Goal: Task Accomplishment & Management: Manage account settings

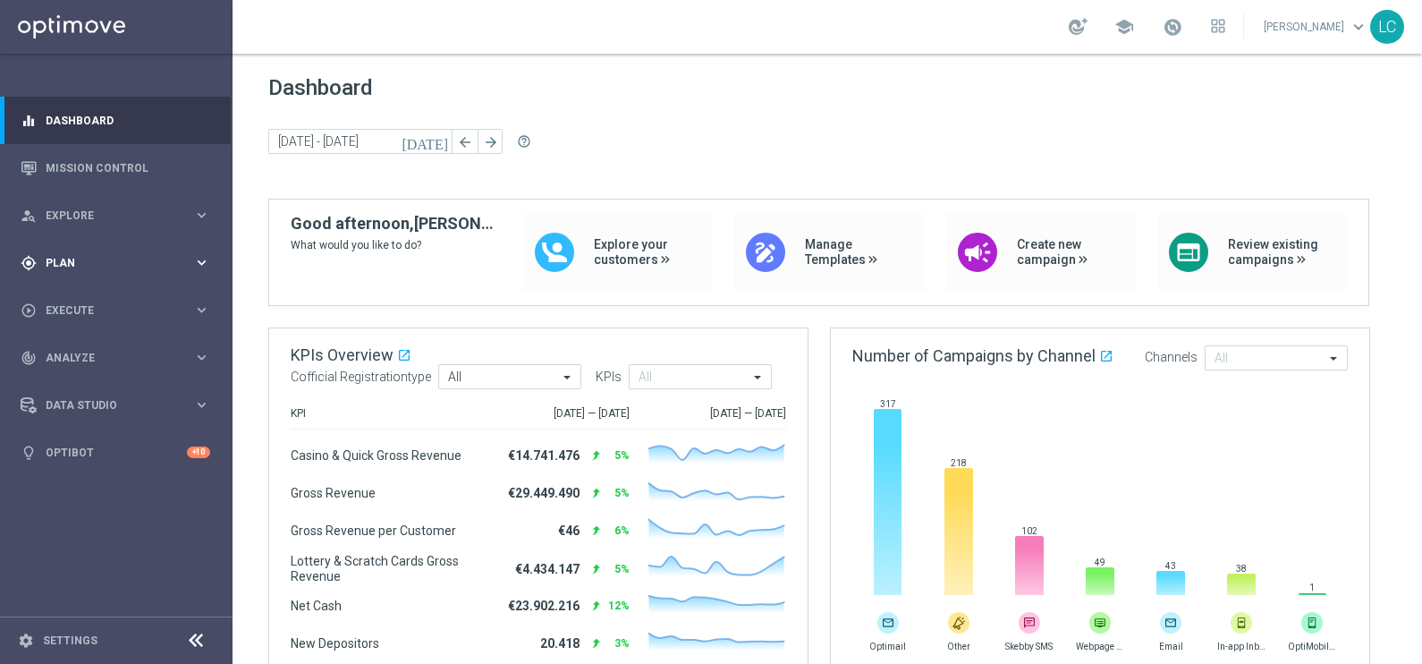
click at [198, 261] on icon "keyboard_arrow_right" at bounding box center [201, 262] width 17 height 17
click at [69, 351] on span "Templates" at bounding box center [111, 353] width 128 height 11
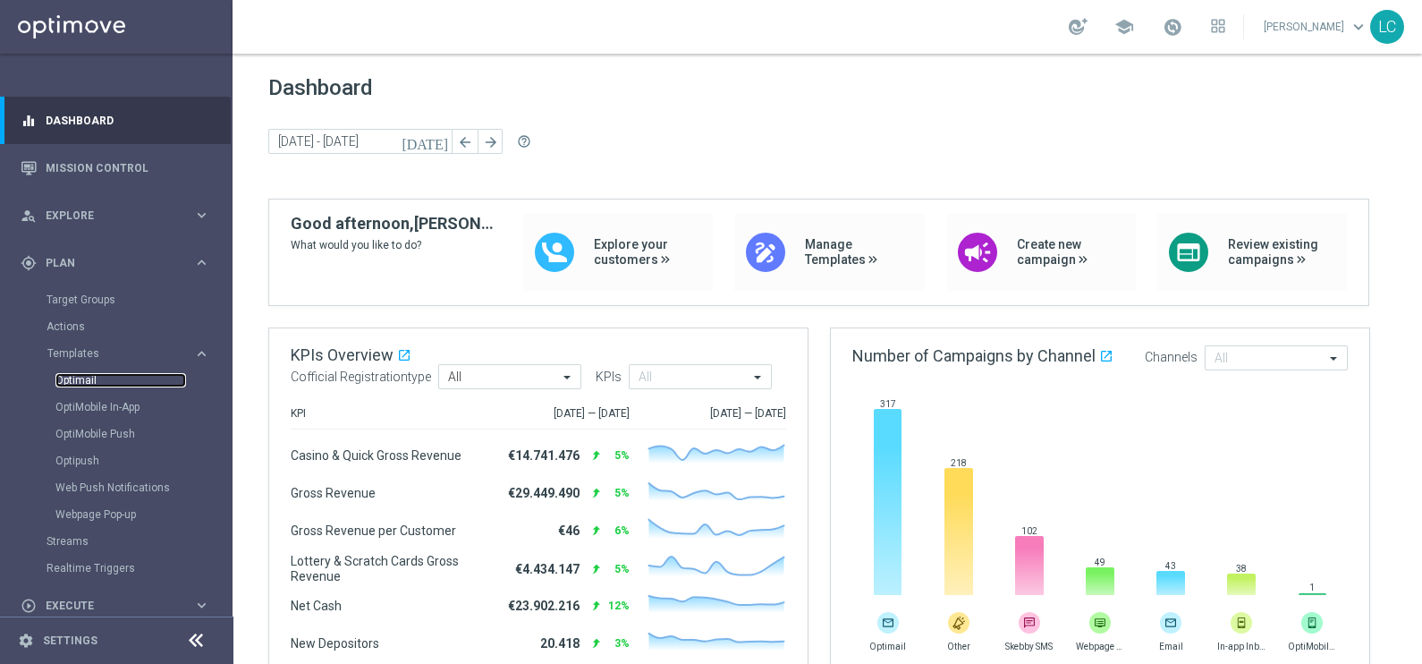
click at [72, 383] on link "Optimail" at bounding box center [120, 380] width 131 height 14
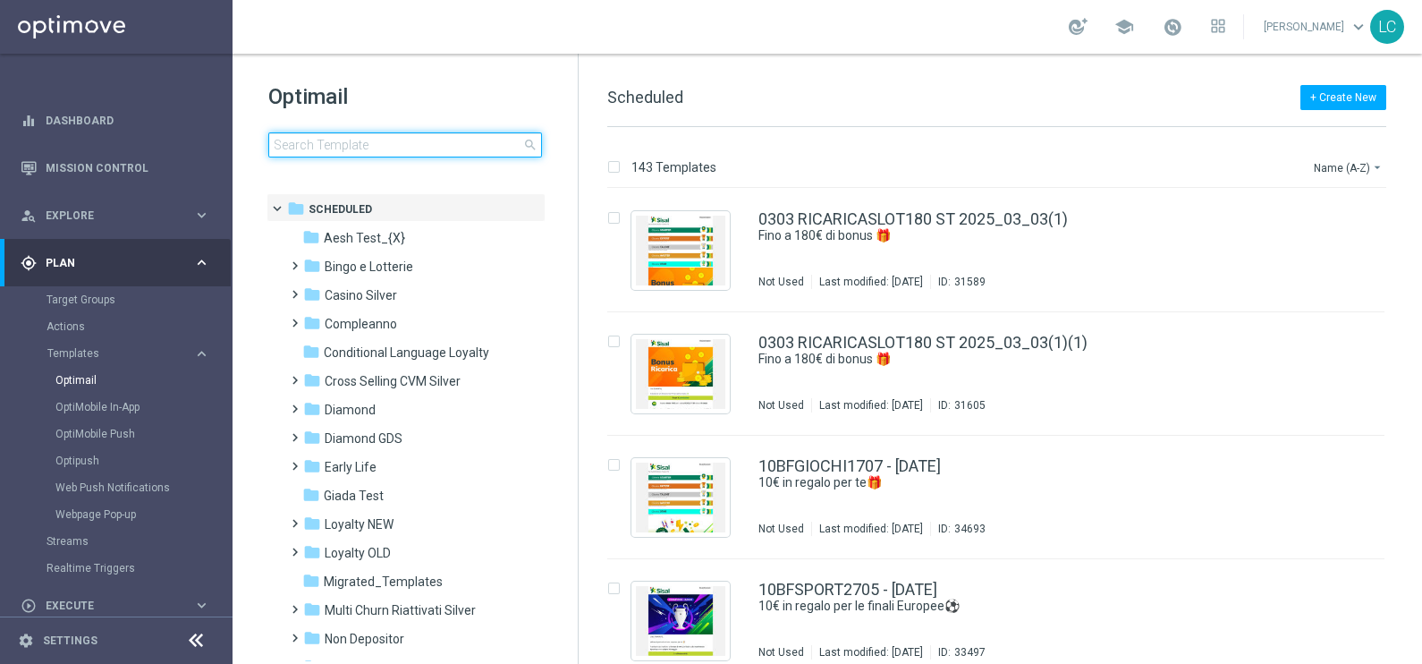
click at [344, 139] on input at bounding box center [405, 144] width 274 height 25
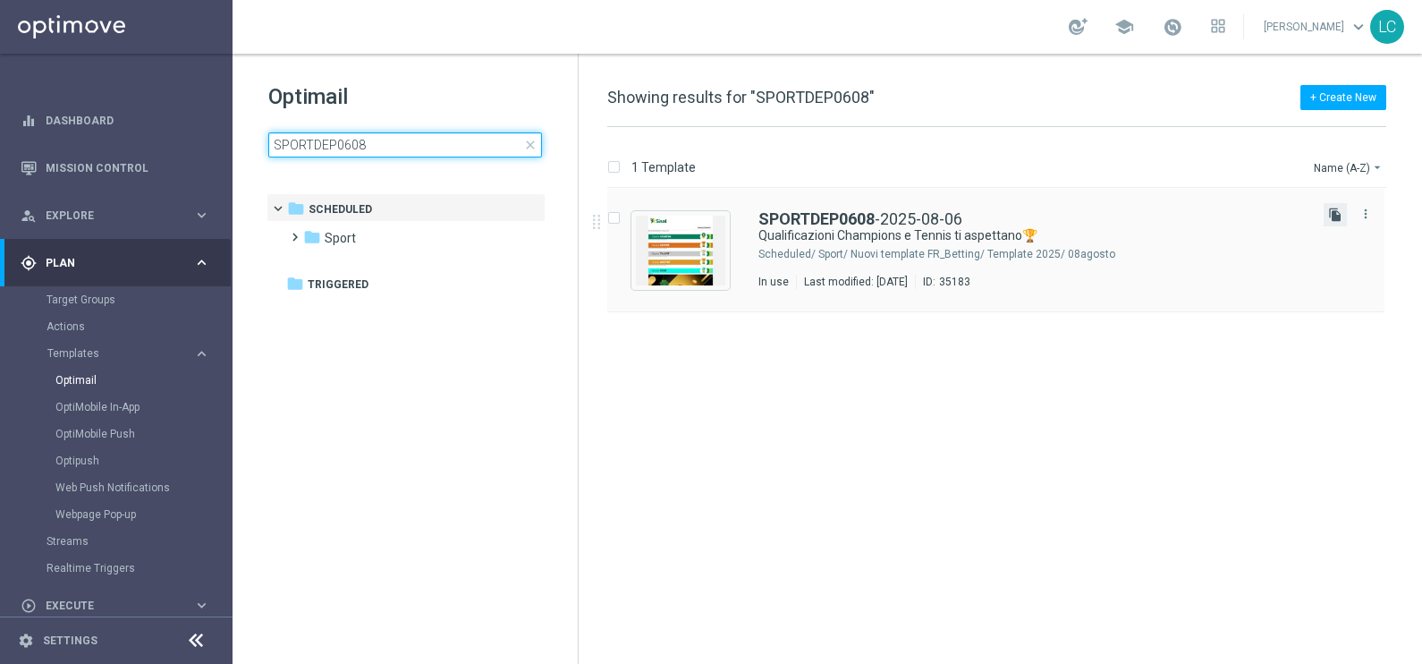
type input "SPORTDEP0608"
click at [1328, 212] on icon "file_copy" at bounding box center [1335, 214] width 14 height 14
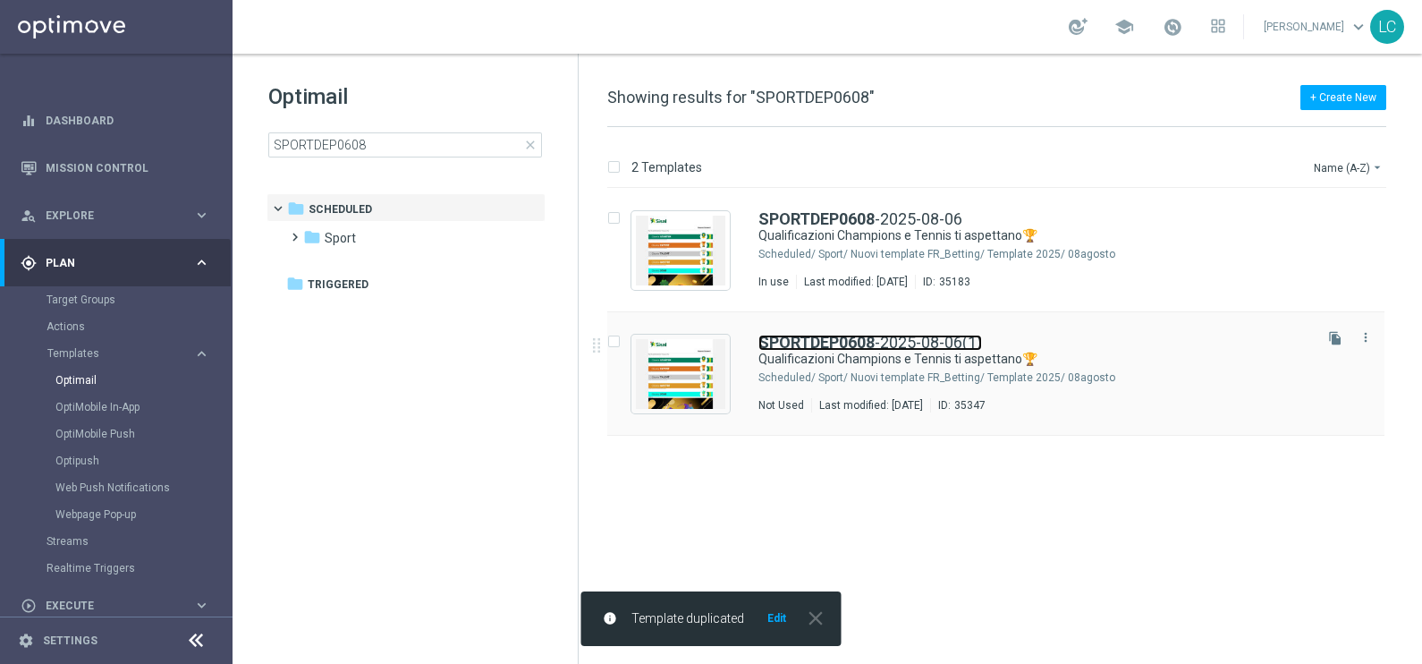
click at [781, 342] on b "SPORTDEP0608" at bounding box center [816, 342] width 116 height 19
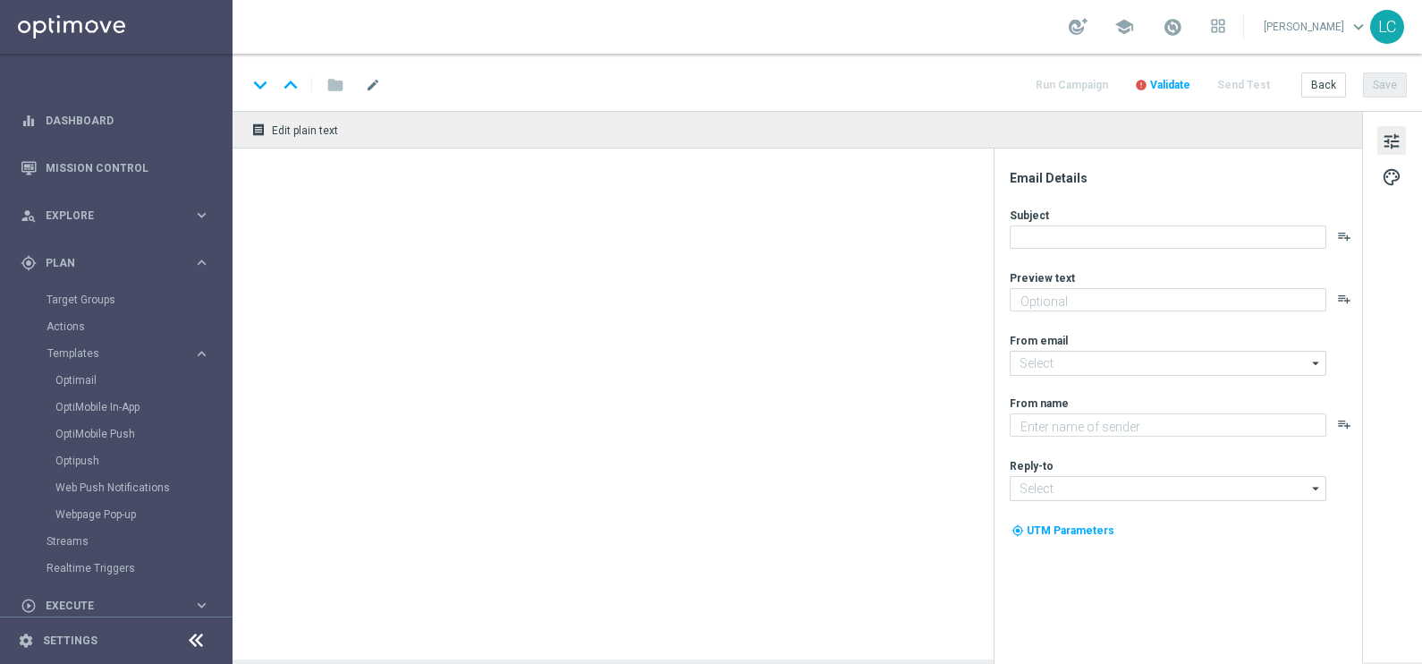
type textarea "fino a 200€ Bonus🎁"
type textarea "Sisal"
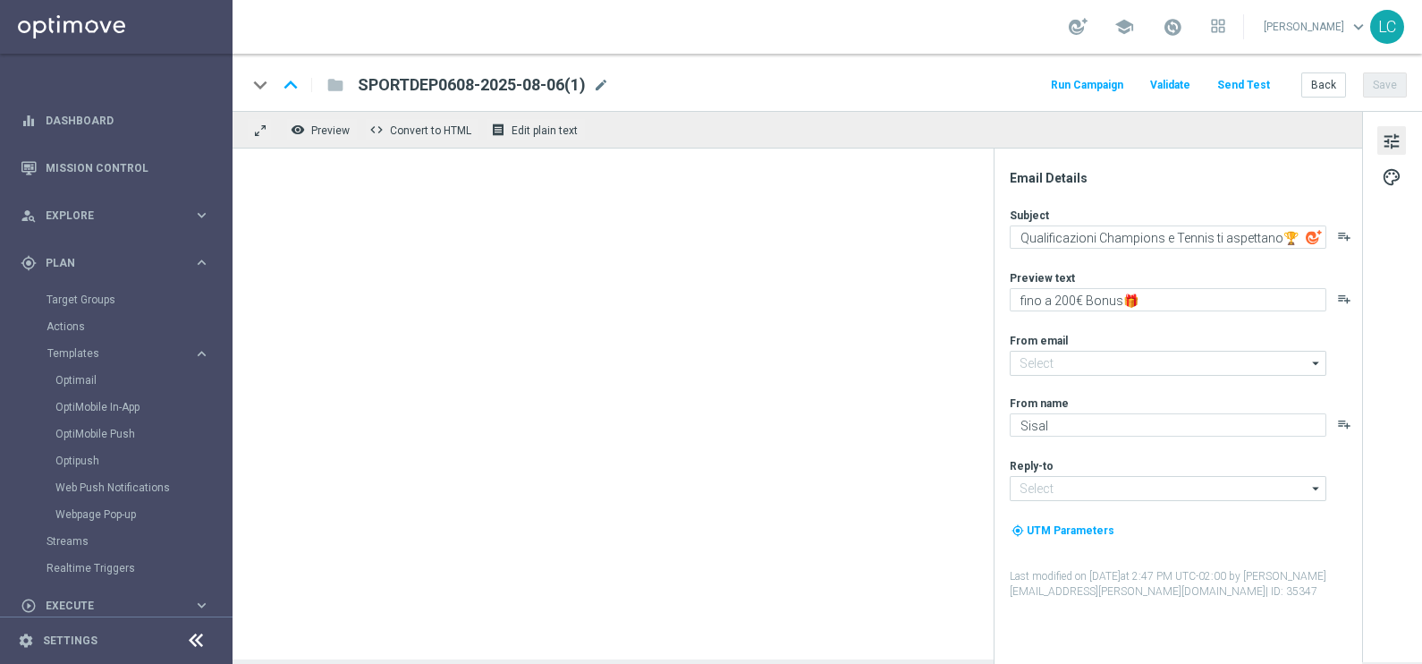
type input "[EMAIL_ADDRESS][DOMAIN_NAME]"
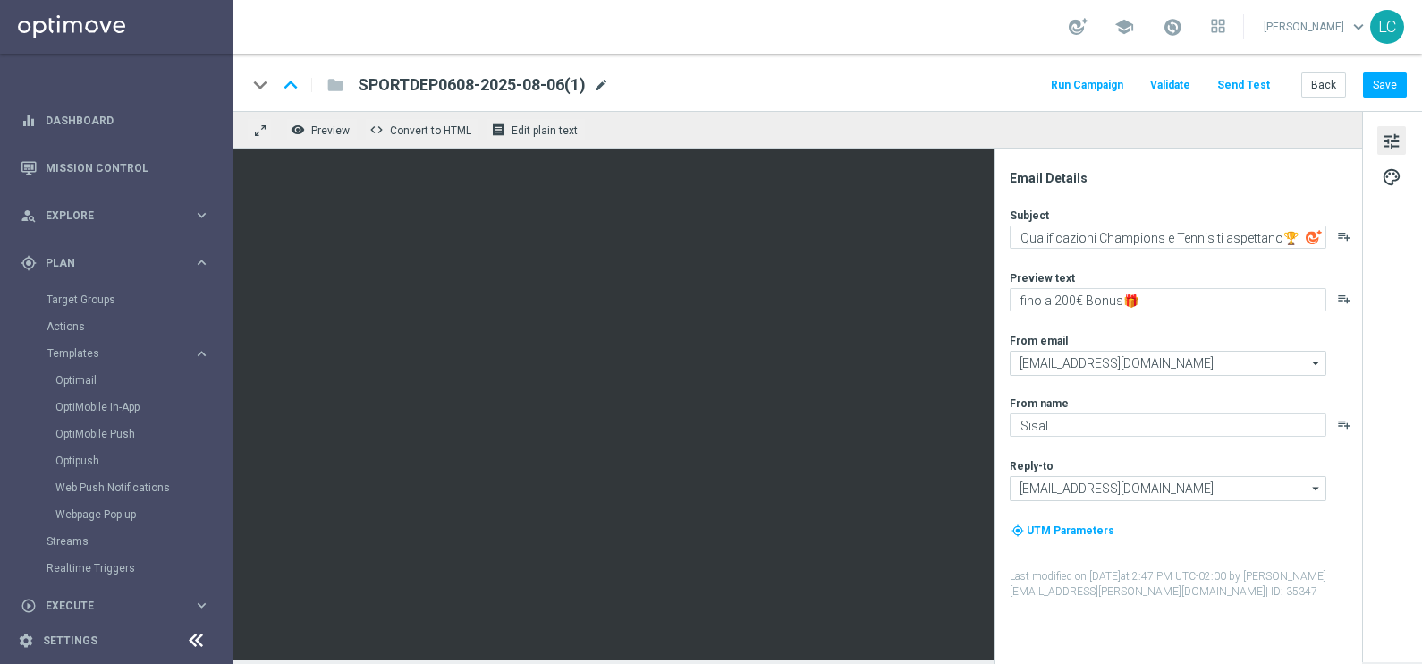
click at [599, 79] on span "mode_edit" at bounding box center [601, 85] width 16 height 16
click at [498, 80] on span "SPORTDEP0608-2025-08-06(1)" at bounding box center [472, 84] width 228 height 21
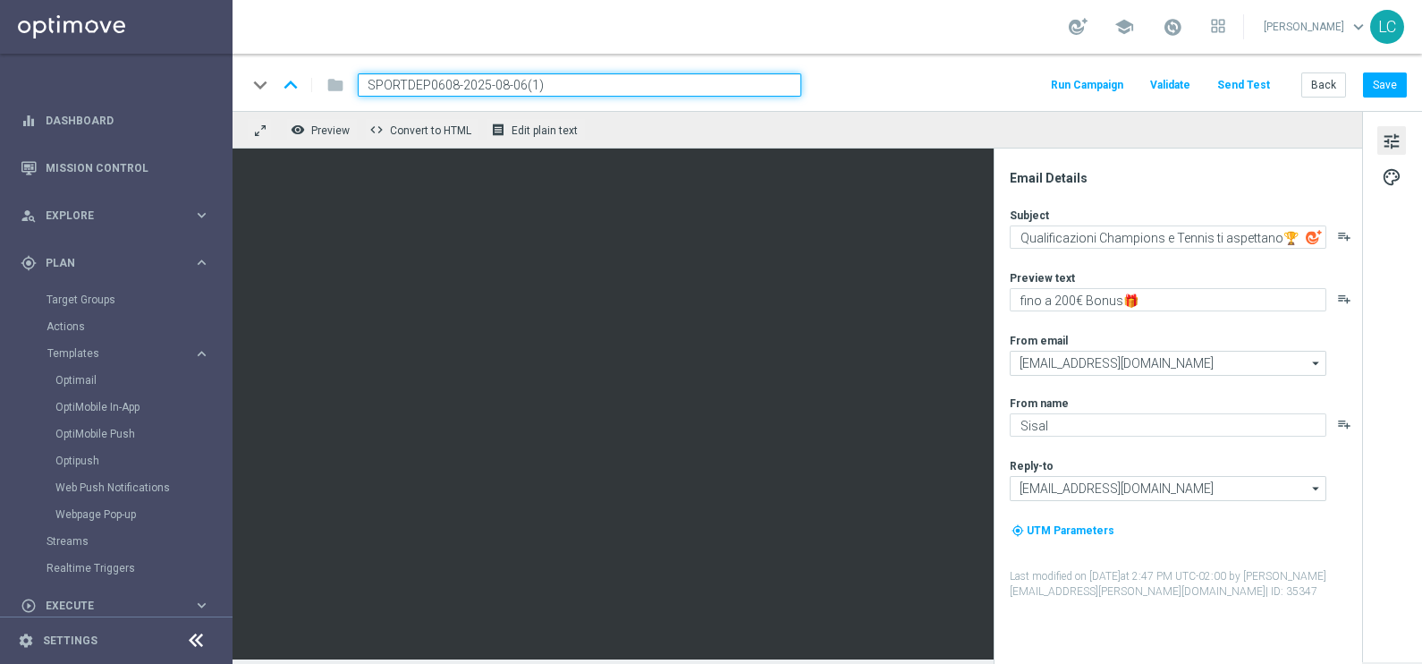
click at [420, 83] on input "SPORTDEP0608-2025-08-06(1)" at bounding box center [580, 84] width 444 height 23
paste input "COMMESSEDEP14"
click at [592, 90] on input "SCOMMESSEDEP1408-2025-08-06(1)" at bounding box center [580, 84] width 444 height 23
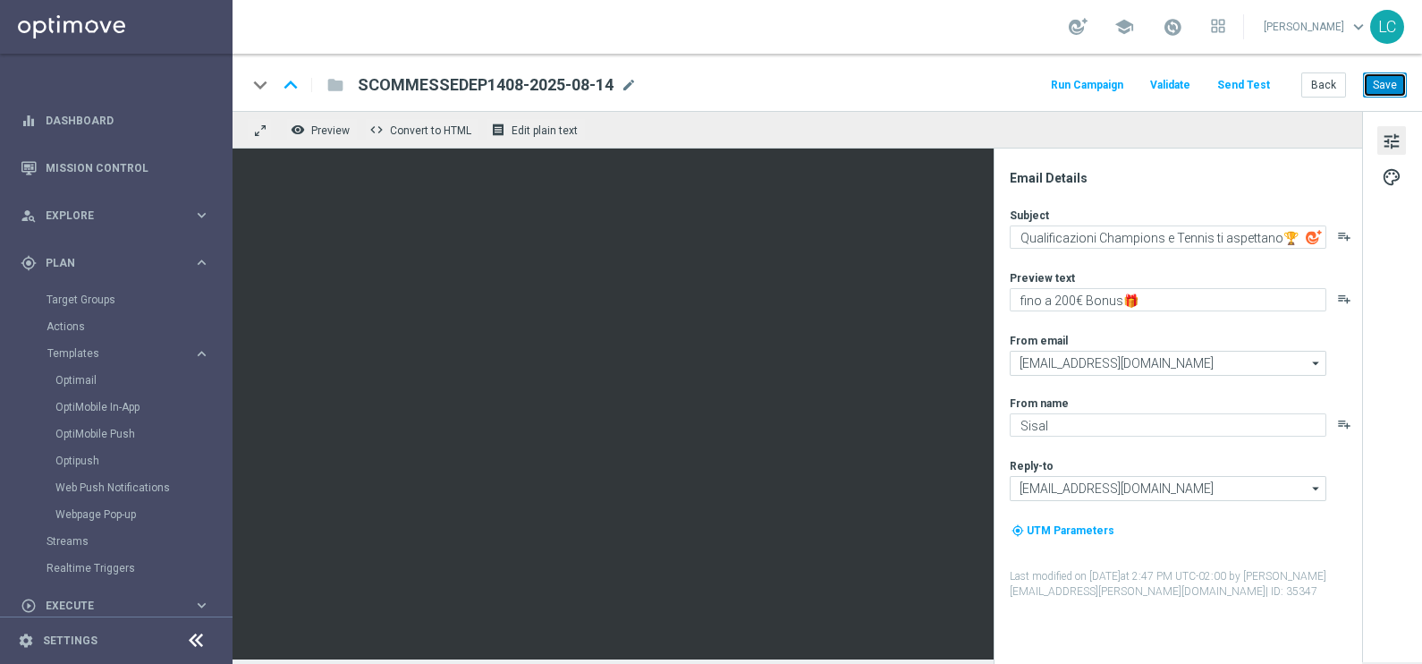
click at [1368, 89] on button "Save" at bounding box center [1385, 84] width 44 height 25
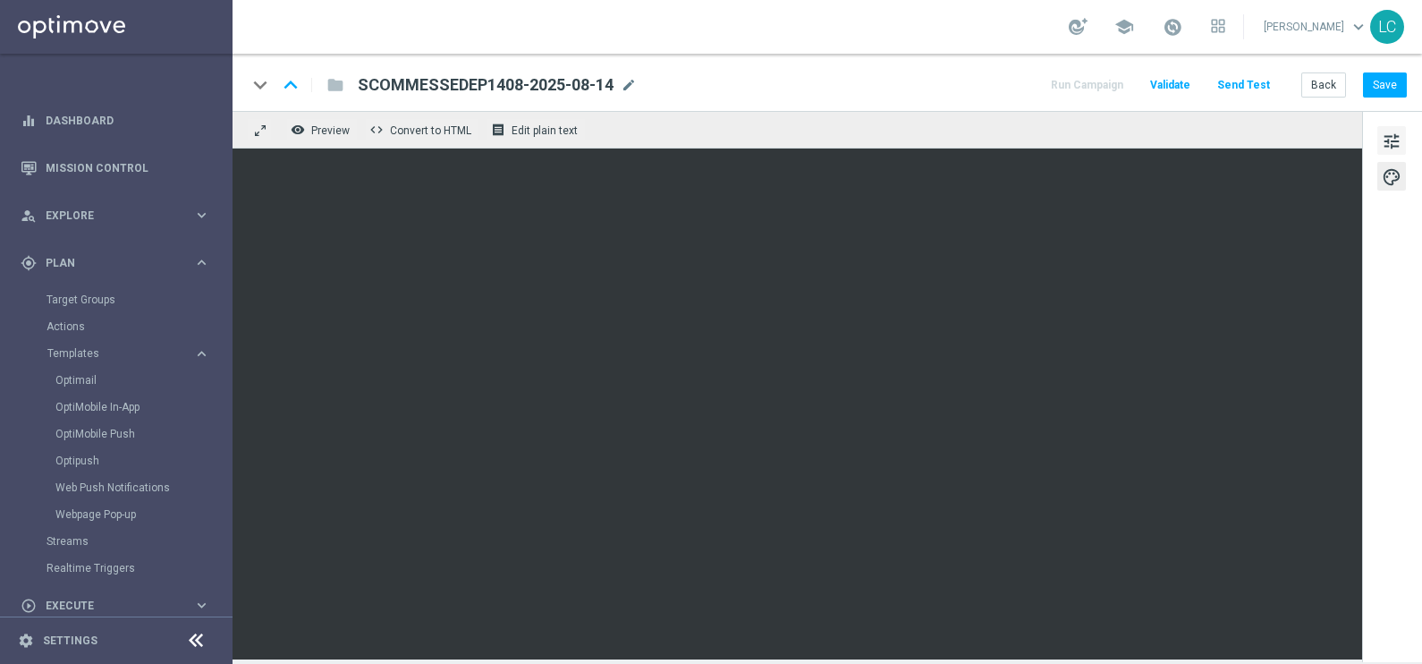
click at [1385, 134] on span "tune" at bounding box center [1392, 141] width 20 height 23
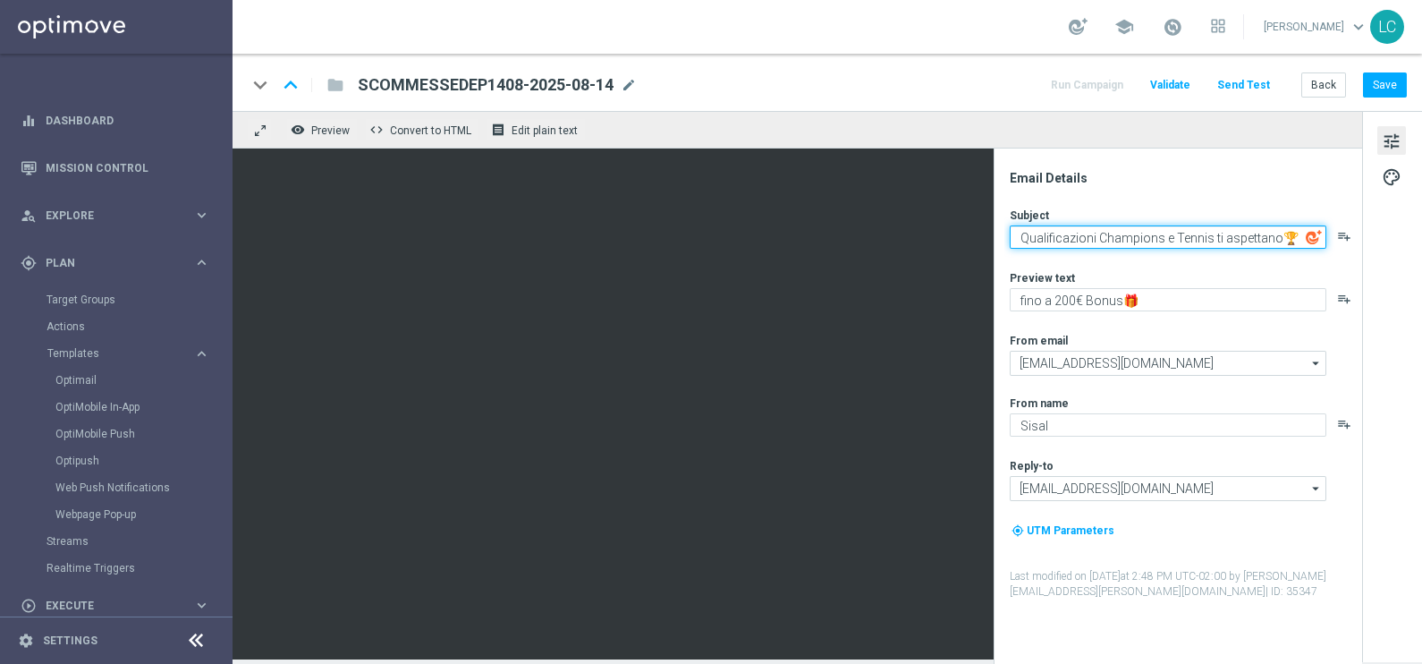
drag, startPoint x: 1258, startPoint y: 241, endPoint x: 1206, endPoint y: 236, distance: 53.0
click at [1206, 236] on textarea "Qualificazioni Champions e Tennis ti aspettano🏆" at bounding box center [1168, 236] width 317 height 23
click at [1251, 235] on textarea "Qualificazioni Champions e Tennis ti aspettano🏆" at bounding box center [1168, 236] width 317 height 23
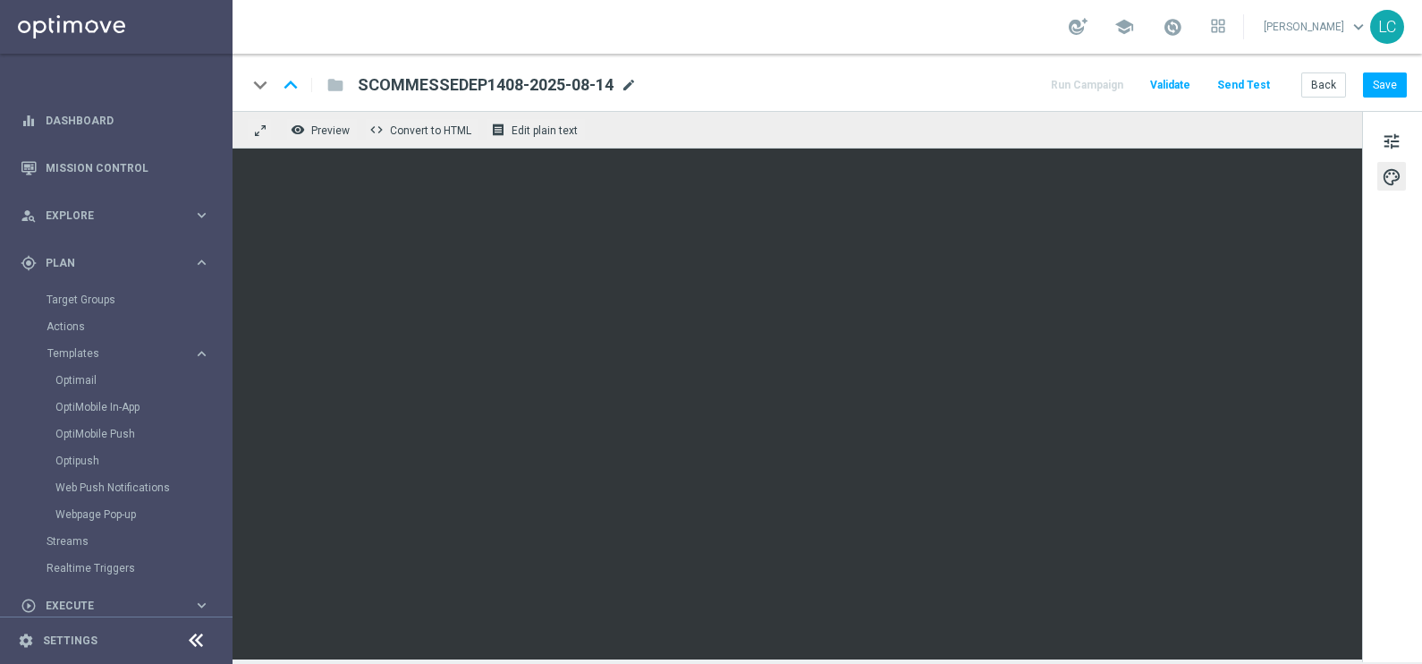
click at [622, 83] on span "mode_edit" at bounding box center [629, 85] width 16 height 16
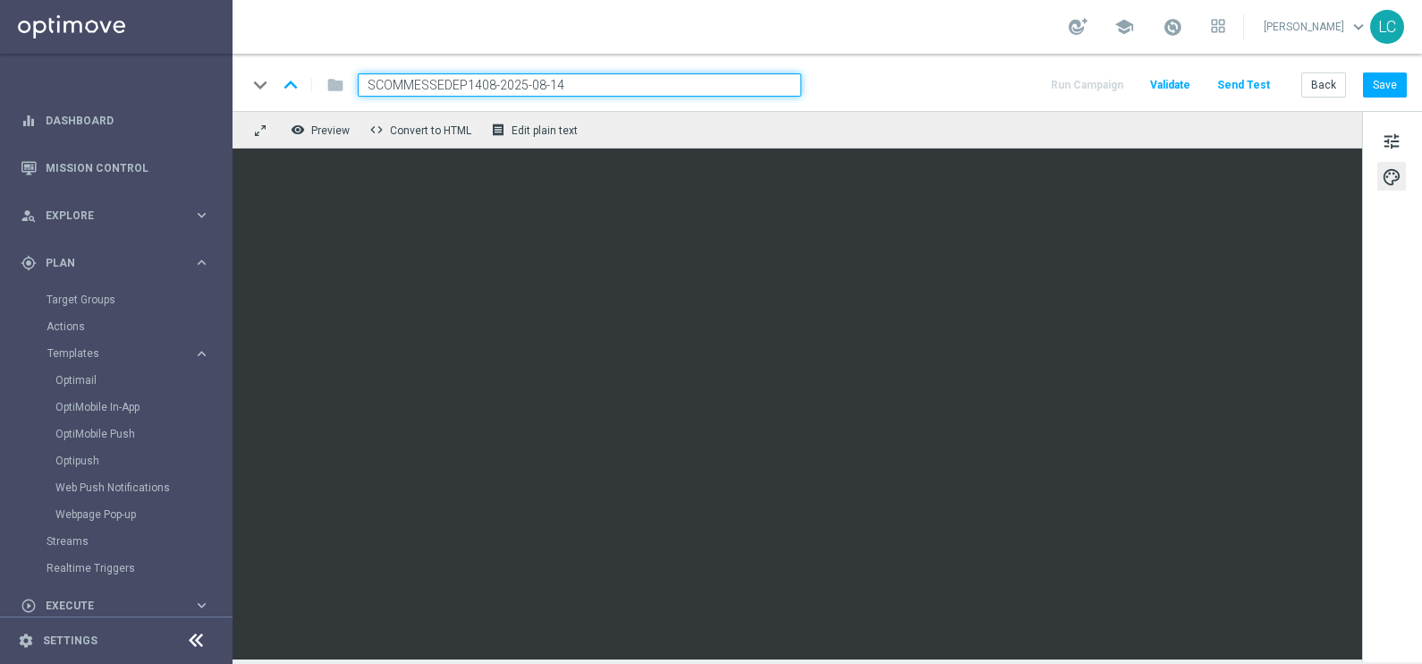
click at [438, 78] on input "SCOMMESSEDEP1408-2025-08-14" at bounding box center [580, 84] width 444 height 23
paste input "PORT200-"
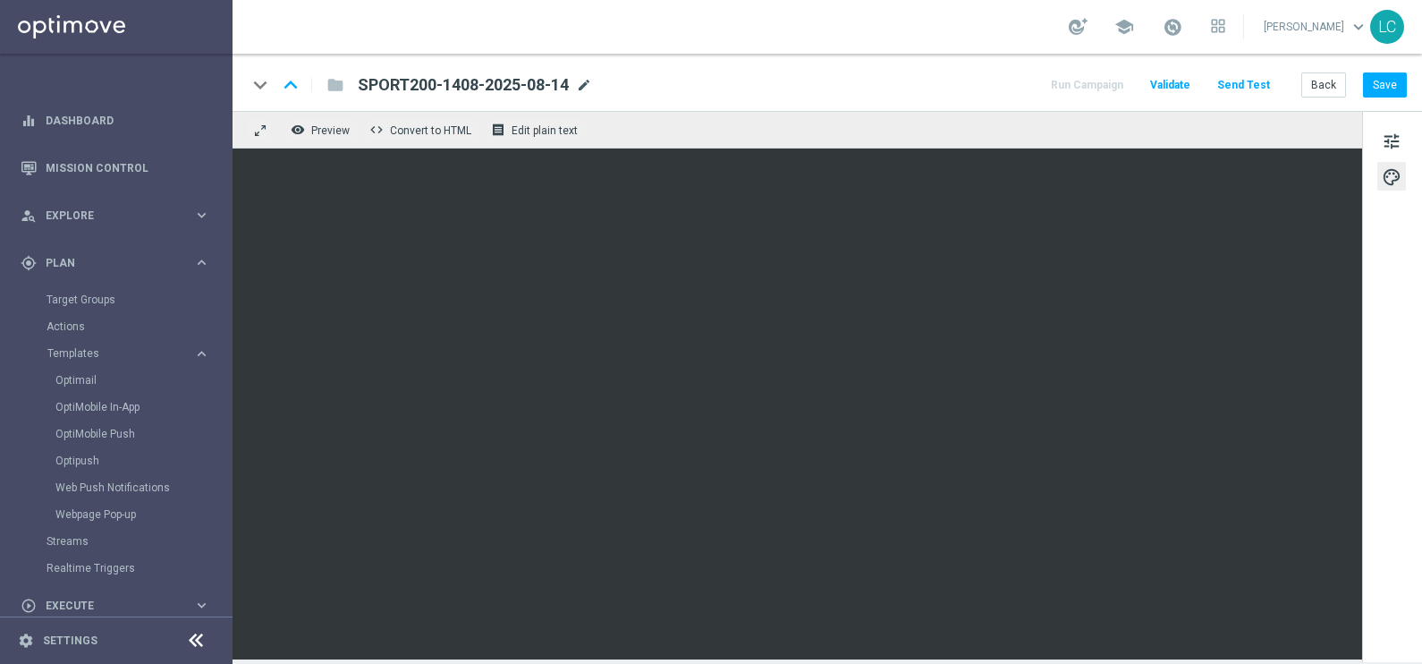
click at [586, 80] on span "mode_edit" at bounding box center [584, 85] width 16 height 16
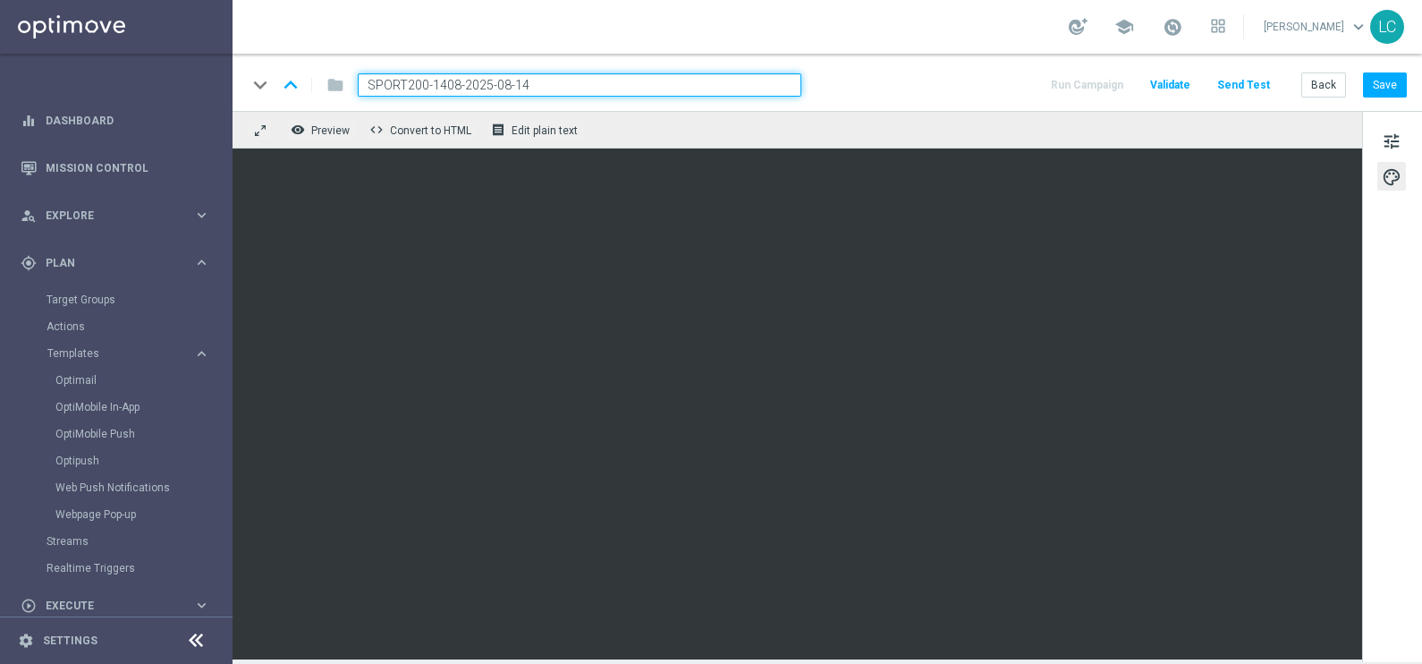
click at [438, 78] on input "SPORT200-1408-2025-08-14" at bounding box center [580, 84] width 444 height 23
drag, startPoint x: 438, startPoint y: 78, endPoint x: 326, endPoint y: 81, distance: 111.9
click at [326, 81] on div "keyboard_arrow_down keyboard_arrow_up folder SPORT200-1408-2025-08-14" at bounding box center [524, 84] width 555 height 23
paste input "DEP"
type input "SPORTDEP1408-2025-08-14"
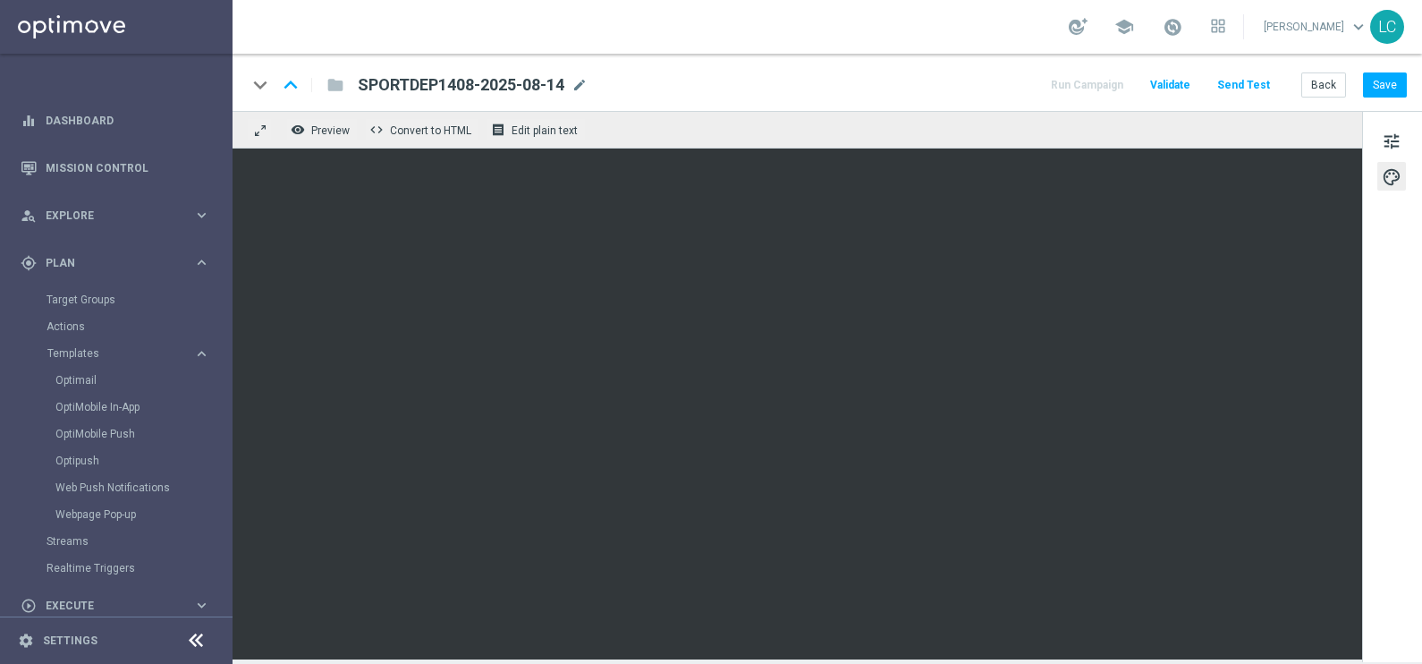
click at [506, 85] on span "SPORTDEP1408-2025-08-14" at bounding box center [461, 84] width 207 height 21
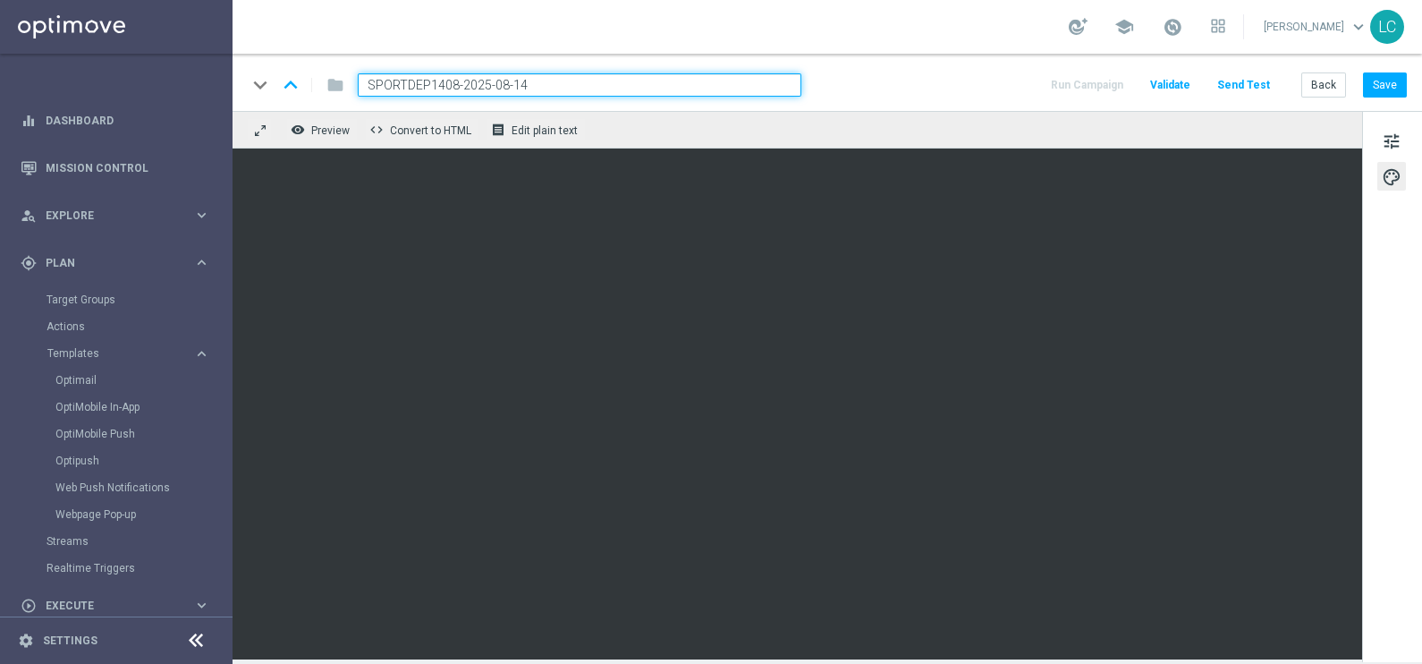
click at [550, 78] on input "SPORTDEP1408-2025-08-14" at bounding box center [580, 84] width 444 height 23
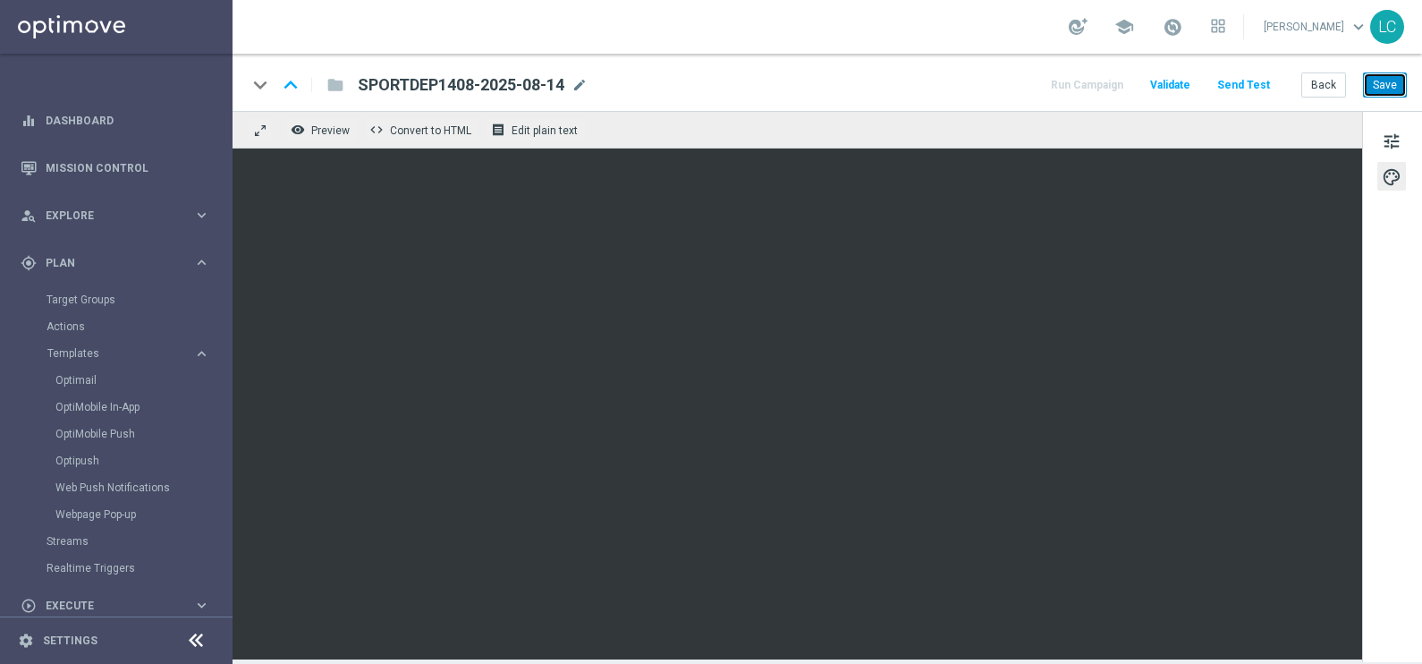
click at [1387, 88] on button "Save" at bounding box center [1385, 84] width 44 height 25
click at [1400, 92] on button "Save" at bounding box center [1385, 84] width 44 height 25
click at [1397, 146] on span "tune" at bounding box center [1392, 141] width 20 height 23
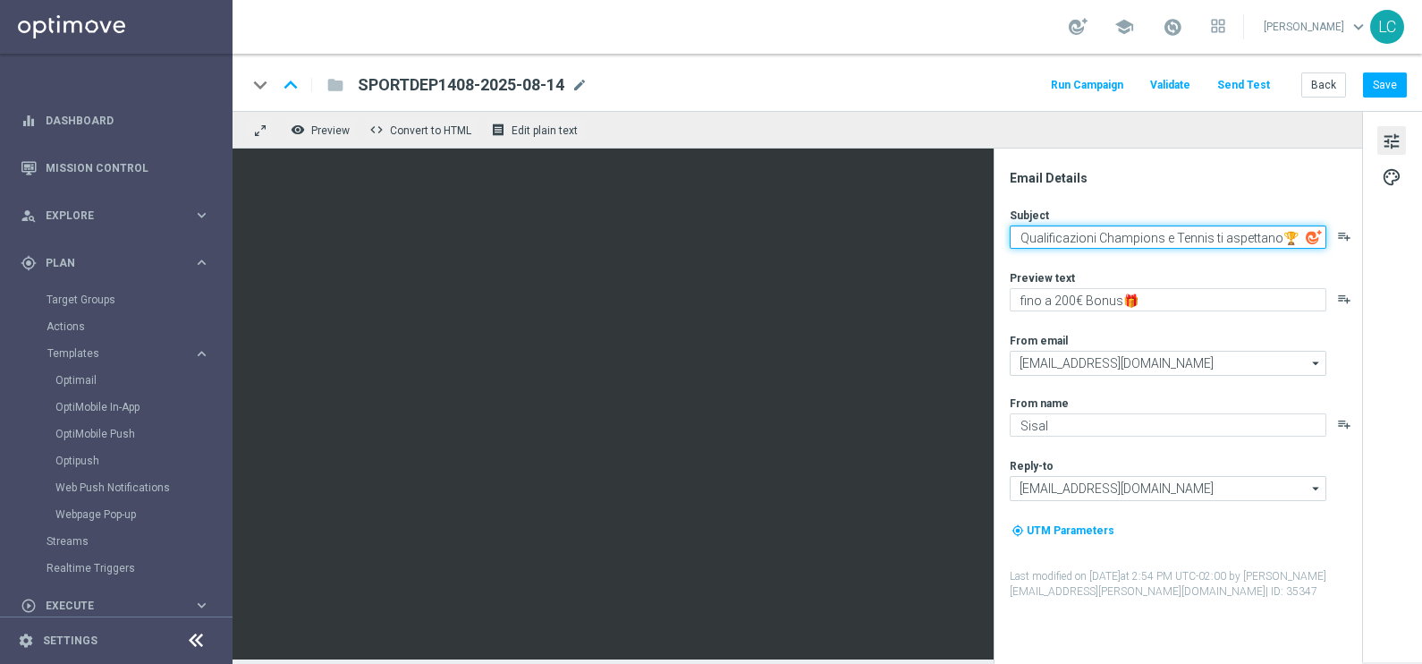
click at [1025, 237] on textarea "Qualificazioni Champions e Tennis ti aspettano🏆" at bounding box center [1168, 236] width 317 height 23
drag, startPoint x: 1025, startPoint y: 237, endPoint x: 1257, endPoint y: 215, distance: 232.7
click at [1257, 215] on div "Subject Qualificazioni Champions e Tennis ti aspettano🏆 playlist_add" at bounding box center [1185, 227] width 351 height 41
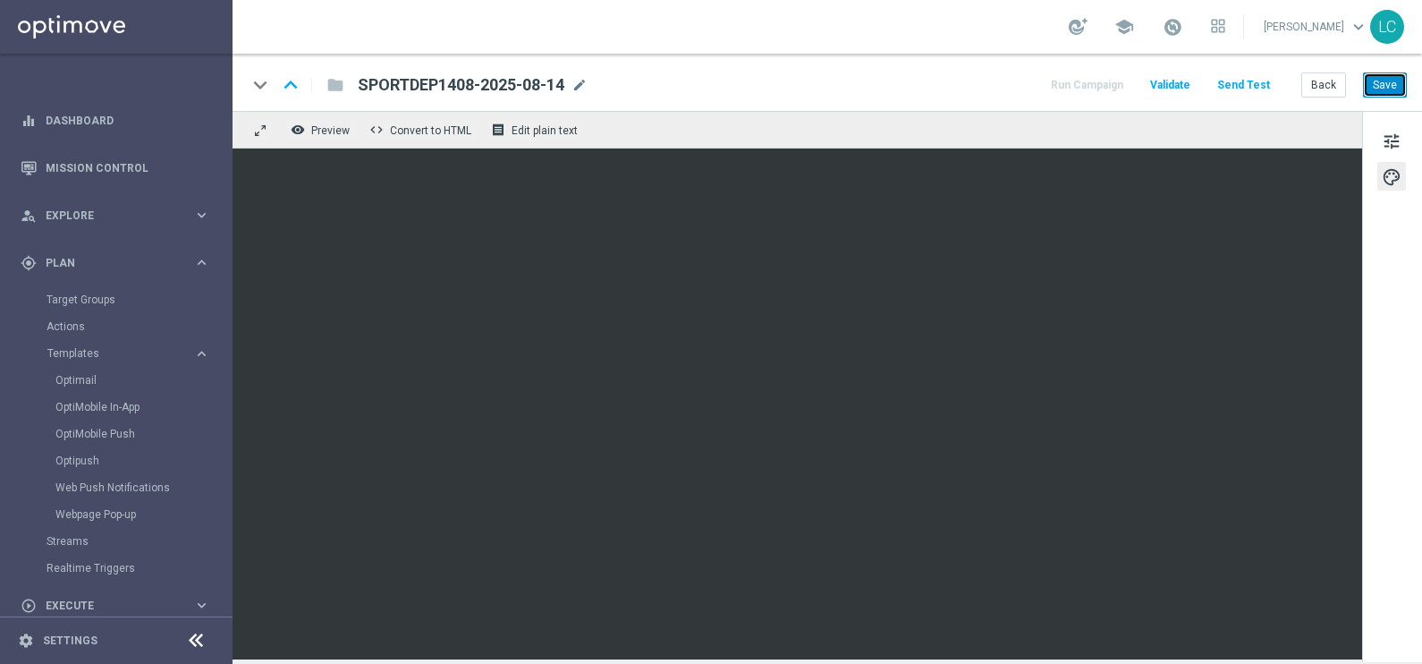
click at [1378, 89] on button "Save" at bounding box center [1385, 84] width 44 height 25
click at [1409, 143] on div "tune palette" at bounding box center [1392, 386] width 60 height 551
click at [1395, 139] on span "tune" at bounding box center [1392, 141] width 20 height 23
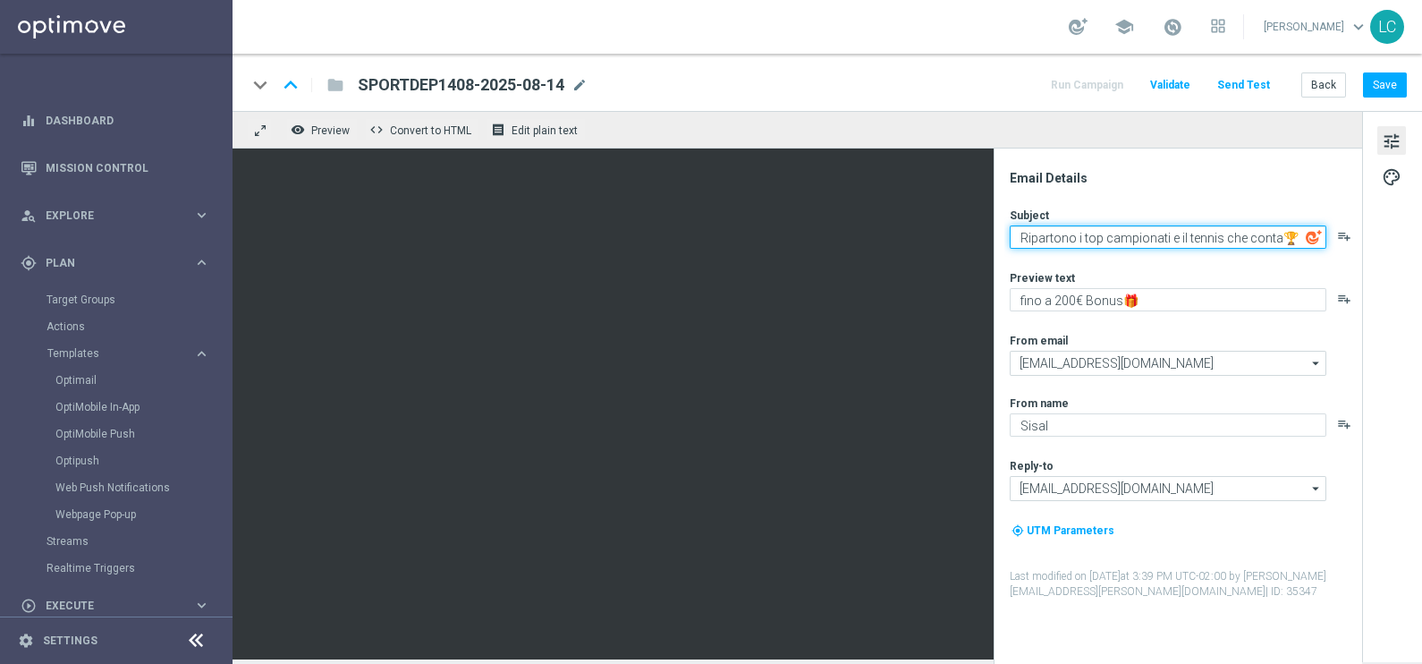
click at [1057, 233] on textarea "Ripartono i top campionati e il tennis che conta🏆" at bounding box center [1168, 236] width 317 height 23
drag, startPoint x: 1057, startPoint y: 233, endPoint x: 1266, endPoint y: 214, distance: 209.2
click at [1266, 214] on div "Subject Ripartono i top campionati e il tennis che conta🏆 playlist_add" at bounding box center [1185, 227] width 351 height 41
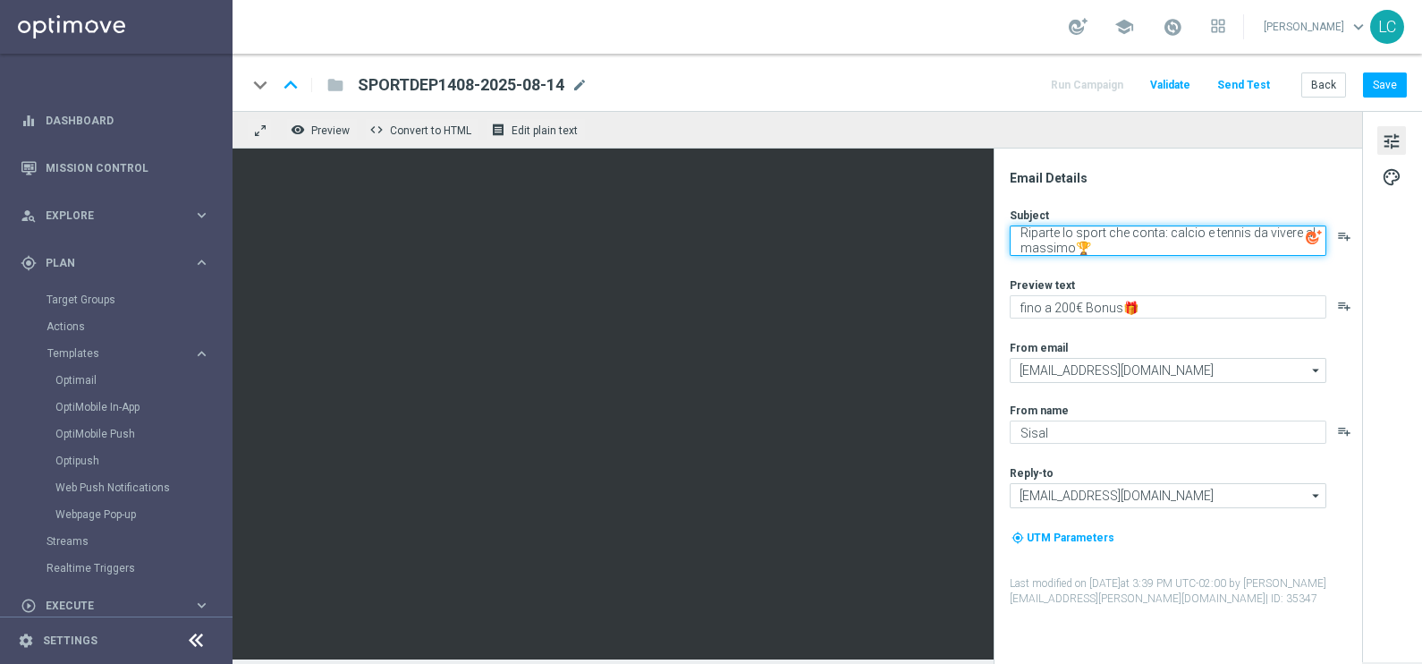
click at [1054, 249] on textarea "Riparte lo sport che conta: calcio e tennis da vivere al massimo🏆" at bounding box center [1168, 240] width 317 height 30
drag, startPoint x: 1054, startPoint y: 249, endPoint x: 1038, endPoint y: 240, distance: 17.6
click at [1038, 240] on textarea "Riparte lo sport che conta: calcio e tennis da vivere al massimo🏆" at bounding box center [1168, 240] width 317 height 30
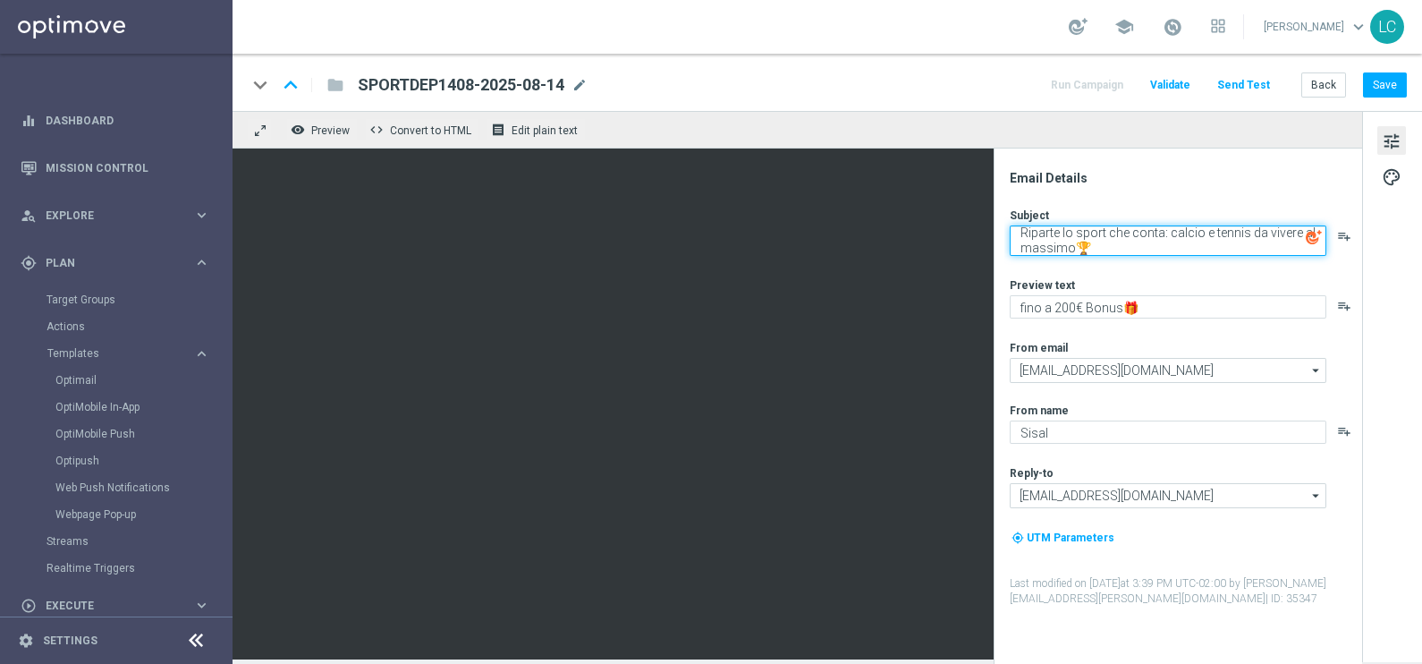
click at [1038, 240] on textarea "Riparte lo sport che conta: calcio e tennis da vivere al massimo🏆" at bounding box center [1168, 240] width 317 height 30
drag, startPoint x: 1038, startPoint y: 240, endPoint x: 1024, endPoint y: 219, distance: 25.1
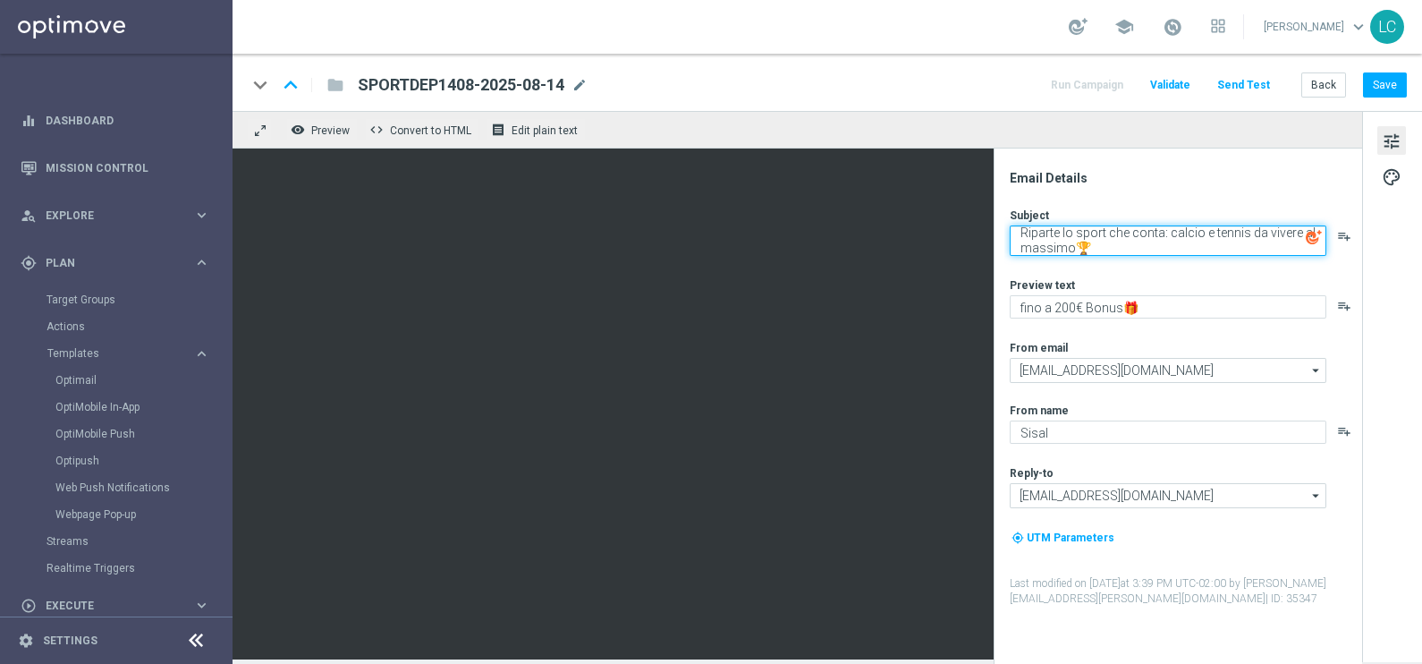
click at [1024, 219] on div "Subject Riparte lo sport che conta: calcio e tennis da vivere al massimo🏆 playl…" at bounding box center [1185, 231] width 351 height 48
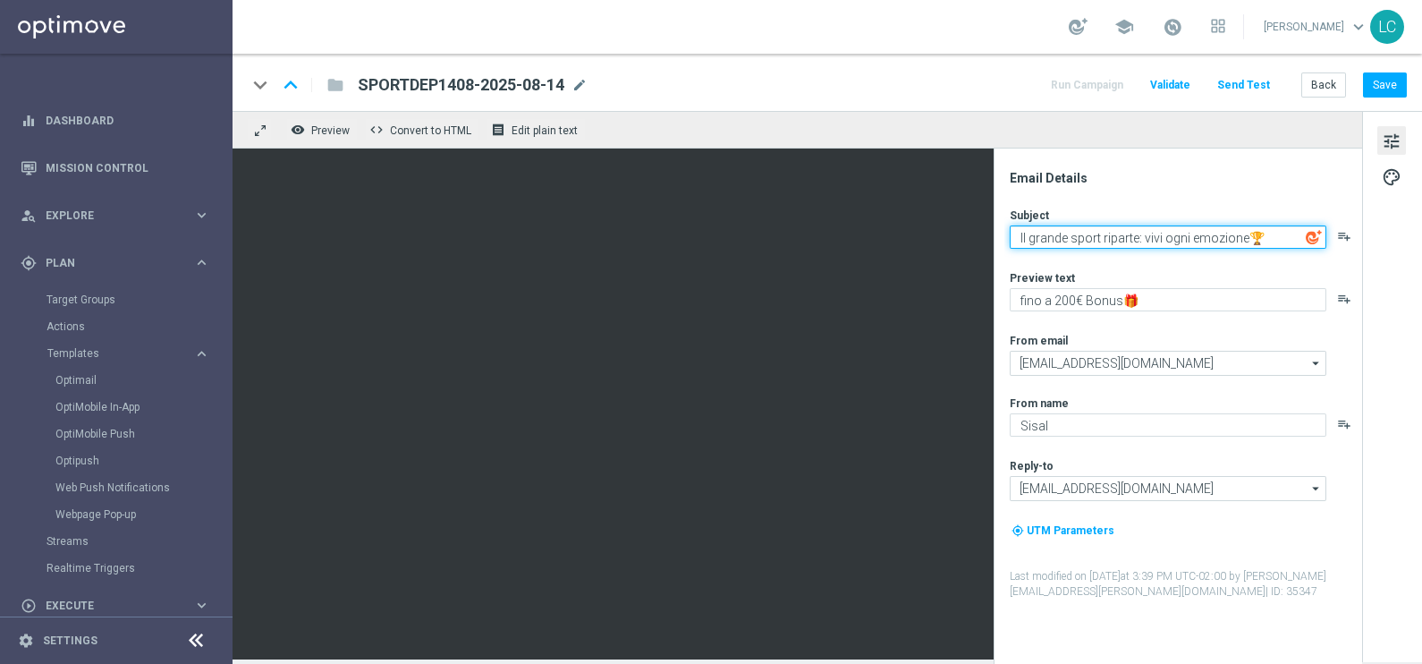
type textarea "Il grande sport riparte: vivi ogni emozione🏆"
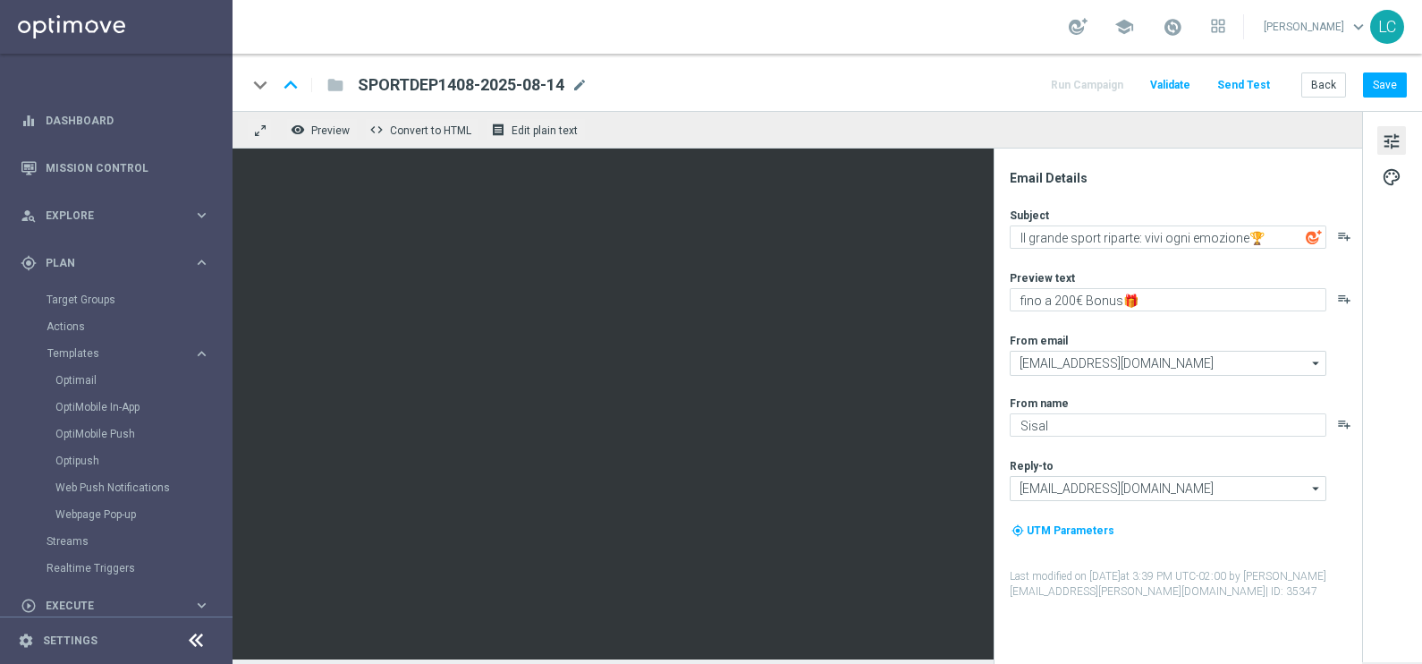
click at [1218, 182] on div "Email Details" at bounding box center [1185, 178] width 351 height 16
click at [1389, 83] on button "Save" at bounding box center [1385, 84] width 44 height 25
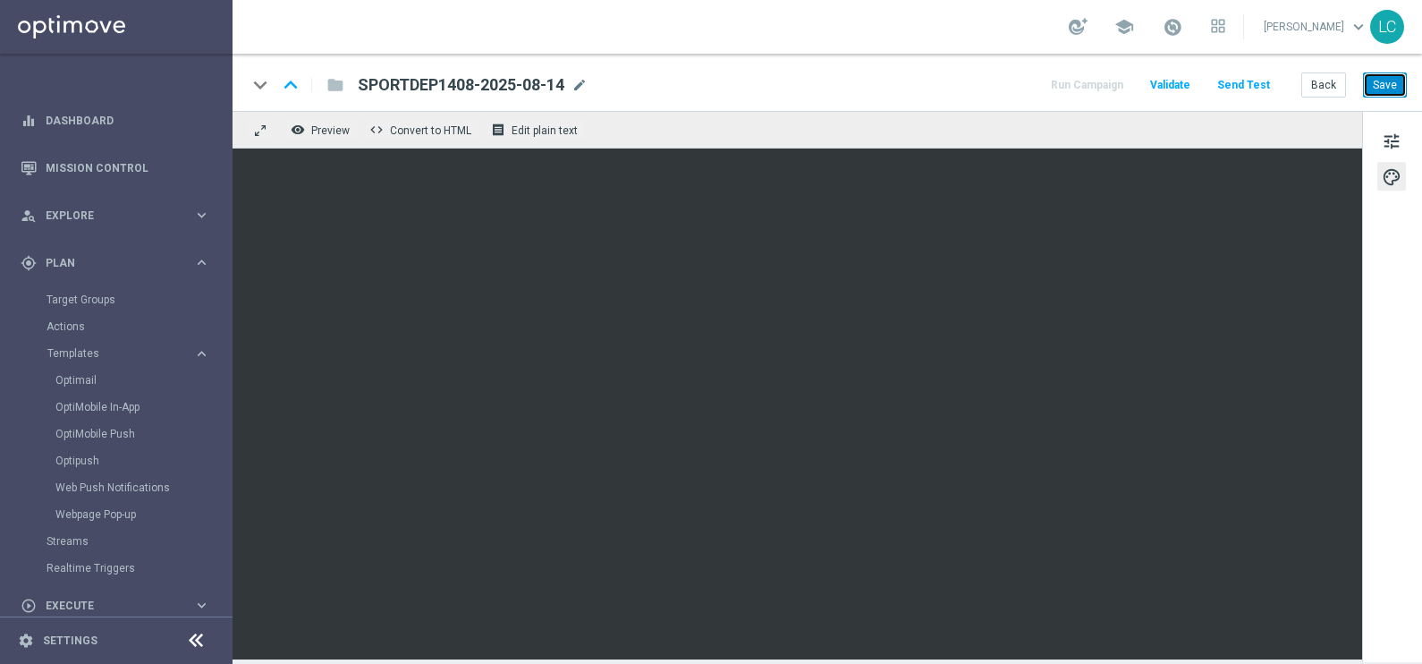
click at [1391, 81] on button "Save" at bounding box center [1385, 84] width 44 height 25
click at [1388, 85] on button "Save" at bounding box center [1385, 84] width 44 height 25
click at [85, 378] on link "Optimail" at bounding box center [120, 380] width 131 height 14
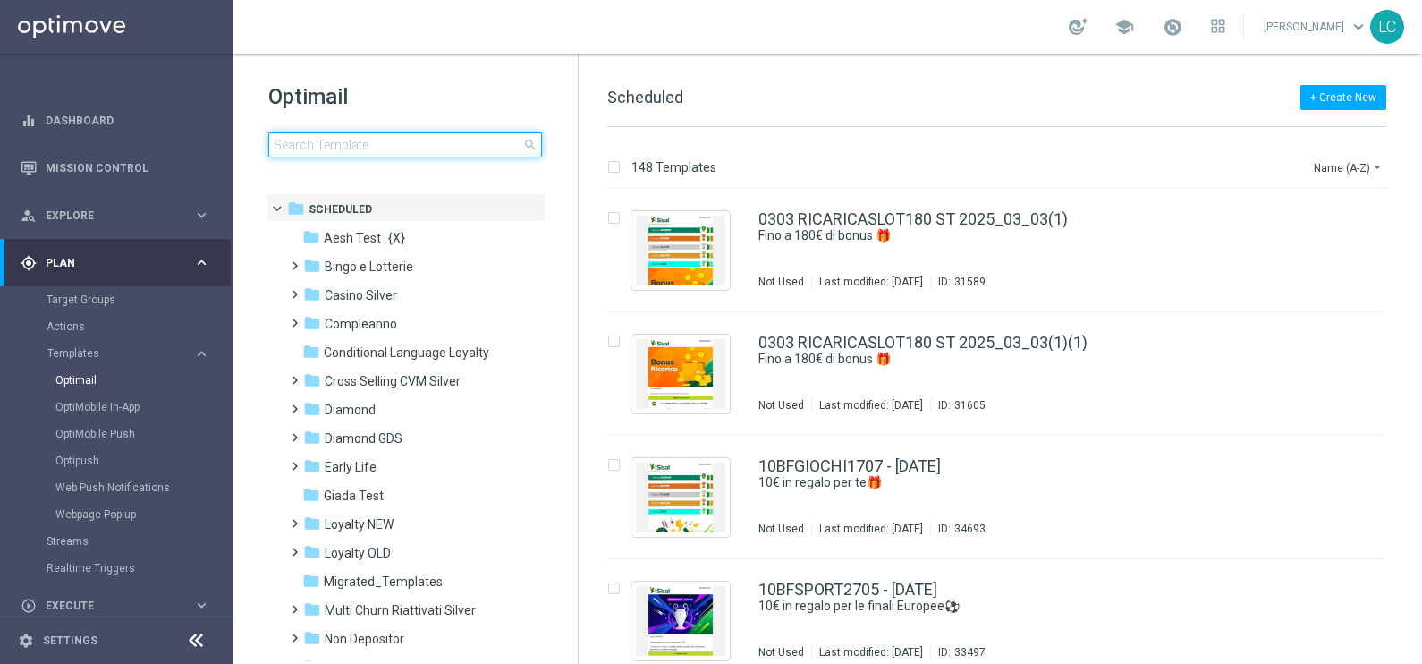
click at [385, 150] on input at bounding box center [405, 144] width 274 height 25
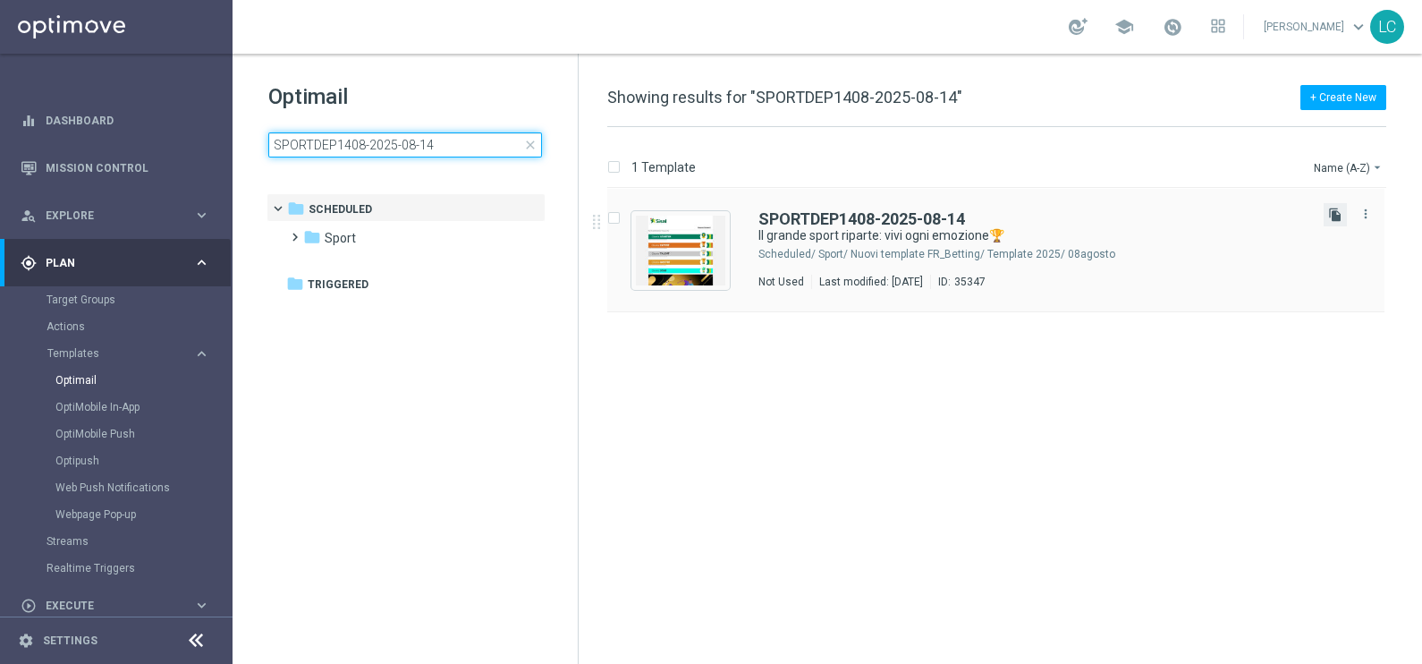
type input "SPORTDEP1408-2025-08-14"
click at [1334, 211] on icon "file_copy" at bounding box center [1335, 214] width 14 height 14
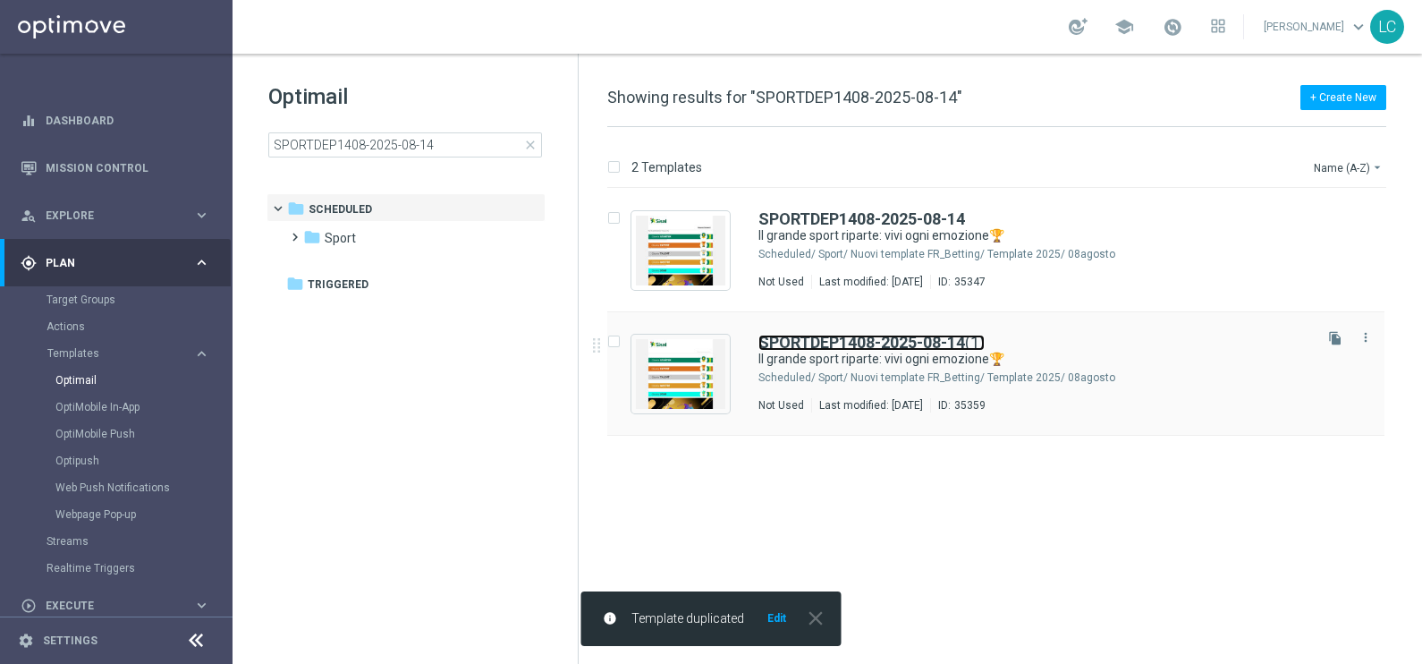
click at [874, 338] on b "SPORTDEP1408-2025-08-14" at bounding box center [861, 342] width 207 height 19
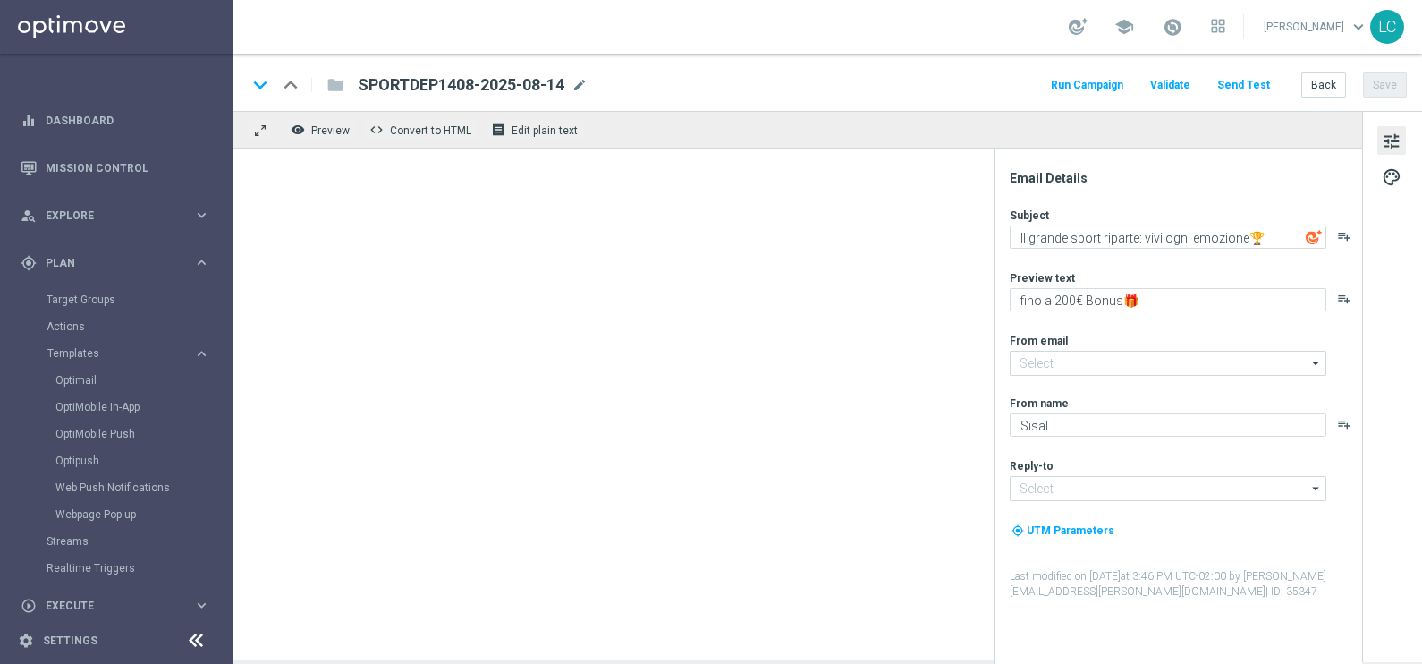
type input "[EMAIL_ADDRESS][DOMAIN_NAME]"
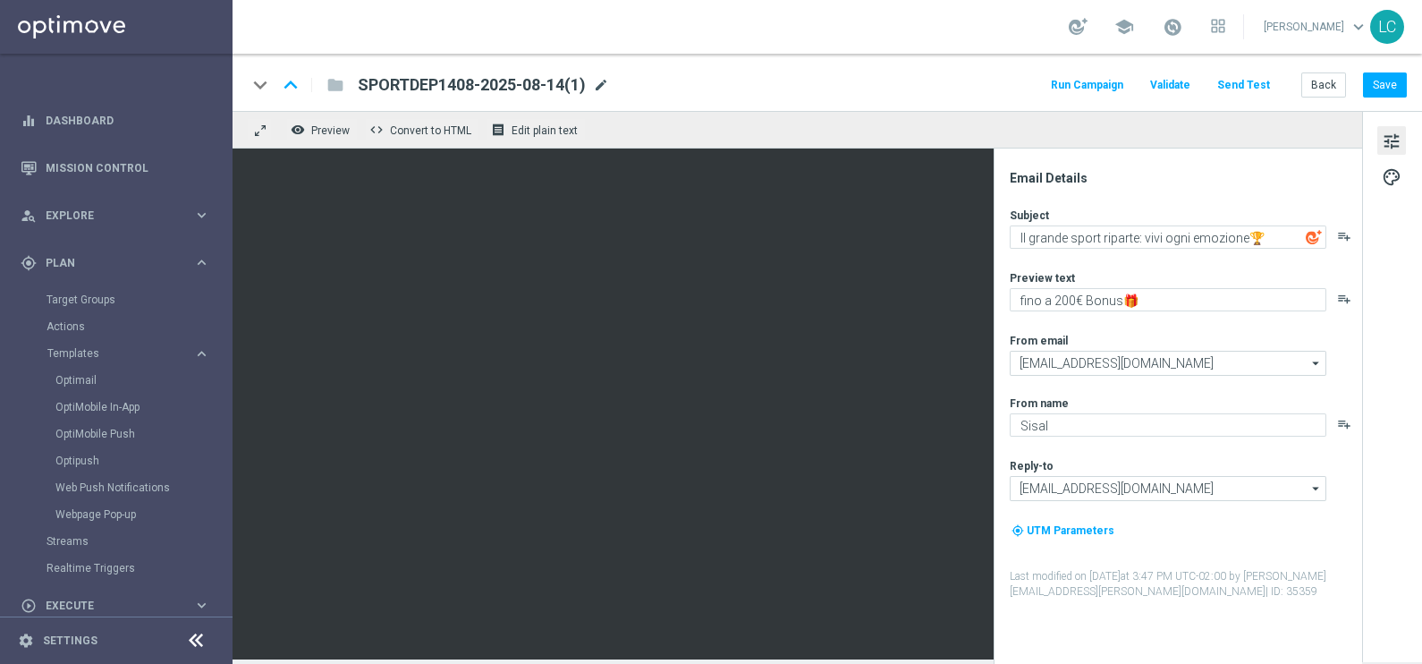
click at [602, 85] on span "mode_edit" at bounding box center [601, 85] width 16 height 16
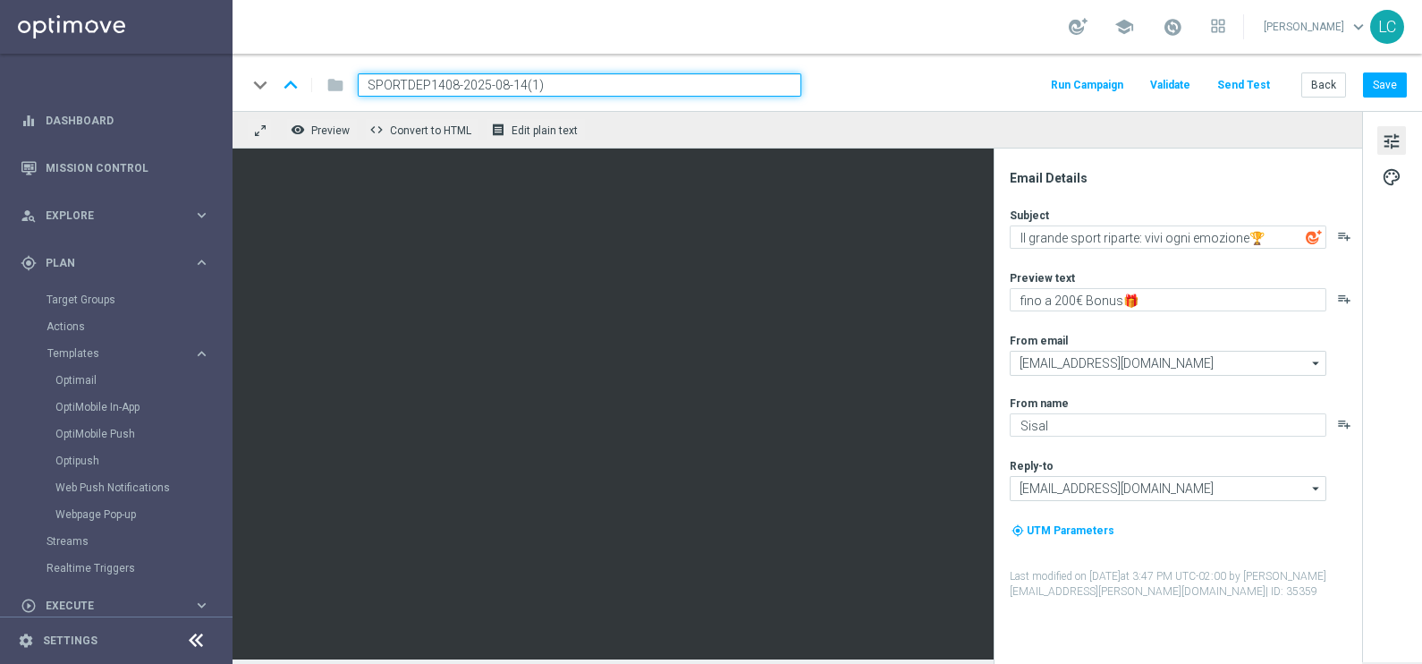
click at [402, 82] on input "SPORTDEP1408-2025-08-14(1)" at bounding box center [580, 84] width 444 height 23
paste input "DEPSCOMMESSE2025"
click at [604, 80] on input "DEPSCOMMESSE2025-2025-08-14(1)" at bounding box center [580, 84] width 444 height 23
type input "DEPSCOMMESSE2025-2025-08-14"
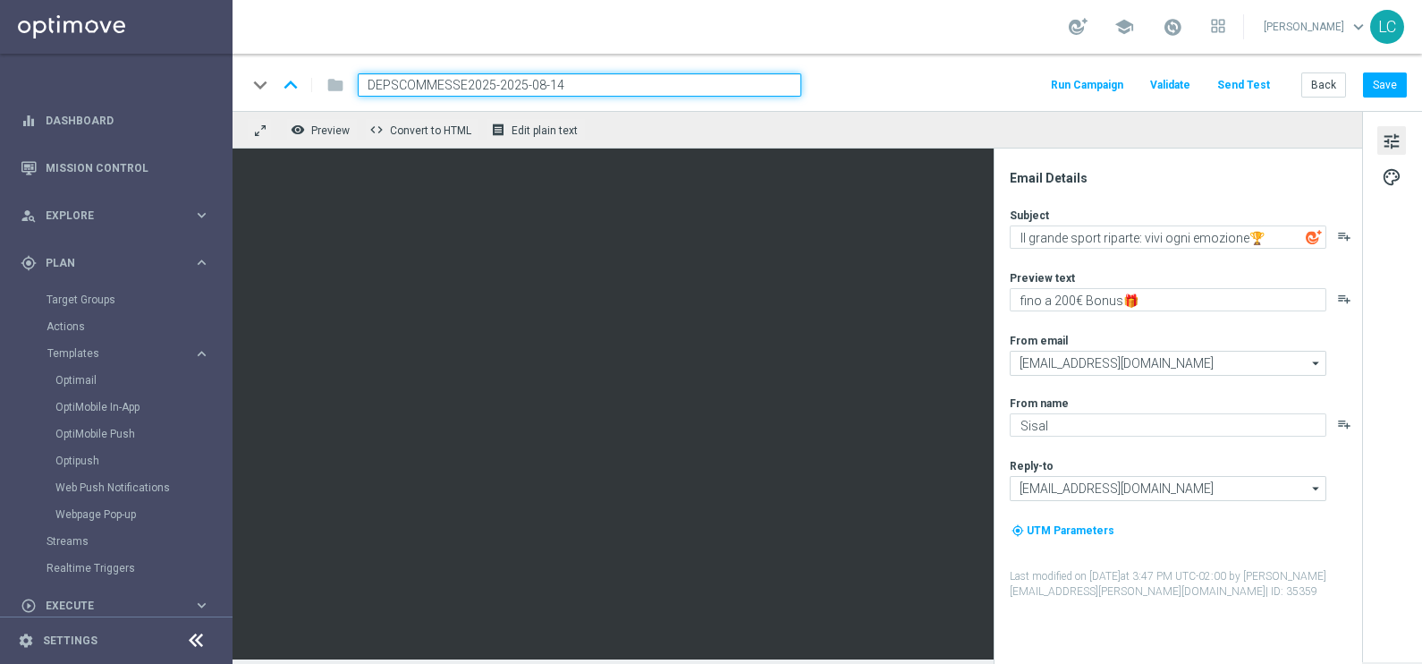
click at [942, 78] on div "keyboard_arrow_down keyboard_arrow_up folder DEPSCOMMESSE2025-2025-08-14 Run Ca…" at bounding box center [827, 84] width 1160 height 23
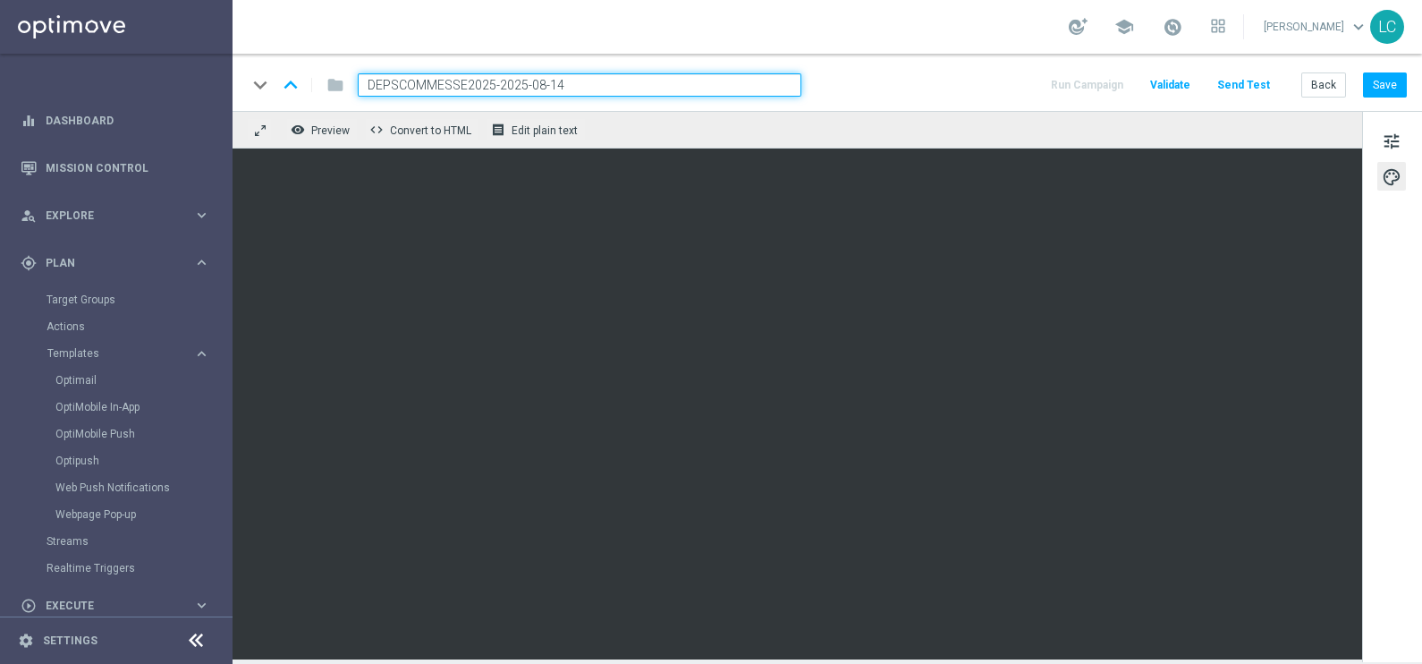
click at [903, 88] on div "keyboard_arrow_down keyboard_arrow_up folder DEPSCOMMESSE2025-2025-08-14 Run Ca…" at bounding box center [827, 84] width 1160 height 23
click at [1374, 89] on button "Save" at bounding box center [1385, 84] width 44 height 25
click at [572, 76] on input "DEPSCOMMESSE2025-2025-08-14" at bounding box center [580, 84] width 444 height 23
click at [912, 67] on div "keyboard_arrow_down keyboard_arrow_up folder DEPSCOMMESSE2025-2025-08-14 Run Ca…" at bounding box center [828, 82] width 1190 height 57
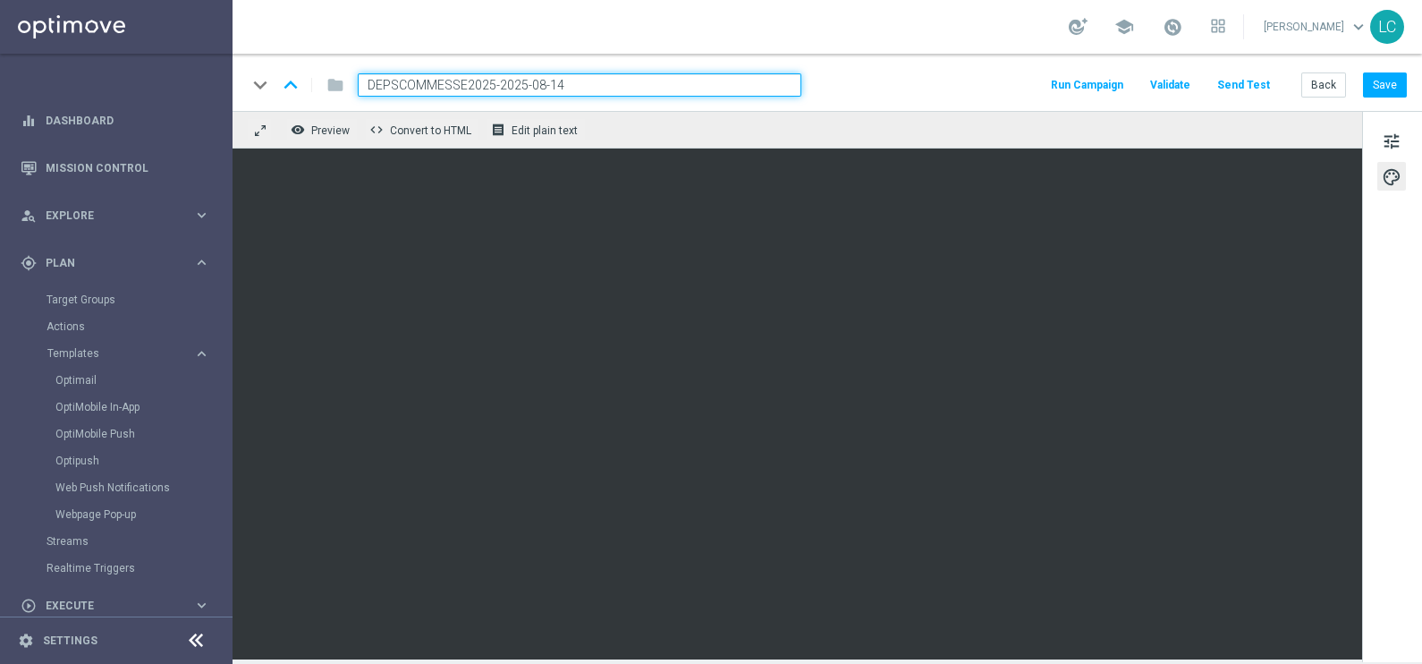
click at [934, 84] on div "keyboard_arrow_down keyboard_arrow_up folder DEPSCOMMESSE2025-2025-08-14 Run Ca…" at bounding box center [827, 84] width 1160 height 23
click at [979, 137] on div "remove_red_eye Preview code Convert to HTML receipt Edit plain text" at bounding box center [798, 130] width 1130 height 38
click at [1385, 79] on button "Save" at bounding box center [1385, 84] width 44 height 25
click at [74, 377] on link "Optimail" at bounding box center [120, 380] width 131 height 14
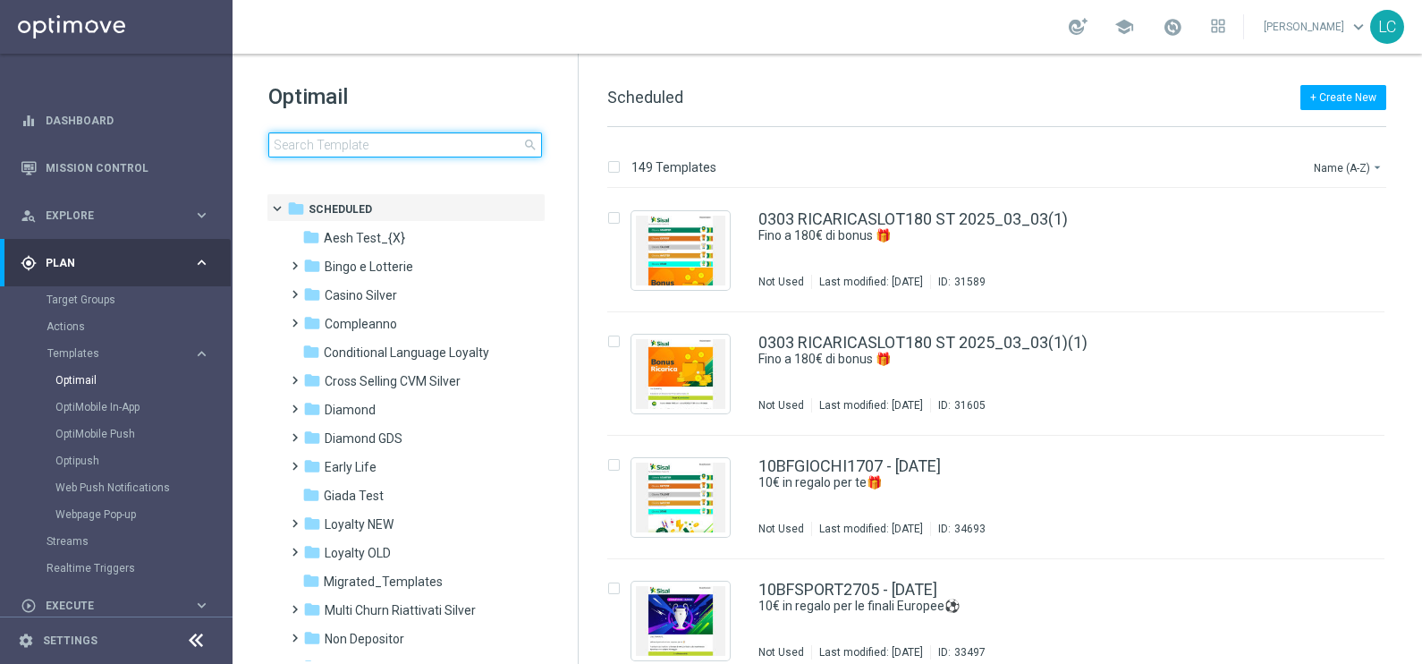
click at [369, 142] on input at bounding box center [405, 144] width 274 height 25
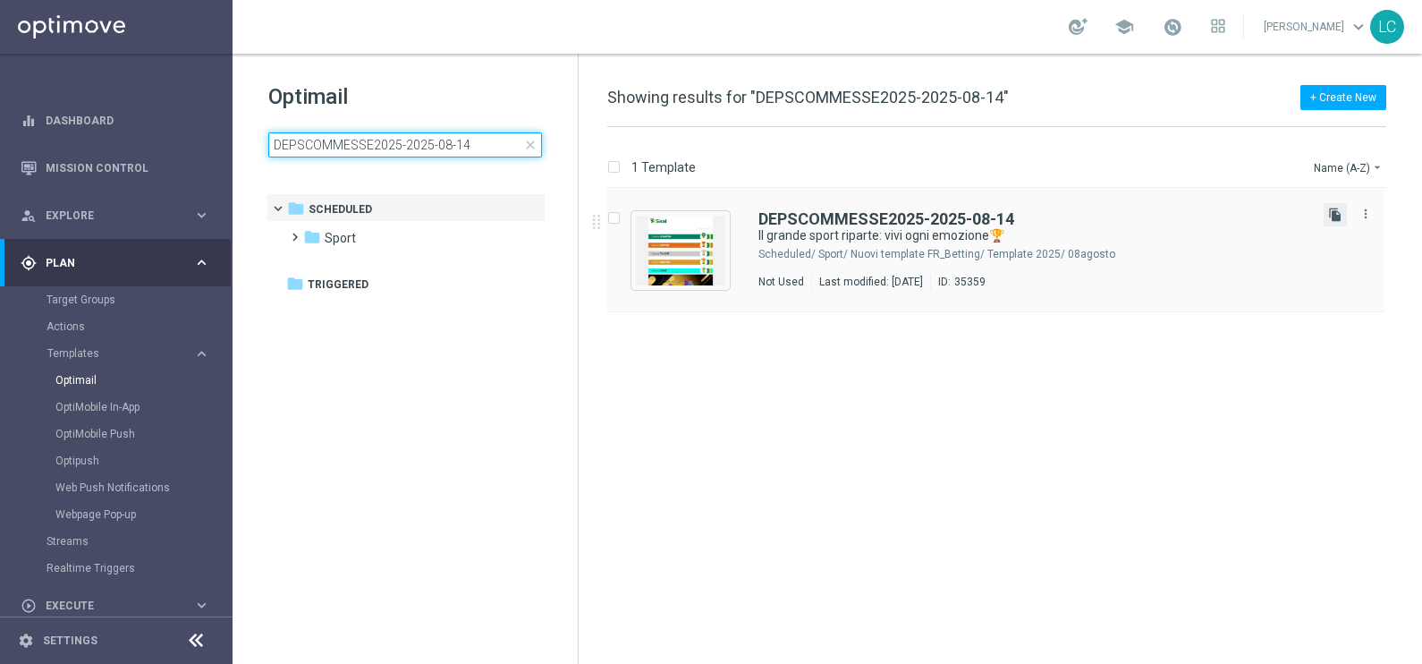
type input "DEPSCOMMESSE2025-2025-08-14"
click at [1337, 210] on icon "file_copy" at bounding box center [1335, 214] width 14 height 14
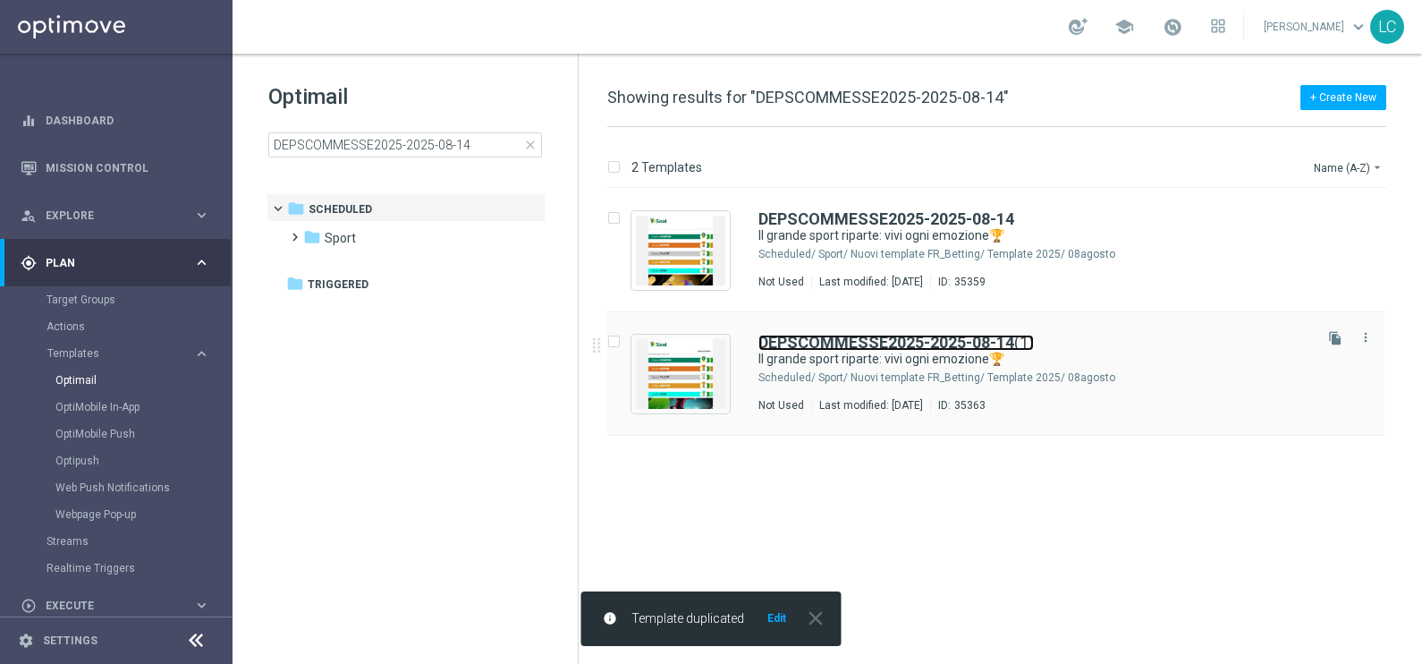
click at [855, 335] on b "DEPSCOMMESSE2025-2025-08-14" at bounding box center [886, 342] width 256 height 19
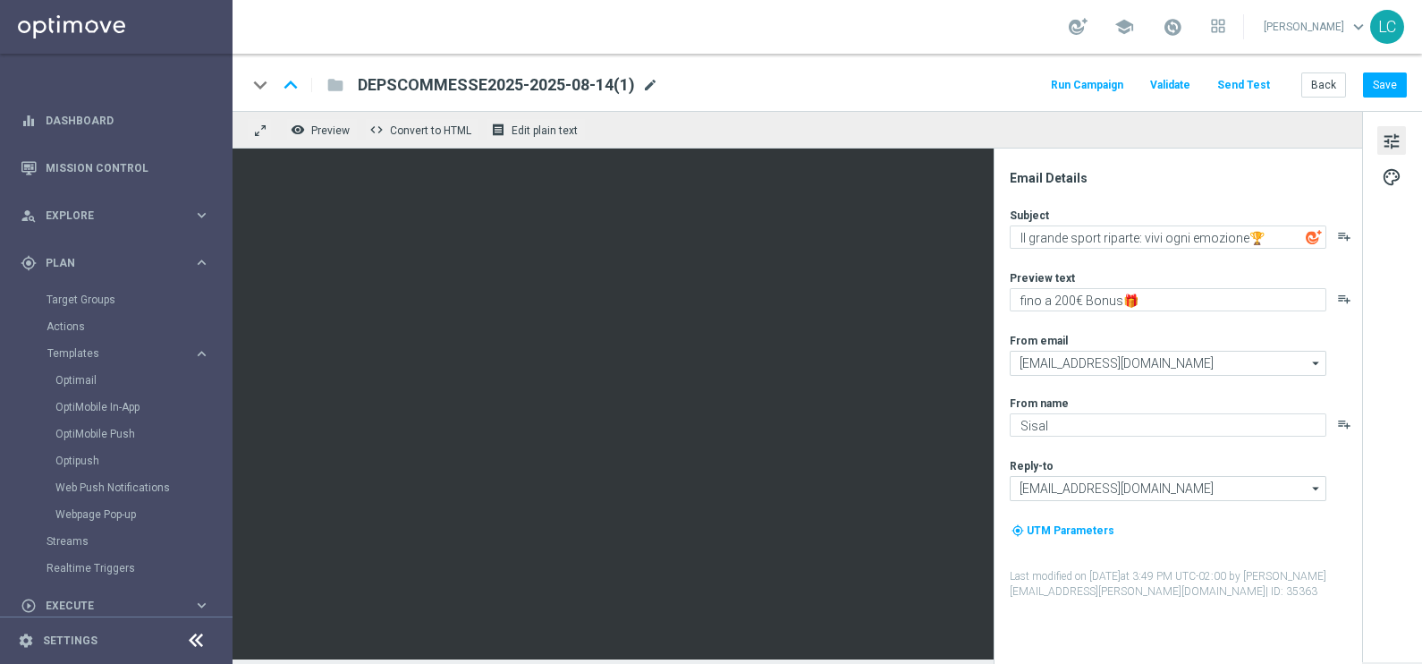
click at [652, 80] on span "mode_edit" at bounding box center [650, 85] width 16 height 16
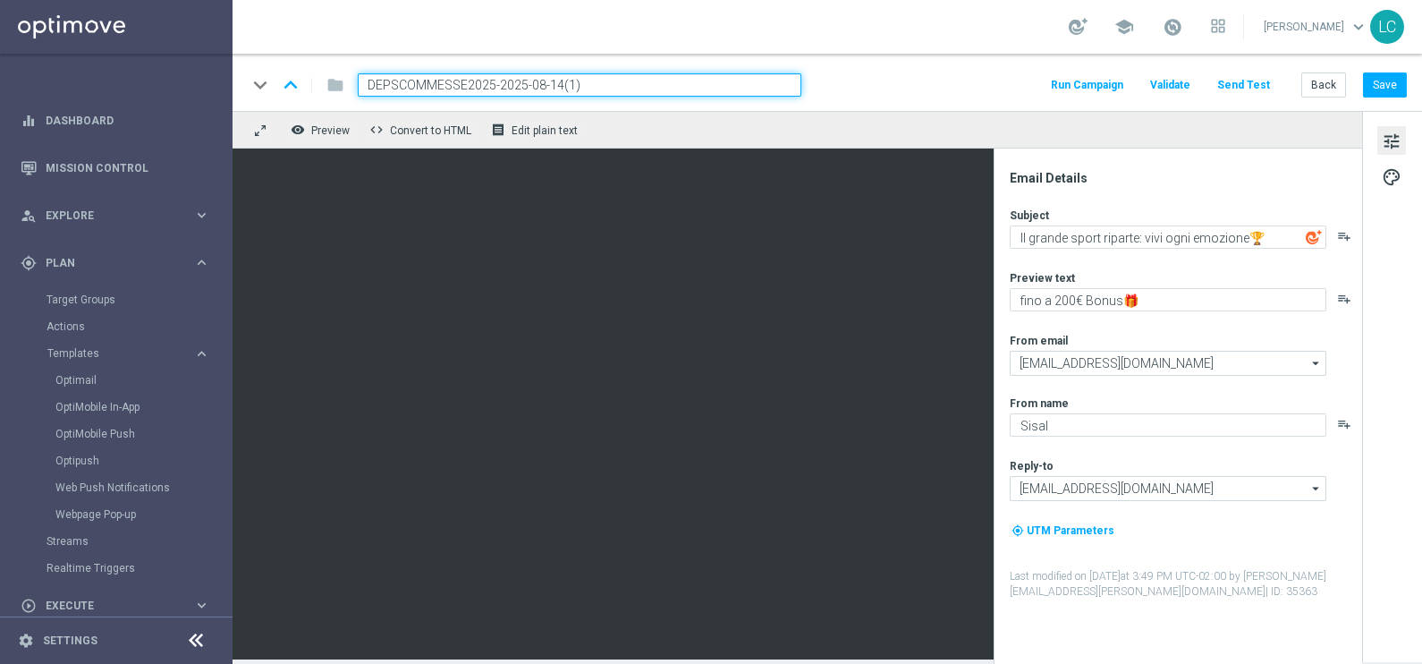
click at [454, 83] on input "DEPSCOMMESSE2025-2025-08-14(1)" at bounding box center [580, 84] width 444 height 23
paste input "SCOMMESSEDEP1408"
click at [627, 72] on div "keyboard_arrow_down keyboard_arrow_up folder SCOMMESSEDEP1408-2025-08-14(1) Run…" at bounding box center [828, 82] width 1190 height 57
click at [627, 78] on input "SCOMMESSEDEP1408-2025-08-14(1)" at bounding box center [580, 84] width 444 height 23
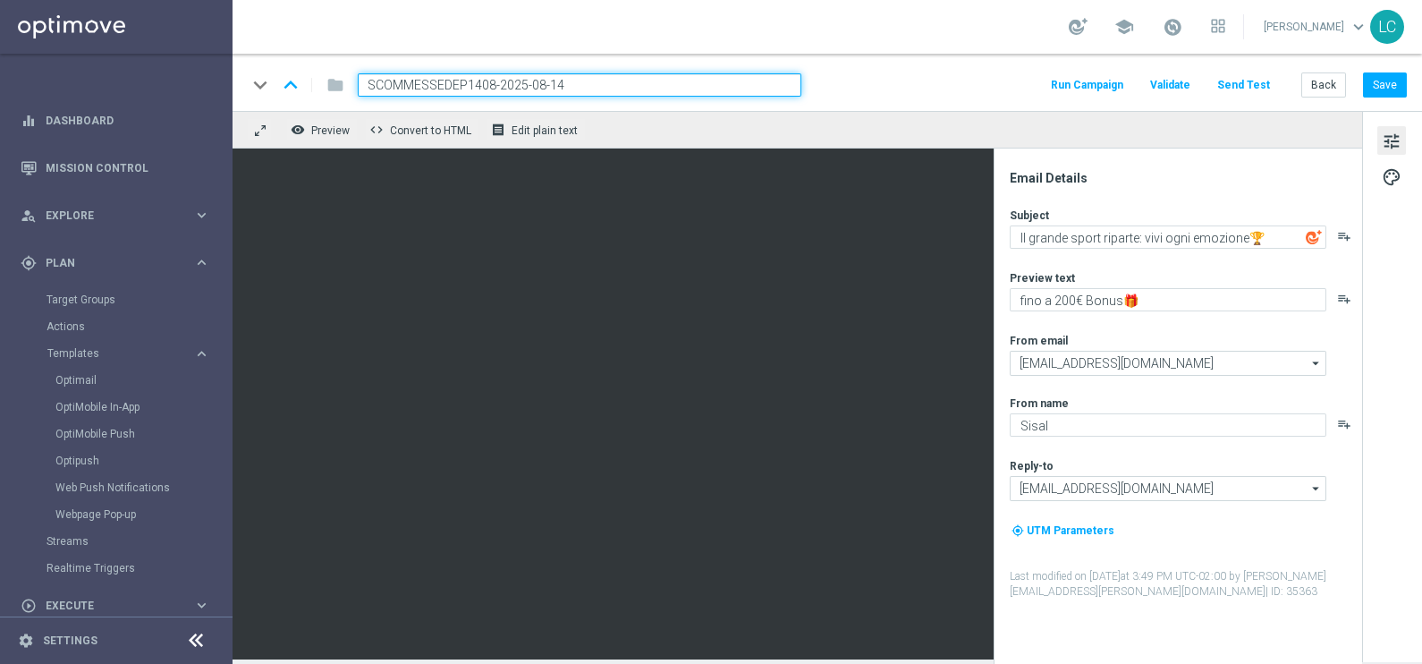
type input "SCOMMESSEDEP1408-2025-08-14"
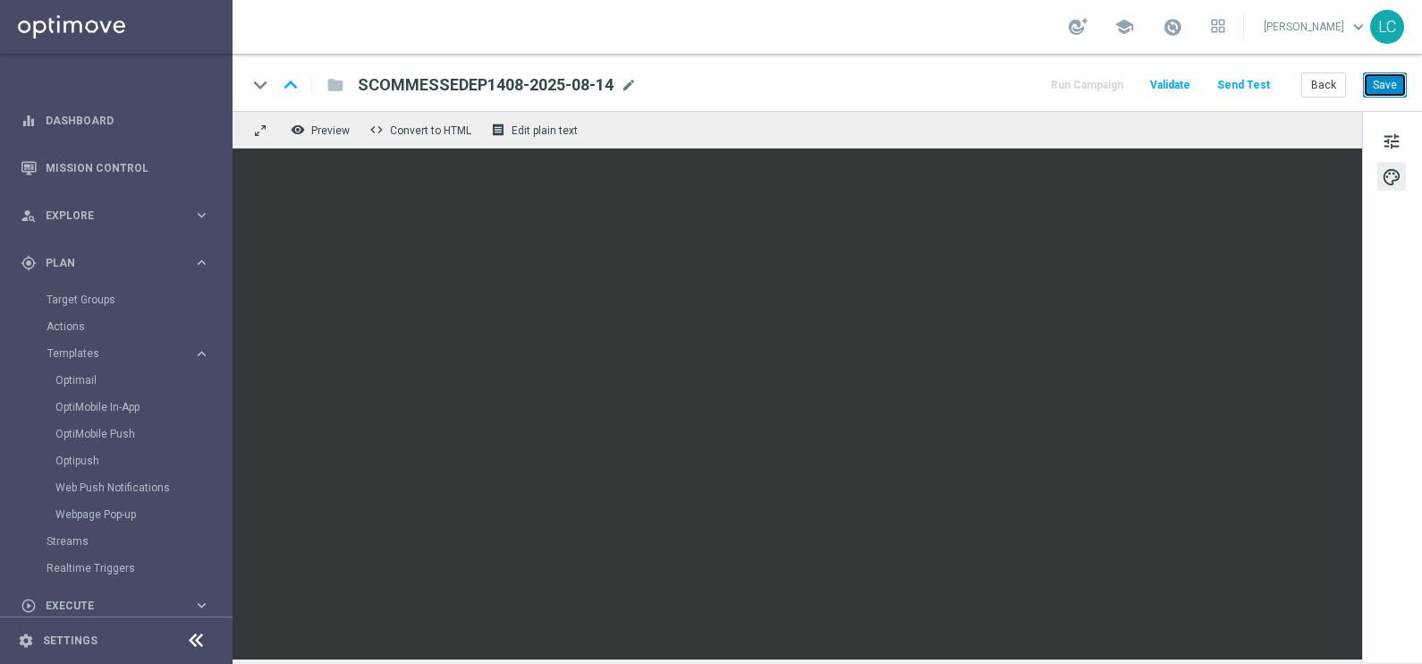
click at [1382, 79] on button "Save" at bounding box center [1385, 84] width 44 height 25
click at [629, 85] on span "mode_edit" at bounding box center [629, 85] width 16 height 16
click at [1398, 146] on span "tune" at bounding box center [1392, 141] width 20 height 23
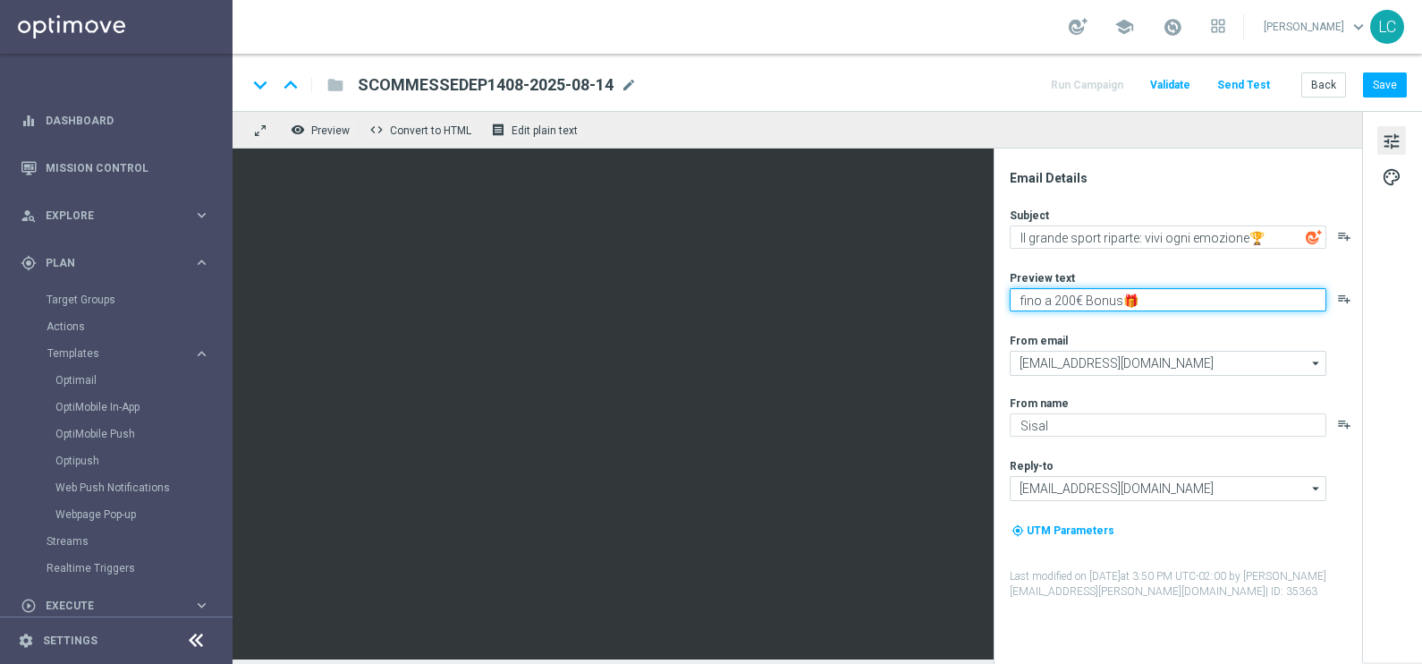
click at [1063, 304] on textarea "fino a 200€ Bonus🎁" at bounding box center [1168, 299] width 317 height 23
type textarea "fino a 10€ Freebet🎁"
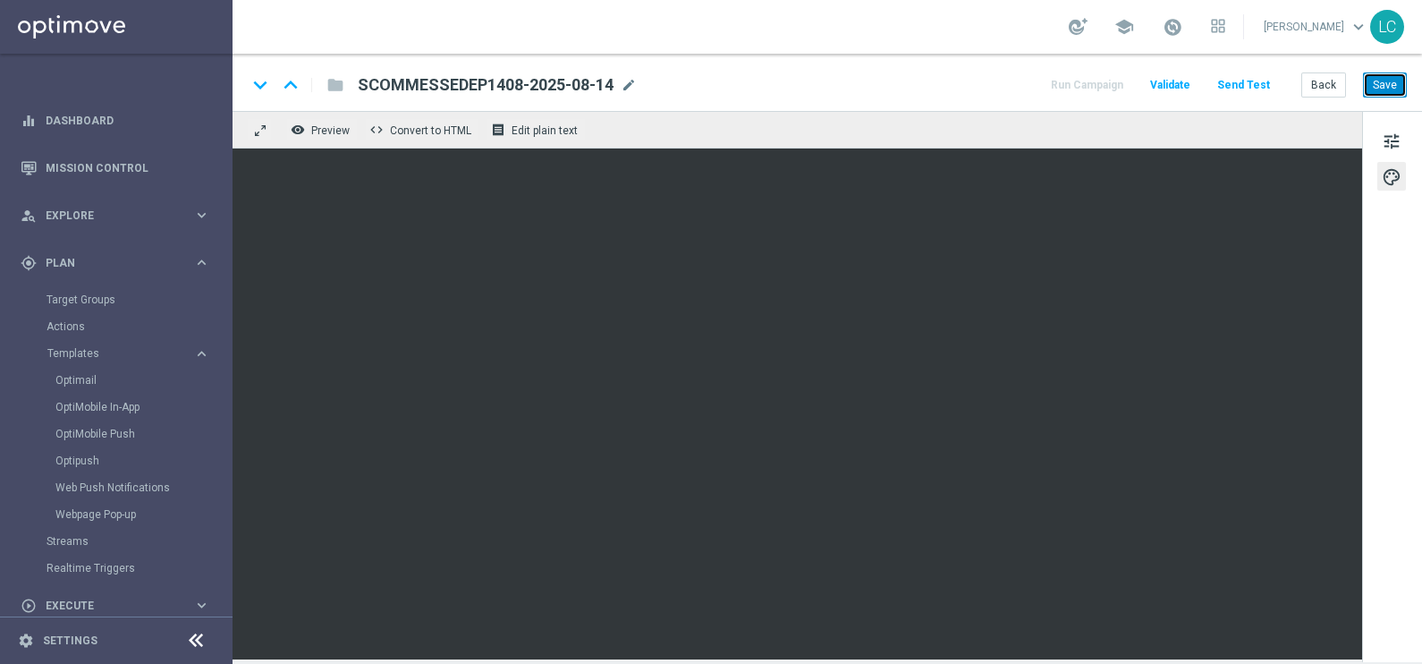
click at [1382, 85] on button "Save" at bounding box center [1385, 84] width 44 height 25
click at [1373, 81] on button "Save" at bounding box center [1385, 84] width 44 height 25
click at [1382, 74] on button "Save" at bounding box center [1385, 84] width 44 height 25
click at [313, 125] on span "Preview" at bounding box center [330, 130] width 38 height 13
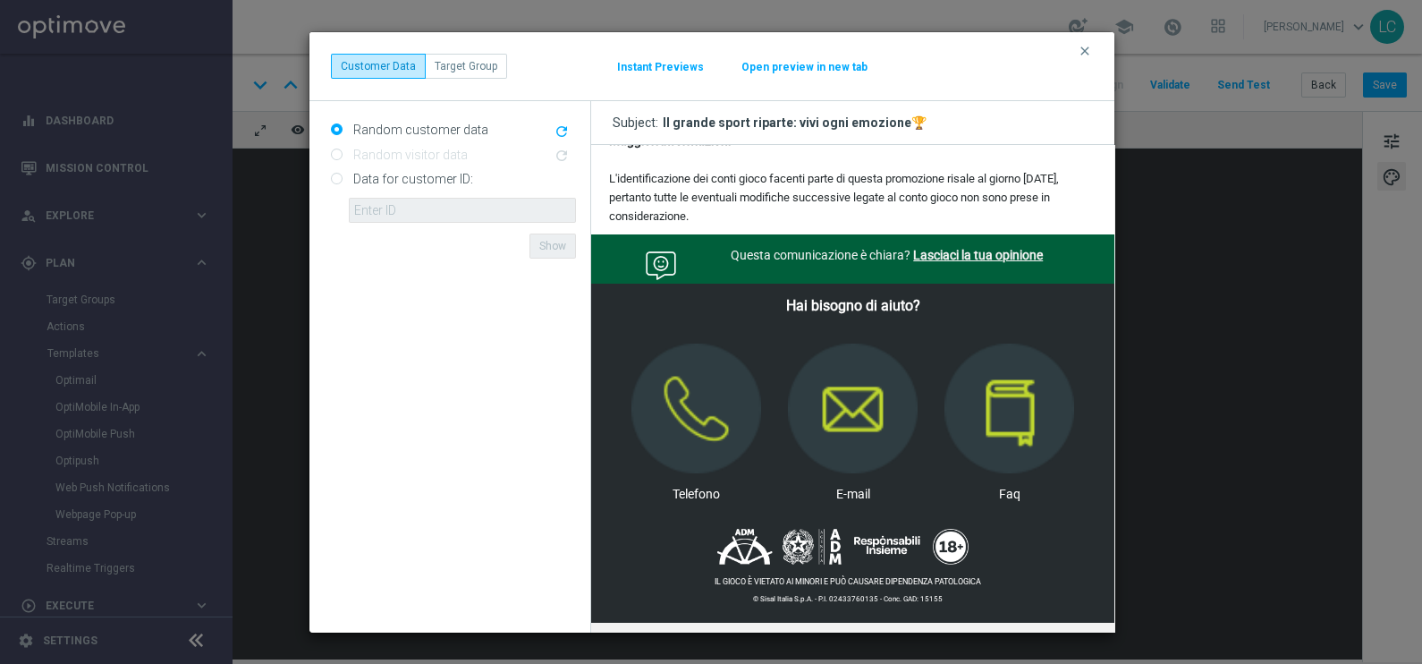
scroll to position [1736, 0]
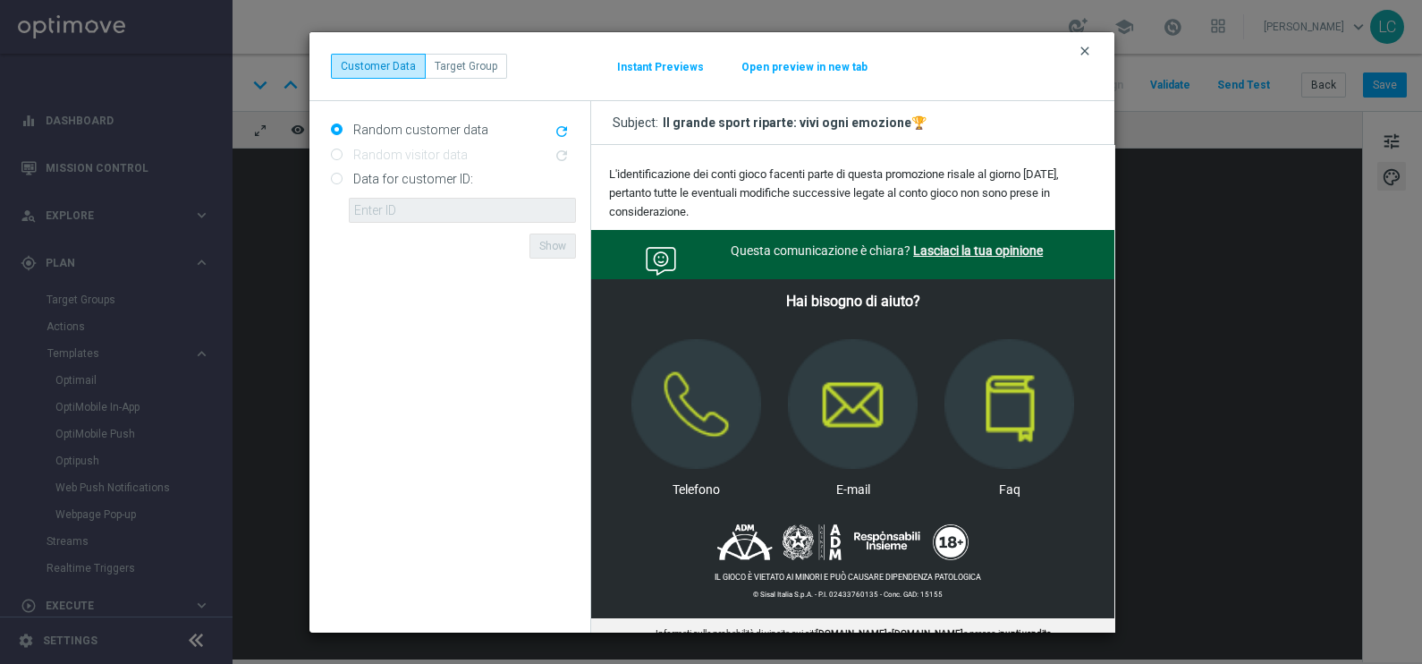
click at [1082, 46] on icon "clear" at bounding box center [1085, 51] width 14 height 14
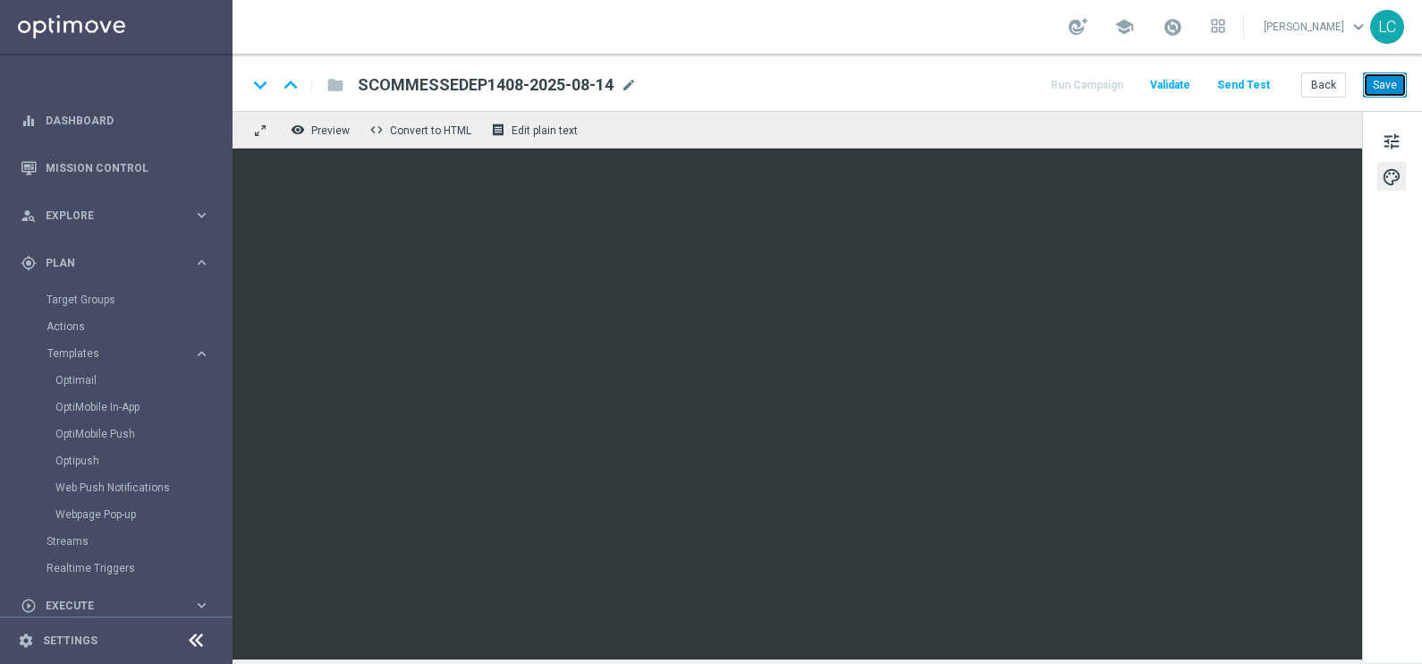
click at [1395, 83] on button "Save" at bounding box center [1385, 84] width 44 height 25
click at [79, 350] on span "Templates" at bounding box center [111, 353] width 128 height 11
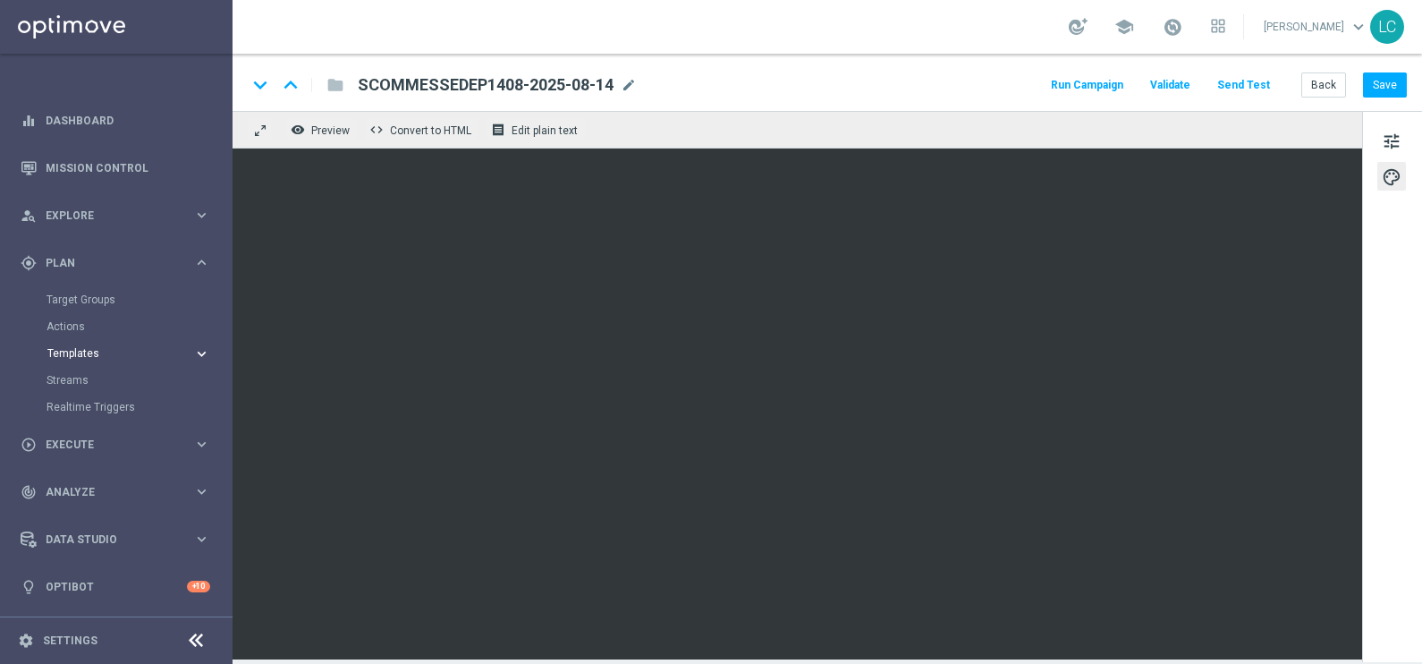
click at [79, 350] on span "Templates" at bounding box center [111, 353] width 128 height 11
click at [75, 376] on link "Optimail" at bounding box center [120, 380] width 131 height 14
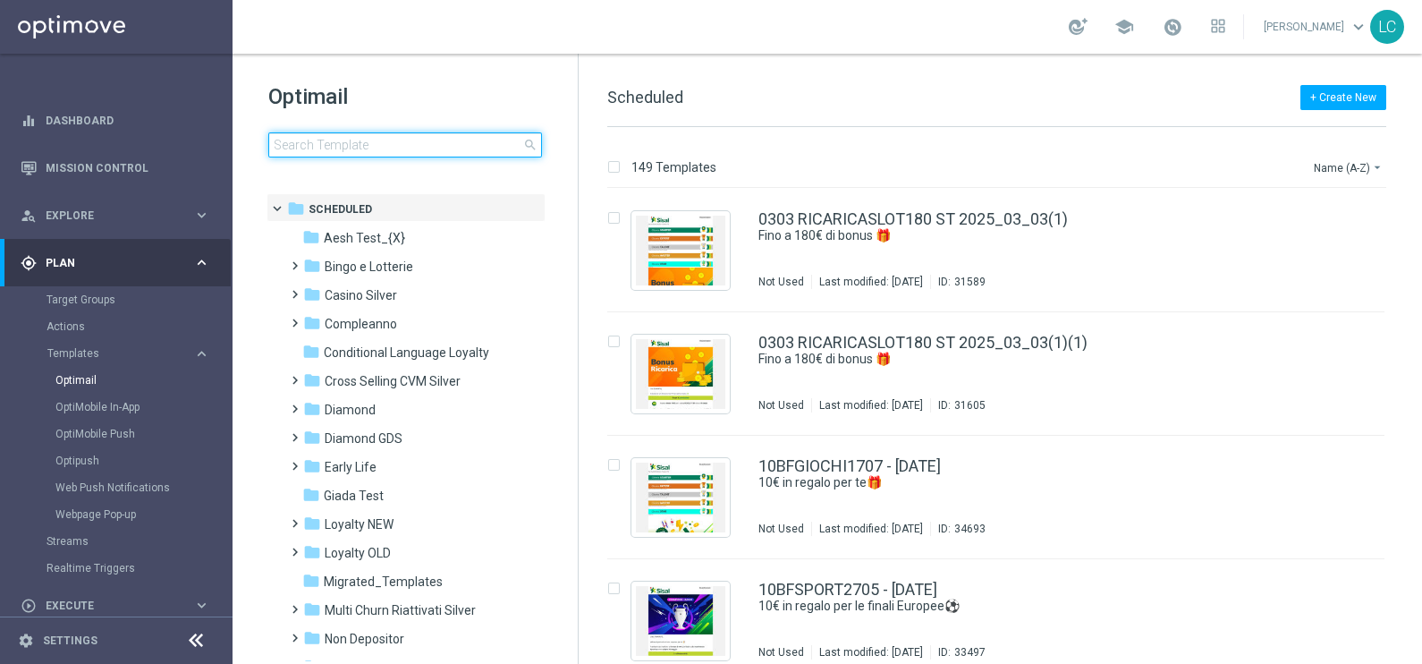
click at [448, 146] on input at bounding box center [405, 144] width 274 height 25
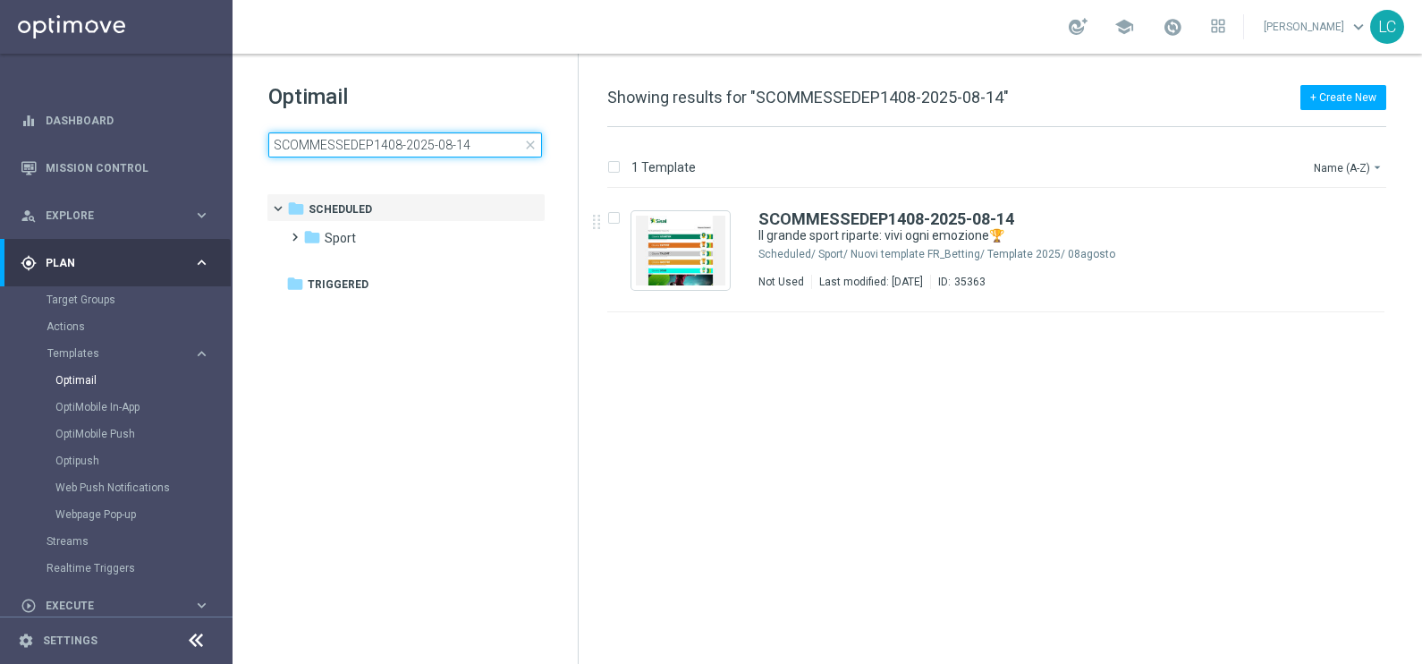
type input "SCOMMESSEDEP1408-2025-08-14"
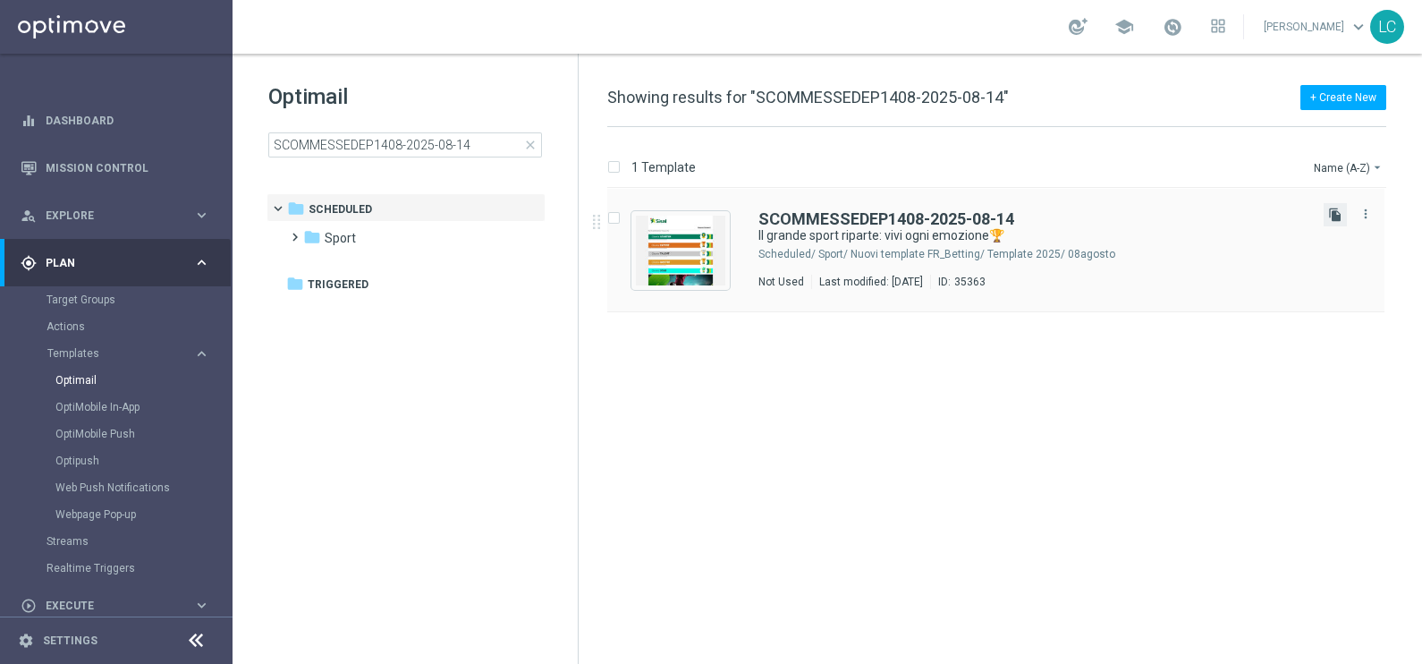
click at [1334, 209] on icon "file_copy" at bounding box center [1335, 214] width 14 height 14
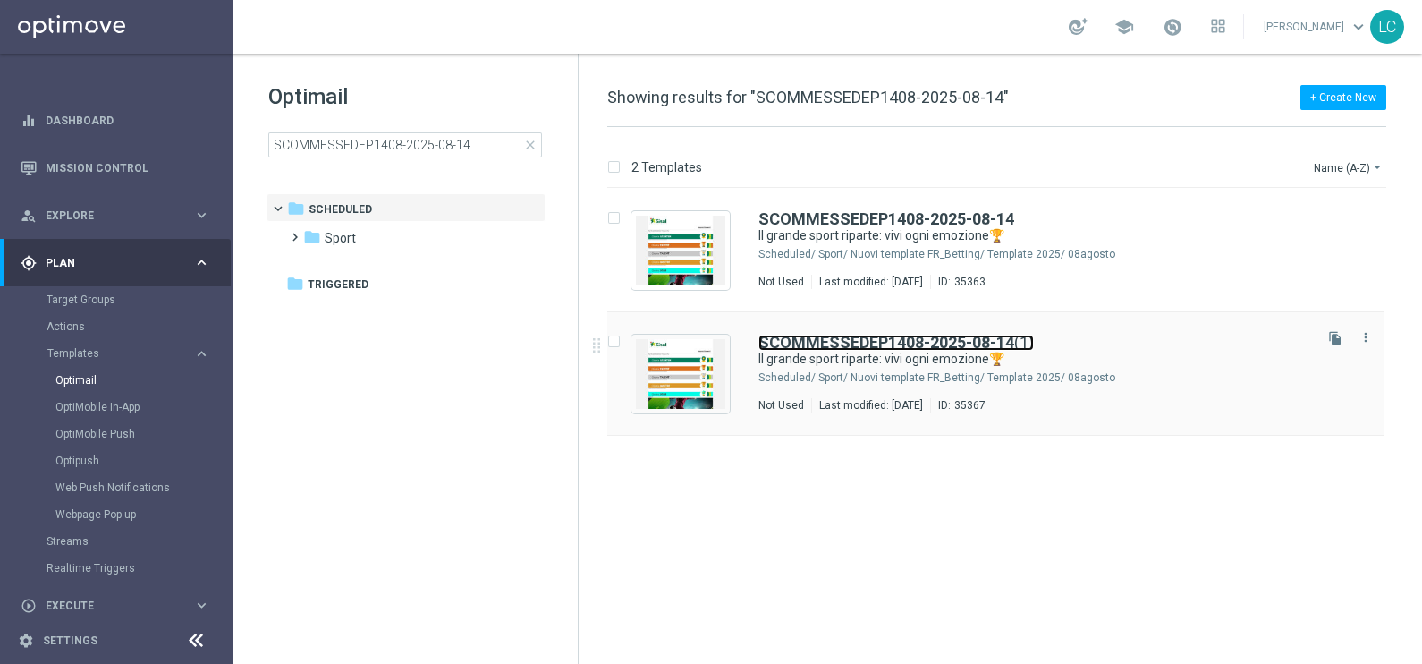
click at [789, 341] on b "SCOMMESSEDEP1408-2025-08-14" at bounding box center [886, 342] width 256 height 19
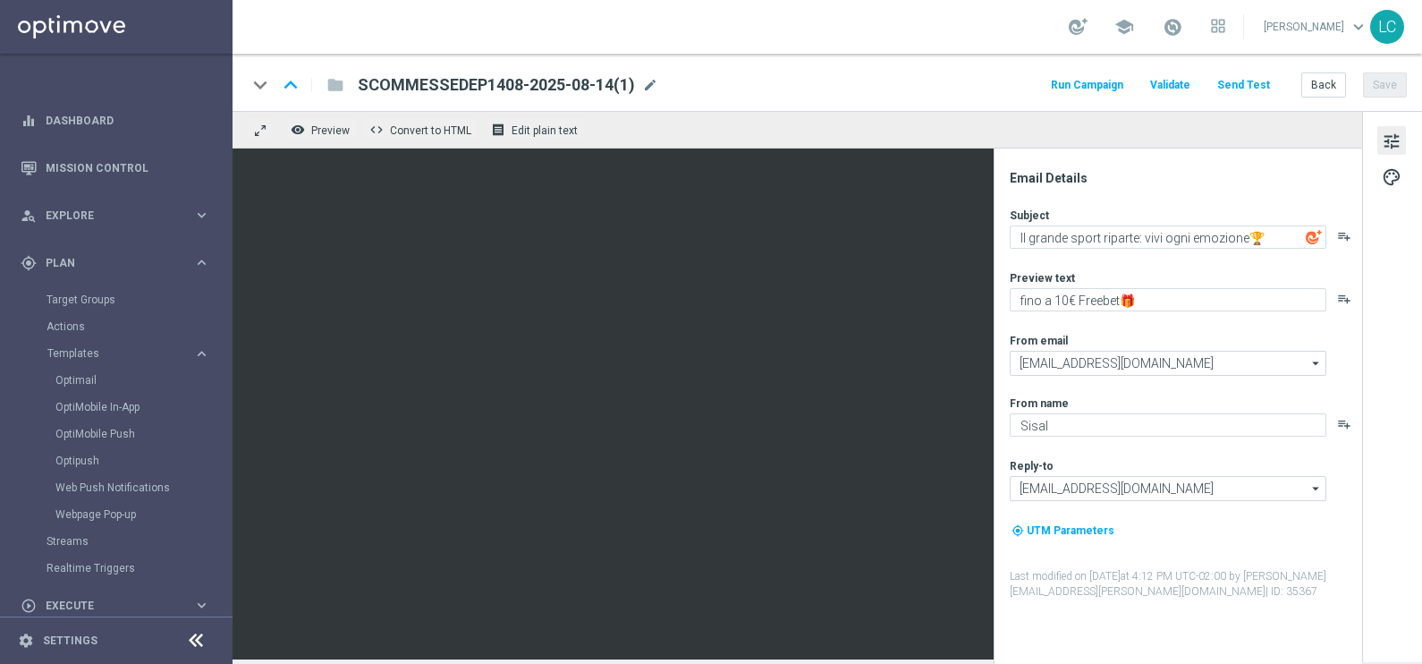
click at [606, 75] on span "SCOMMESSEDEP1408-2025-08-14(1)" at bounding box center [496, 84] width 277 height 21
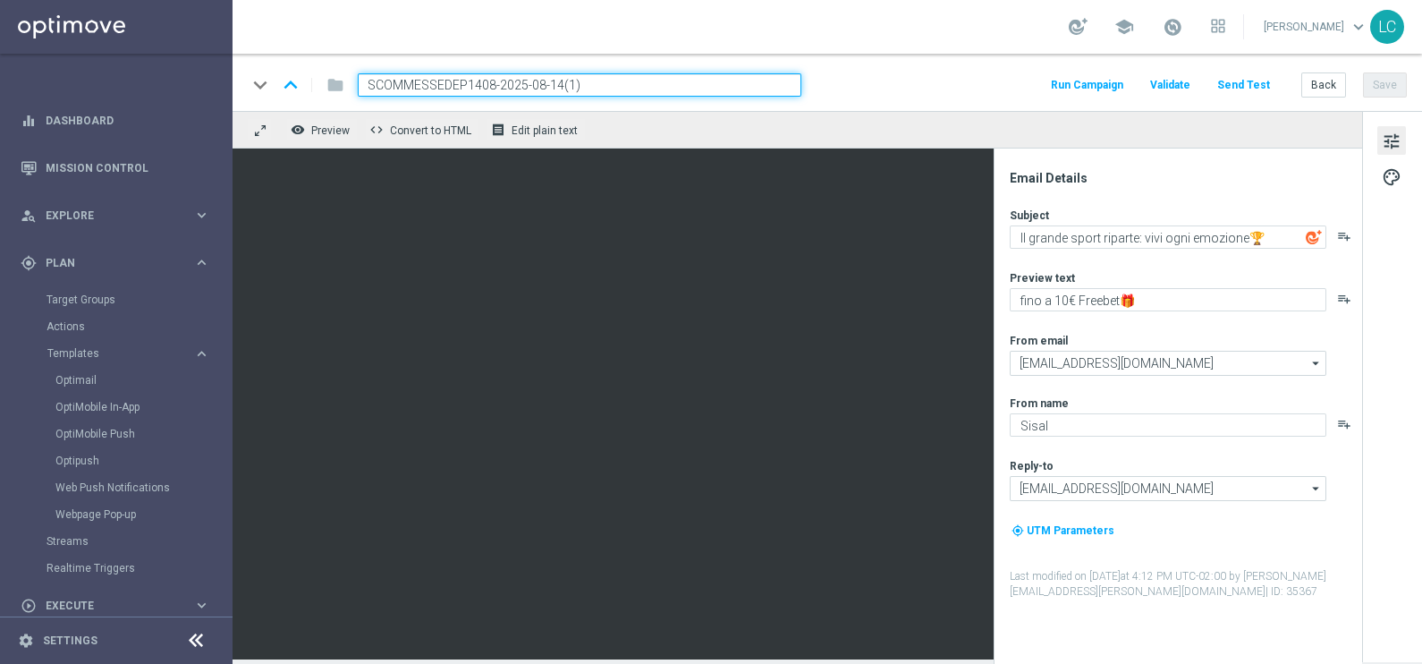
click at [396, 80] on input "SCOMMESSEDEP1408-2025-08-14(1)" at bounding box center [580, 84] width 444 height 23
click at [408, 83] on input "SCOMMESSEDEP1408-2025-08-14(1)" at bounding box center [580, 84] width 444 height 23
paste input "PORTDEPH"
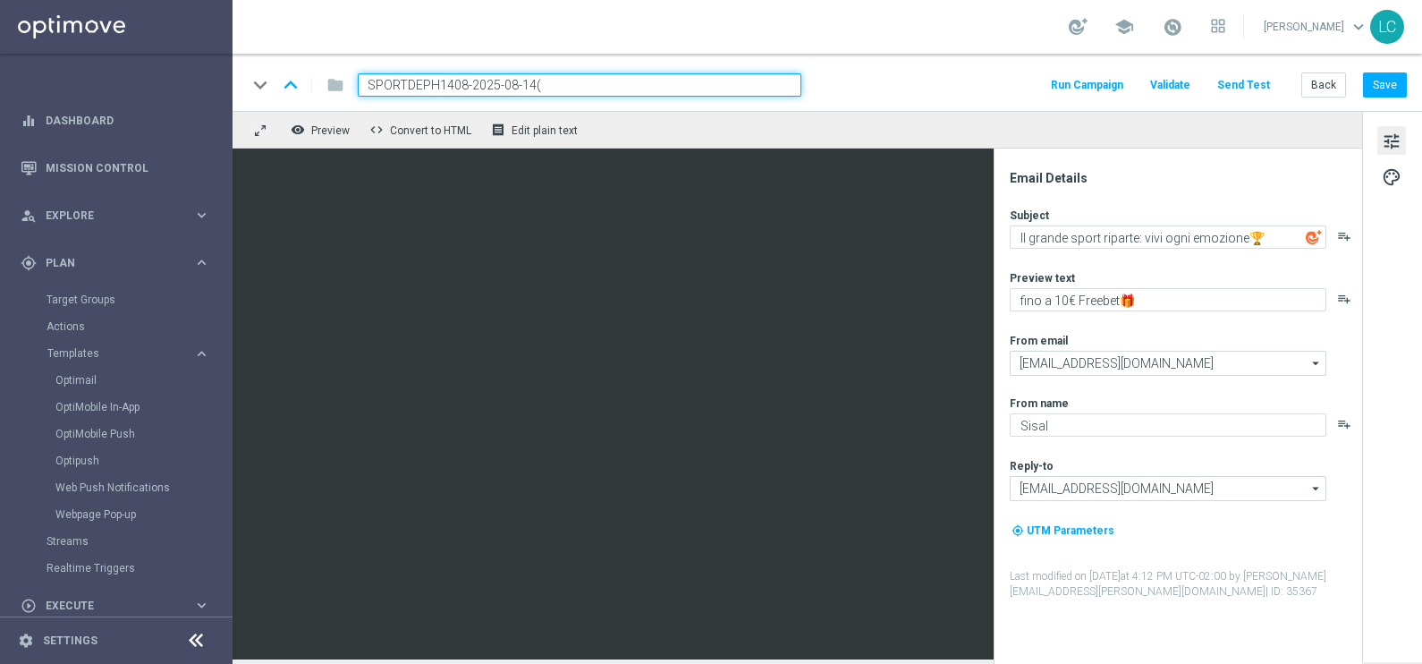
type input "SPORTDEPH1408-2025-08-14"
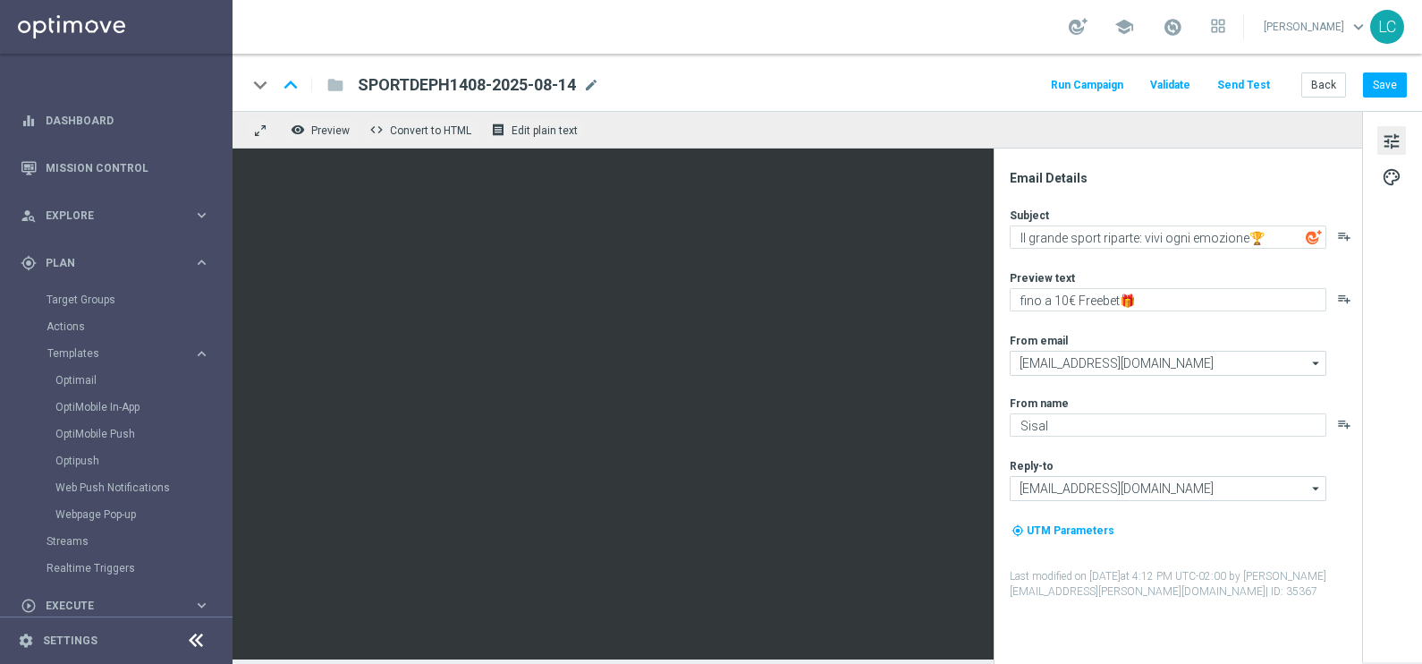
click at [882, 92] on div "keyboard_arrow_down keyboard_arrow_up folder SPORTDEPH1408-2025-08-14 SPORTDEPH…" at bounding box center [827, 84] width 1160 height 23
click at [1372, 85] on button "Save" at bounding box center [1385, 84] width 44 height 25
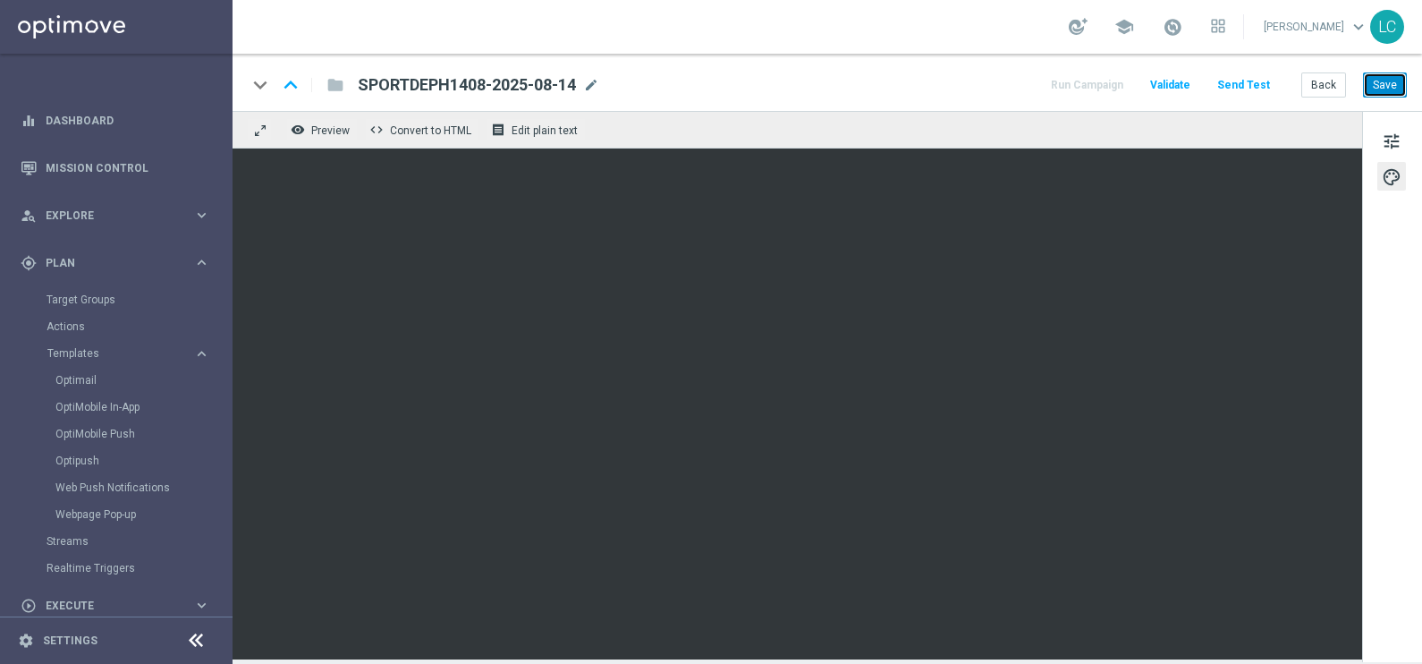
click at [1391, 91] on button "Save" at bounding box center [1385, 84] width 44 height 25
click at [1386, 85] on button "Save" at bounding box center [1385, 84] width 44 height 25
click at [1395, 139] on span "tune" at bounding box center [1392, 141] width 20 height 23
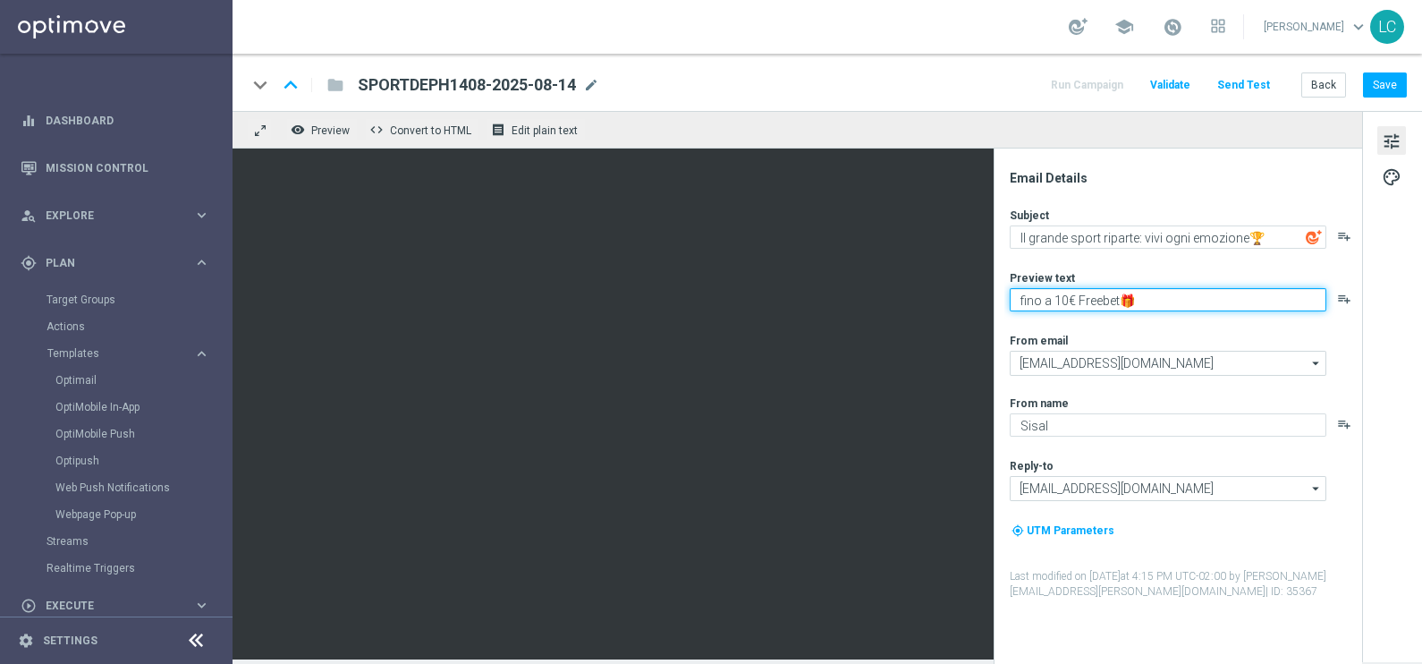
click at [1060, 299] on textarea "fino a 10€ Freebet🎁" at bounding box center [1168, 299] width 317 height 23
type textarea "fino a 30€ Freebet🎁"
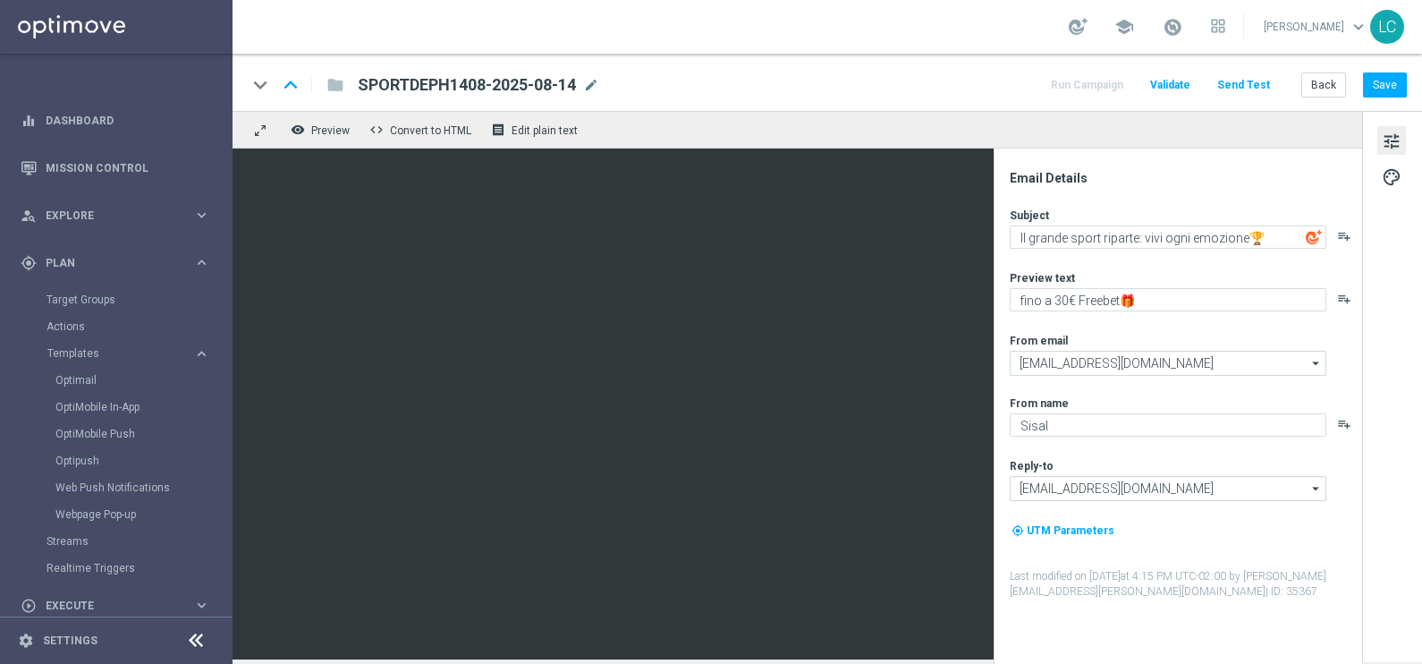
click at [1163, 317] on div "Subject Il grande sport riparte: vivi ogni emozione🏆 playlist_add Preview text …" at bounding box center [1185, 403] width 351 height 392
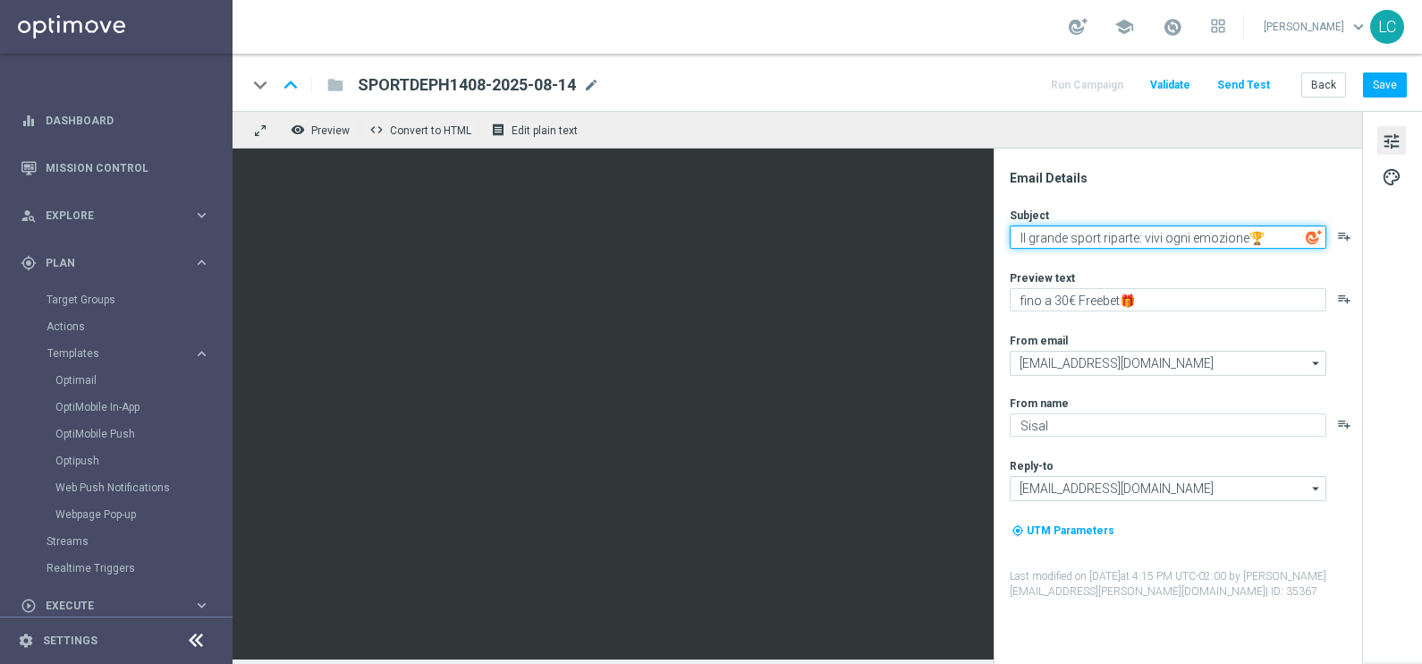
click at [1087, 237] on textarea "Il grande sport riparte: vivi ogni emozione🏆" at bounding box center [1168, 236] width 317 height 23
type textarea "Ripartono i top campionati: vivi ogni emozione🏆"
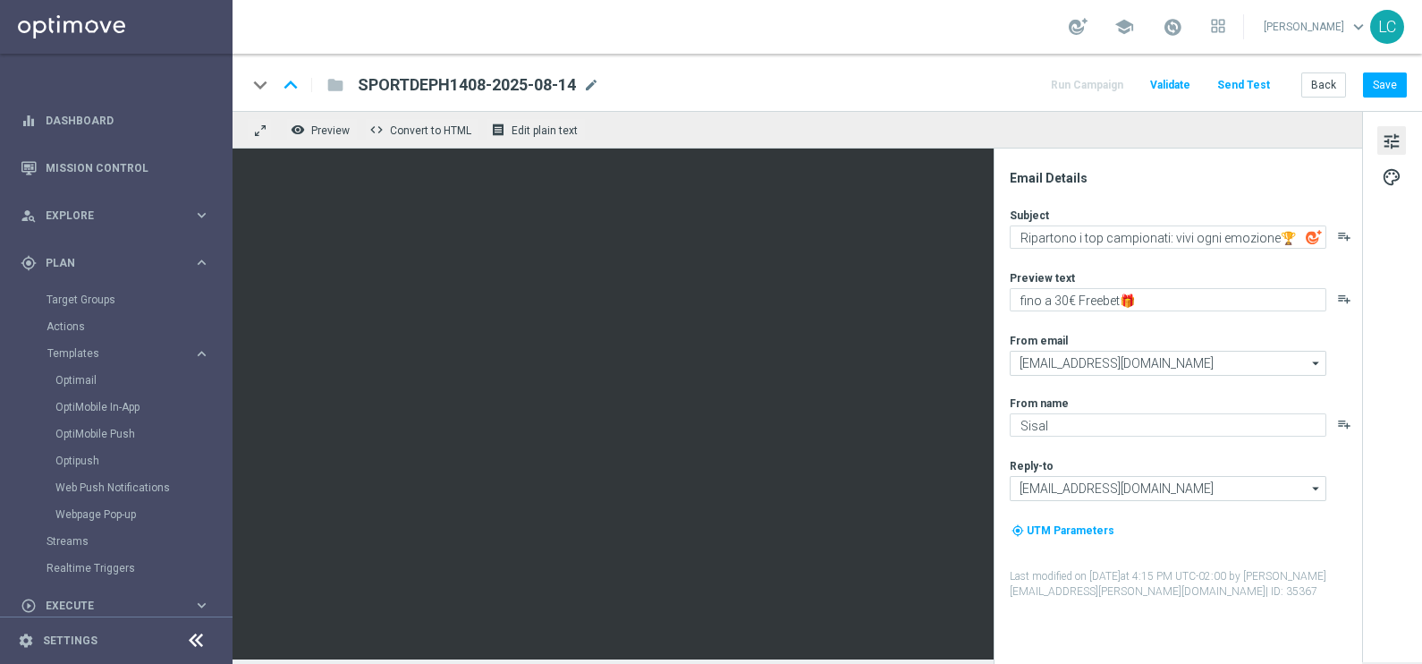
click at [1177, 180] on div "Email Details" at bounding box center [1185, 178] width 351 height 16
click at [1384, 76] on button "Save" at bounding box center [1385, 84] width 44 height 25
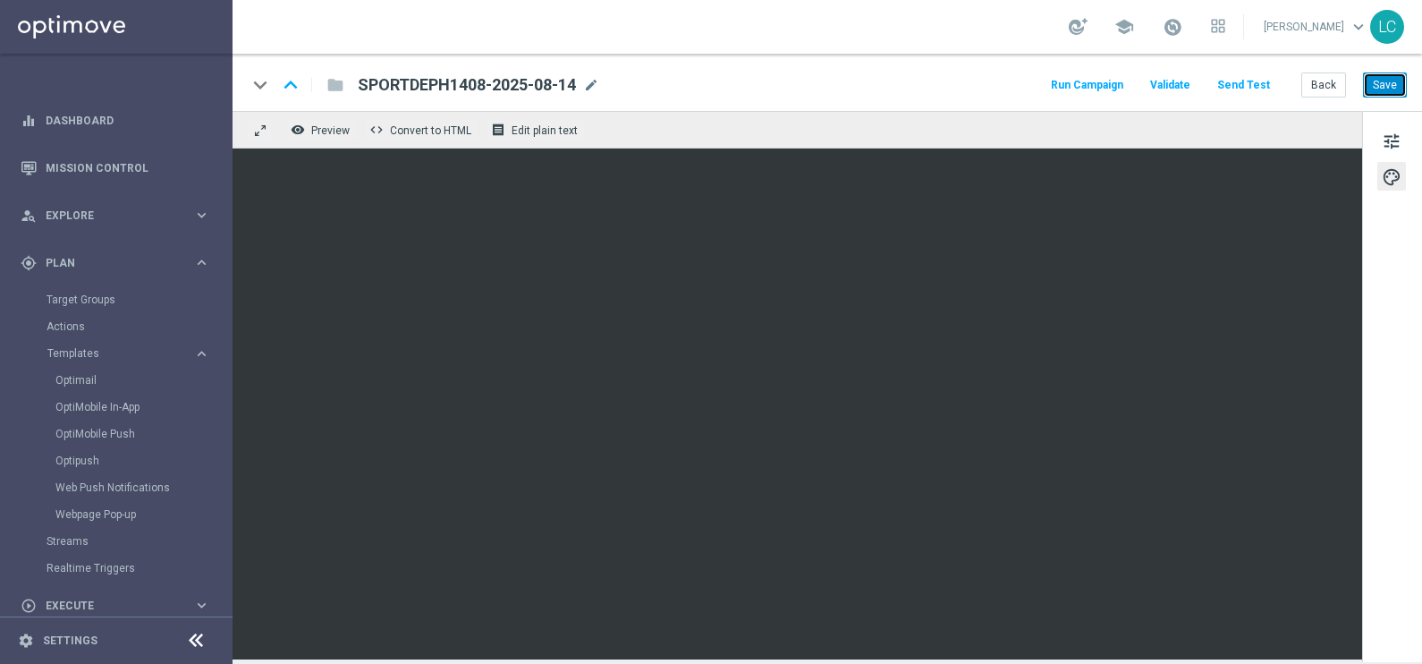
click at [1380, 86] on button "Save" at bounding box center [1385, 84] width 44 height 25
click at [1390, 89] on button "Save" at bounding box center [1385, 84] width 44 height 25
click at [405, 75] on span "SPORTDEPH1408-2025-08-14" at bounding box center [467, 84] width 218 height 21
click at [82, 376] on link "Optimail" at bounding box center [120, 380] width 131 height 14
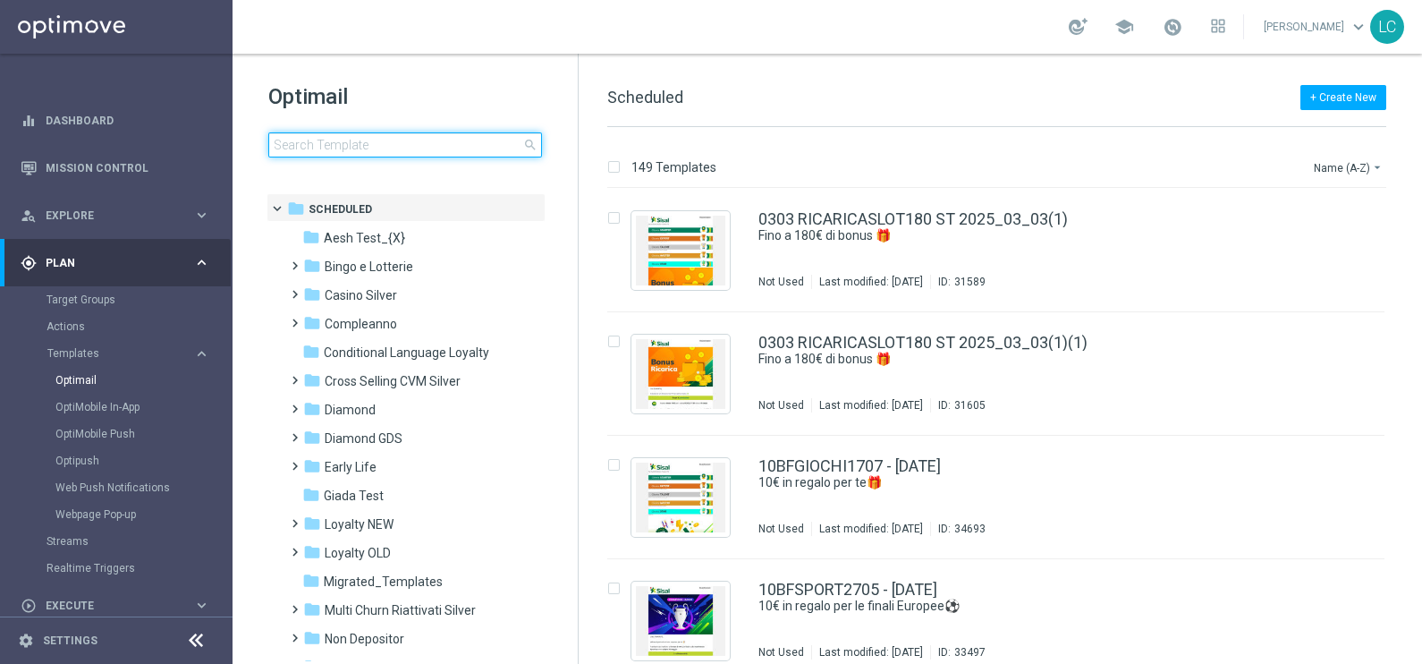
click at [360, 146] on input at bounding box center [405, 144] width 274 height 25
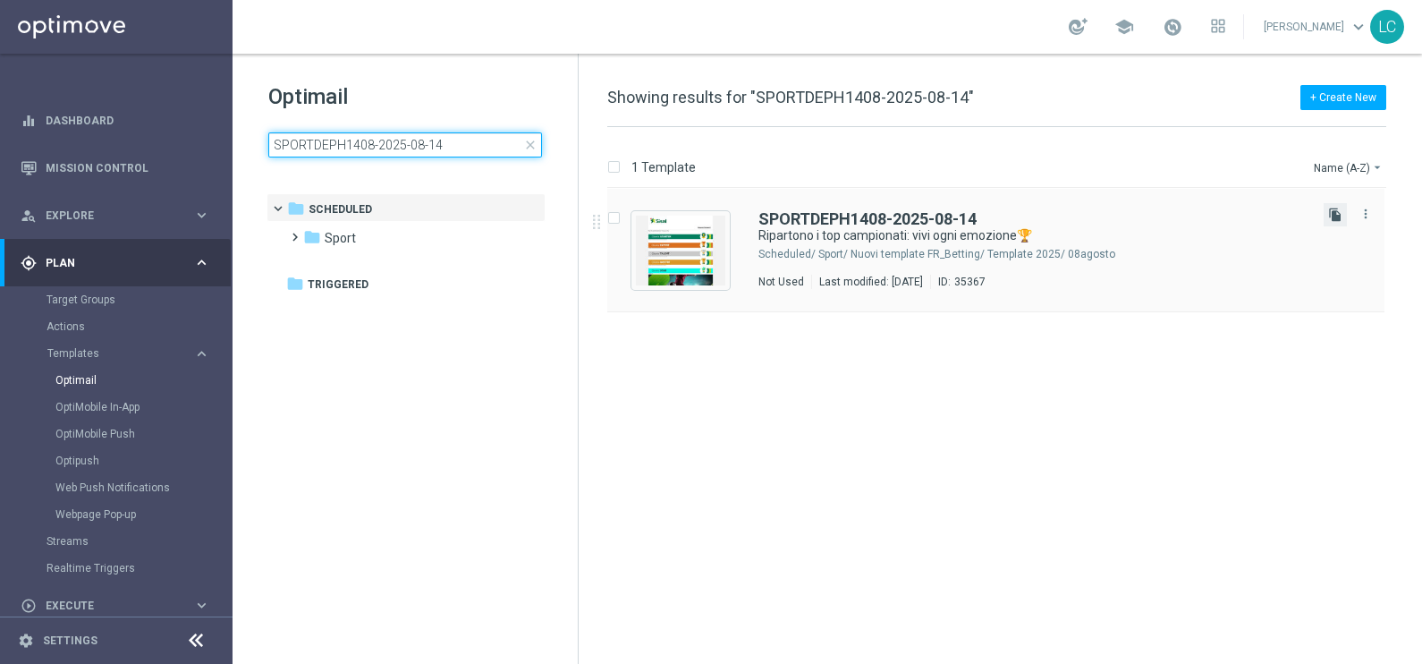
type input "SPORTDEPH1408-2025-08-14"
click at [1339, 214] on icon "file_copy" at bounding box center [1335, 214] width 14 height 14
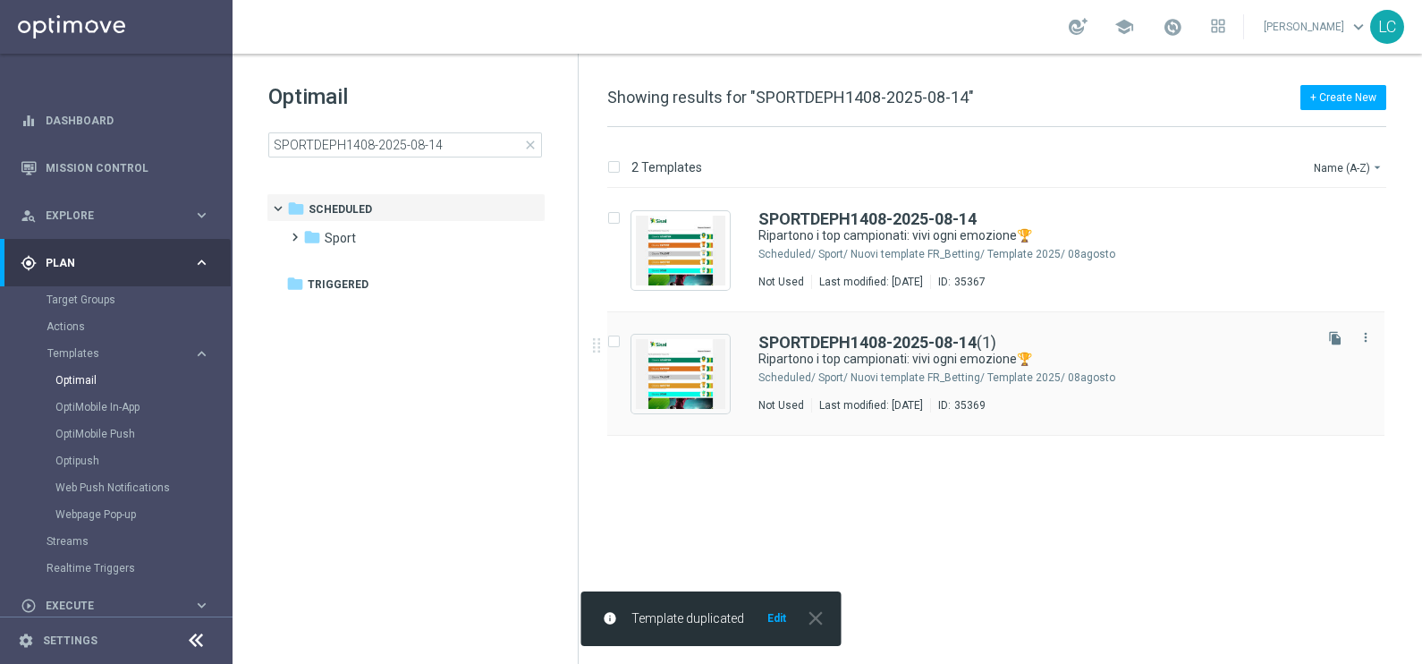
click at [845, 324] on div "SPORTDEPH1408-2025-08-14 (1) Ripartono i top campionati: vivi ogni emozione🏆 Sc…" at bounding box center [995, 373] width 777 height 123
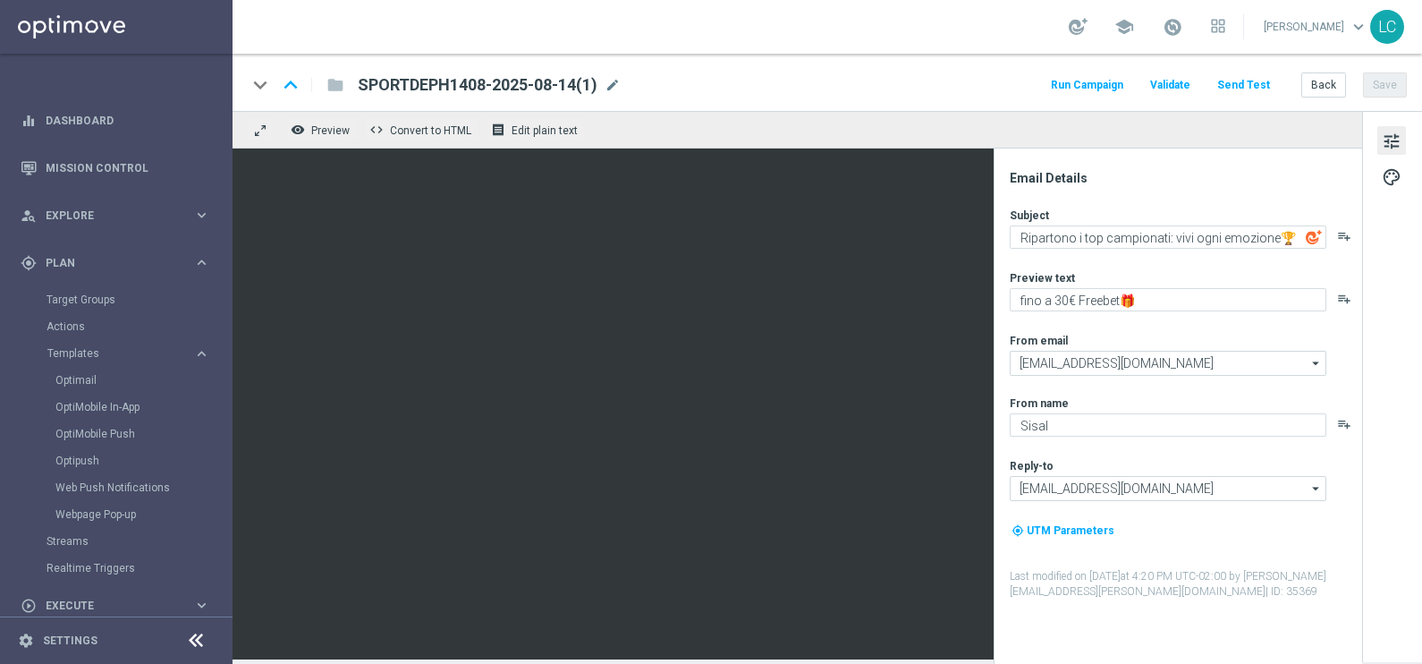
click at [500, 85] on span "SPORTDEPH1408-2025-08-14(1)" at bounding box center [478, 84] width 240 height 21
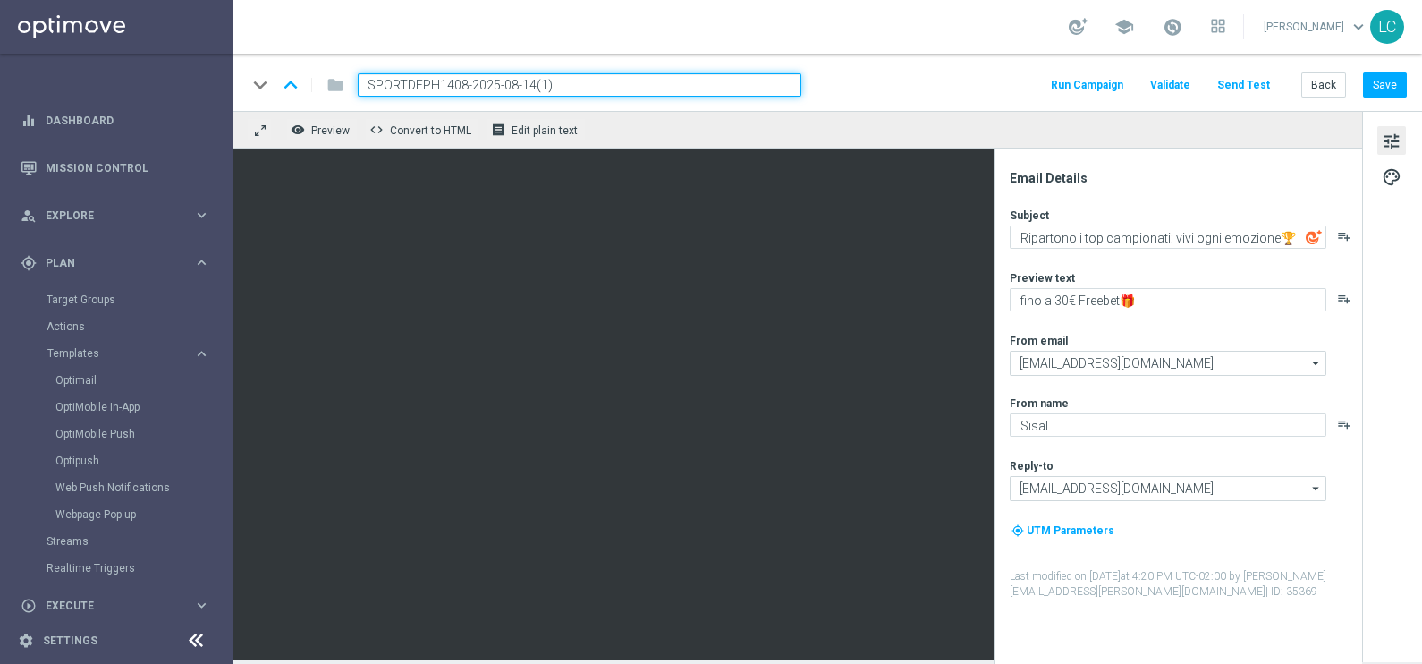
click at [414, 80] on input "SPORTDEPH1408-2025-08-14(1)" at bounding box center [580, 84] width 444 height 23
paste input "M"
click at [614, 80] on input "SPORTDEPM1408-2025-08-14(1)" at bounding box center [580, 84] width 444 height 23
type input "SPORTDEPM1408-2025-08-14"
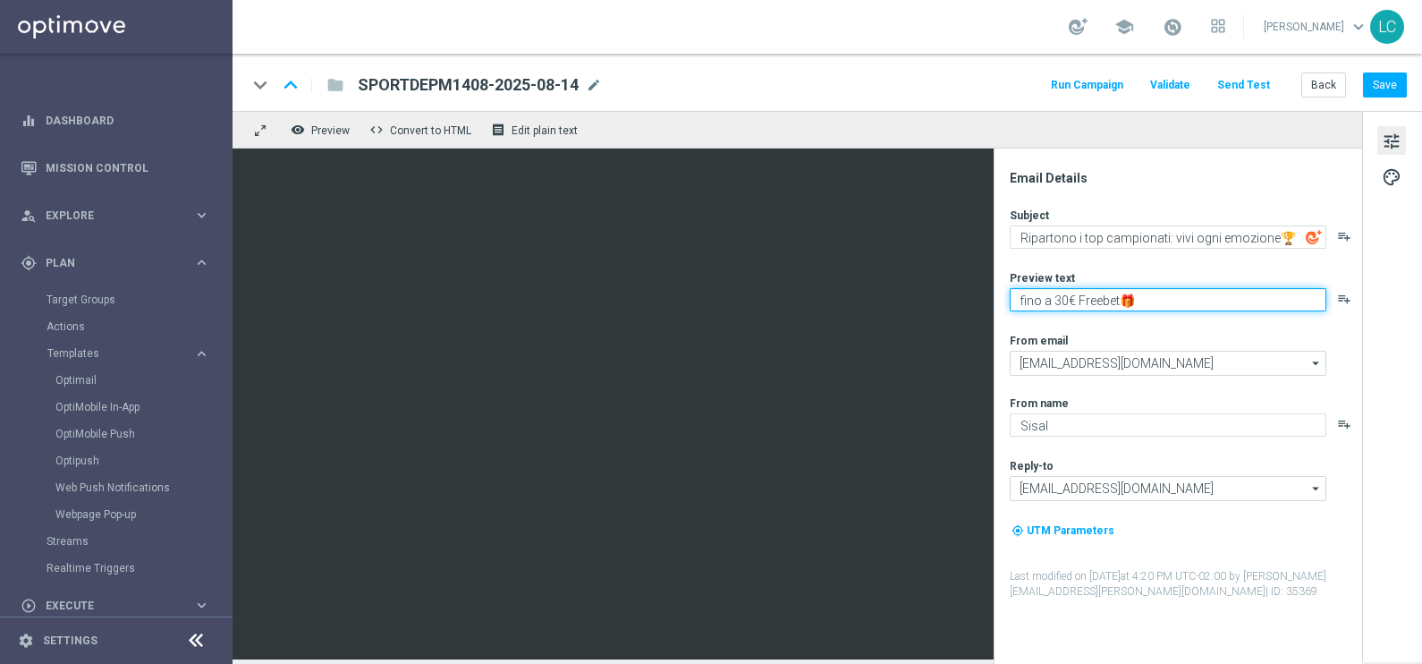
click at [1064, 302] on textarea "fino a 30€ Freebet🎁" at bounding box center [1168, 299] width 317 height 23
type textarea "fino a 15€ Freebet🎁"
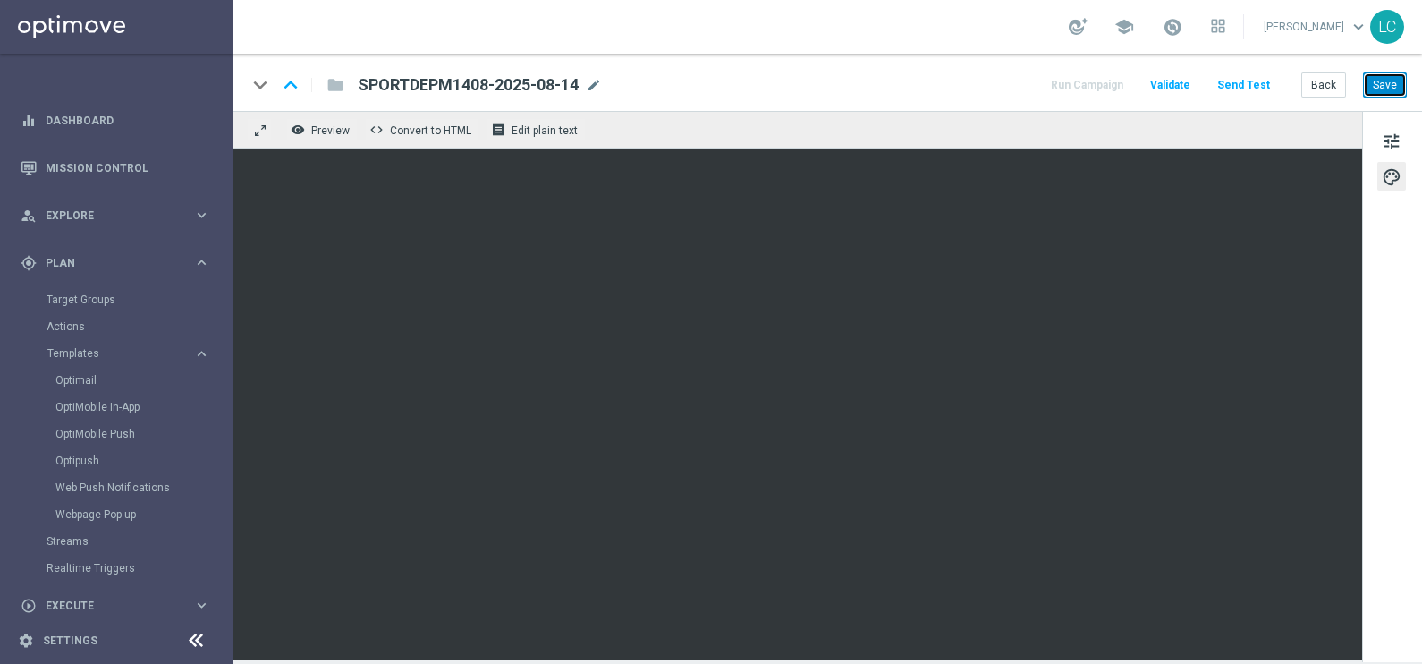
click at [1388, 80] on button "Save" at bounding box center [1385, 84] width 44 height 25
click at [1386, 85] on button "Save" at bounding box center [1385, 84] width 44 height 25
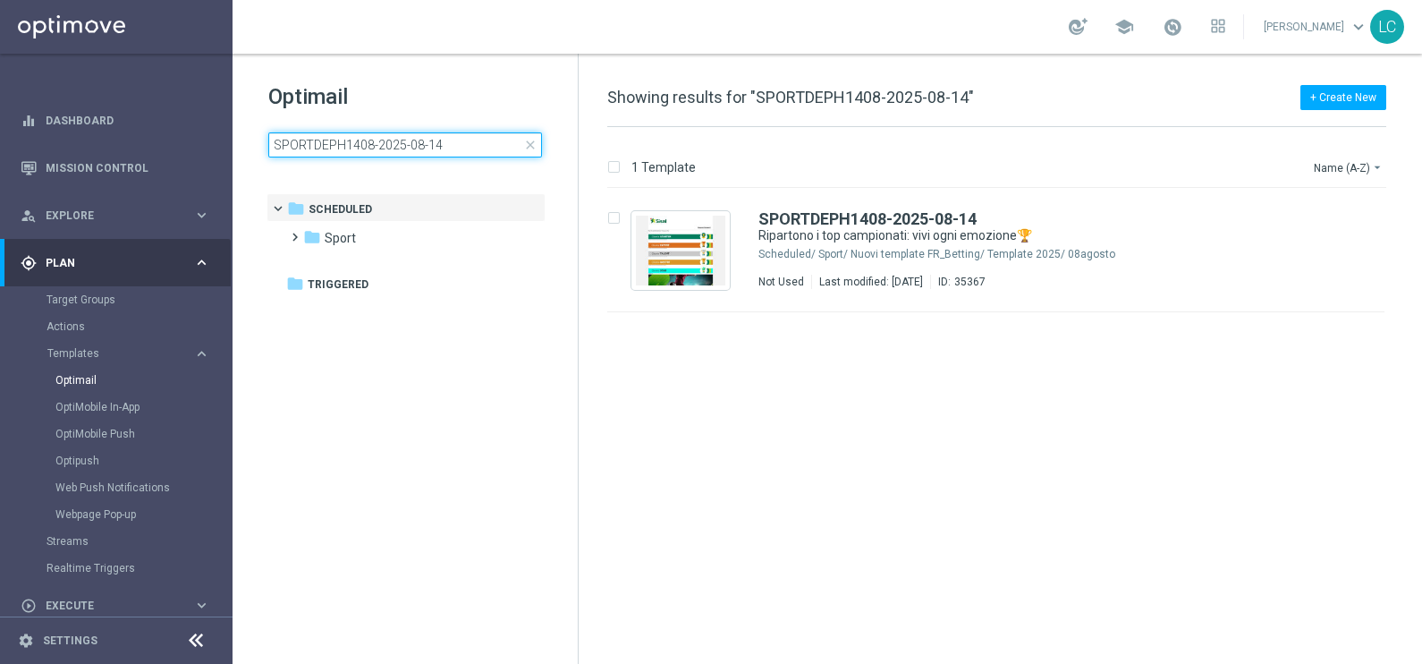
click at [342, 140] on input "SPORTDEPH1408-2025-08-14" at bounding box center [405, 144] width 274 height 25
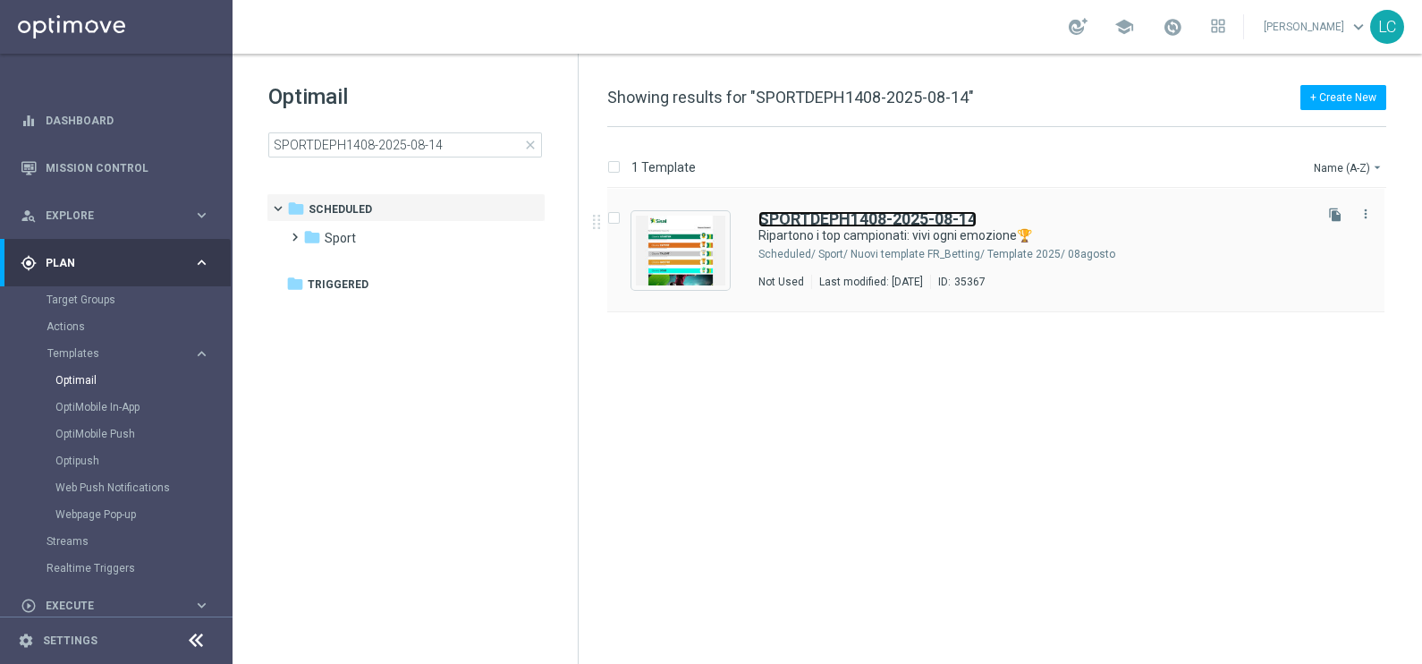
click at [904, 216] on b "SPORTDEPH1408-2025-08-14" at bounding box center [867, 218] width 218 height 19
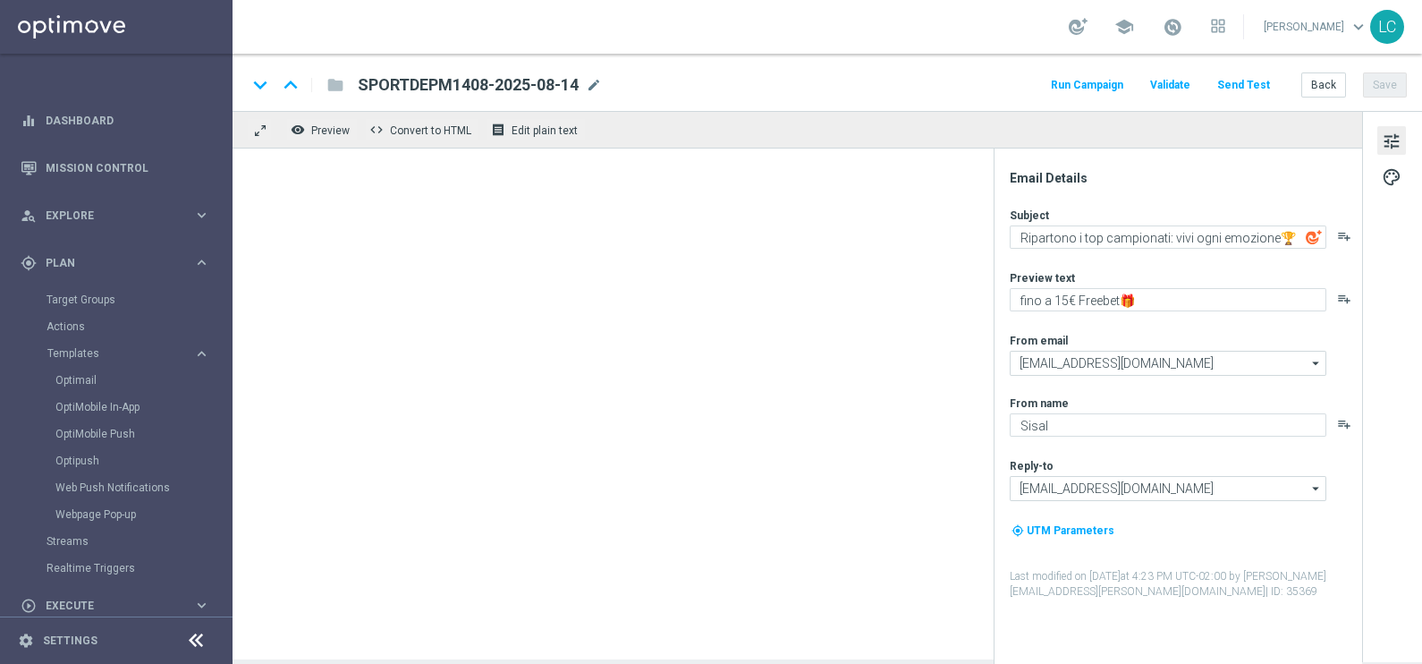
type textarea "fino a 30€ Freebet🎁"
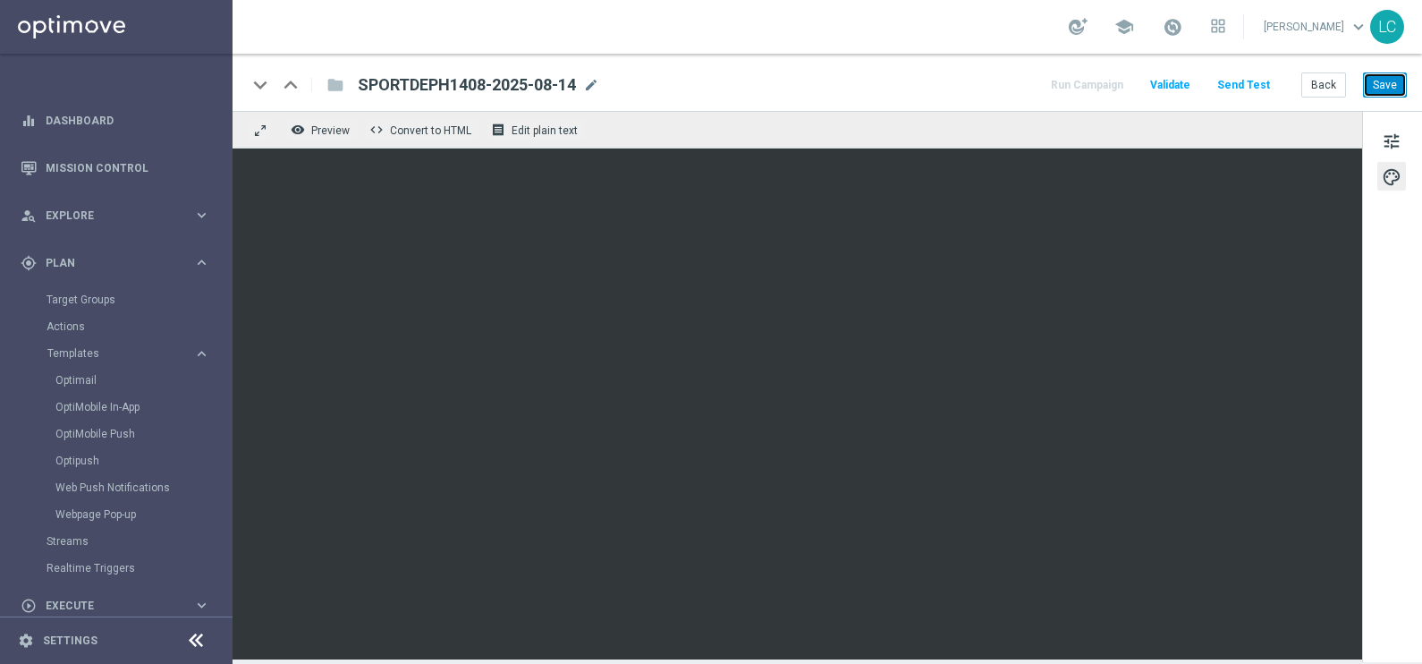
click at [1386, 81] on button "Save" at bounding box center [1385, 84] width 44 height 25
click at [1373, 78] on button "Save" at bounding box center [1385, 84] width 44 height 25
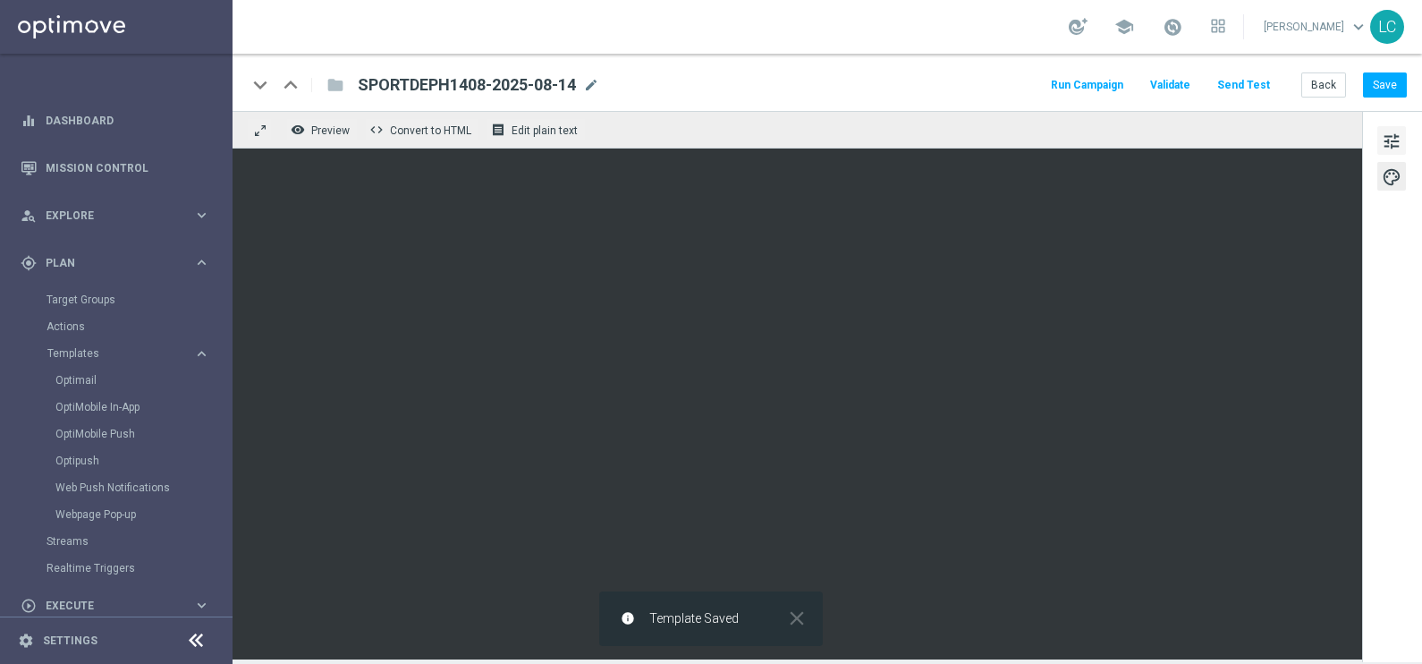
click at [1383, 140] on span "tune" at bounding box center [1392, 141] width 20 height 23
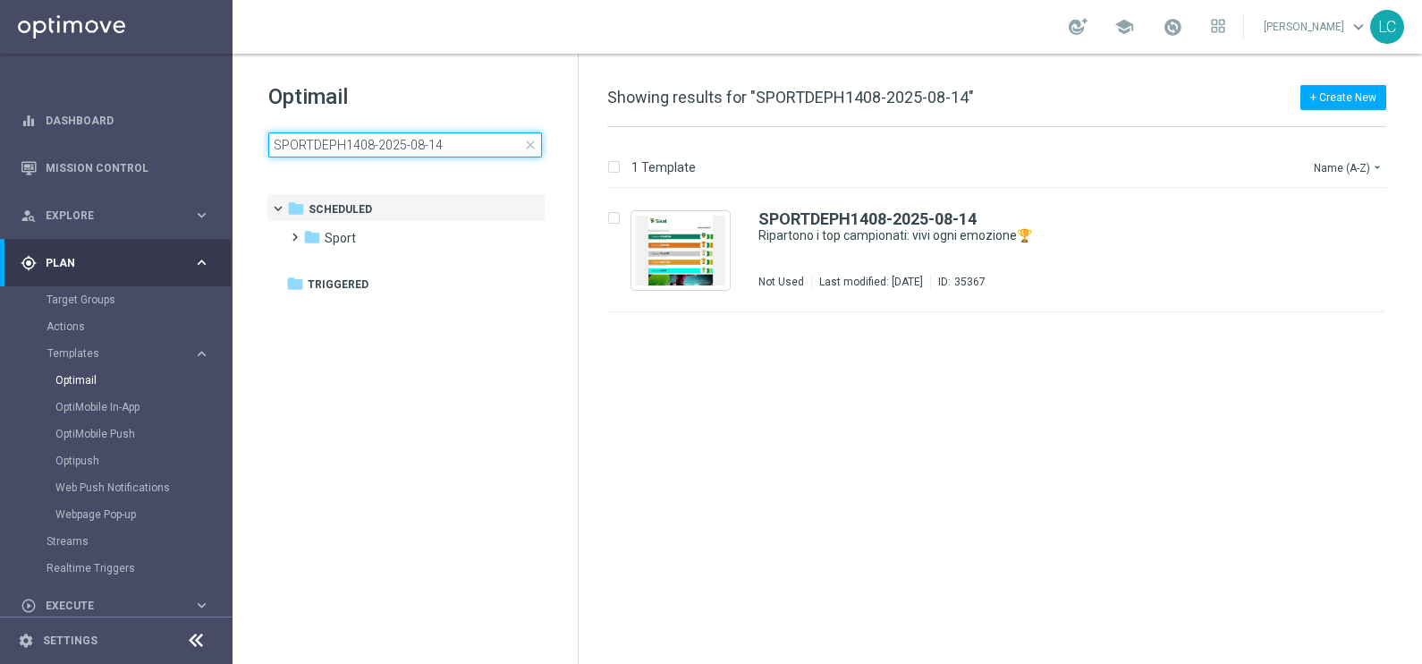
click at [346, 144] on input "SPORTDEPH1408-2025-08-14" at bounding box center [405, 144] width 274 height 25
type input "SPORTDEPm1408-2025-08-14"
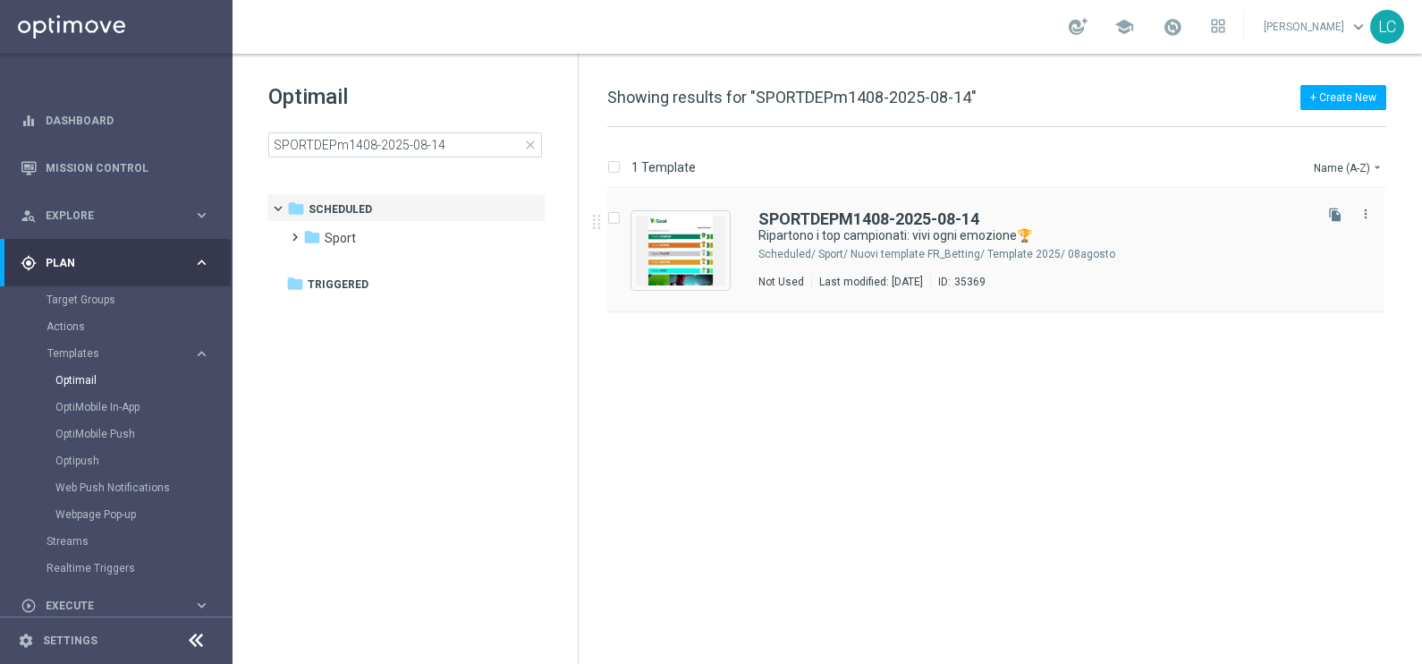
click at [845, 204] on div "SPORTDEPM1408-2025-08-14 Ripartono i top campionati: vivi ogni emozione🏆 Schedu…" at bounding box center [995, 250] width 777 height 123
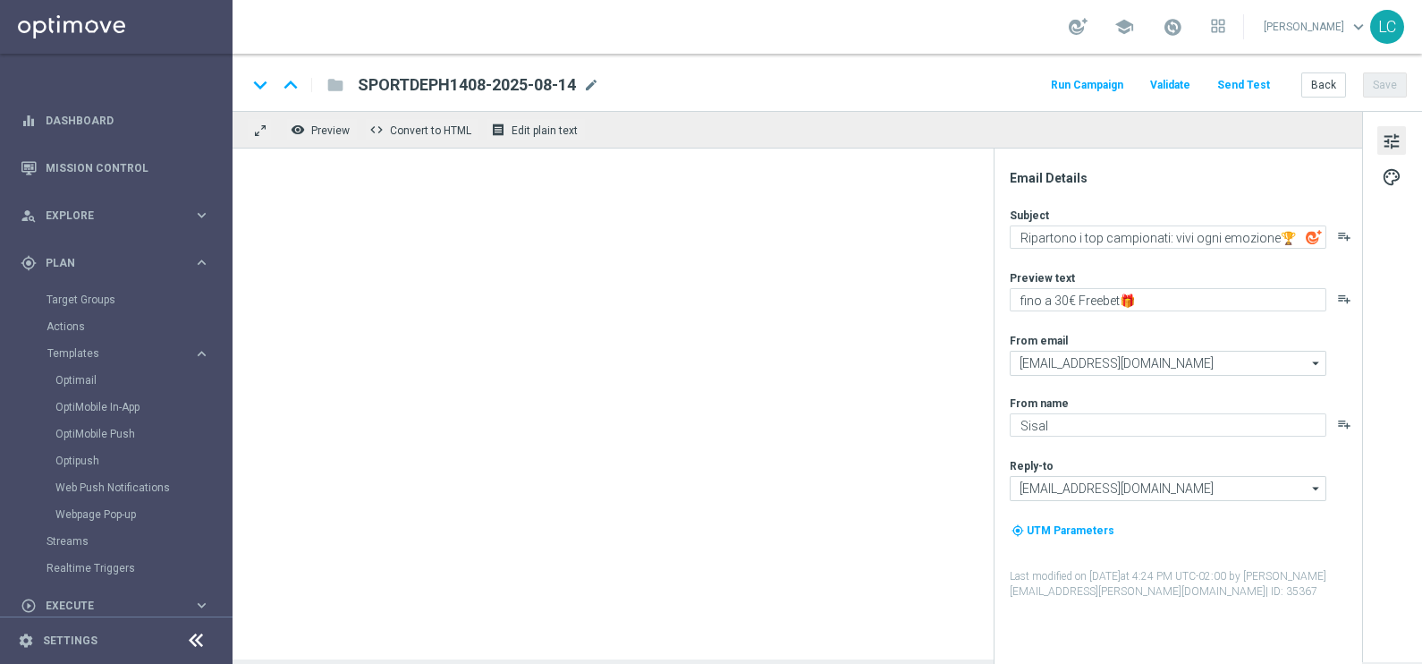
type textarea "fino a 15€ Freebet🎁"
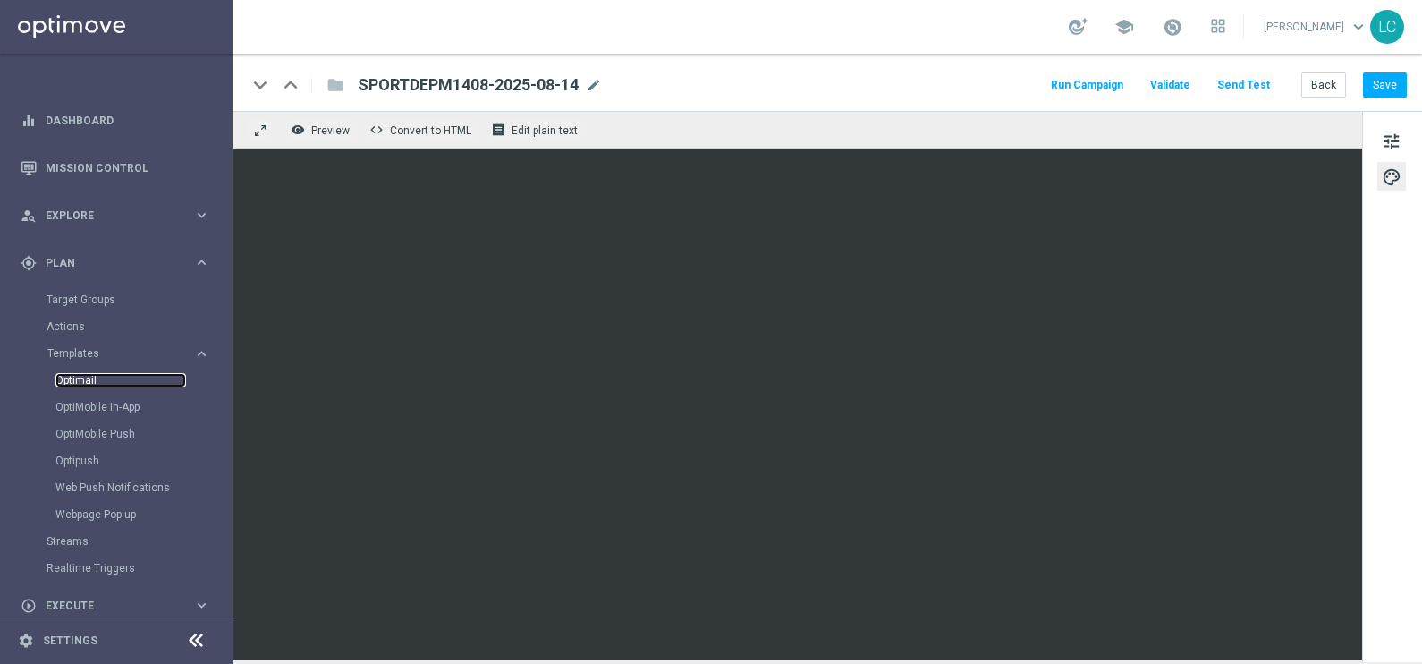
click at [82, 373] on link "Optimail" at bounding box center [120, 380] width 131 height 14
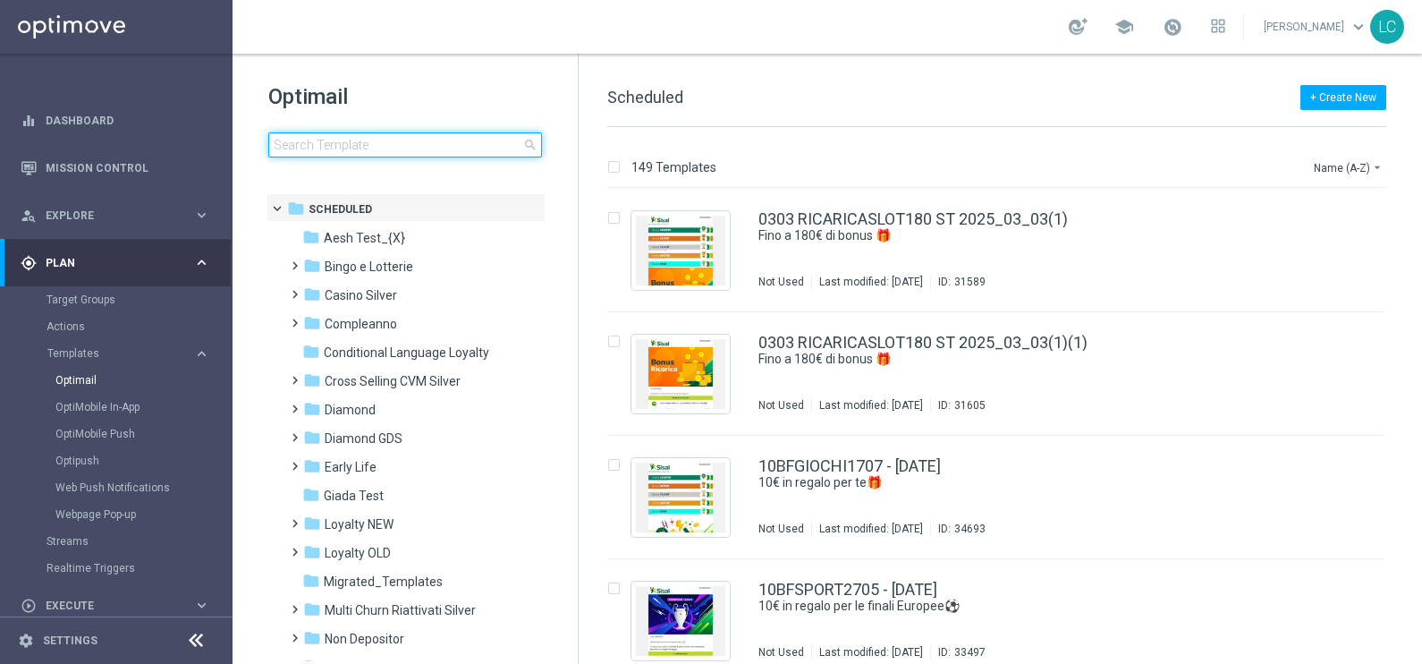
click at [369, 147] on input at bounding box center [405, 144] width 274 height 25
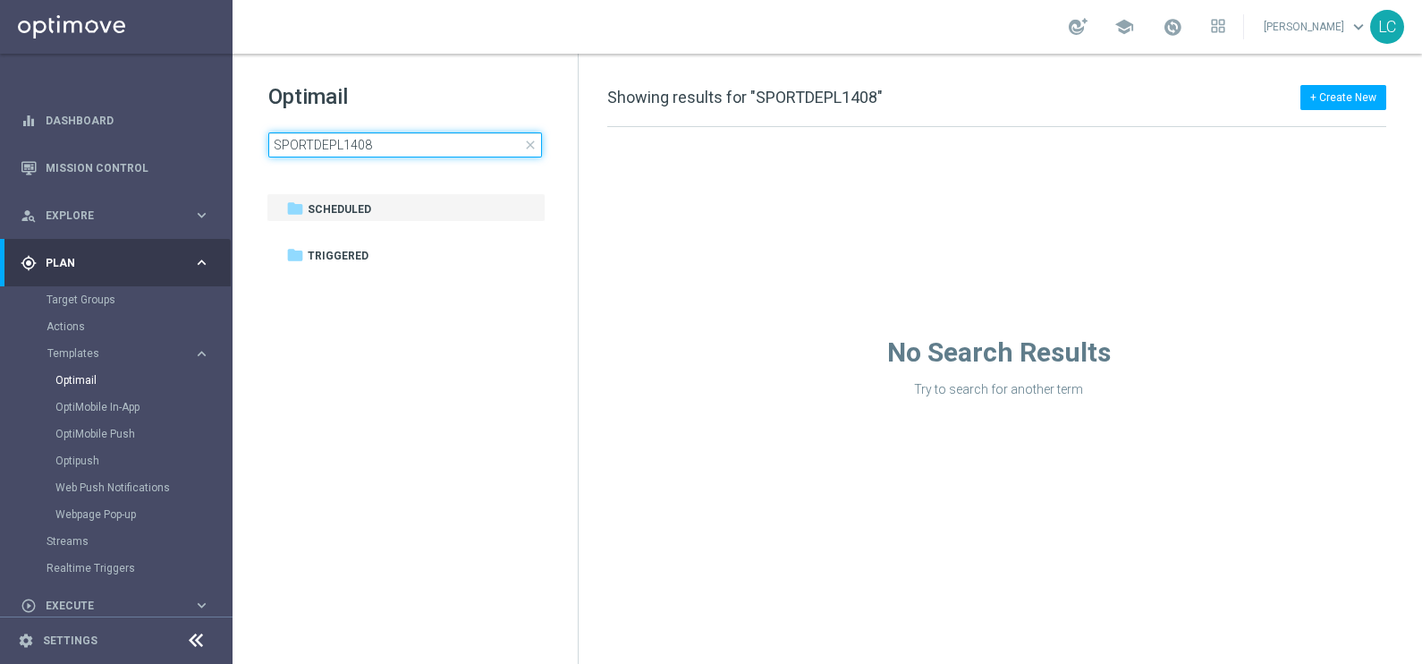
type input "SPORTDEPL1408"
click at [440, 98] on h1 "Optimail" at bounding box center [405, 96] width 274 height 29
click at [524, 140] on span "close" at bounding box center [530, 145] width 14 height 14
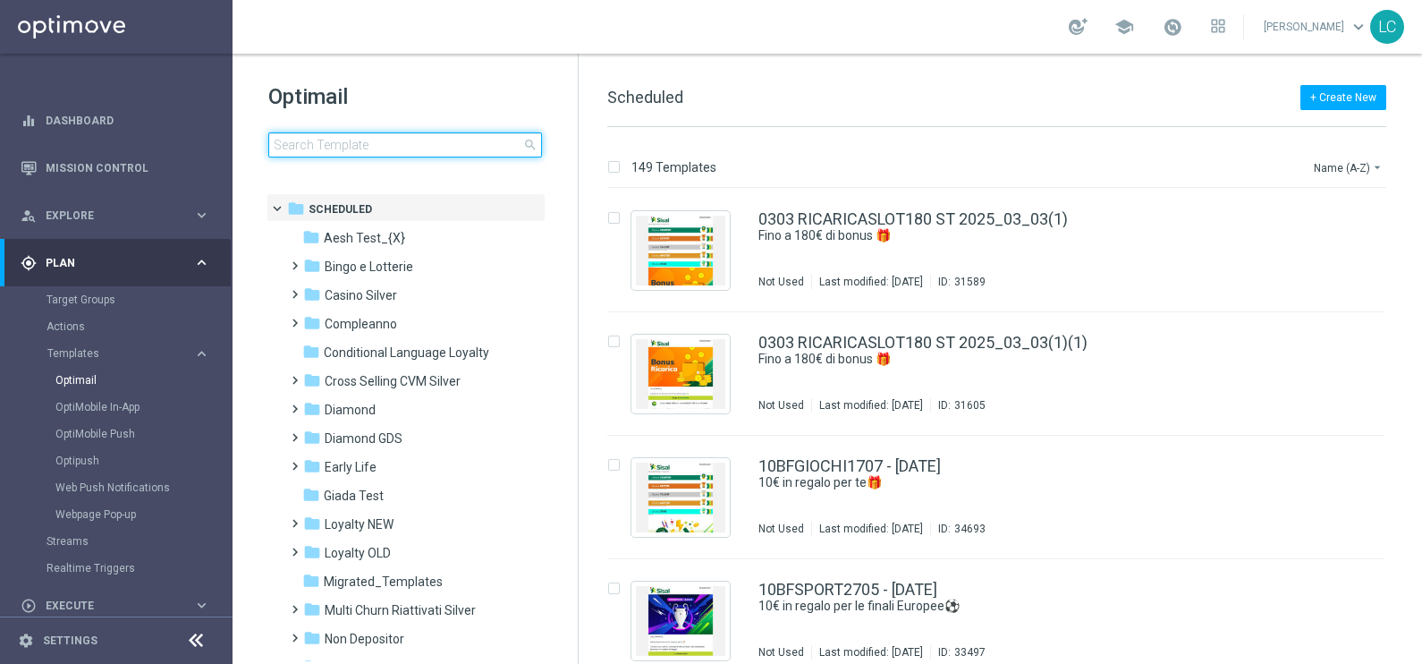
click at [453, 140] on input at bounding box center [405, 144] width 274 height 25
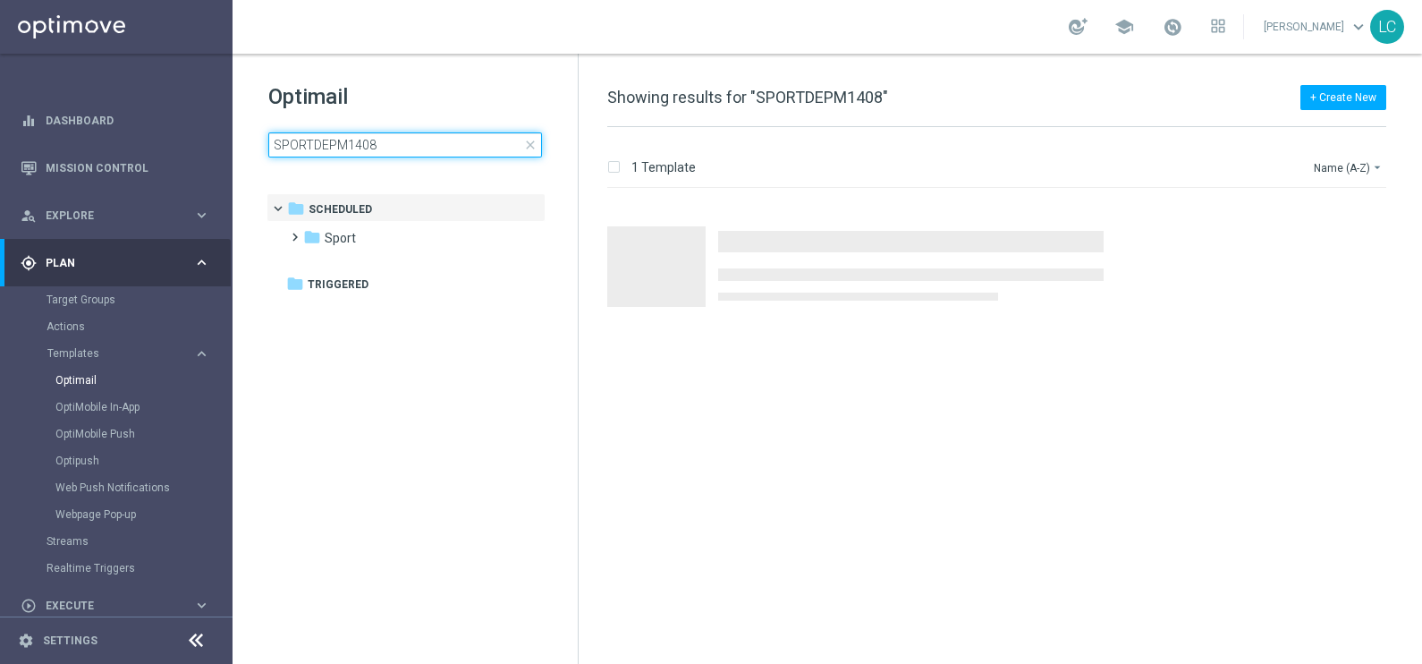
type input "SPORTDEPM1408"
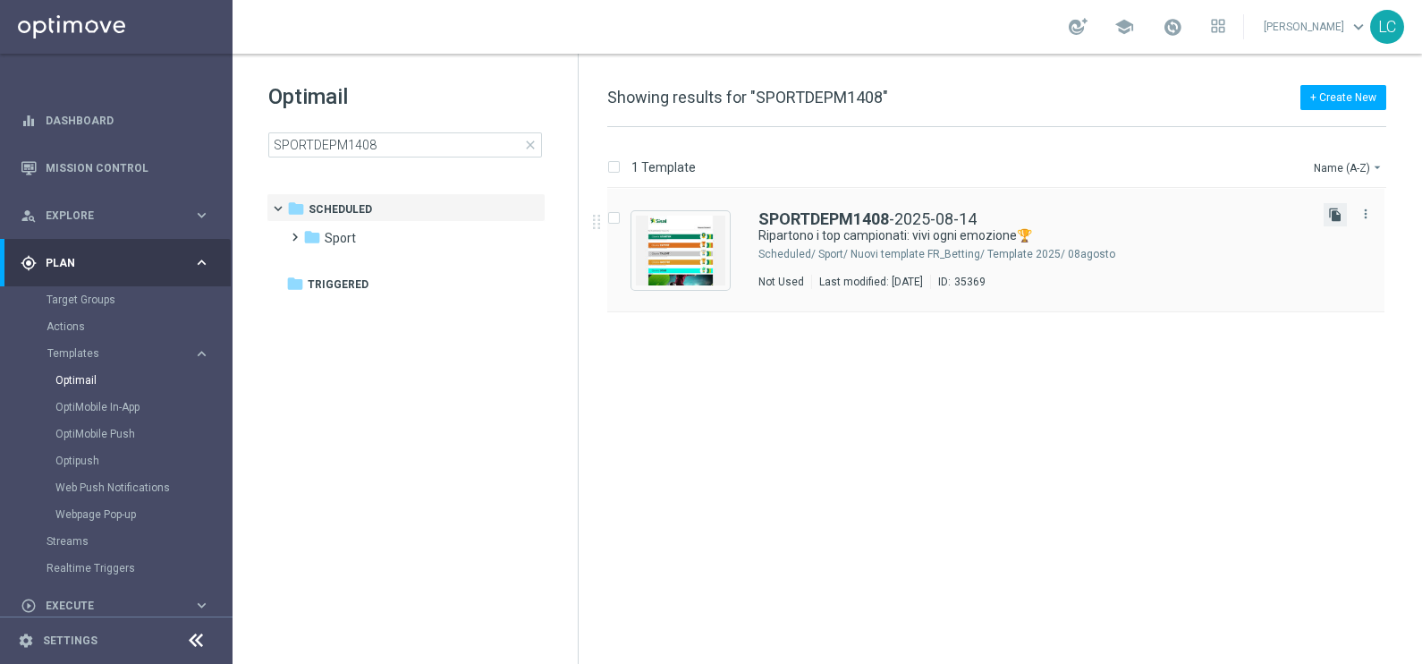
click at [1333, 217] on icon "file_copy" at bounding box center [1335, 214] width 14 height 14
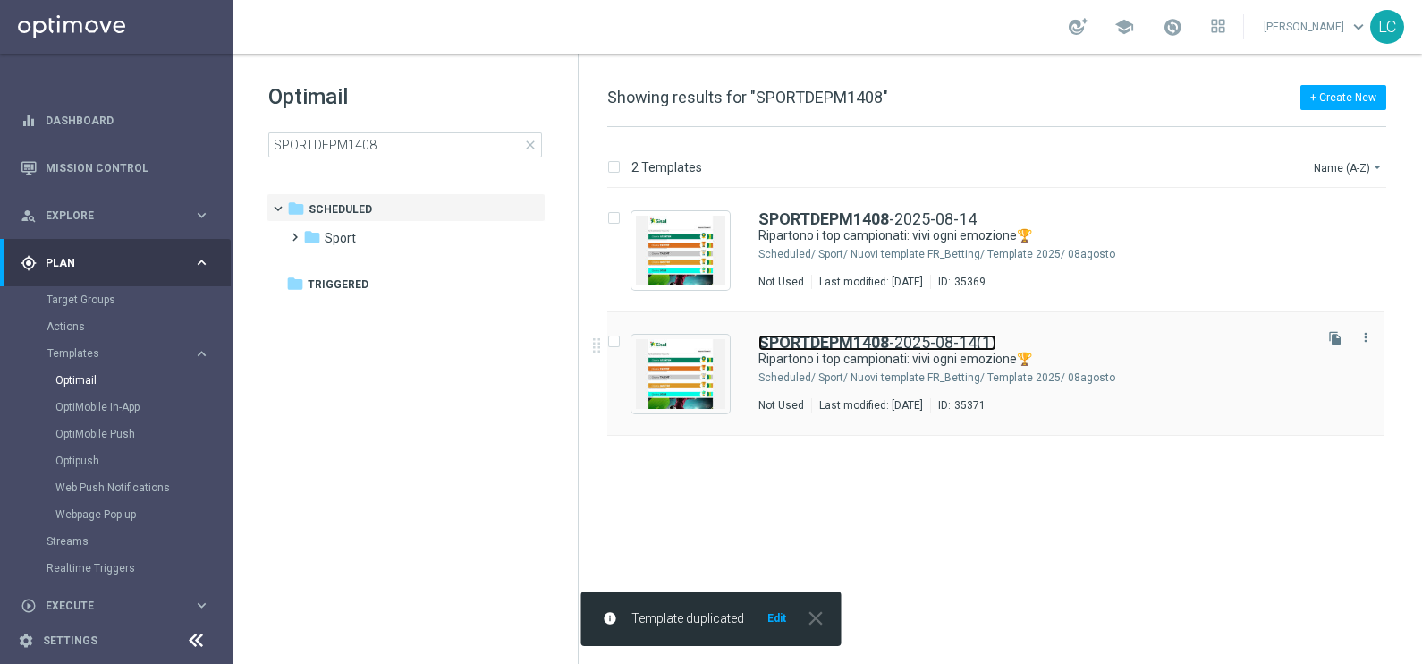
click at [818, 348] on b "SPORTDEPM1408" at bounding box center [823, 342] width 131 height 19
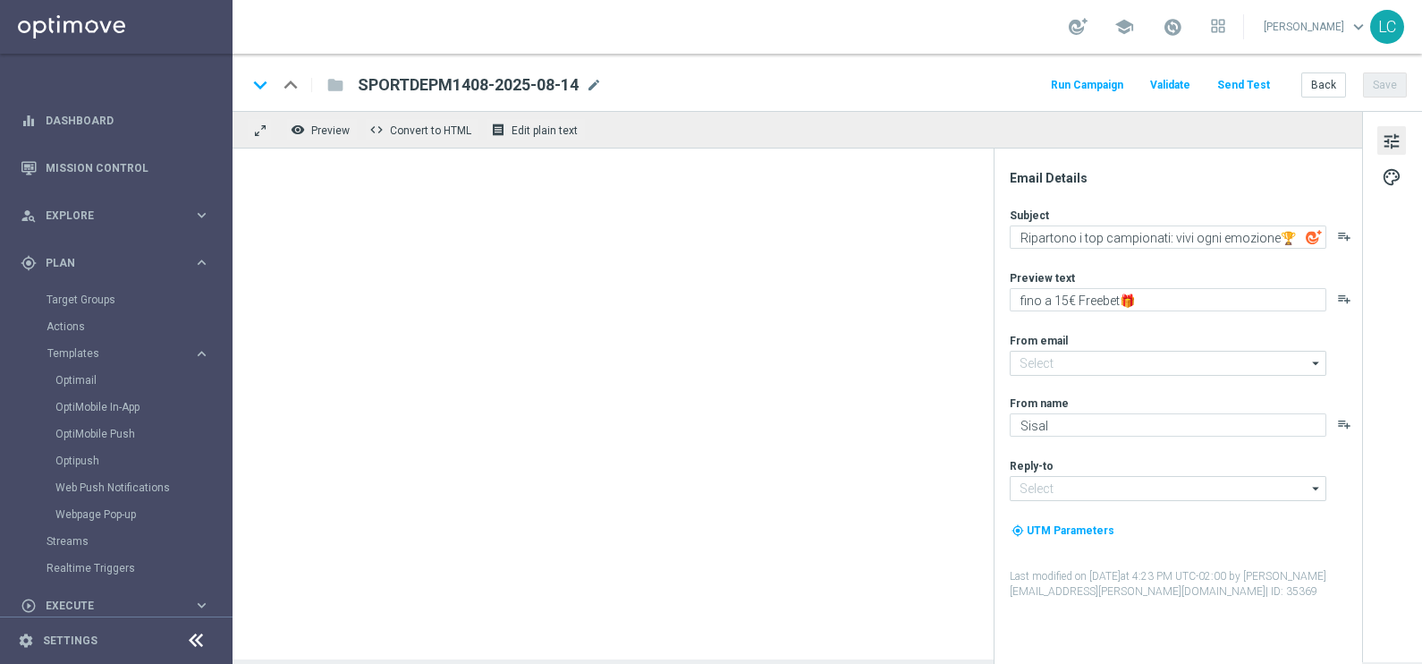
type input "newsletter@comunicazioni.sisal.it"
type input "info@sisal.it"
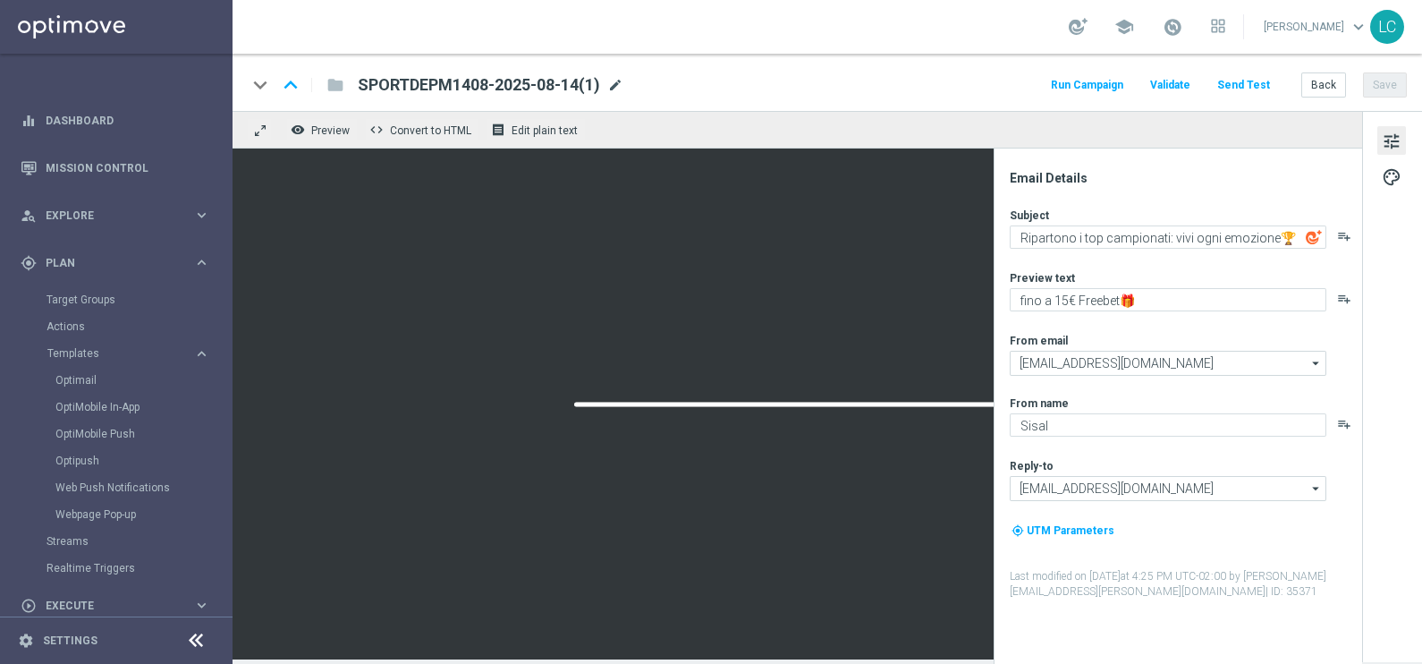
click at [613, 78] on span "mode_edit" at bounding box center [615, 85] width 16 height 16
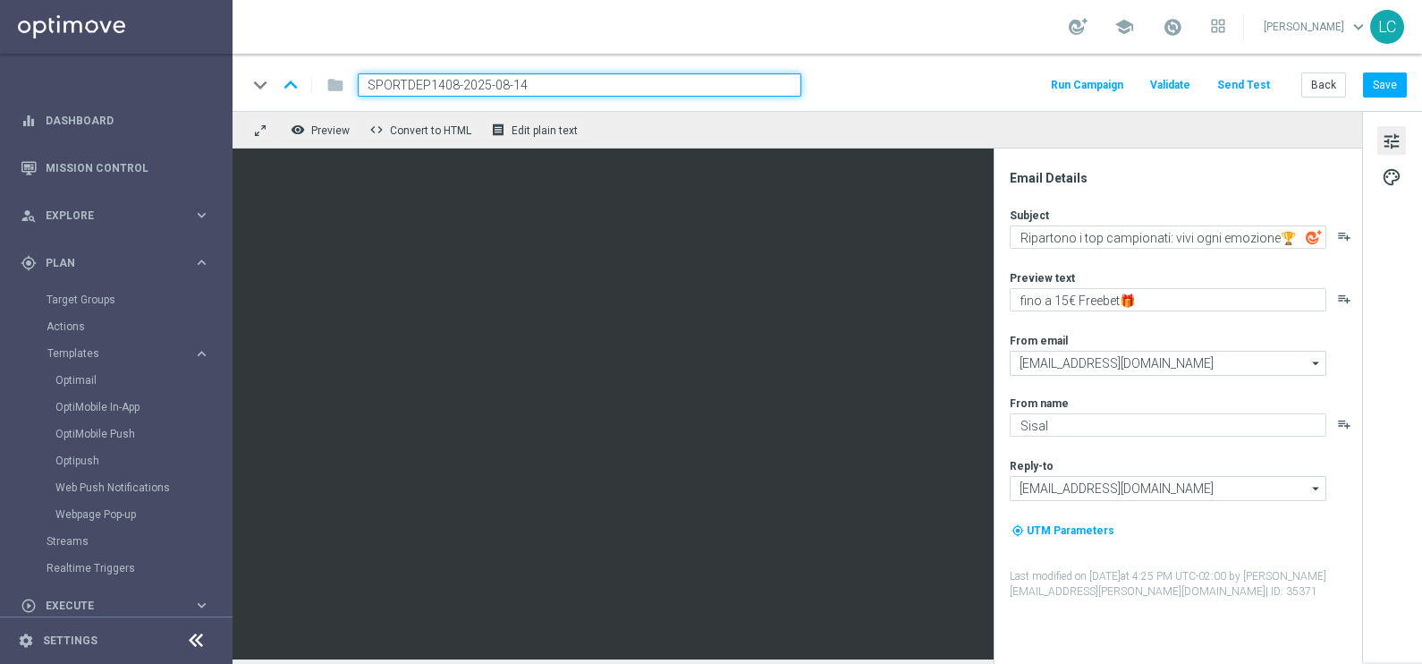
type input "SPORTDEPL1408-2025-08-14"
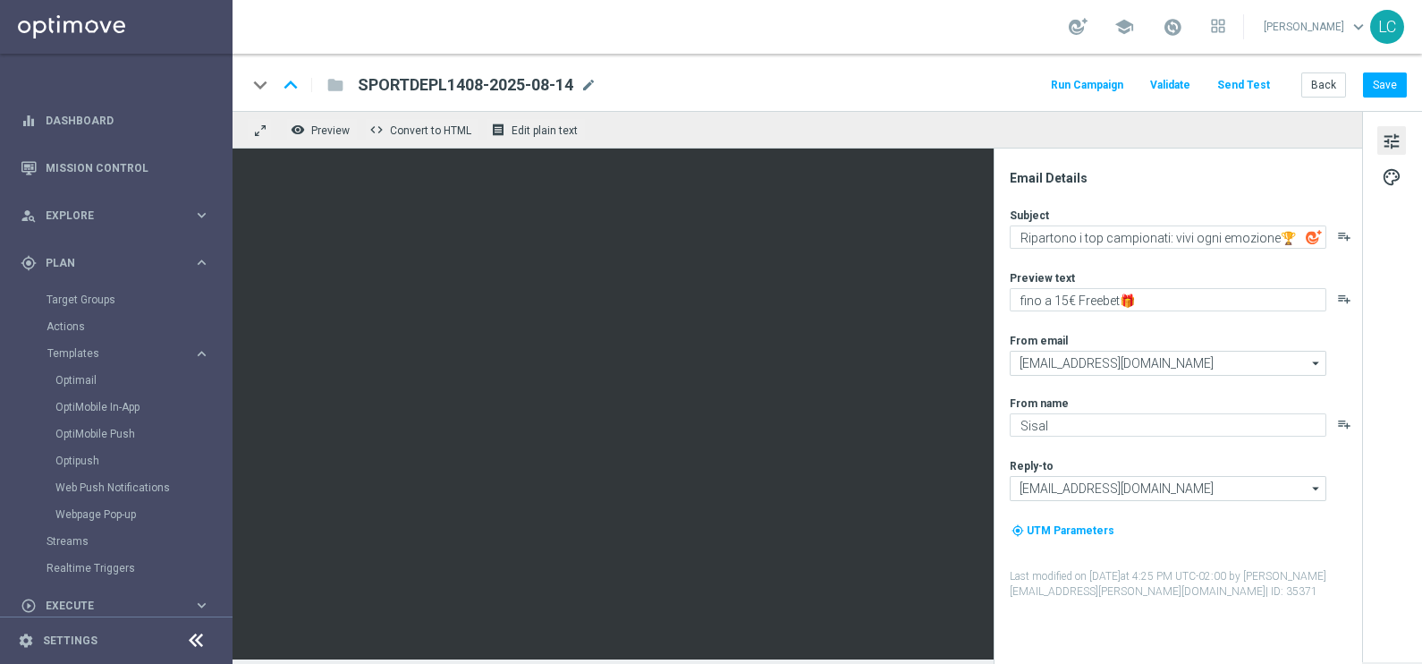
click at [706, 95] on div "keyboard_arrow_down keyboard_arrow_up folder SPORTDEPL1408-2025-08-14 SPORTDEPL…" at bounding box center [827, 84] width 1160 height 23
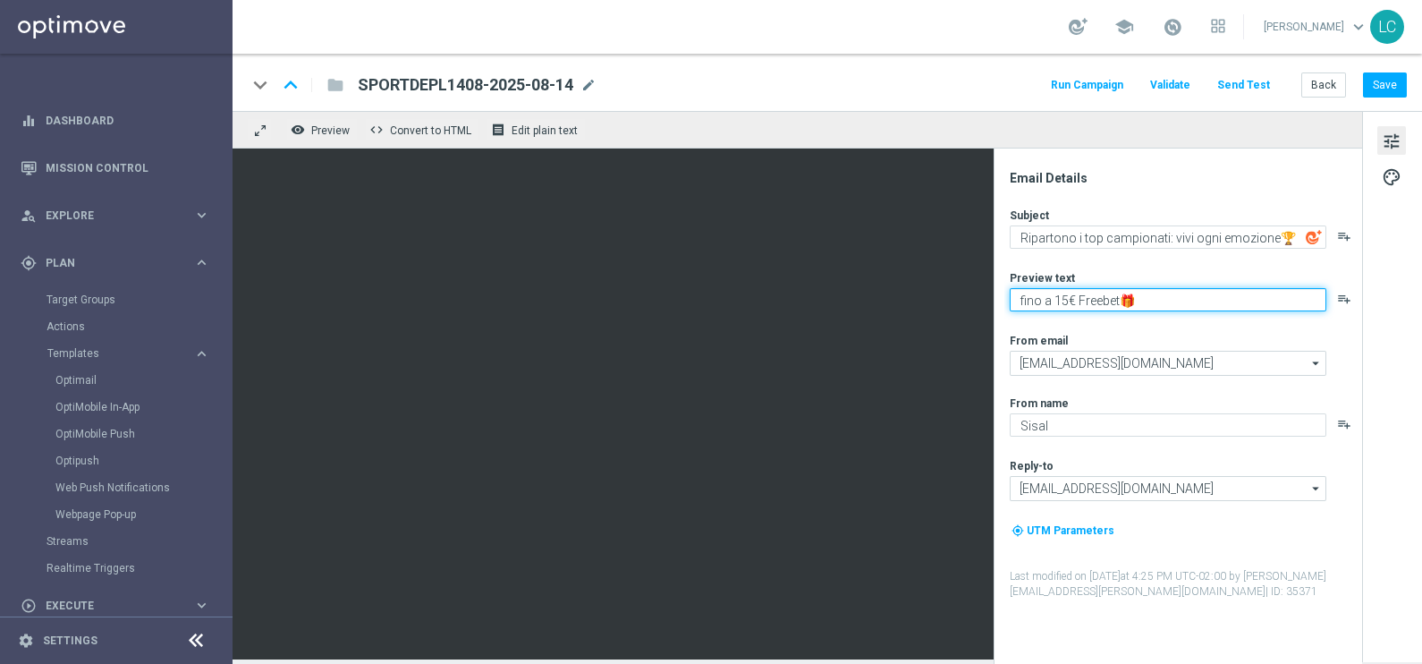
click at [1069, 301] on textarea "fino a 15€ Freebet🎁" at bounding box center [1168, 299] width 317 height 23
type textarea "fino a 10€ Freebet🎁"
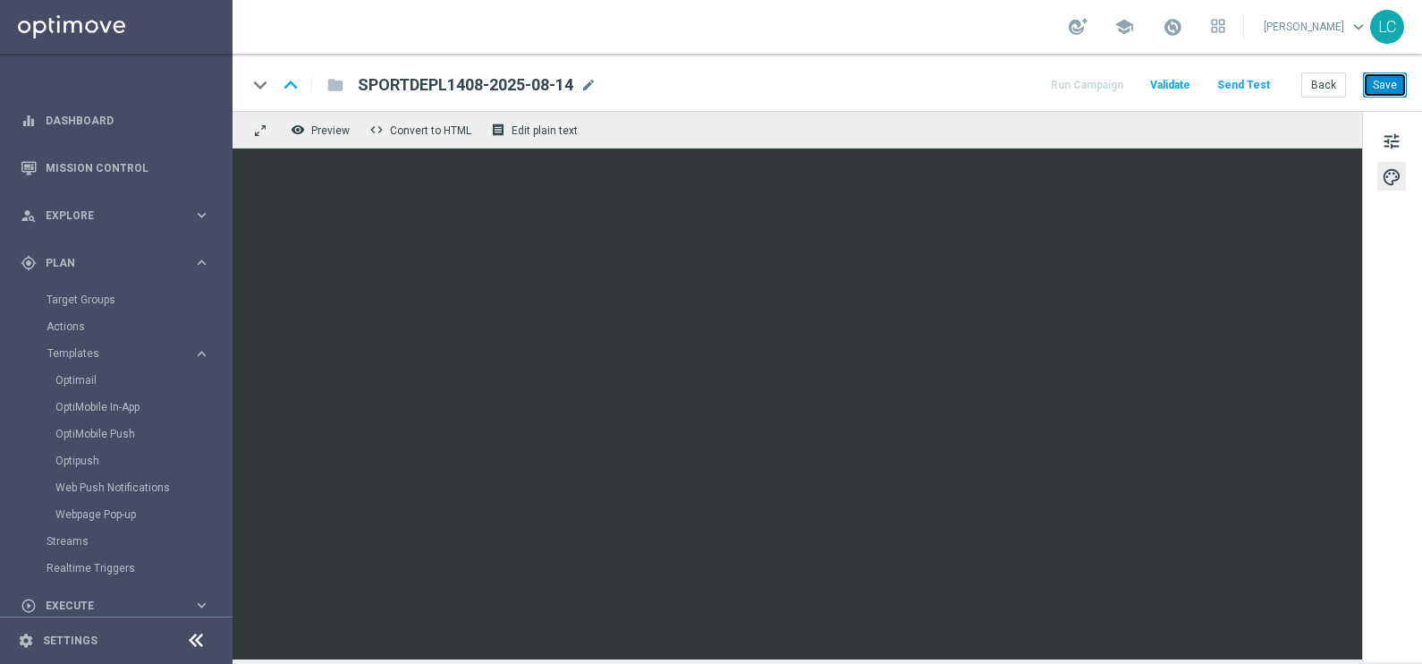
click at [1386, 80] on button "Save" at bounding box center [1385, 84] width 44 height 25
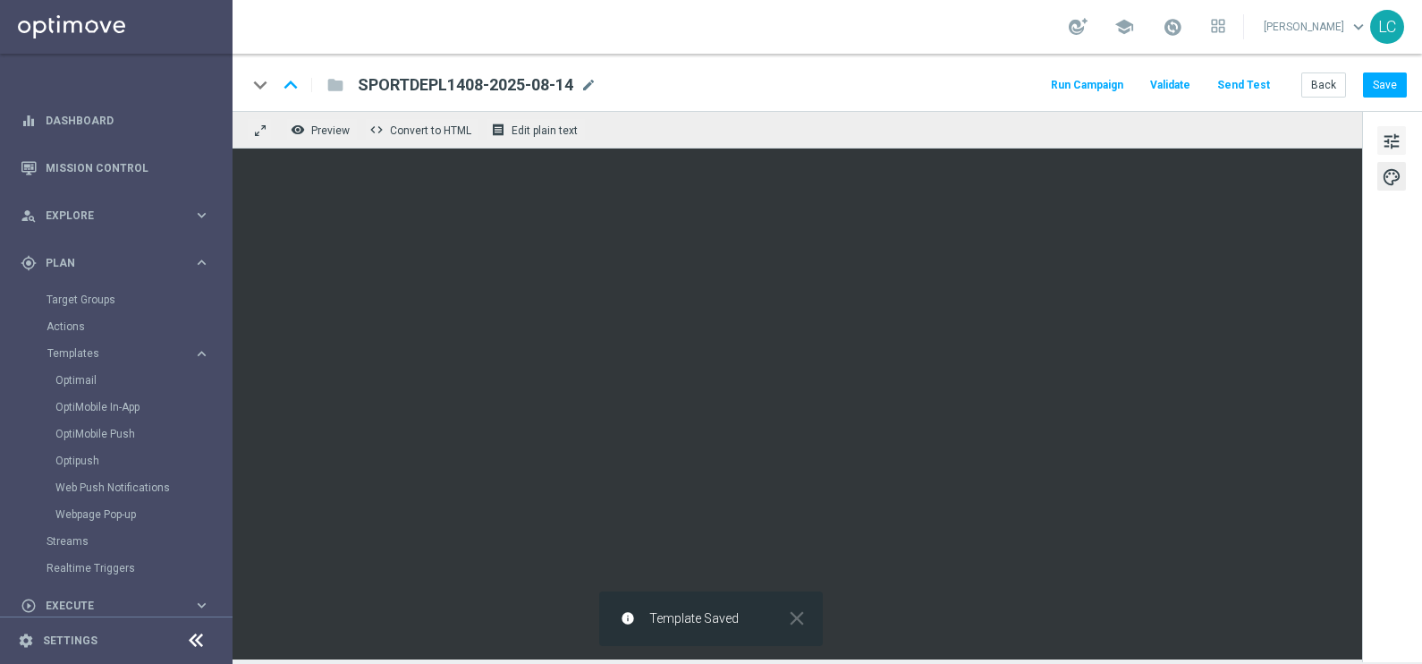
click at [1384, 135] on span "tune" at bounding box center [1392, 141] width 20 height 23
click at [1389, 92] on button "Save" at bounding box center [1385, 84] width 44 height 25
click at [87, 376] on link "Optimail" at bounding box center [120, 380] width 131 height 14
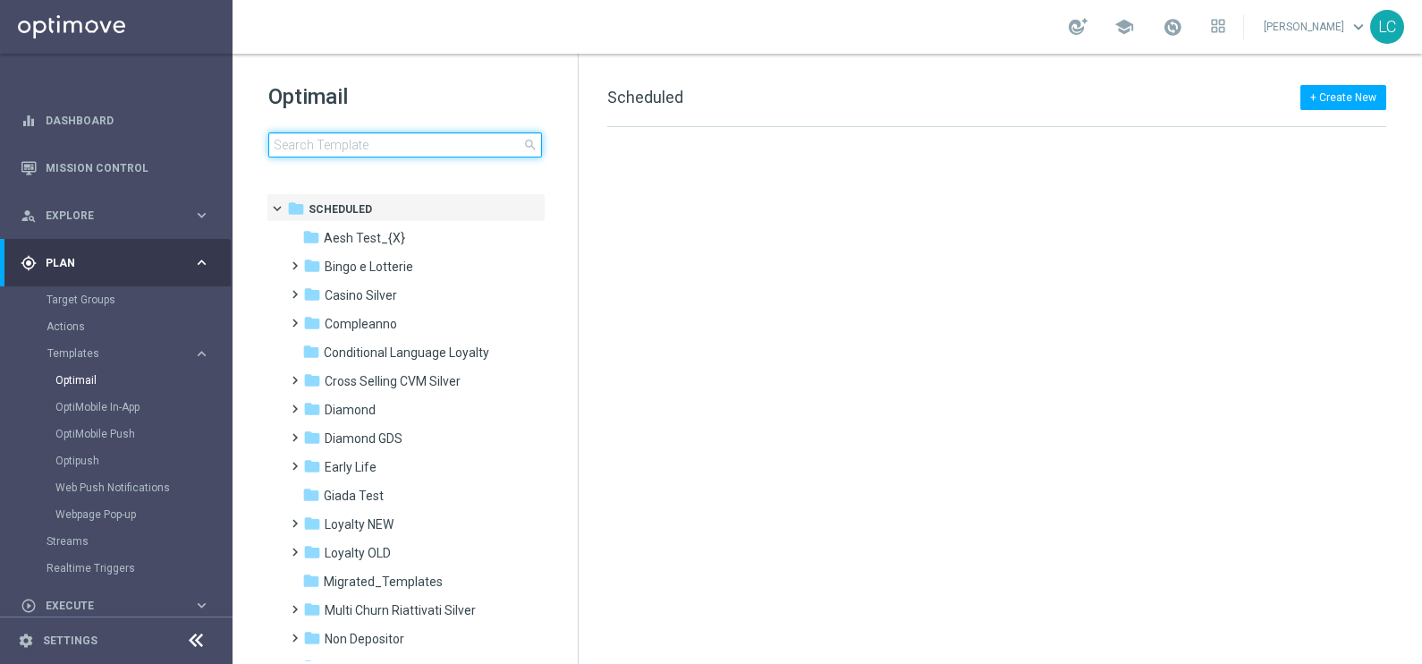
click at [367, 139] on input at bounding box center [405, 144] width 274 height 25
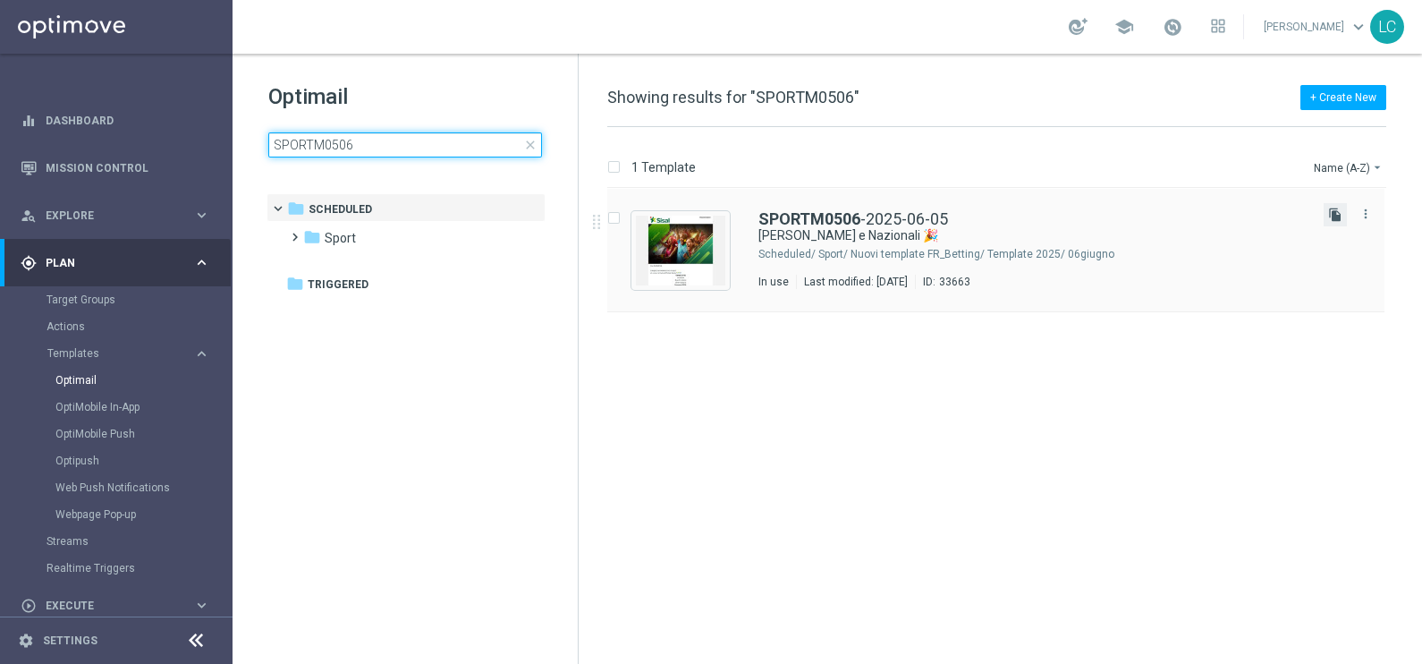
type input "SPORTM0506"
click at [1337, 216] on icon "file_copy" at bounding box center [1335, 214] width 14 height 14
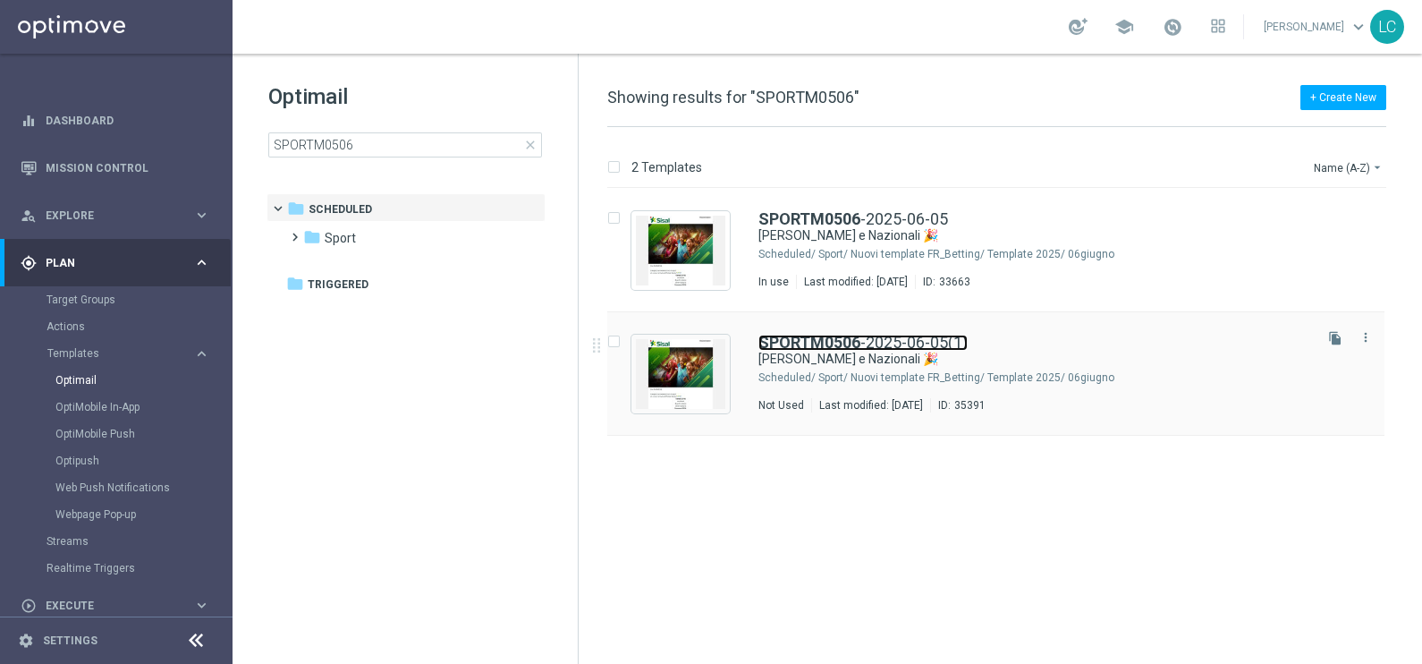
click at [892, 342] on link "SPORTM0506 -2025-06-05(1)" at bounding box center [862, 342] width 209 height 16
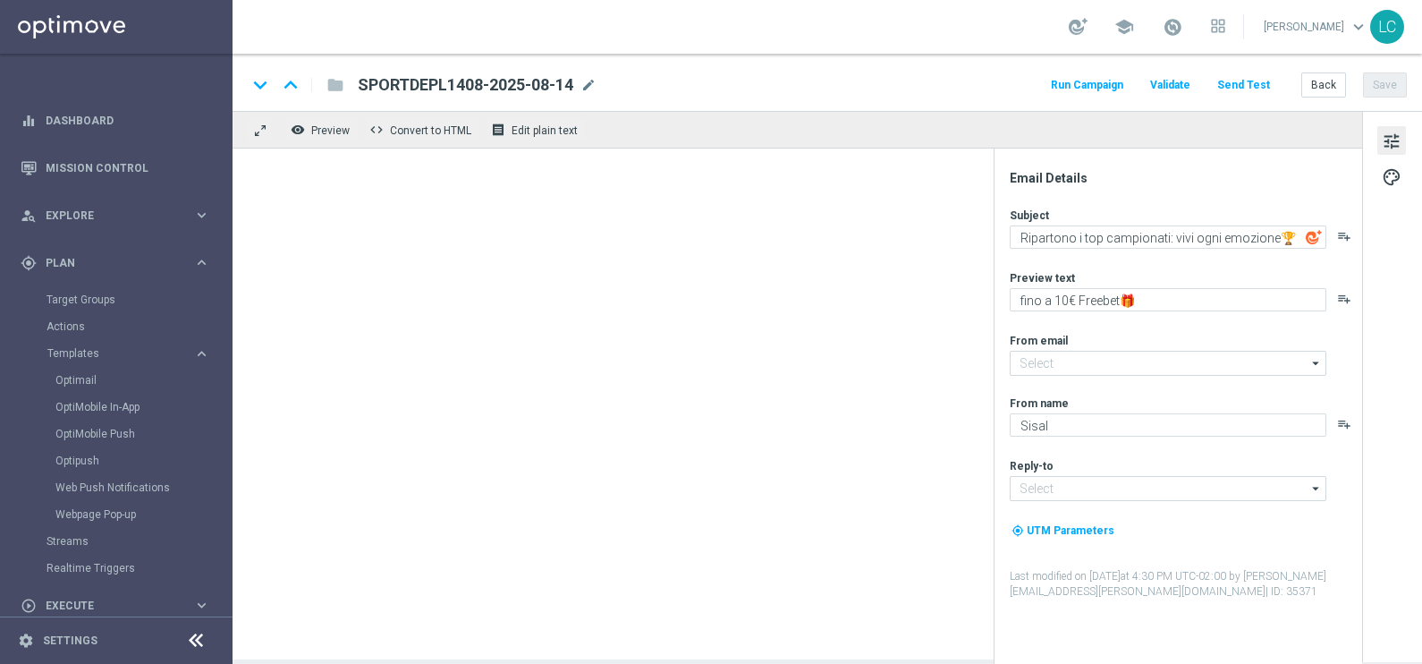
type input "newsletter@comunicazioni.sisal.it"
type input "info@sisal.it"
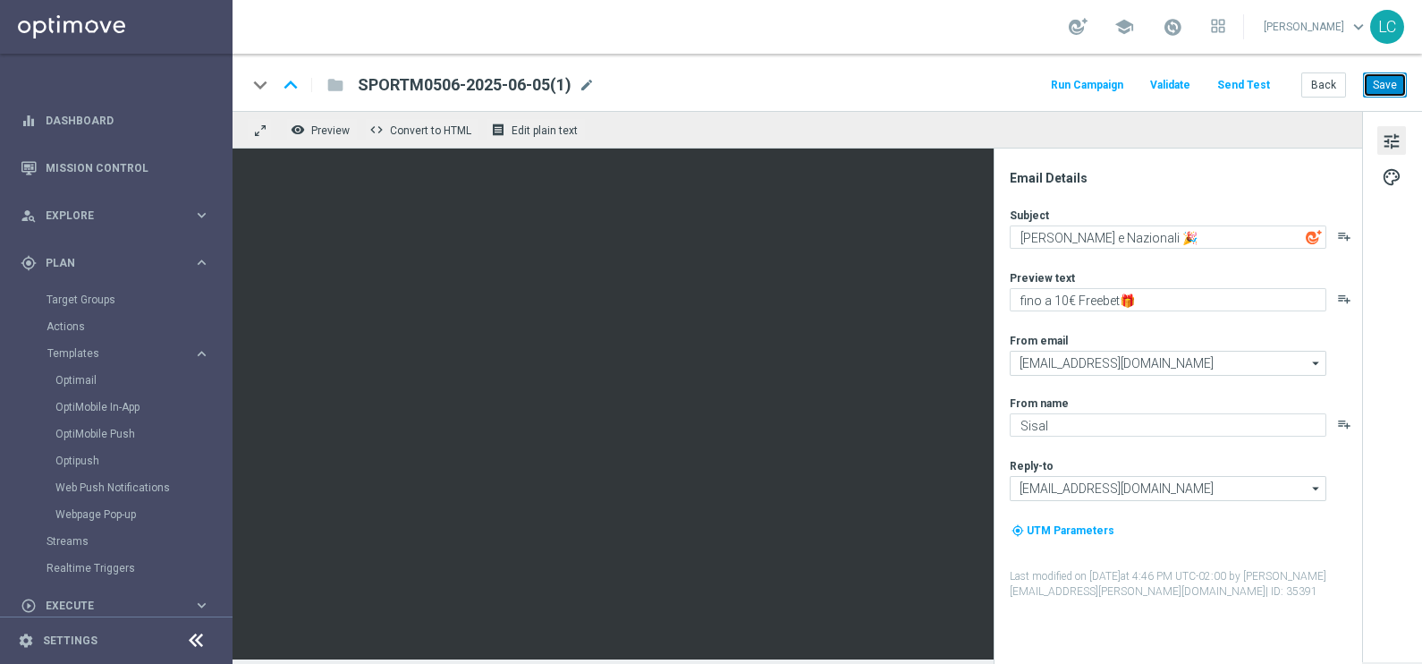
click at [1399, 85] on button "Save" at bounding box center [1385, 84] width 44 height 25
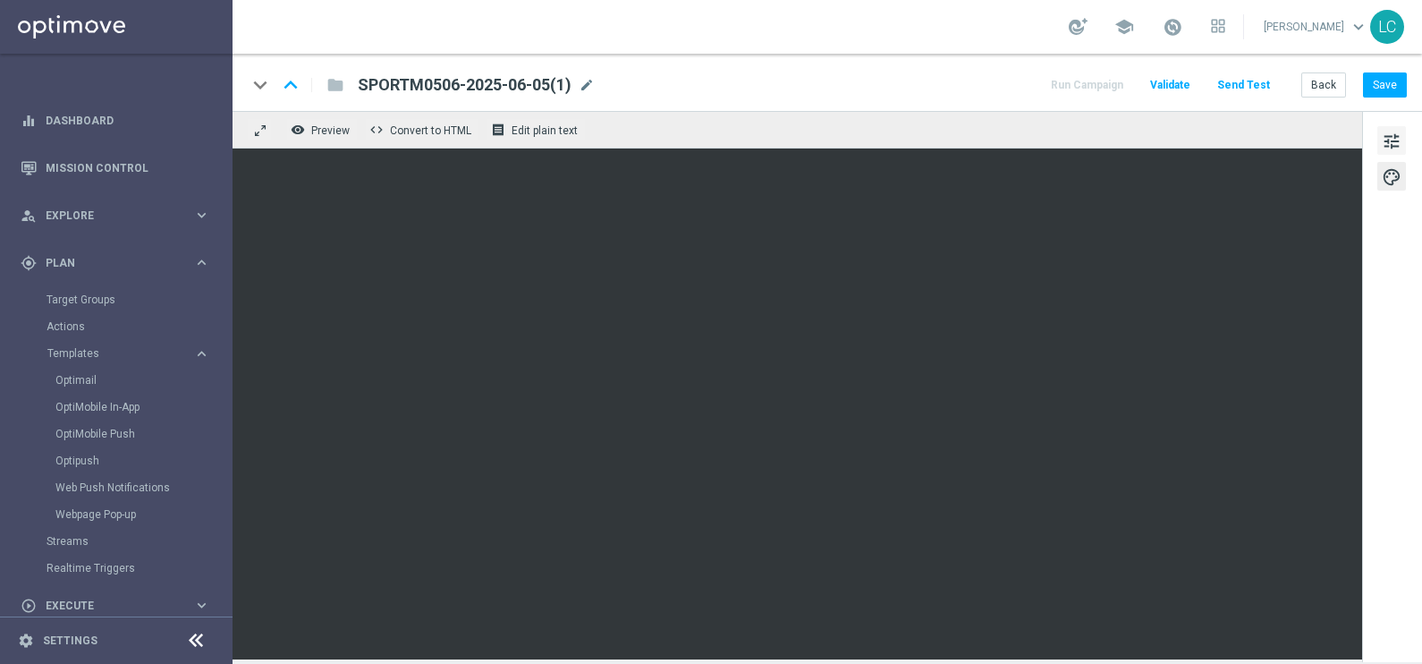
click at [1391, 134] on span "tune" at bounding box center [1392, 141] width 20 height 23
click at [1382, 80] on button "Save" at bounding box center [1385, 84] width 44 height 25
click at [1385, 83] on button "Save" at bounding box center [1385, 84] width 44 height 25
click at [1395, 133] on span "tune" at bounding box center [1392, 141] width 20 height 23
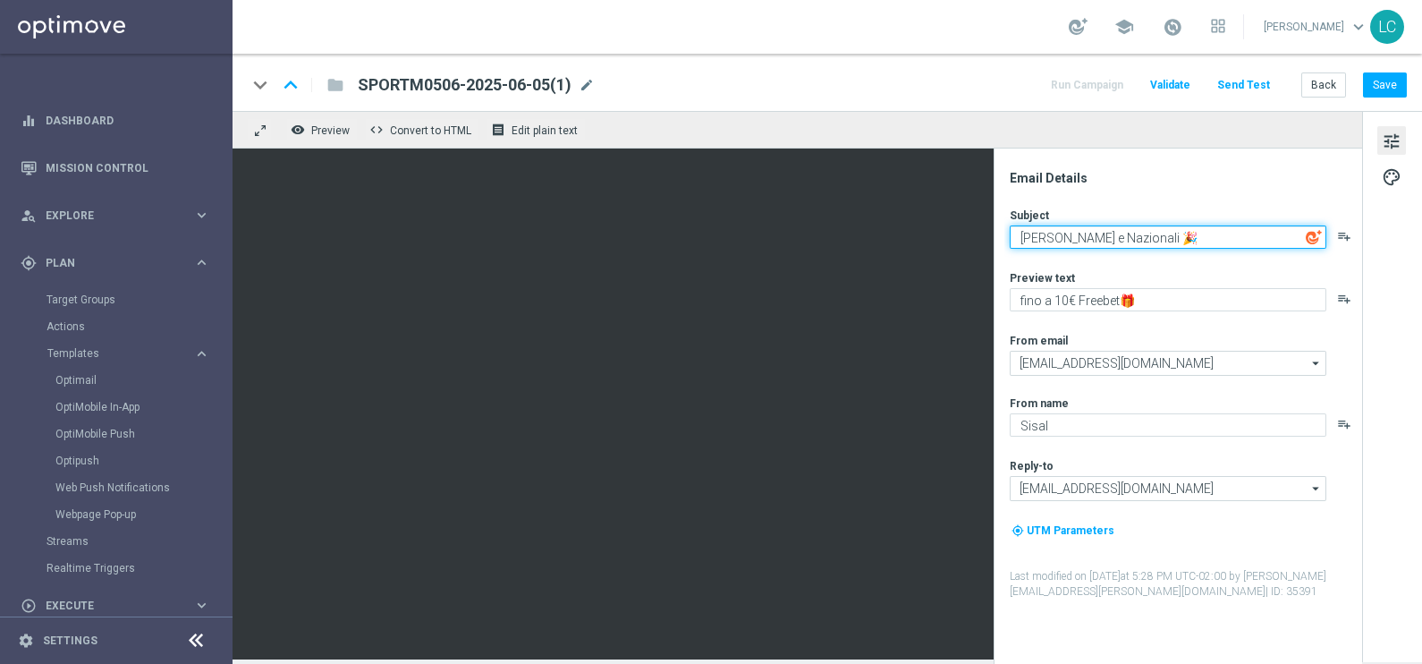
drag, startPoint x: 1185, startPoint y: 238, endPoint x: 1000, endPoint y: 257, distance: 186.1
click at [1000, 257] on div "Email Details Subject Roland Garros e Nazionali 🎉​ playlist_add Preview text fi…" at bounding box center [1178, 405] width 368 height 515
paste textarea "Il grande sport riparte: vivi ogni emozione🏆"
type textarea "Il grande sport riparte: vivi ogni emozione🏆"
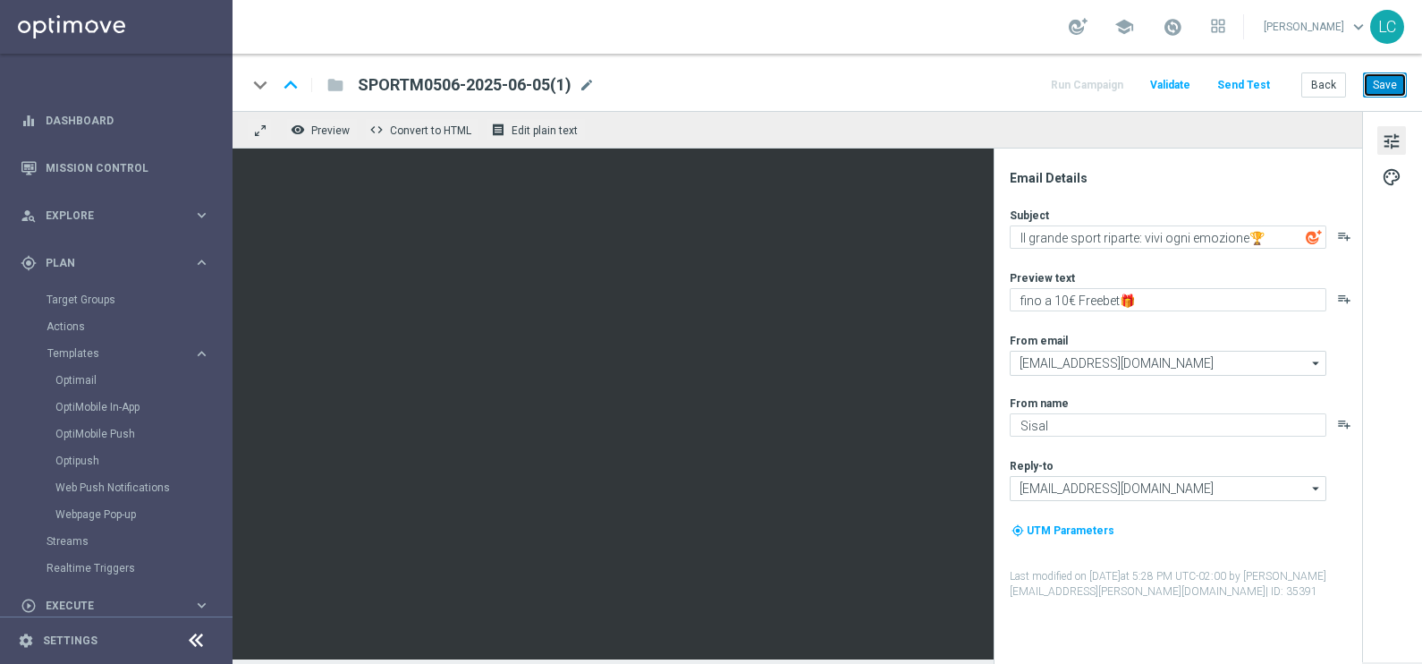
click at [1384, 85] on button "Save" at bounding box center [1385, 84] width 44 height 25
click at [591, 81] on span "mode_edit" at bounding box center [587, 85] width 16 height 16
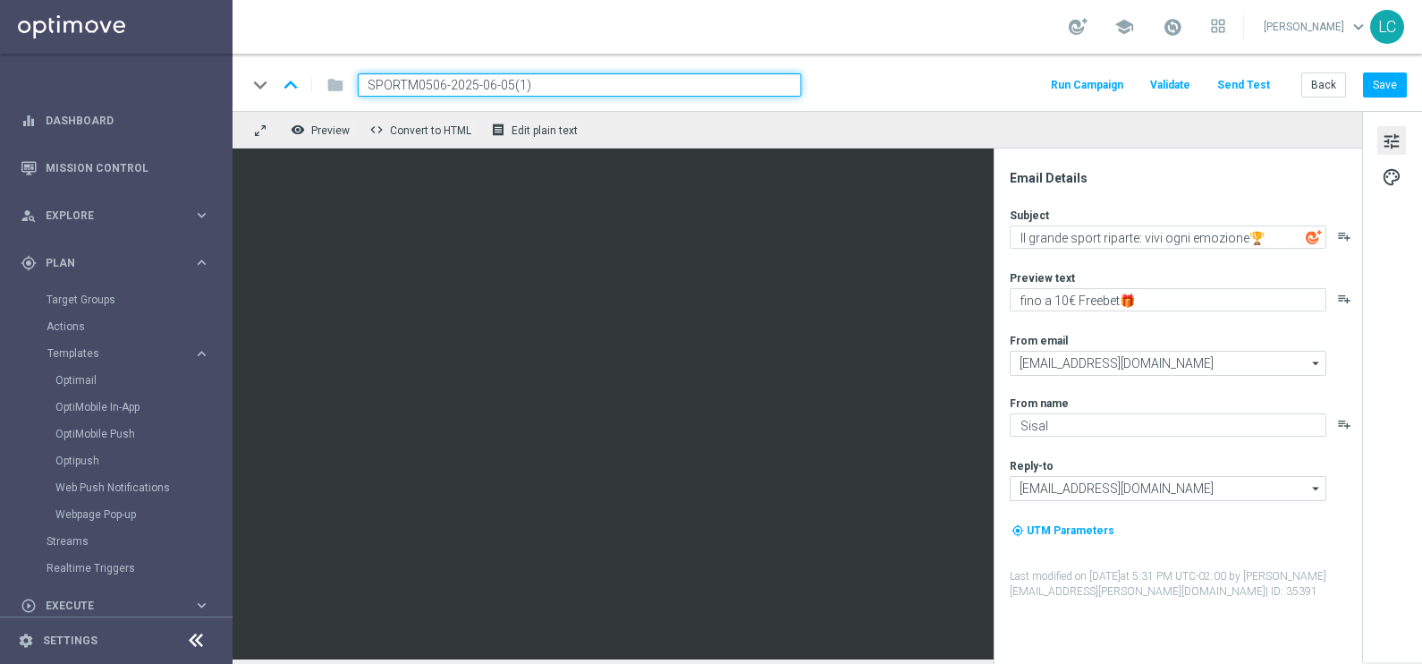
click at [397, 81] on input "SPORTM0506-2025-06-05(1)" at bounding box center [580, 84] width 444 height 23
paste input "1408"
click at [541, 83] on input "SPORT1408-2025-06-05(1)" at bounding box center [580, 84] width 444 height 23
type input "SPORT1408-2025-08-14"
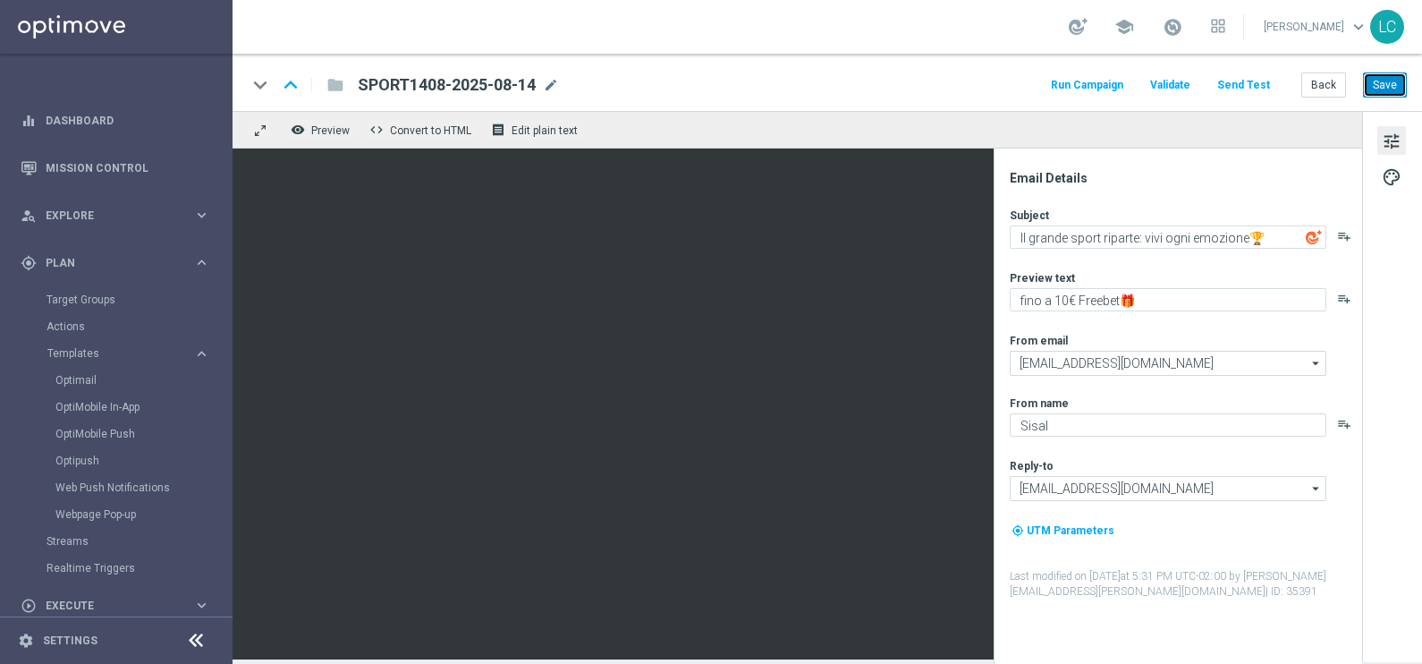
click at [1399, 72] on button "Save" at bounding box center [1385, 84] width 44 height 25
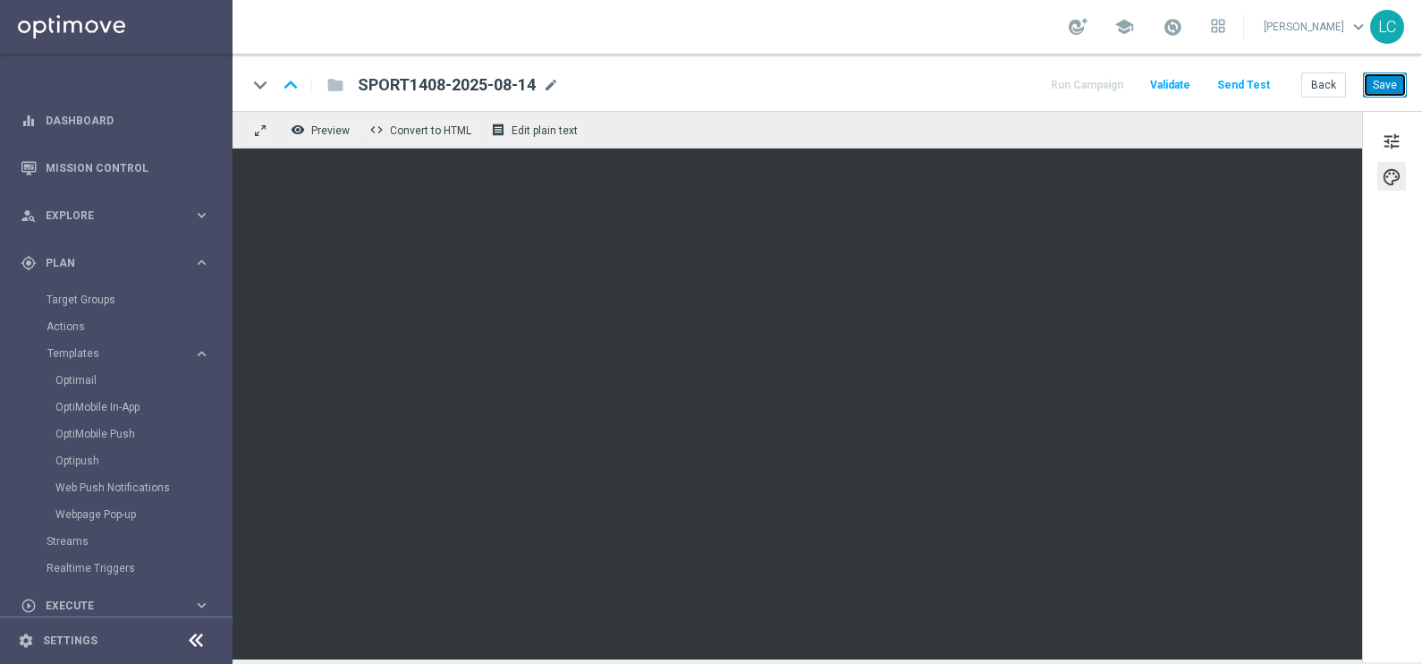
click at [1391, 78] on button "Save" at bounding box center [1385, 84] width 44 height 25
click at [1384, 80] on button "Save" at bounding box center [1385, 84] width 44 height 25
click at [93, 376] on link "Optimail" at bounding box center [120, 380] width 131 height 14
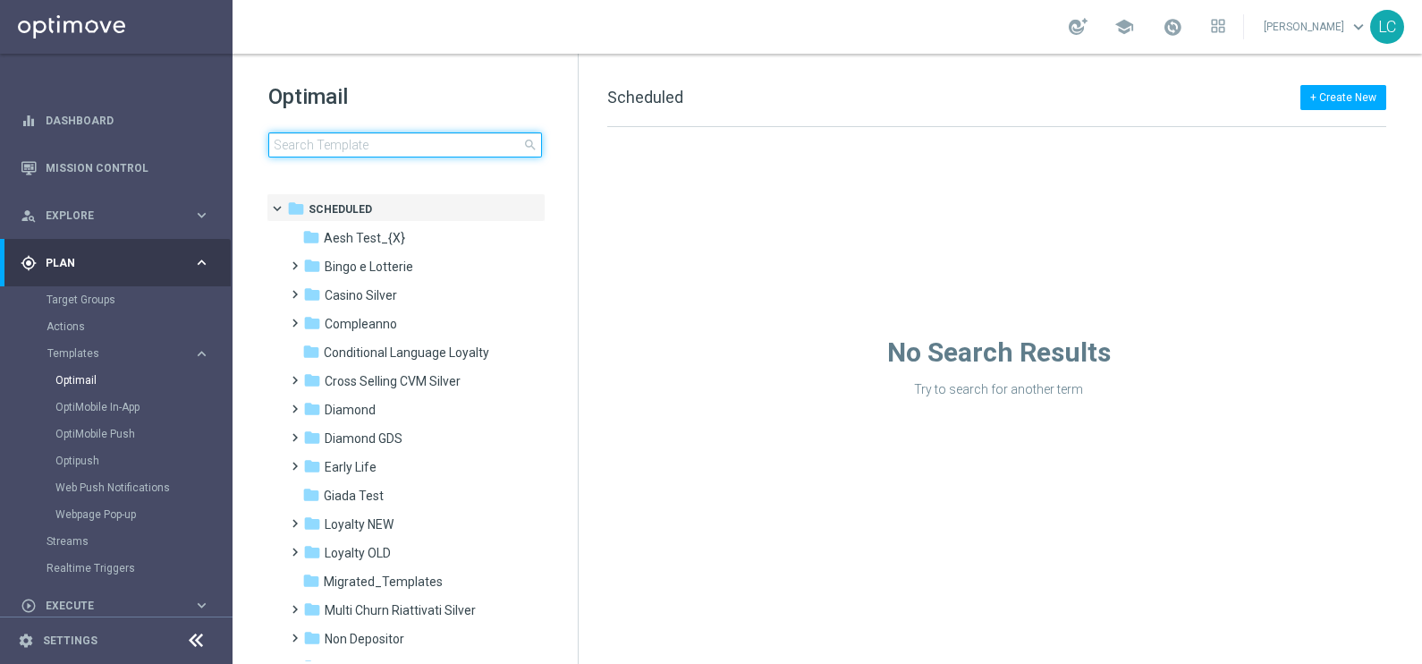
click at [387, 147] on input at bounding box center [405, 144] width 274 height 25
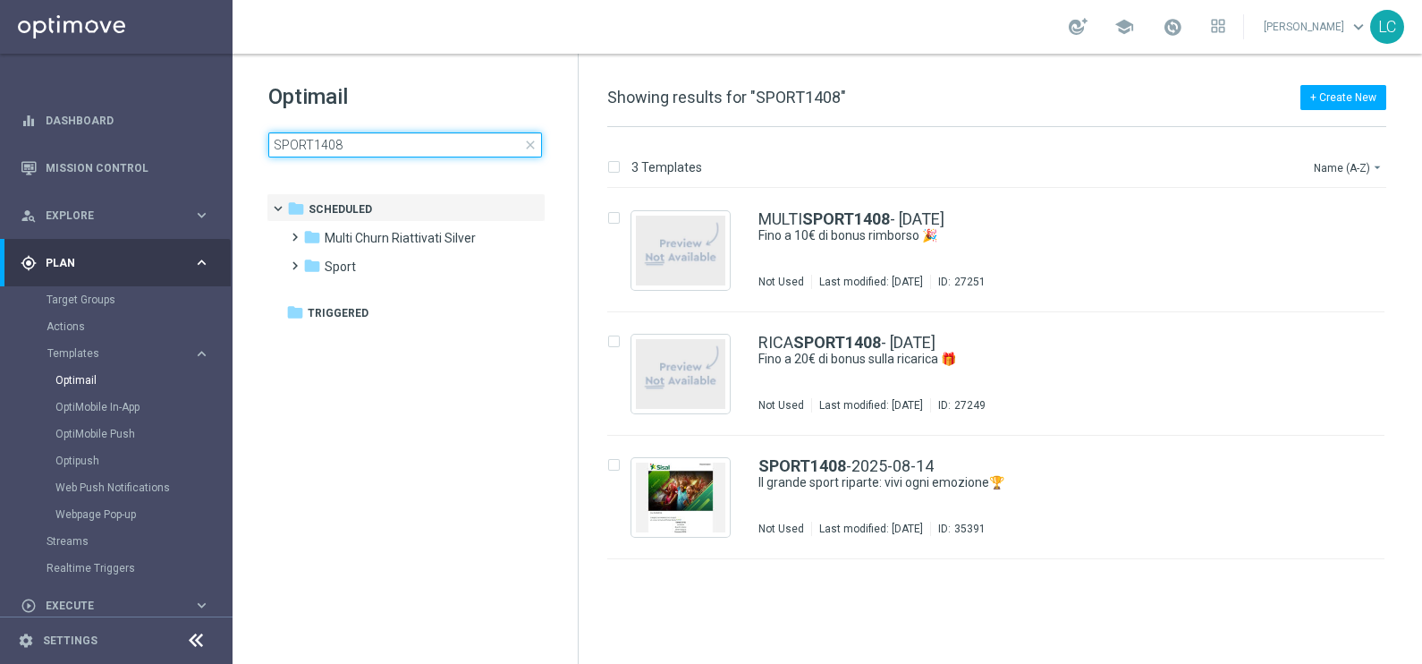
type input "SPORT1408"
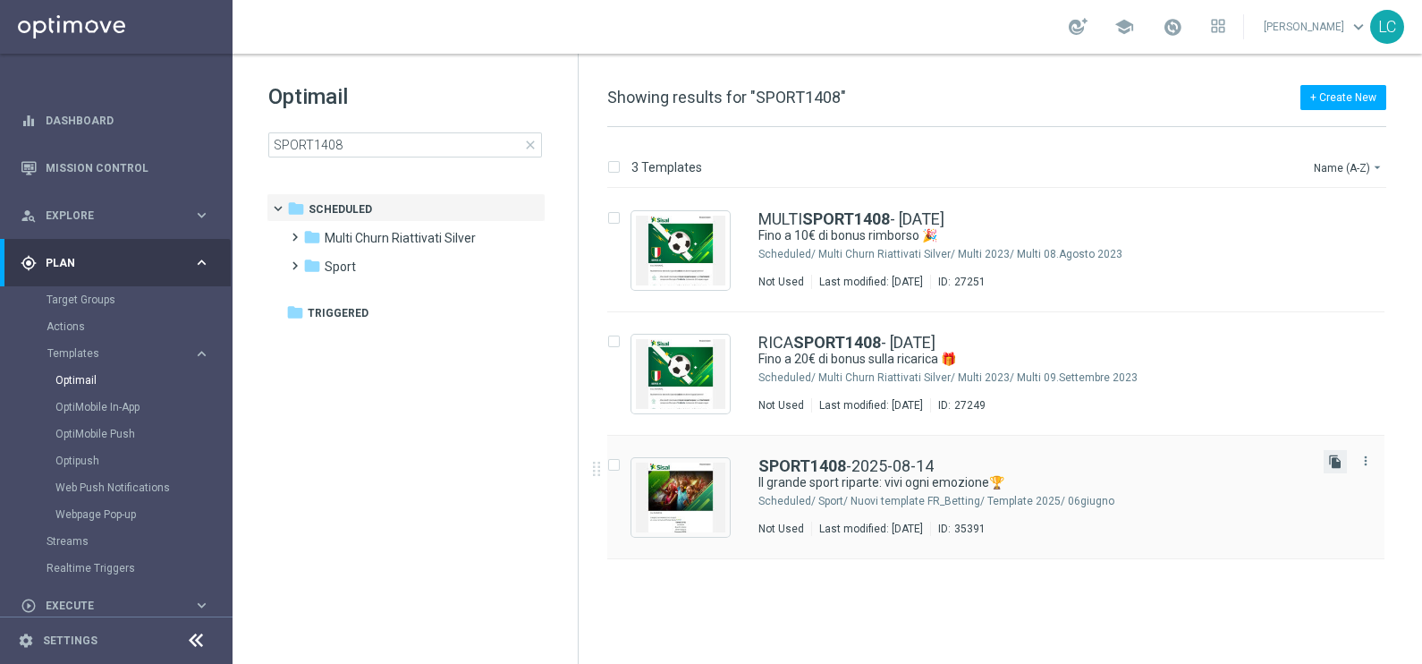
click at [1334, 461] on icon "file_copy" at bounding box center [1335, 461] width 14 height 14
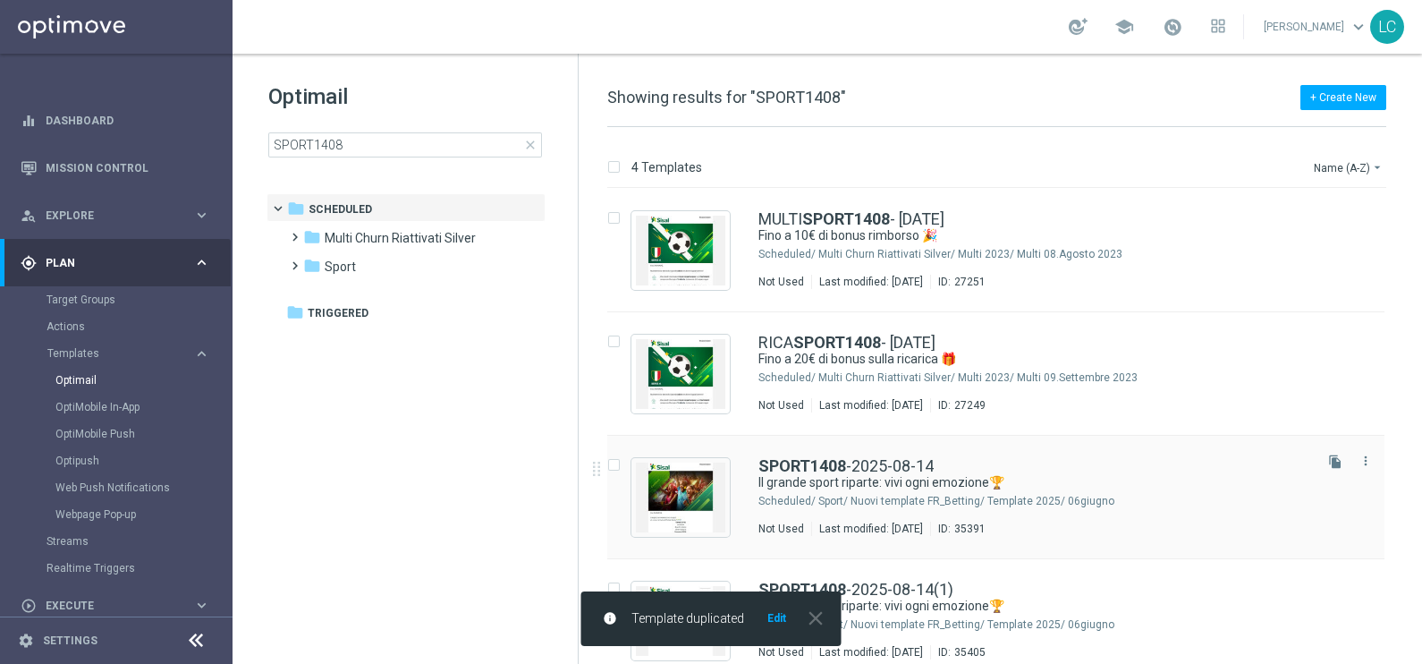
scroll to position [18, 0]
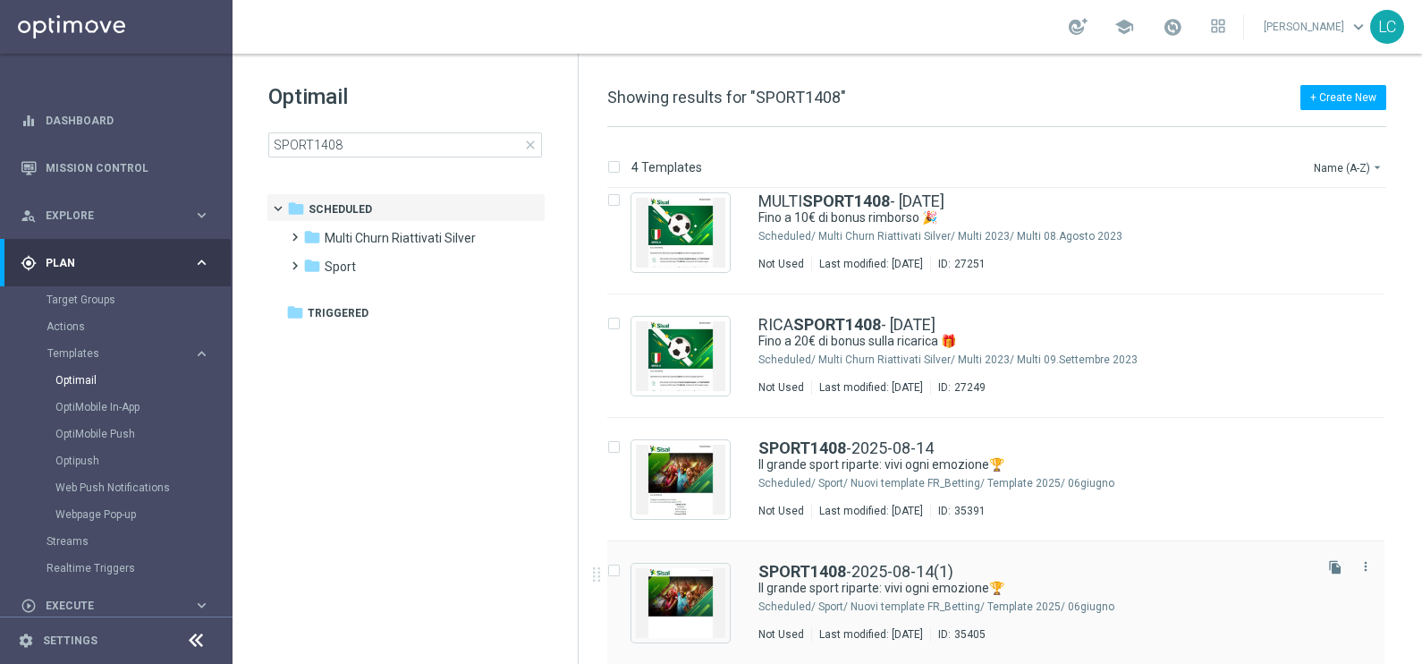
click at [872, 556] on div "SPORT1408 -2025-08-14(1) Il grande sport riparte: vivi ogni emozione🏆 Scheduled…" at bounding box center [995, 602] width 777 height 123
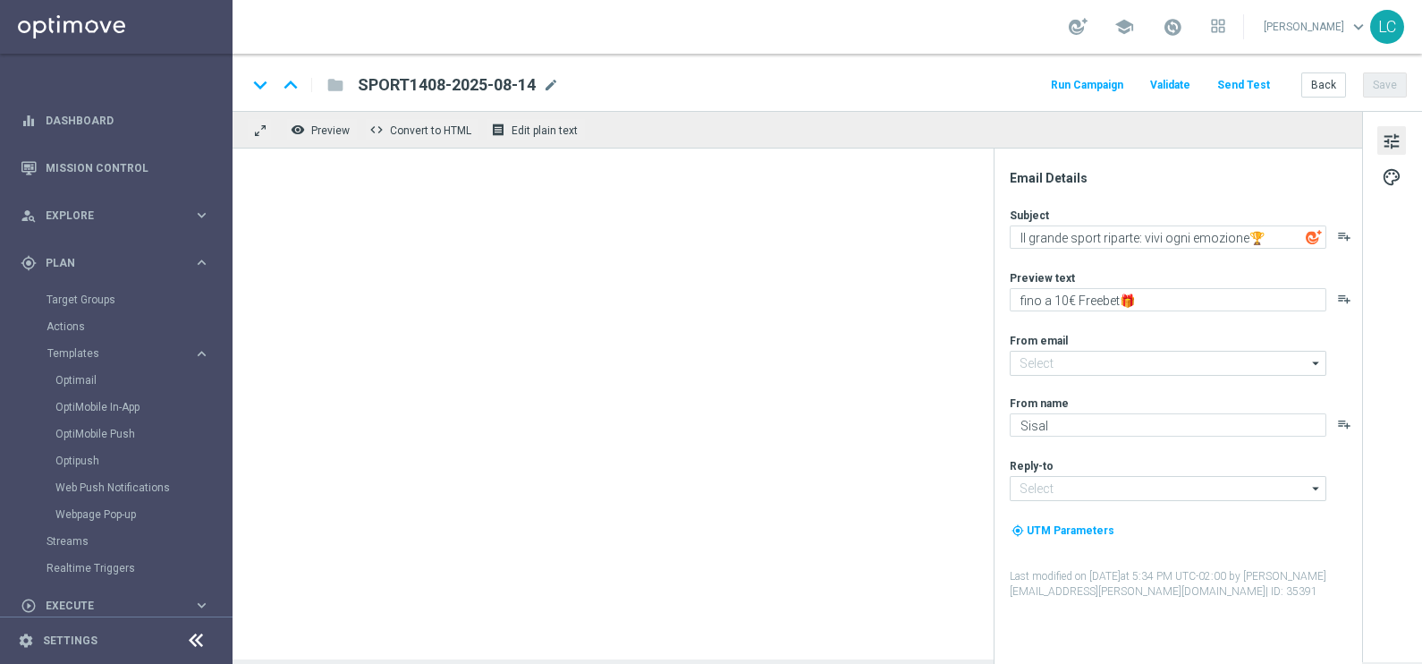
type input "newsletter@comunicazioni.sisal.it"
type input "info@sisal.it"
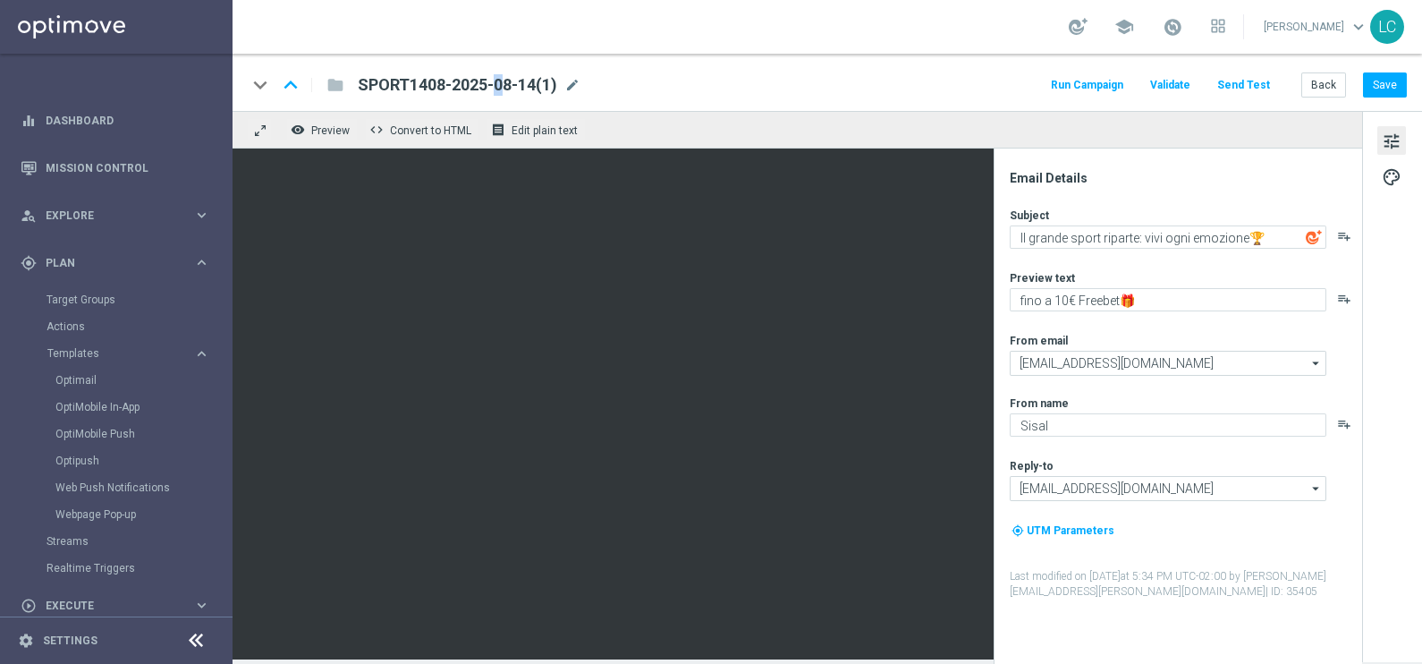
drag, startPoint x: 438, startPoint y: 73, endPoint x: 446, endPoint y: 80, distance: 10.8
click at [446, 80] on span "SPORT1408-2025-08-14(1)" at bounding box center [457, 84] width 199 height 21
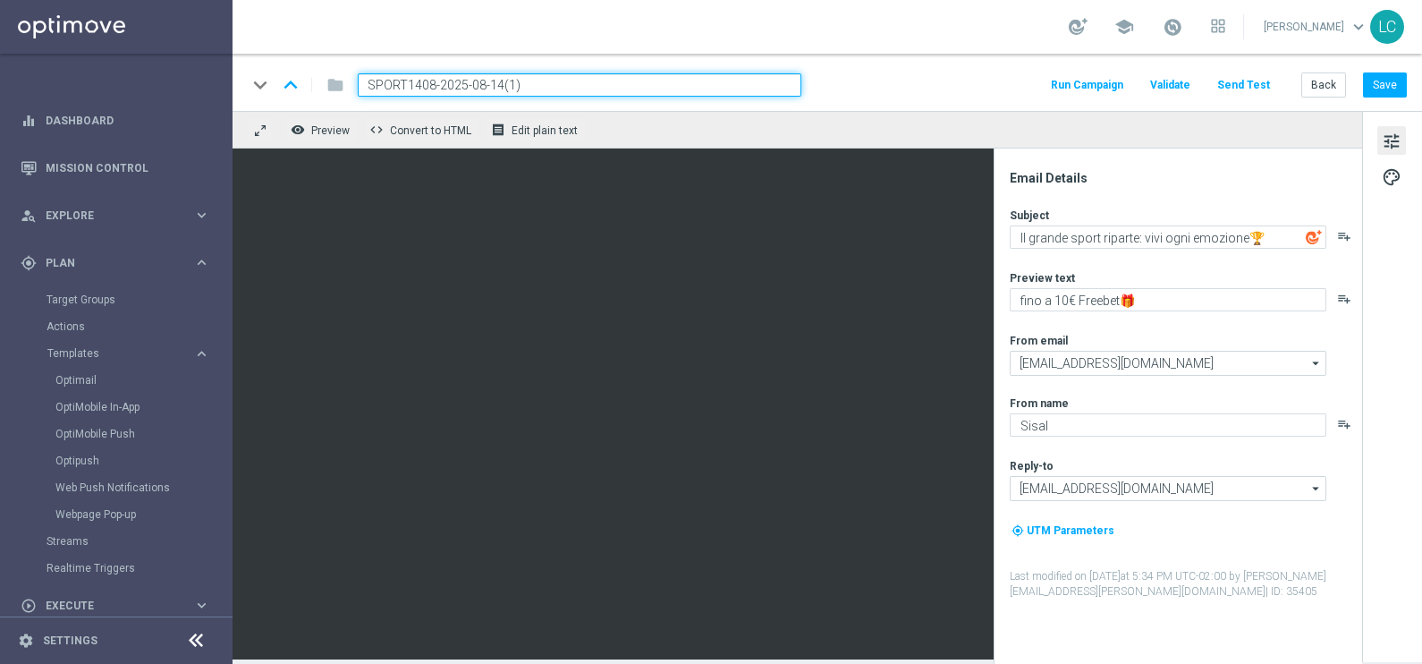
click at [446, 80] on input "SPORT1408-2025-08-14(1)" at bounding box center [580, 84] width 444 height 23
click at [400, 77] on input "SPORT1408-2025-08-14(1)" at bounding box center [580, 84] width 444 height 23
paste input "COMMESSE"
click at [563, 81] on input "SCOMMESSE1408-2025-08-14(1)" at bounding box center [580, 84] width 444 height 23
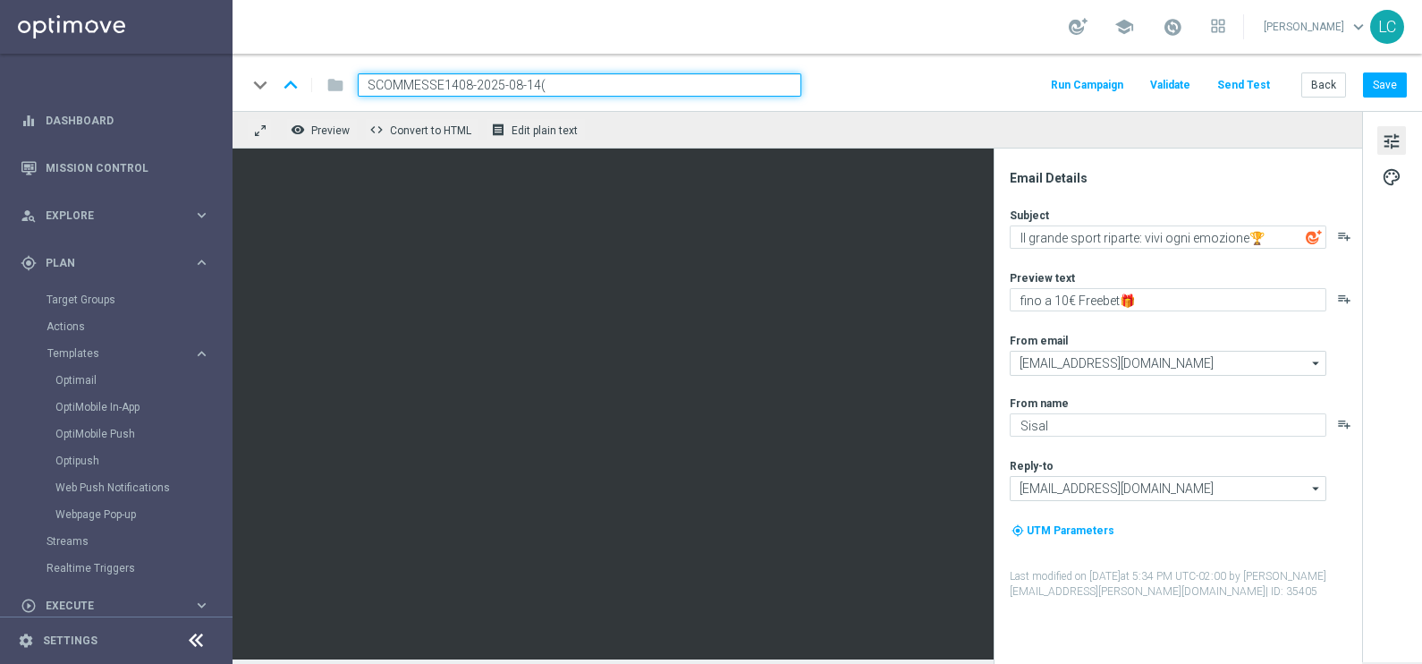
type input "SCOMMESSE1408-2025-08-14"
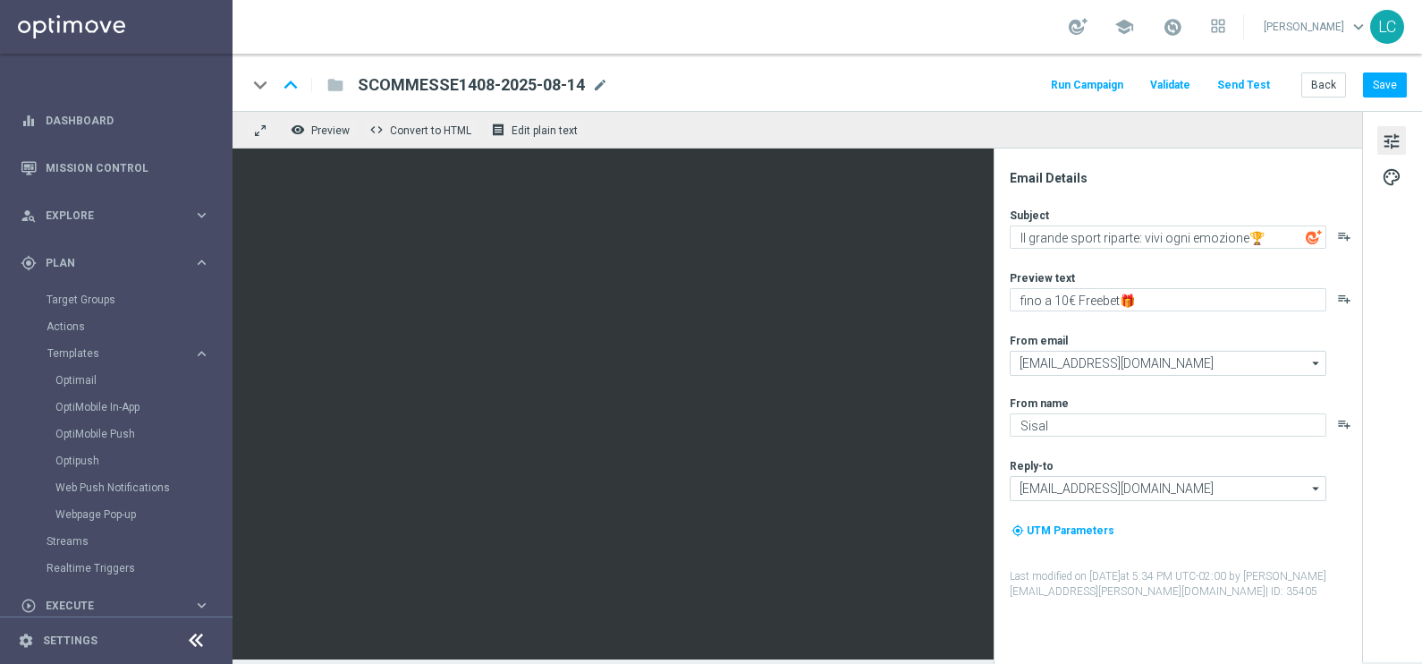
click at [1177, 157] on div "Email Details Subject Il grande sport riparte: vivi ogni emozione🏆 playlist_add…" at bounding box center [1178, 405] width 368 height 515
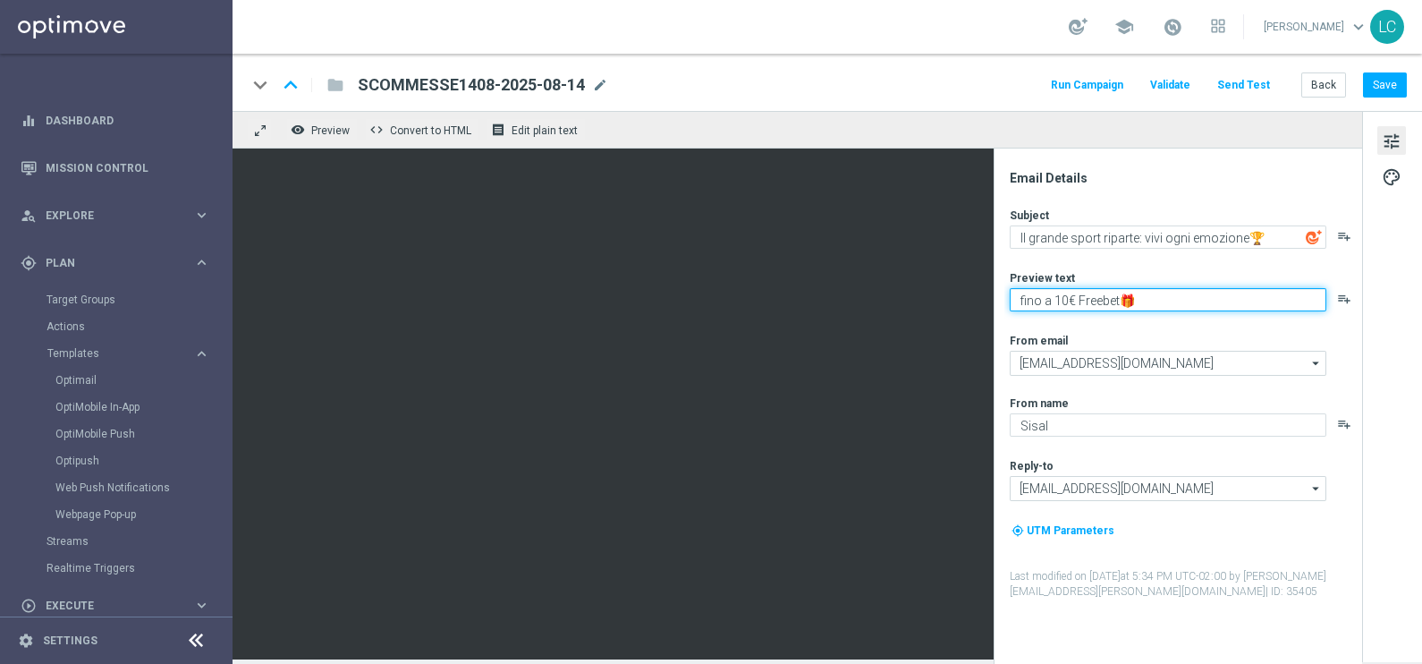
click at [1029, 300] on textarea "fino a 10€ Freebet🎁" at bounding box center [1168, 299] width 317 height 23
drag, startPoint x: 1029, startPoint y: 300, endPoint x: 1063, endPoint y: 303, distance: 34.2
click at [1063, 303] on textarea "fino a 10€ Freebet🎁" at bounding box center [1168, 299] width 317 height 23
click at [1080, 300] on textarea "5€ Freebet🎁" at bounding box center [1168, 299] width 317 height 23
type textarea "Per te 5€ Freebet🎁"
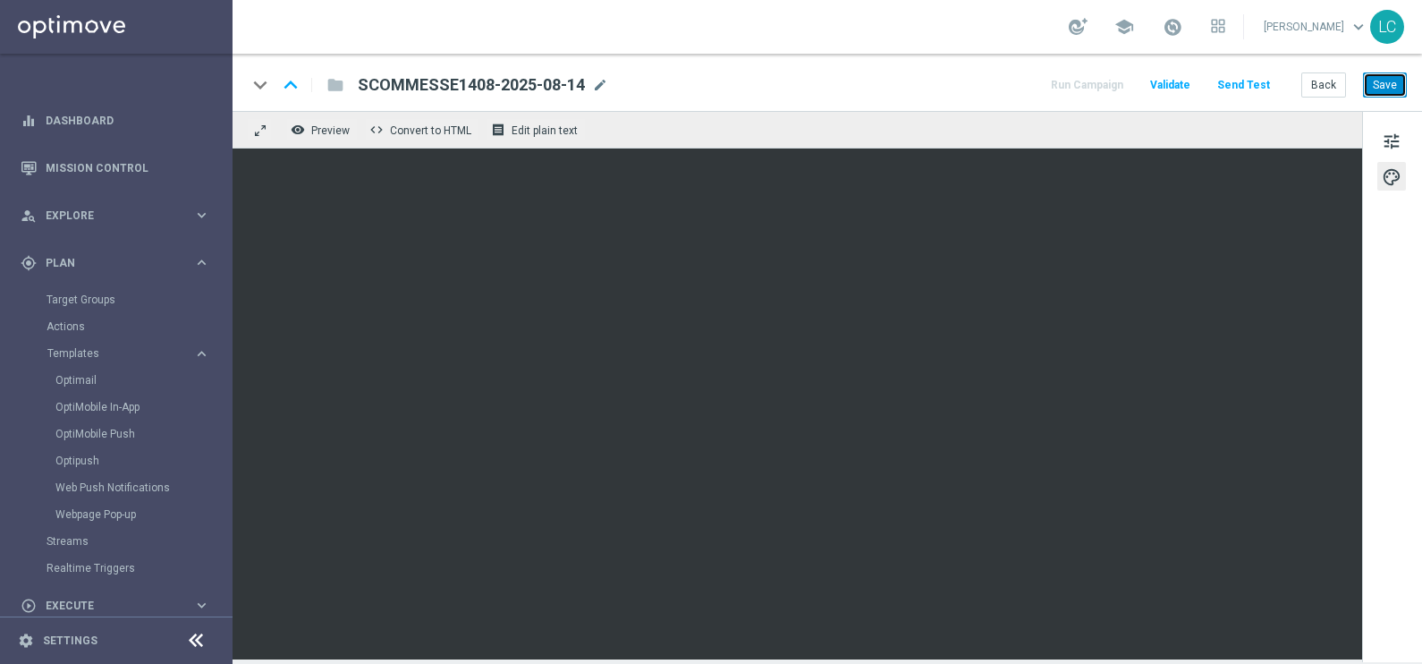
click at [1392, 80] on button "Save" at bounding box center [1385, 84] width 44 height 25
click at [1380, 87] on button "Save" at bounding box center [1385, 84] width 44 height 25
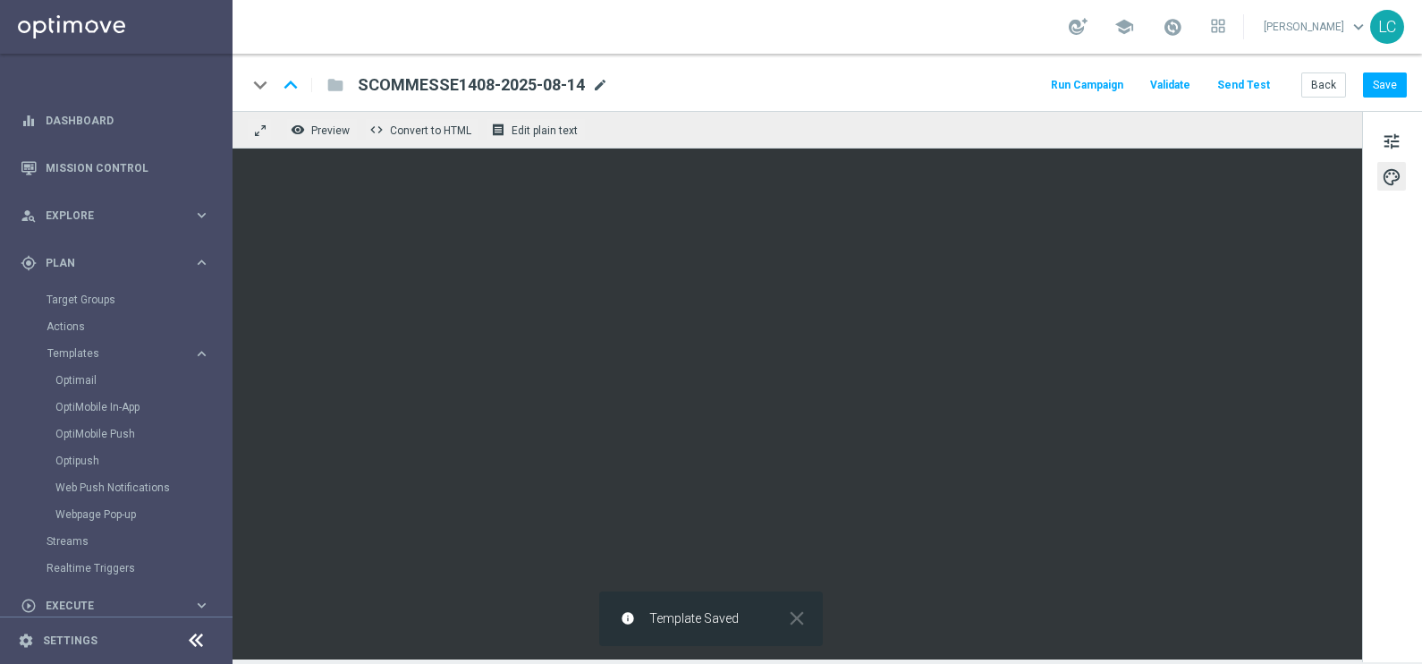
click at [598, 82] on span "mode_edit" at bounding box center [600, 85] width 16 height 16
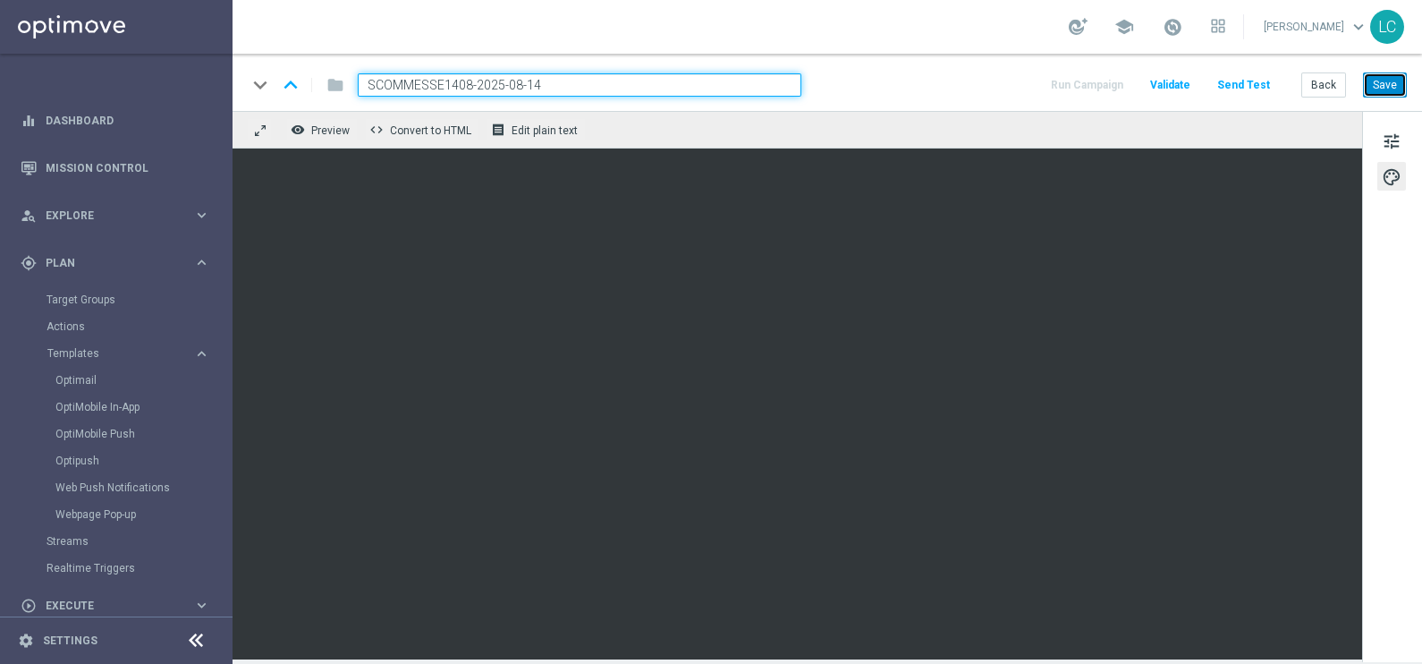
click at [1389, 76] on button "Save" at bounding box center [1385, 84] width 44 height 25
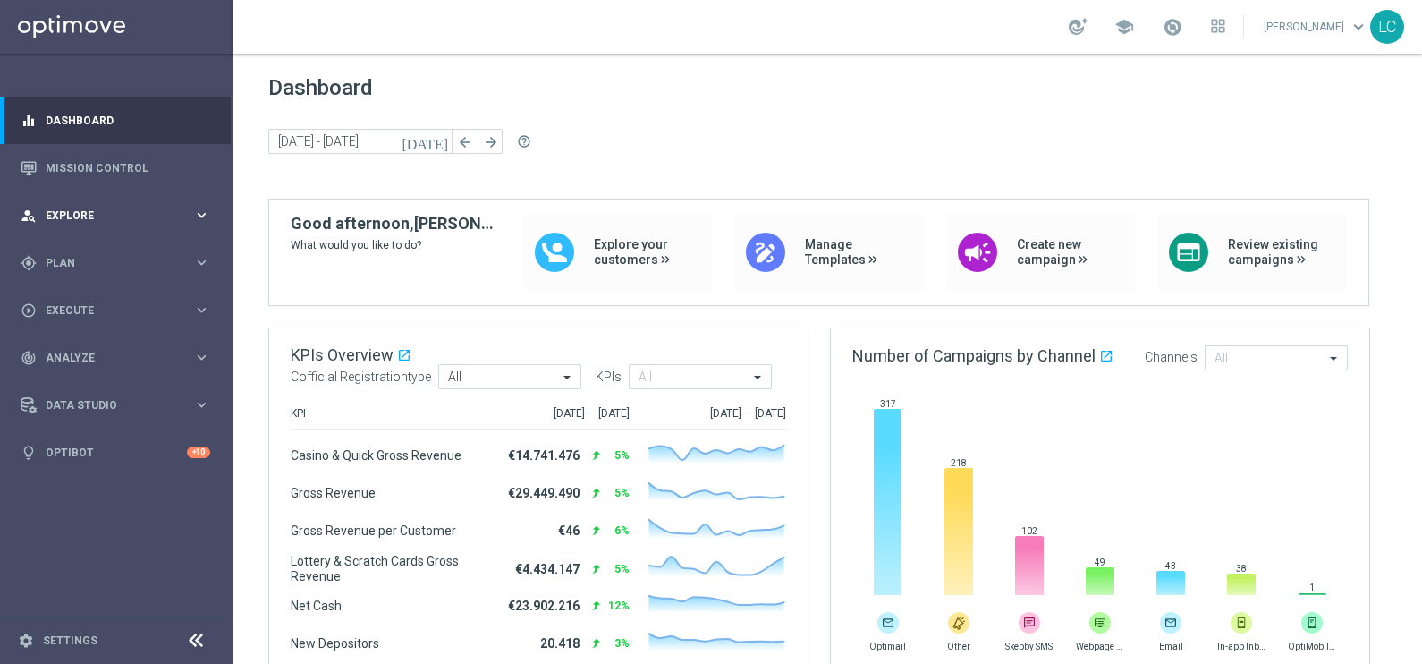
click at [76, 208] on div "person_search Explore" at bounding box center [107, 215] width 173 height 16
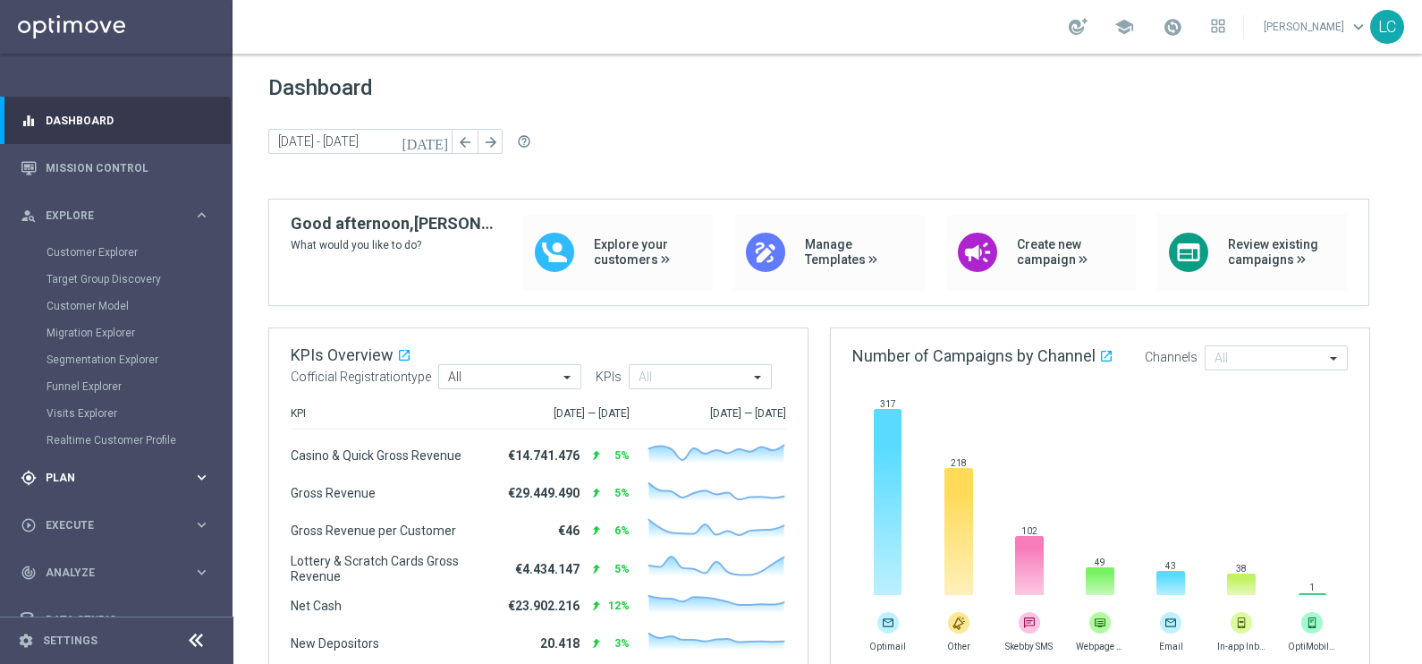
click at [102, 472] on span "Plan" at bounding box center [120, 477] width 148 height 11
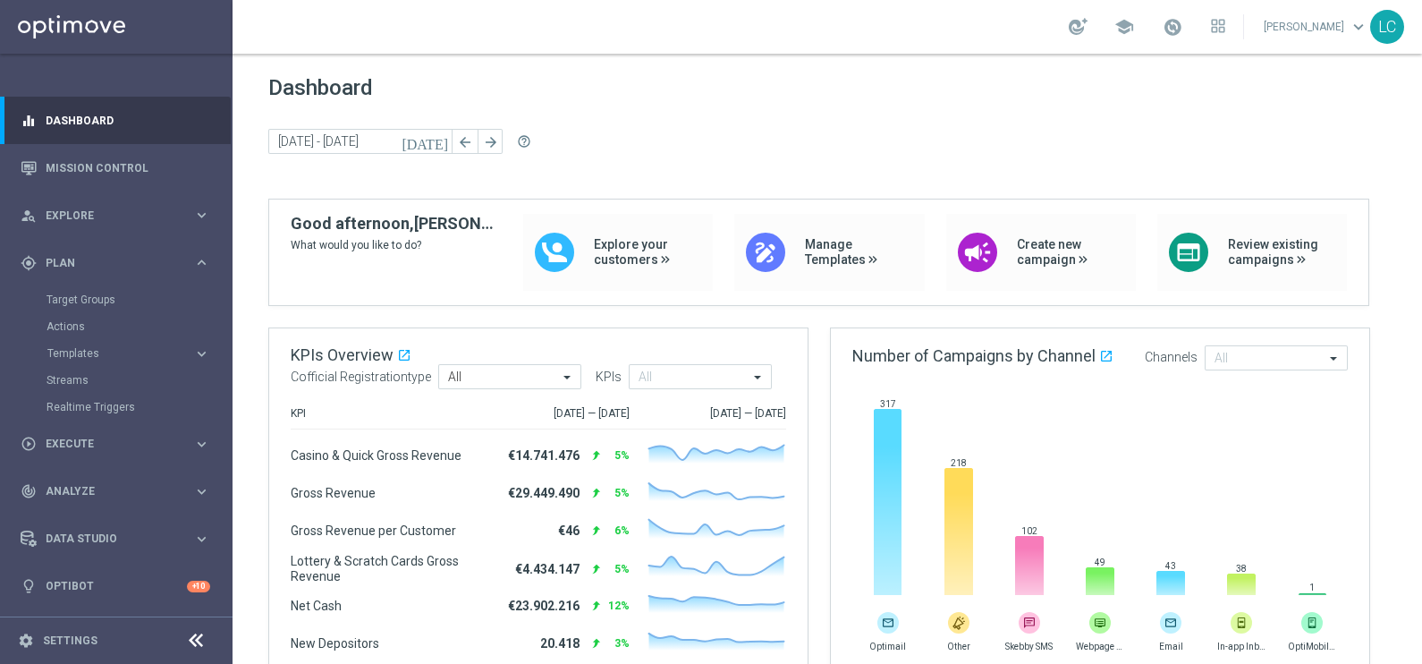
click at [105, 286] on div "Target Groups" at bounding box center [139, 299] width 184 height 27
click at [103, 297] on link "Target Groups" at bounding box center [117, 299] width 140 height 14
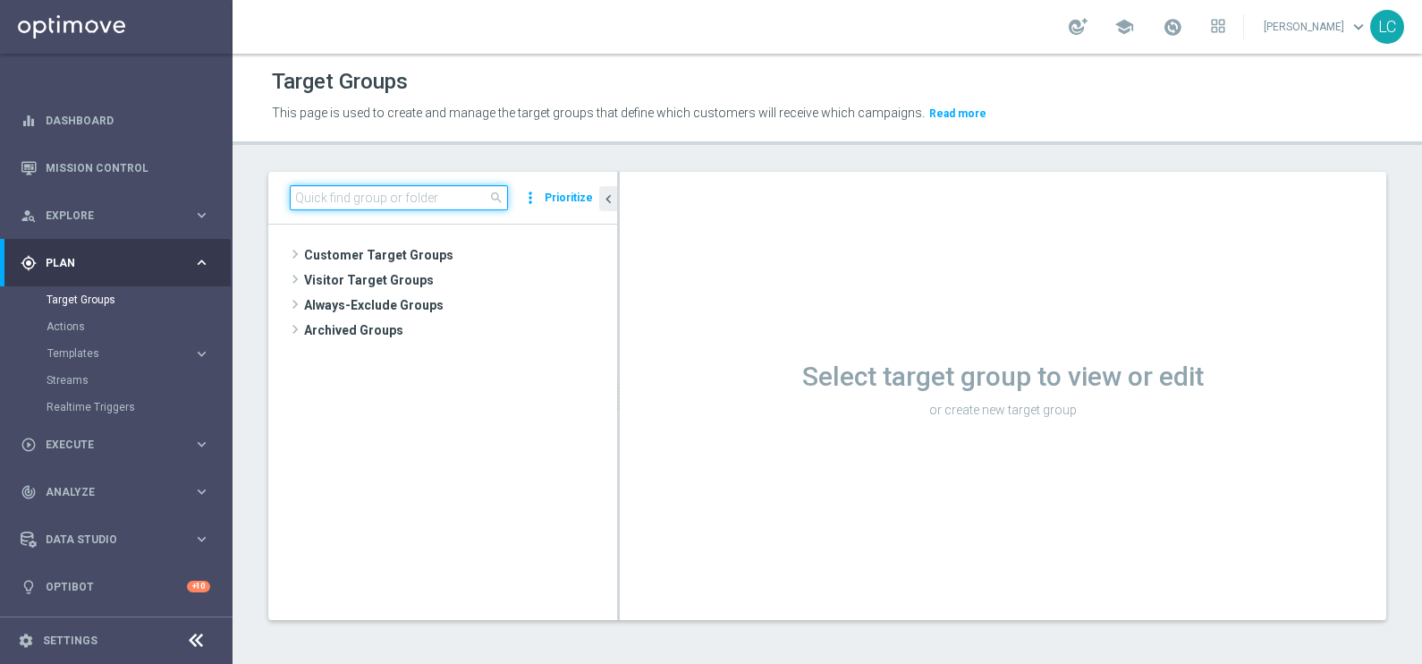
click at [429, 199] on input at bounding box center [399, 197] width 218 height 25
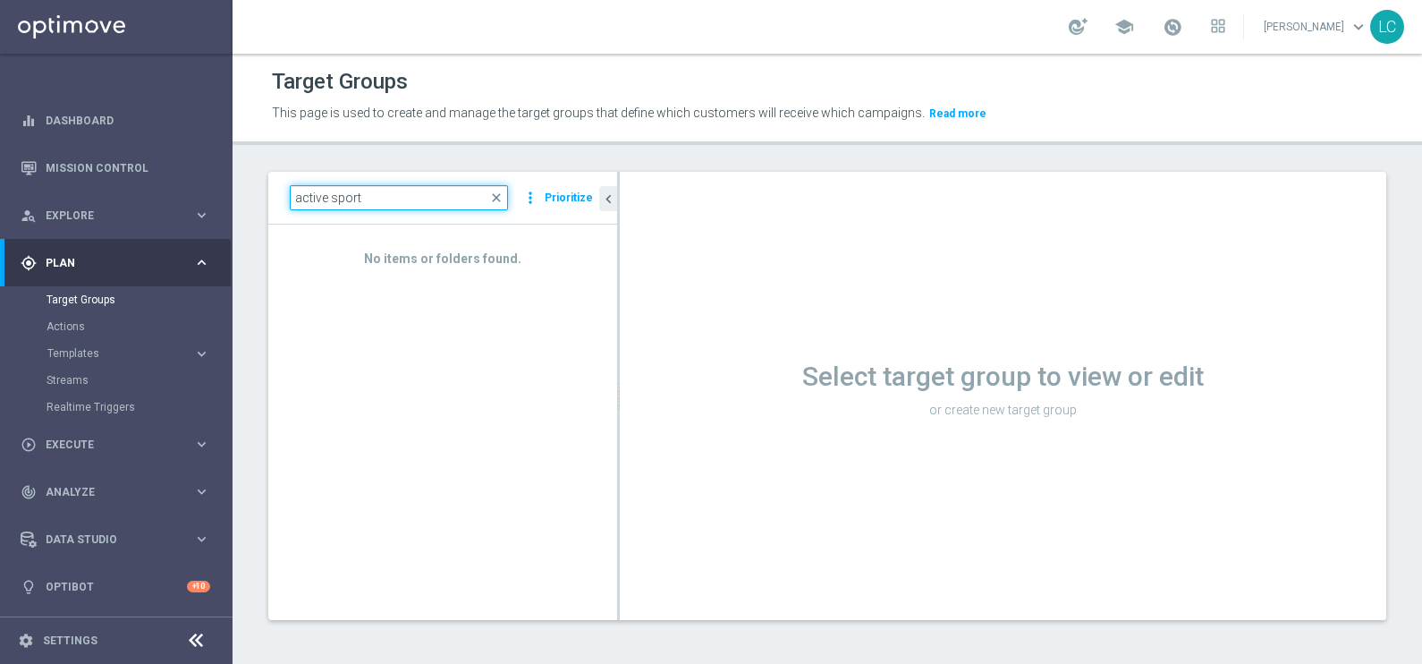
click at [429, 199] on input "active sport" at bounding box center [399, 197] width 218 height 25
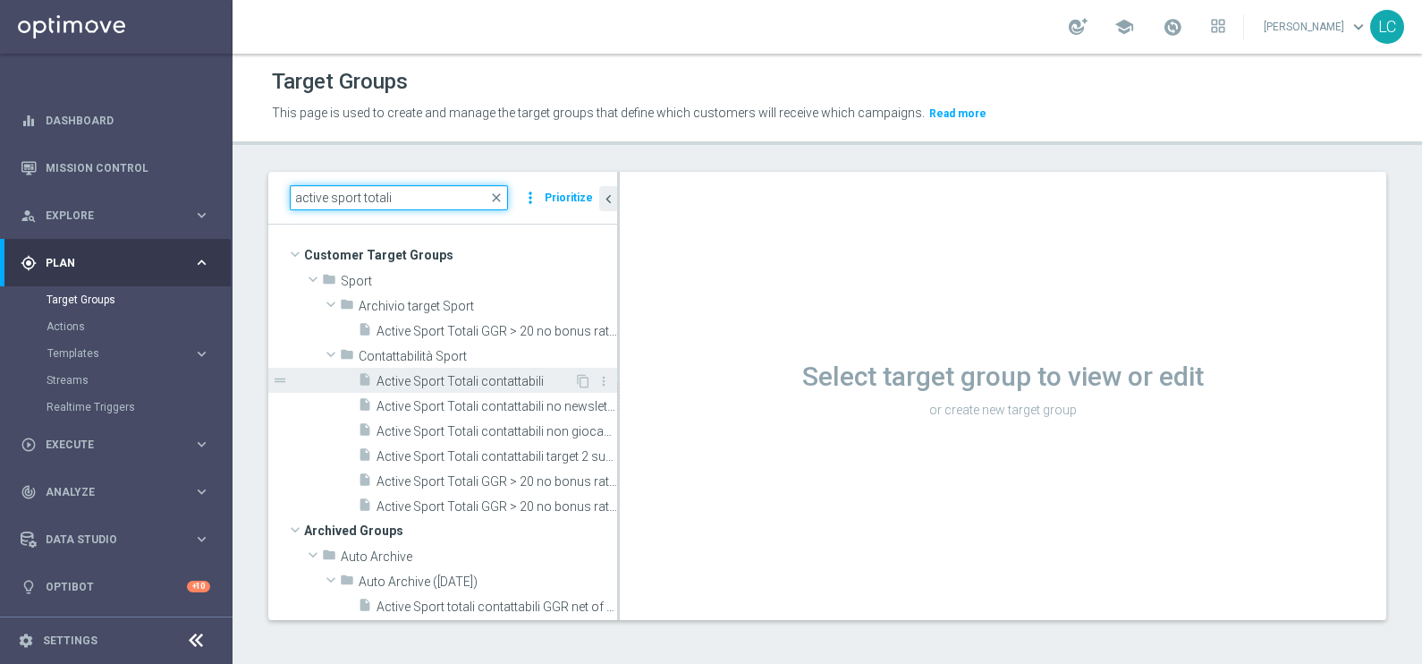
type input "active sport totali"
click at [436, 379] on span "Active Sport Totali contattabili" at bounding box center [476, 381] width 198 height 15
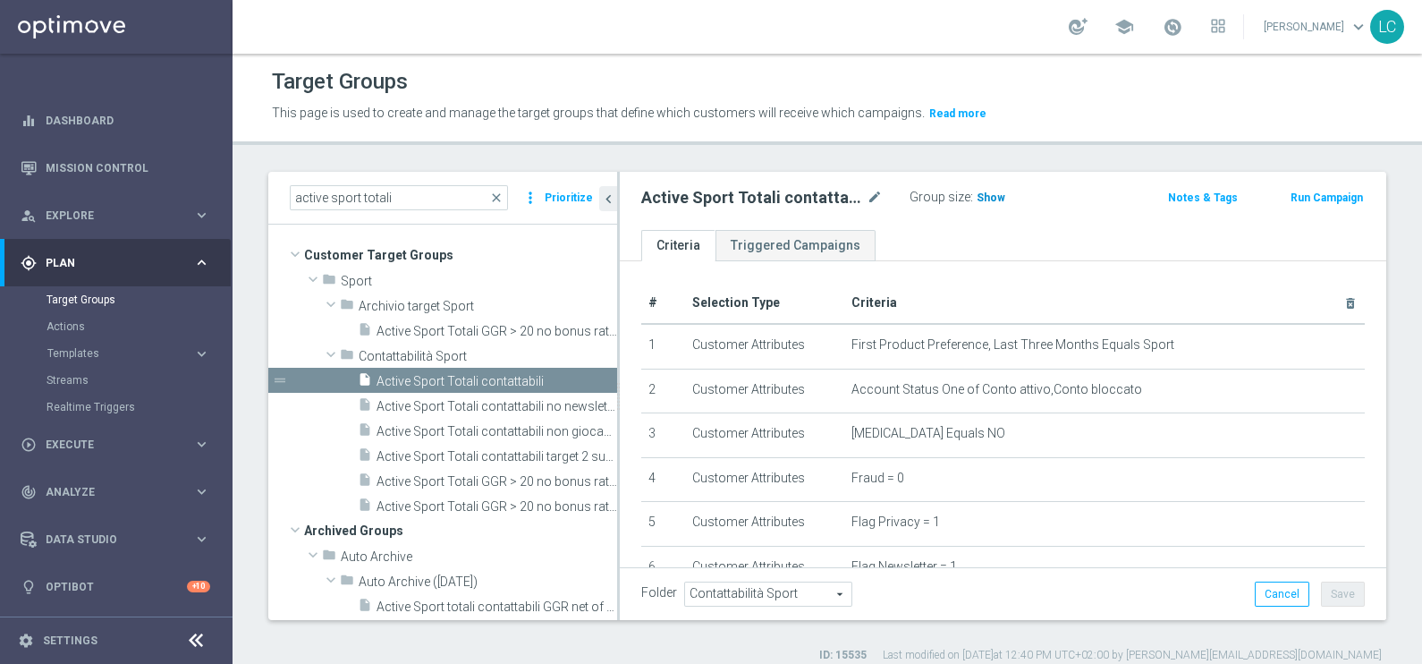
click at [977, 203] on h3 "Show" at bounding box center [991, 198] width 32 height 20
click at [435, 192] on input "active sport totali" at bounding box center [399, 197] width 218 height 25
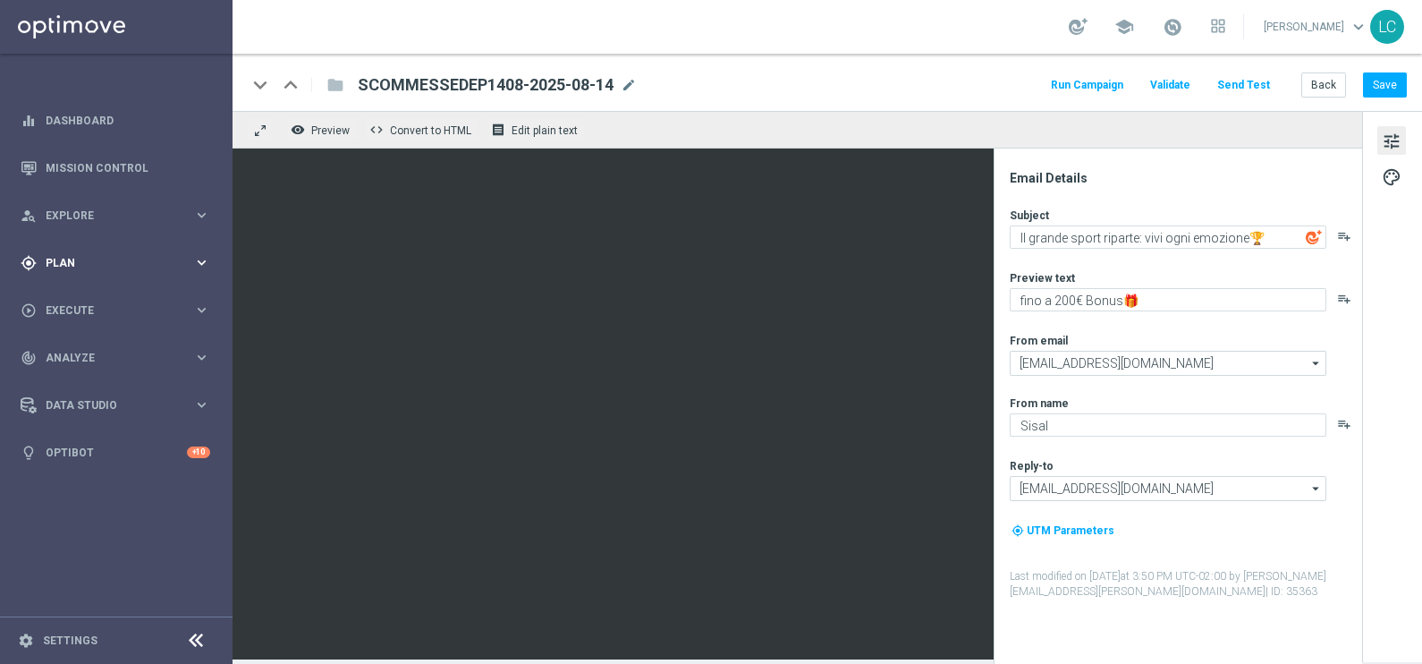
click at [78, 258] on span "Plan" at bounding box center [120, 263] width 148 height 11
click at [75, 349] on span "Templates" at bounding box center [111, 353] width 128 height 11
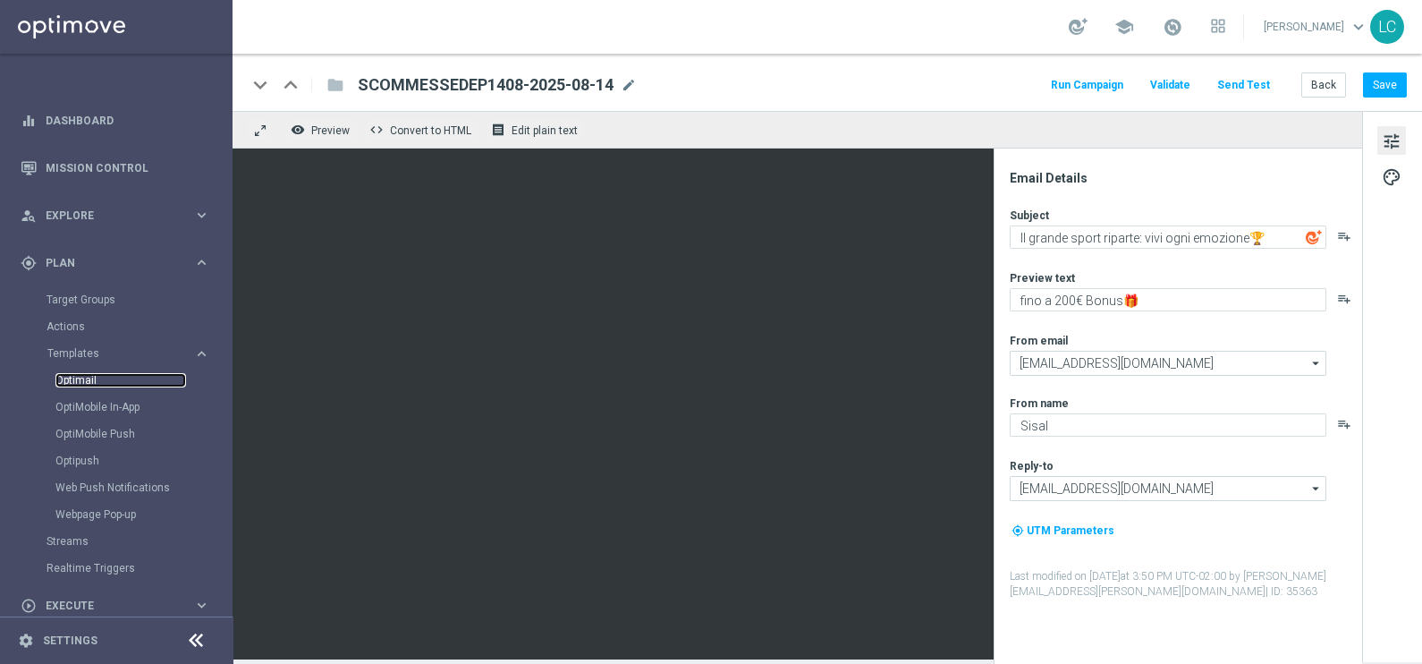
click at [77, 382] on link "Optimail" at bounding box center [120, 380] width 131 height 14
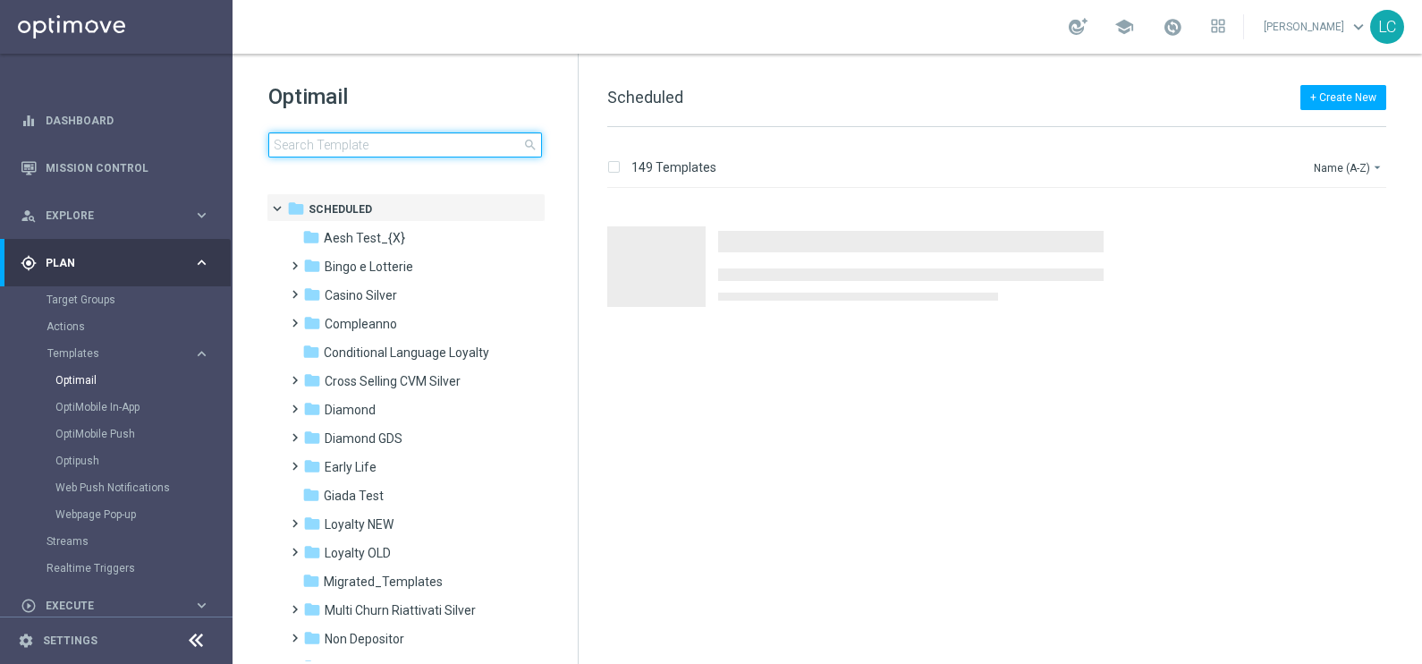
click at [345, 148] on input at bounding box center [405, 144] width 274 height 25
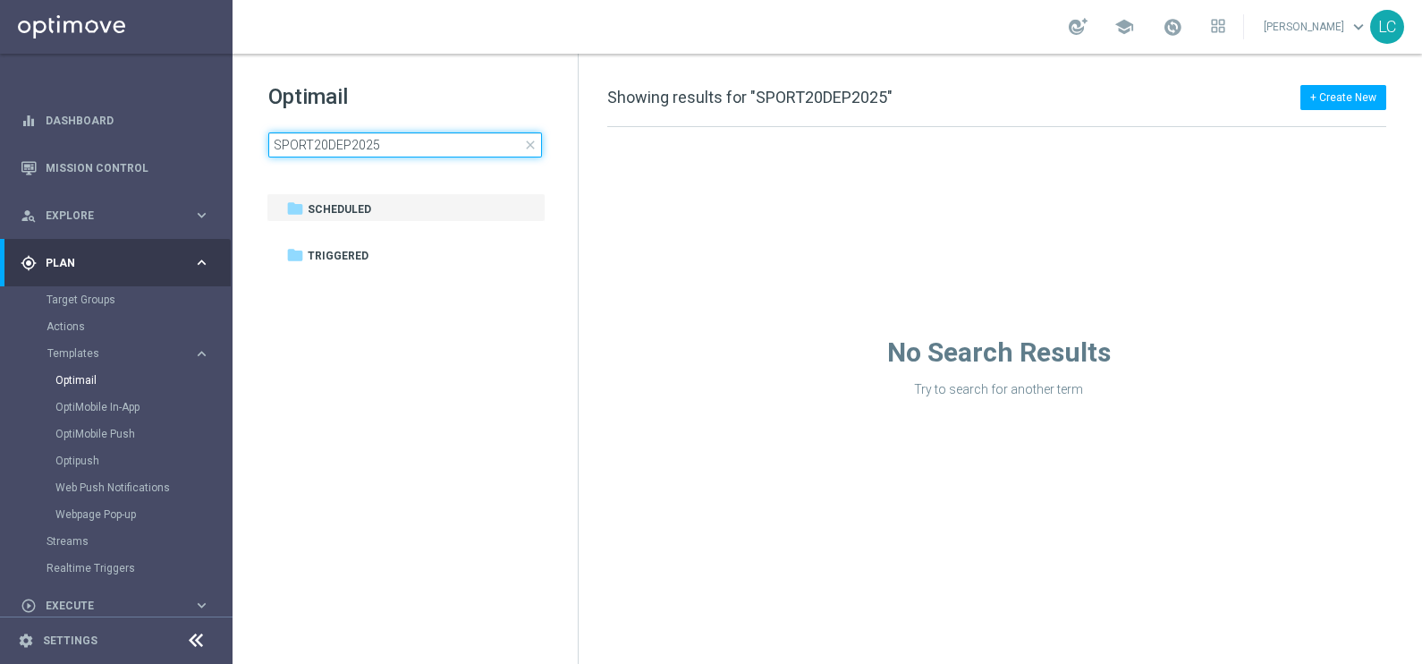
type input "SPORT20DEP2025"
click at [458, 67] on div "Optimail SPORT20DEP2025 close folder 1 Folder folder Scheduled more_vert folder…" at bounding box center [405, 165] width 345 height 222
click at [453, 151] on input "SPORT20DEP2025" at bounding box center [405, 144] width 274 height 25
click at [532, 145] on span "close" at bounding box center [530, 145] width 14 height 14
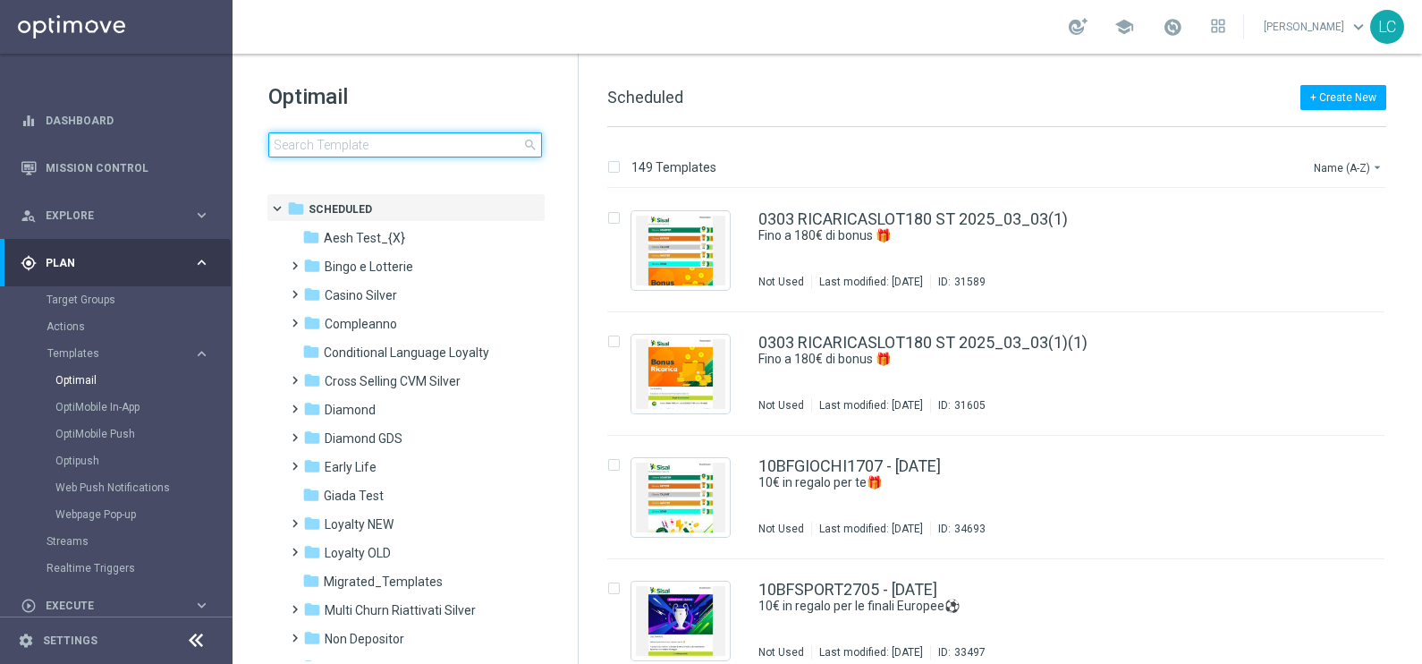
click at [507, 148] on input at bounding box center [405, 144] width 274 height 25
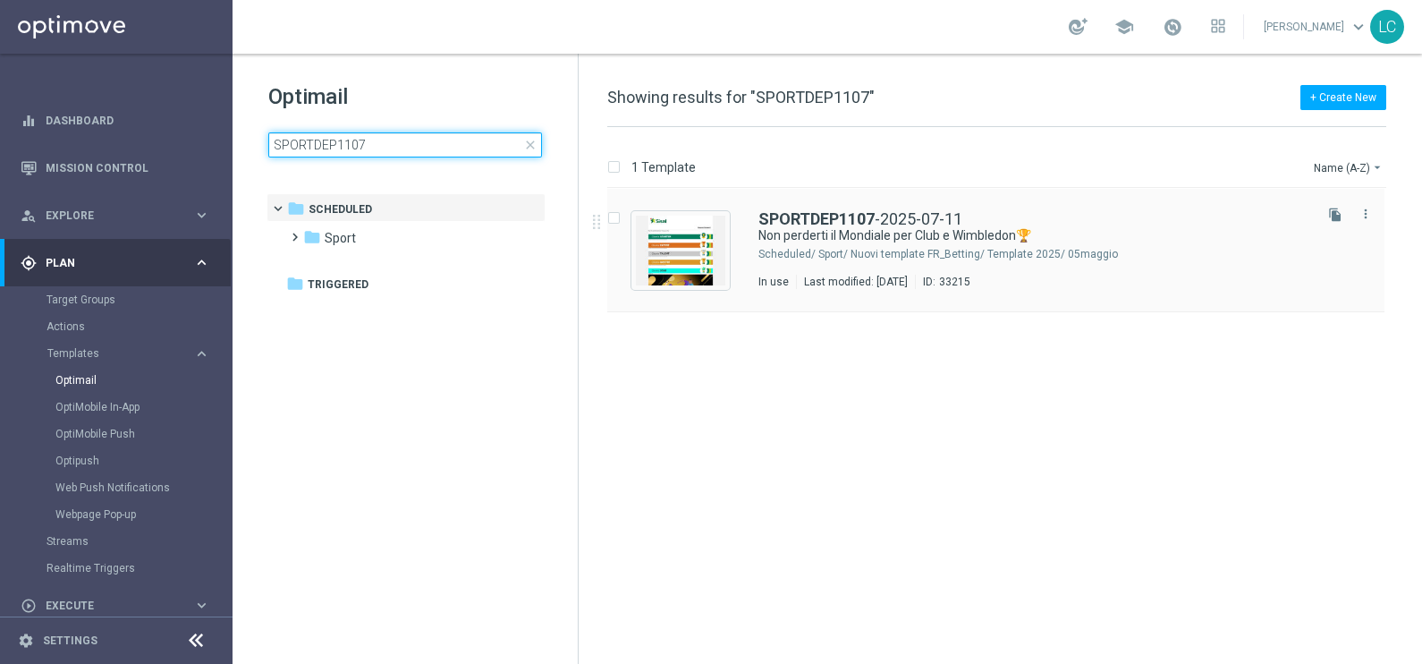
type input "SPORTDEP1107"
click at [905, 207] on div "SPORTDEP1107 -2025-07-11 Non perderti il Mondiale per Club e Wimbledon🏆​ Schedu…" at bounding box center [995, 250] width 777 height 123
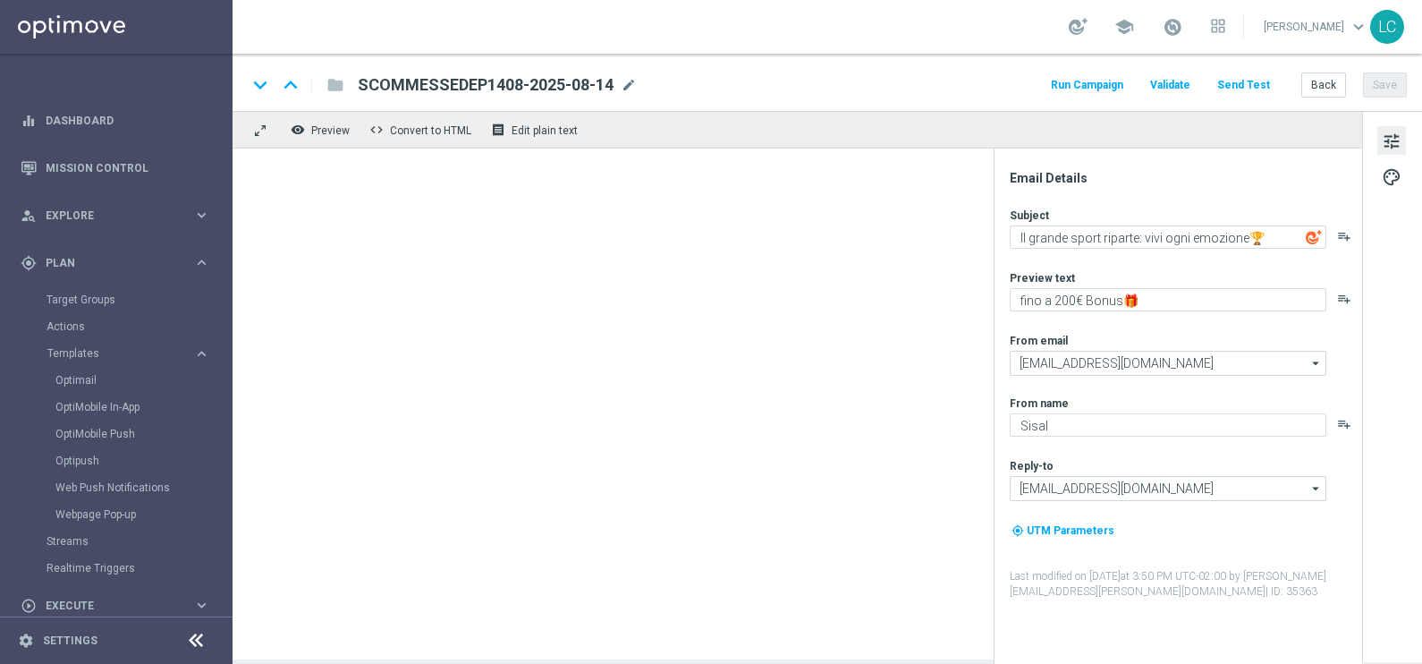
type textarea "Non perderti il Mondiale per Club e Wimbledon🏆​"
type textarea "fino a 150€ Bonus🎁"
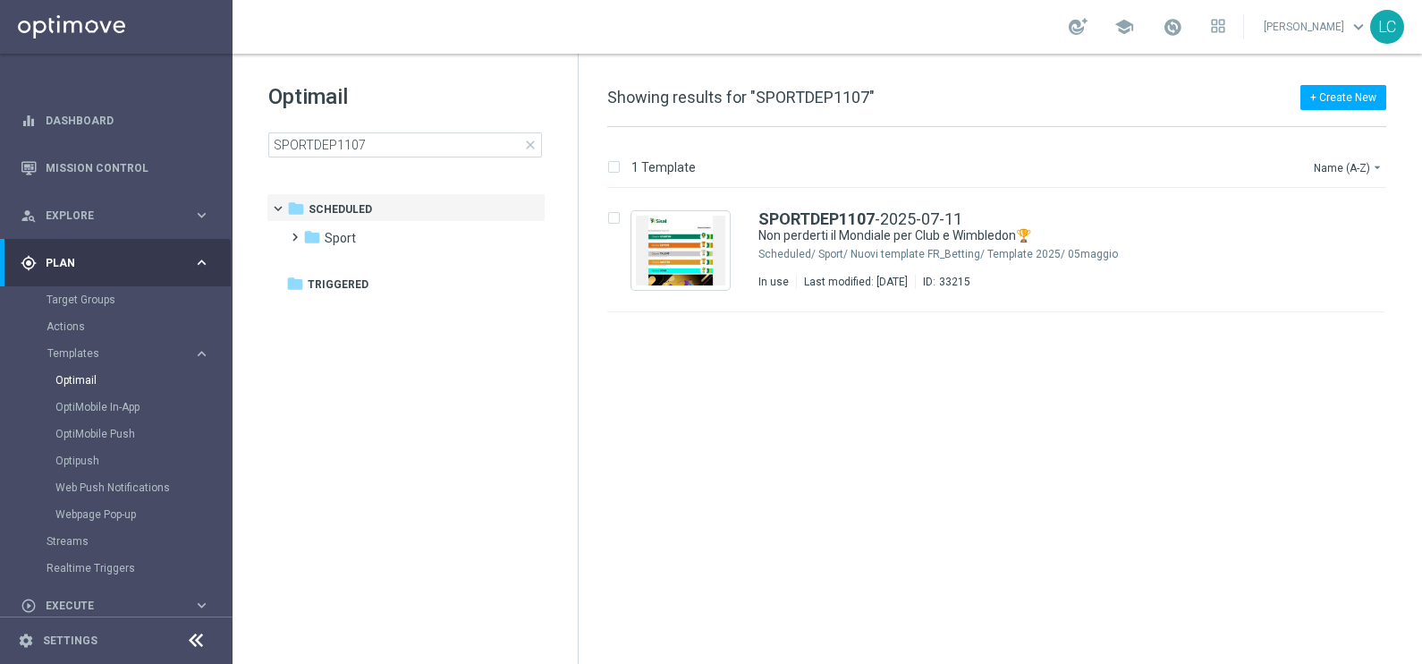
click at [531, 141] on span "close" at bounding box center [530, 145] width 14 height 14
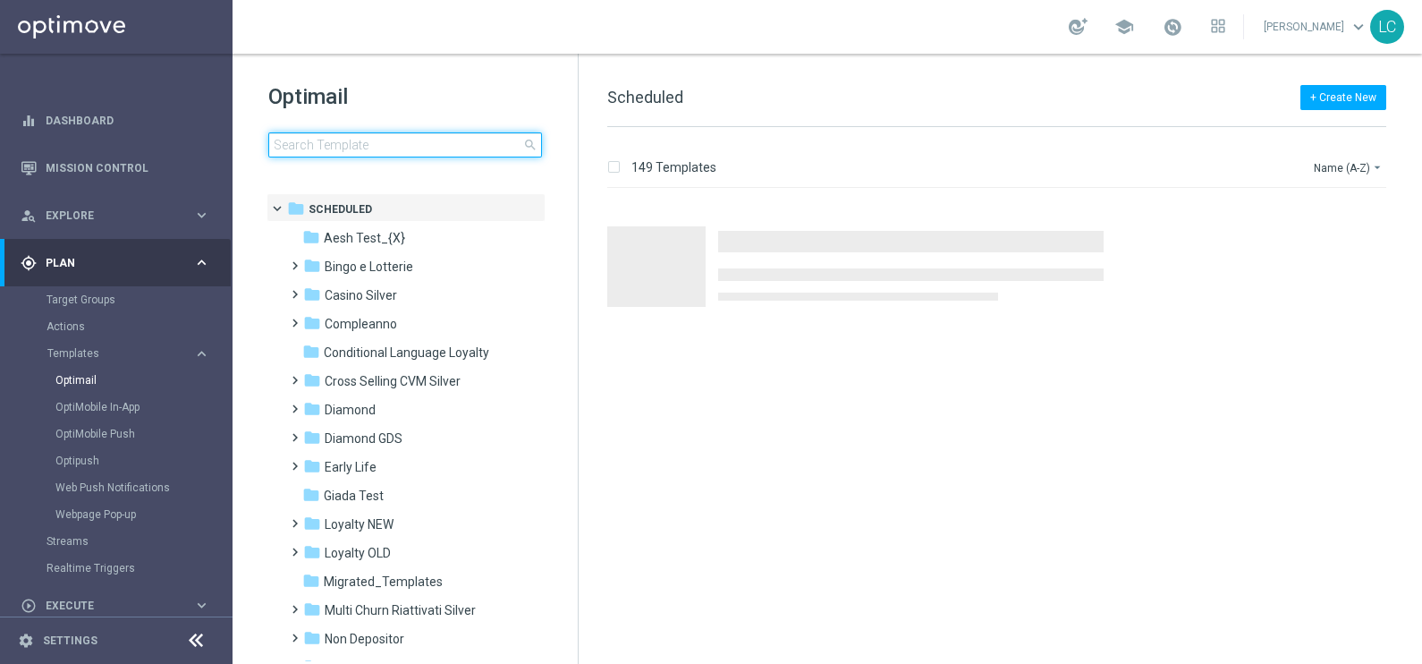
click at [470, 146] on input at bounding box center [405, 144] width 274 height 25
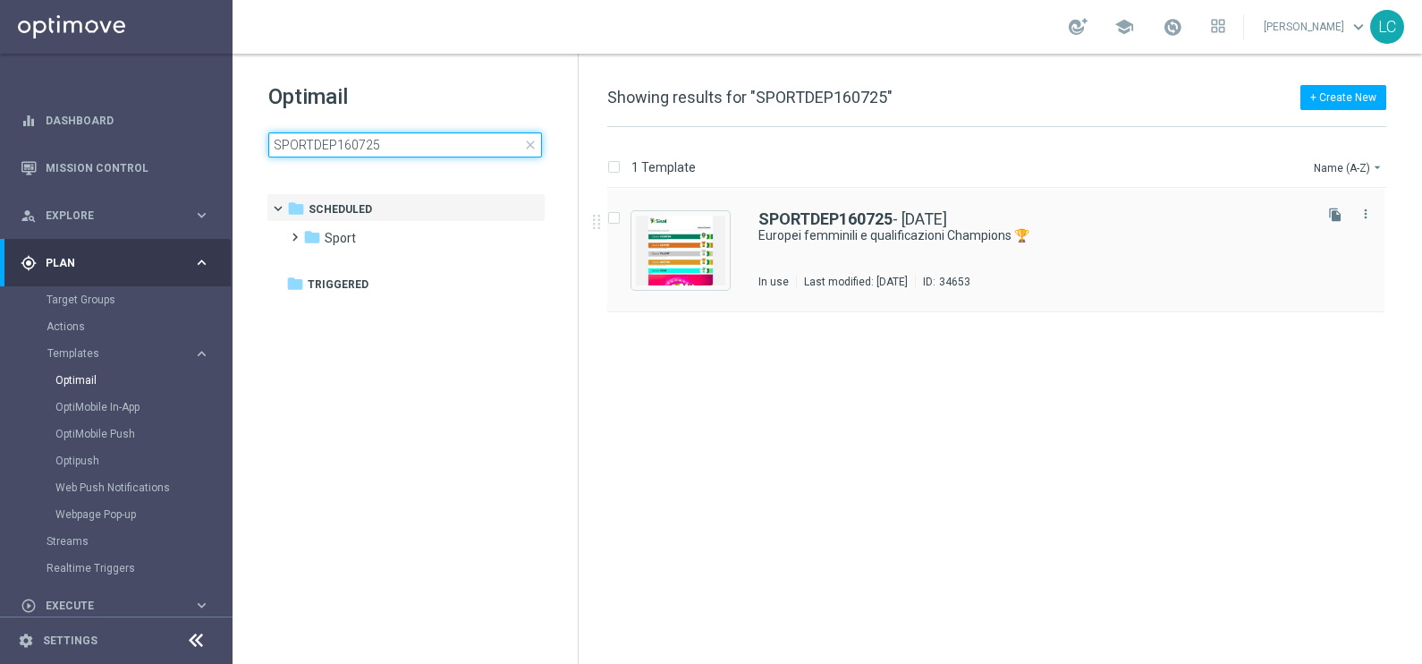
type input "SPORTDEP160725"
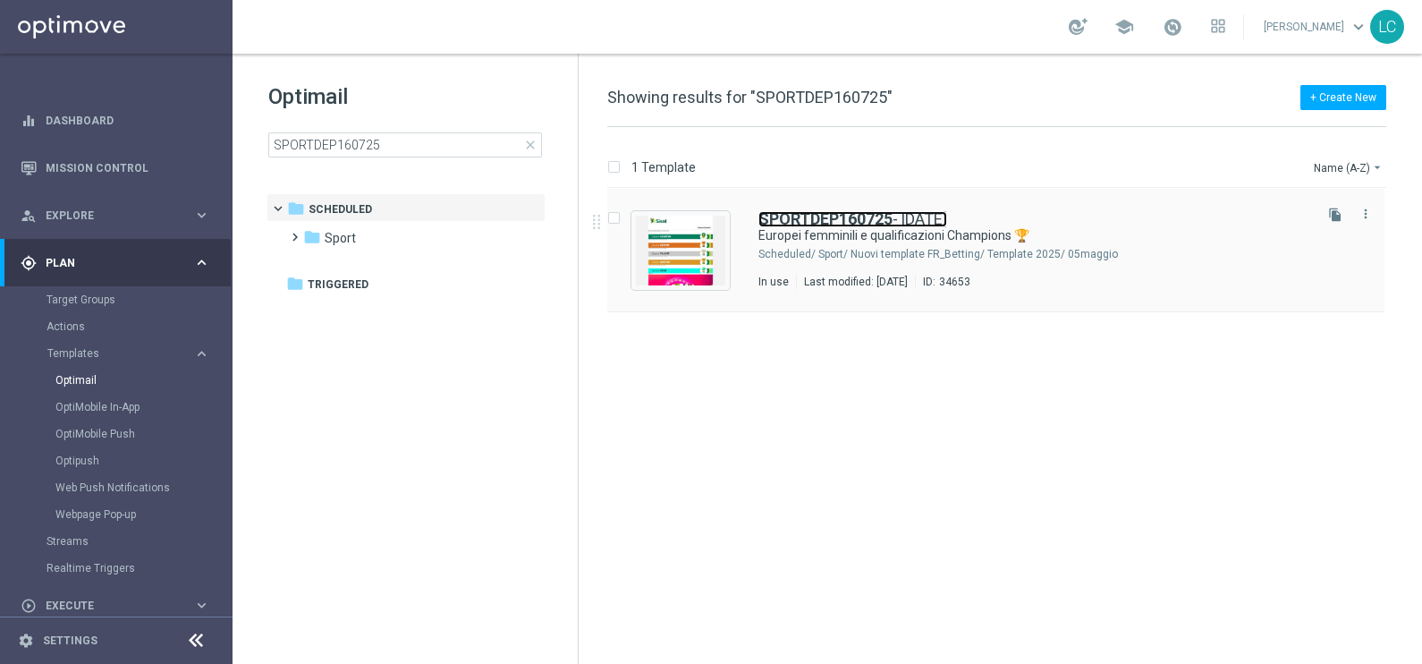
click at [816, 211] on b "SPORTDEP160725" at bounding box center [825, 218] width 134 height 19
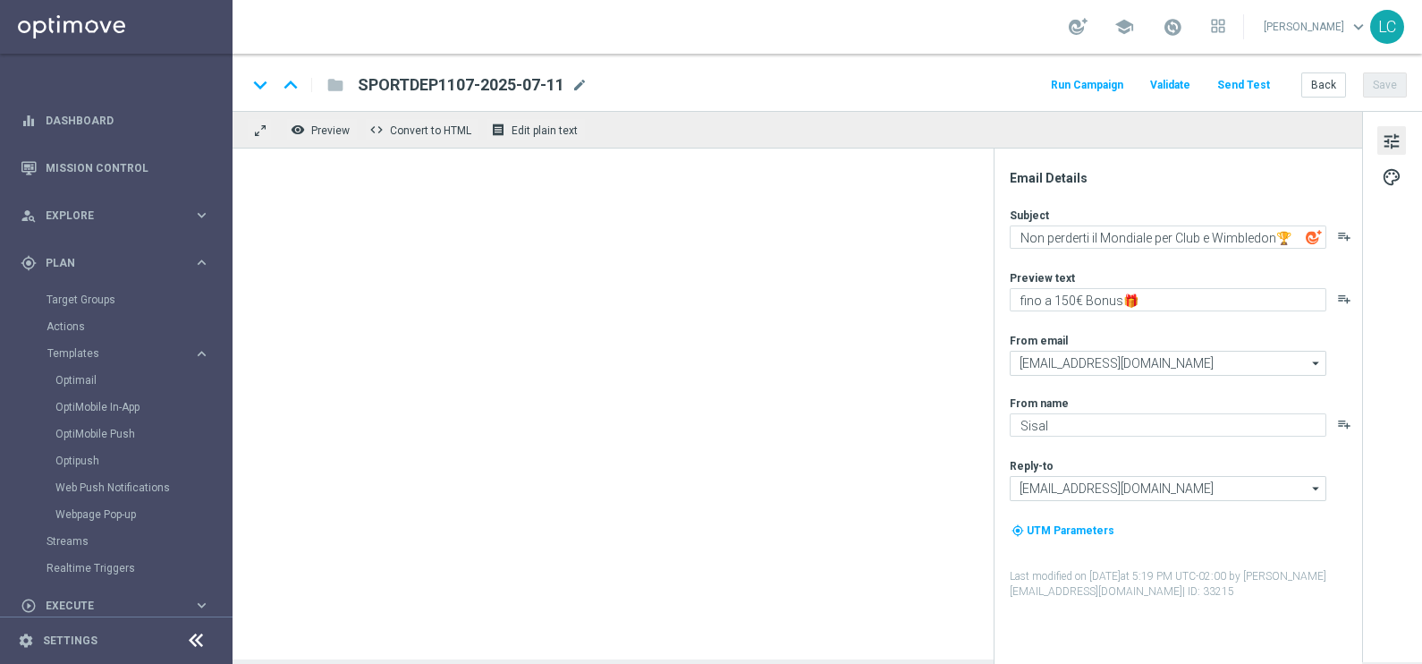
type textarea "Europei femminili e qualificazioni Champions 🏆"
type textarea "fino a 20€ di Bonus🎁"
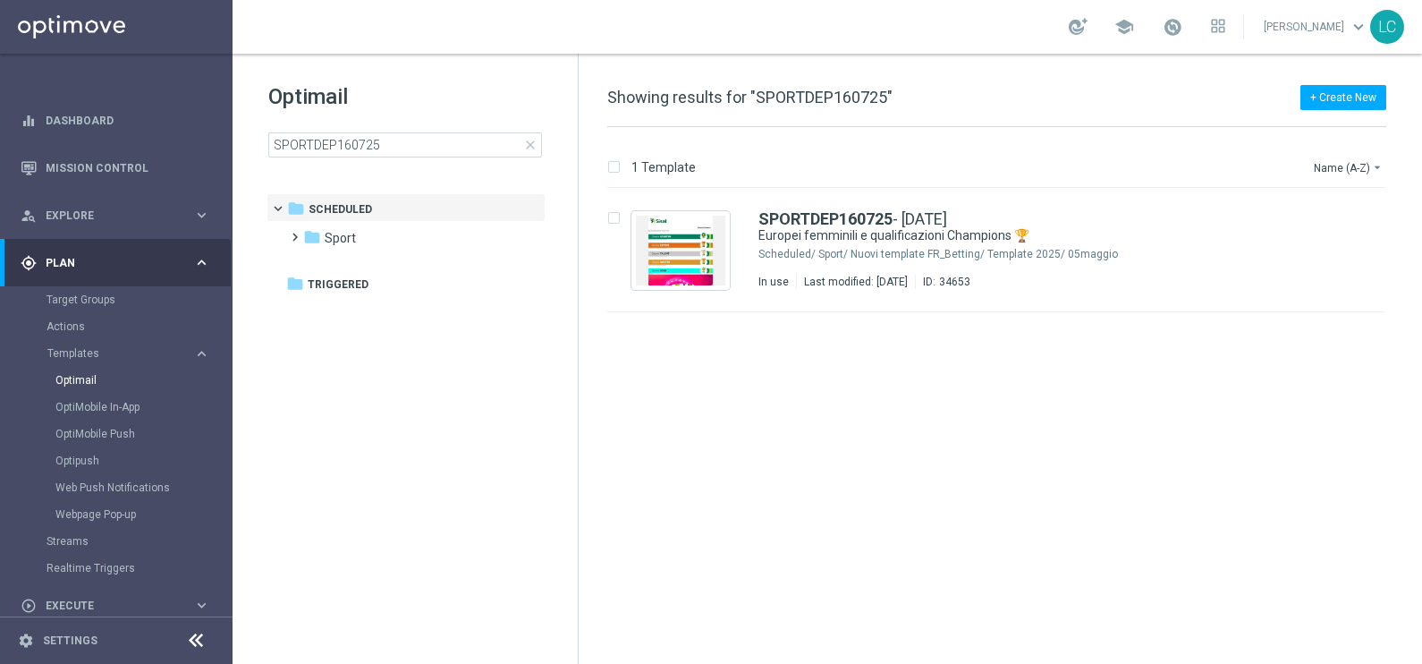
click at [527, 141] on span "close" at bounding box center [530, 145] width 14 height 14
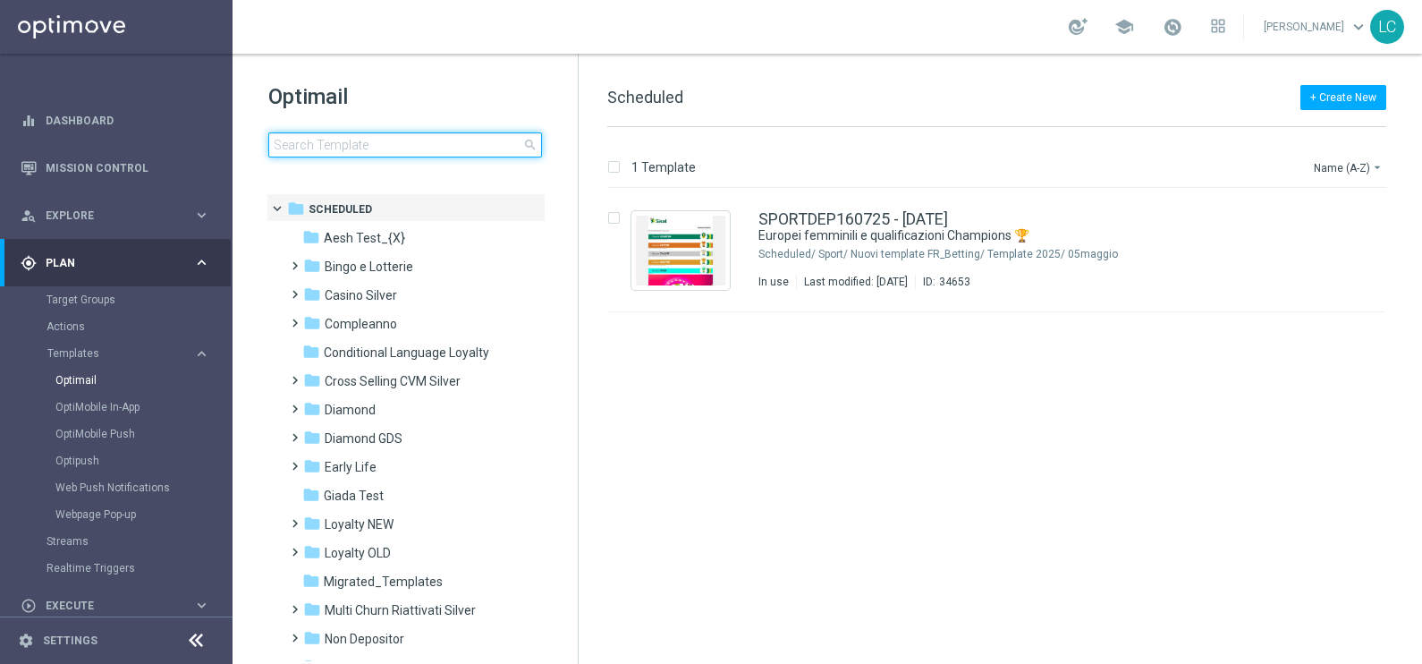
click at [467, 157] on input at bounding box center [405, 144] width 274 height 25
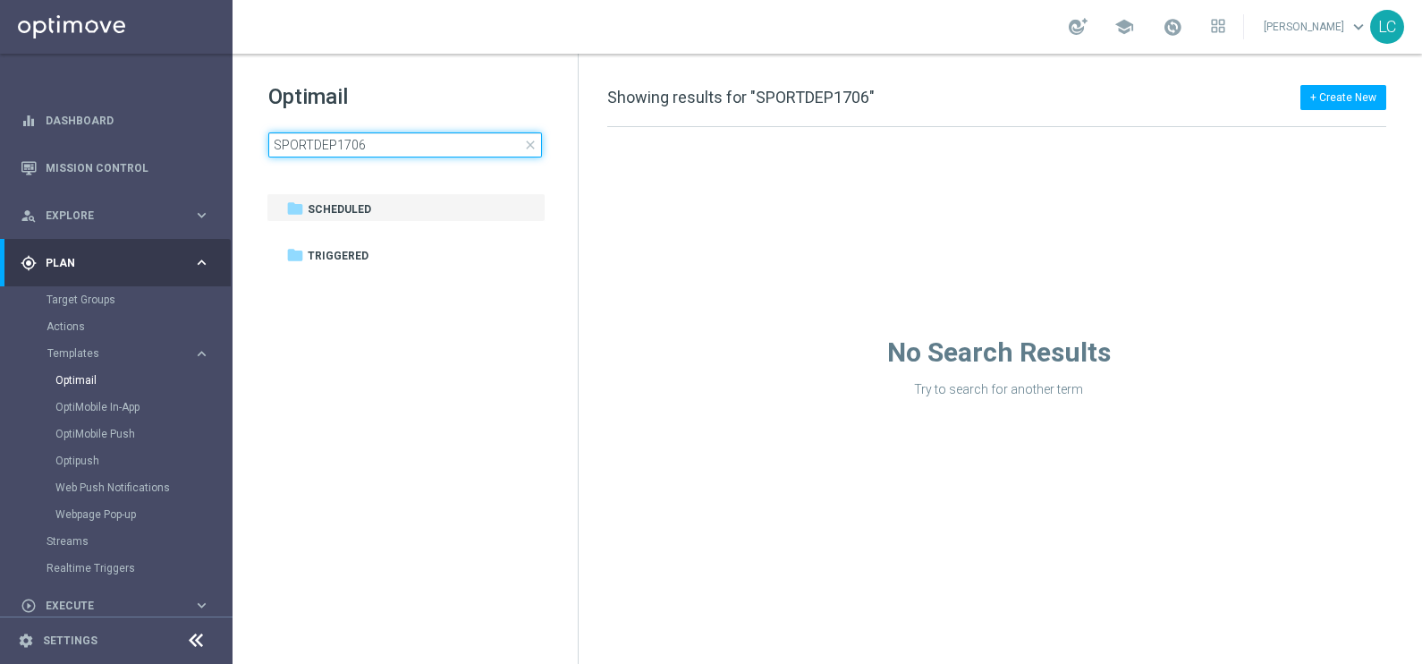
type input "SPORTDEP1706"
click at [536, 147] on span "close" at bounding box center [530, 145] width 14 height 14
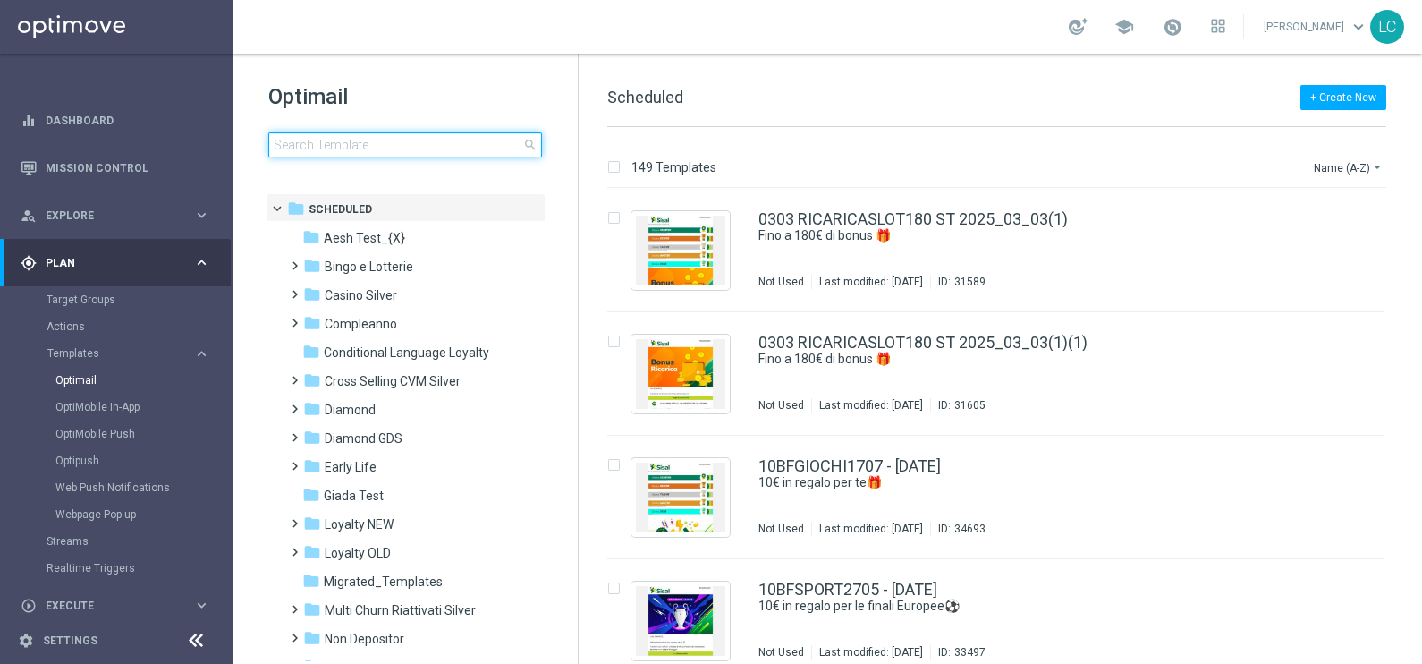
click at [488, 145] on input at bounding box center [405, 144] width 274 height 25
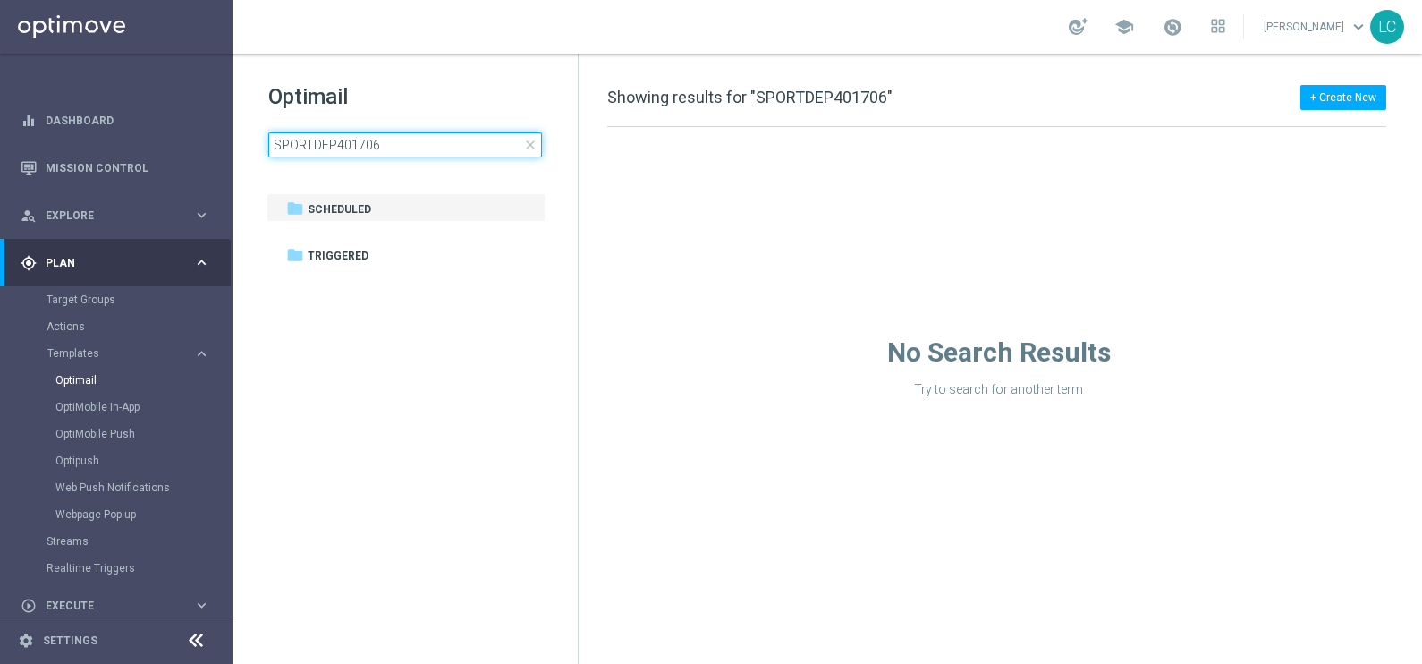
type input "SPORTDEP401706"
click at [529, 144] on span "close" at bounding box center [530, 145] width 14 height 14
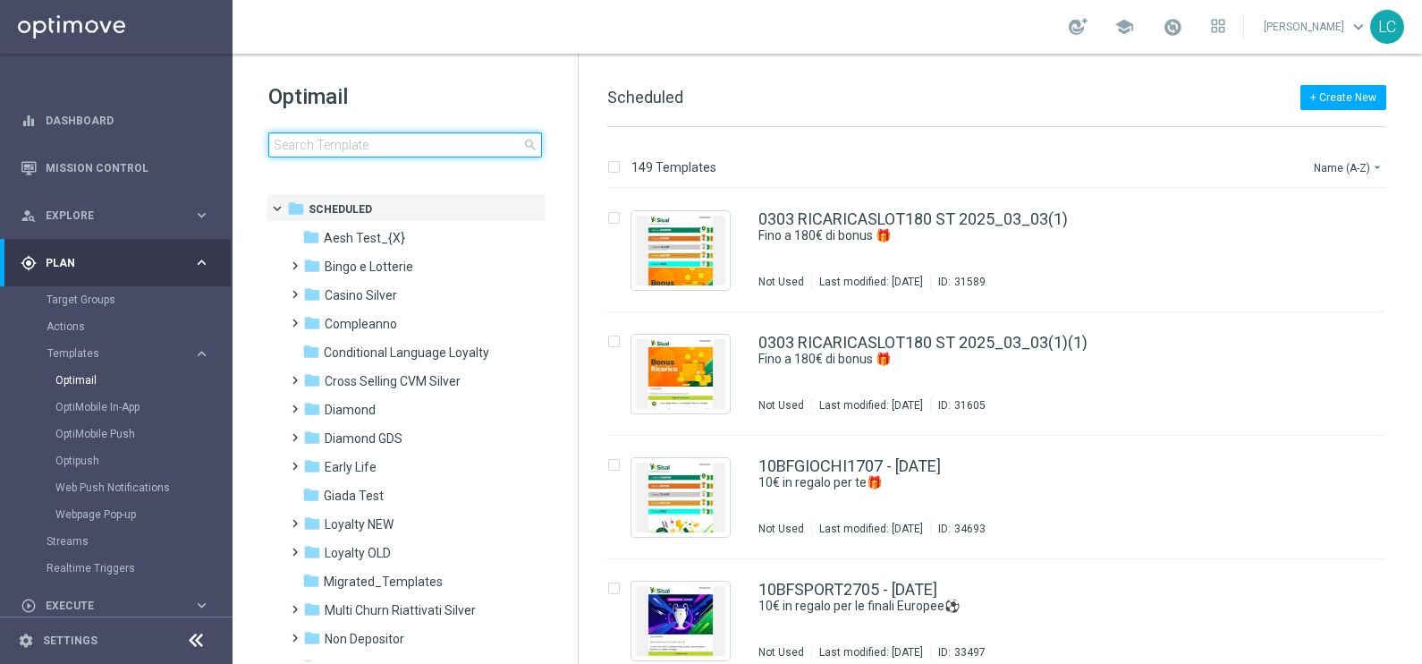
click at [494, 136] on input at bounding box center [405, 144] width 274 height 25
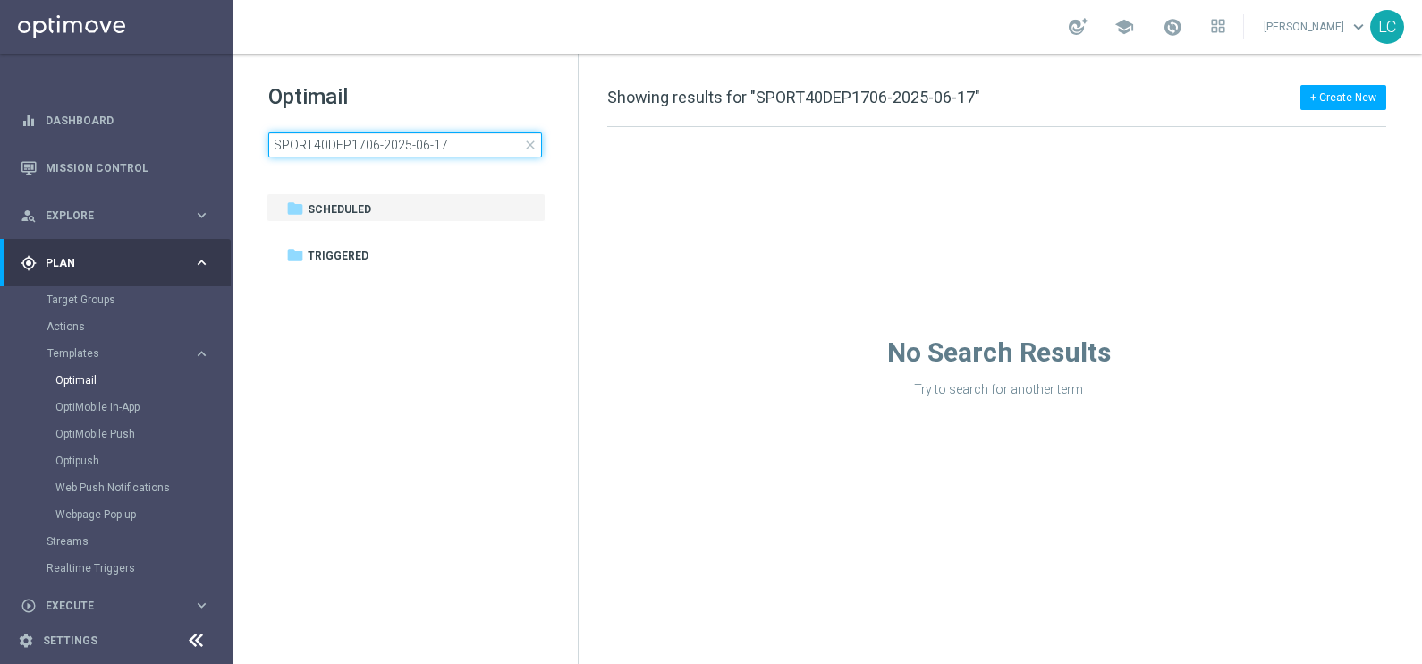
type input "SPORT40DEP1706-2025-06-17"
click at [532, 147] on span "close" at bounding box center [530, 145] width 14 height 14
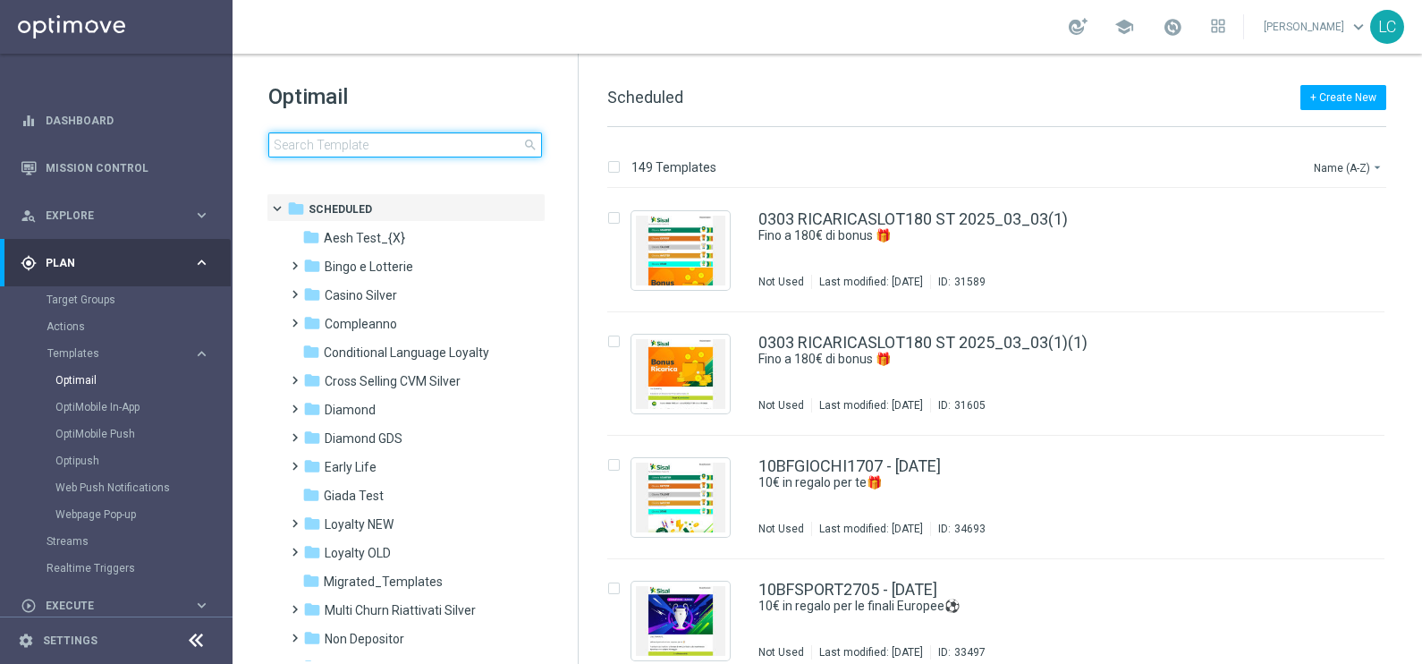
click at [520, 144] on input at bounding box center [405, 144] width 274 height 25
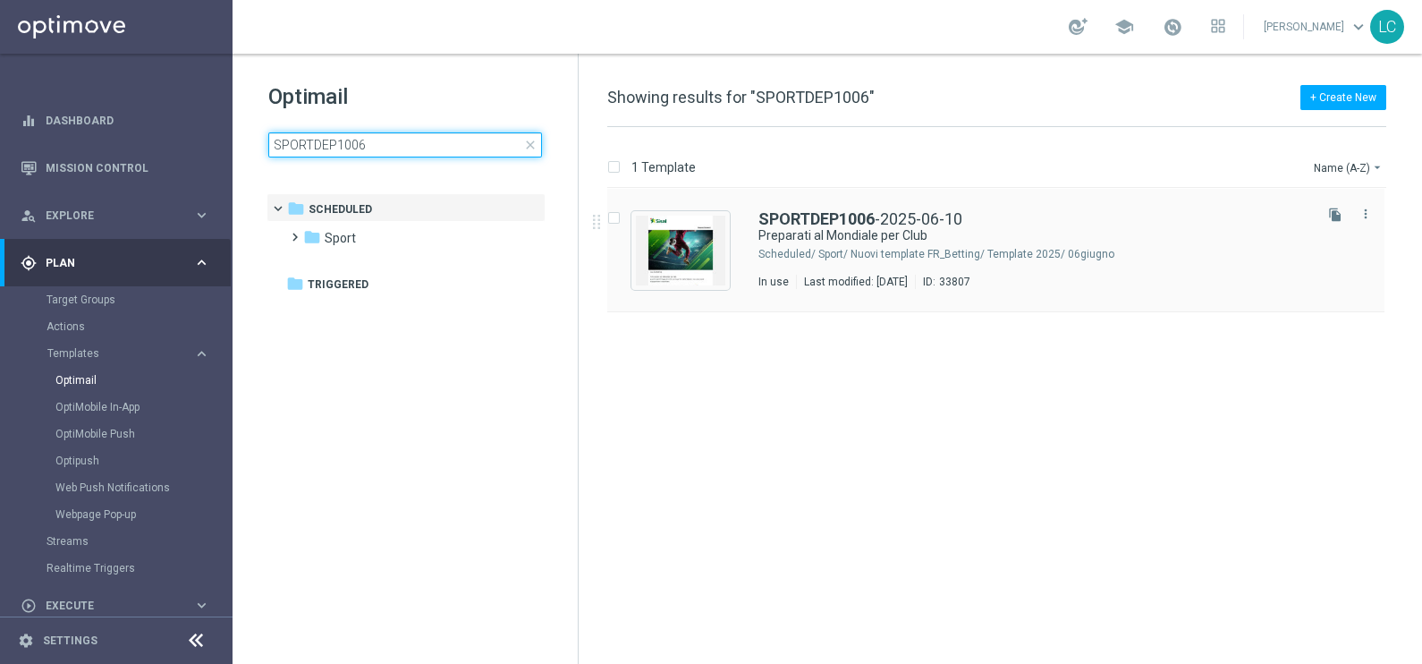
type input "SPORTDEP1006"
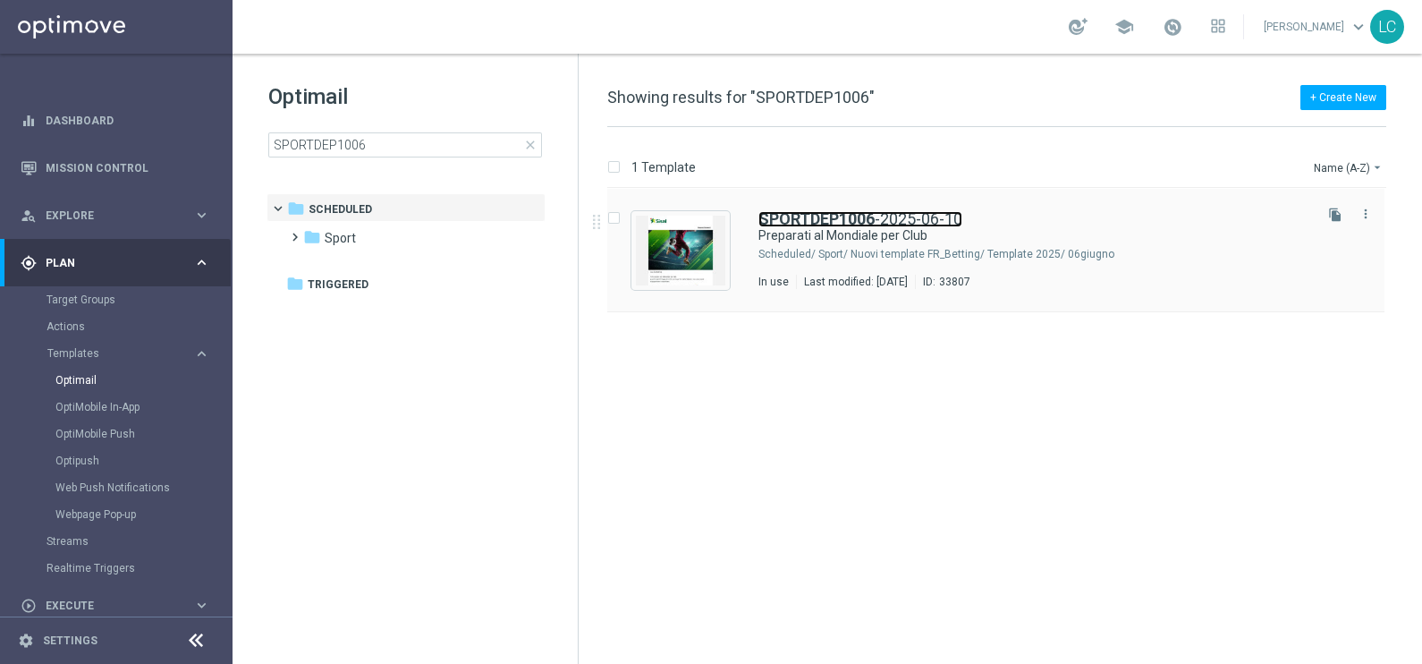
click at [856, 224] on b "SPORTDEP1006" at bounding box center [816, 218] width 116 height 19
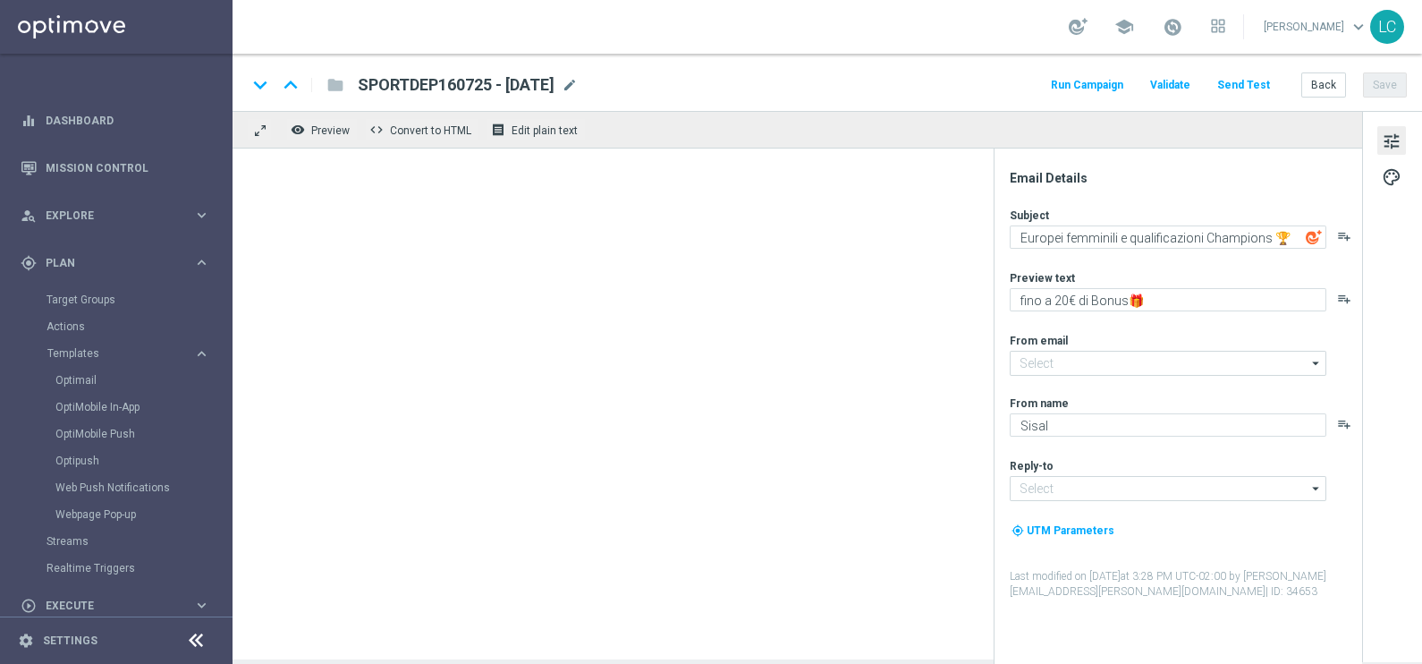
type input "[EMAIL_ADDRESS][DOMAIN_NAME]"
type textarea "Preparati al Mondiale per Club"
type textarea "per te fino a 50€ Bonus"
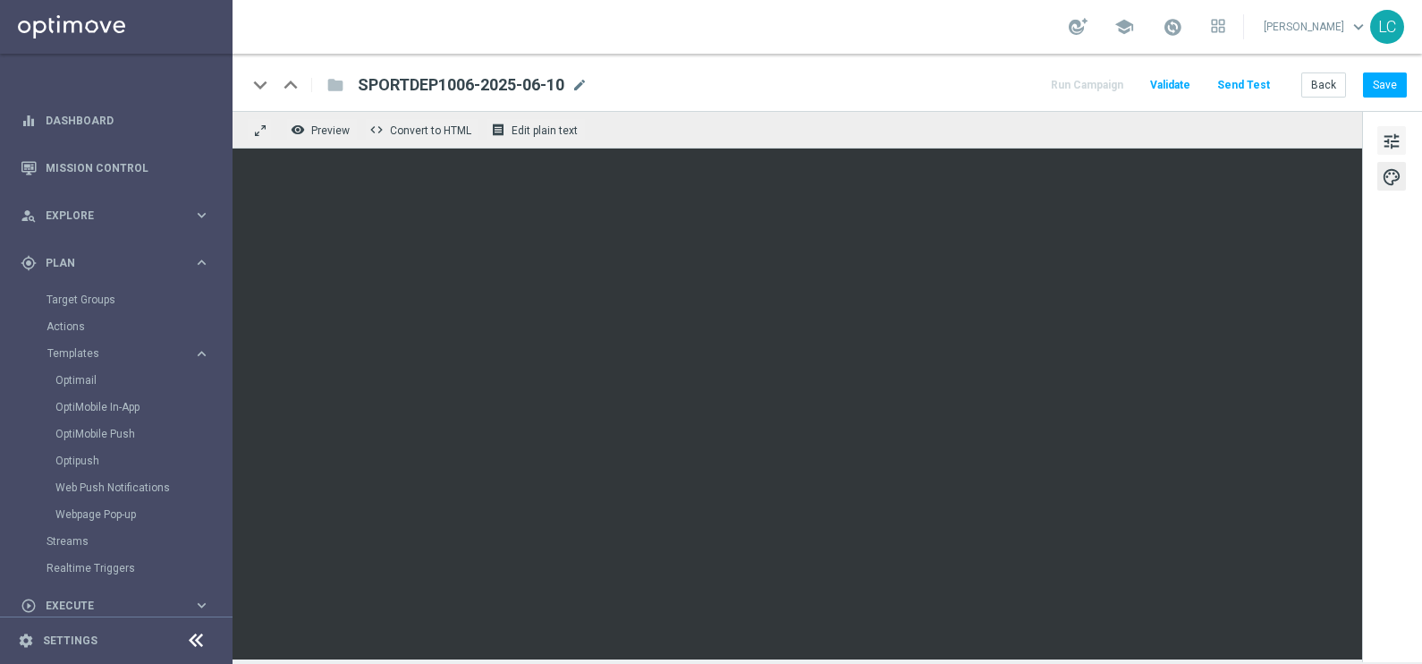
click at [1391, 134] on span "tune" at bounding box center [1392, 141] width 20 height 23
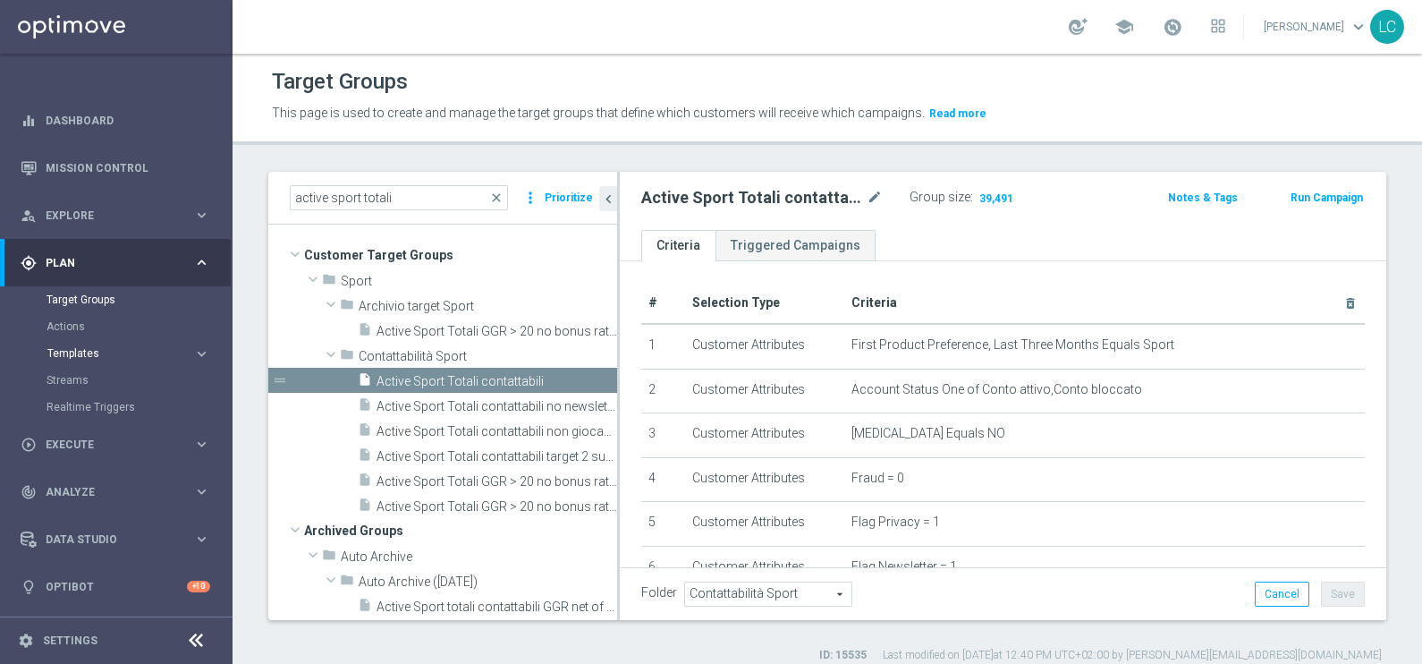
click at [76, 355] on span "Templates" at bounding box center [111, 353] width 128 height 11
click at [81, 379] on link "Optimail" at bounding box center [120, 380] width 131 height 14
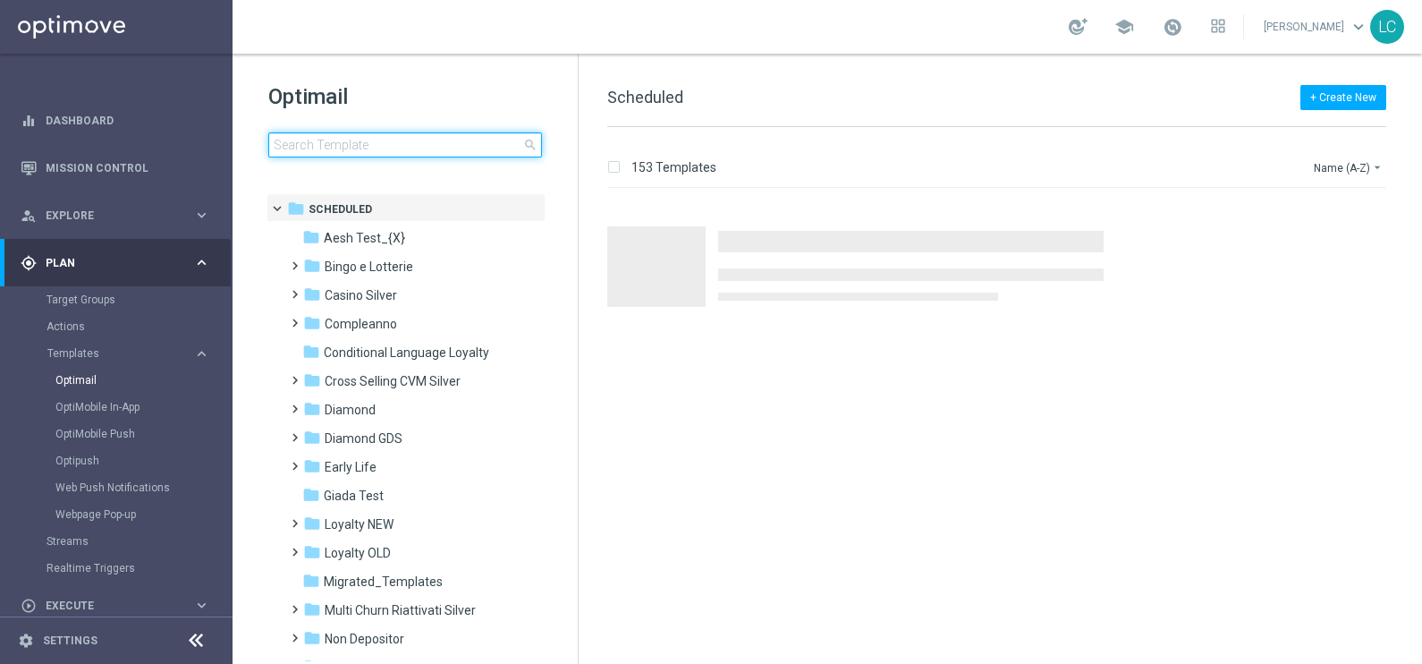
click at [430, 144] on input at bounding box center [405, 144] width 274 height 25
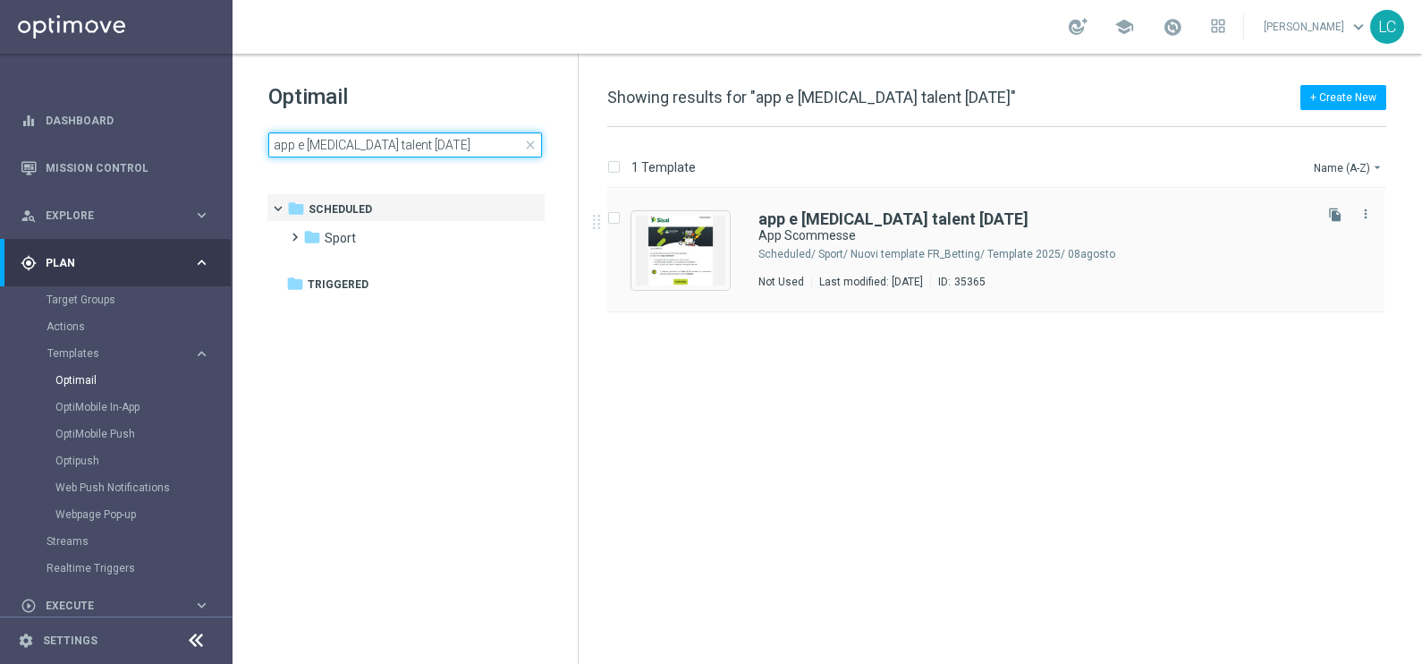
type input "app e consensi talent 18-08-2025"
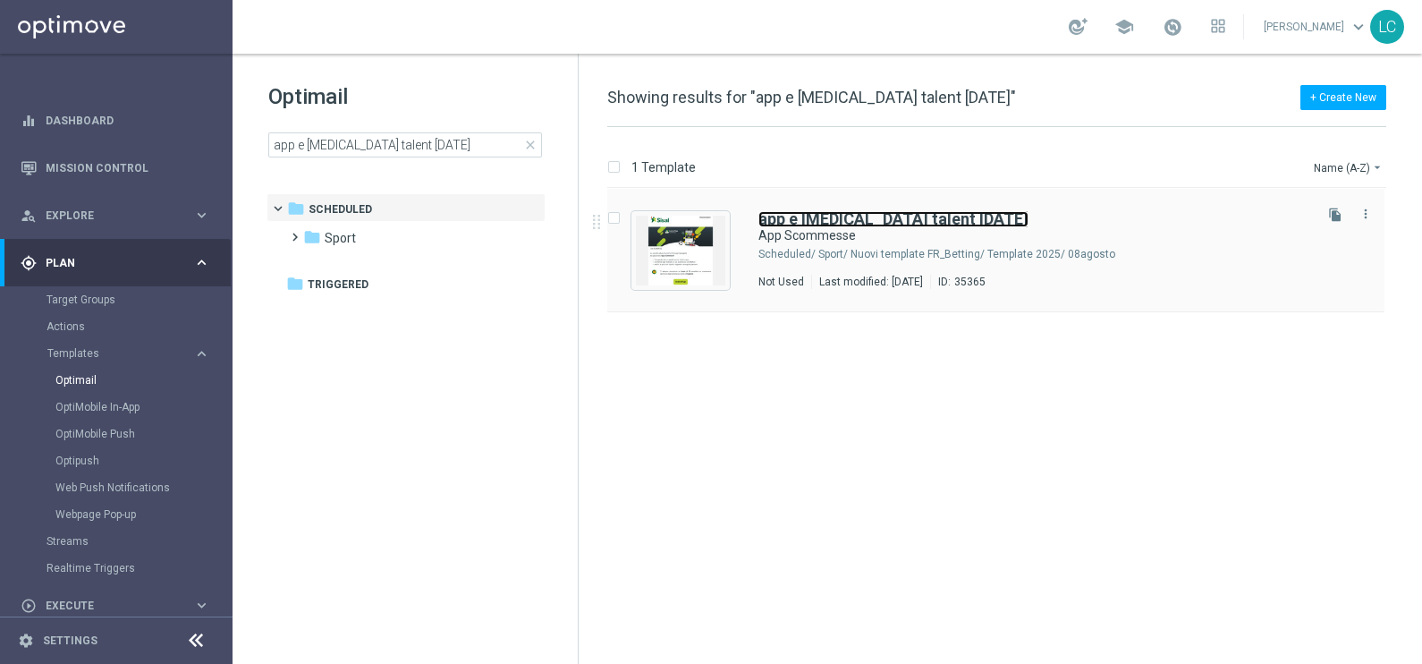
click at [852, 224] on b "app e consensi talent 18-08-2025" at bounding box center [893, 218] width 270 height 19
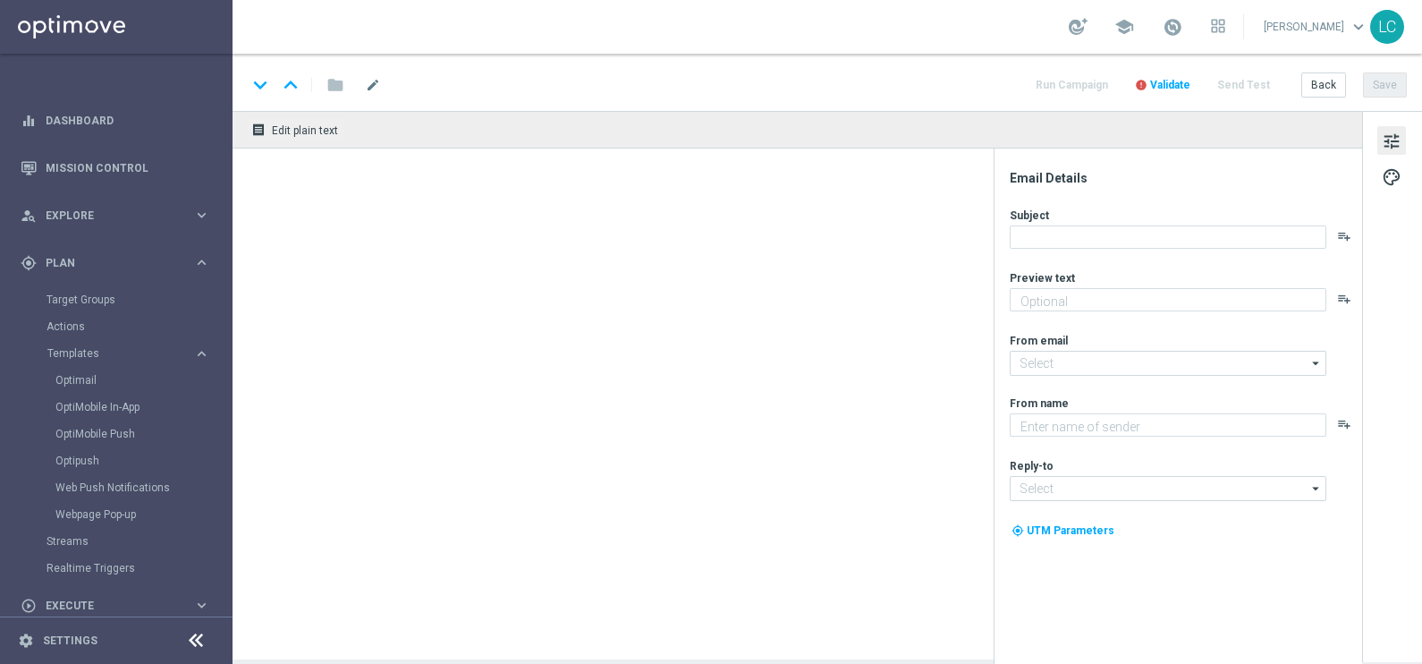
type textarea "2€ di bonus per te"
type input "[EMAIL_ADDRESS][DOMAIN_NAME]"
type textarea "Sisal"
type input "[EMAIL_ADDRESS][DOMAIN_NAME]"
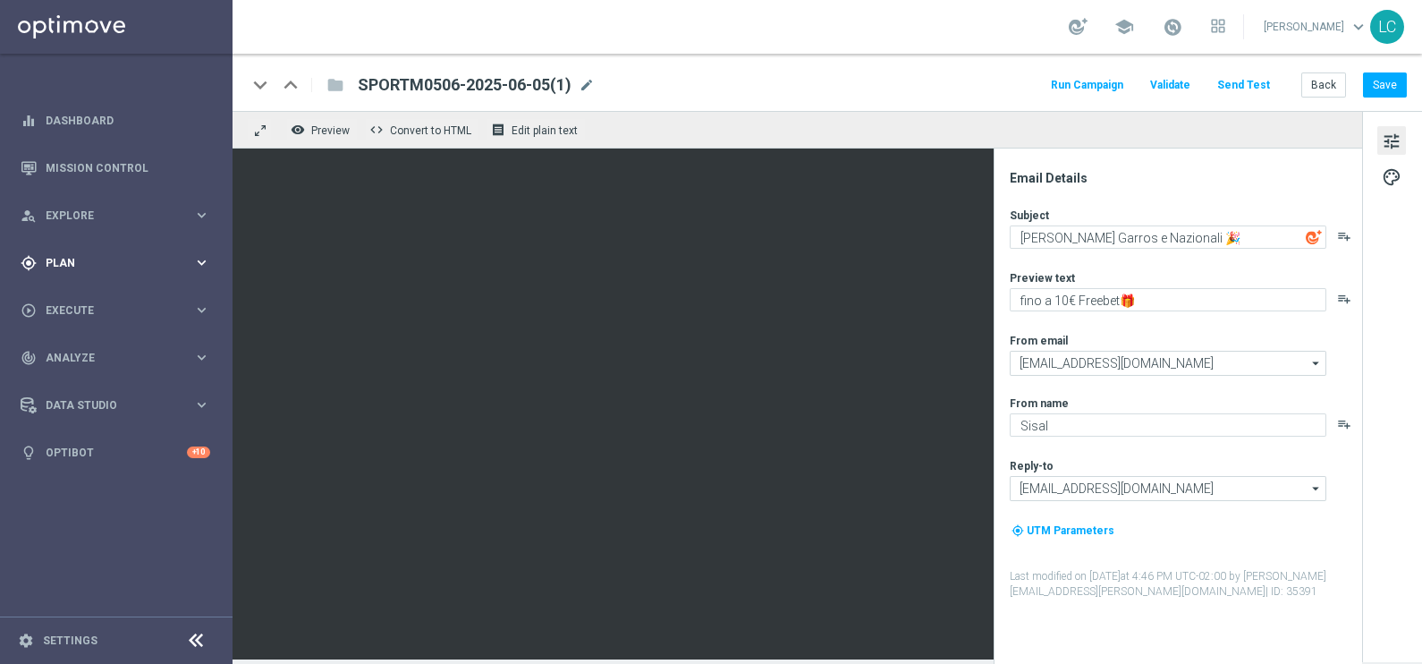
click at [63, 250] on div "gps_fixed Plan keyboard_arrow_right" at bounding box center [115, 262] width 231 height 47
click at [83, 349] on span "Templates" at bounding box center [111, 353] width 128 height 11
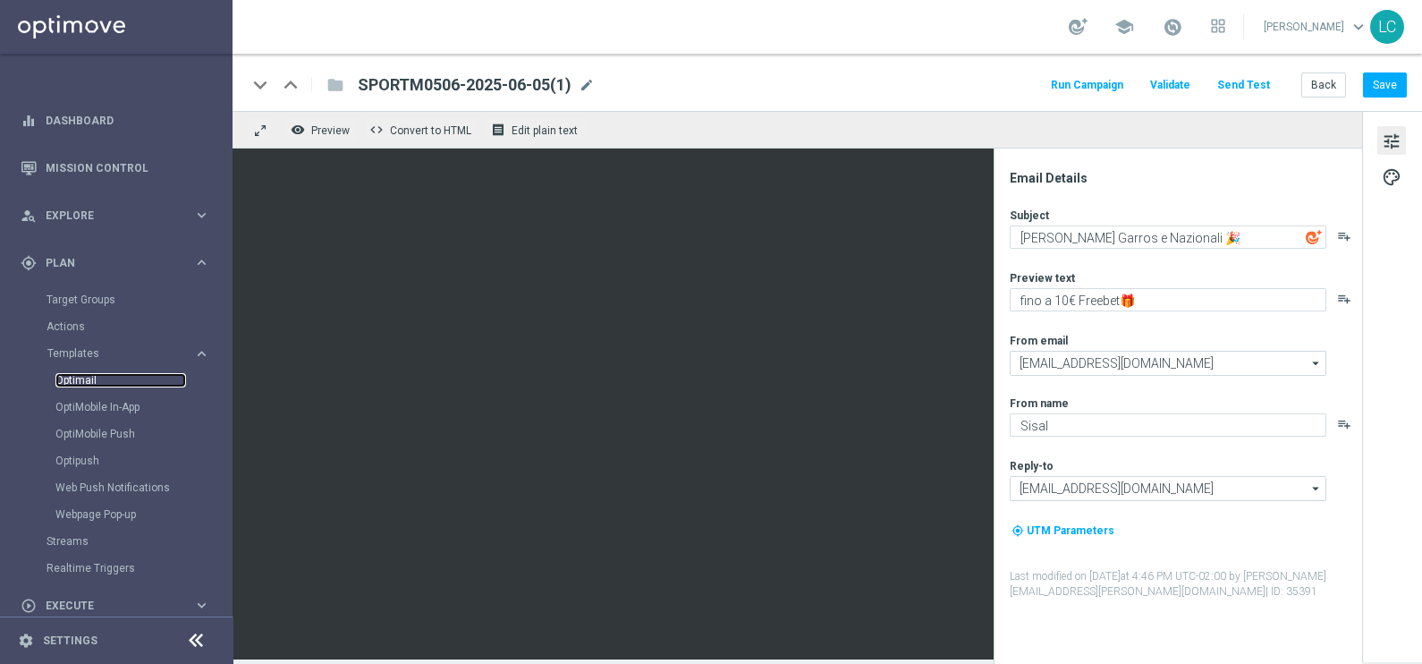
click at [86, 377] on link "Optimail" at bounding box center [120, 380] width 131 height 14
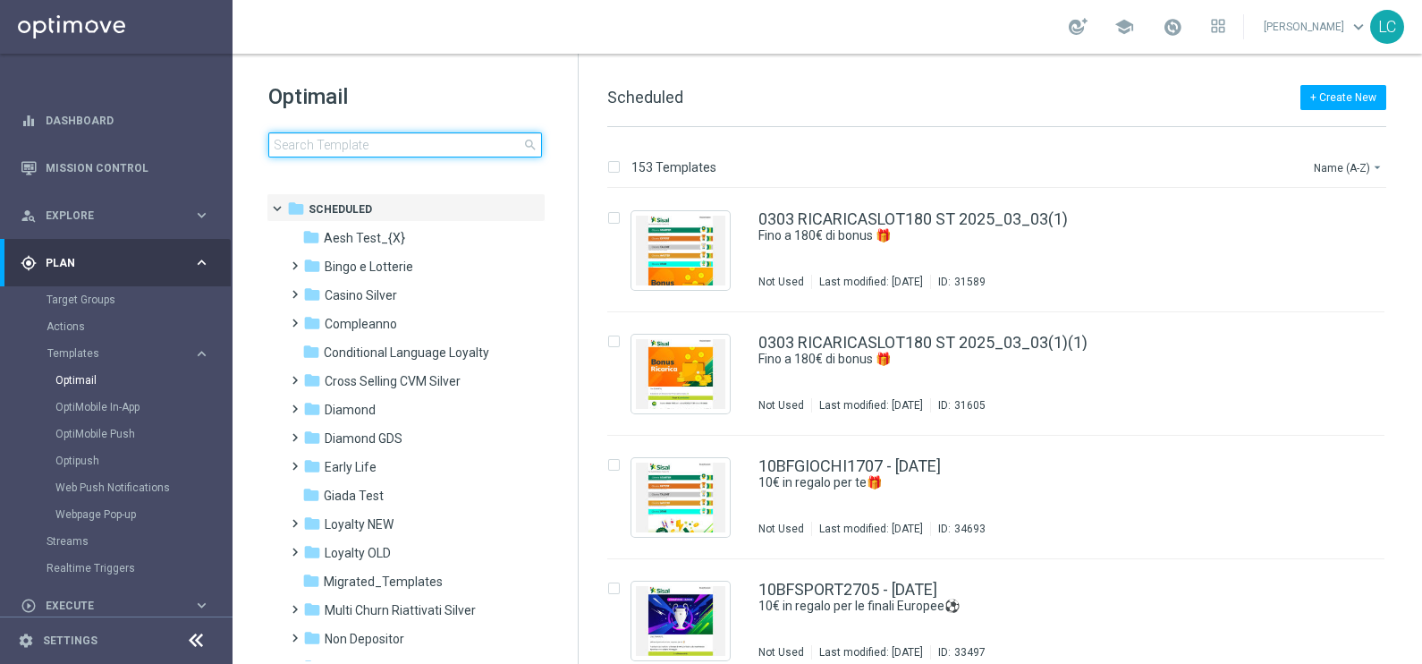
click at [411, 141] on input at bounding box center [405, 144] width 274 height 25
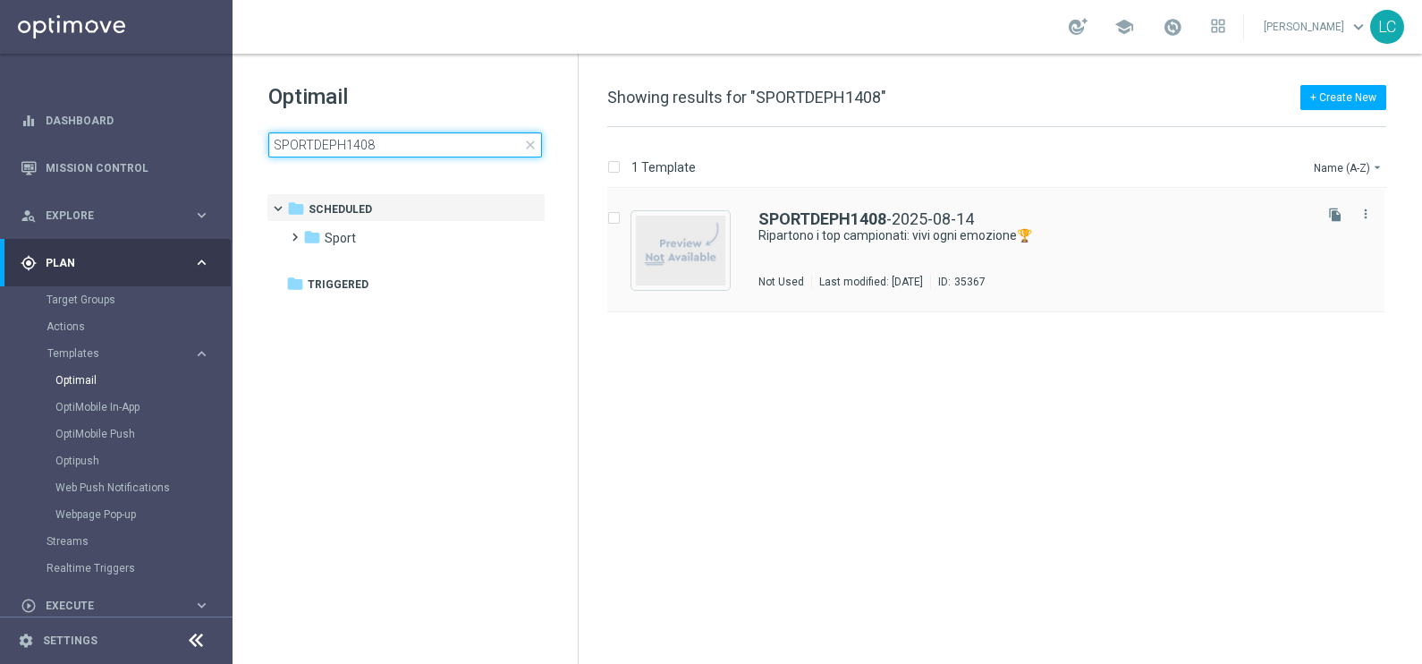
drag, startPoint x: 411, startPoint y: 141, endPoint x: 617, endPoint y: 254, distance: 234.6
click at [617, 254] on div "Optimail SPORTDEPH1408 close folder 1 Folder folder Scheduled more_vert folder …" at bounding box center [828, 359] width 1190 height 610
type input "SPORTDEPH1408"
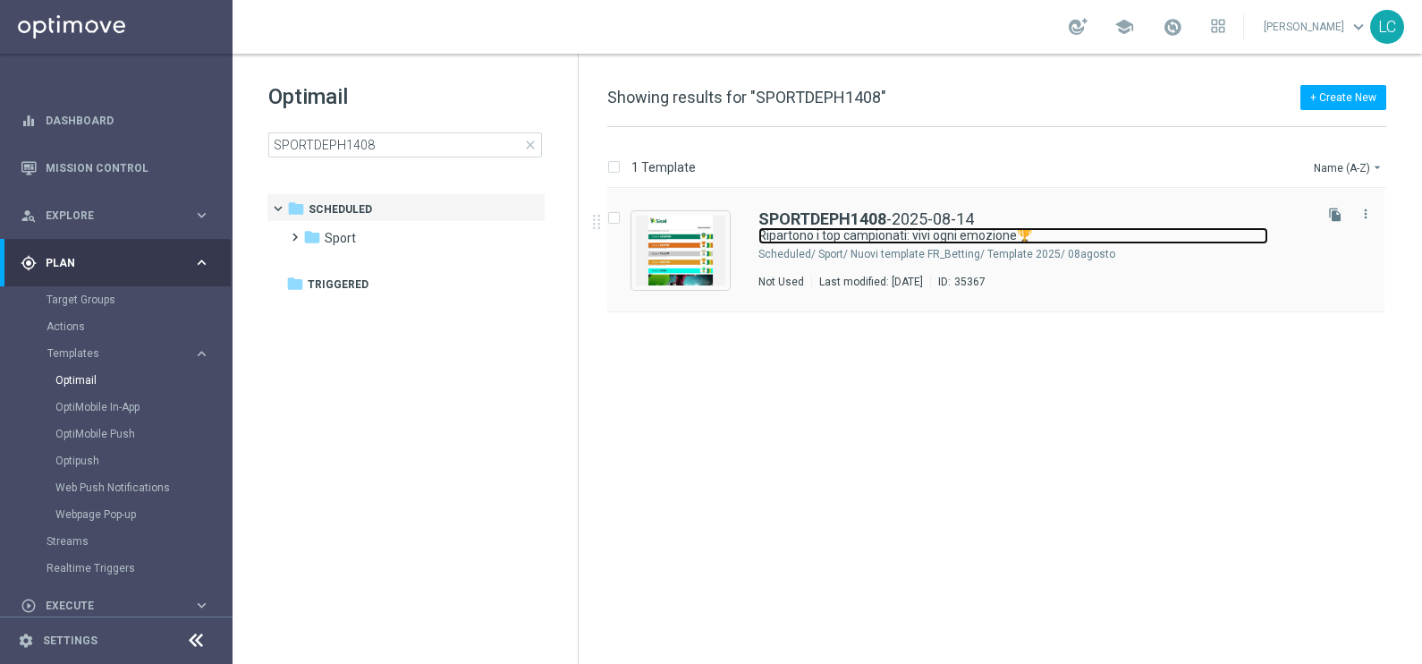
click at [871, 227] on link "Ripartono i top campionati: vivi ogni emozione🏆" at bounding box center [1013, 235] width 510 height 17
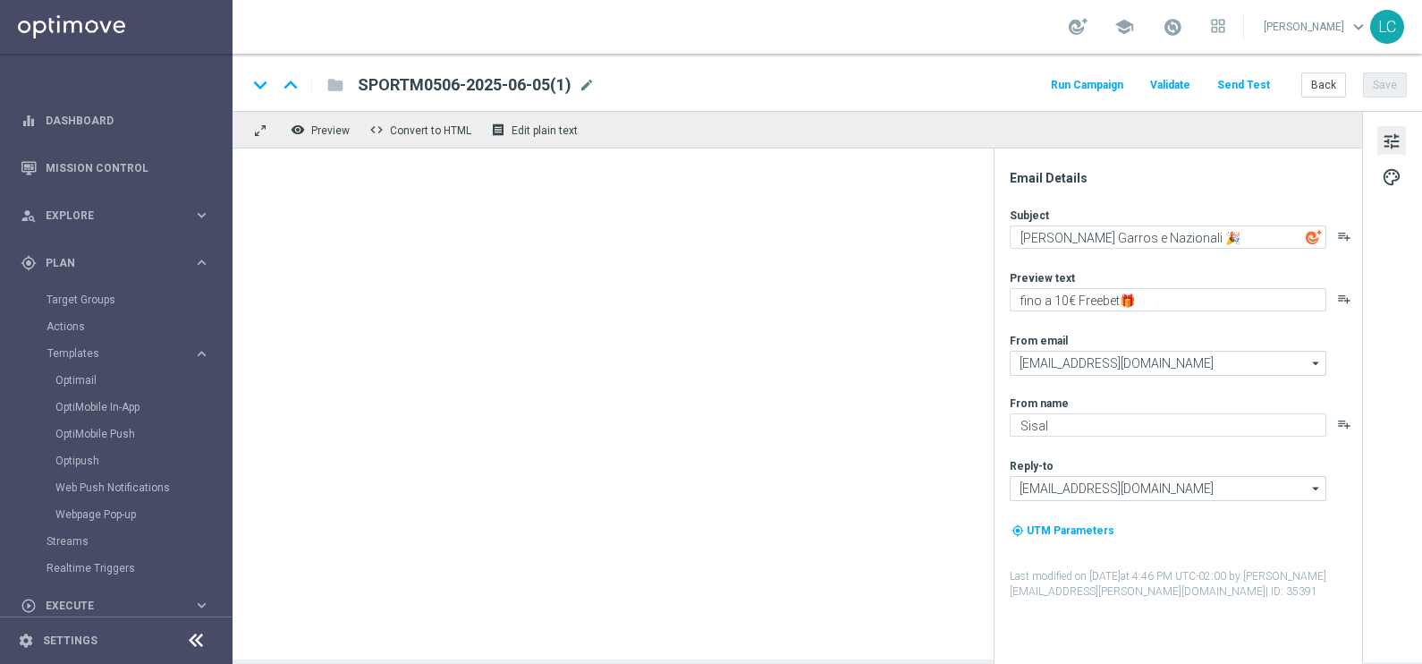
type textarea "Ripartono i top campionati: vivi ogni emozione🏆"
type textarea "fino a 30€ Freebet🎁"
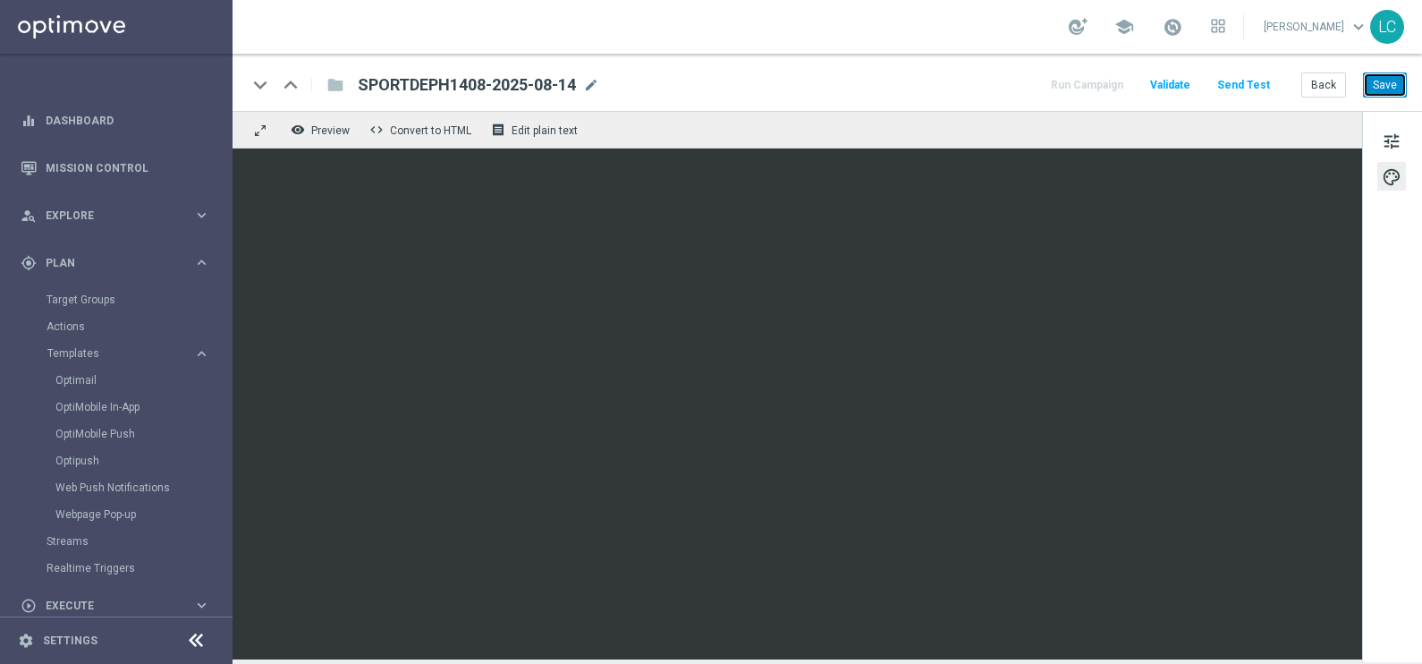
click at [1388, 84] on button "Save" at bounding box center [1385, 84] width 44 height 25
click at [1380, 74] on button "Save" at bounding box center [1385, 84] width 44 height 25
click at [1376, 80] on button "Save" at bounding box center [1385, 84] width 44 height 25
click at [1387, 81] on button "Save" at bounding box center [1385, 84] width 44 height 25
click at [82, 378] on link "Optimail" at bounding box center [120, 380] width 131 height 14
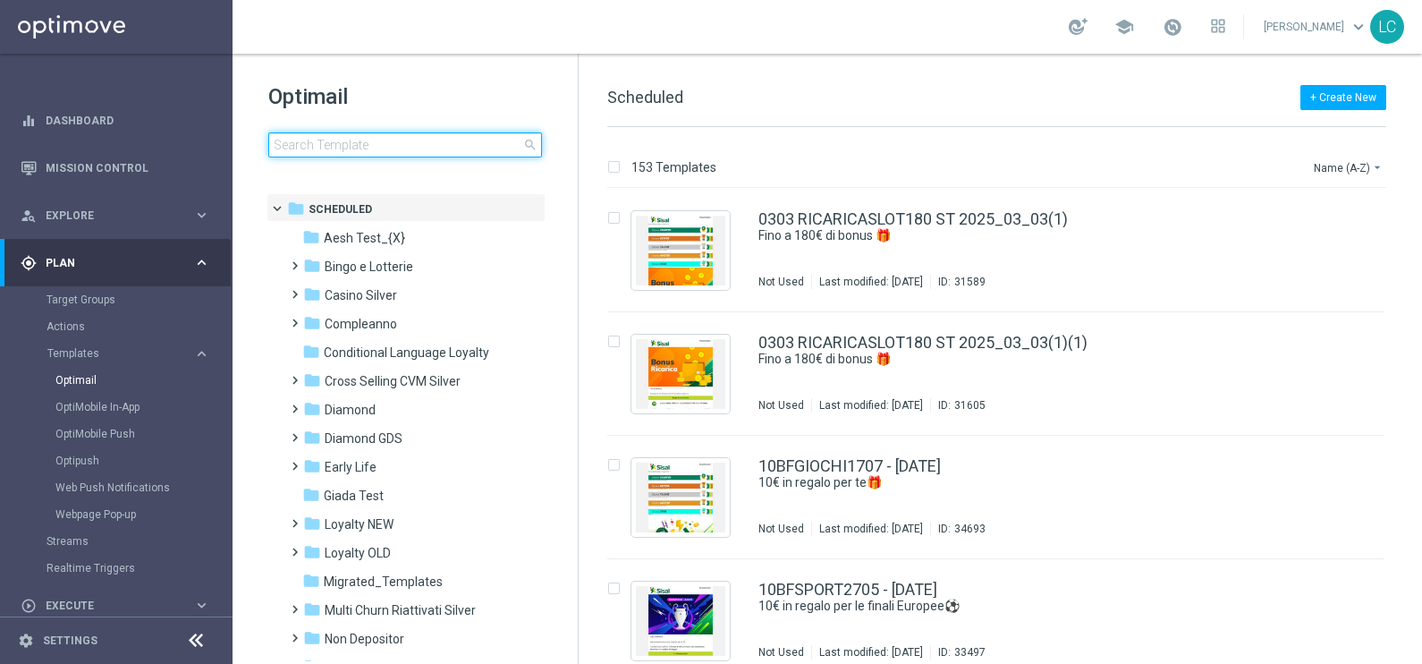
click at [368, 152] on input at bounding box center [405, 144] width 274 height 25
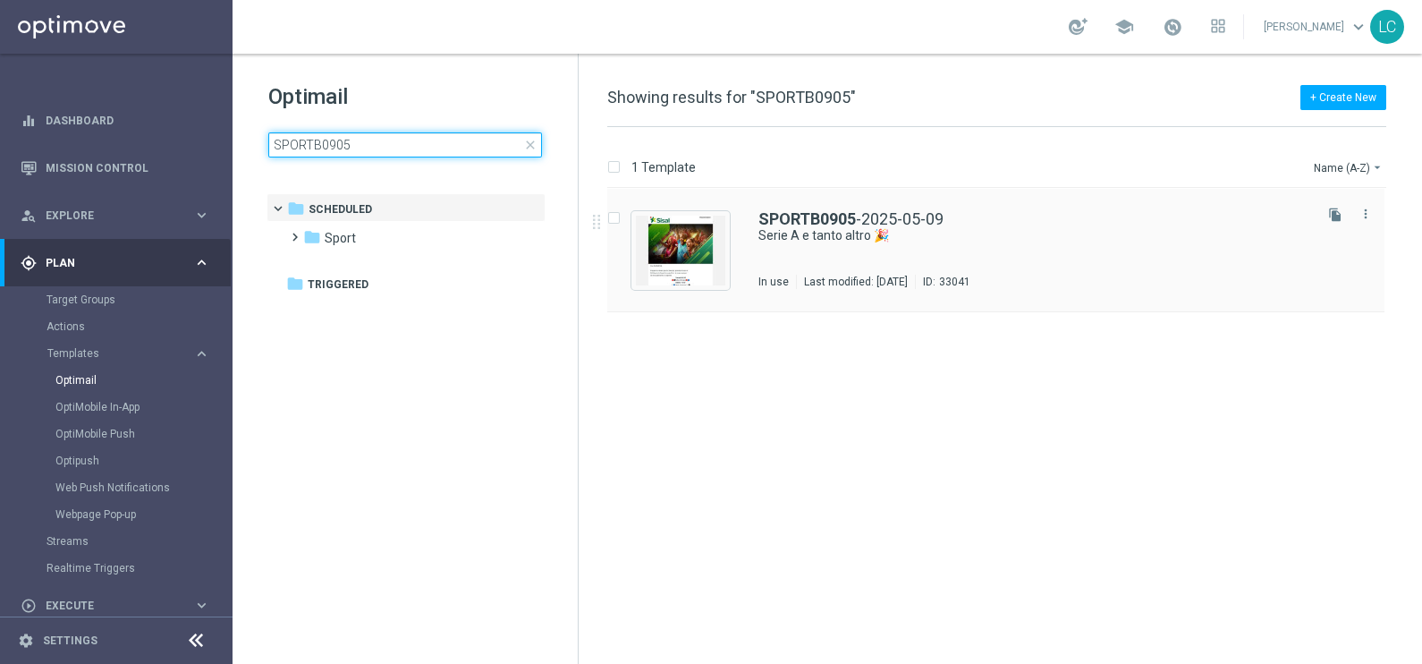
type input "SPORTB0905"
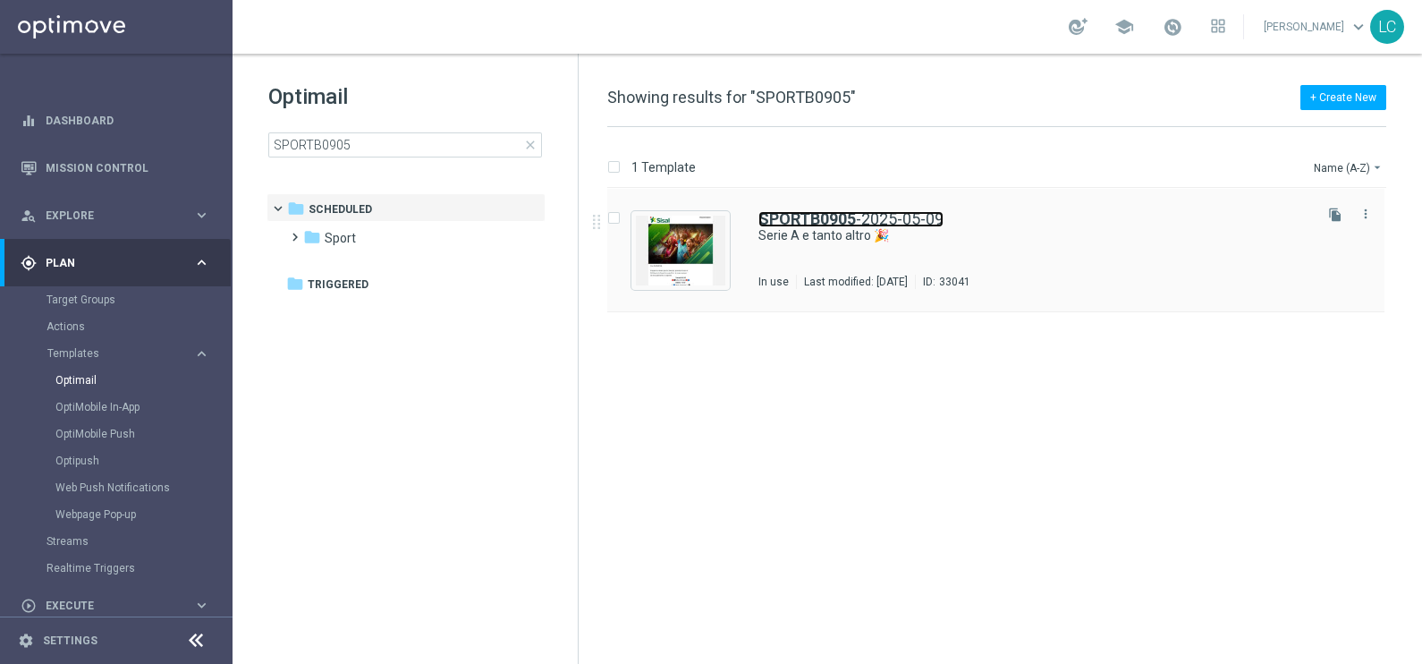
click at [821, 215] on b "SPORTB0905" at bounding box center [806, 218] width 97 height 19
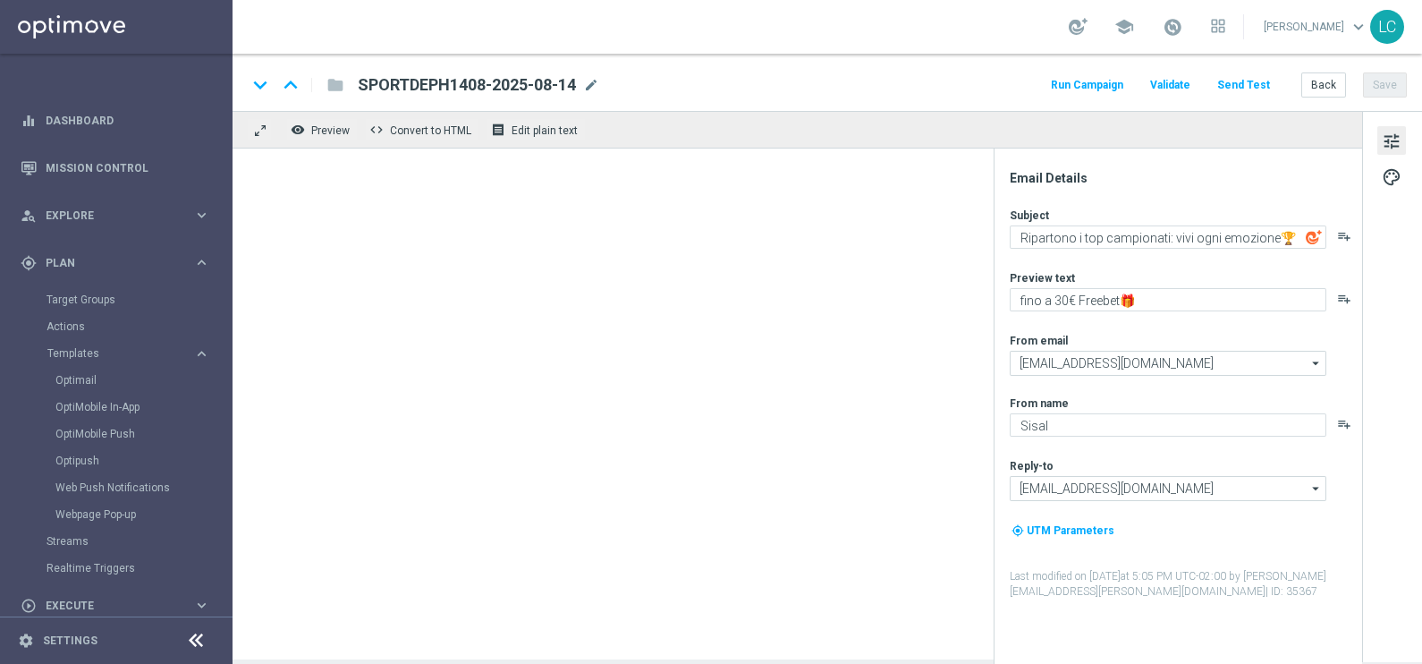
type textarea "Serie A e tanto altro 🎉​"
type textarea "fino a 20€ Freebet🎁"
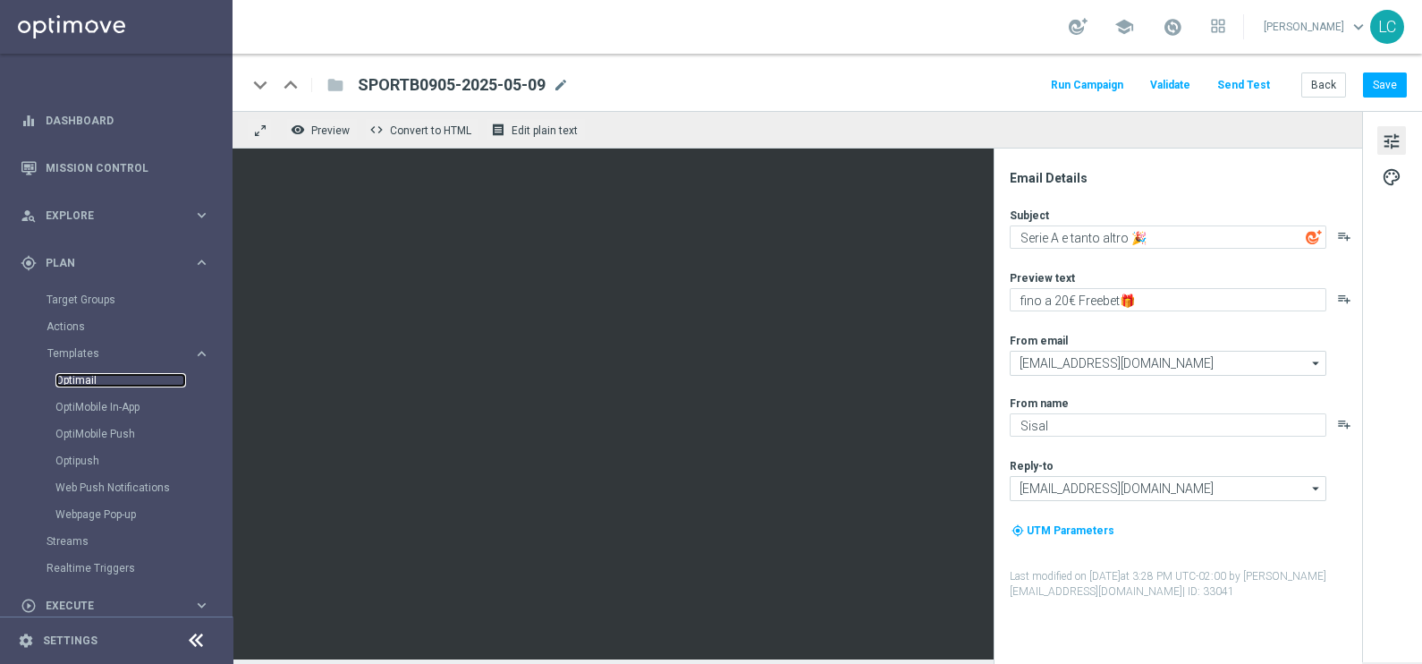
click at [81, 376] on link "Optimail" at bounding box center [120, 380] width 131 height 14
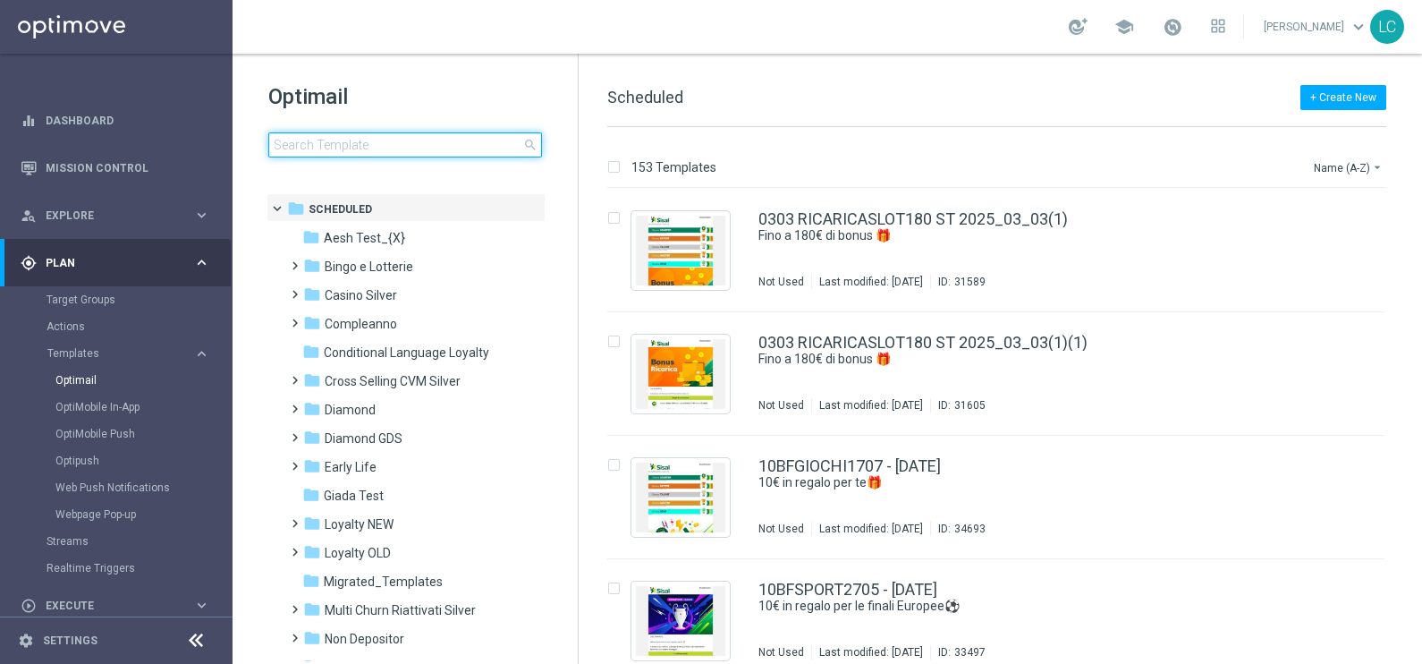
click at [376, 141] on input at bounding box center [405, 144] width 274 height 25
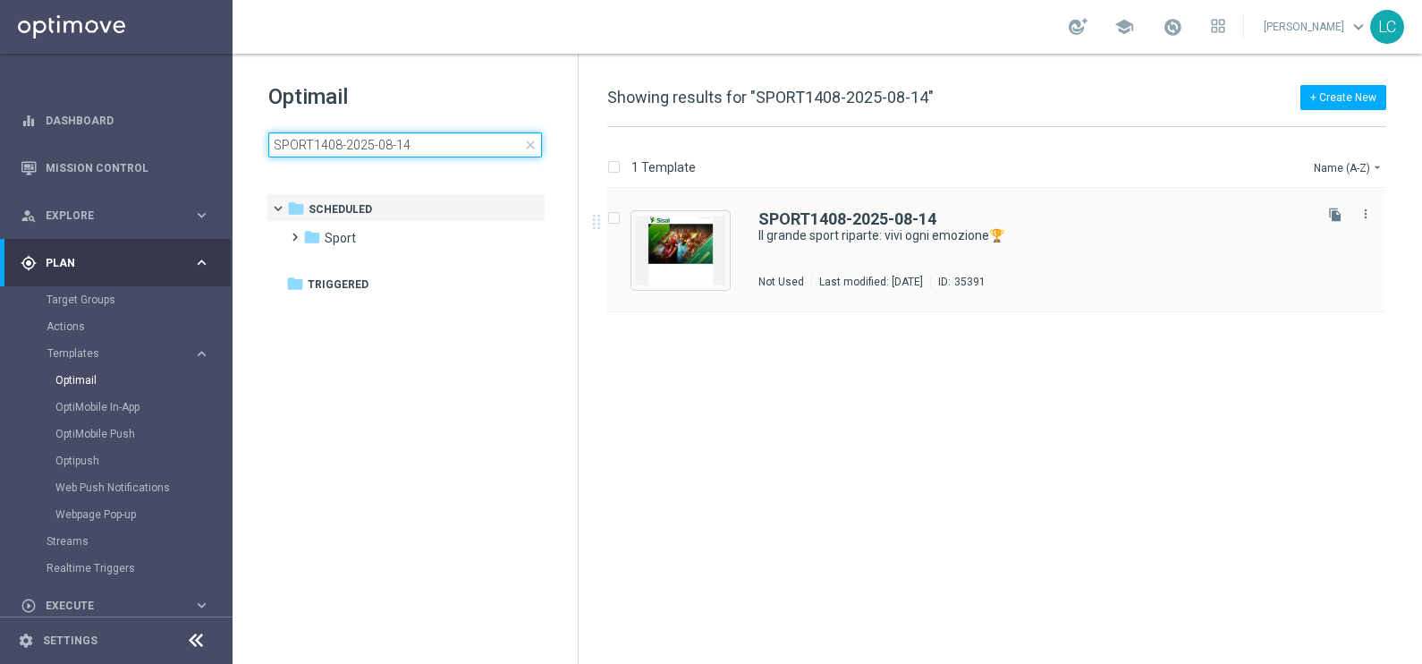
type input "SPORT1408-2025-08-14"
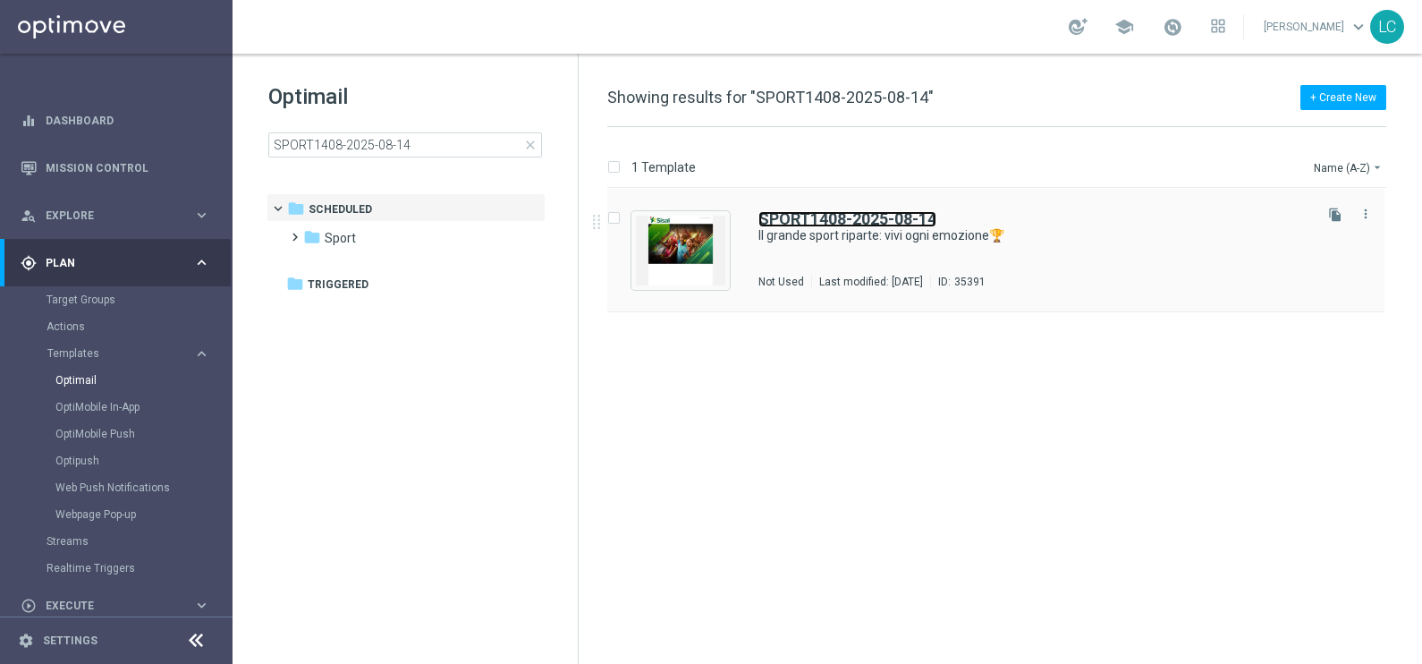
click at [809, 216] on b "SPORT1408-2025-08-14" at bounding box center [847, 218] width 178 height 19
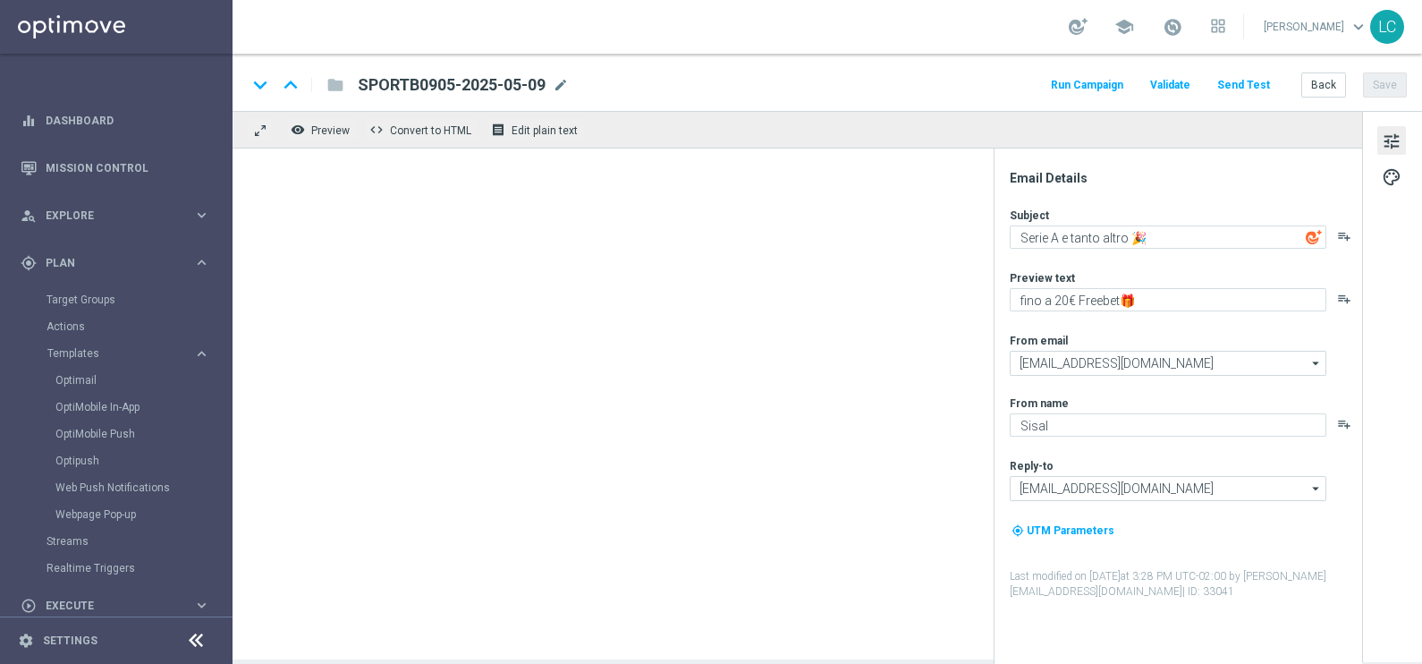
type textarea "Il grande sport riparte: vivi ogni emozione🏆"
type textarea "fino a 10€ Freebet🎁"
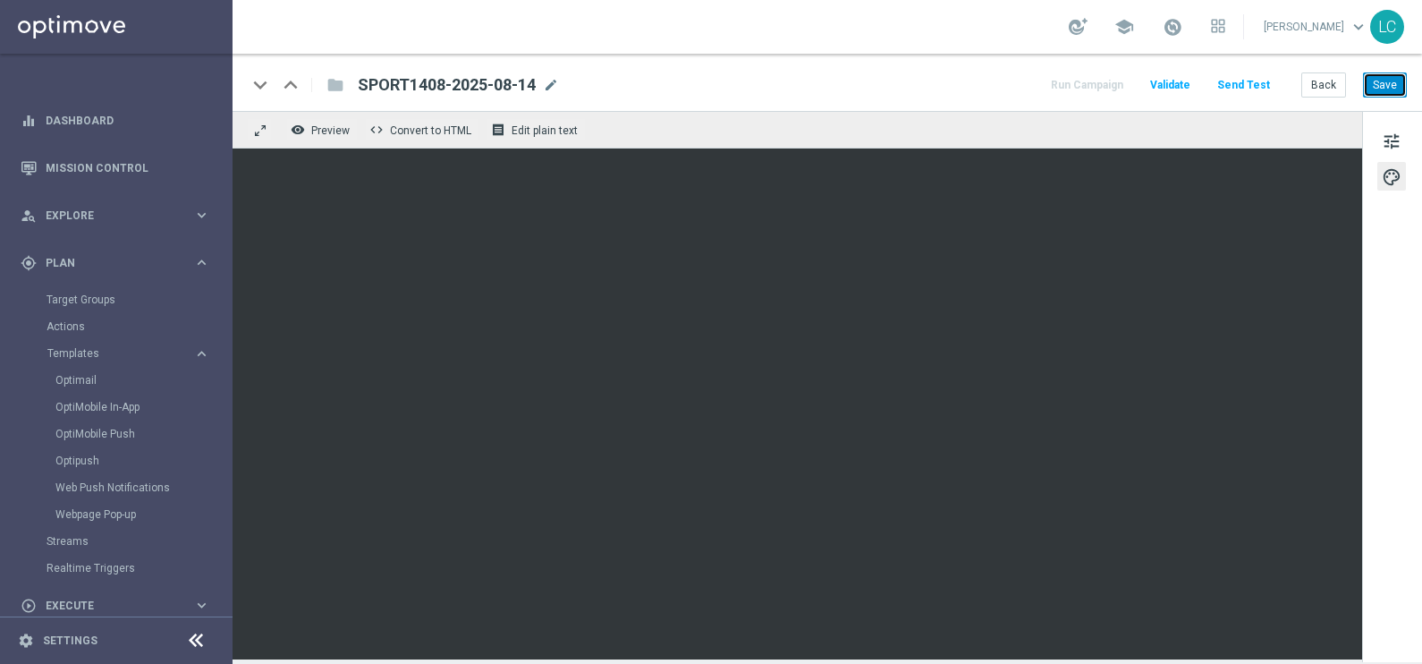
click at [1381, 85] on button "Save" at bounding box center [1385, 84] width 44 height 25
click at [1390, 84] on button "Save" at bounding box center [1385, 84] width 44 height 25
click at [1400, 81] on button "Save" at bounding box center [1385, 84] width 44 height 25
click at [1397, 92] on button "Save" at bounding box center [1385, 84] width 44 height 25
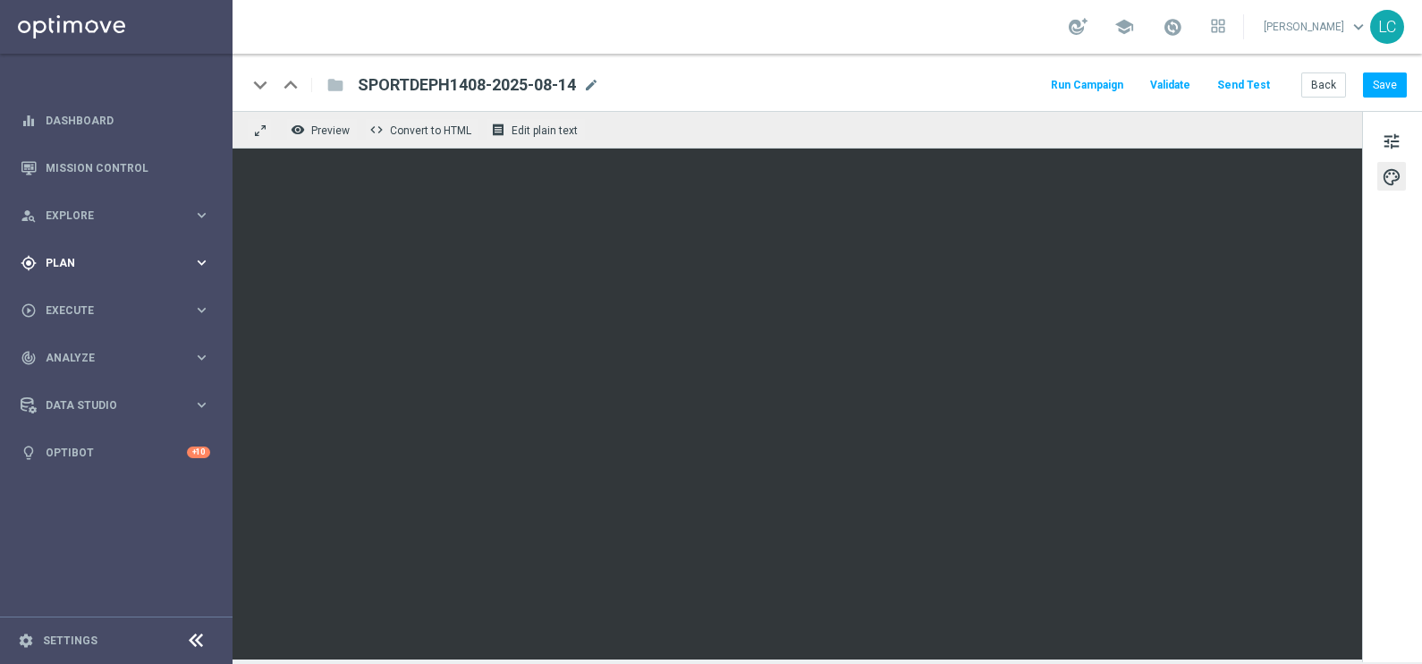
click at [30, 267] on icon "gps_fixed" at bounding box center [29, 263] width 16 height 16
click at [84, 349] on span "Templates" at bounding box center [111, 353] width 128 height 11
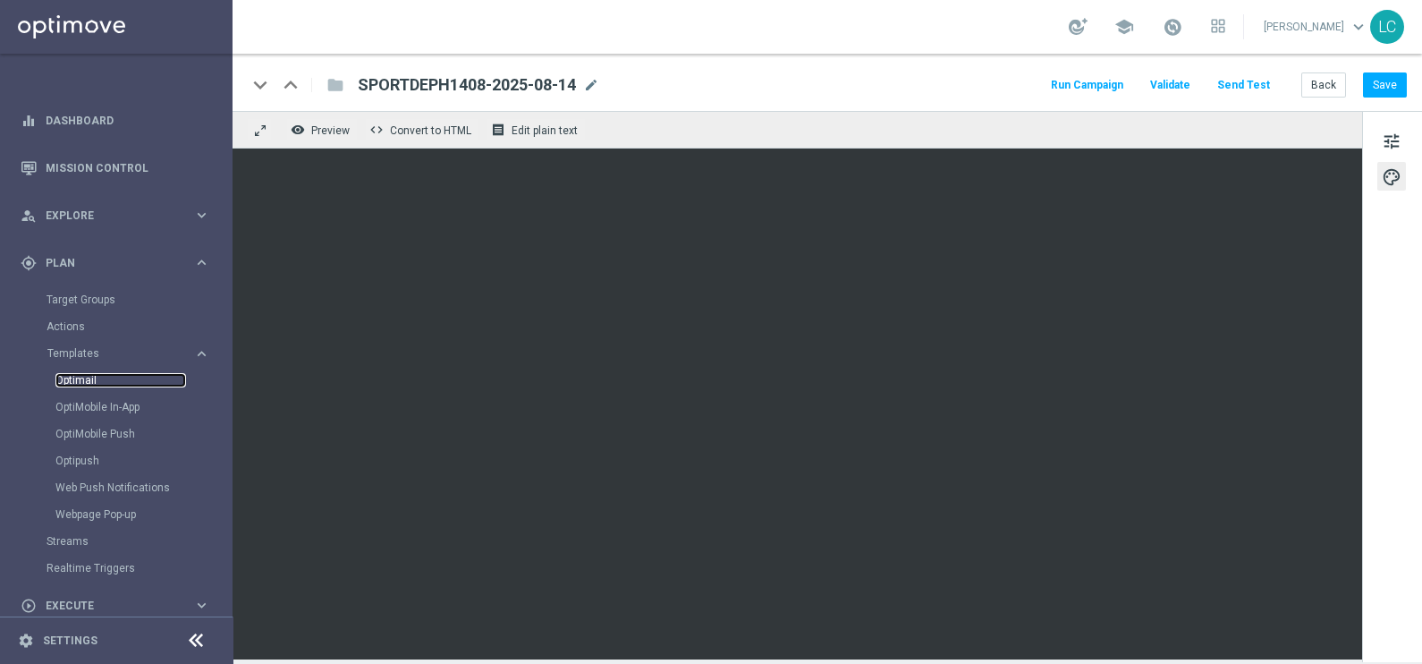
click at [86, 377] on link "Optimail" at bounding box center [120, 380] width 131 height 14
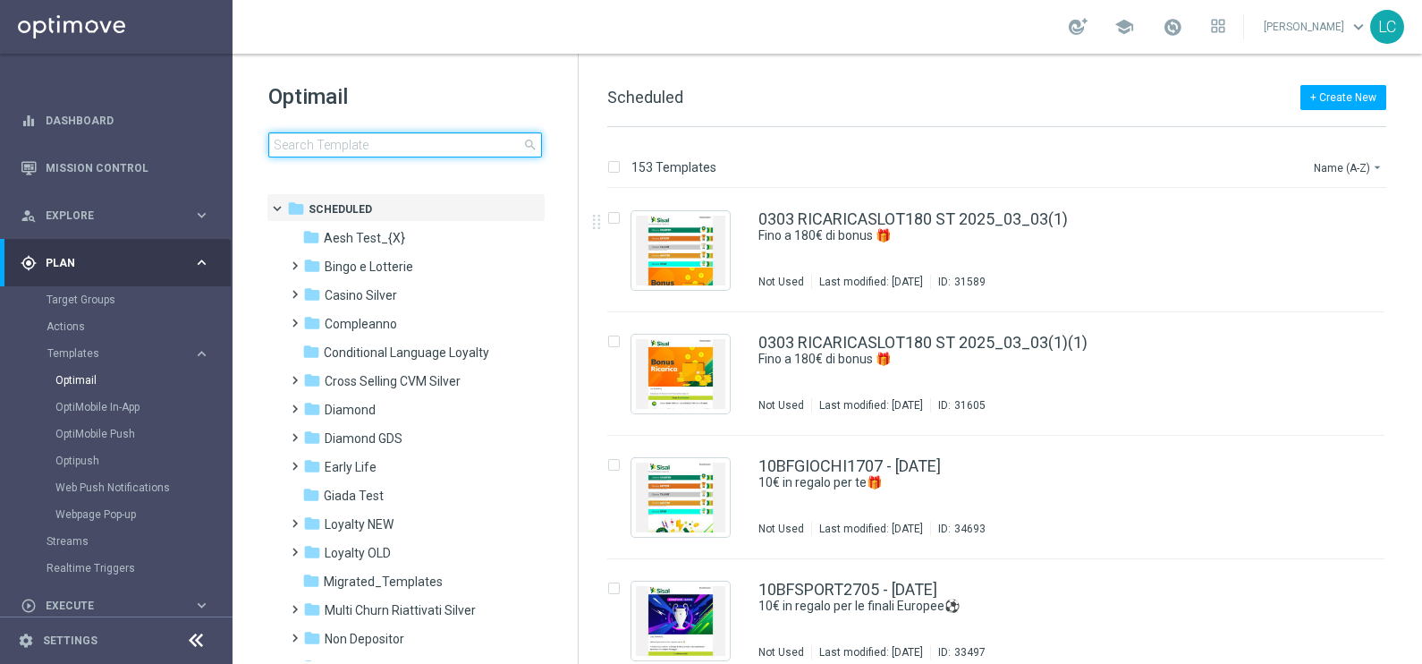
click at [416, 143] on input at bounding box center [405, 144] width 274 height 25
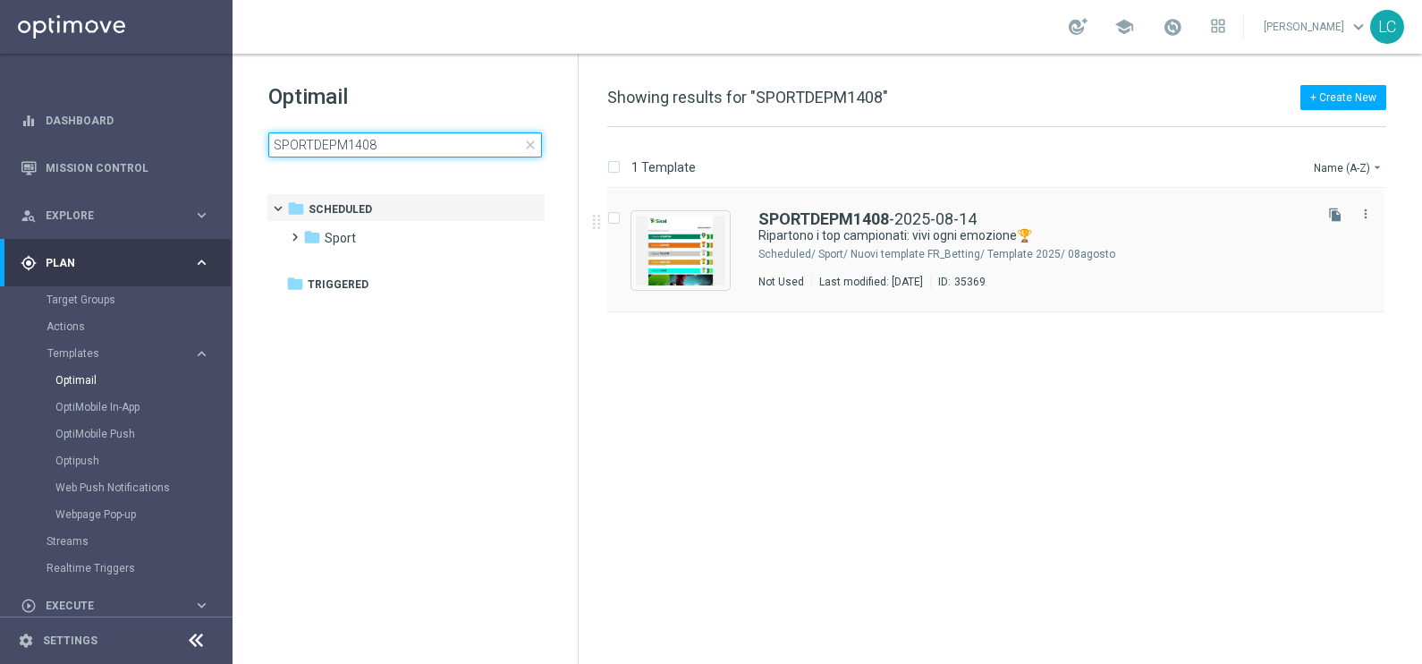
type input "SPORTDEPM1408"
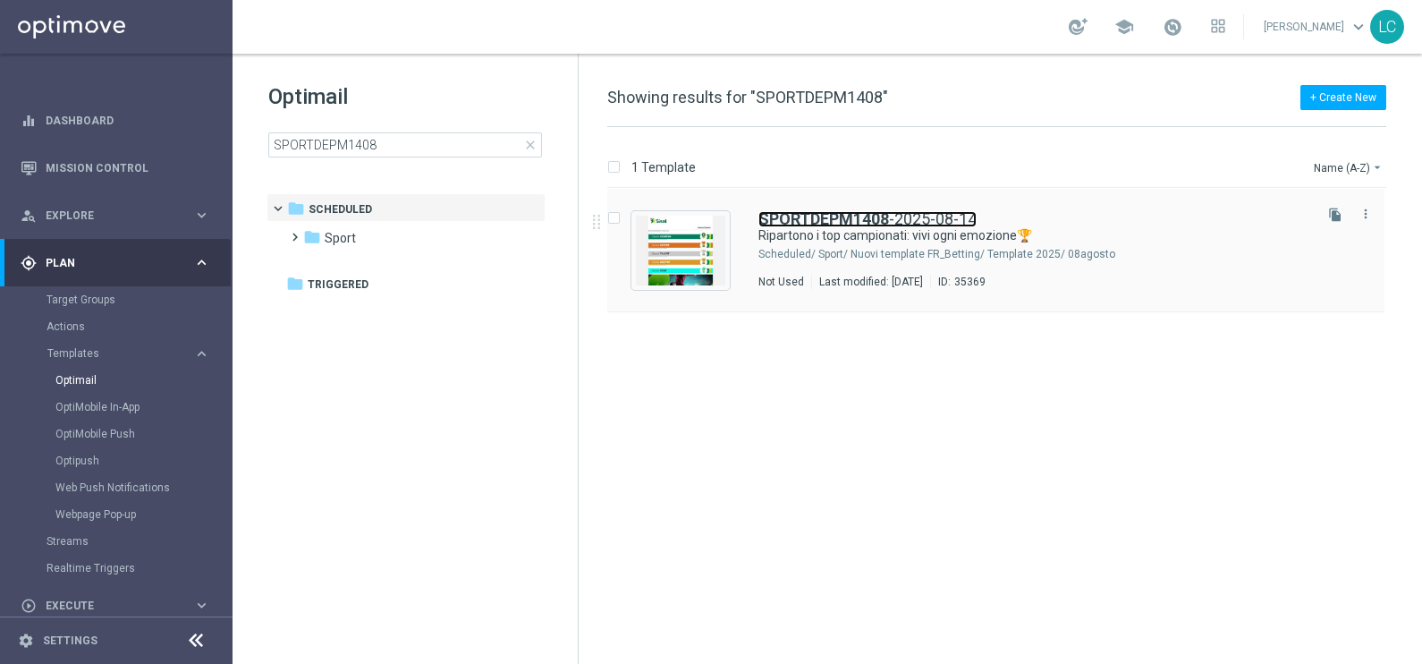
click at [765, 216] on b "SPORTDEPM1408" at bounding box center [823, 218] width 131 height 19
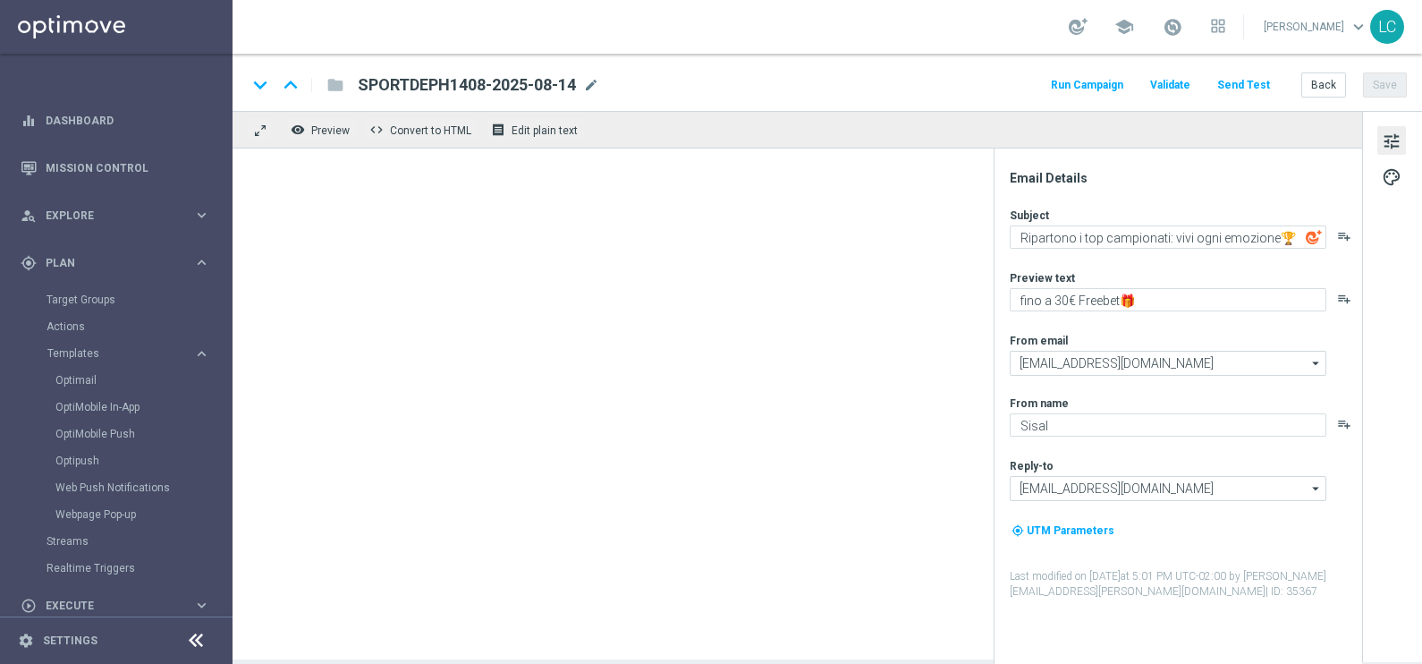
type textarea "fino a 15€ Freebet🎁"
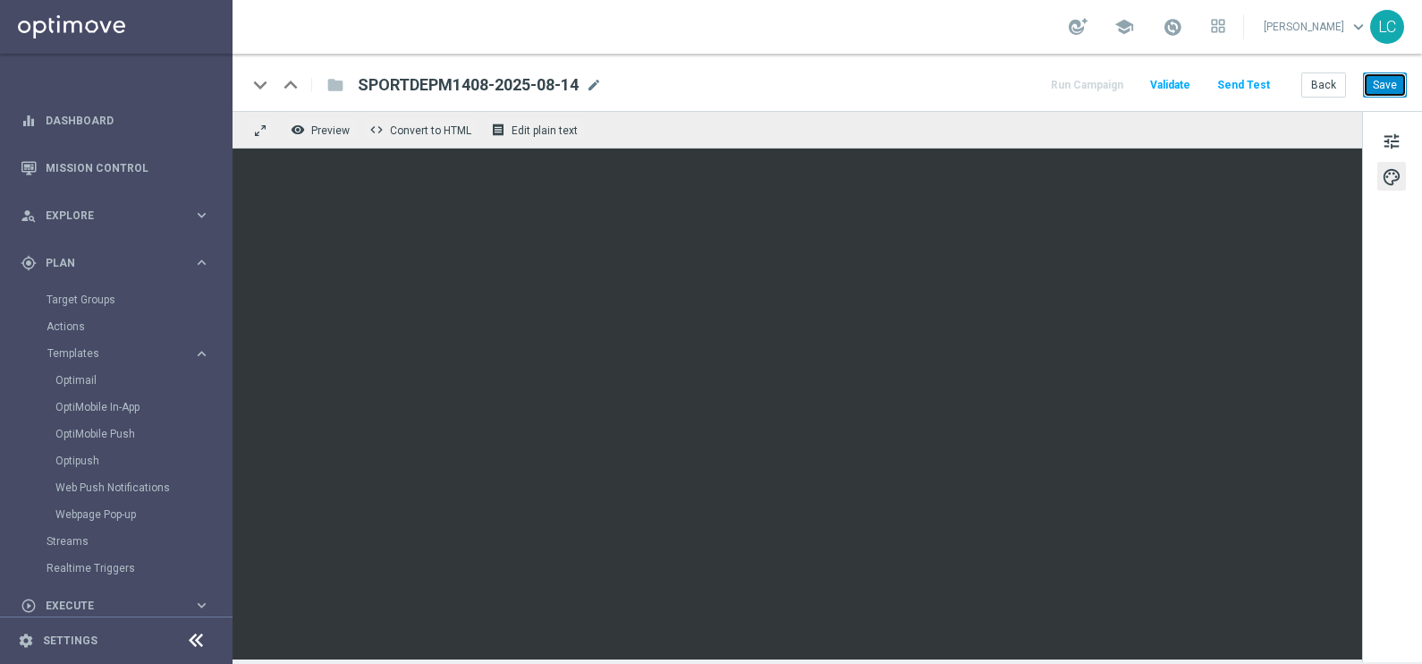
click at [1383, 84] on button "Save" at bounding box center [1385, 84] width 44 height 25
click at [77, 379] on link "Optimail" at bounding box center [120, 380] width 131 height 14
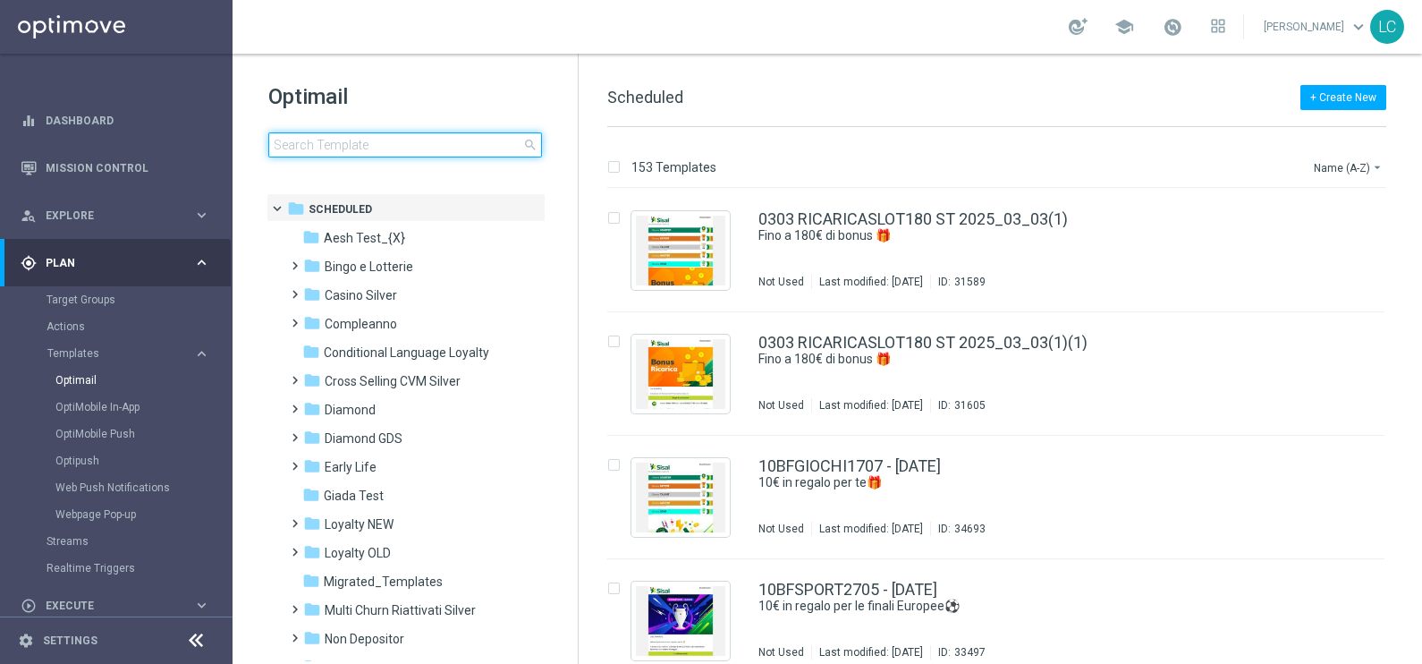
click at [375, 147] on input at bounding box center [405, 144] width 274 height 25
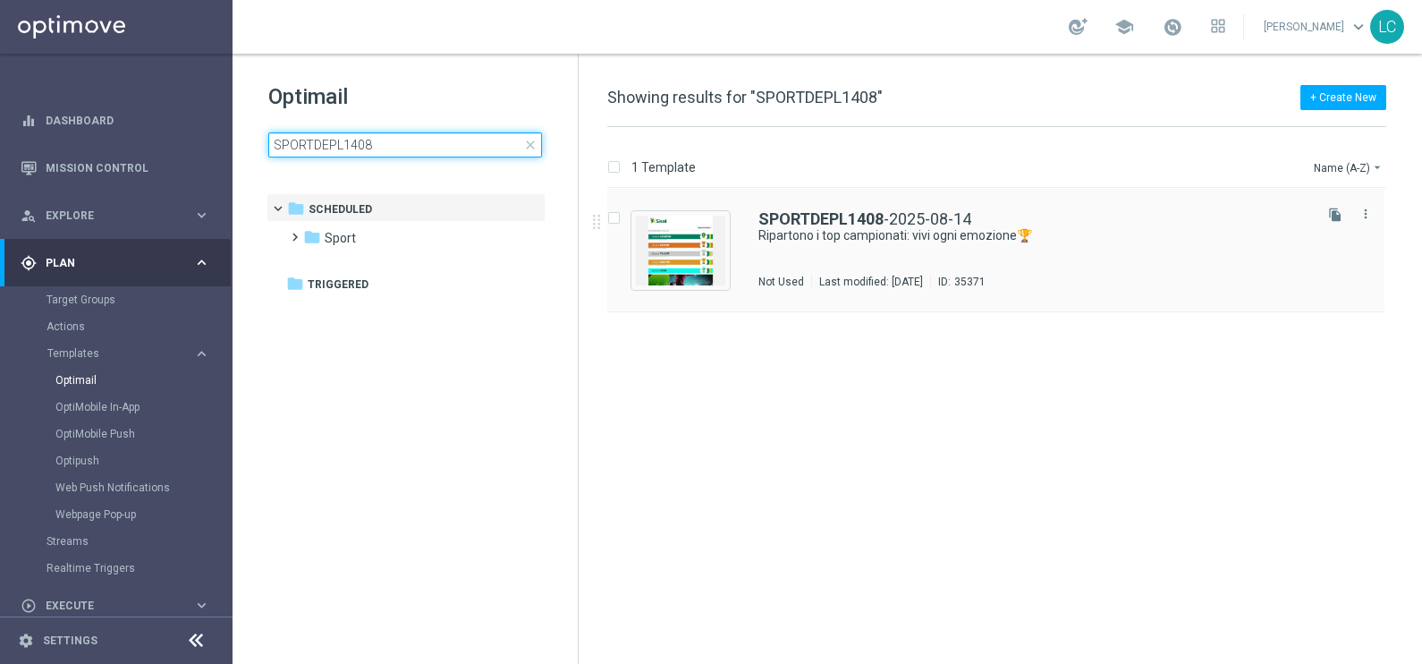
type input "SPORTDEPL1408"
click at [842, 206] on div "SPORTDEPL1408 -2025-08-14 Ripartono i top campionati: vivi ogni emozione🏆 Not U…" at bounding box center [995, 250] width 777 height 123
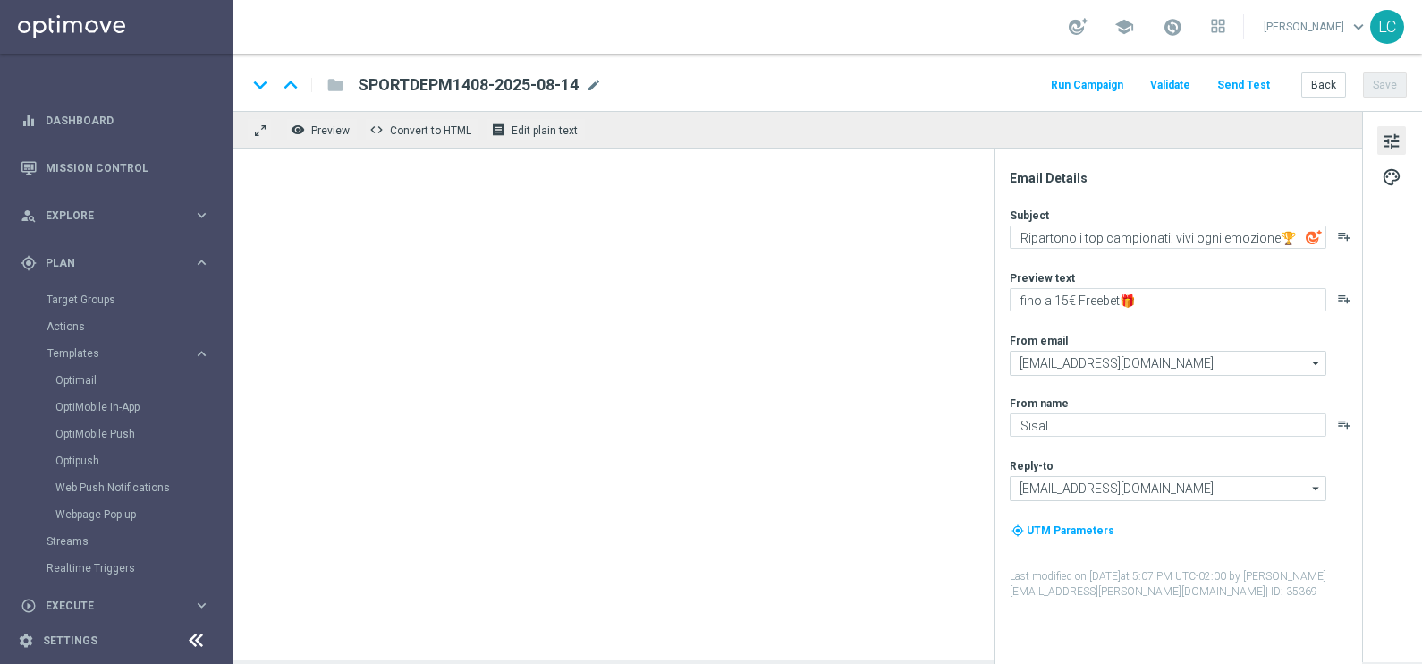
type textarea "fino a 10€ Freebet🎁"
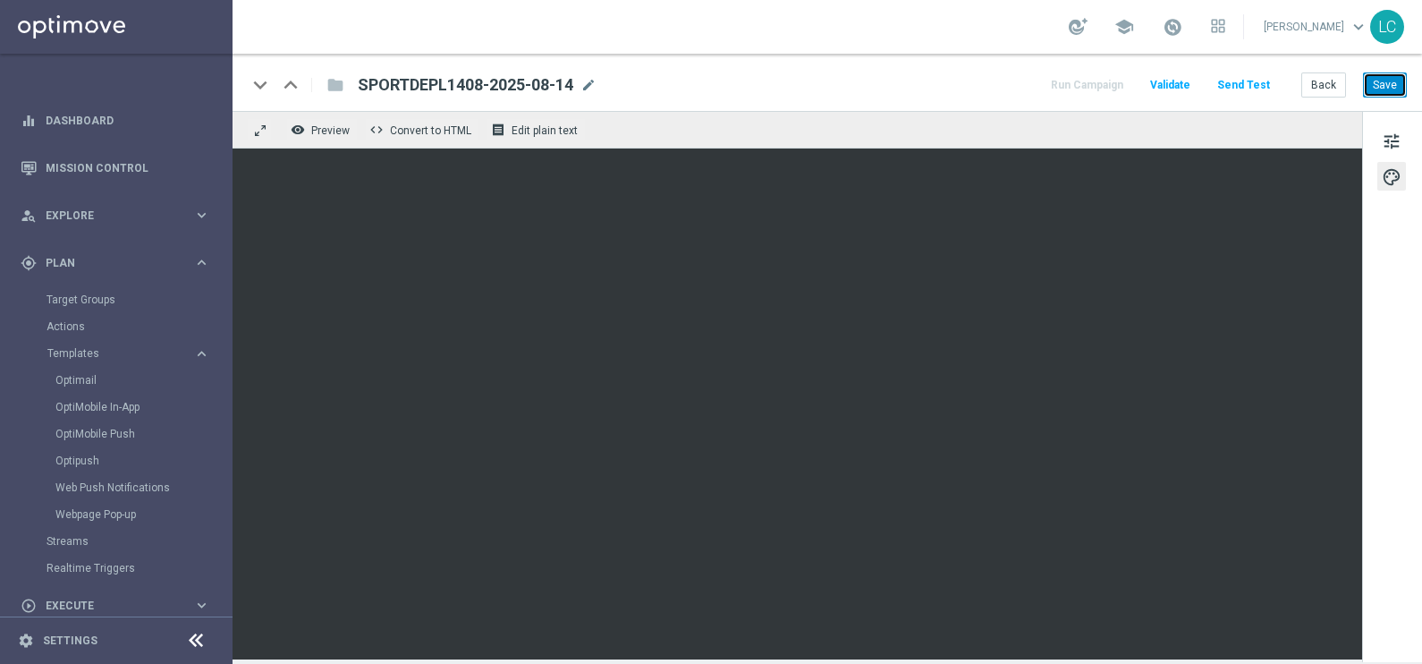
click at [1393, 89] on button "Save" at bounding box center [1385, 84] width 44 height 25
click at [91, 376] on link "Optimail" at bounding box center [120, 380] width 131 height 14
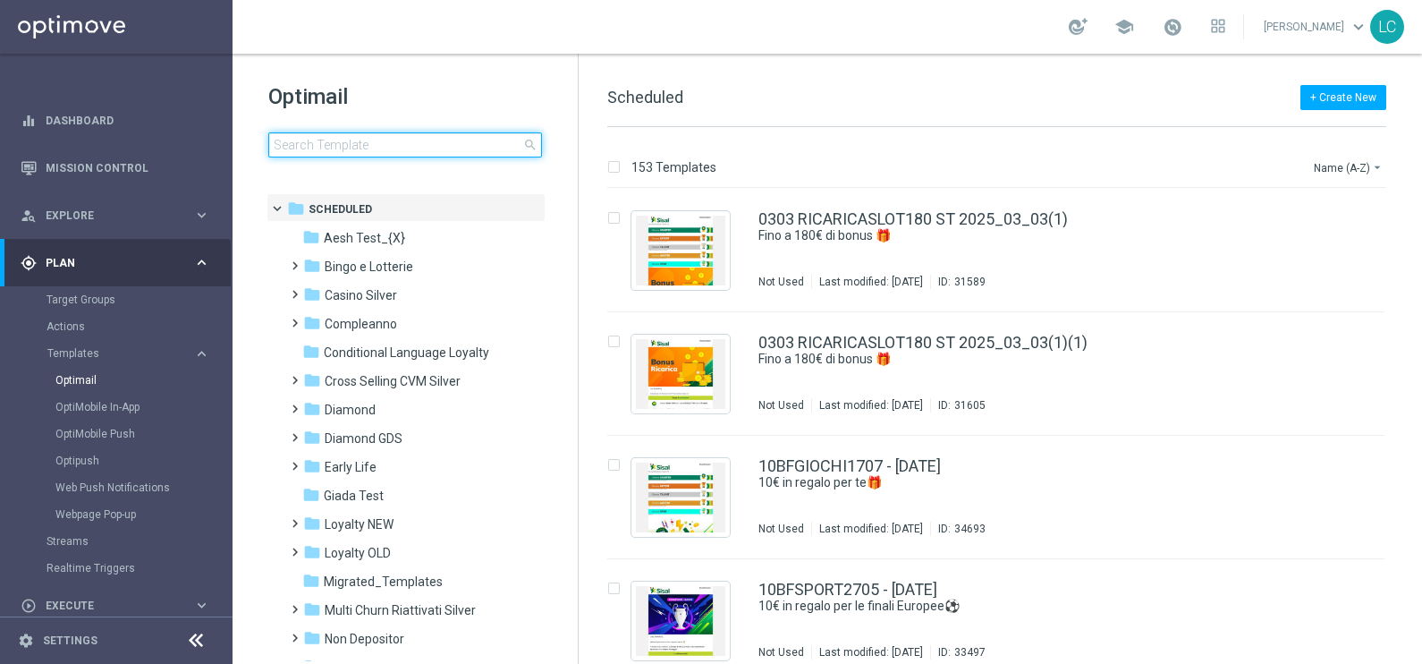
click at [403, 149] on input at bounding box center [405, 144] width 274 height 25
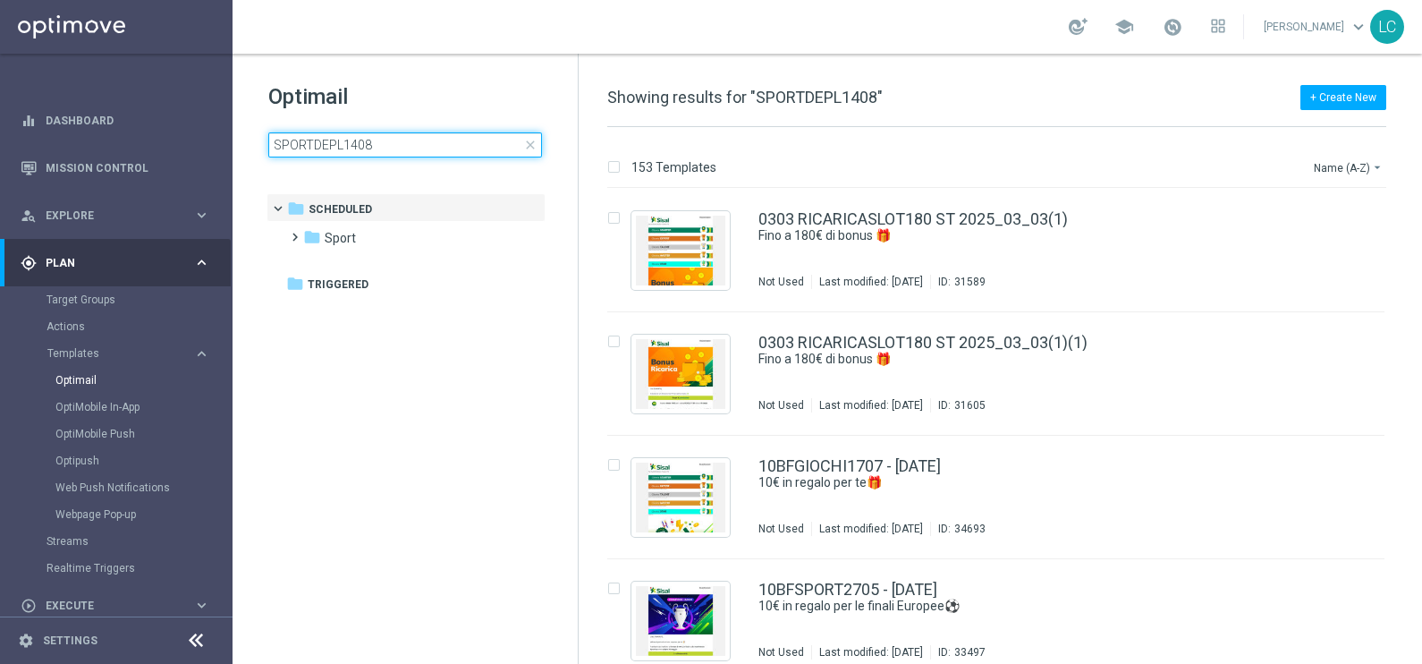
type input "SPORTDEPL1408"
click at [553, 595] on tree-viewport "folder Scheduled more_vert folder Sport more_vert" at bounding box center [421, 426] width 309 height 467
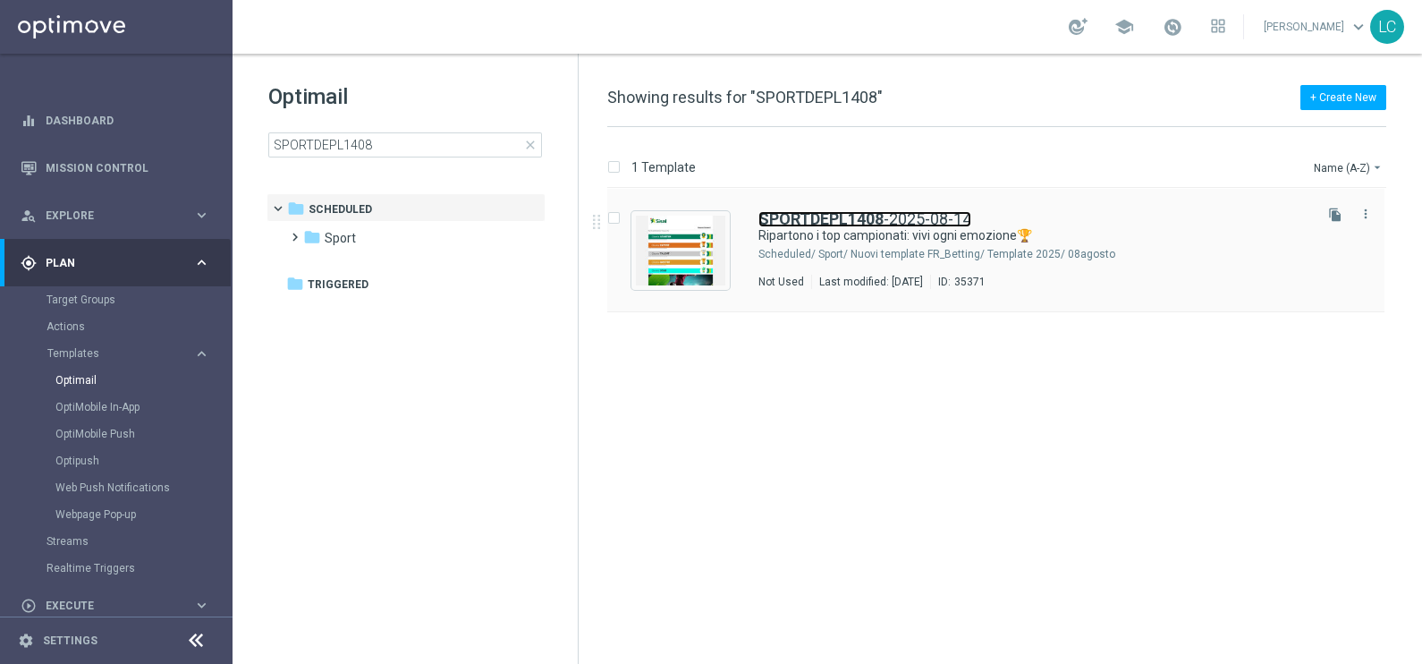
click at [806, 210] on b "SPORTDEPL1408" at bounding box center [820, 218] width 125 height 19
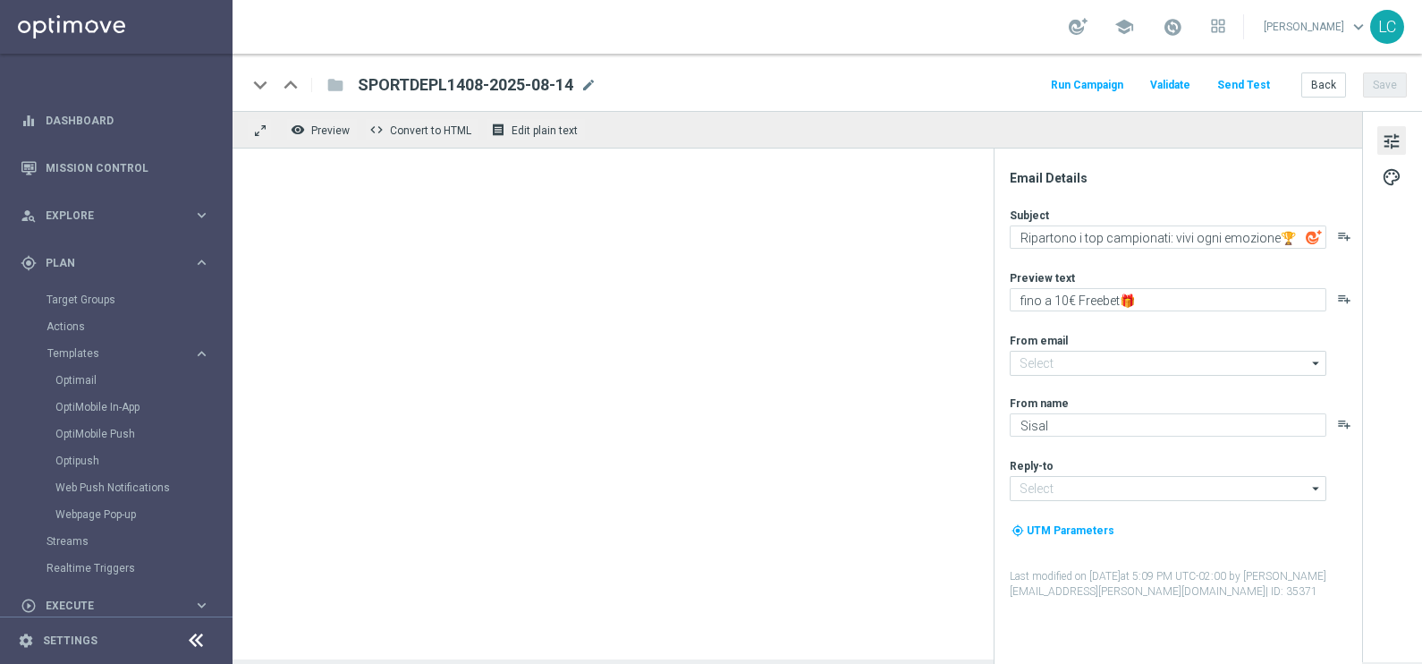
type input "[EMAIL_ADDRESS][DOMAIN_NAME]"
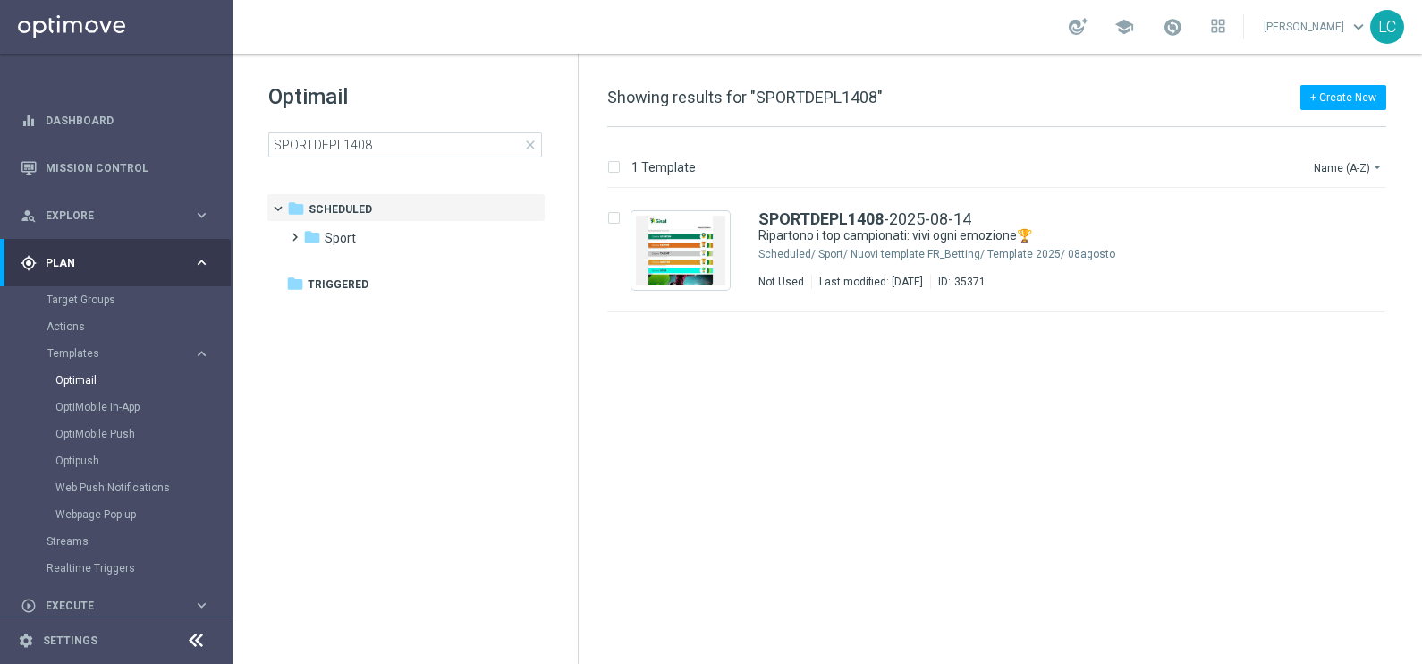
click at [534, 147] on span "close" at bounding box center [530, 145] width 14 height 14
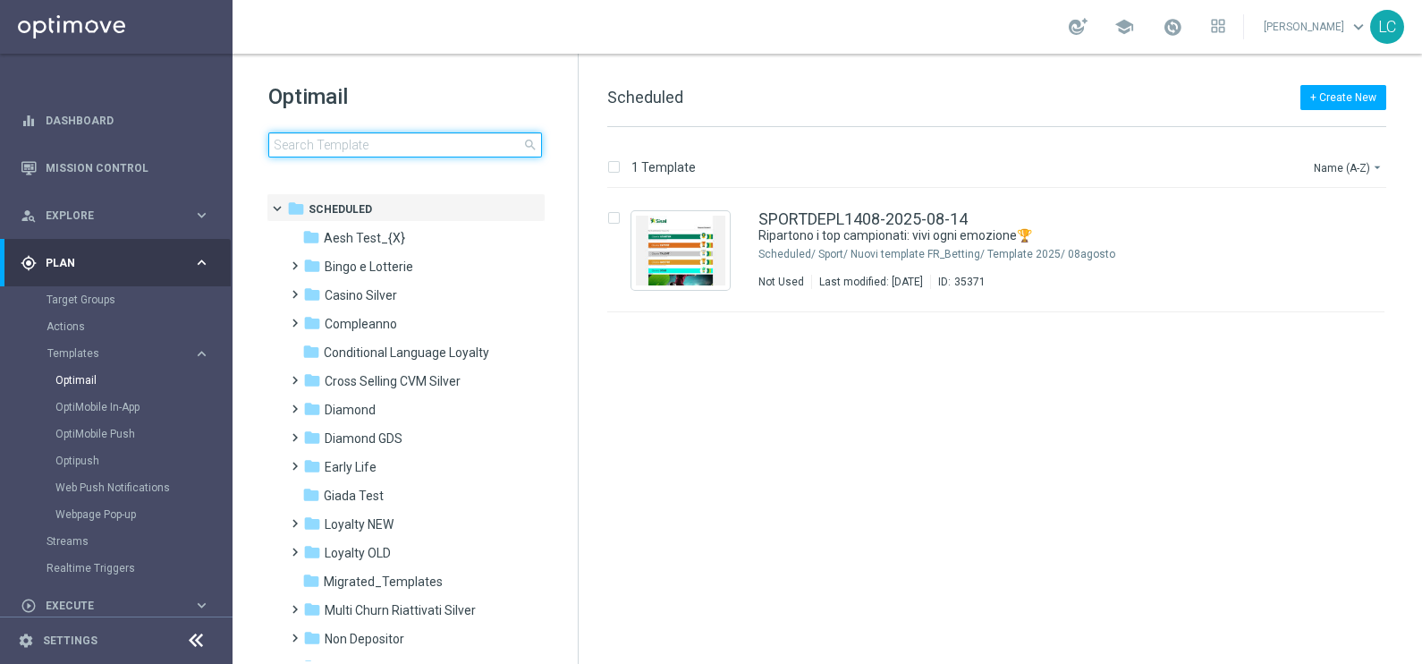
click at [472, 140] on input at bounding box center [405, 144] width 274 height 25
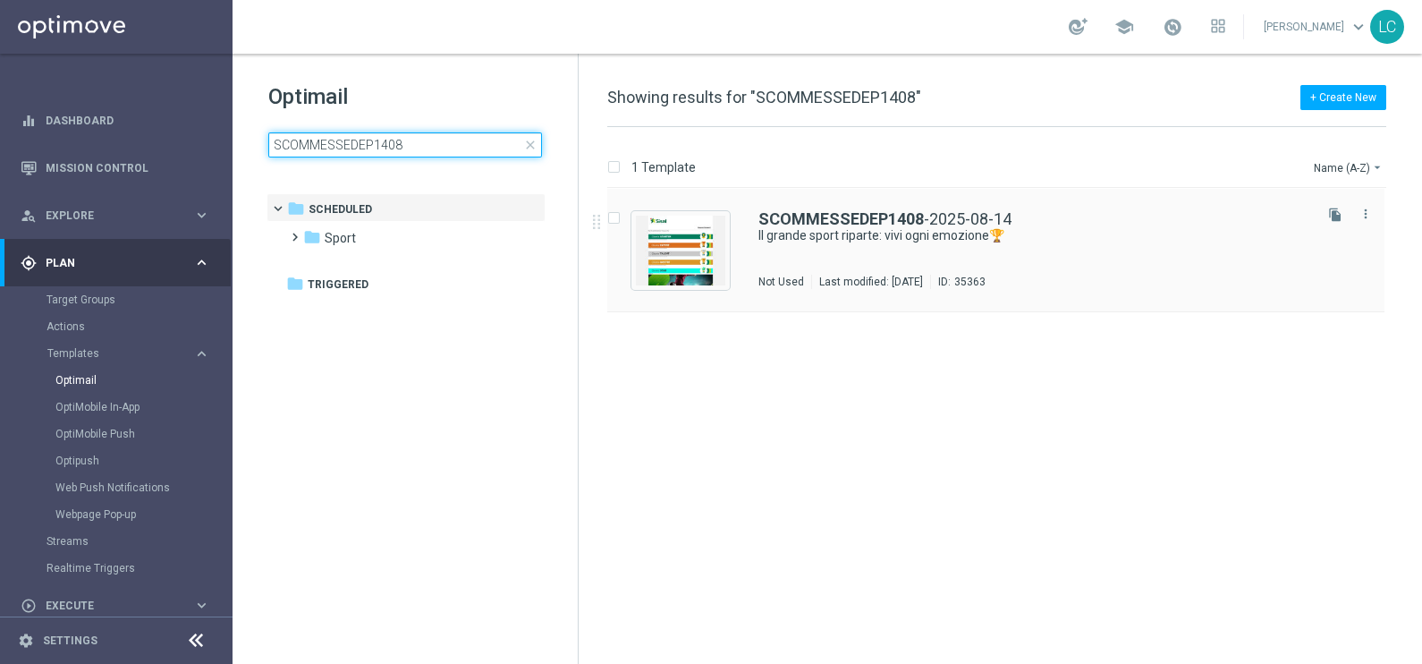
type input "SCOMMESSEDEP1408"
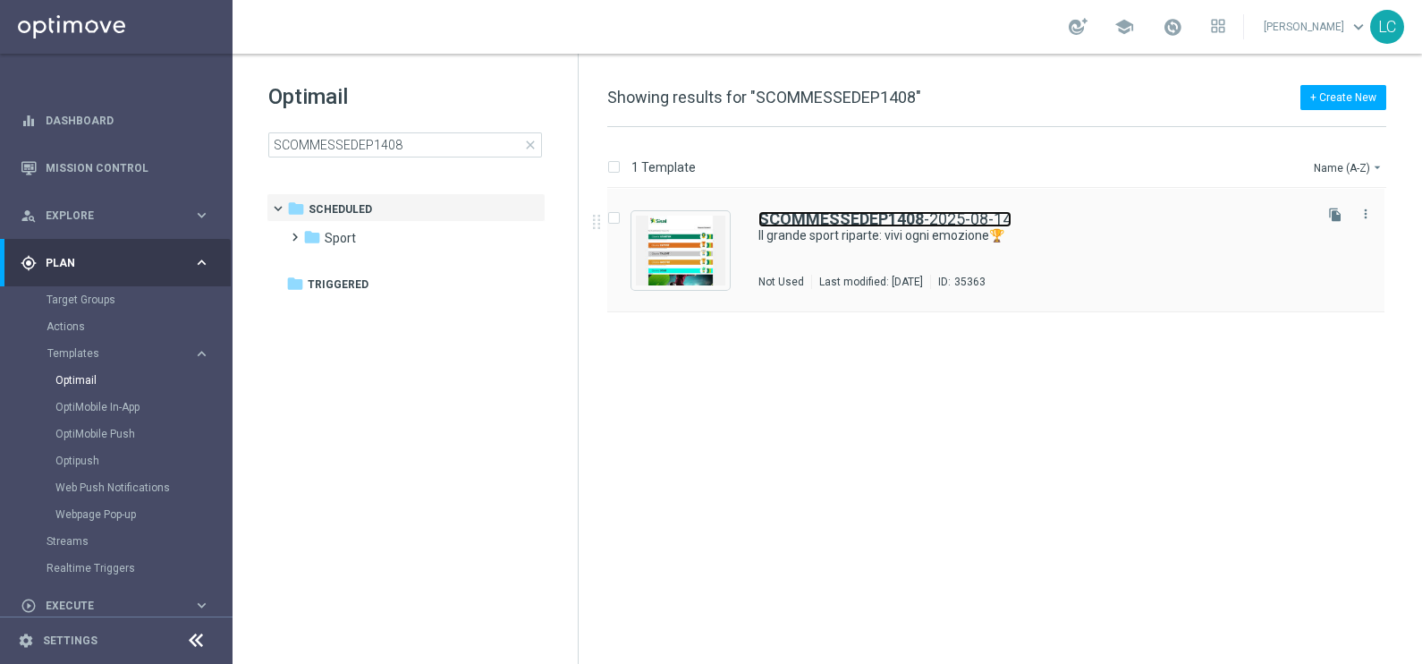
click at [796, 212] on b "SCOMMESSEDEP1408" at bounding box center [840, 218] width 165 height 19
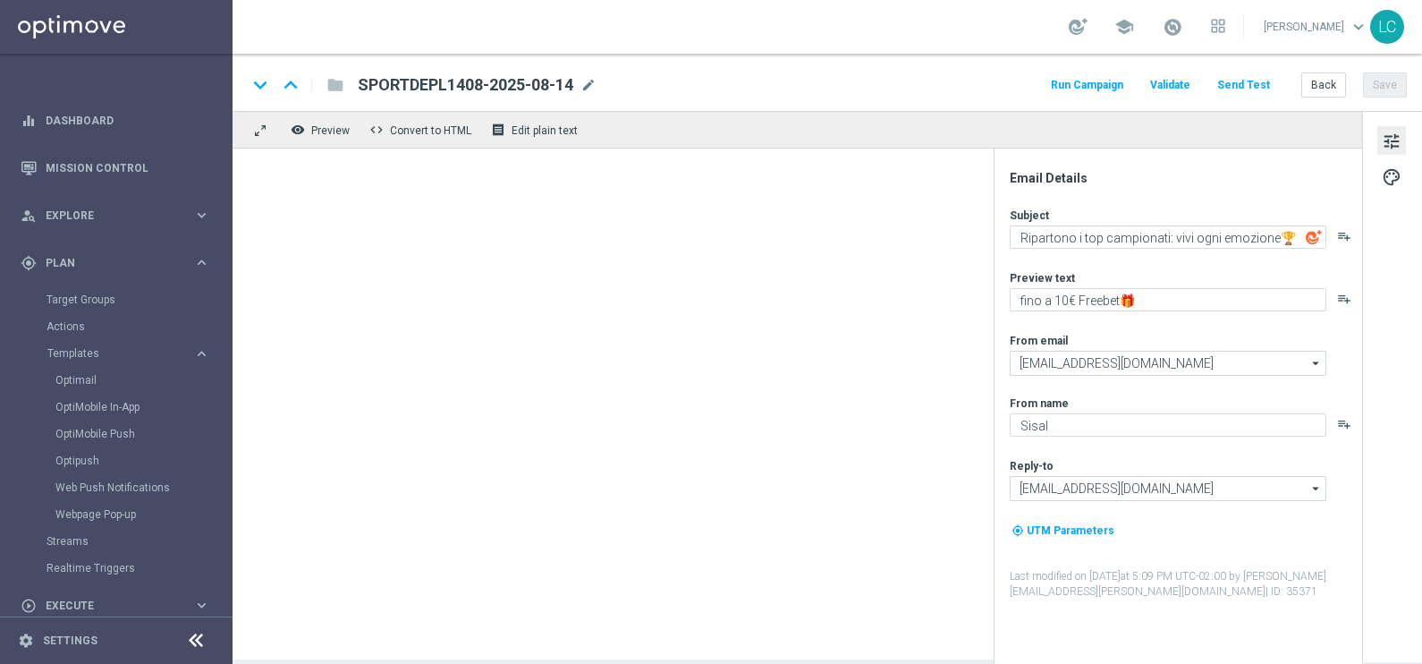
type textarea "Il grande sport riparte: vivi ogni emozione🏆"
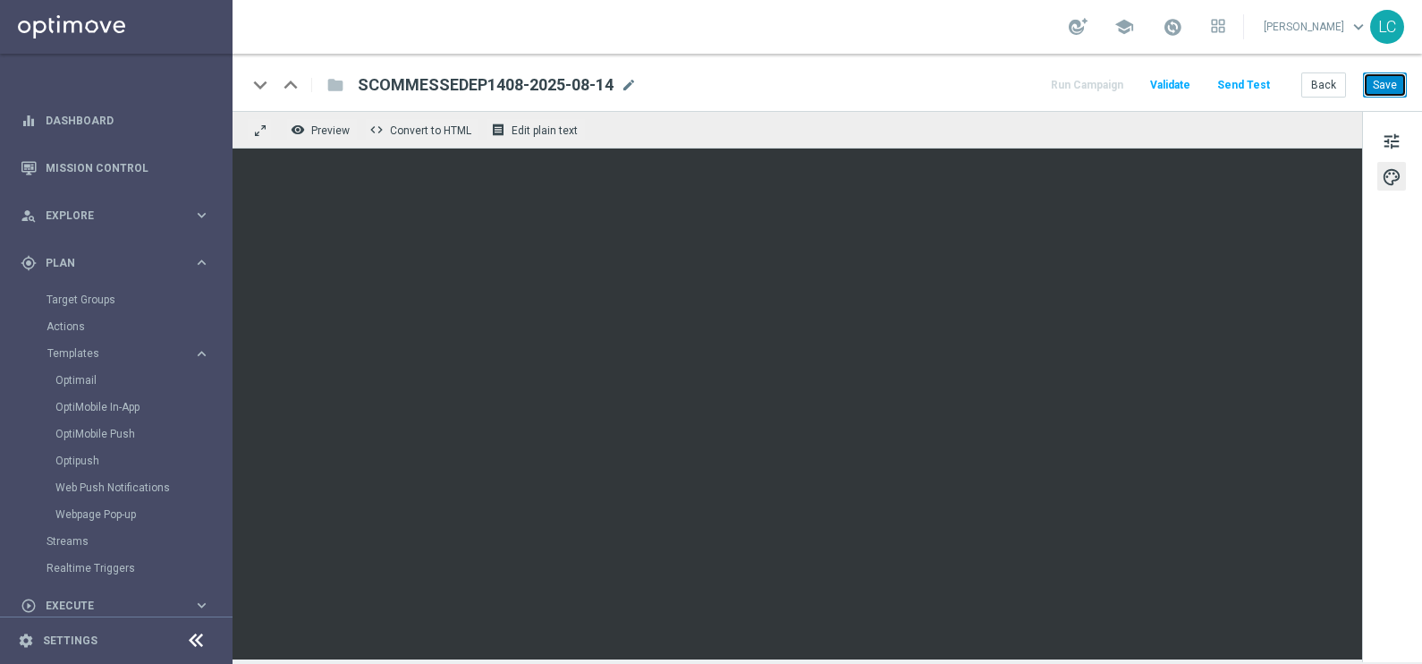
click at [1382, 82] on button "Save" at bounding box center [1385, 84] width 44 height 25
click at [1391, 76] on button "Save" at bounding box center [1385, 84] width 44 height 25
click at [75, 376] on link "Optimail" at bounding box center [120, 380] width 131 height 14
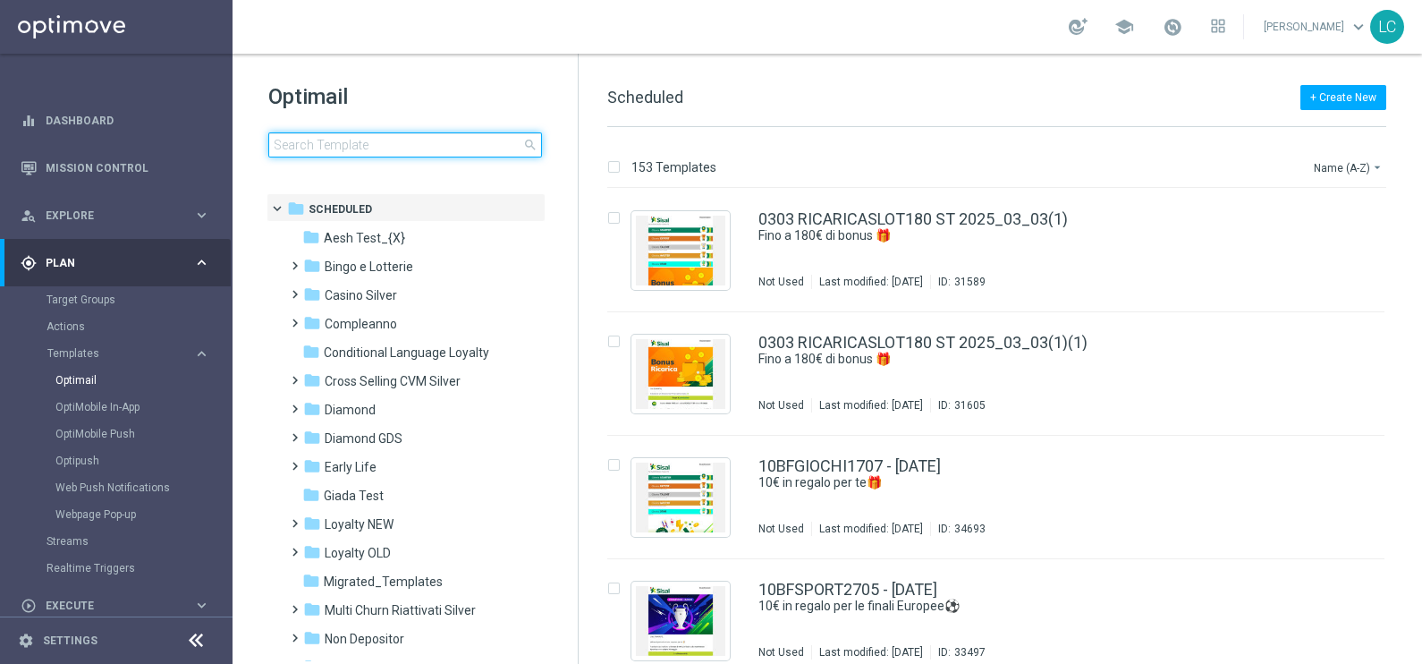
click at [425, 145] on input at bounding box center [405, 144] width 274 height 25
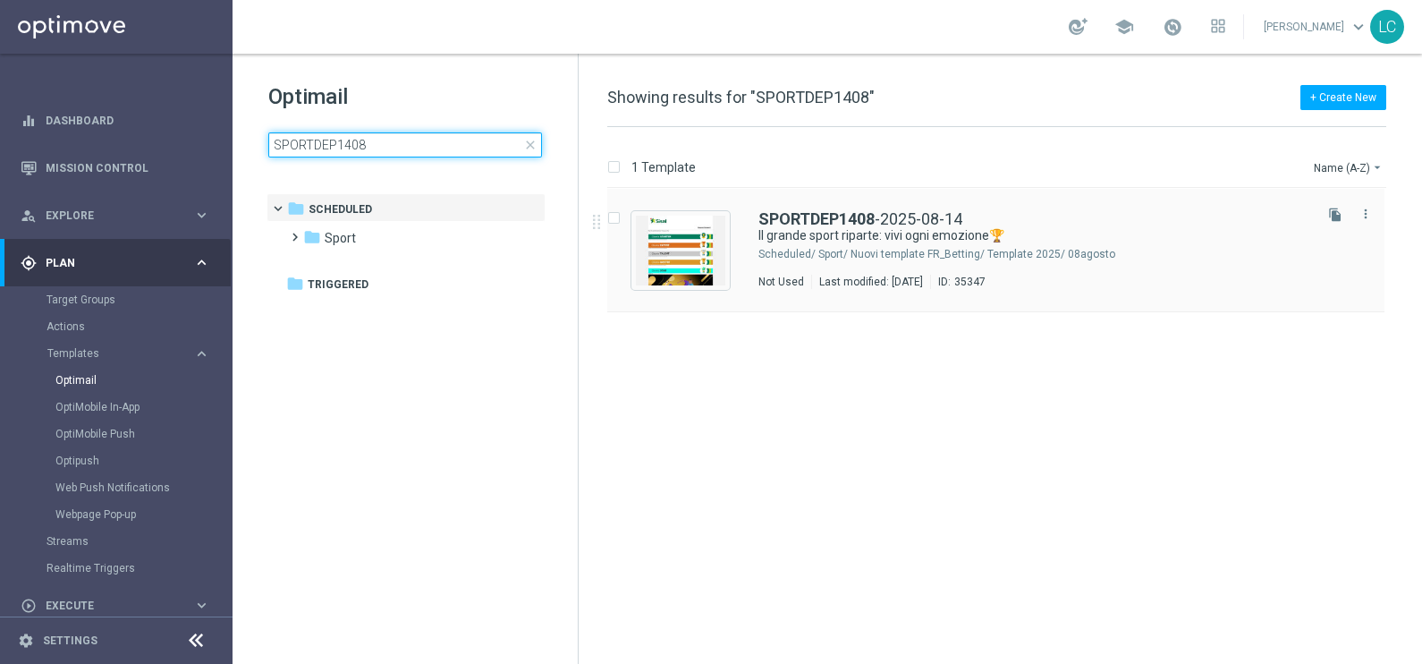
type input "SPORTDEP1408"
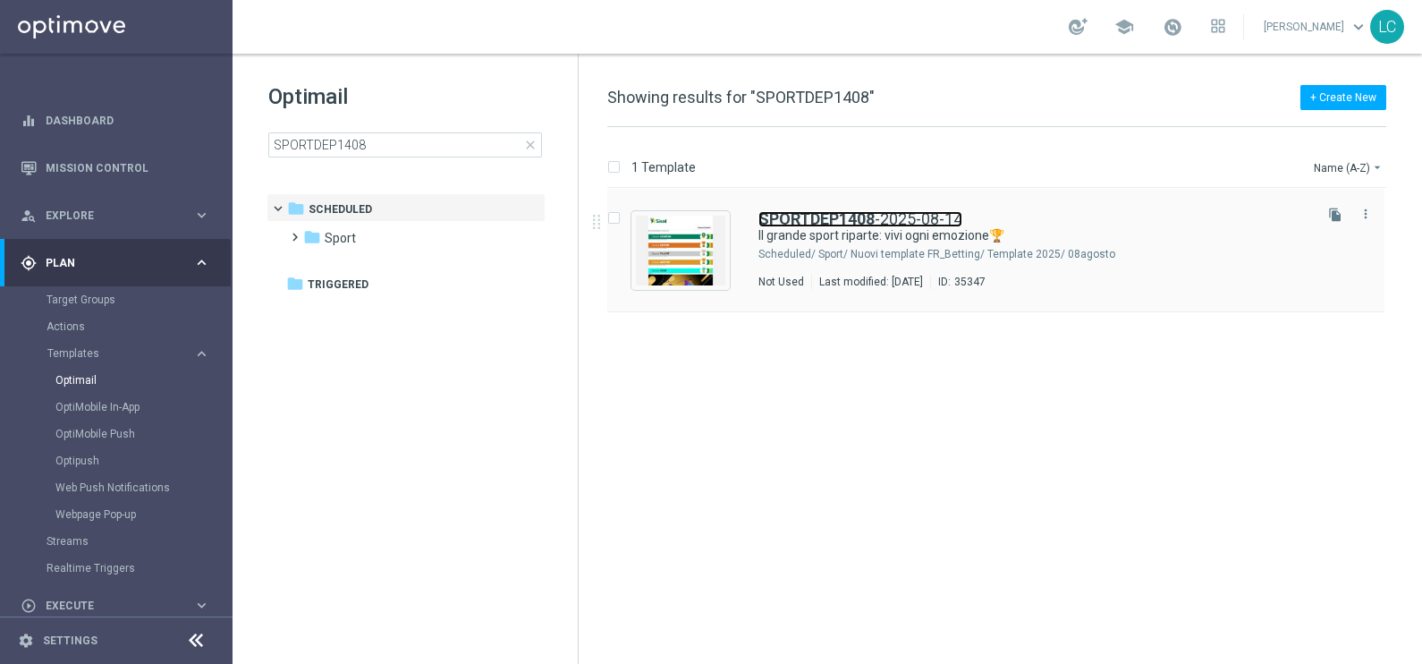
click at [800, 219] on b "SPORTDEP1408" at bounding box center [816, 218] width 116 height 19
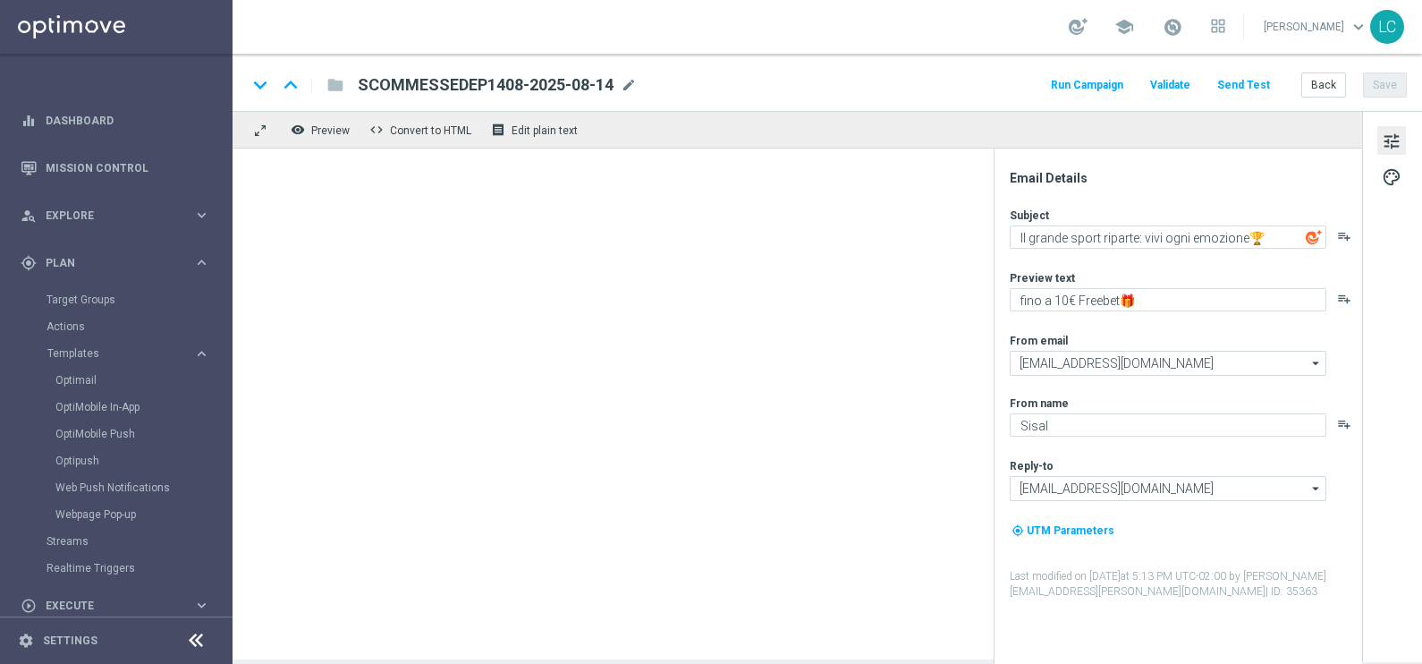
type textarea "fino a 200€ Bonus🎁"
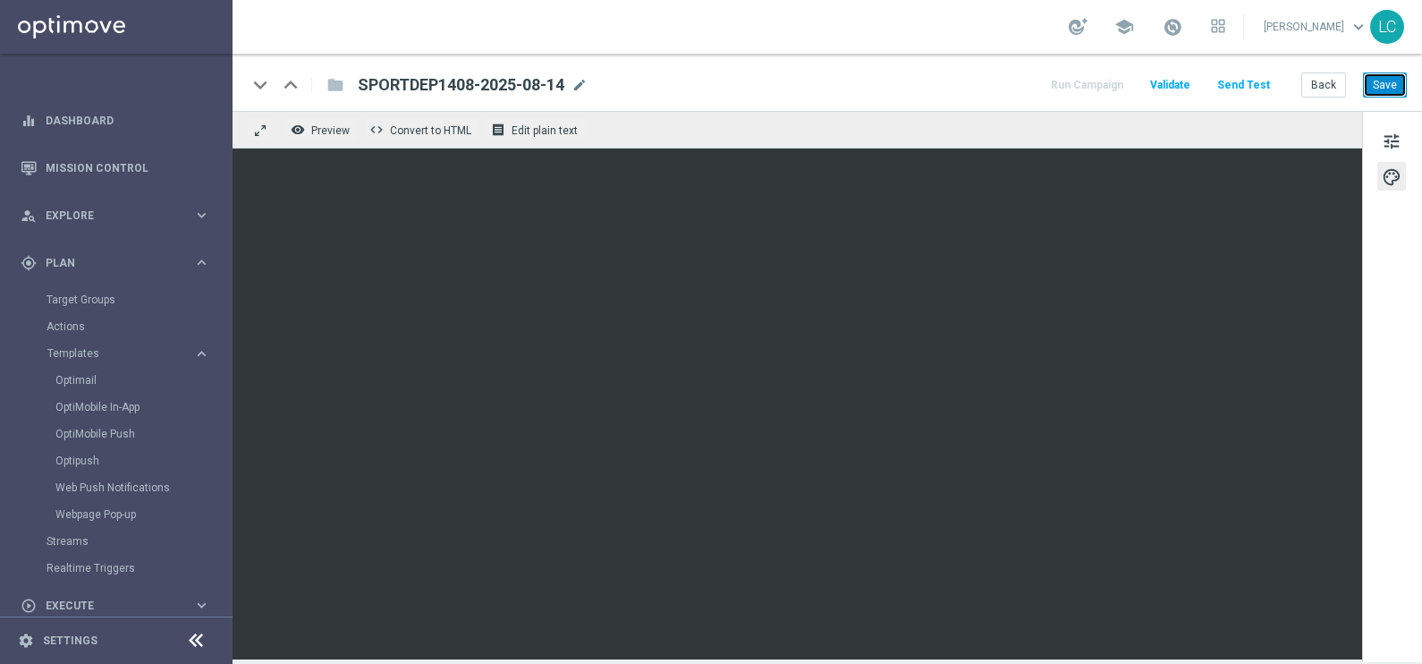
click at [1393, 89] on button "Save" at bounding box center [1385, 84] width 44 height 25
click at [1391, 76] on button "Save" at bounding box center [1385, 84] width 44 height 25
click at [1388, 88] on button "Save" at bounding box center [1385, 84] width 44 height 25
click at [89, 377] on link "Optimail" at bounding box center [120, 380] width 131 height 14
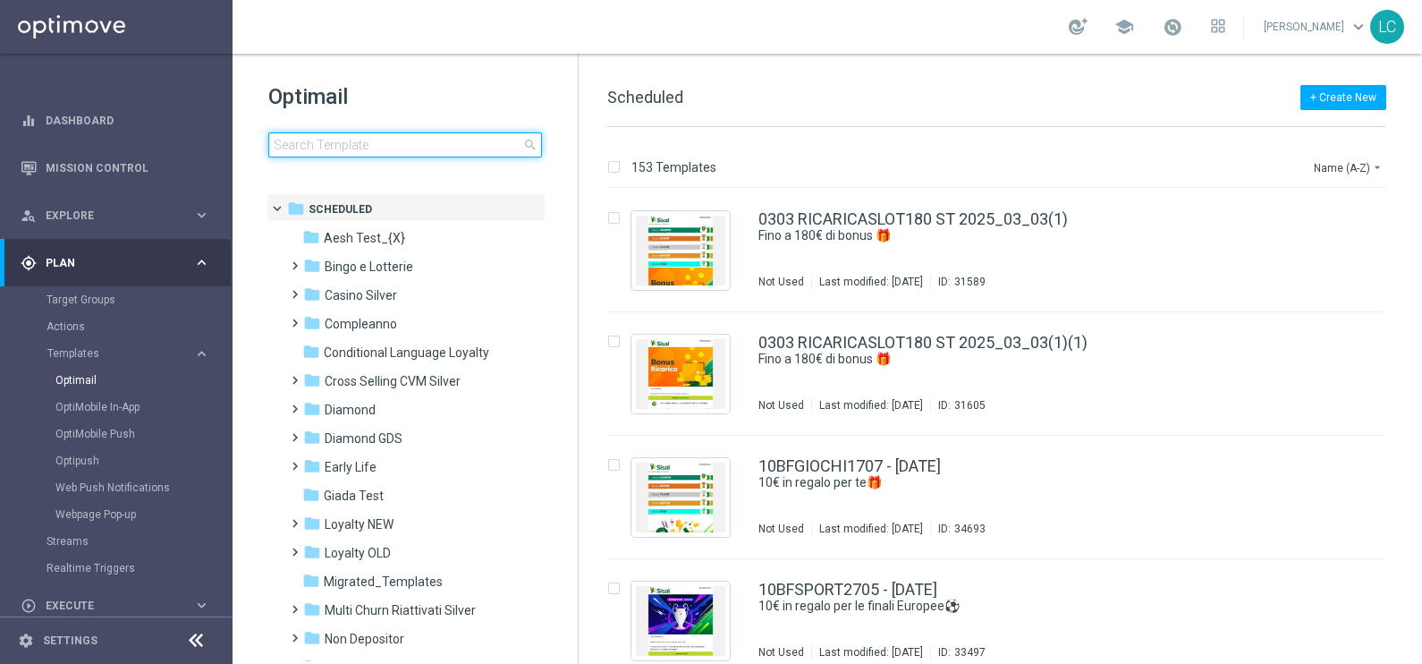
click at [367, 150] on input at bounding box center [405, 144] width 274 height 25
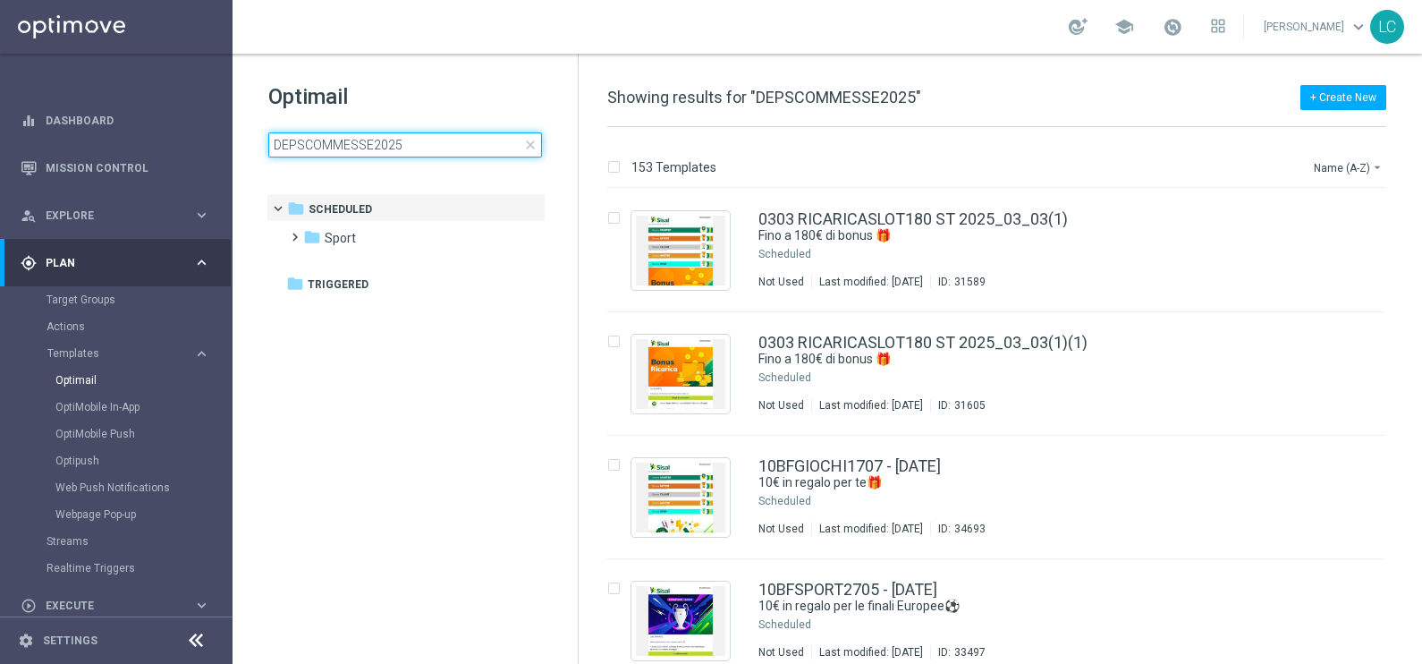
type input "DEPSCOMMESSE2025"
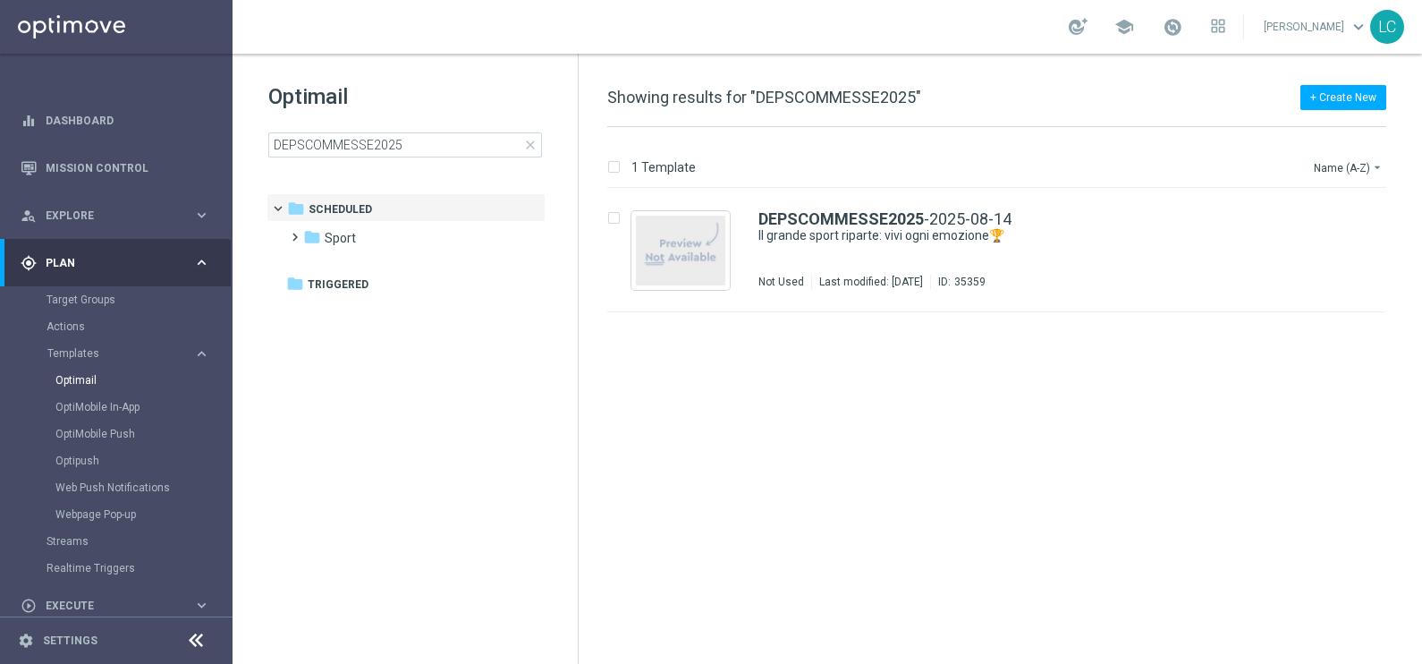
click at [469, 96] on h1 "Optimail" at bounding box center [405, 96] width 274 height 29
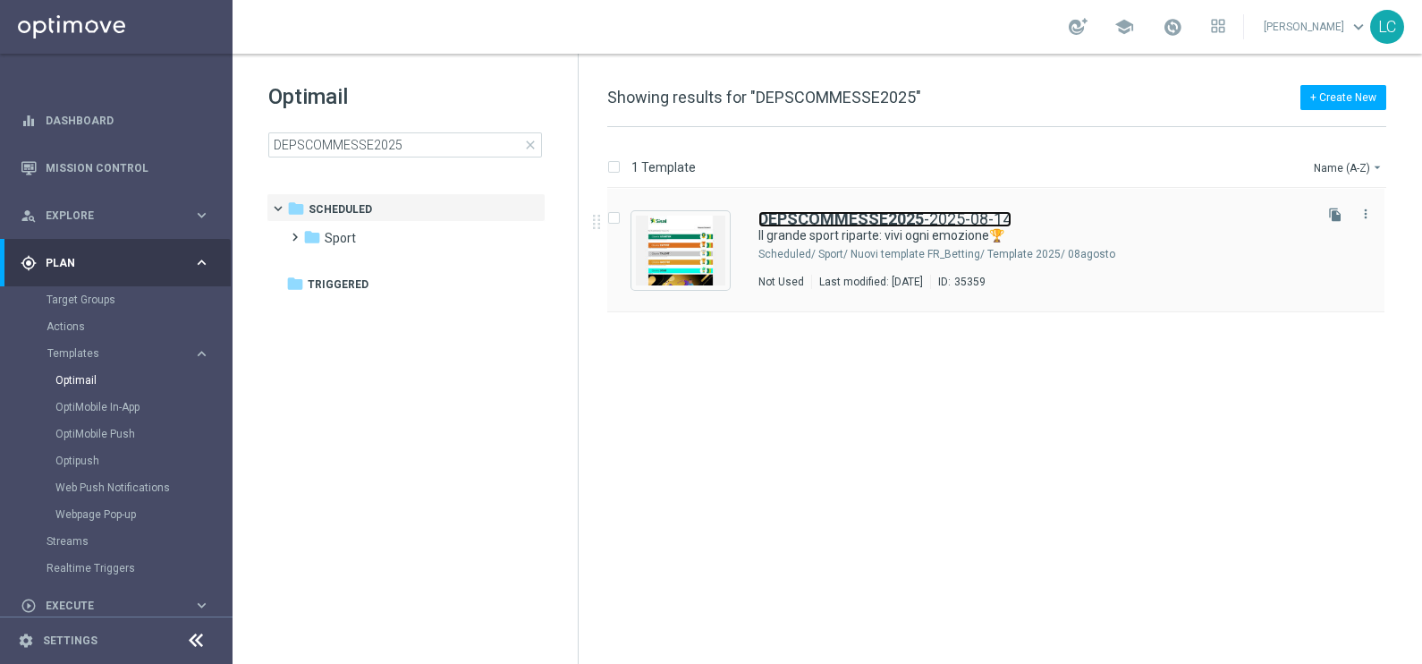
click at [806, 211] on b "DEPSCOMMESSE2025" at bounding box center [840, 218] width 165 height 19
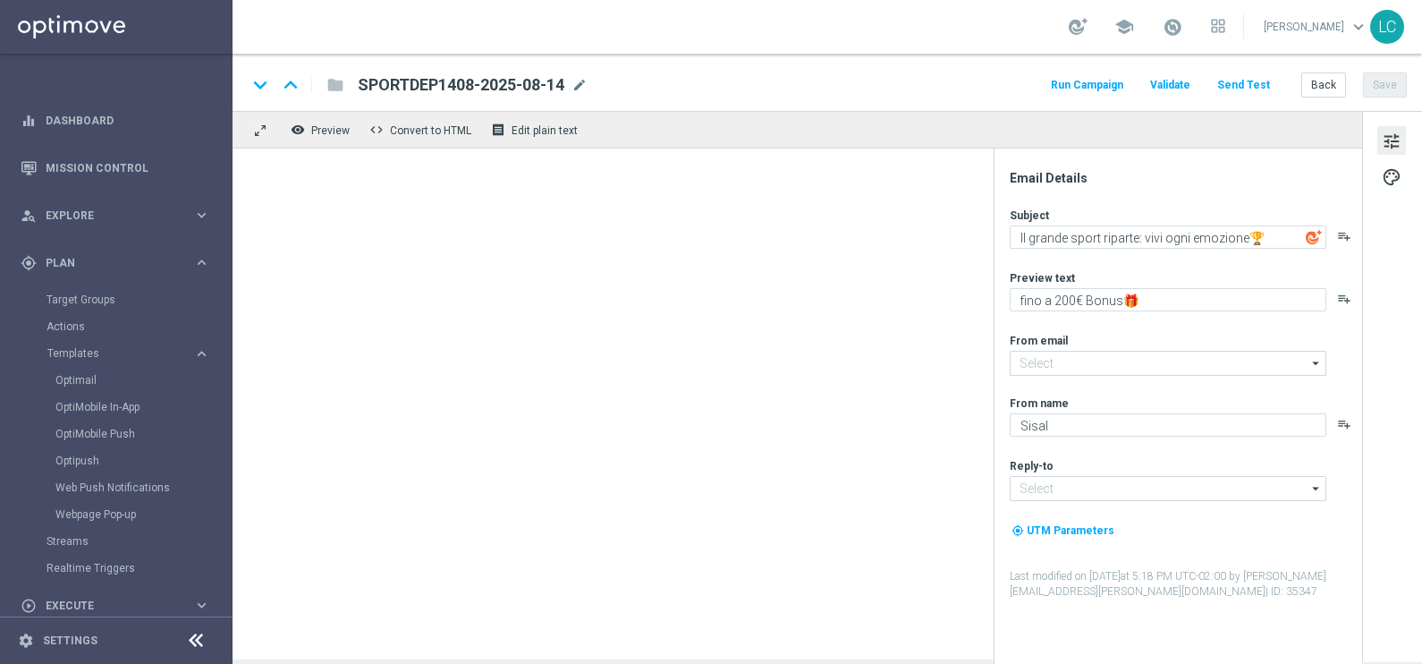
type input "newsletter@comunicazioni.sisal.it"
type input "info@sisal.it"
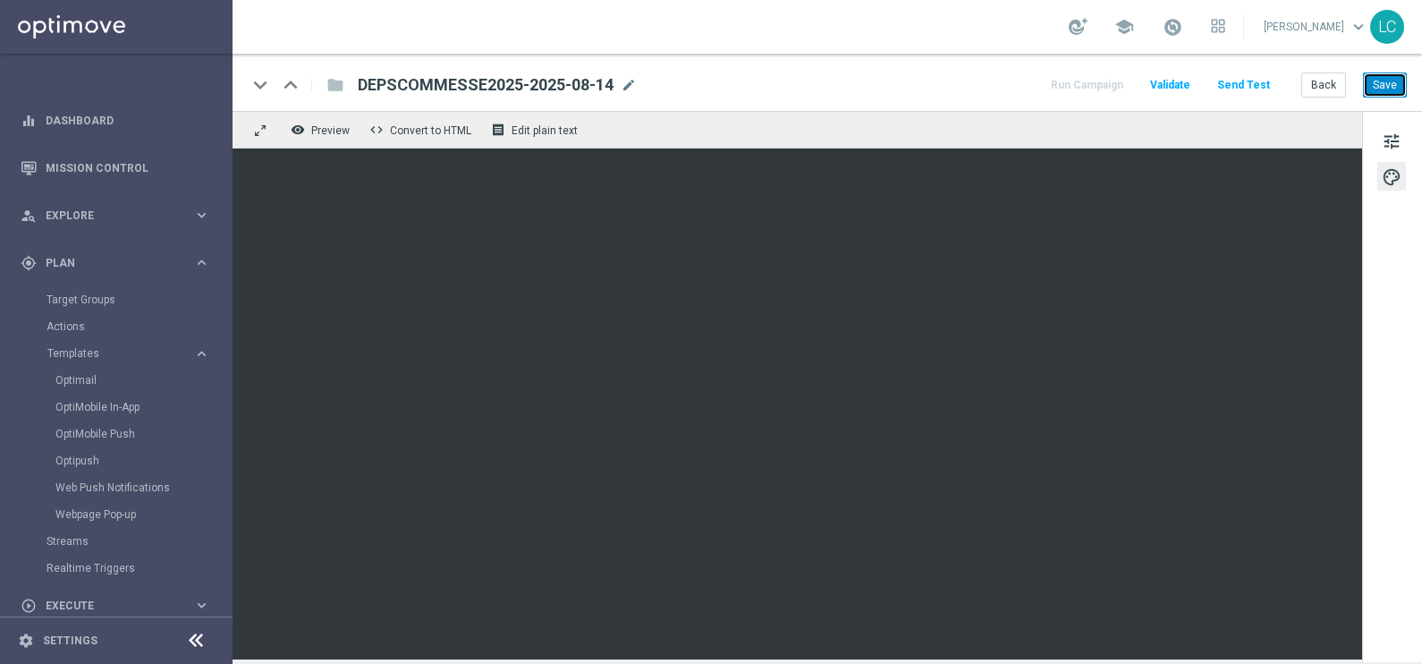
click at [1386, 75] on button "Save" at bounding box center [1385, 84] width 44 height 25
click at [1391, 81] on button "Save" at bounding box center [1385, 84] width 44 height 25
click at [1401, 146] on button "tune" at bounding box center [1391, 140] width 29 height 29
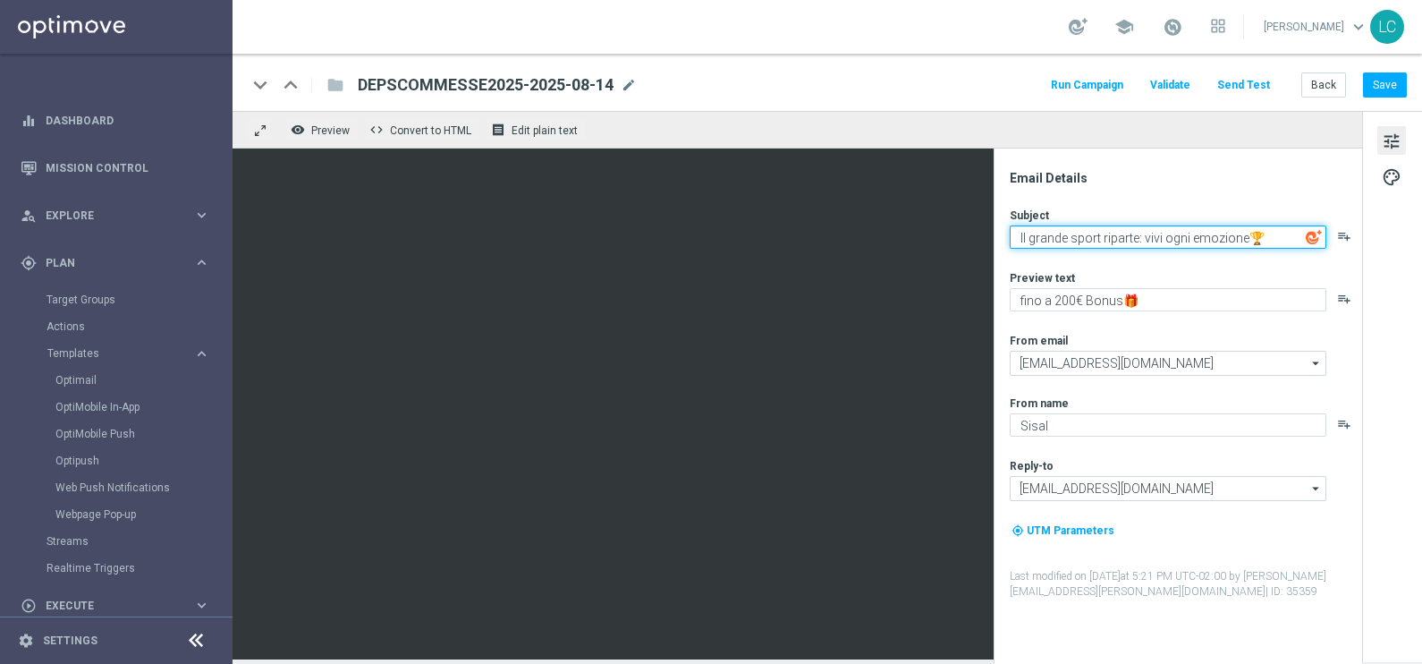
click at [1123, 240] on textarea "Il grande sport riparte: vivi ogni emozione🏆" at bounding box center [1168, 236] width 317 height 23
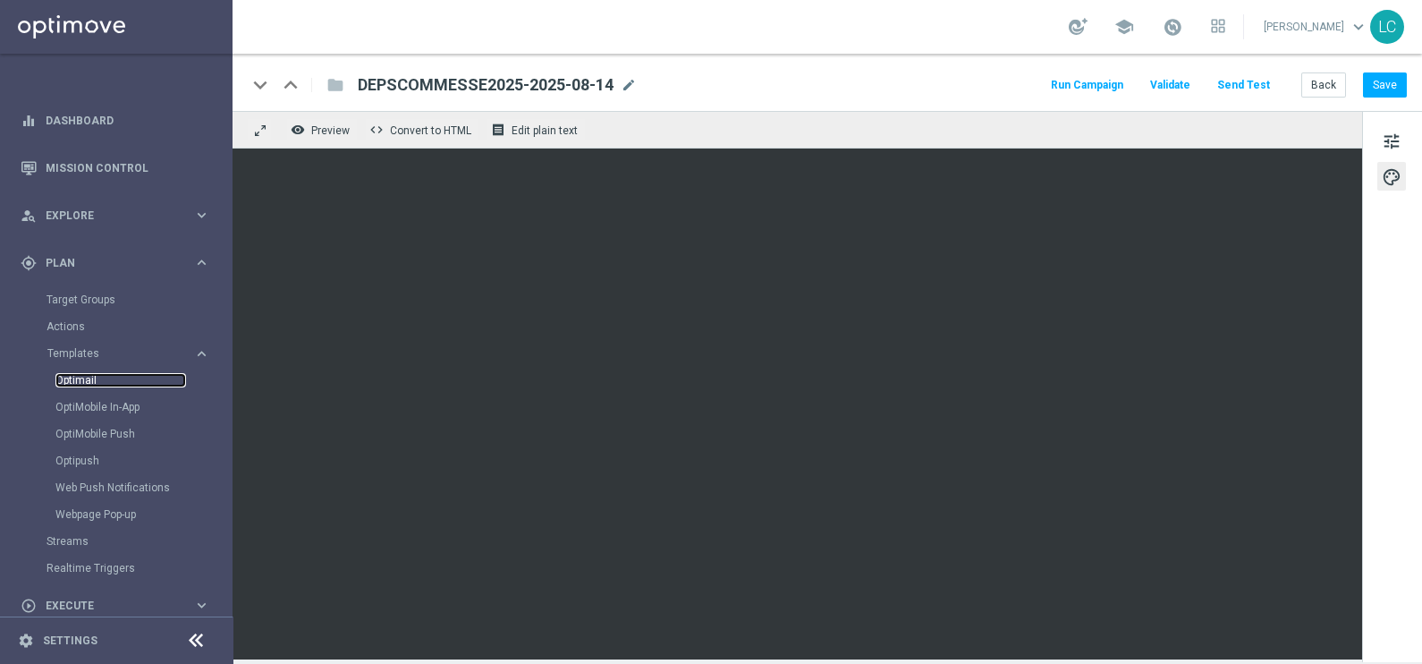
click at [89, 380] on link "Optimail" at bounding box center [120, 380] width 131 height 14
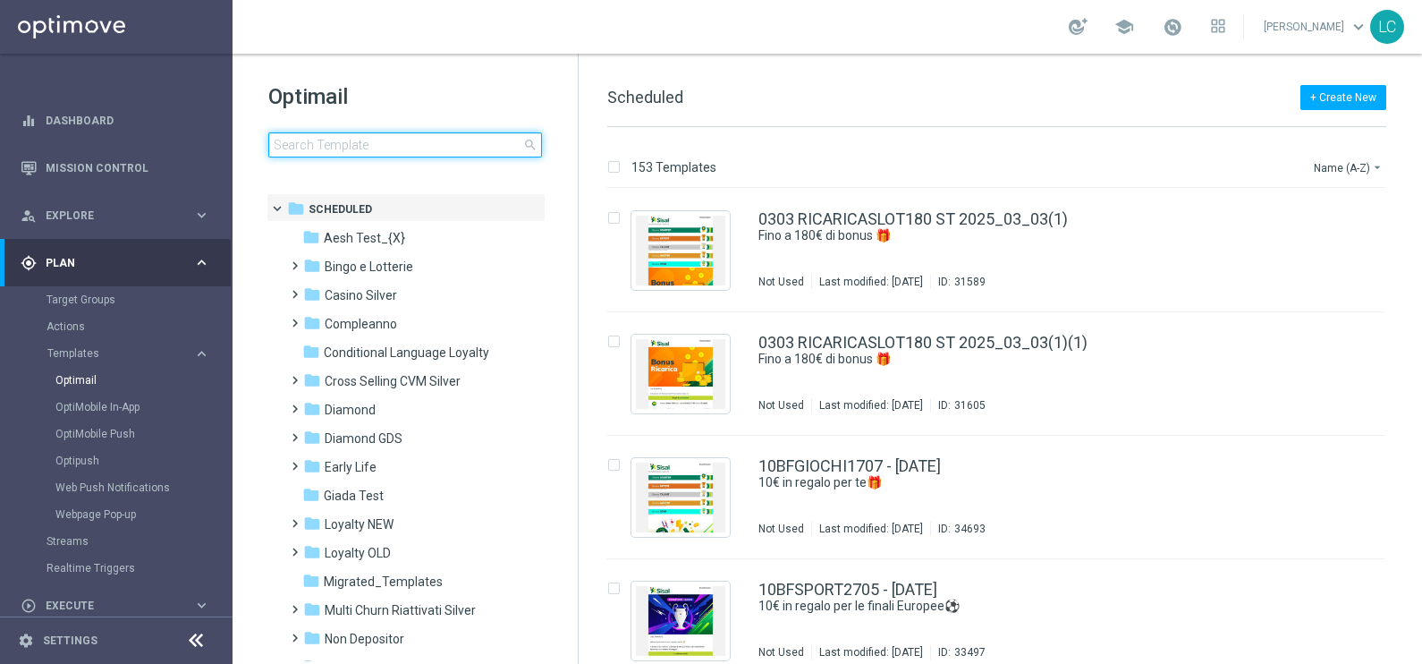
click at [396, 144] on input at bounding box center [405, 144] width 274 height 25
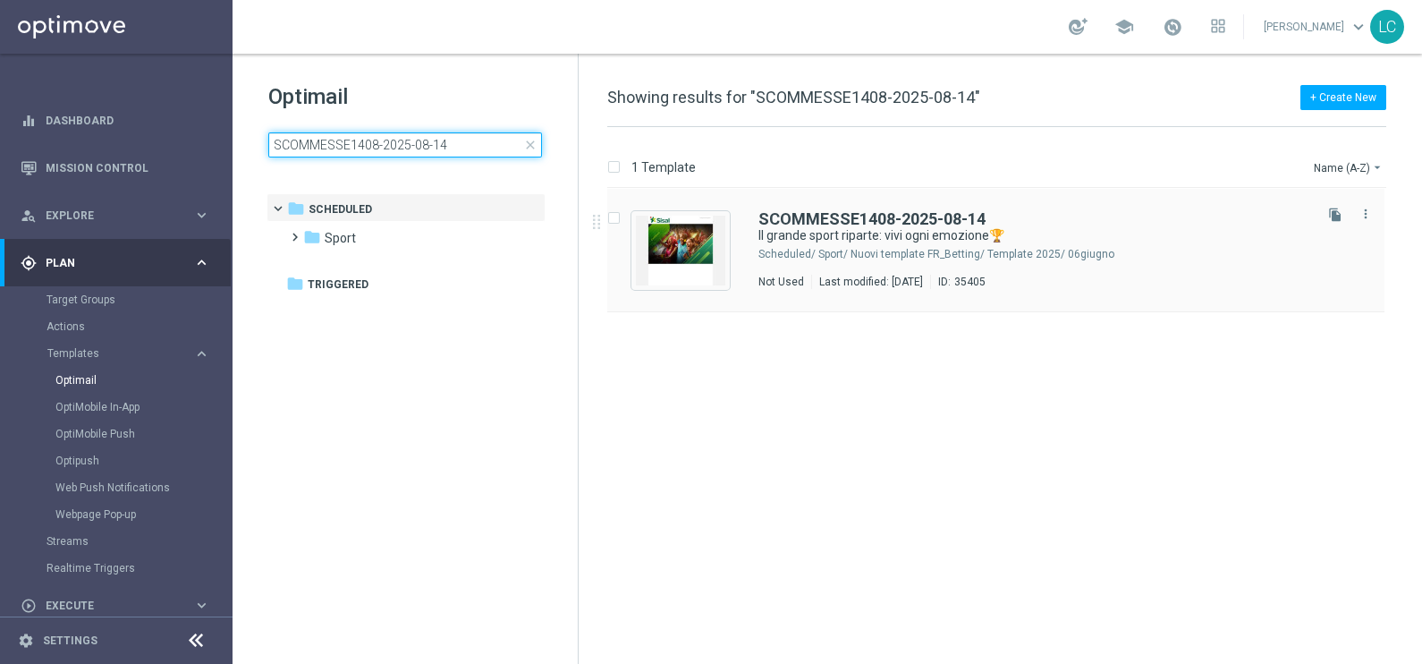
type input "SCOMMESSE1408-2025-08-14"
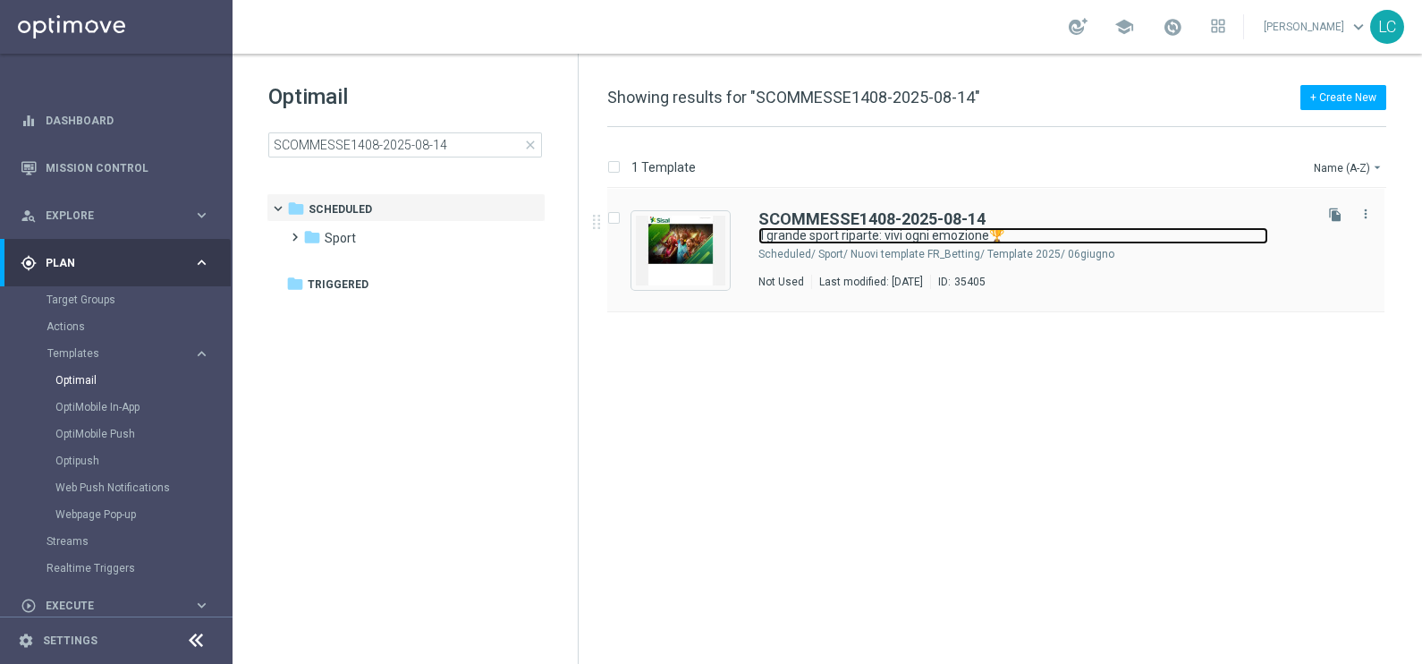
click at [897, 228] on link "Il grande sport riparte: vivi ogni emozione🏆" at bounding box center [1013, 235] width 510 height 17
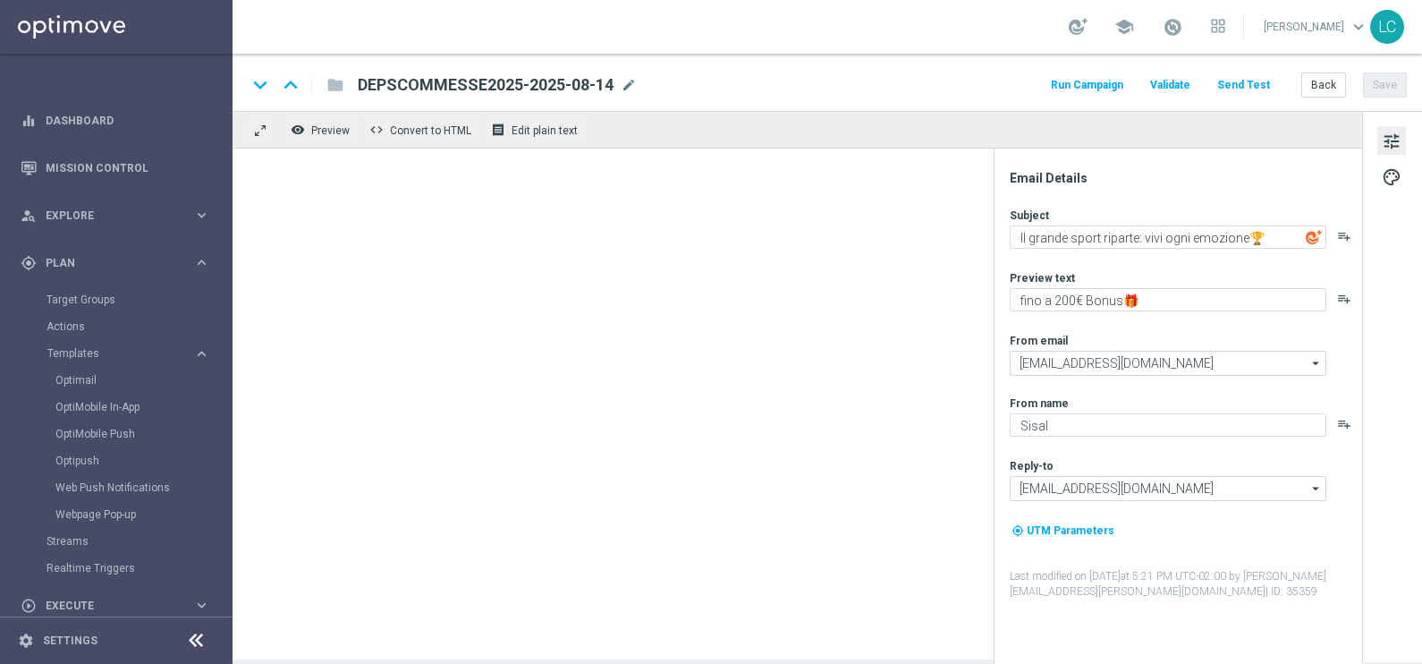
type textarea "Per te 5€ Freebet🎁"
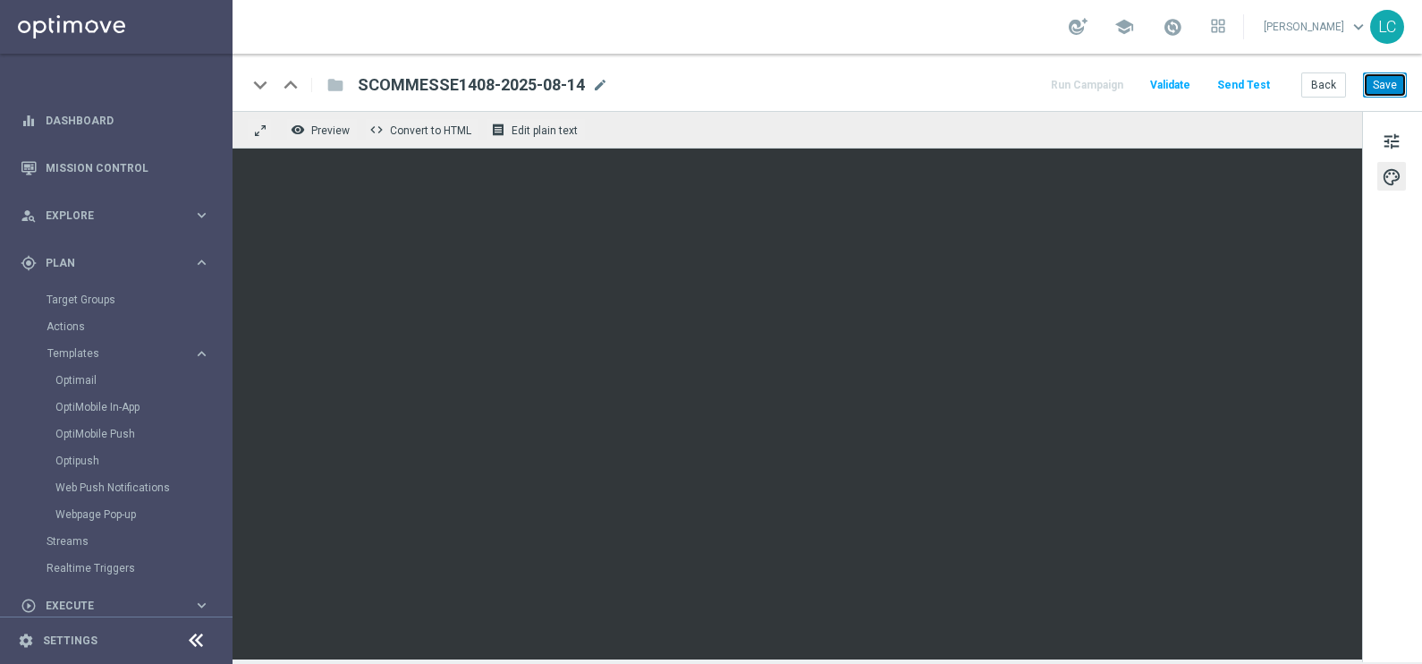
click at [1383, 83] on button "Save" at bounding box center [1385, 84] width 44 height 25
click at [1394, 79] on button "Save" at bounding box center [1385, 84] width 44 height 25
click at [1382, 82] on button "Save" at bounding box center [1385, 84] width 44 height 25
click at [1386, 78] on button "Save" at bounding box center [1385, 84] width 44 height 25
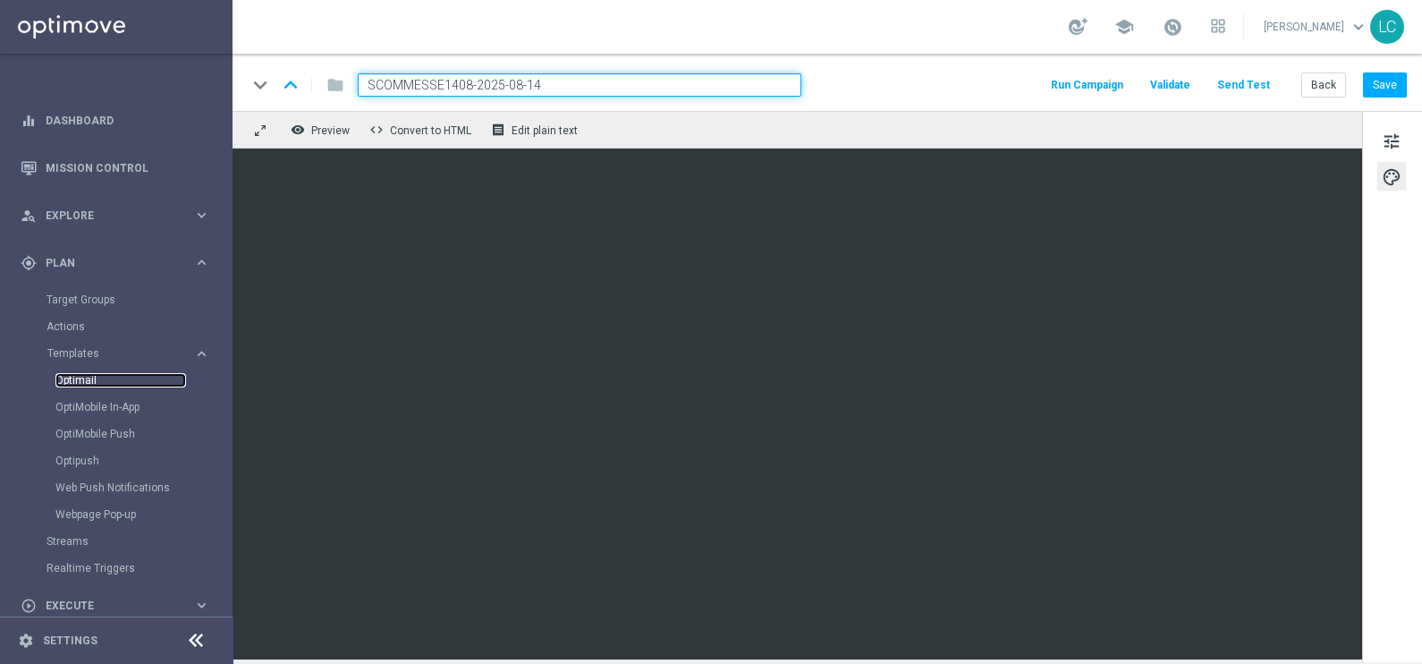
click at [76, 373] on link "Optimail" at bounding box center [120, 380] width 131 height 14
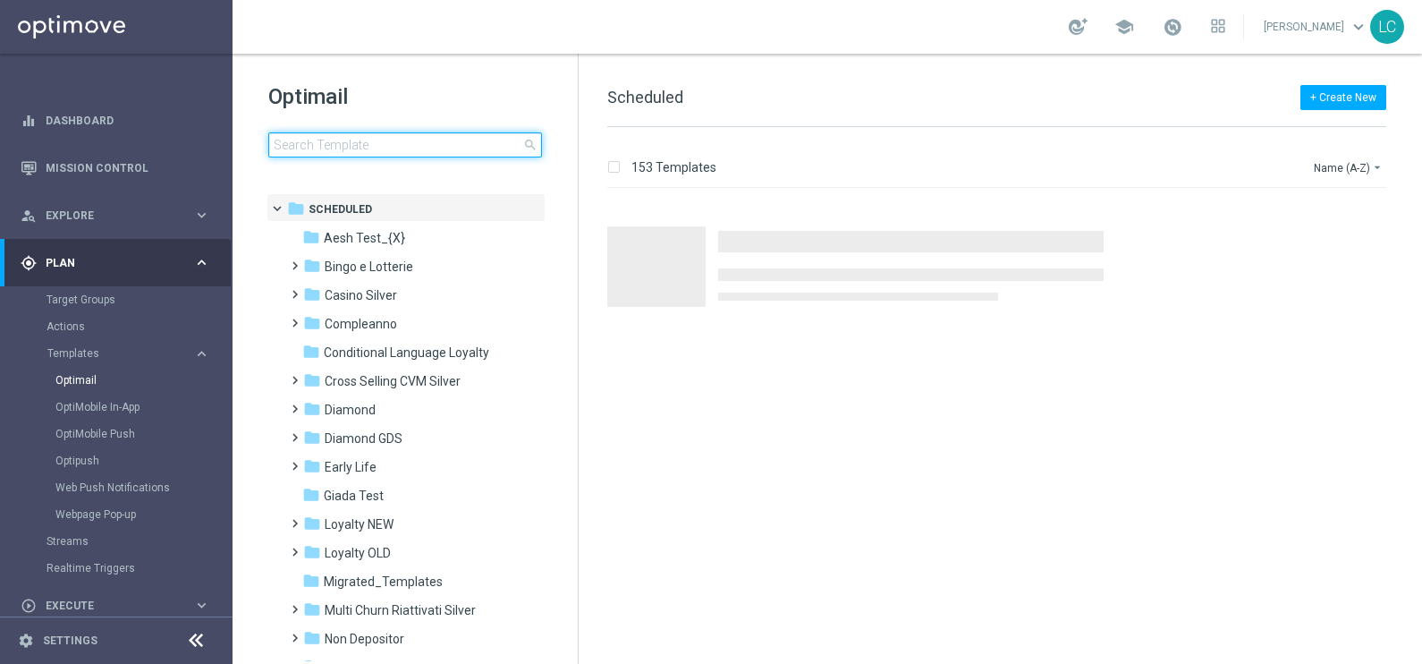
click at [402, 139] on input at bounding box center [405, 144] width 274 height 25
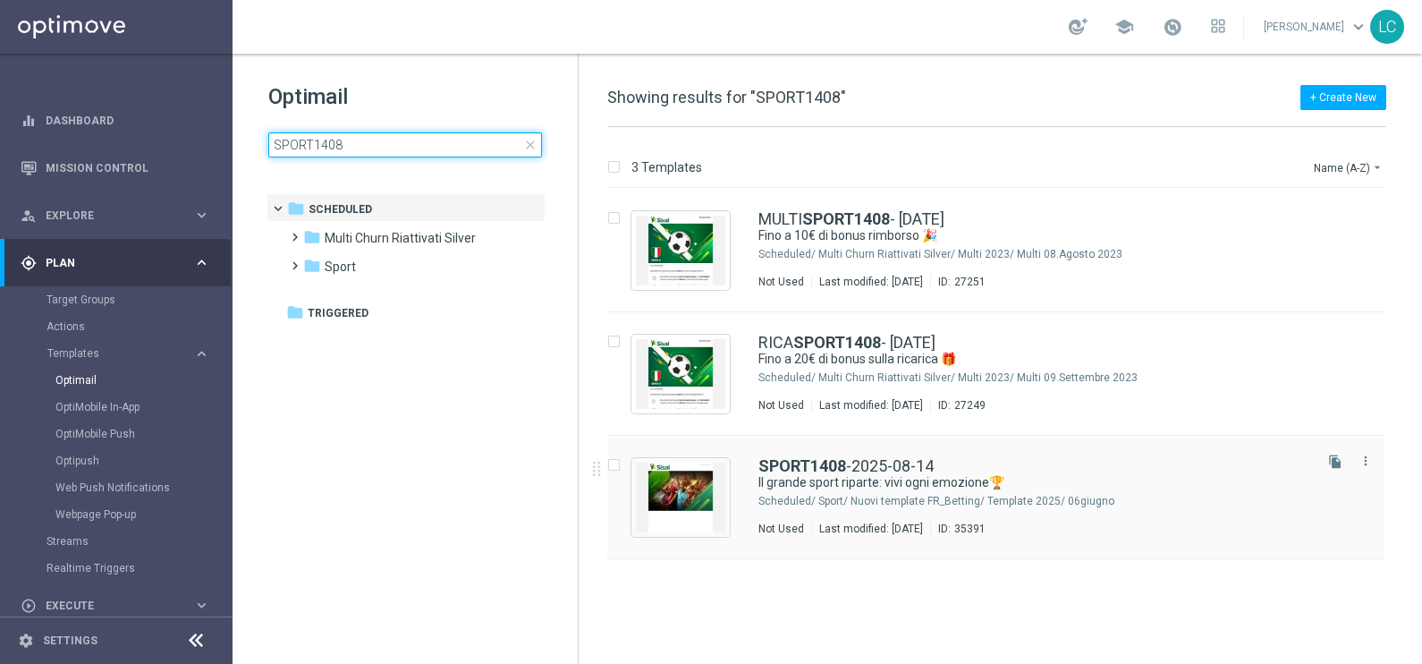
type input "SPORT1408"
click at [781, 454] on div "SPORT1408 -2025-08-14 Il grande sport riparte: vivi ogni emozione🏆 Scheduled/ S…" at bounding box center [995, 497] width 777 height 123
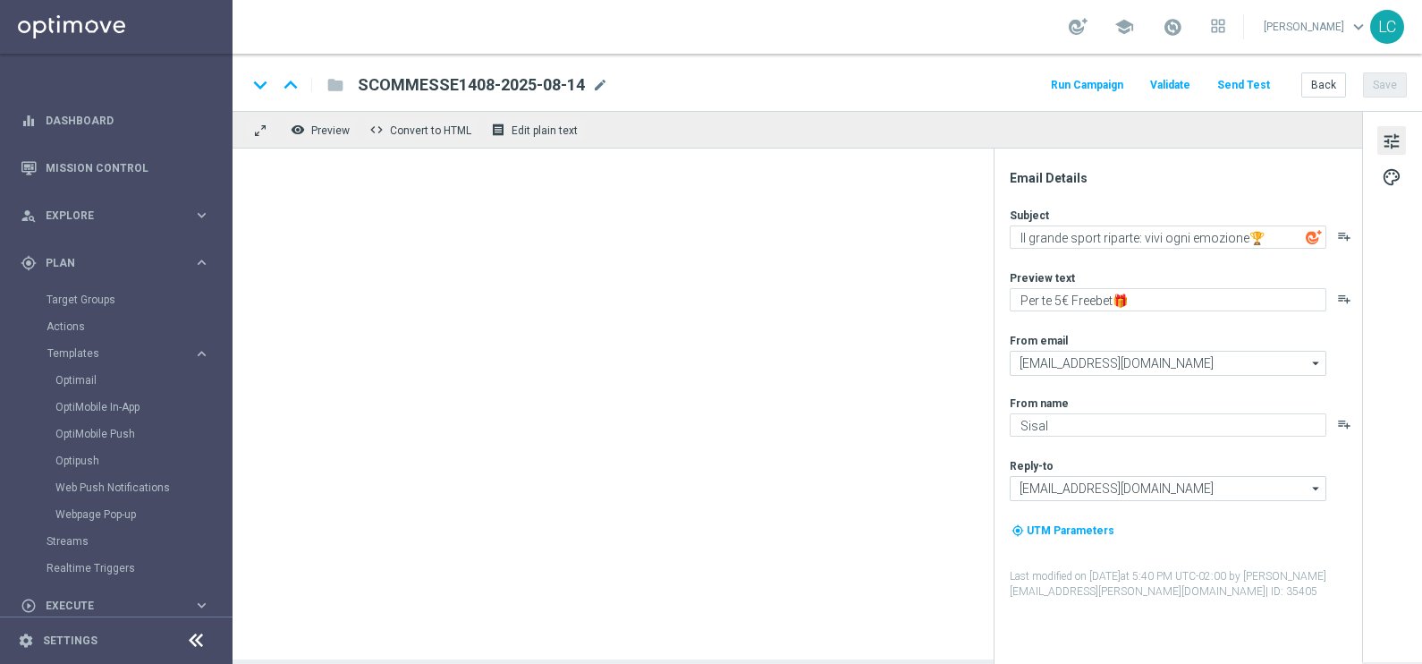
type textarea "fino a 10€ Freebet🎁"
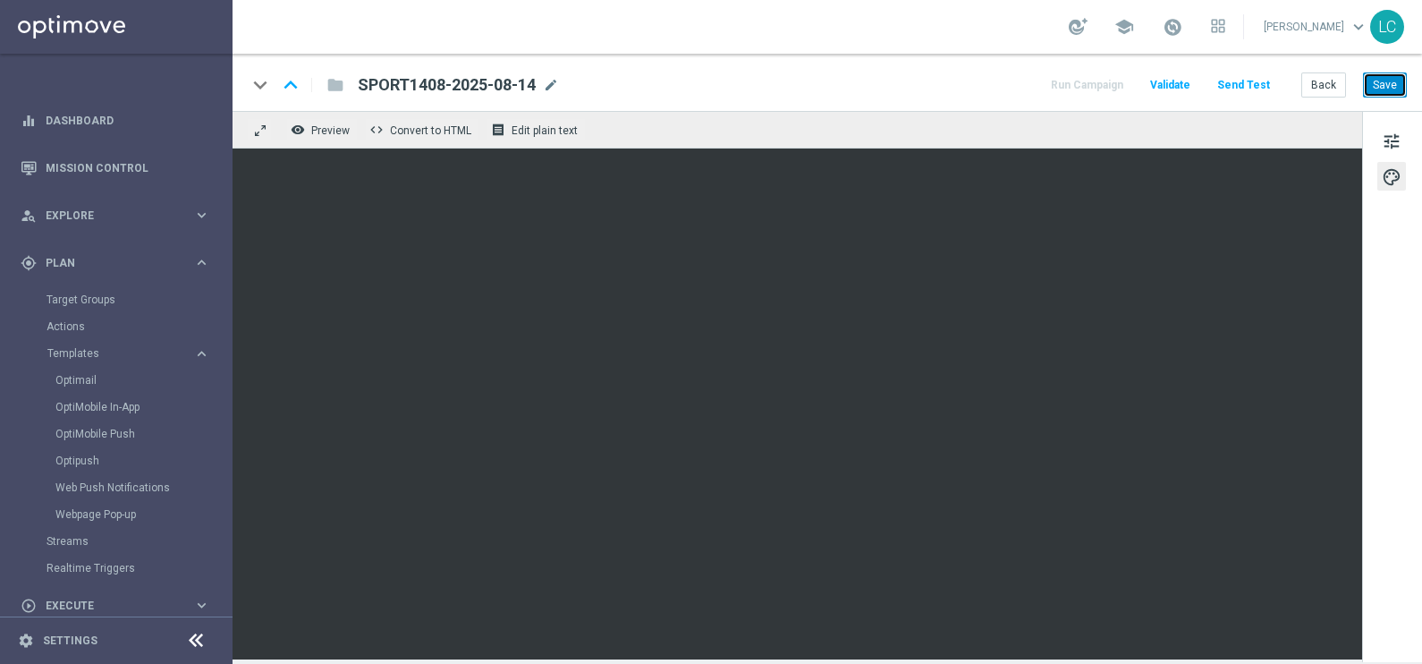
click at [1384, 89] on button "Save" at bounding box center [1385, 84] width 44 height 25
click at [80, 375] on link "Optimail" at bounding box center [120, 380] width 131 height 14
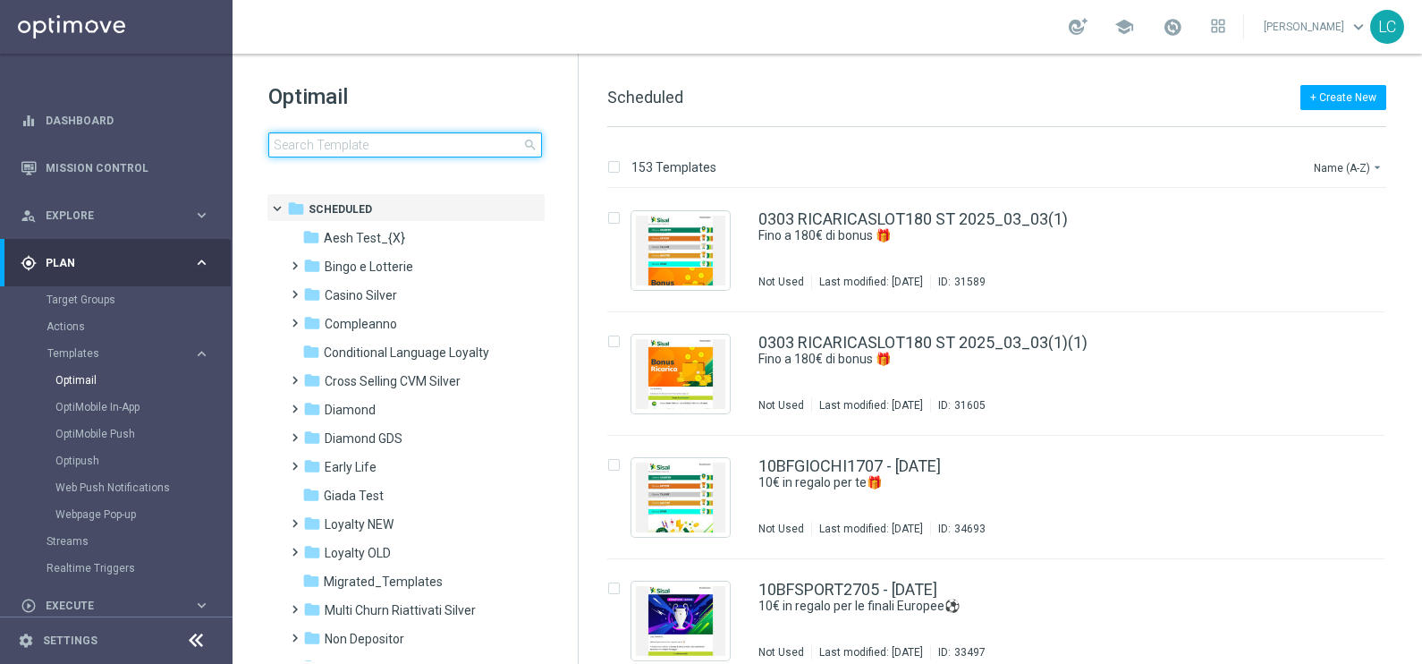
click at [367, 152] on input at bounding box center [405, 144] width 274 height 25
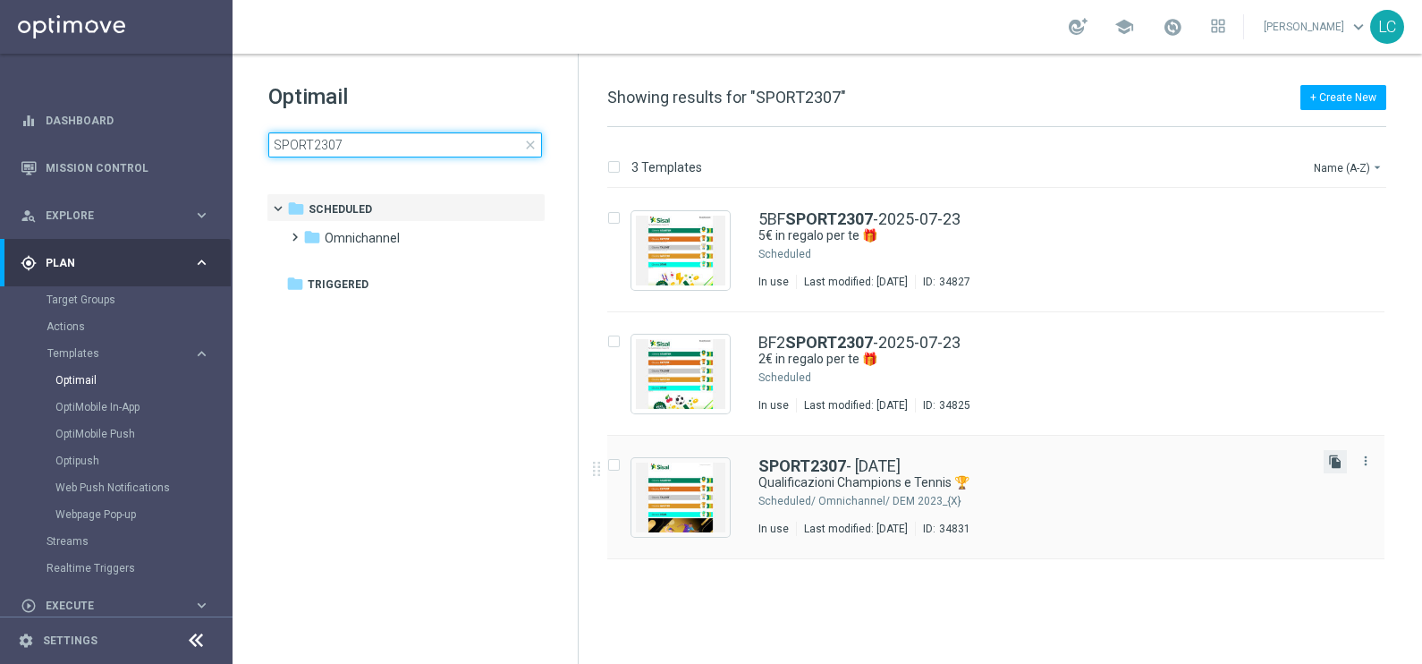
type input "SPORT2307"
click at [1334, 454] on icon "file_copy" at bounding box center [1335, 461] width 14 height 14
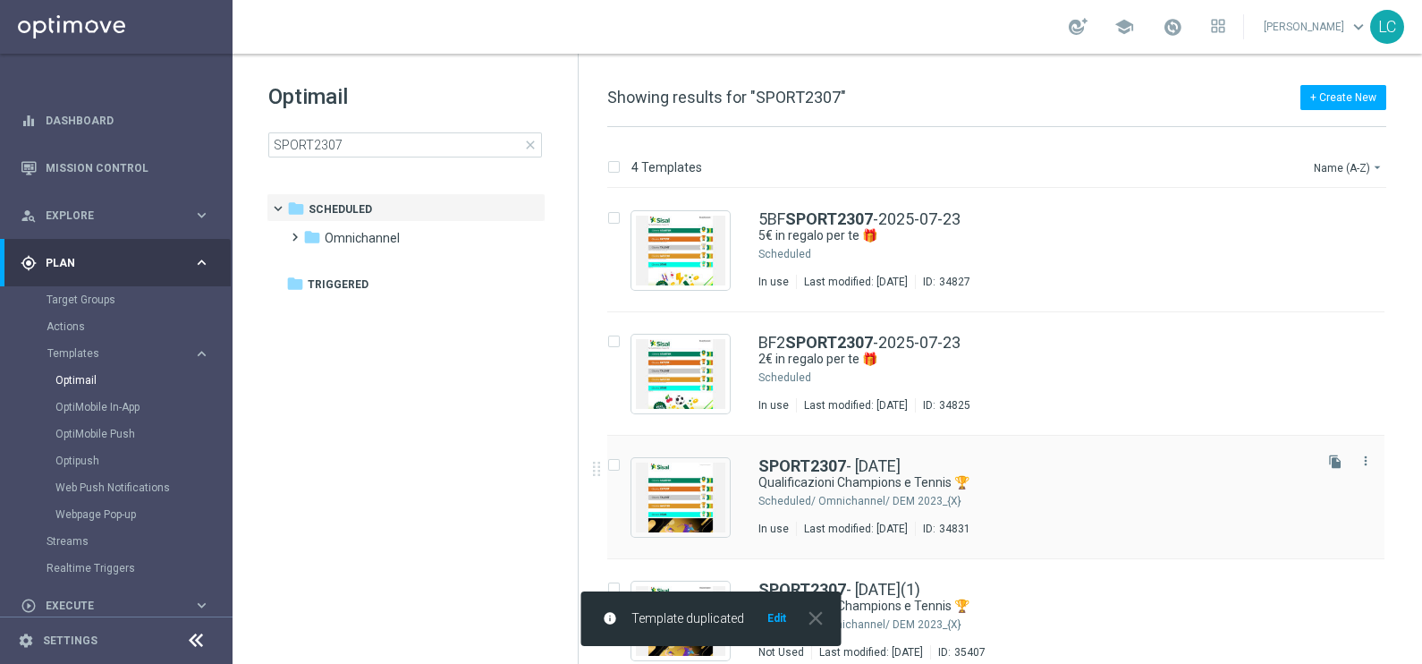
scroll to position [18, 0]
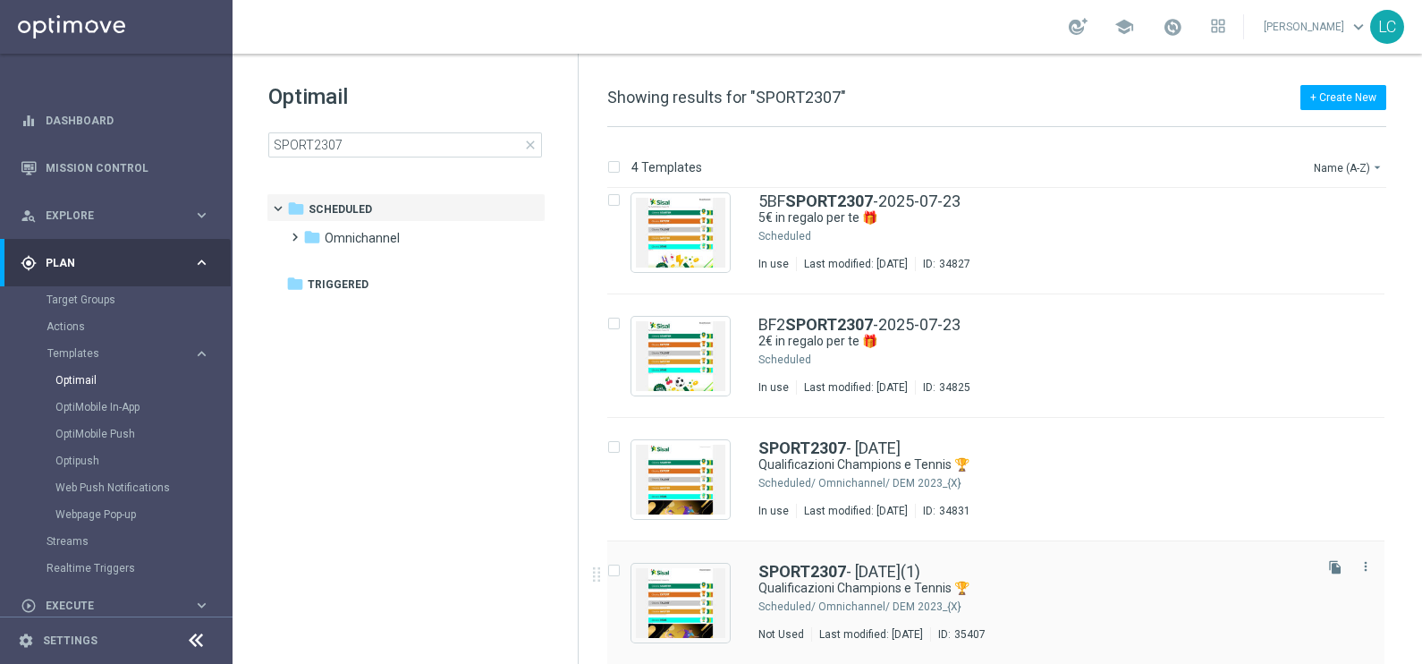
click at [885, 559] on div "SPORT2307 - [DATE](1) Qualificazioni Champions e Tennis 🏆 Scheduled/ Omnichanne…" at bounding box center [995, 602] width 777 height 123
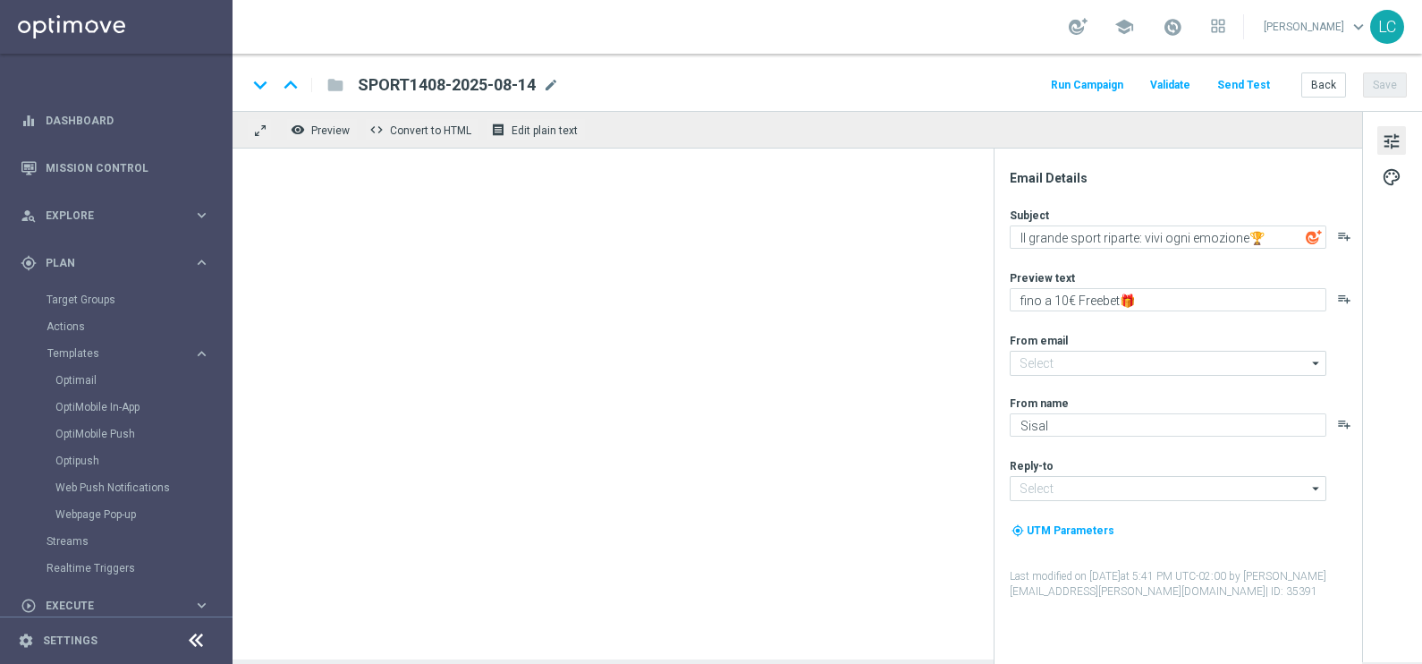
type textarea "Qualificazioni Champions e Tennis 🏆"
type textarea "Fino a 200€ di bonus 🎁"
type input "[EMAIL_ADDRESS][DOMAIN_NAME]"
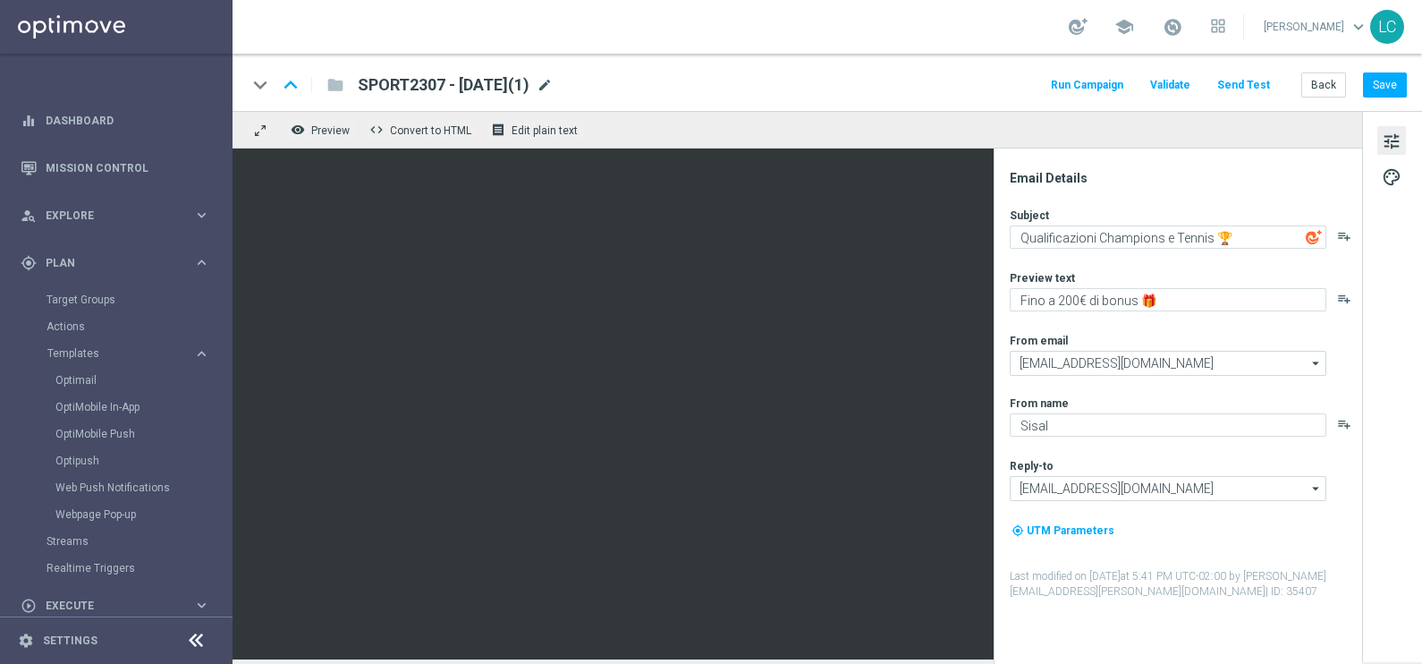
click at [553, 81] on span "mode_edit" at bounding box center [545, 85] width 16 height 16
click at [436, 82] on span "SPORT2307 - 2025-07-23(1)" at bounding box center [444, 84] width 172 height 21
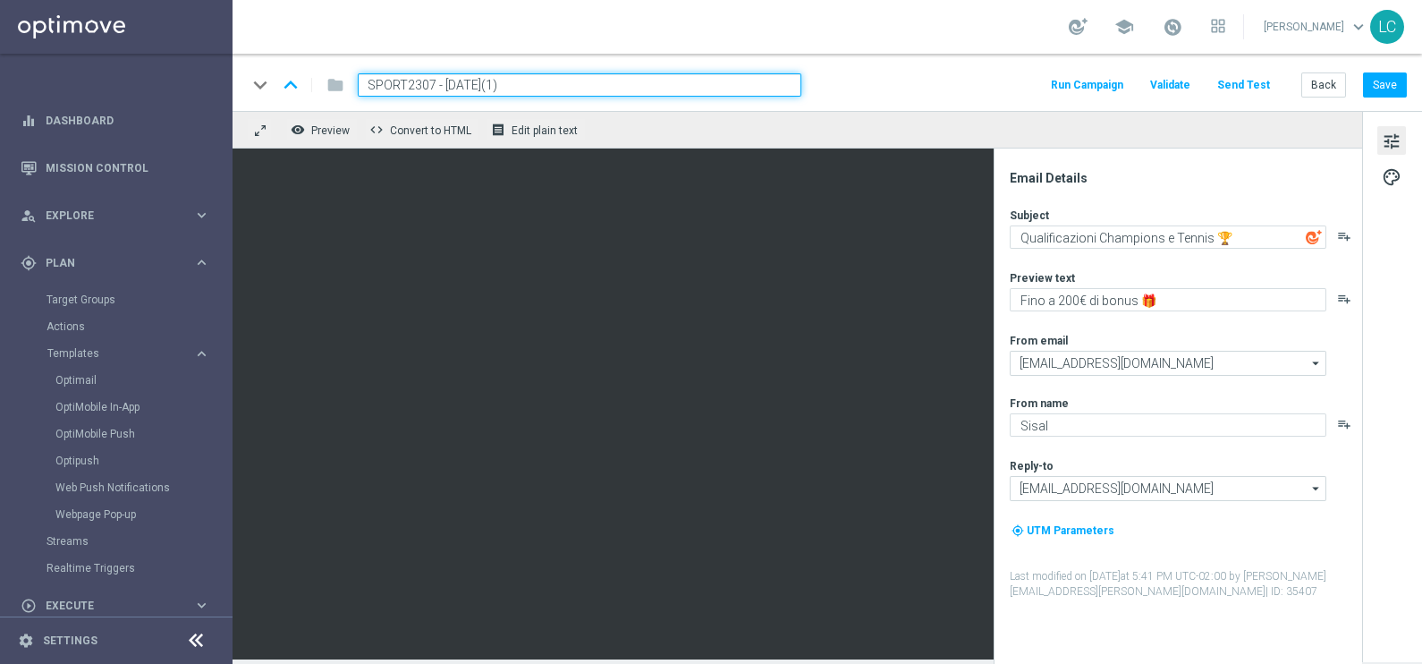
click at [397, 80] on input "SPORT2307 - 2025-07-23(1)" at bounding box center [580, 84] width 444 height 23
paste input "CBSPORT1408"
click at [614, 82] on input "CBSPORT1408 - 2025-07-23(1)" at bounding box center [580, 84] width 444 height 23
type input "CBSPORT1408 - 2025-08-14"
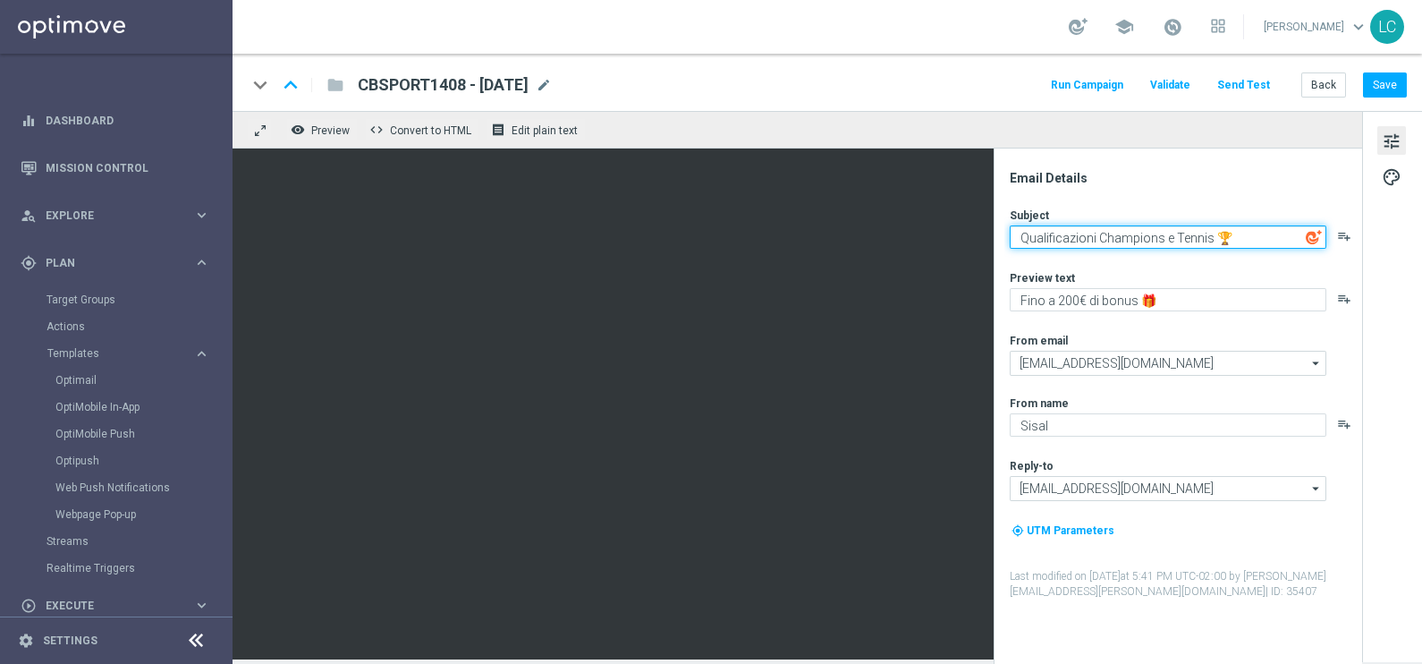
click at [1231, 233] on textarea "Qualificazioni Champions e Tennis 🏆" at bounding box center [1168, 236] width 317 height 23
drag, startPoint x: 1231, startPoint y: 233, endPoint x: 1020, endPoint y: 237, distance: 210.2
click at [1020, 237] on textarea "Qualificazioni Champions e Tennis 🏆" at bounding box center [1168, 236] width 317 height 23
paste textarea "Il grande sport riparte: vivi ogni emozione"
type textarea "Il grande sport riparte: vivi ogni emozione🏆"
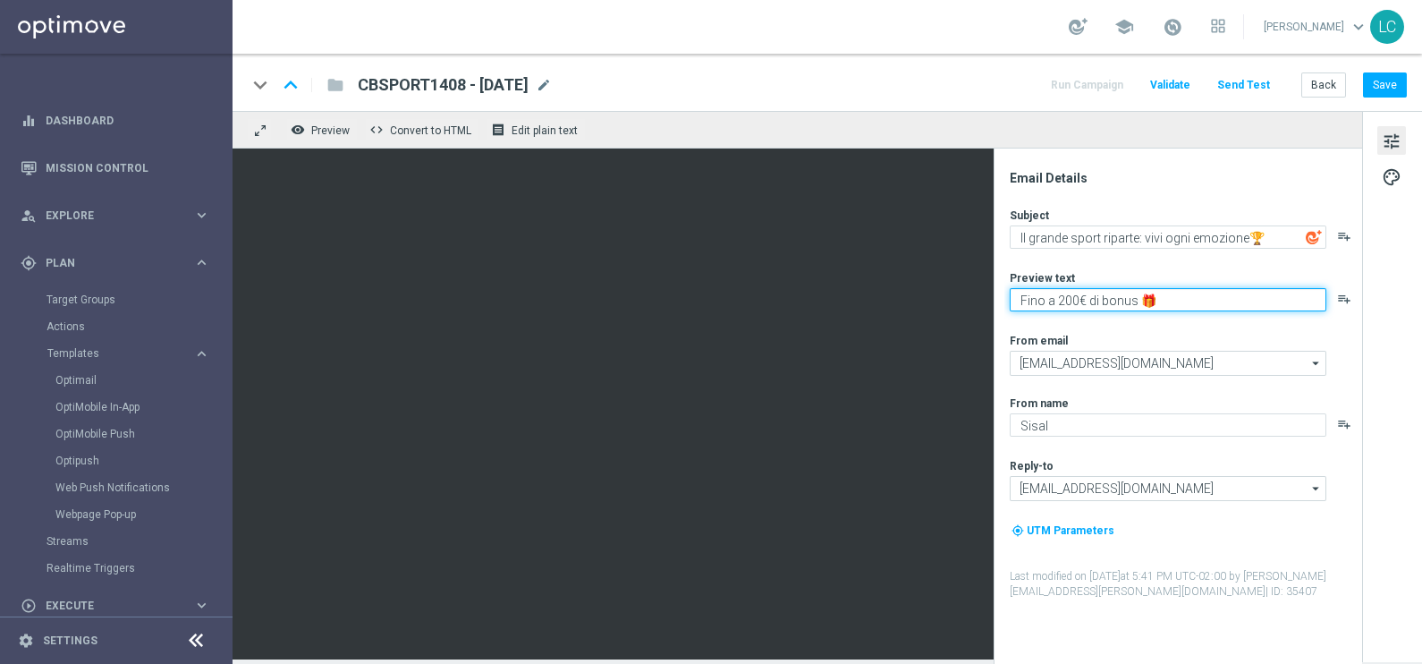
click at [1071, 296] on textarea "Fino a 200€ di bonus 🎁" at bounding box center [1168, 299] width 317 height 23
type textarea "Fino a 150€ di bonus 🎁"
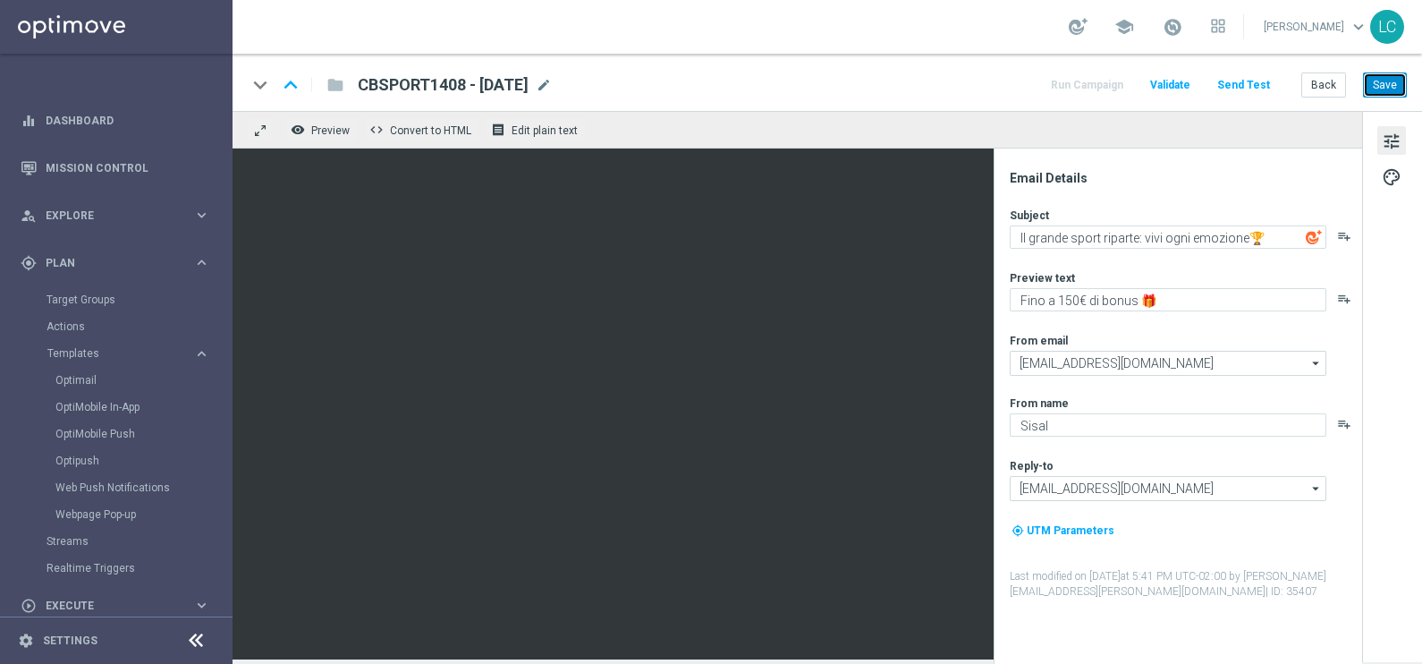
click at [1380, 78] on button "Save" at bounding box center [1385, 84] width 44 height 25
click at [552, 80] on span "mode_edit" at bounding box center [544, 85] width 16 height 16
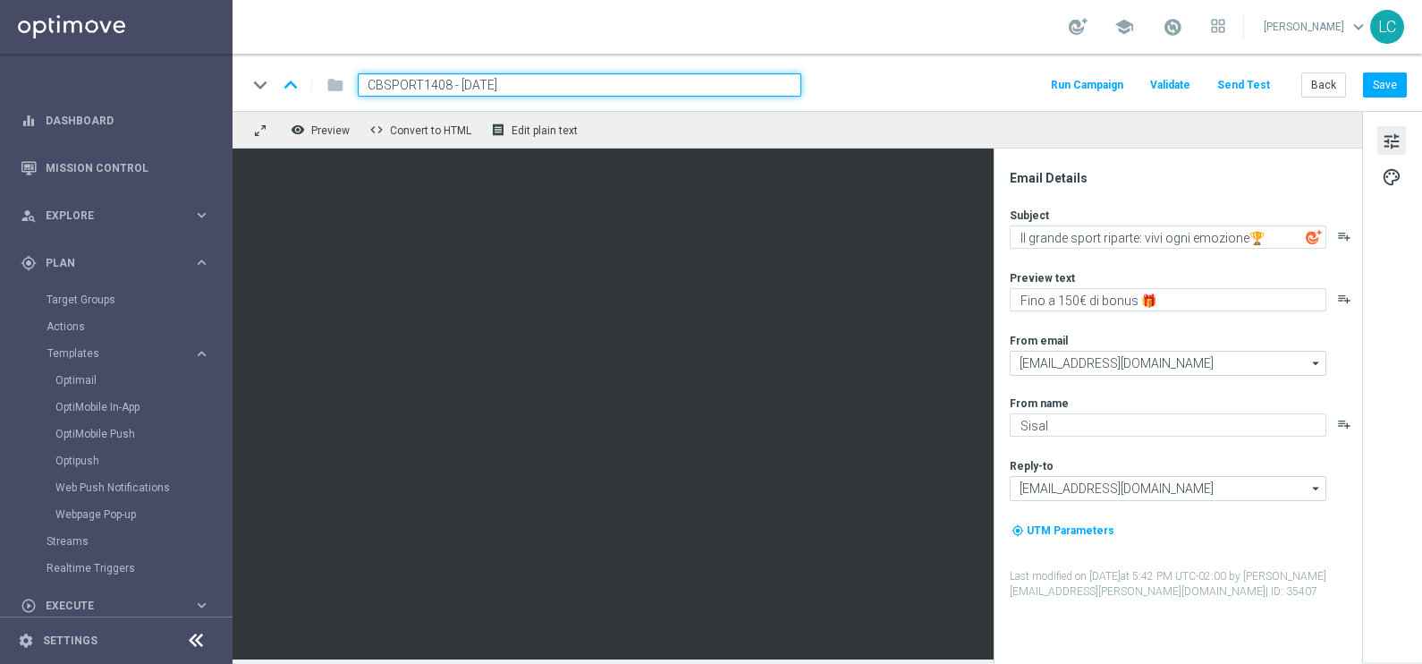
click at [462, 84] on input "CBSPORT1408 - 2025-08-14" at bounding box center [580, 84] width 444 height 23
type input "CBSPORT1408-2025-08-14"
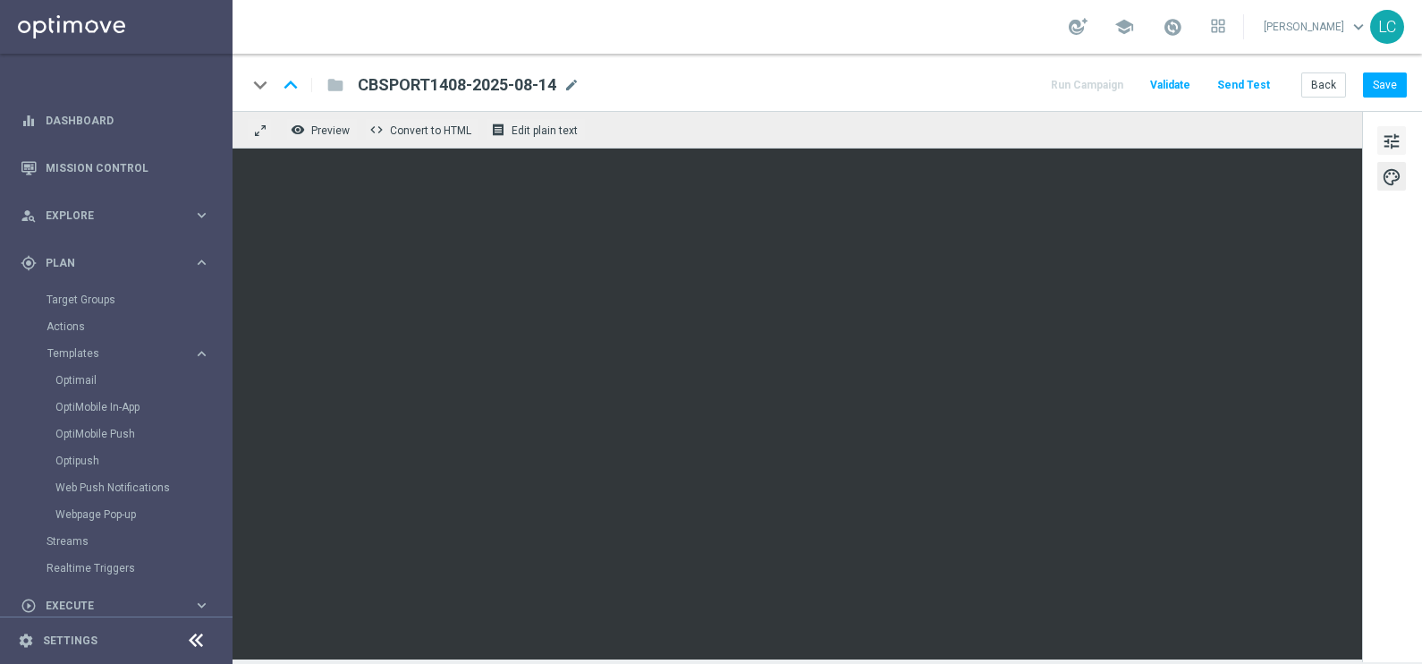
click at [1392, 132] on span "tune" at bounding box center [1392, 141] width 20 height 23
click at [1382, 78] on button "Save" at bounding box center [1385, 84] width 44 height 25
click at [1367, 72] on button "Save" at bounding box center [1385, 84] width 44 height 25
click at [1376, 76] on button "Save" at bounding box center [1385, 84] width 44 height 25
click at [1384, 76] on button "Save" at bounding box center [1385, 84] width 44 height 25
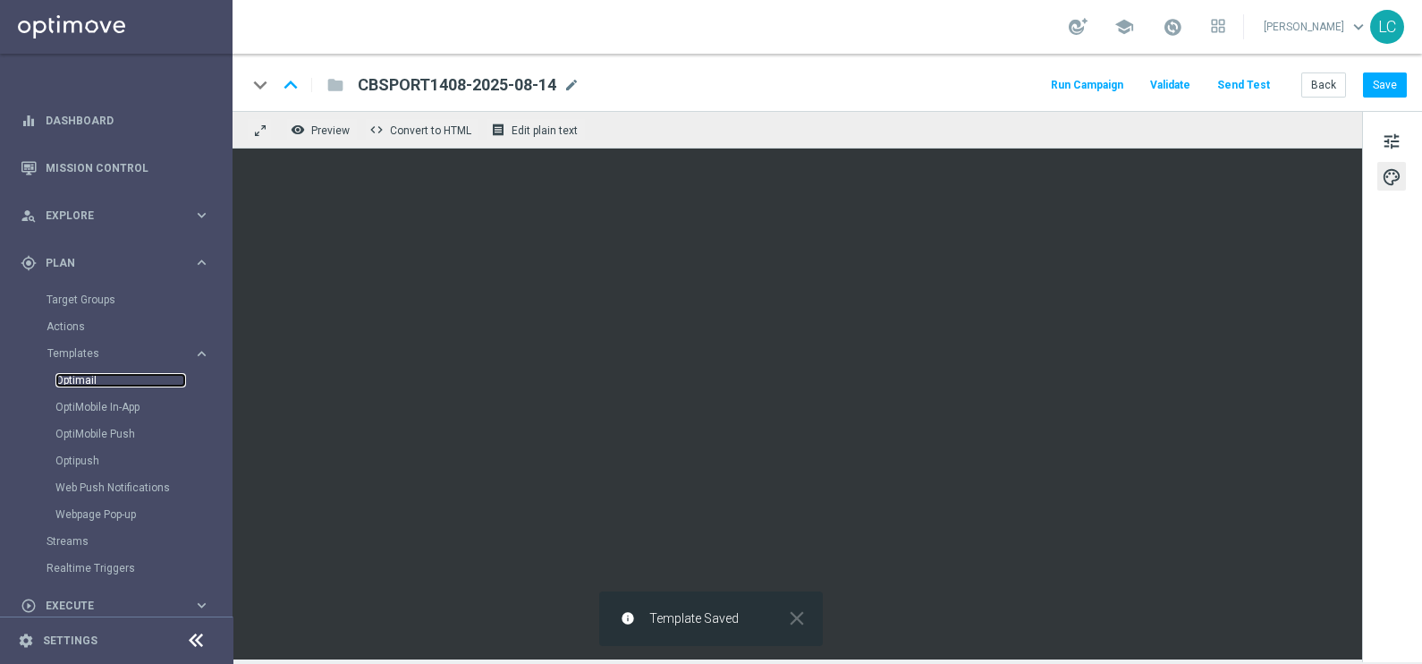
click at [83, 378] on link "Optimail" at bounding box center [120, 380] width 131 height 14
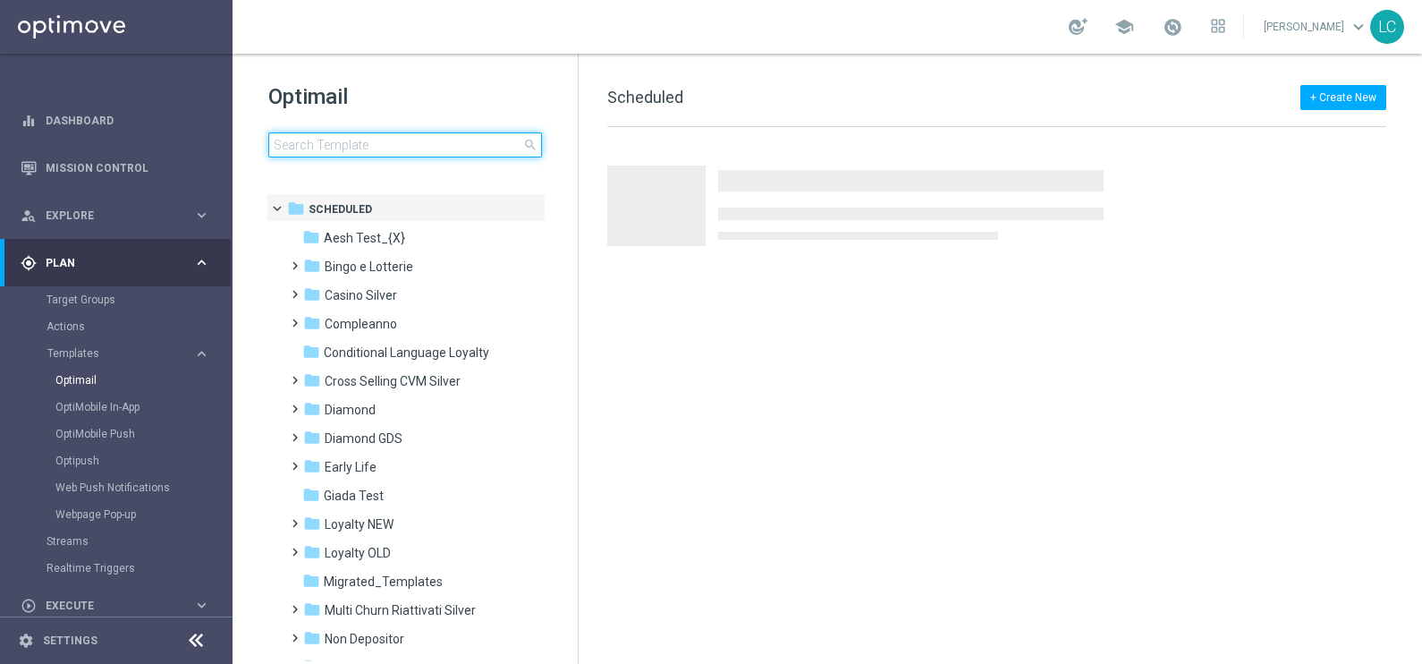
click at [317, 148] on input at bounding box center [405, 144] width 274 height 25
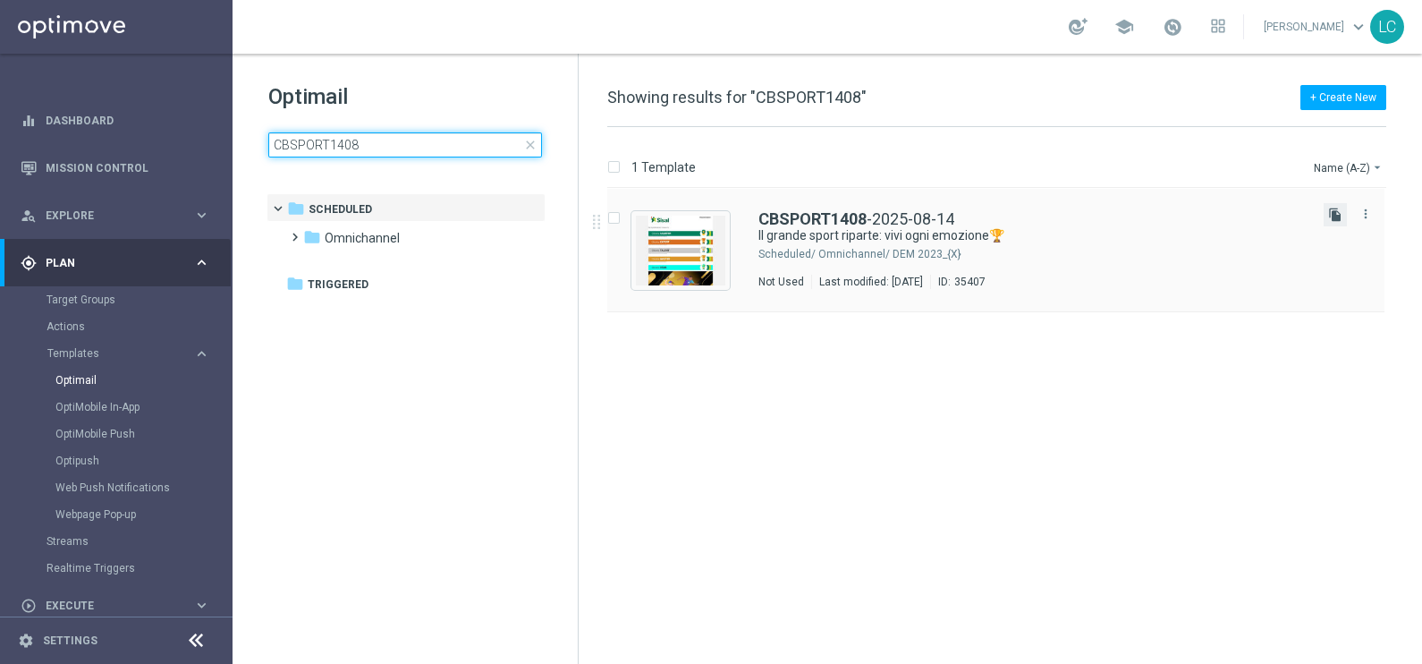
type input "CBSPORT1408"
click at [1335, 207] on icon "file_copy" at bounding box center [1335, 214] width 14 height 14
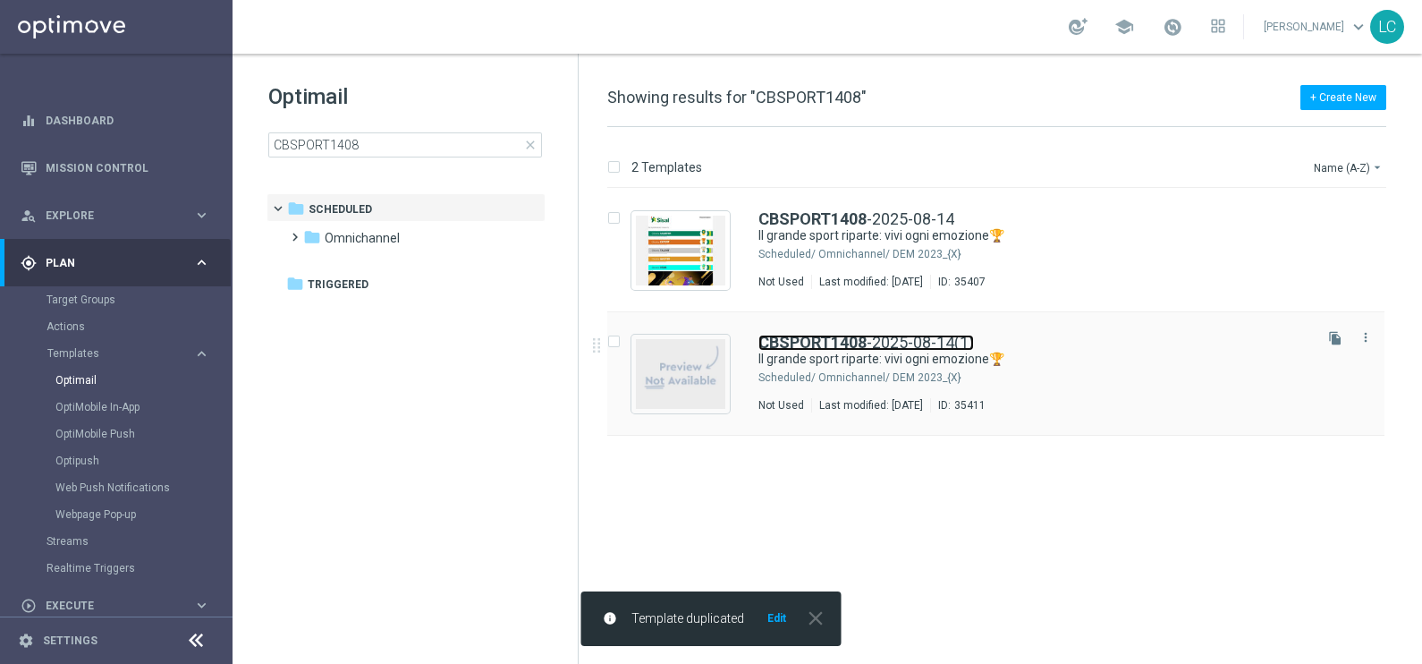
click at [843, 340] on b "CBSPORT1408" at bounding box center [812, 342] width 108 height 19
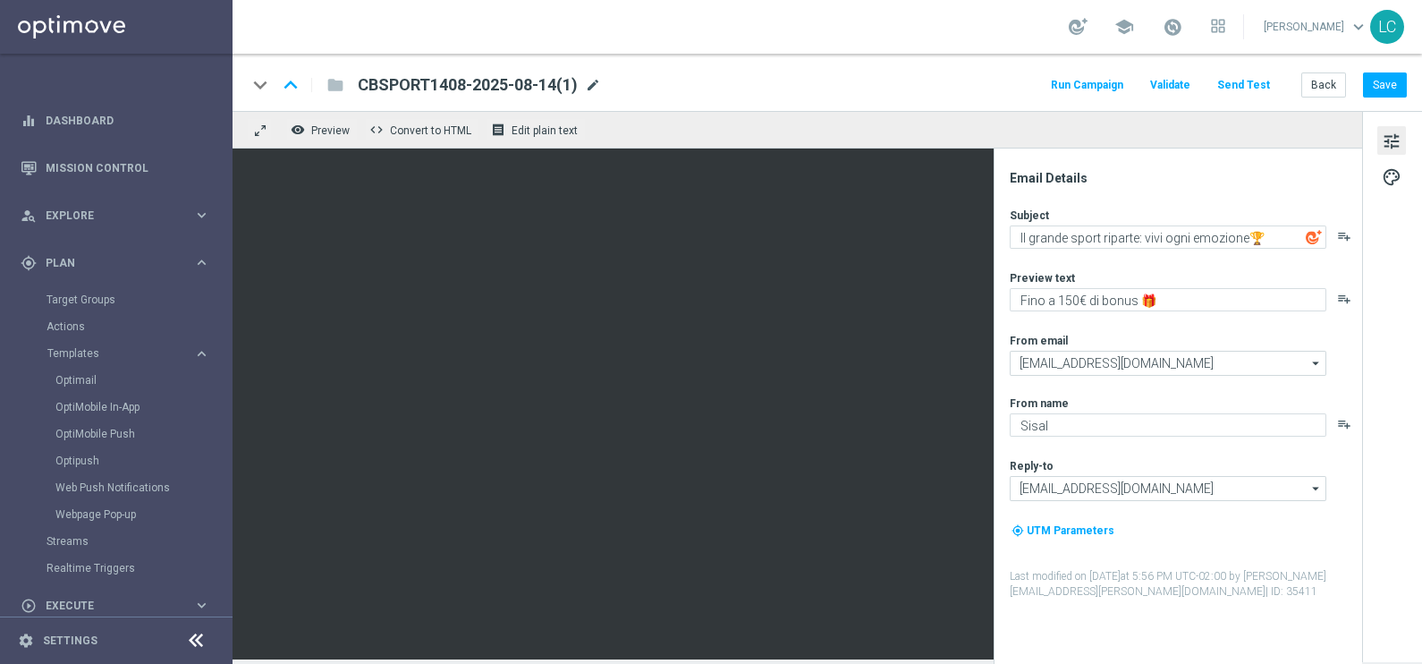
click at [597, 83] on span "mode_edit" at bounding box center [593, 85] width 16 height 16
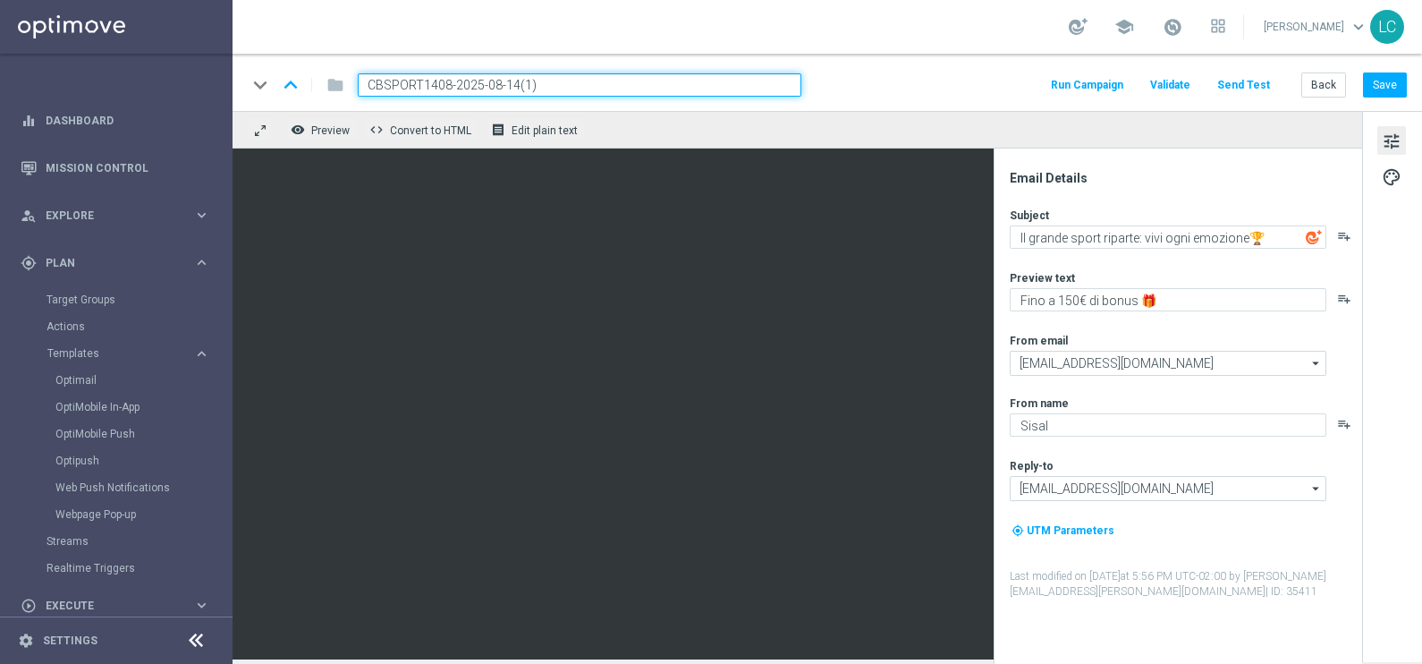
click at [394, 81] on input "CBSPORT1408-2025-08-14(1)" at bounding box center [580, 84] width 444 height 23
paste input "COMMESSE"
click at [621, 80] on input "CBSCOMMESSE1408-2025-08-14(1)" at bounding box center [580, 84] width 444 height 23
type input "CBSCOMMESSE1408-2025-08-14"
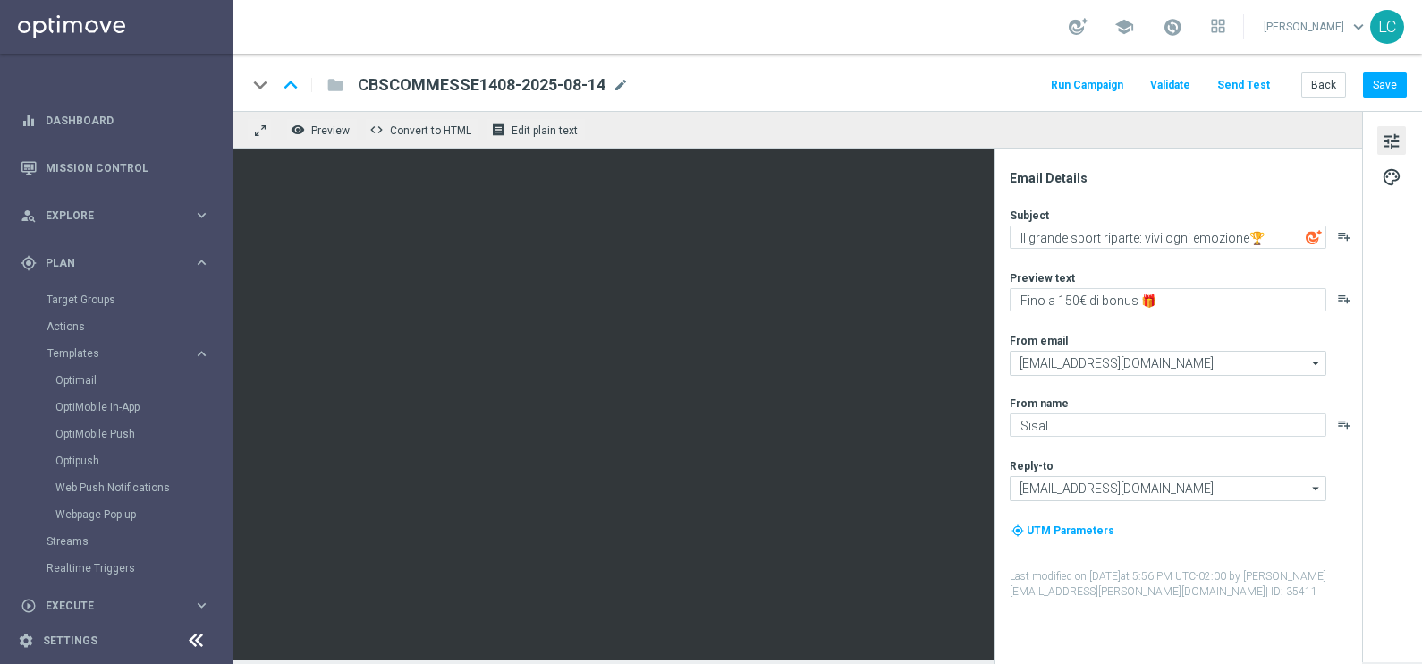
click at [1385, 72] on div "keyboard_arrow_down keyboard_arrow_up folder CBSCOMMESSE1408-2025-08-14 CBSCOMM…" at bounding box center [828, 82] width 1190 height 57
click at [1386, 79] on button "Save" at bounding box center [1385, 84] width 44 height 25
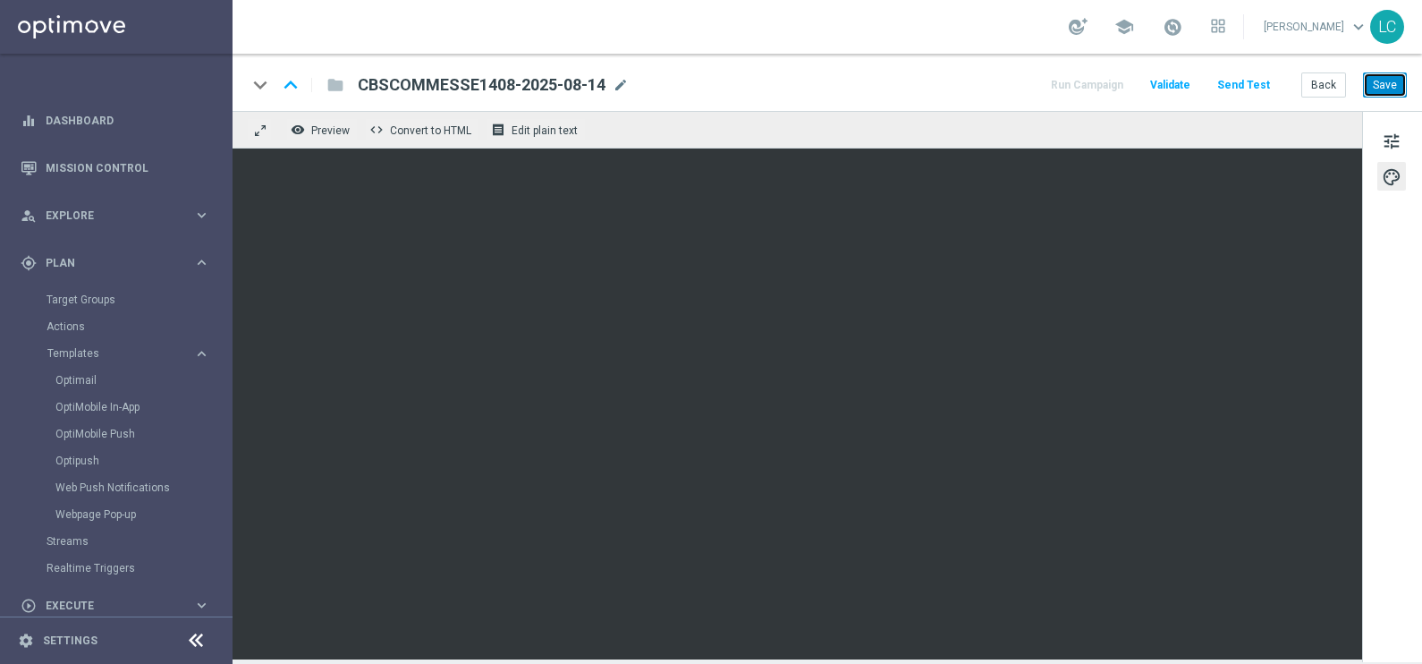
click at [1386, 77] on button "Save" at bounding box center [1385, 84] width 44 height 25
click at [1380, 139] on button "tune" at bounding box center [1391, 140] width 29 height 29
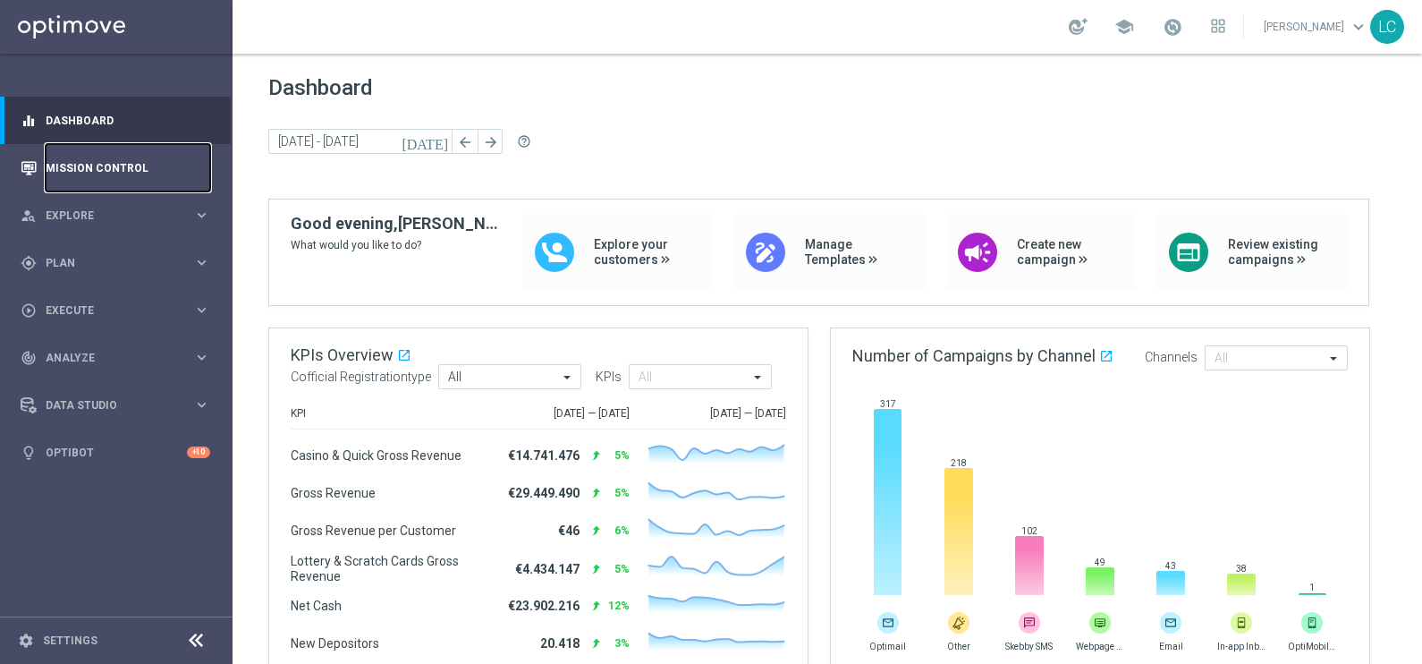
click at [72, 162] on link "Mission Control" at bounding box center [128, 167] width 165 height 47
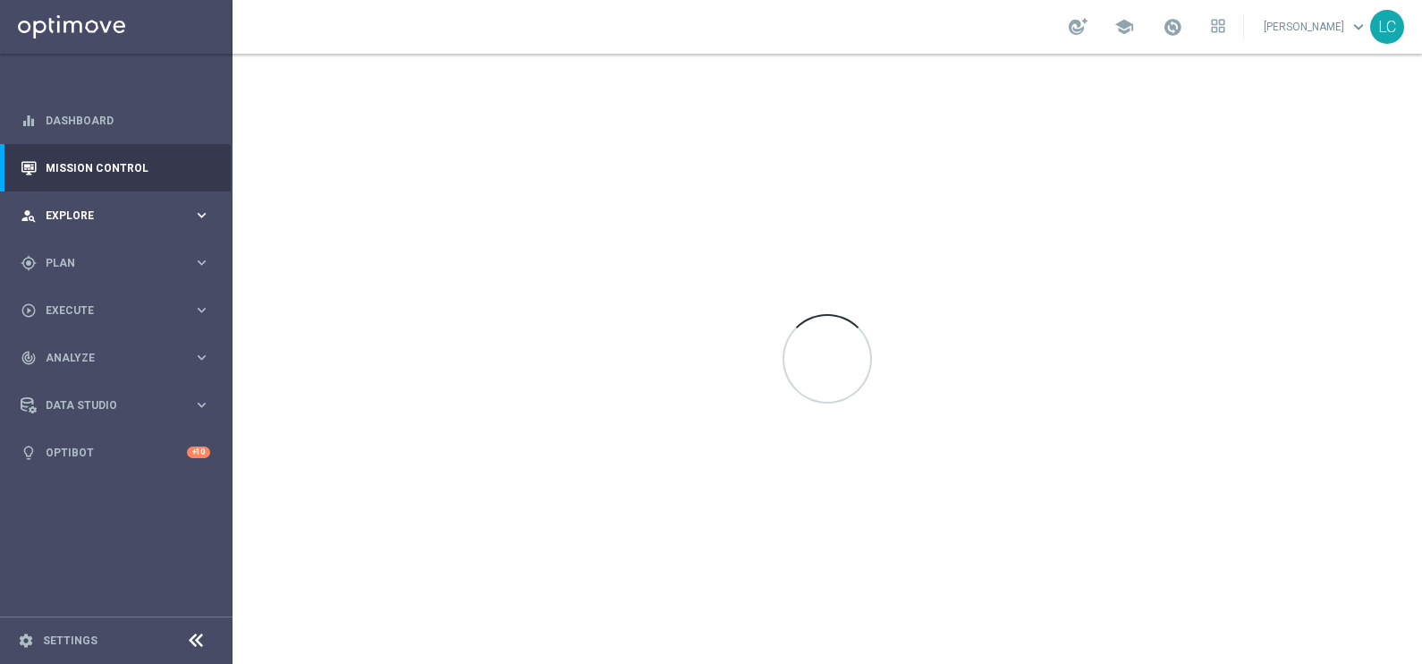
click at [82, 215] on span "Explore" at bounding box center [120, 215] width 148 height 11
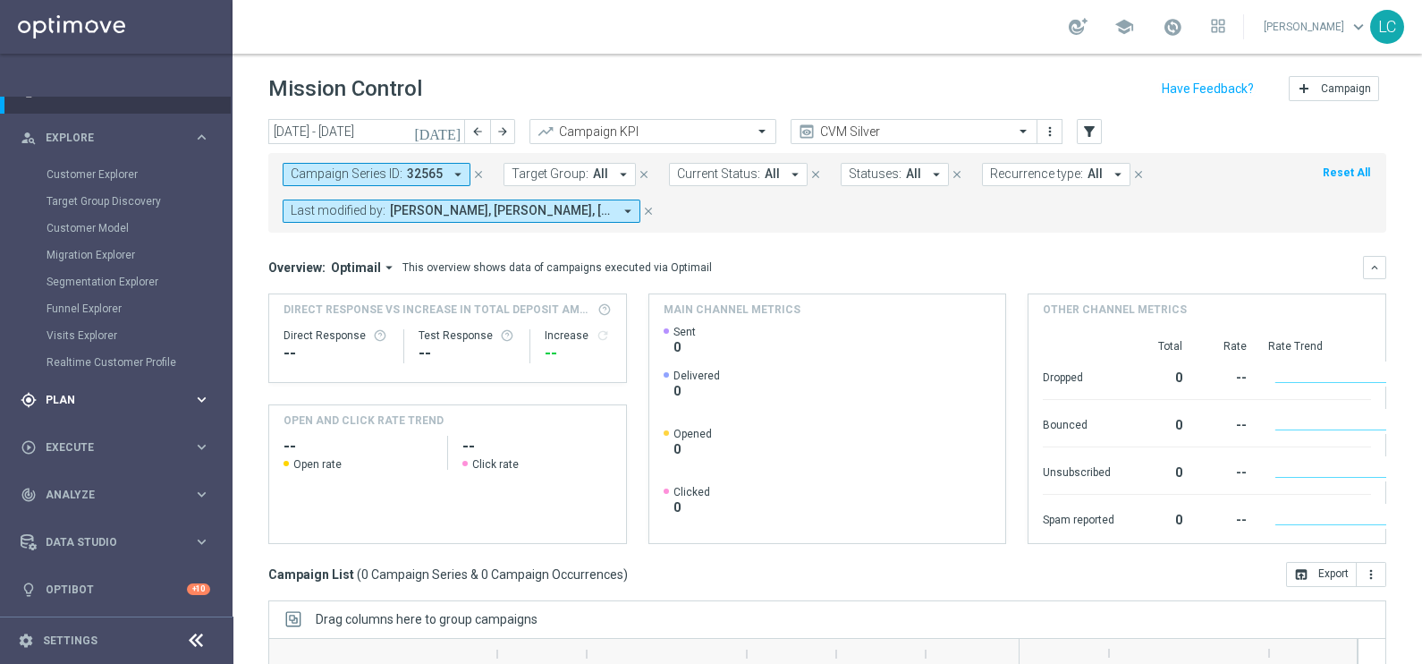
click at [85, 392] on div "gps_fixed Plan" at bounding box center [107, 400] width 173 height 16
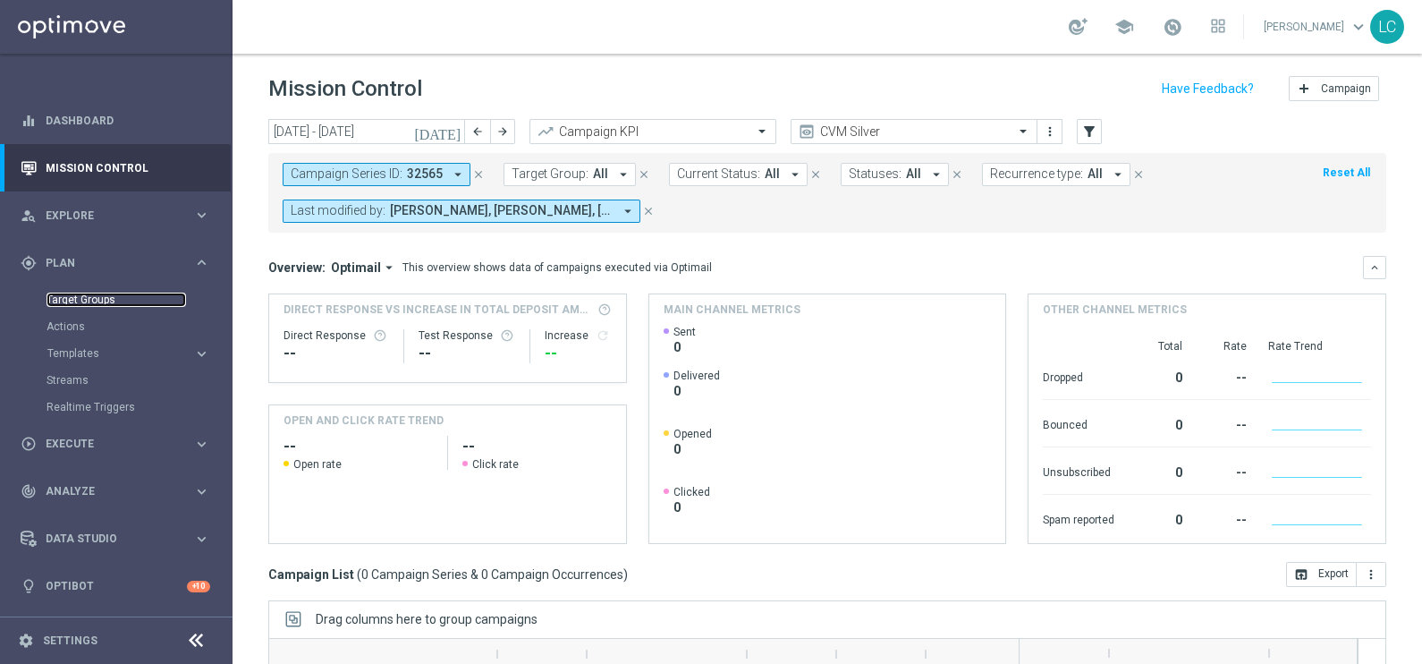
click at [99, 293] on link "Target Groups" at bounding box center [117, 299] width 140 height 14
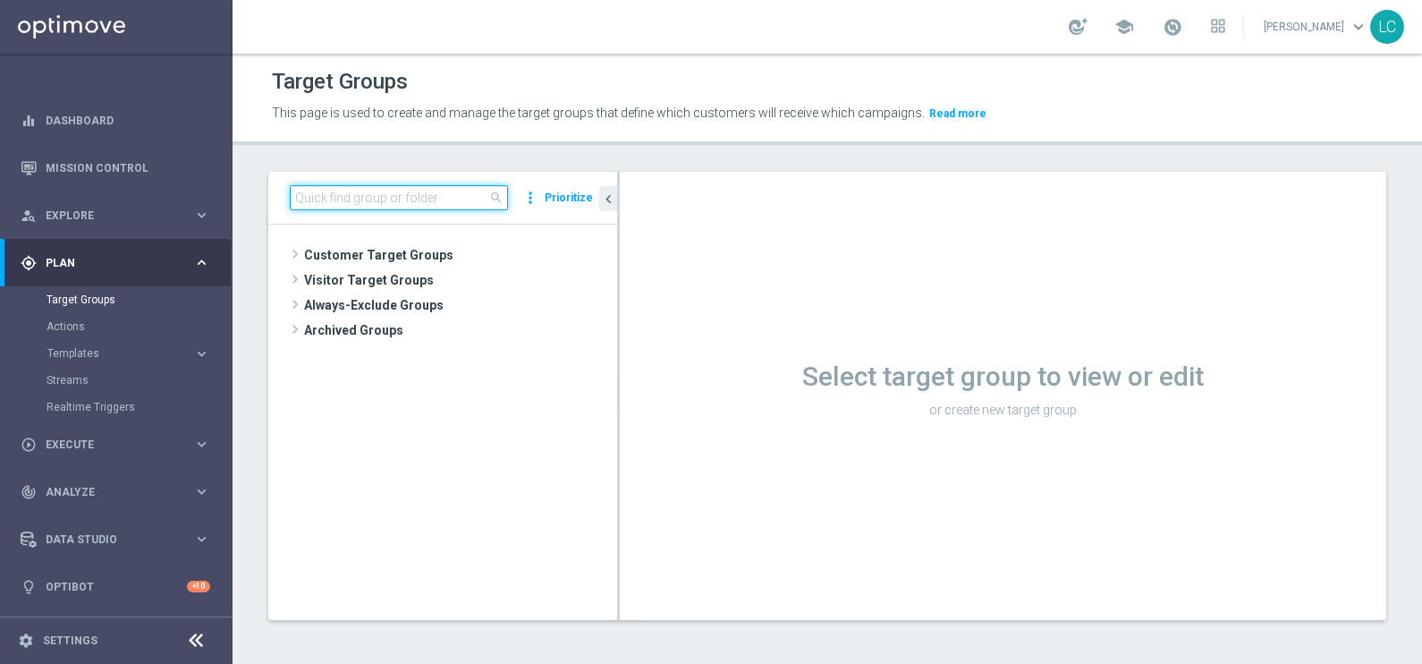
click at [402, 191] on input at bounding box center [399, 197] width 218 height 25
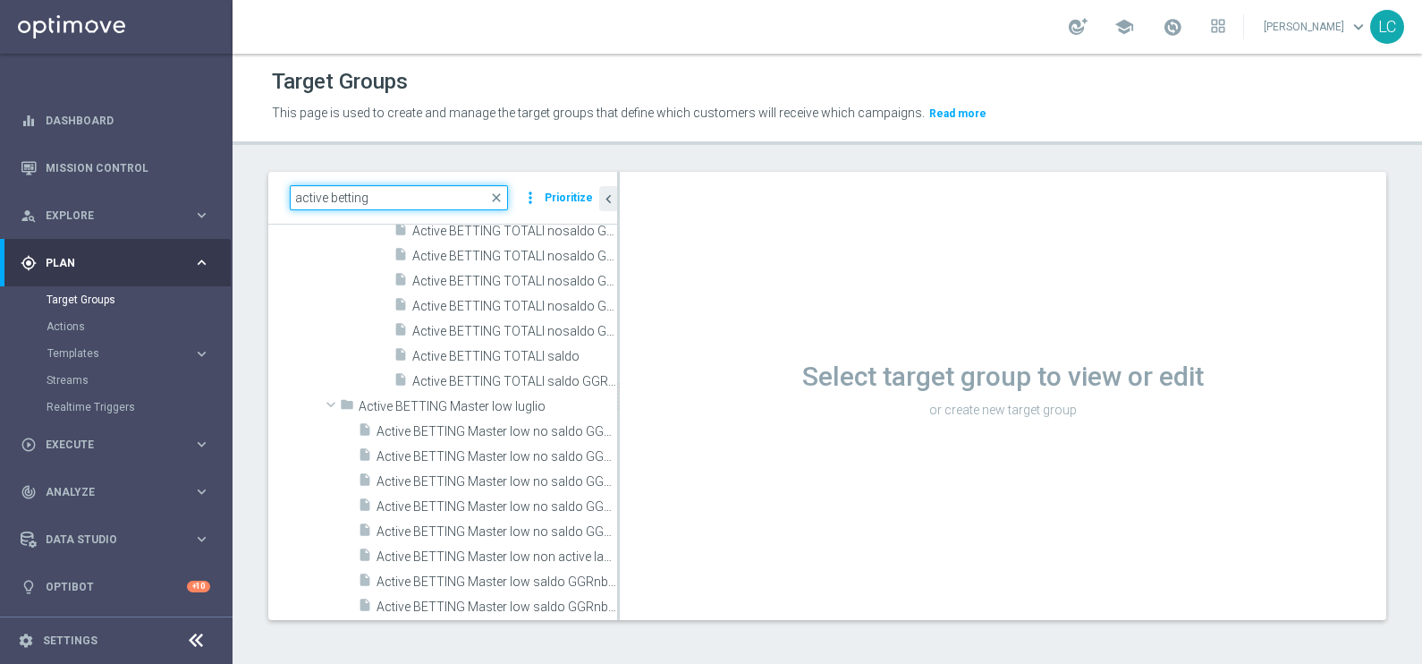
scroll to position [1587, 0]
type input "active betting"
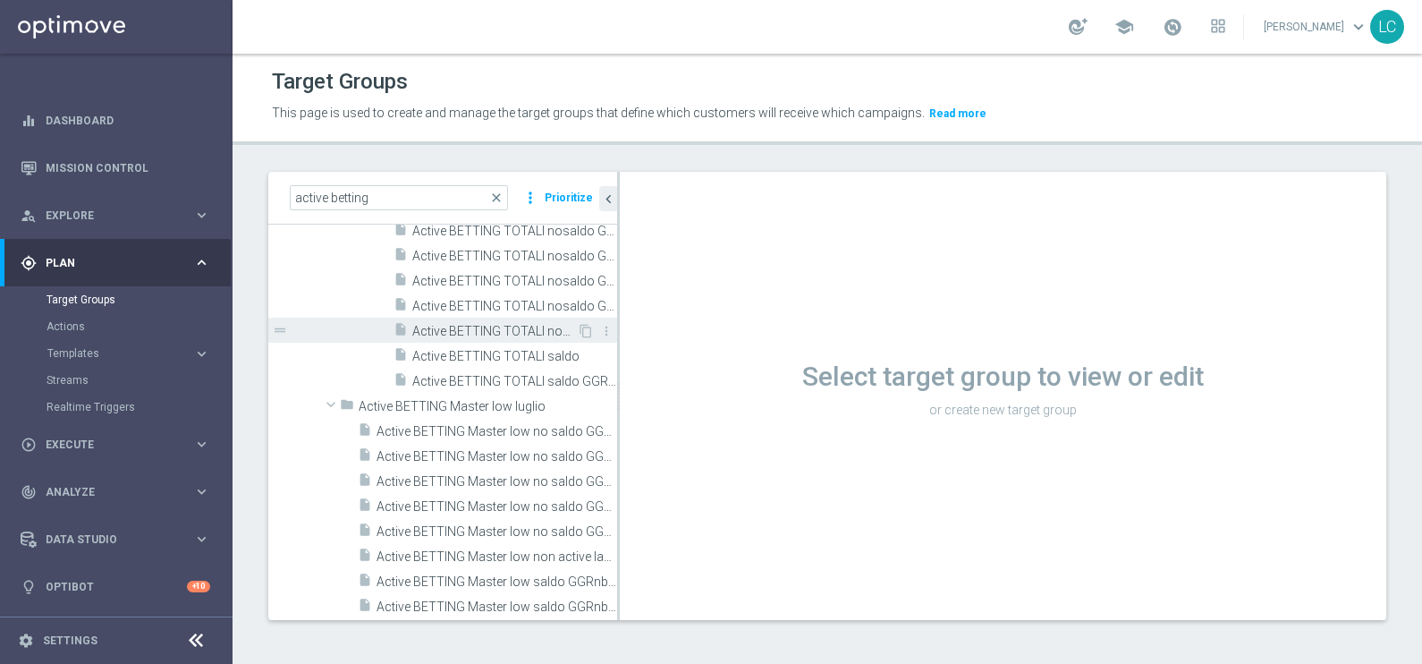
click at [479, 326] on span "Active BETTING TOTALI nosaldo GGRnb >0" at bounding box center [494, 331] width 165 height 15
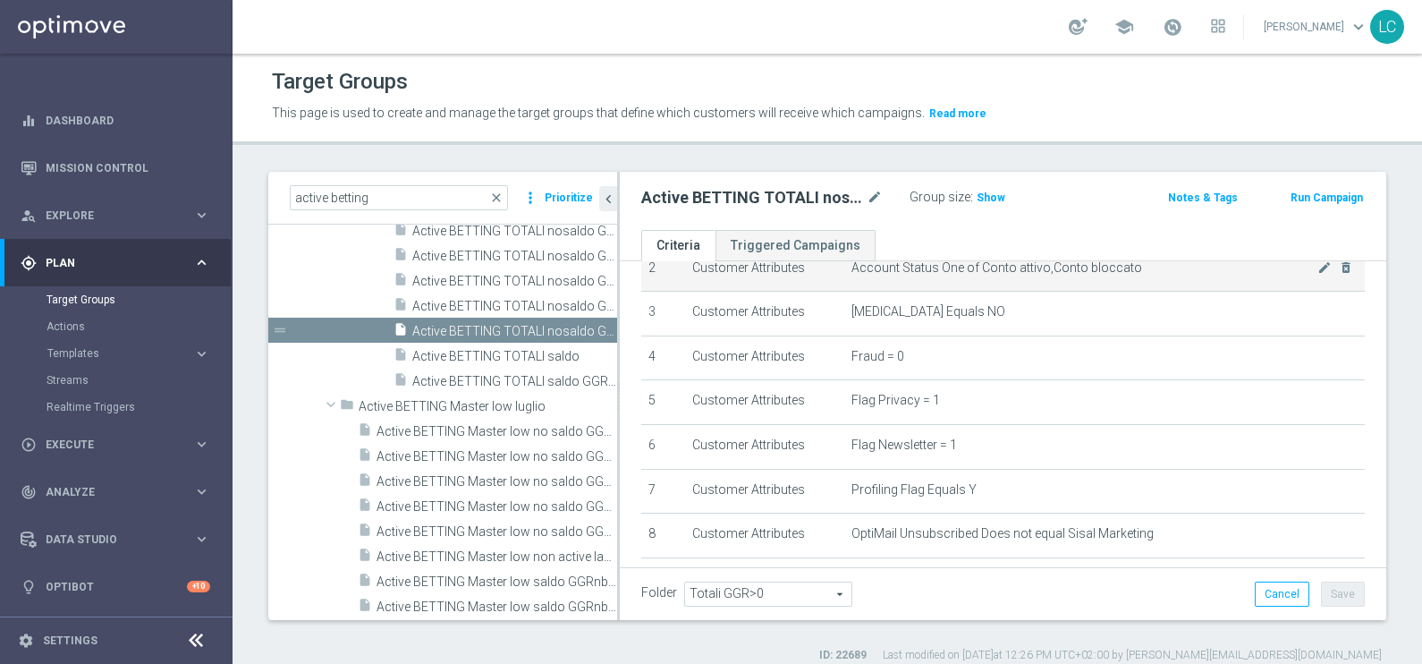
scroll to position [514, 0]
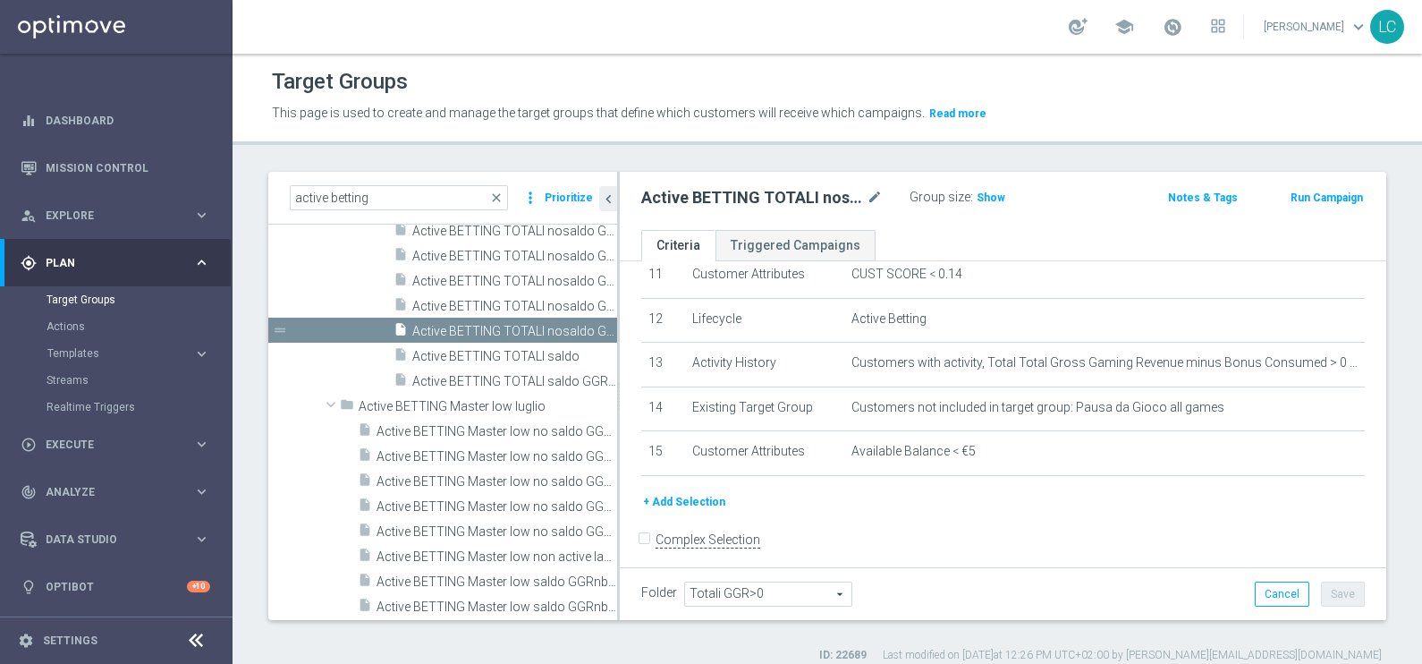
click at [683, 501] on button "+ Add Selection" at bounding box center [684, 502] width 86 height 20
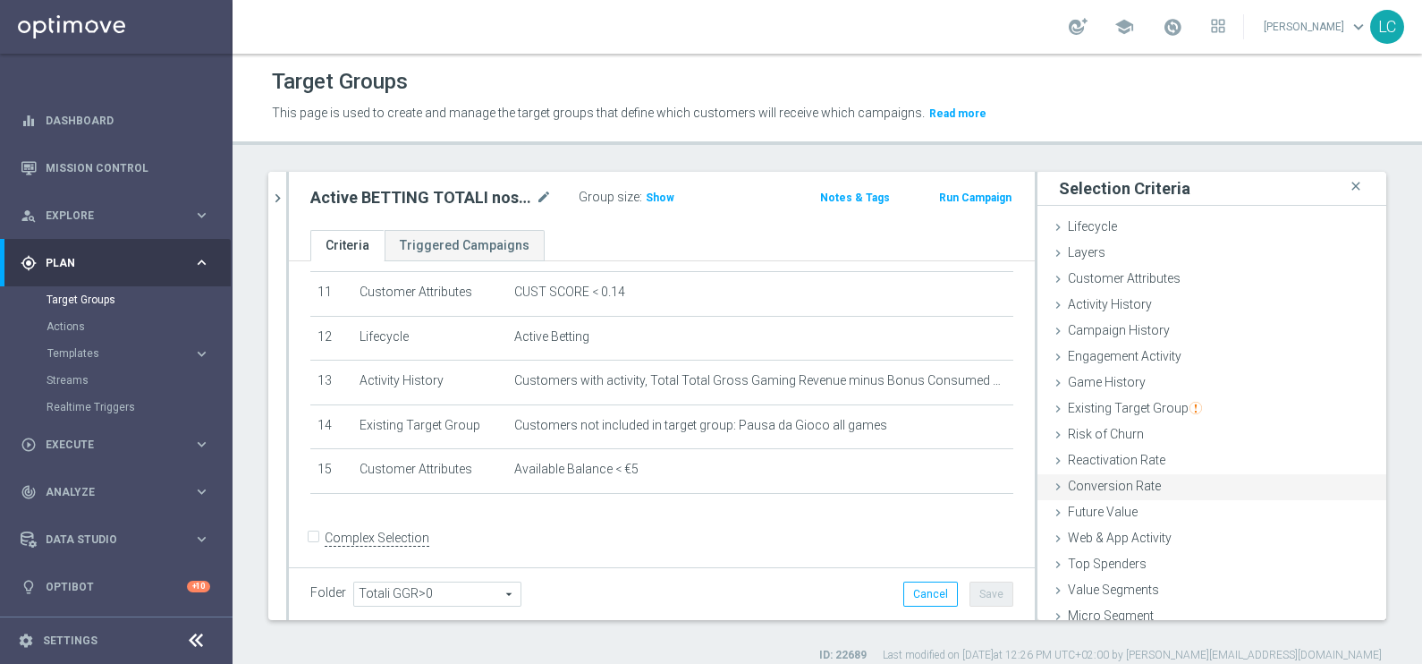
scroll to position [36, 0]
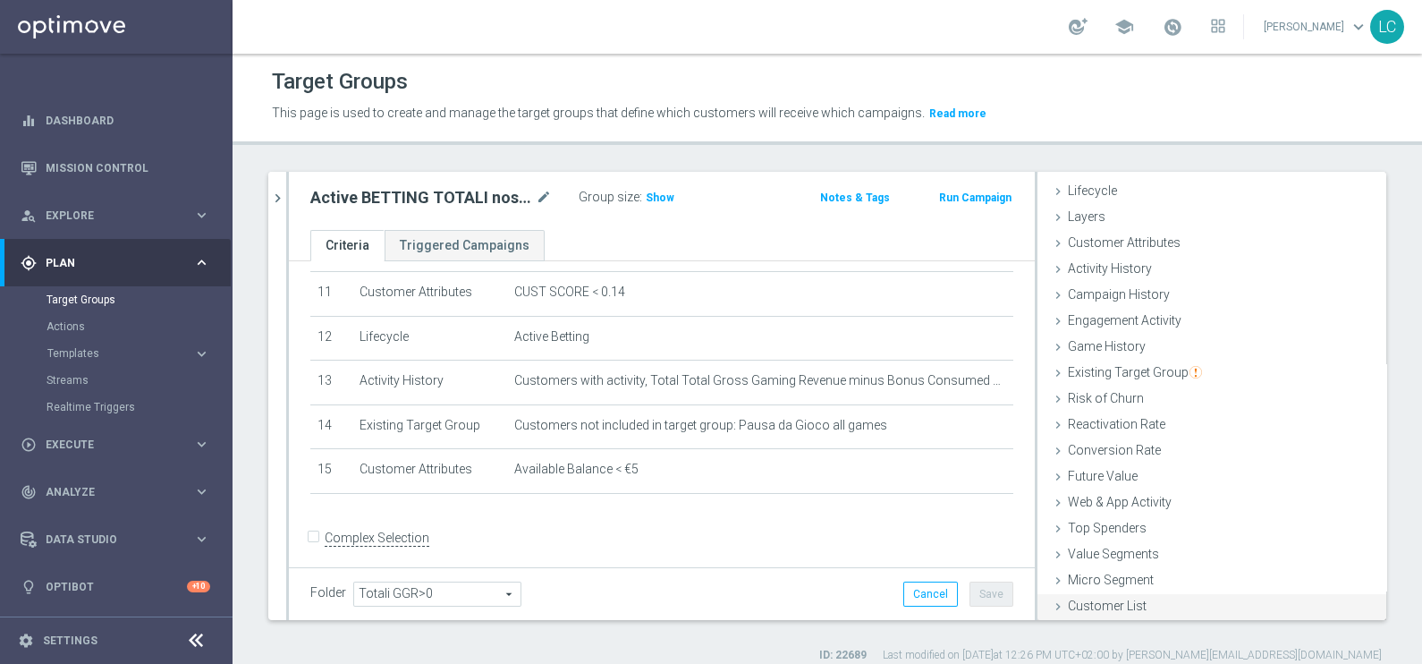
click at [1109, 605] on span "Customer List" at bounding box center [1107, 605] width 79 height 14
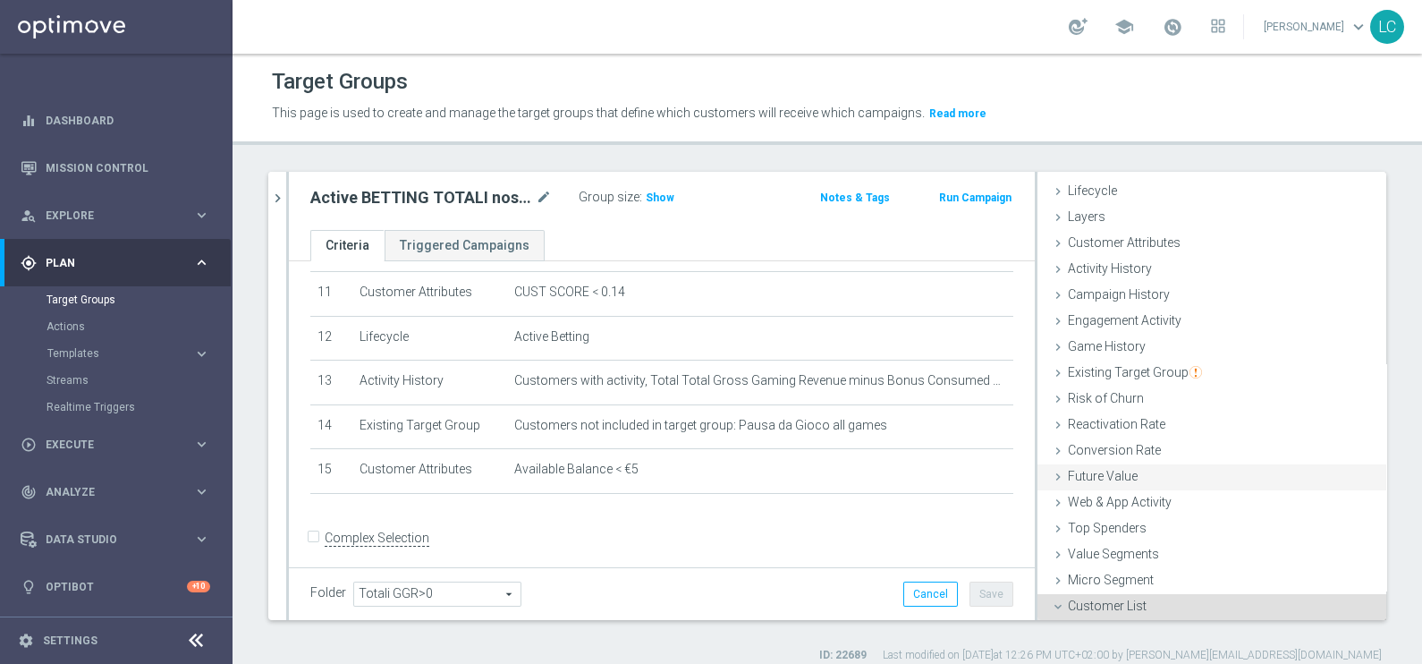
scroll to position [198, 0]
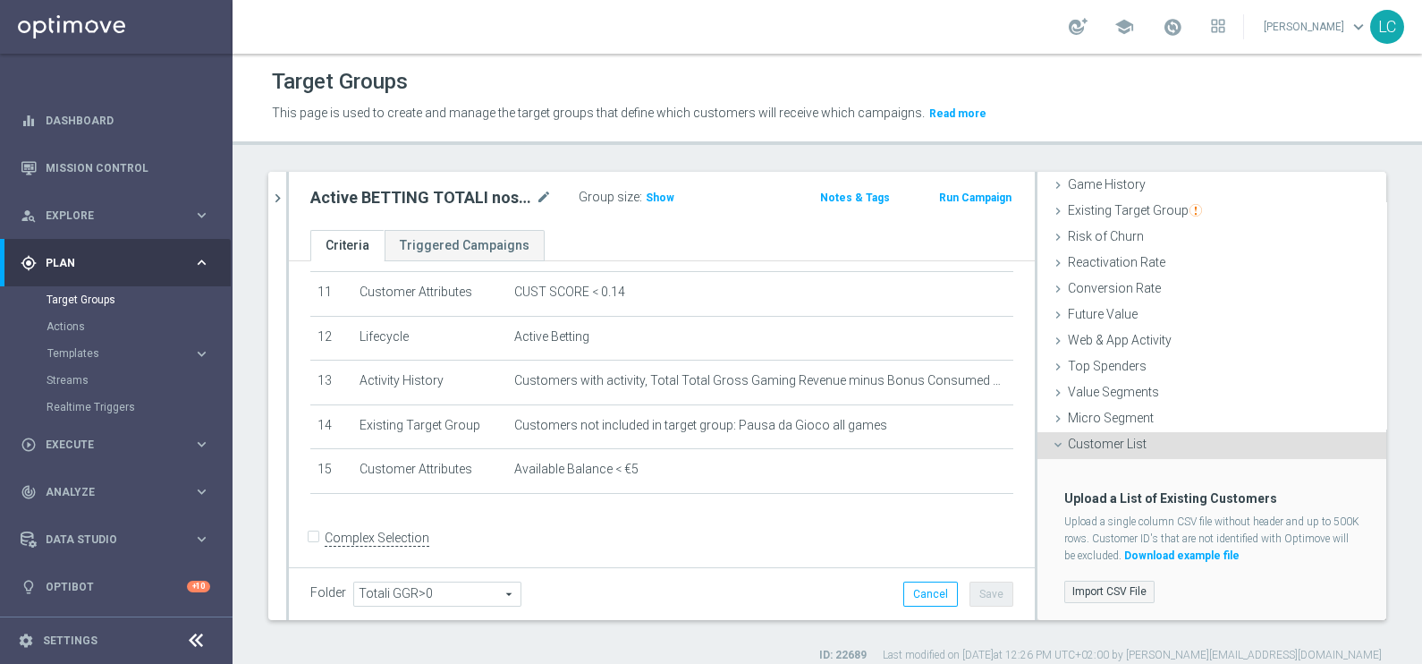
click at [1080, 580] on label "Import CSV File" at bounding box center [1109, 591] width 90 height 22
click at [0, 0] on input "Import CSV File" at bounding box center [0, 0] width 0 height 0
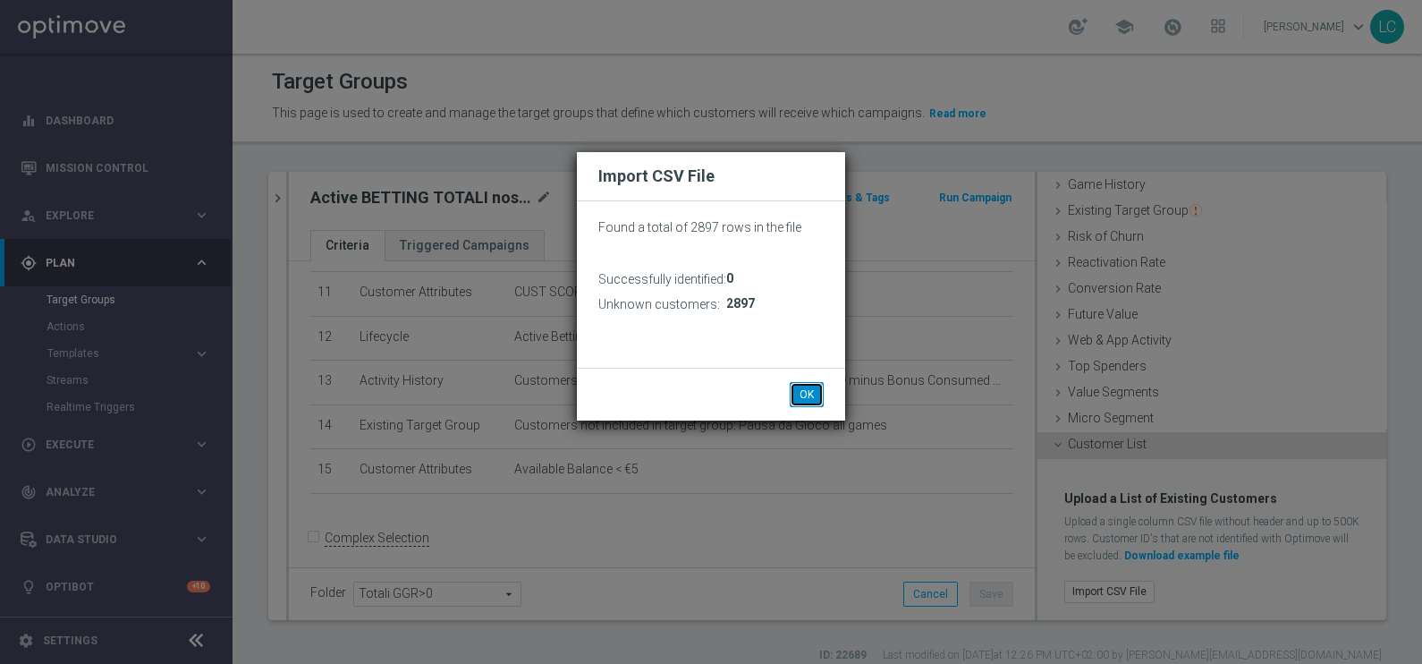
click at [809, 395] on button "OK" at bounding box center [807, 394] width 34 height 25
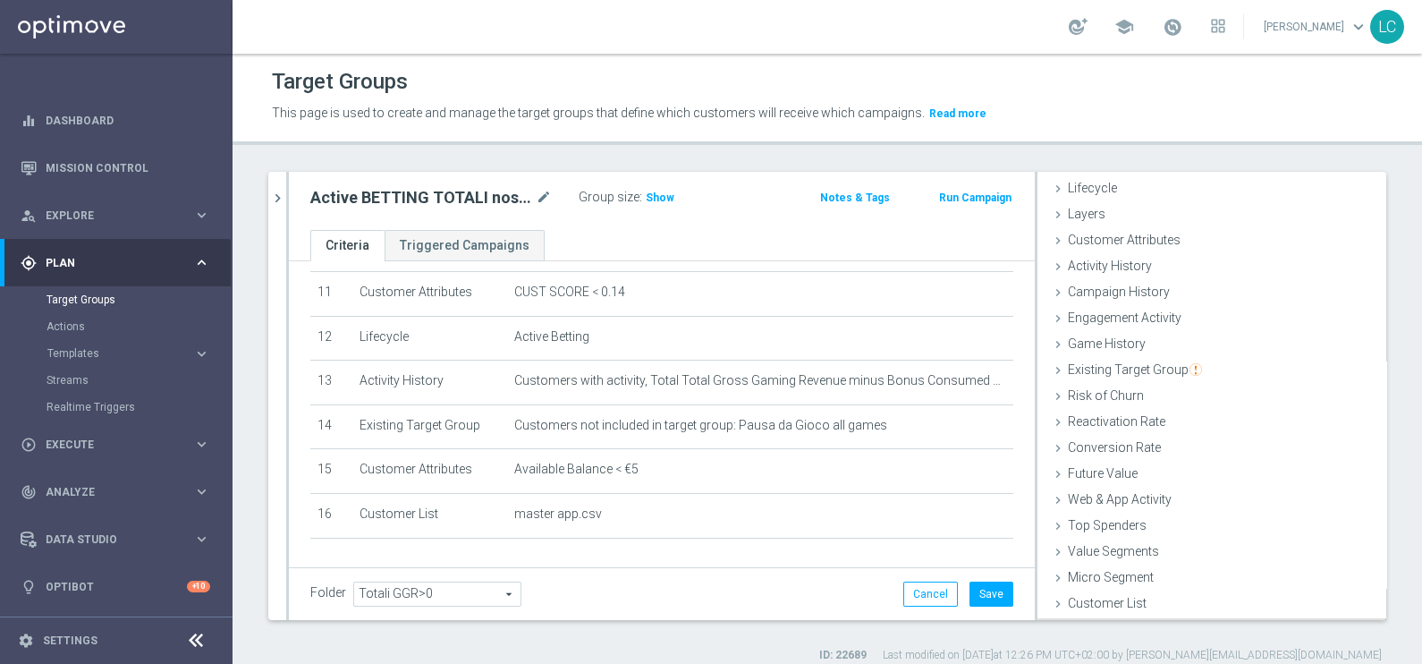
scroll to position [36, 0]
click at [646, 198] on span "Show" at bounding box center [660, 197] width 29 height 13
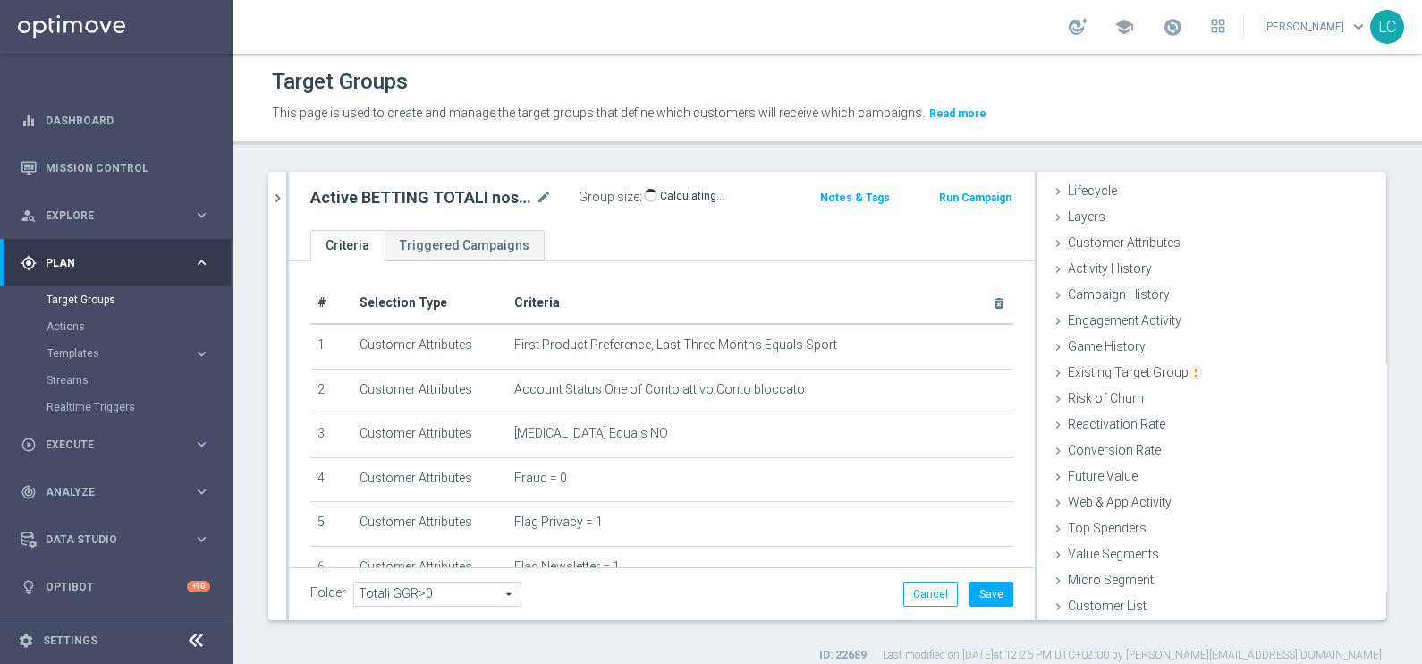
scroll to position [568, 0]
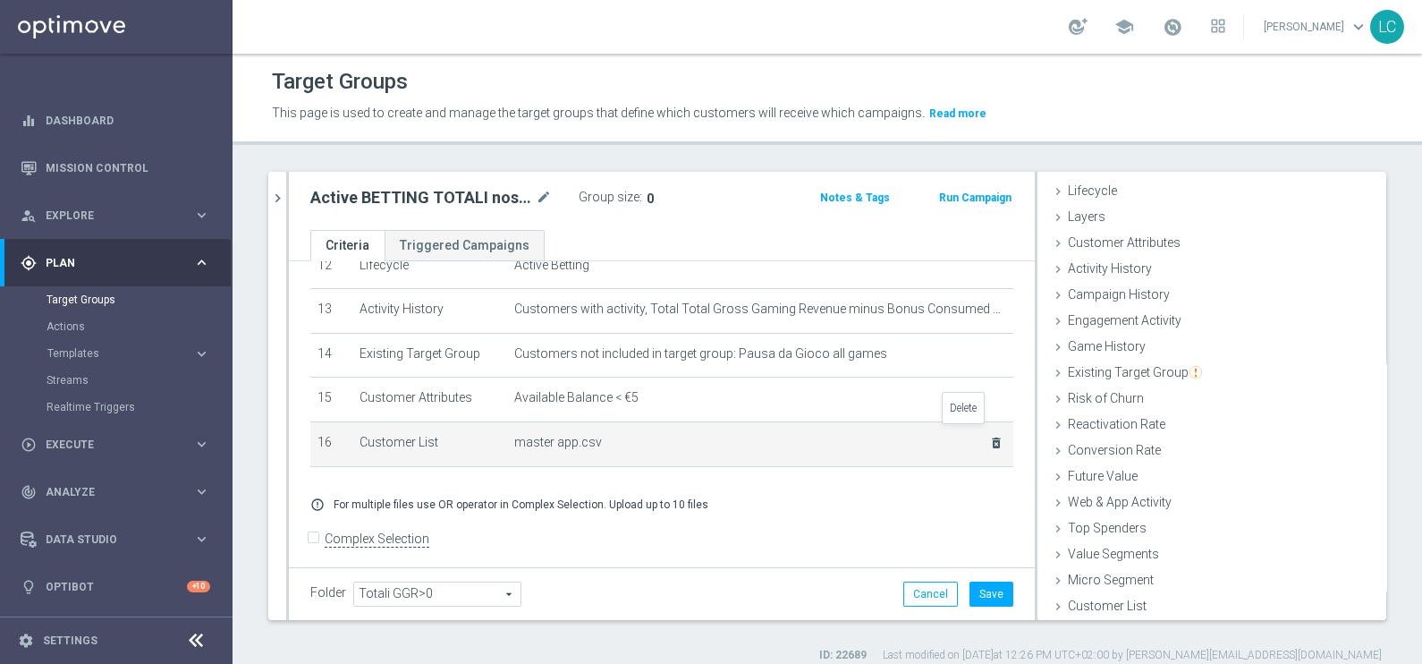
click at [989, 436] on icon "delete_forever" at bounding box center [996, 443] width 14 height 14
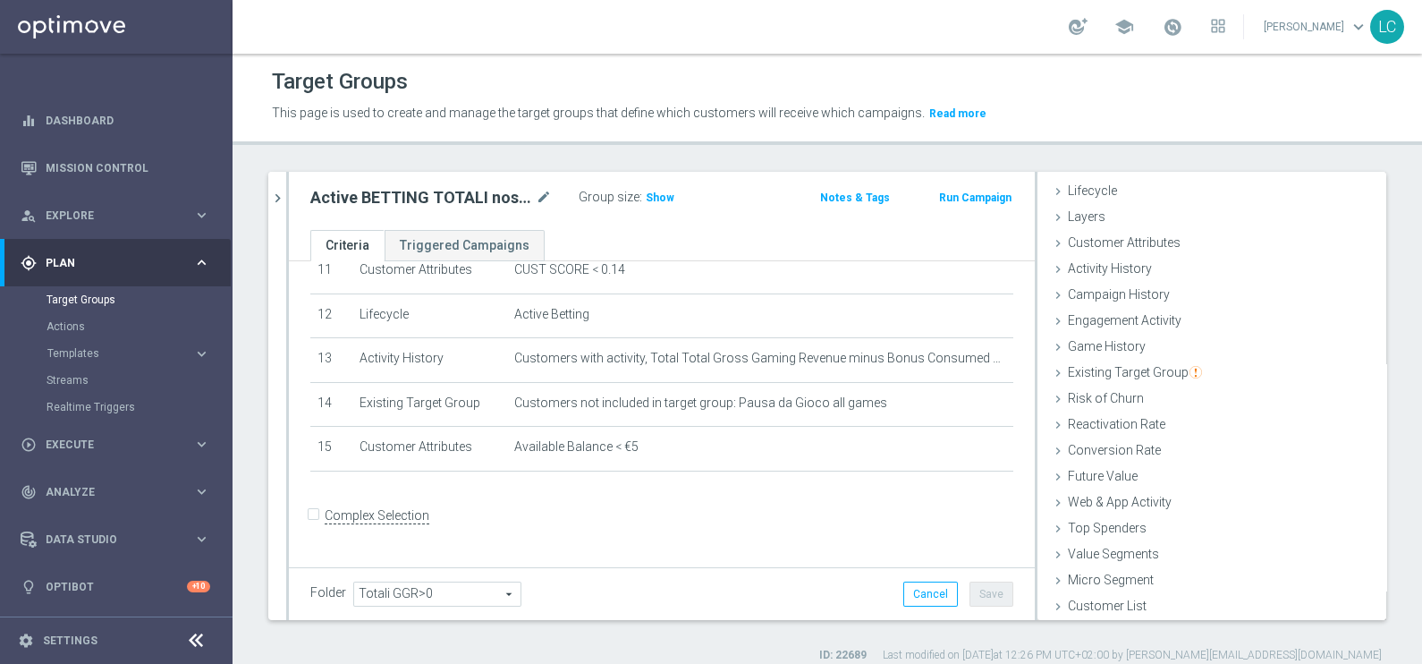
scroll to position [496, 0]
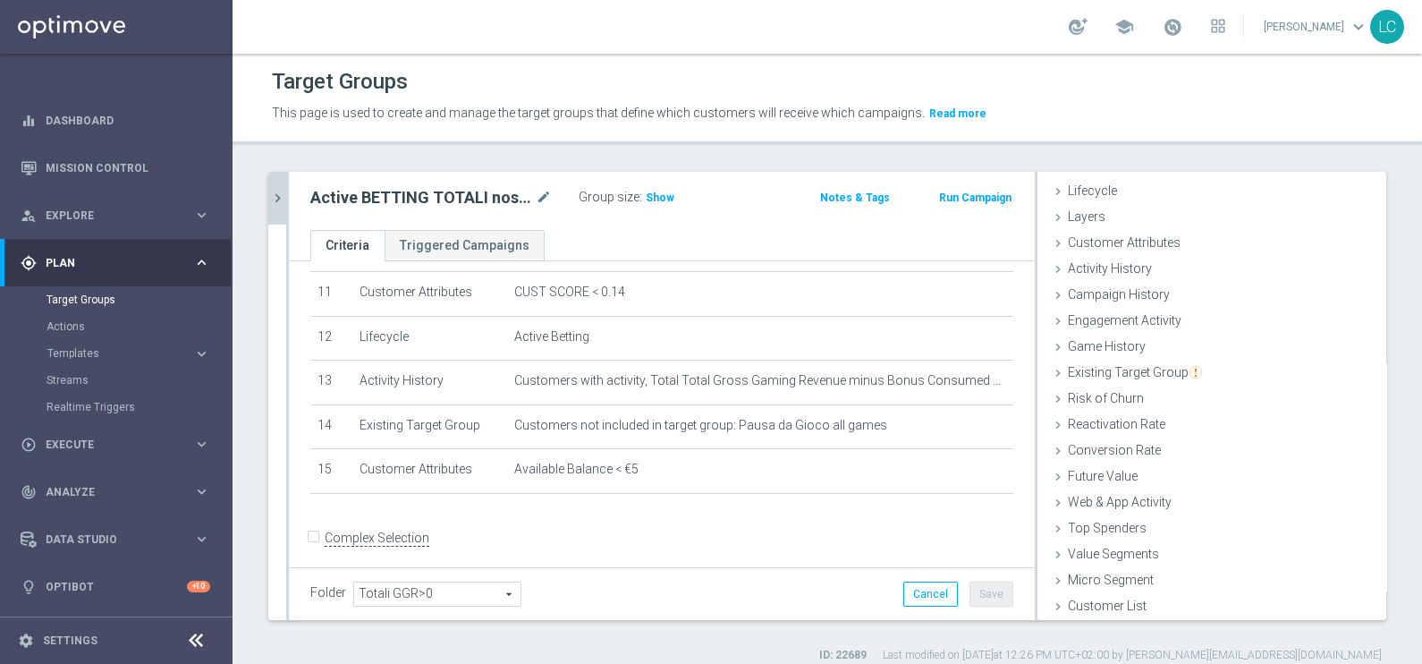
click at [281, 197] on icon "chevron_right" at bounding box center [277, 198] width 17 height 17
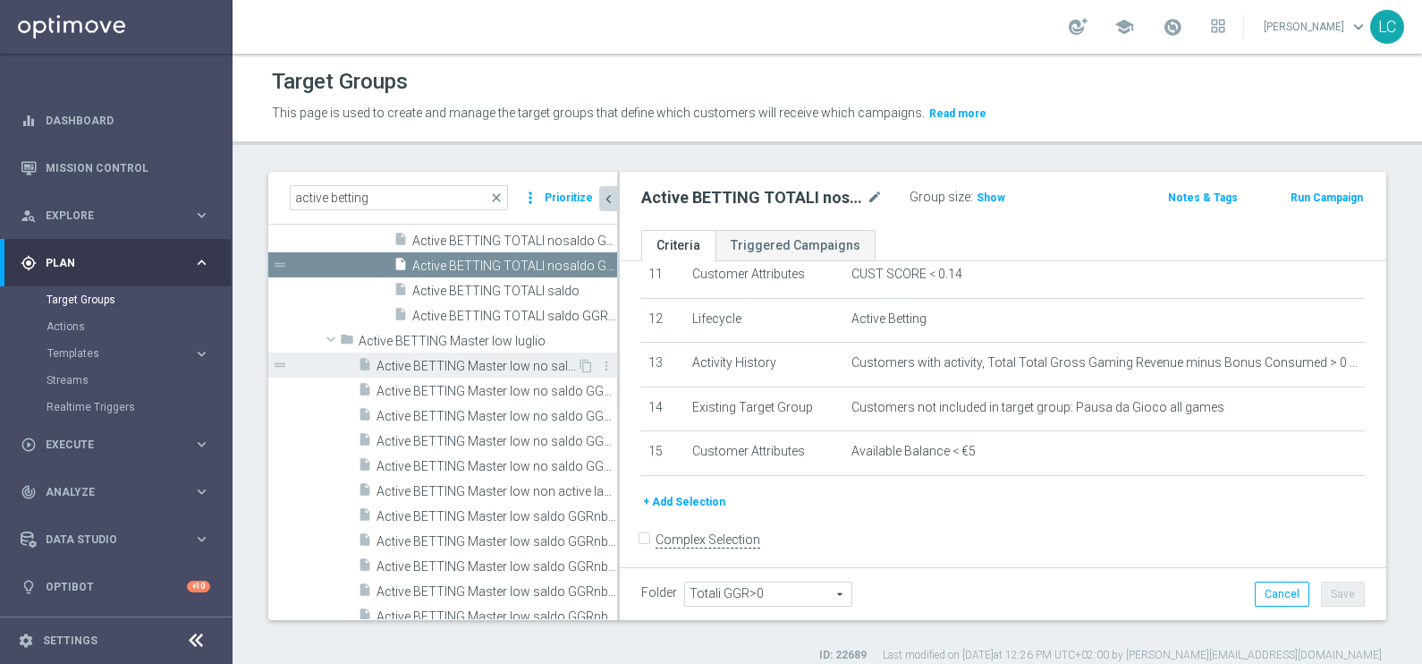
scroll to position [1654, 0]
click at [579, 362] on icon "content_copy" at bounding box center [586, 364] width 14 height 14
type input "Active BETTING Master low luglio"
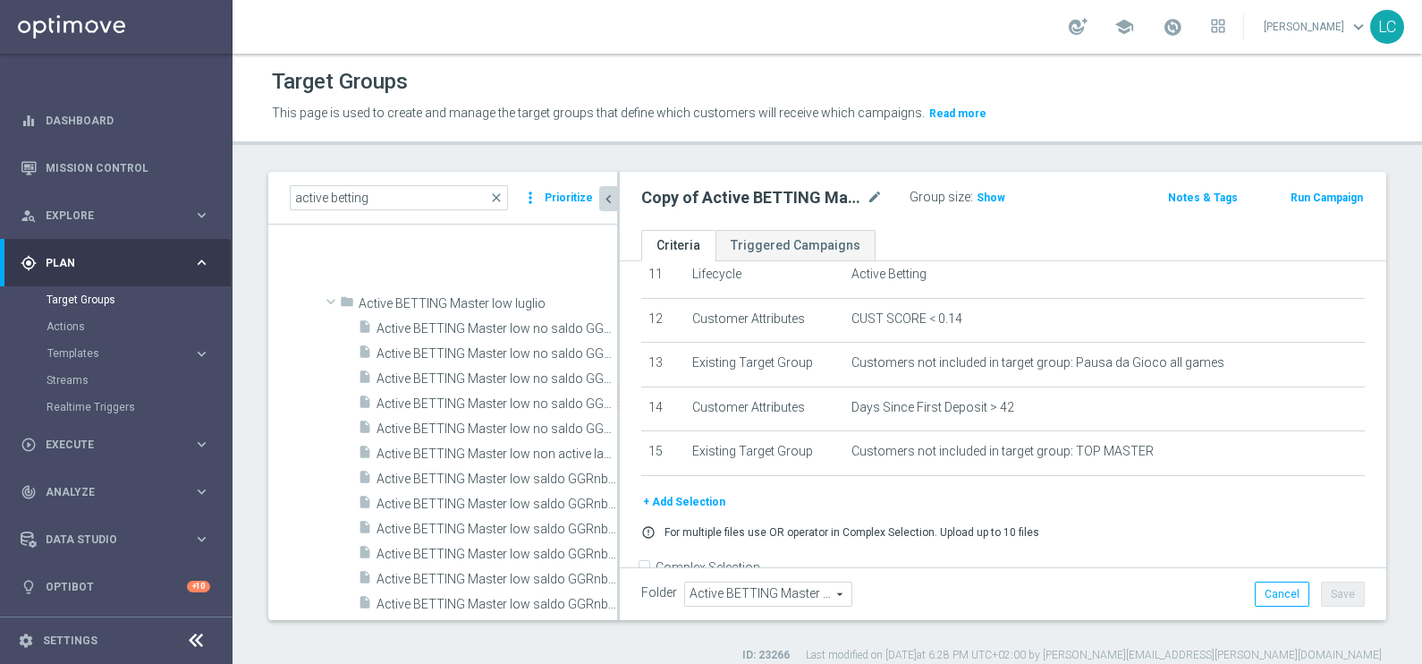
scroll to position [543, 0]
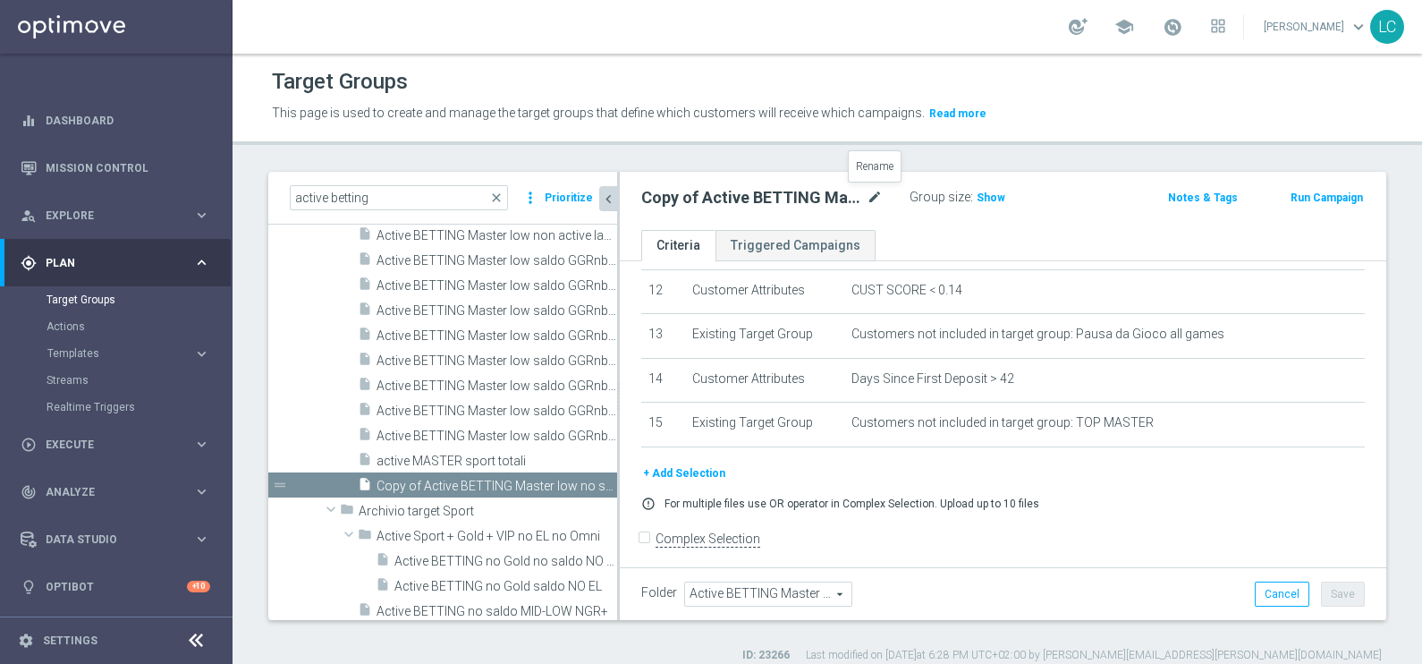
click at [868, 190] on icon "mode_edit" at bounding box center [875, 197] width 16 height 21
click at [654, 192] on input "Copy of Active BETTING Master low no saldo GGRnb<=0" at bounding box center [761, 199] width 241 height 25
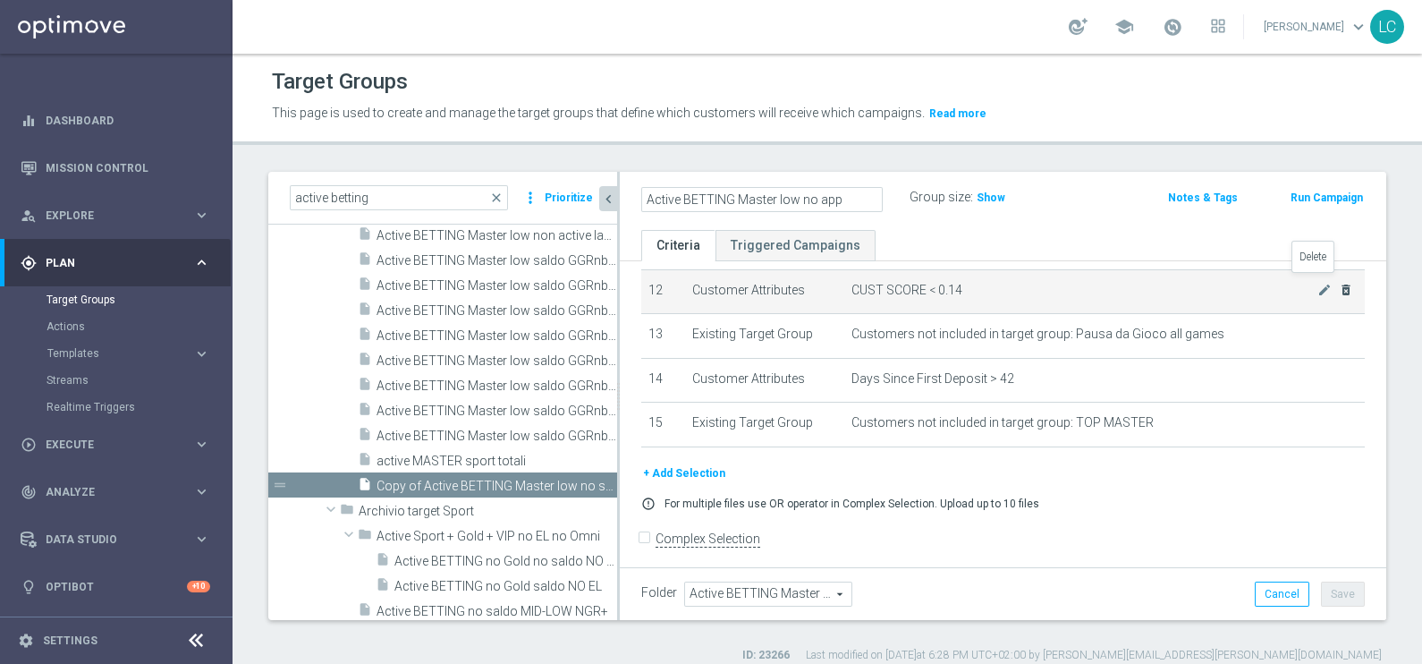
type input "Active BETTING Master low no app"
click at [1339, 283] on icon "delete_forever" at bounding box center [1346, 290] width 14 height 14
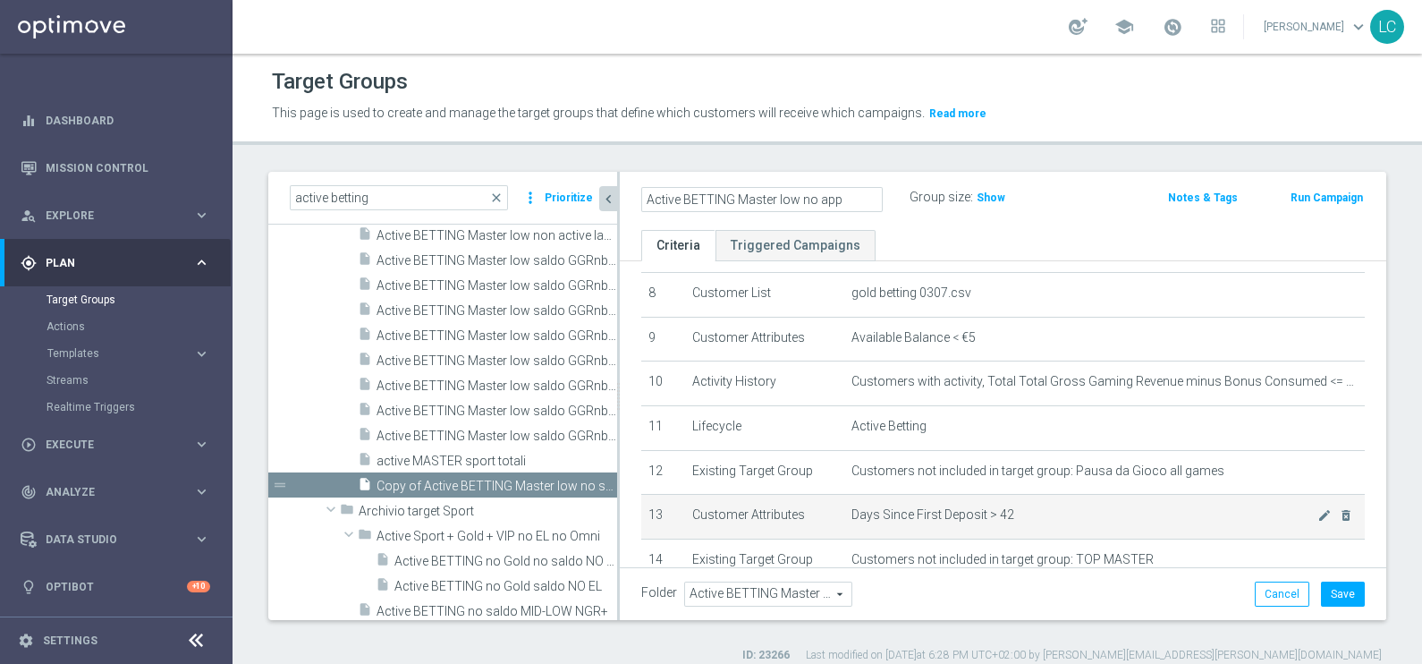
scroll to position [360, 0]
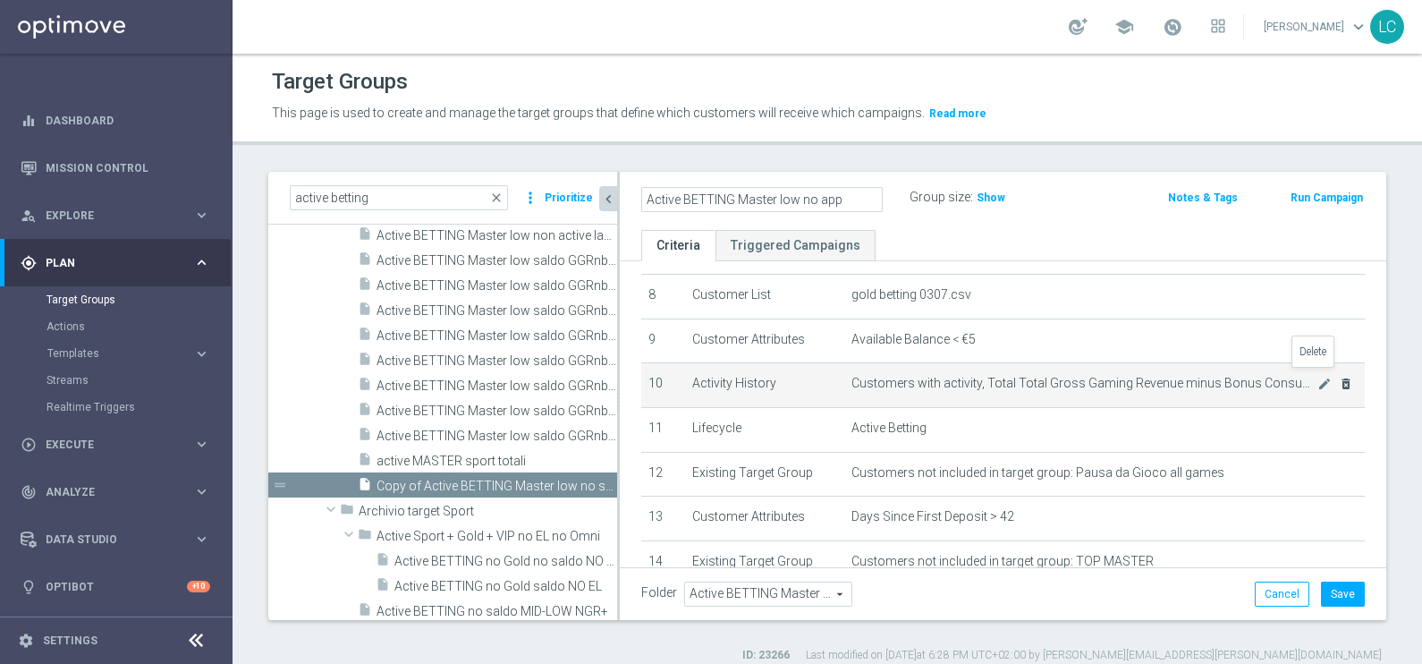
click at [1339, 377] on icon "delete_forever" at bounding box center [1346, 384] width 14 height 14
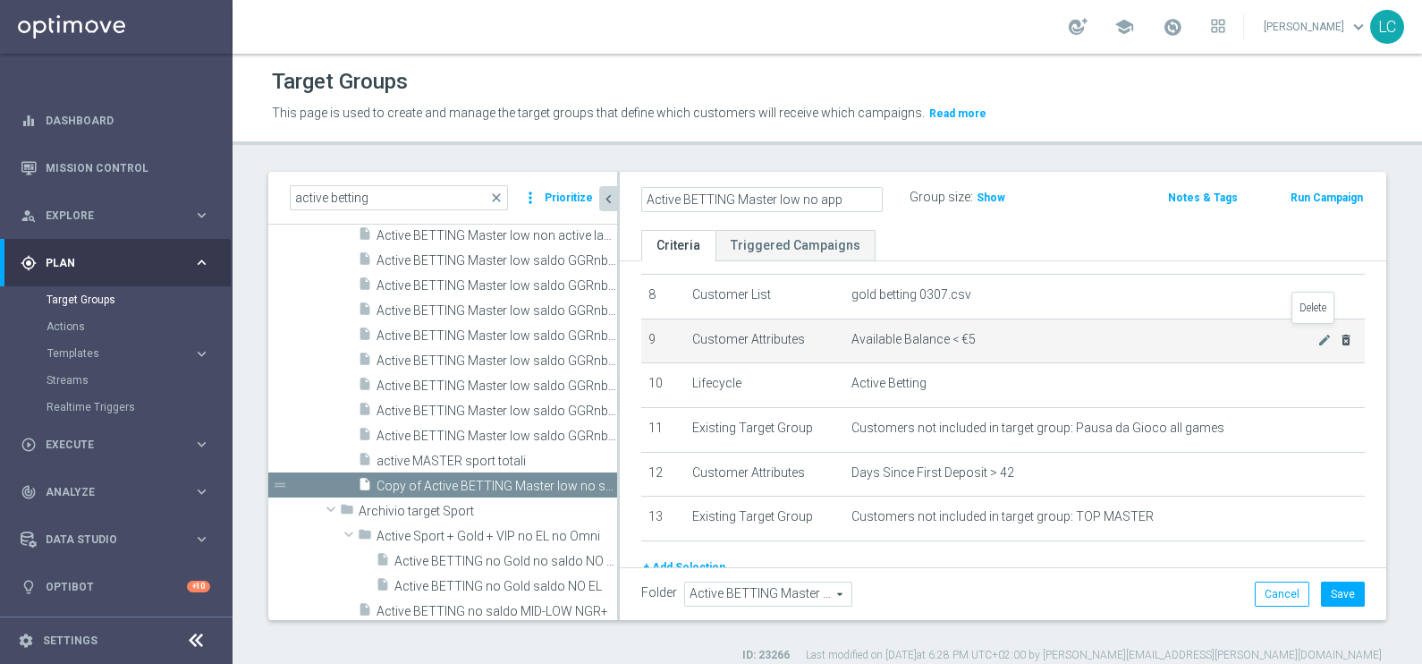
click at [1339, 337] on icon "delete_forever" at bounding box center [1346, 340] width 14 height 14
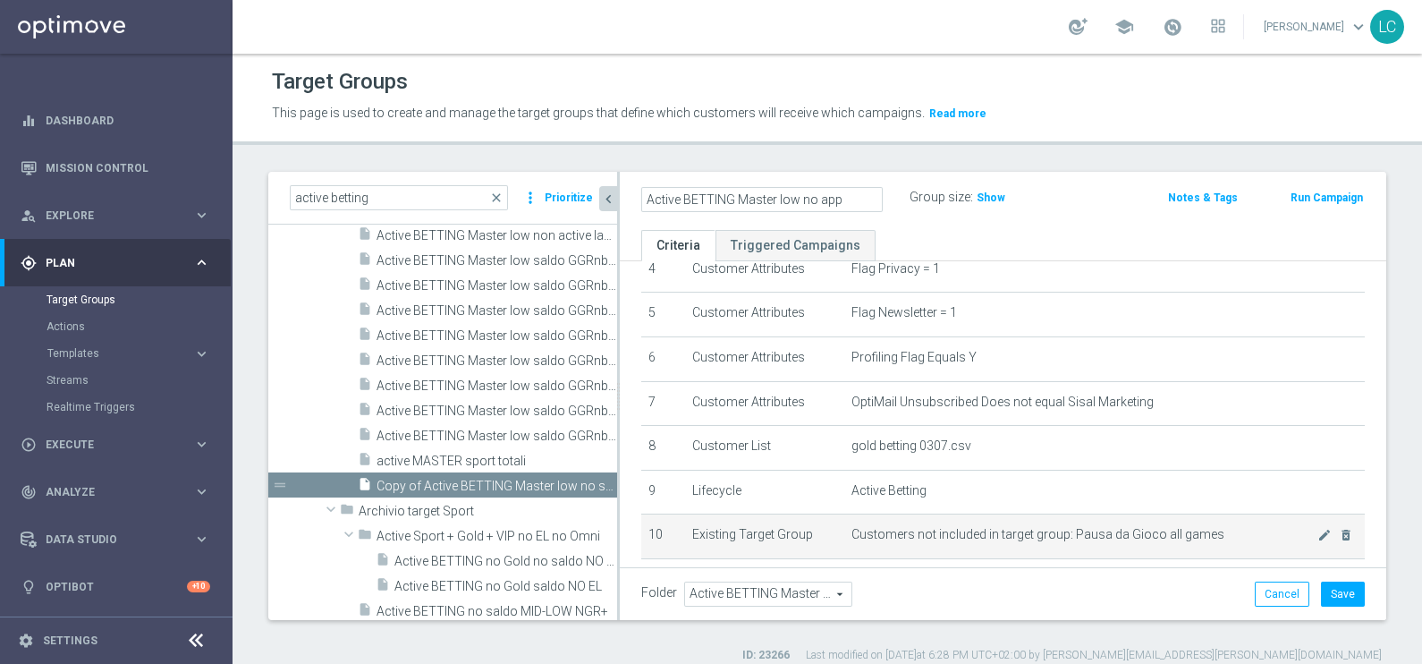
scroll to position [208, 0]
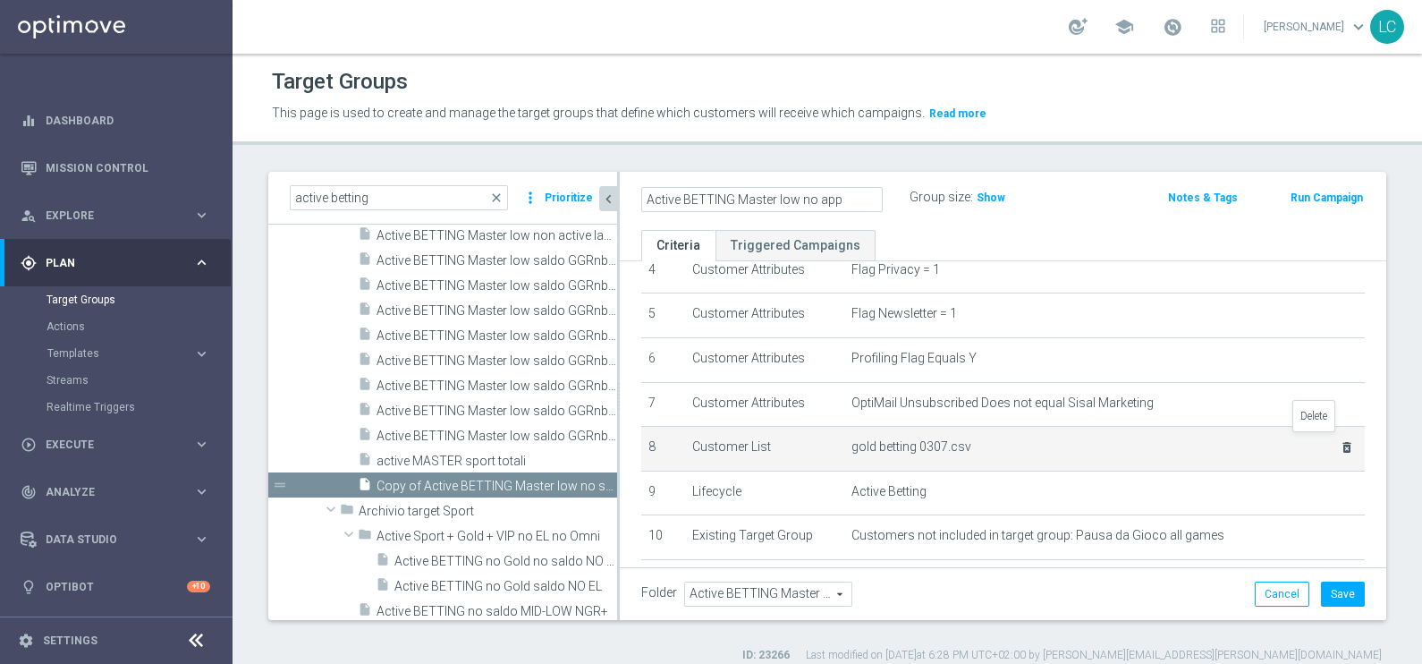
click at [1340, 440] on icon "delete_forever" at bounding box center [1347, 447] width 14 height 14
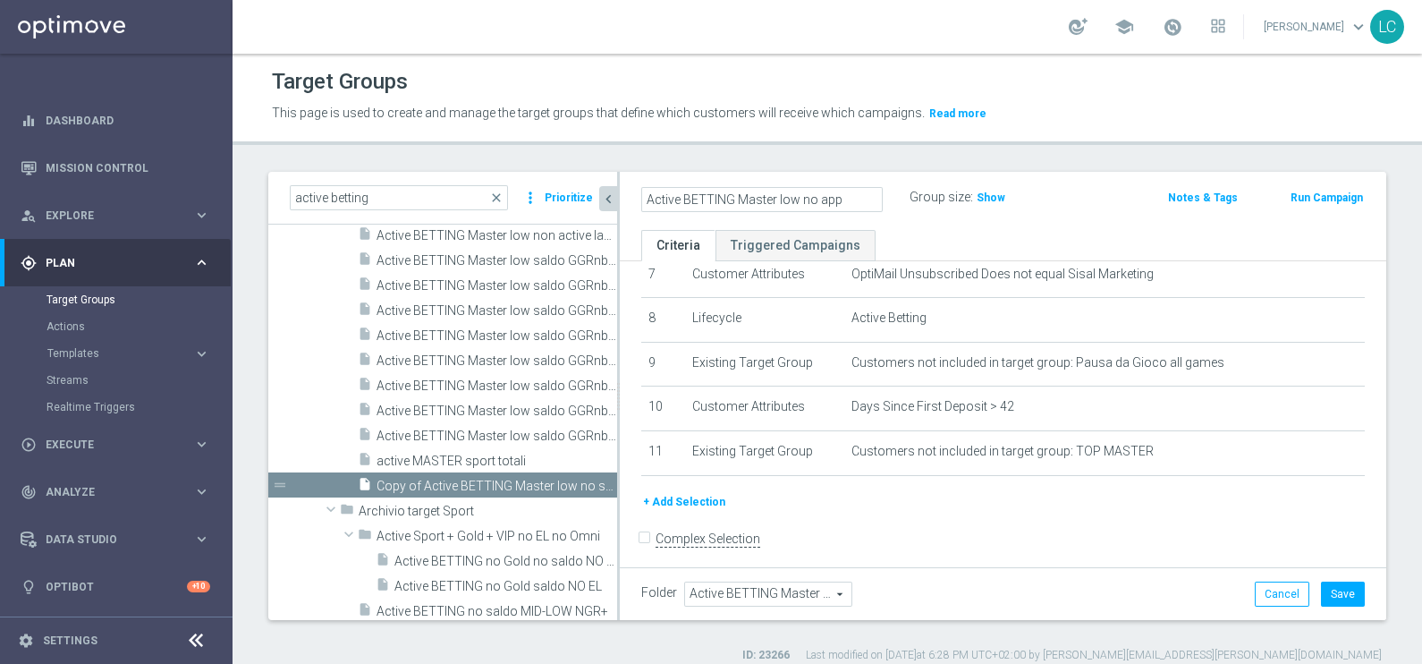
scroll to position [340, 0]
click at [699, 493] on button "+ Add Selection" at bounding box center [684, 499] width 86 height 20
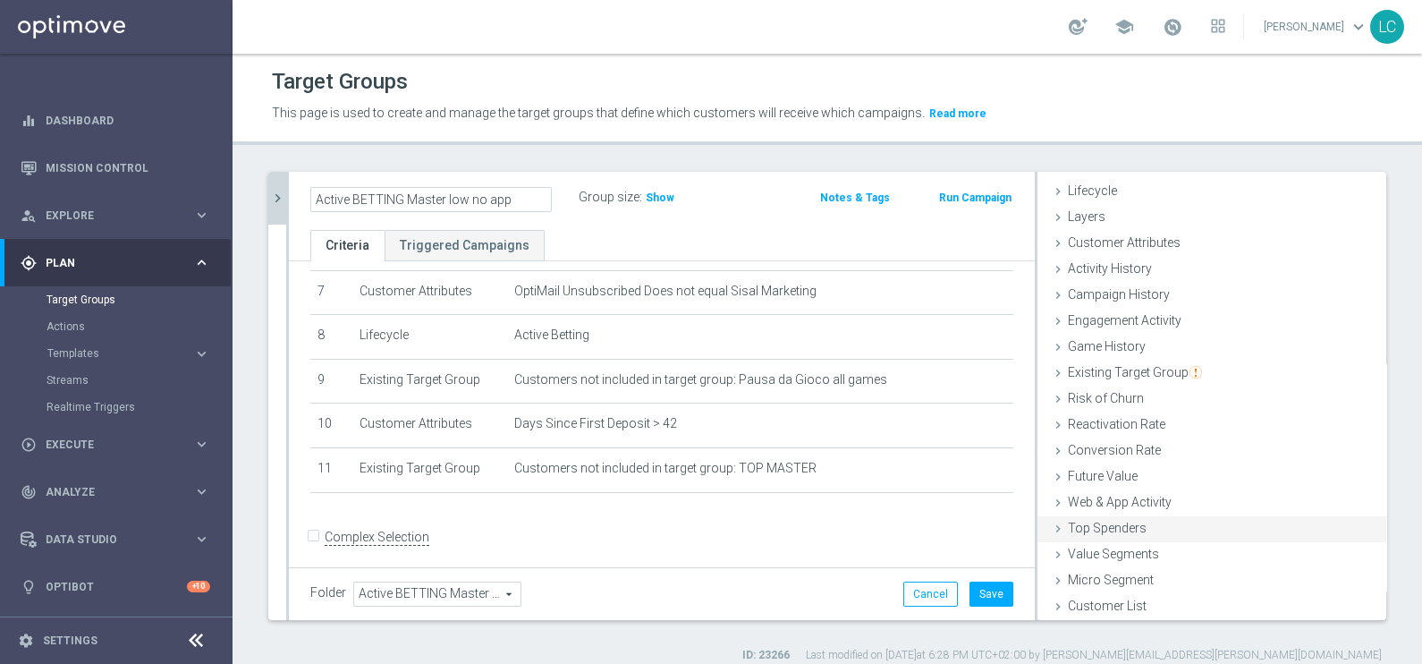
scroll to position [15, 0]
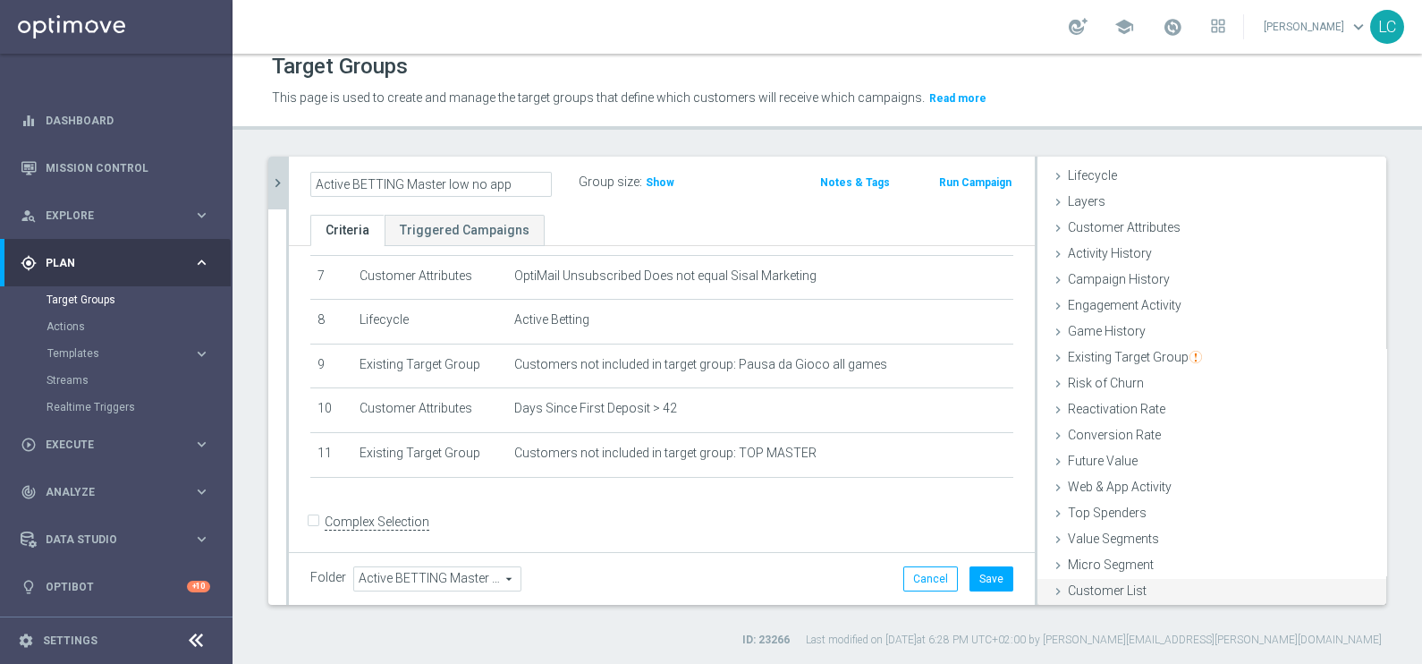
click at [1089, 595] on span "Customer List" at bounding box center [1107, 590] width 79 height 14
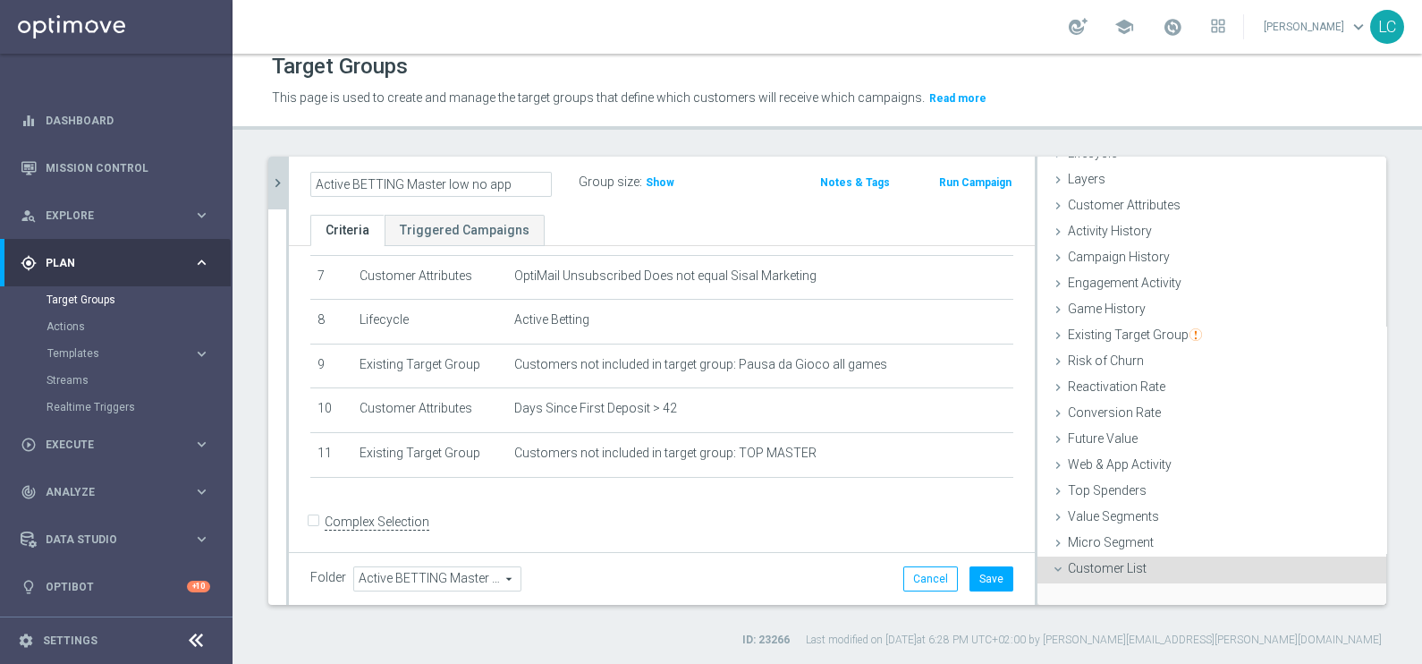
scroll to position [198, 0]
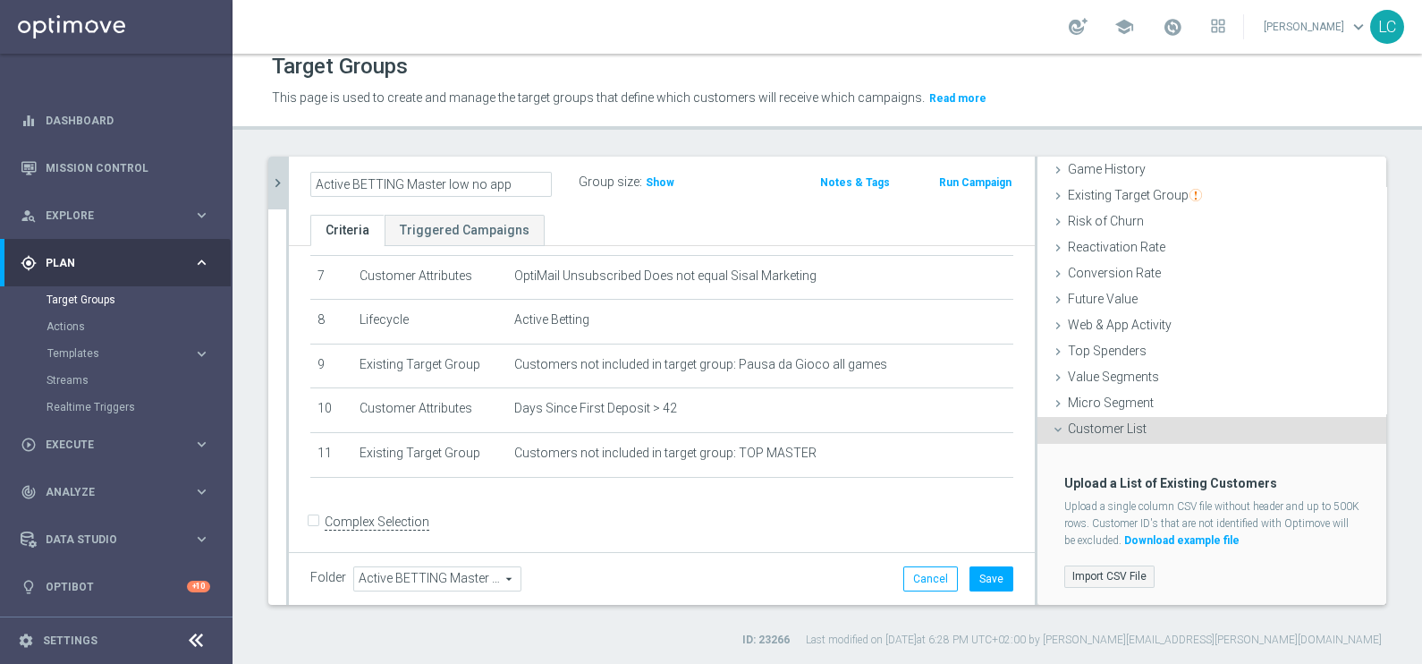
click at [1087, 567] on label "Import CSV File" at bounding box center [1109, 576] width 90 height 22
click at [0, 0] on input "Import CSV File" at bounding box center [0, 0] width 0 height 0
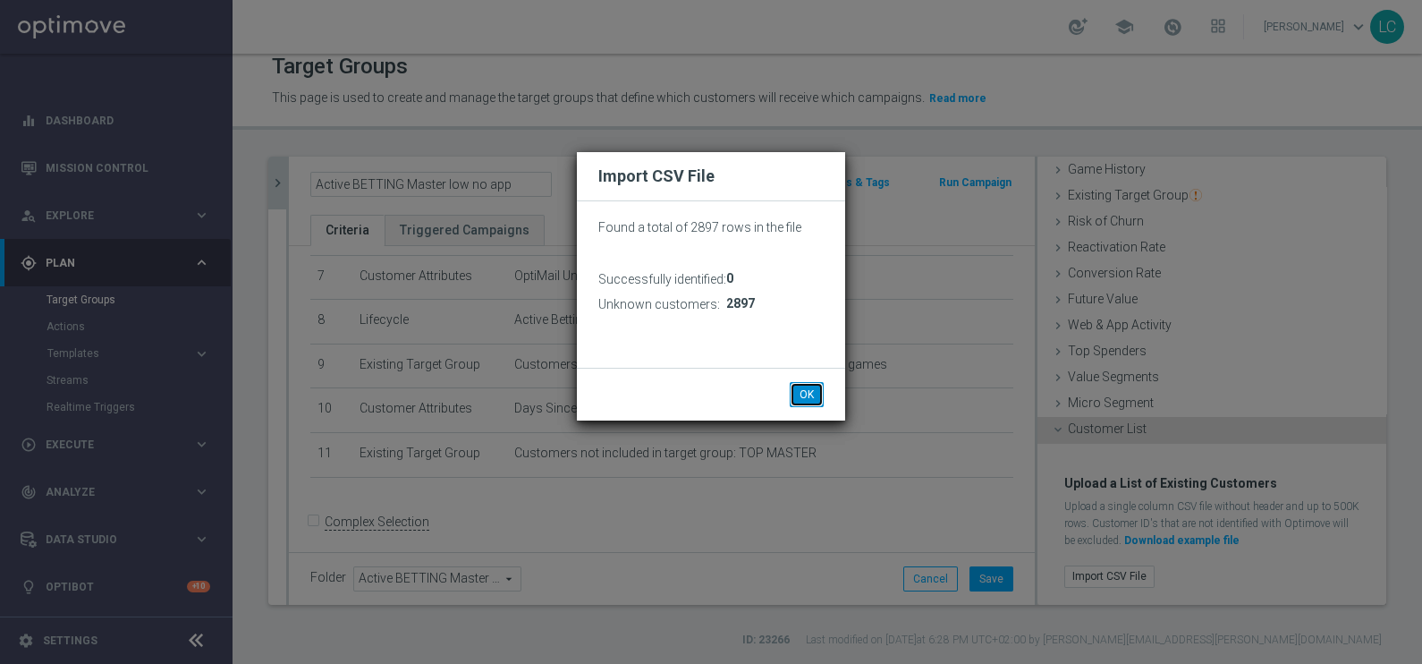
click at [809, 386] on button "OK" at bounding box center [807, 394] width 34 height 25
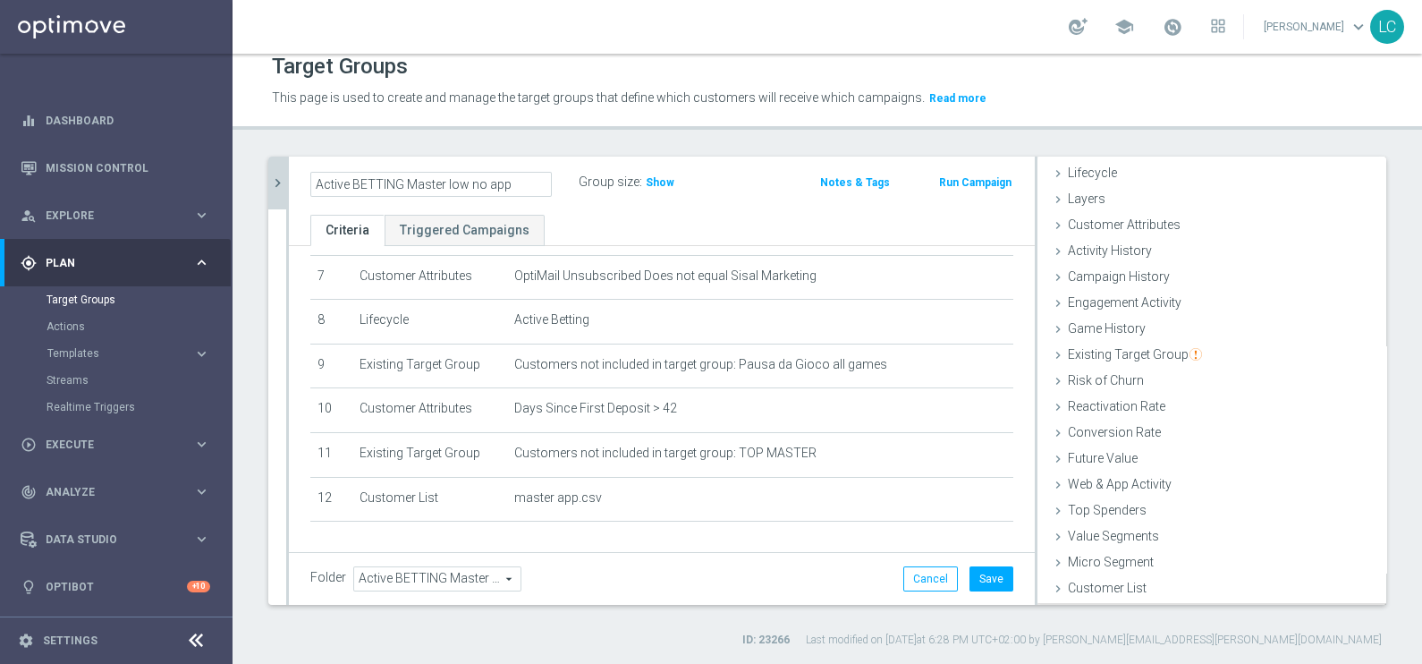
scroll to position [36, 0]
click at [648, 180] on span "Show" at bounding box center [660, 182] width 29 height 13
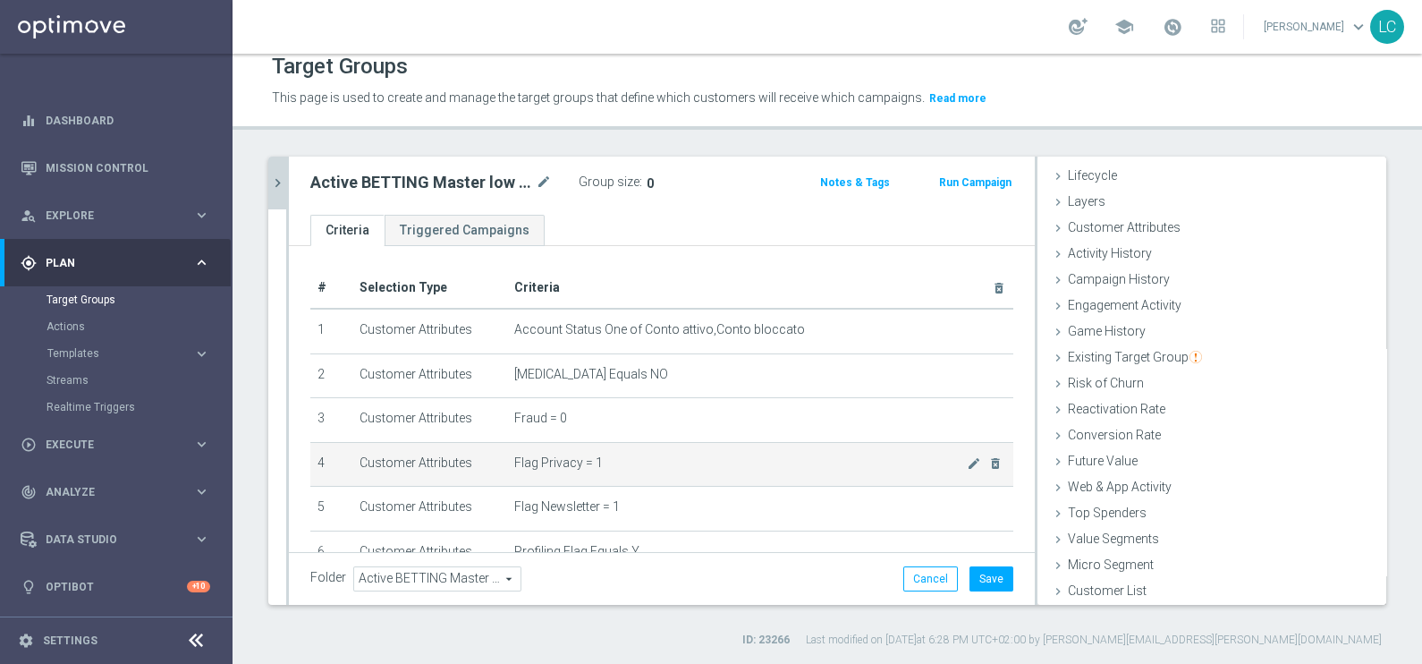
scroll to position [393, 0]
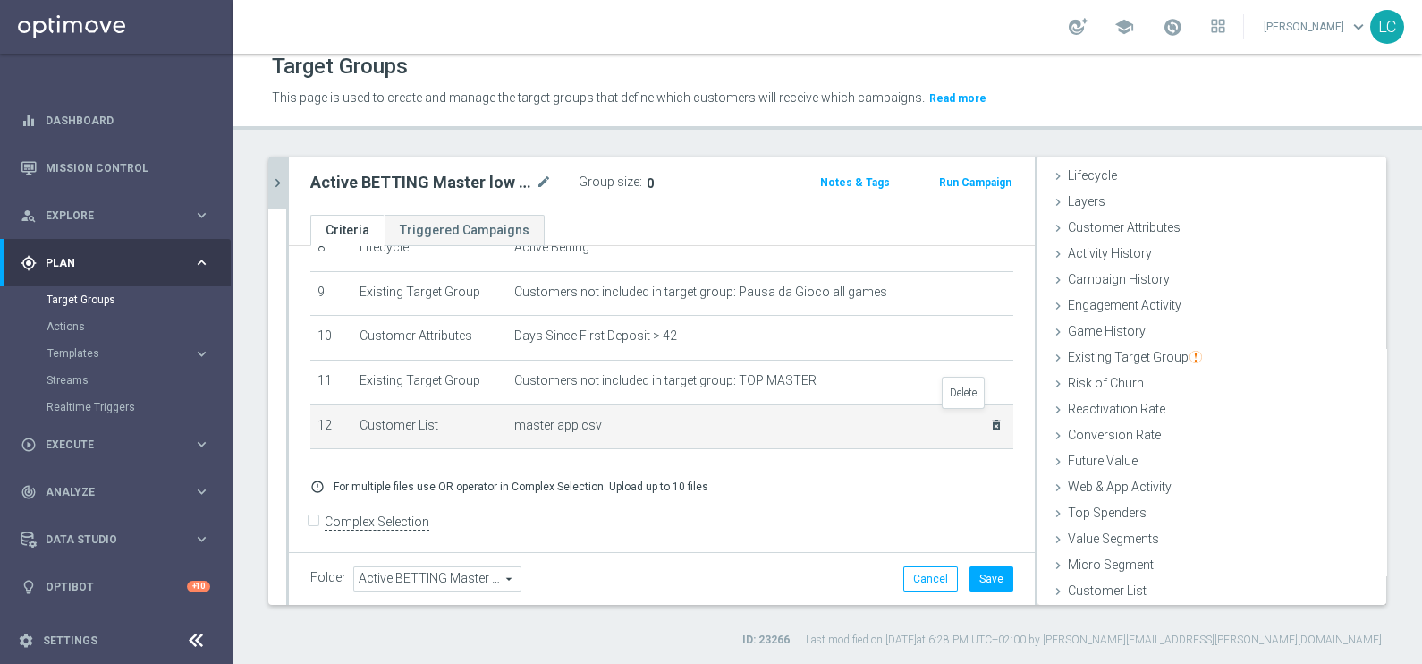
click at [989, 418] on icon "delete_forever" at bounding box center [996, 425] width 14 height 14
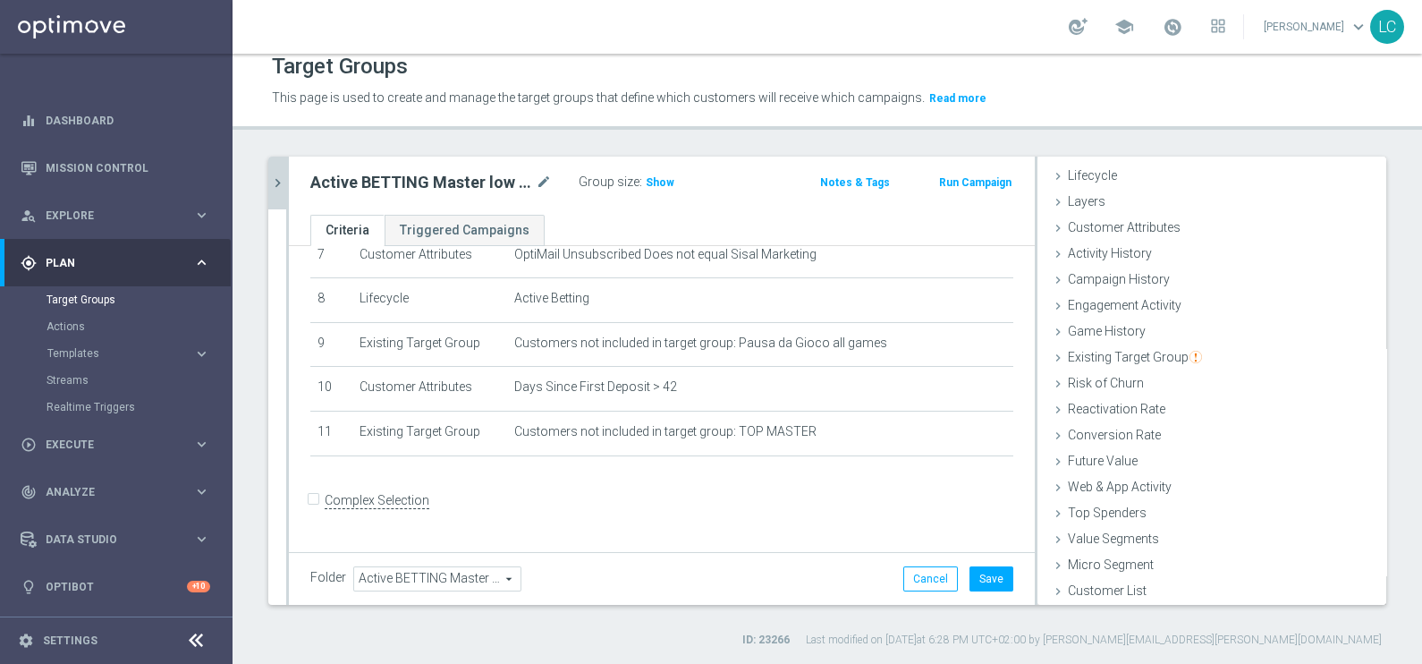
scroll to position [320, 0]
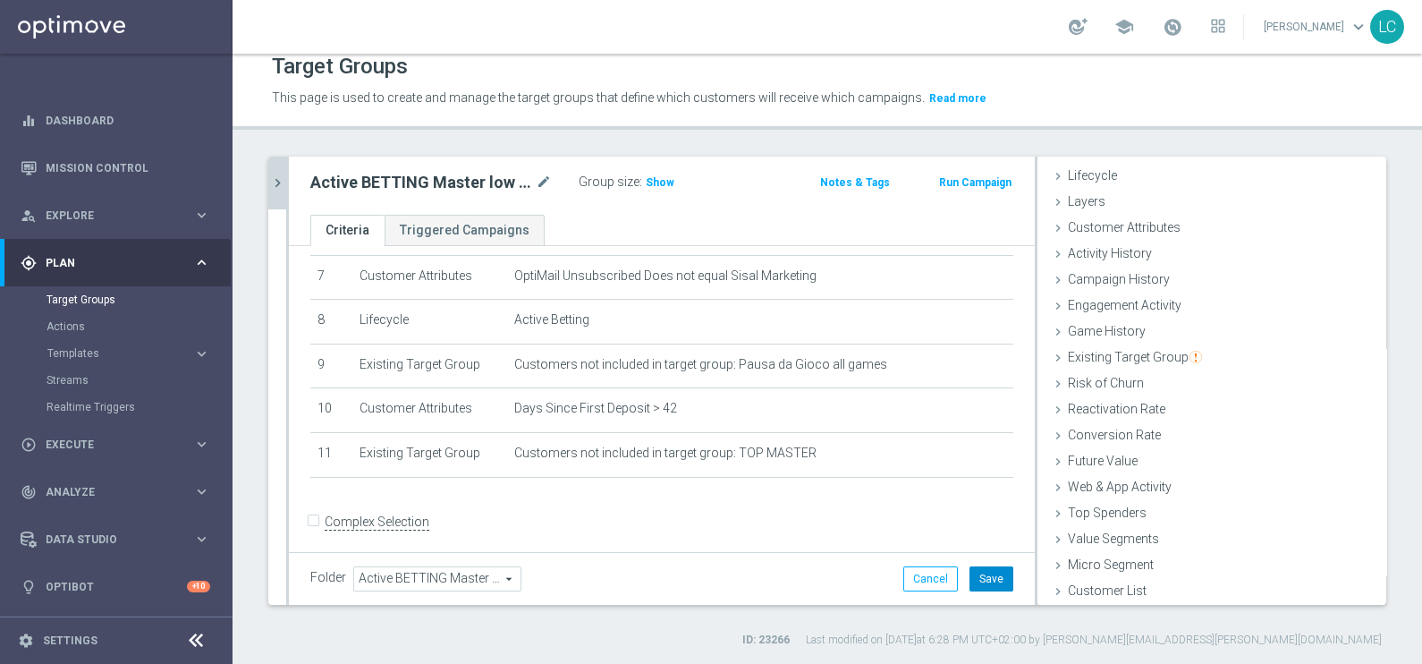
click at [973, 578] on button "Save" at bounding box center [992, 578] width 44 height 25
click at [200, 634] on icon at bounding box center [195, 640] width 21 height 21
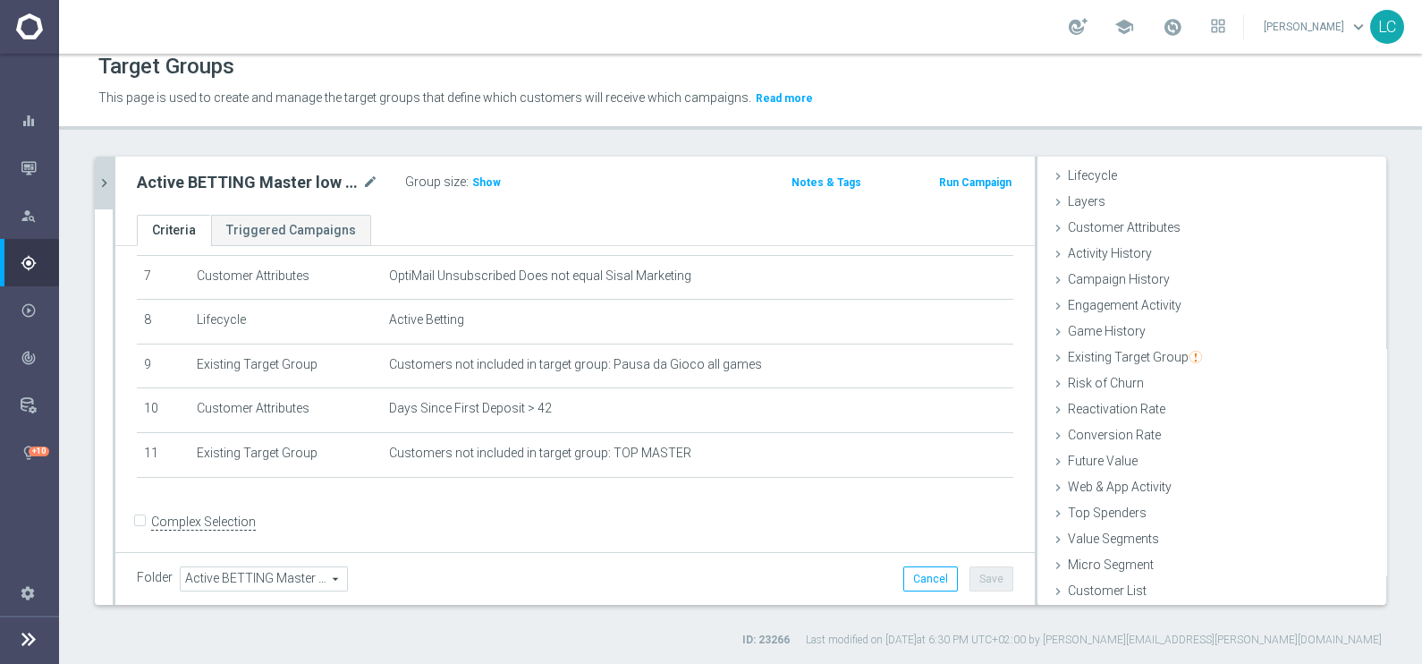
click at [24, 623] on div at bounding box center [28, 638] width 21 height 47
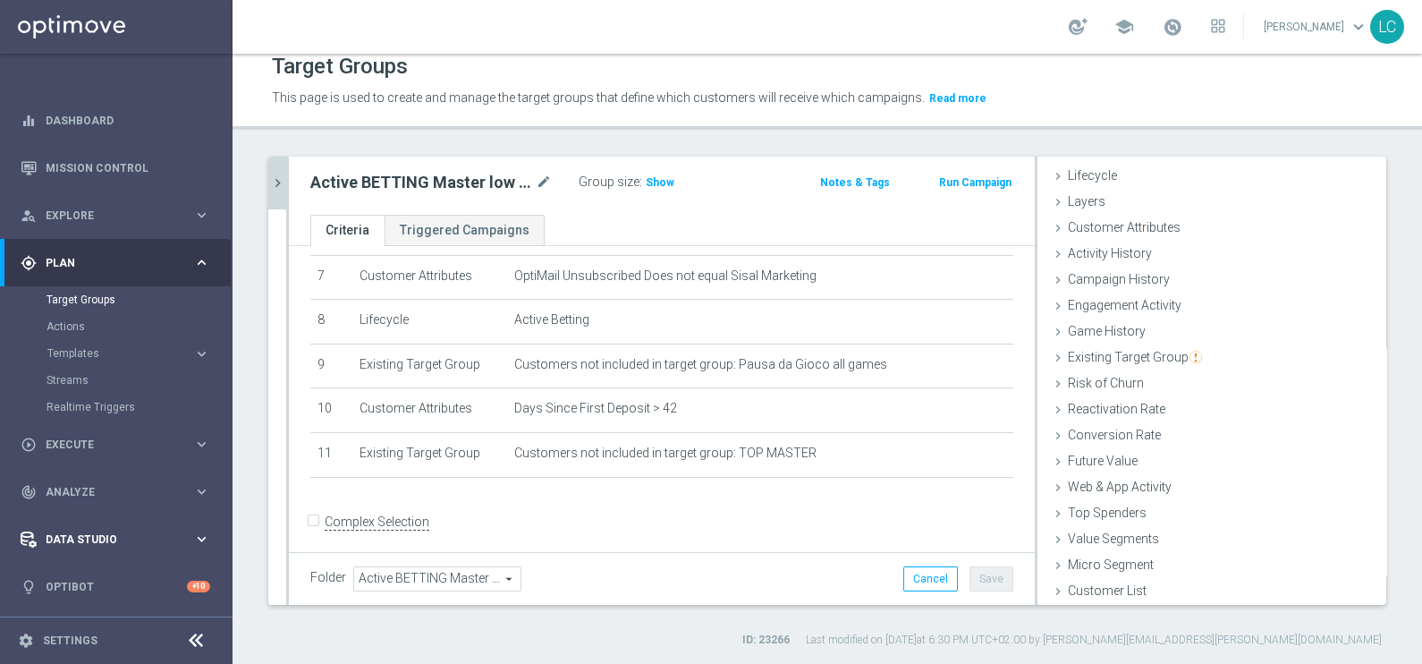
click at [95, 531] on div "Data Studio" at bounding box center [107, 539] width 173 height 16
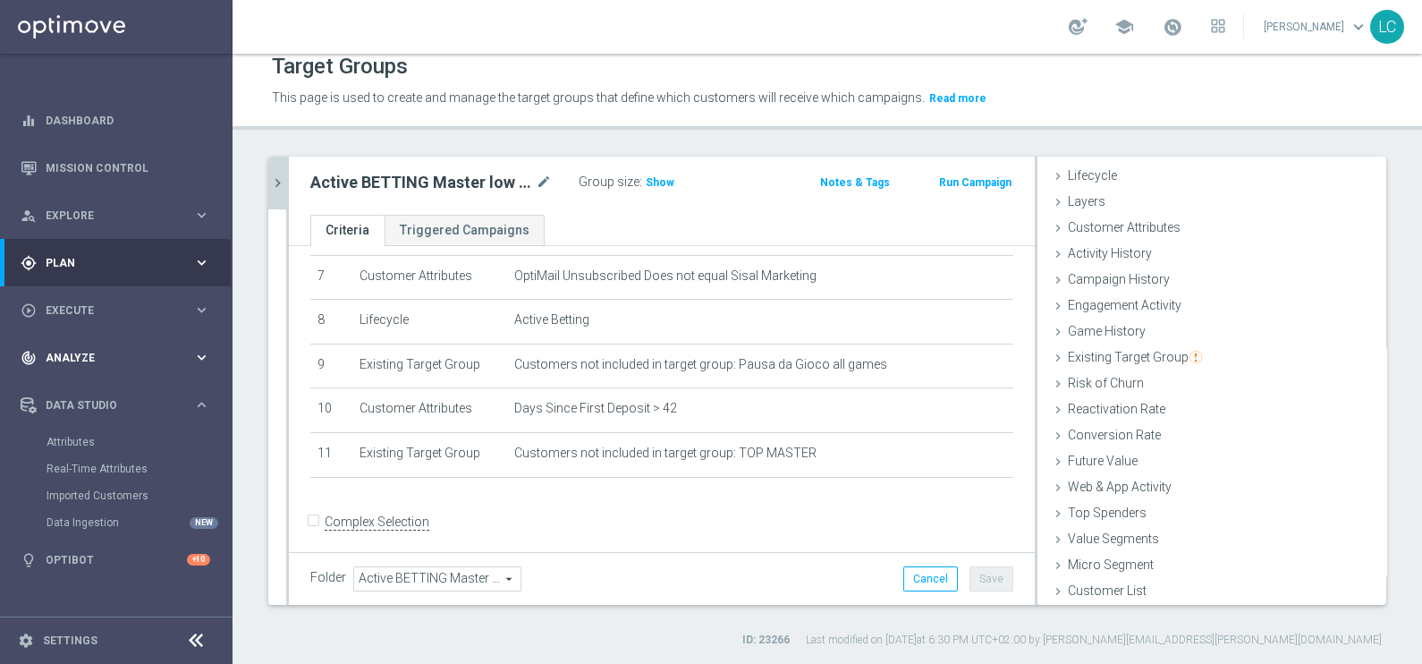
click at [152, 351] on div "track_changes Analyze" at bounding box center [107, 358] width 173 height 16
click at [116, 309] on span "Execute" at bounding box center [120, 310] width 148 height 11
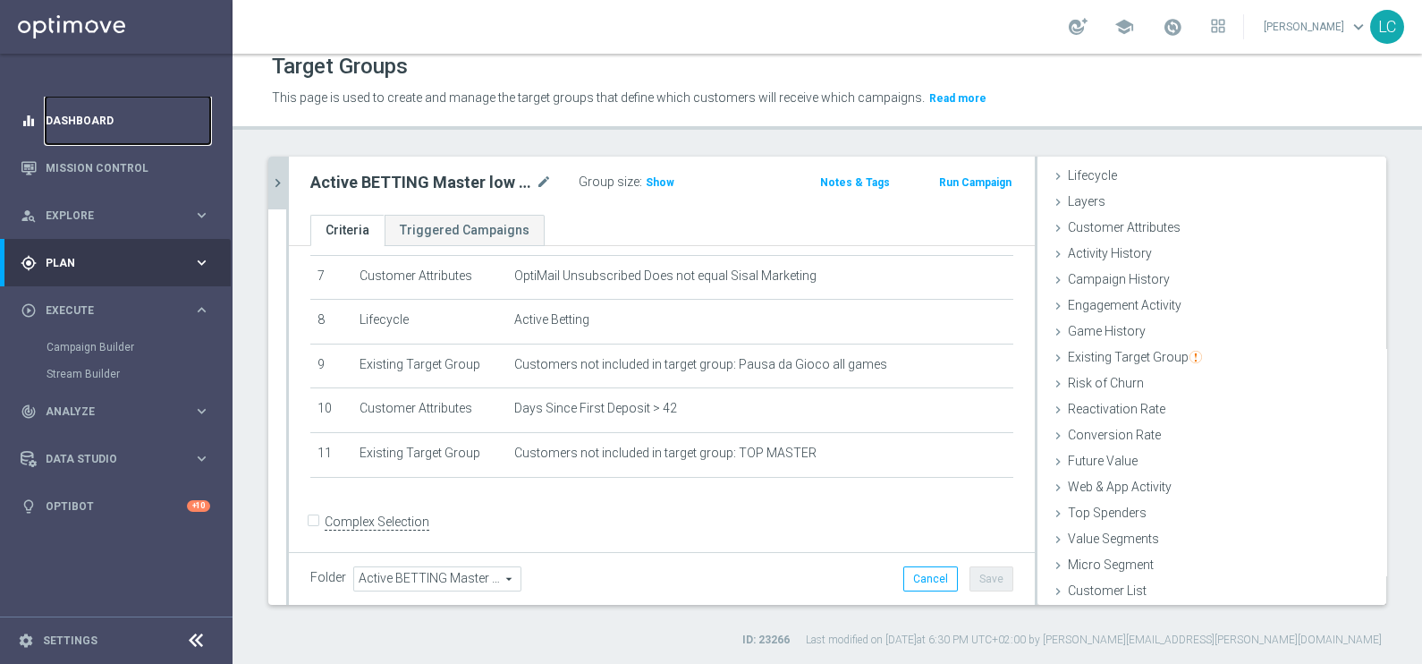
click at [81, 114] on link "Dashboard" at bounding box center [128, 120] width 165 height 47
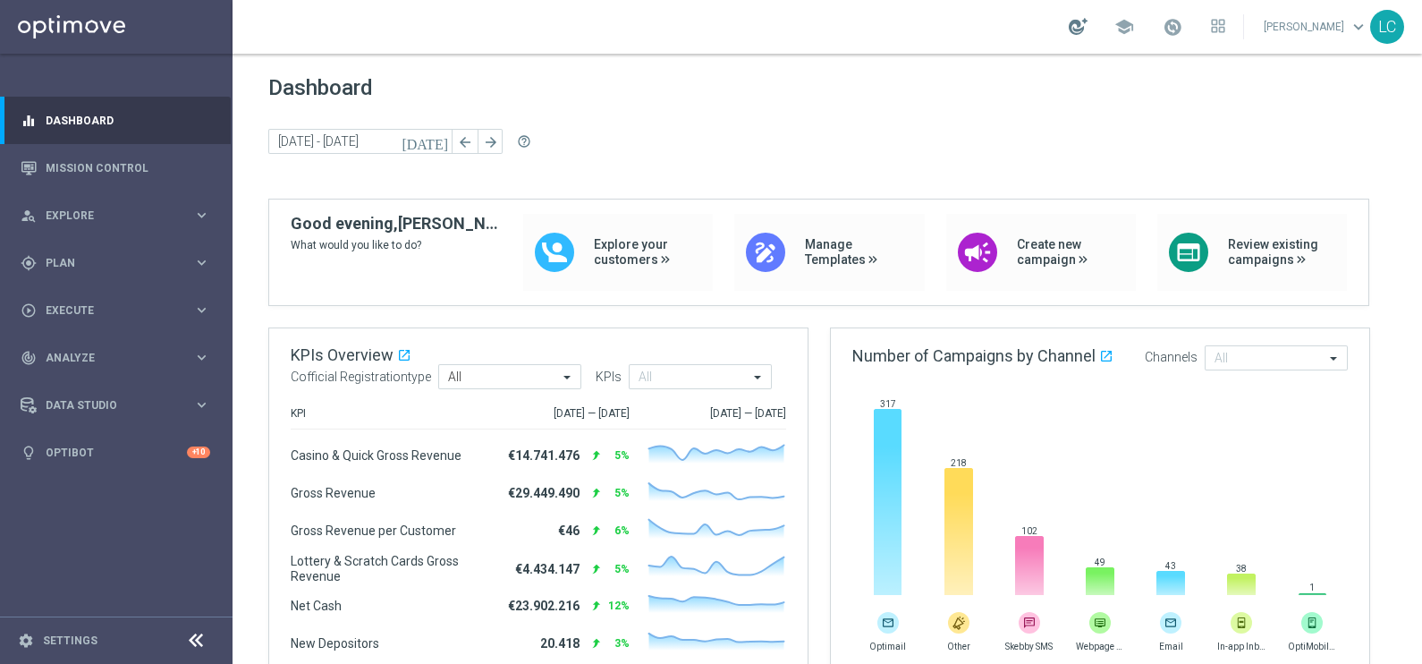
click at [1076, 29] on div at bounding box center [1078, 26] width 19 height 17
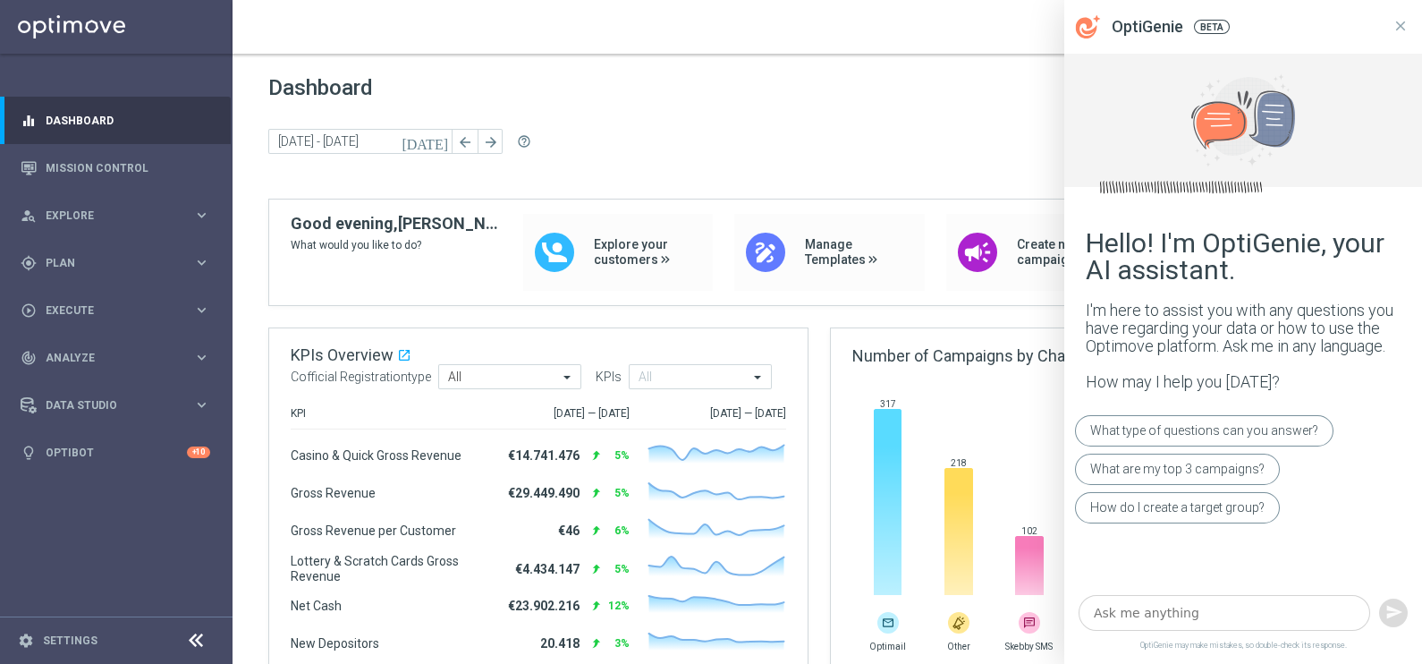
click at [1202, 622] on textarea at bounding box center [1225, 613] width 292 height 37
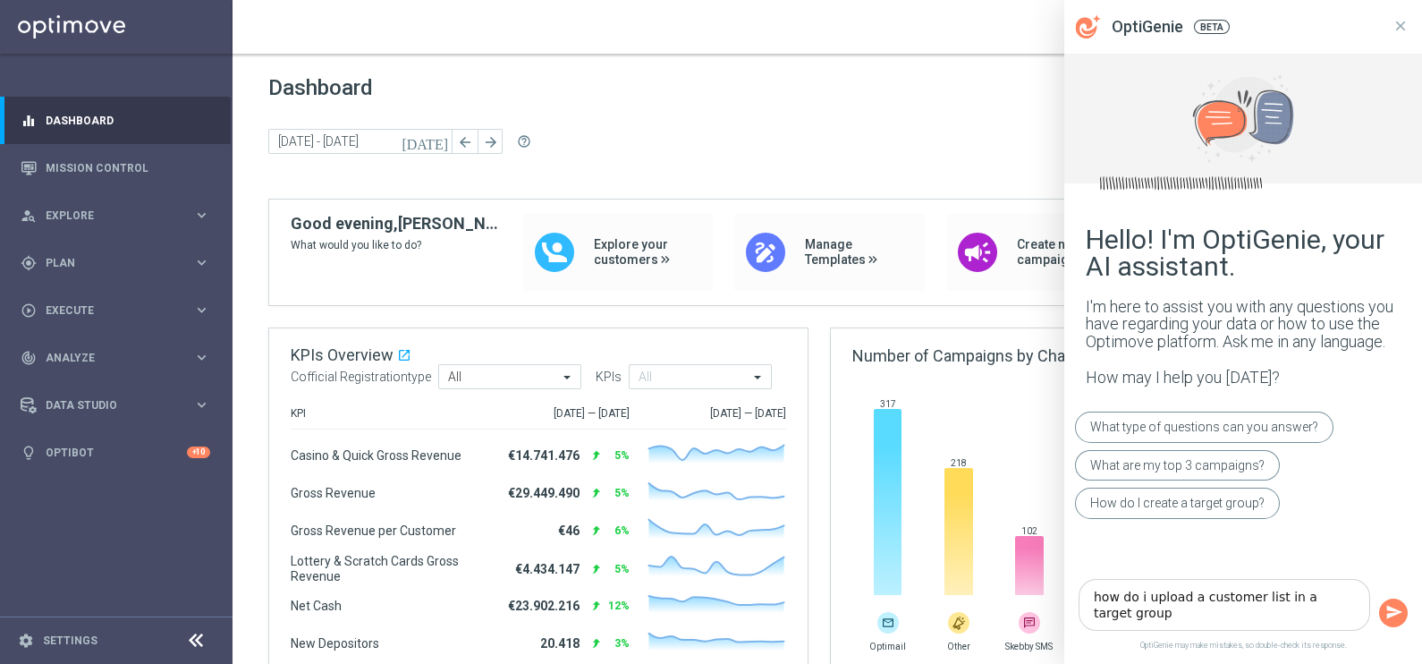
type textarea "how do i upload a customer list in a target group?"
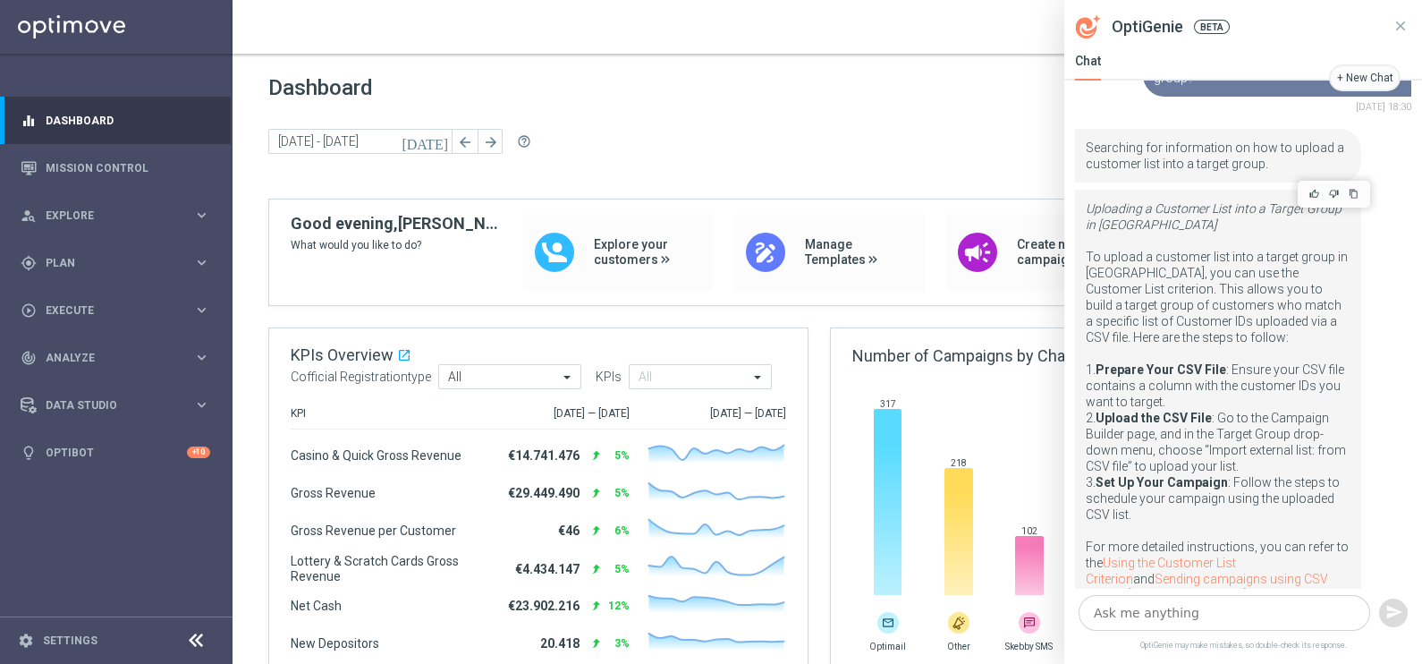
scroll to position [124, 0]
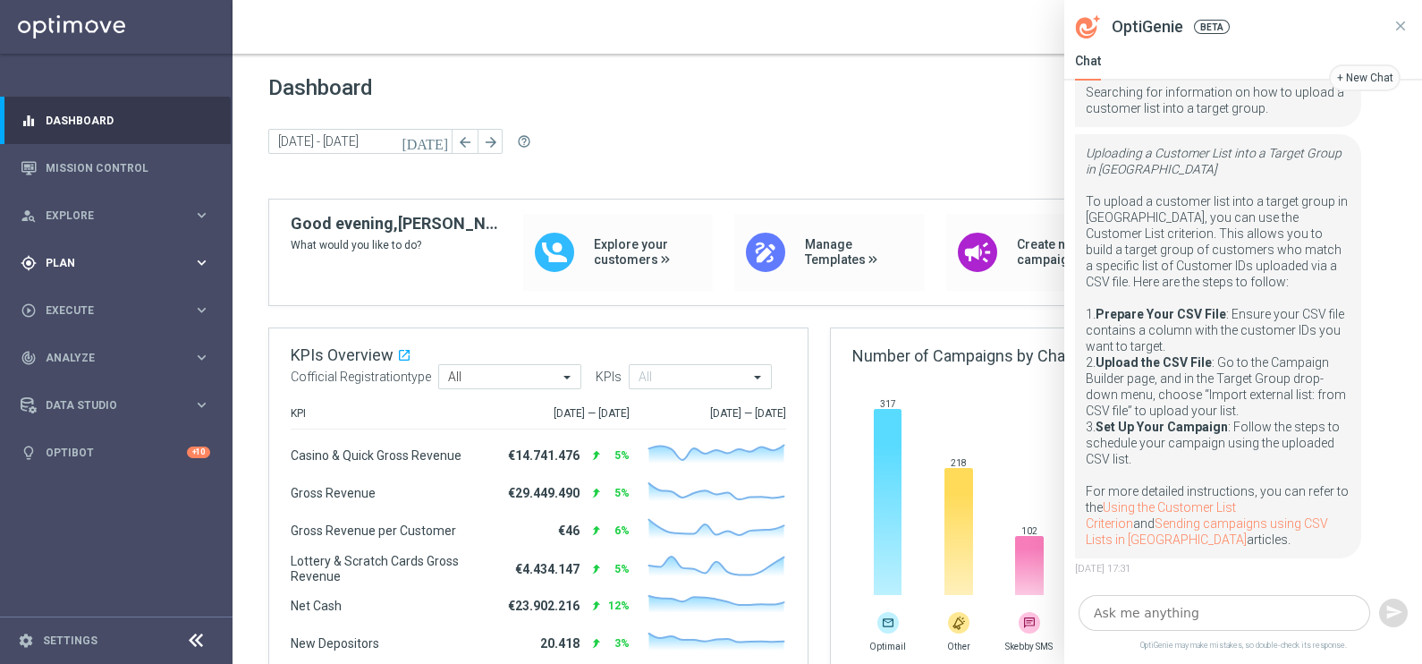
click at [94, 252] on div "gps_fixed Plan keyboard_arrow_right" at bounding box center [115, 262] width 231 height 47
click at [98, 306] on link "Target Groups" at bounding box center [117, 299] width 140 height 14
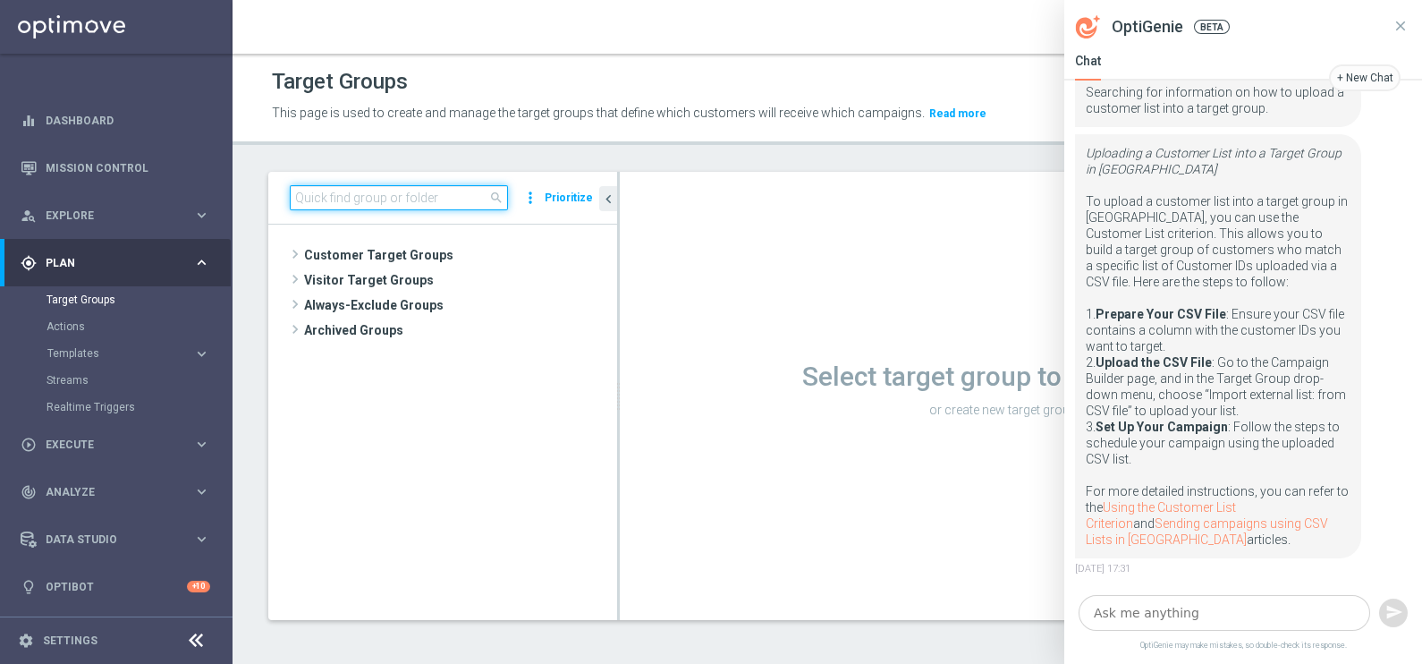
click at [383, 203] on input at bounding box center [399, 197] width 218 height 25
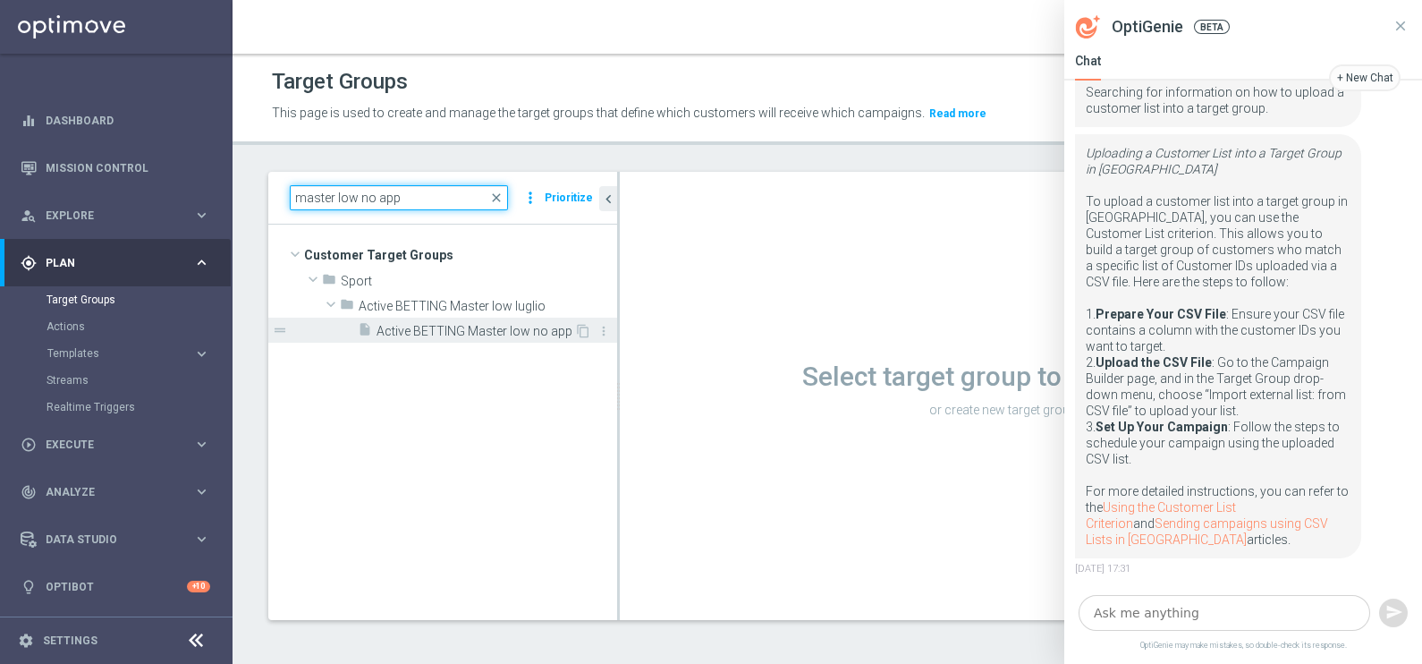
type input "master low no app"
click at [465, 330] on span "Active BETTING Master low no app" at bounding box center [476, 331] width 198 height 15
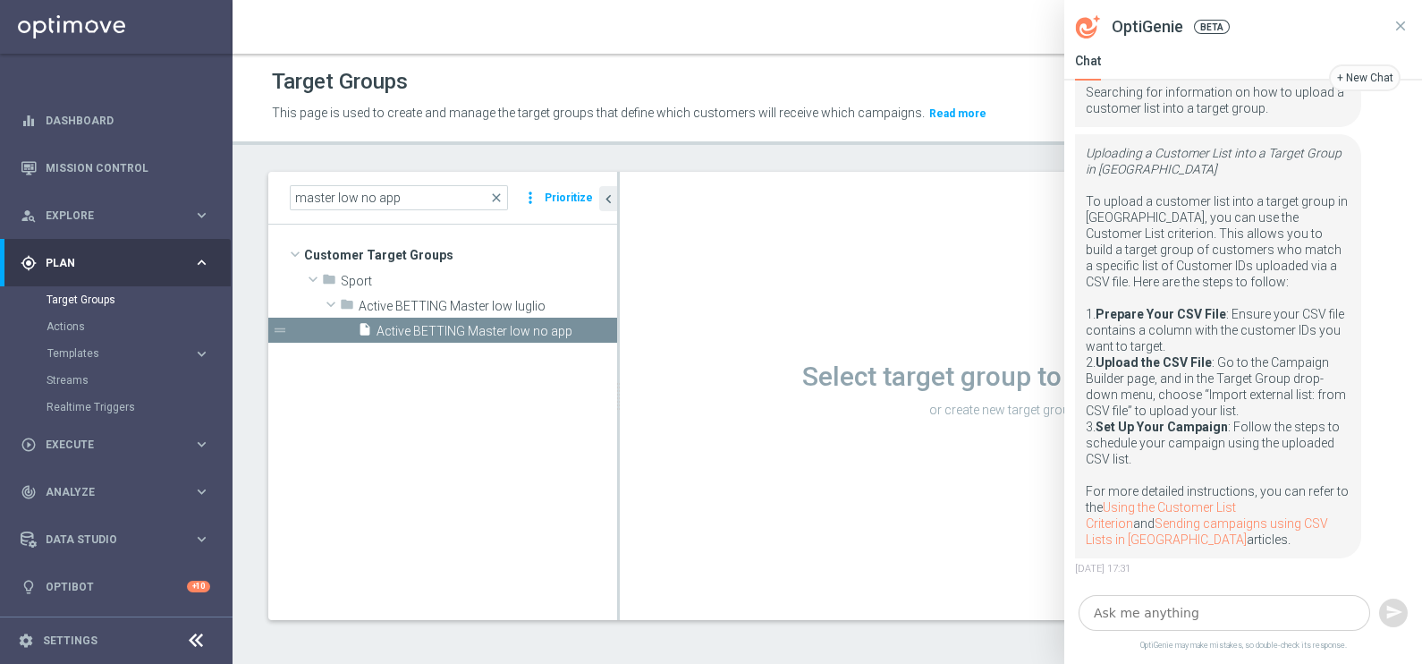
click at [1401, 25] on icon at bounding box center [1401, 26] width 10 height 10
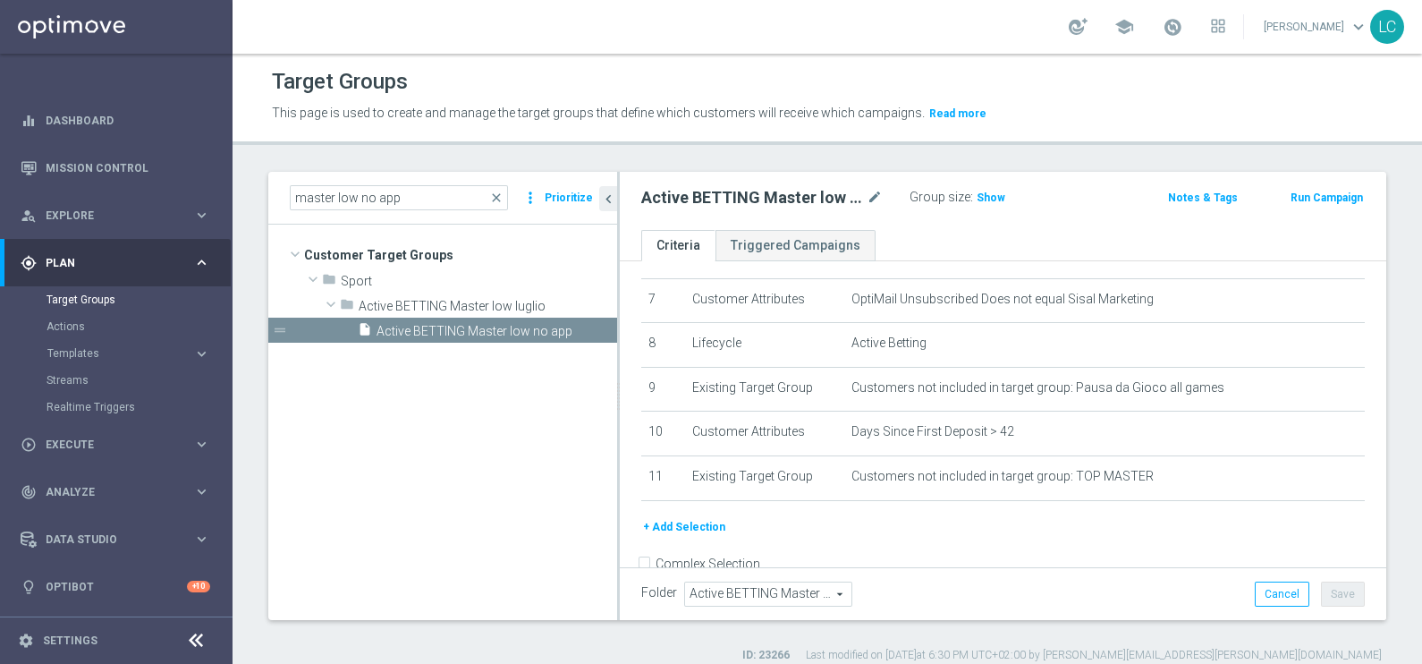
scroll to position [318, 0]
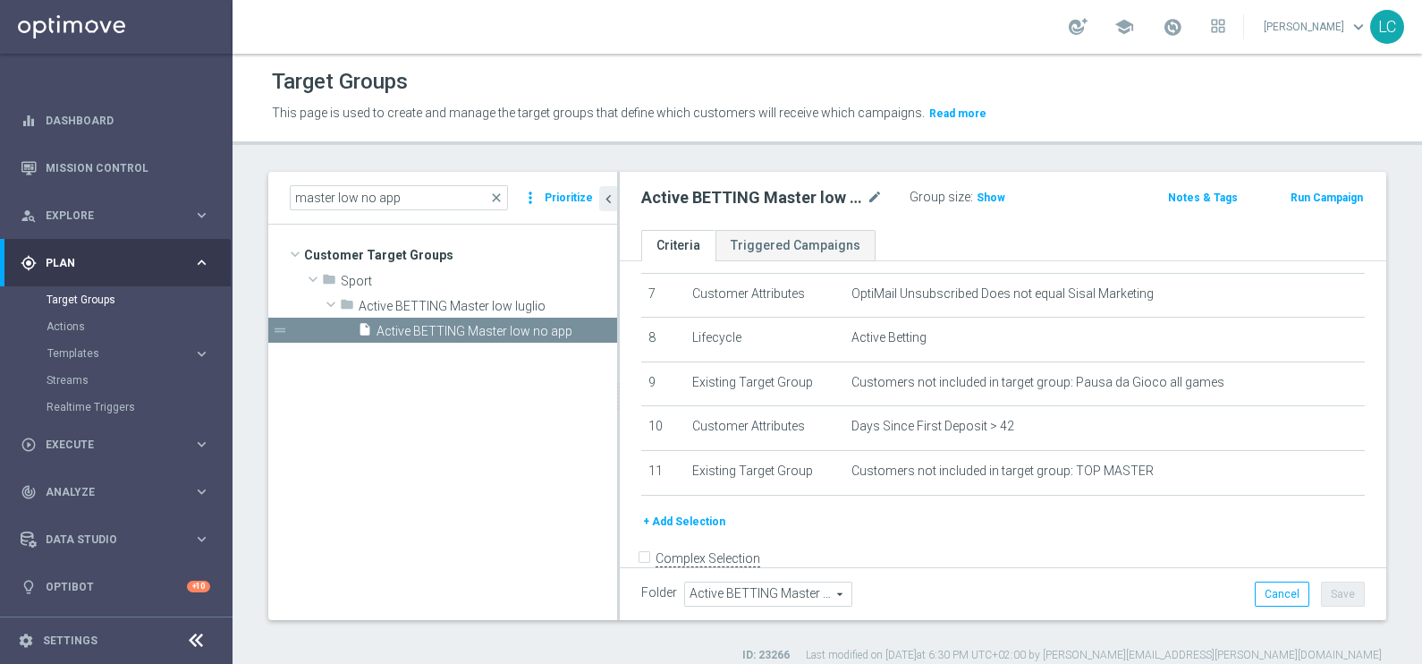
click at [686, 512] on button "+ Add Selection" at bounding box center [684, 522] width 86 height 20
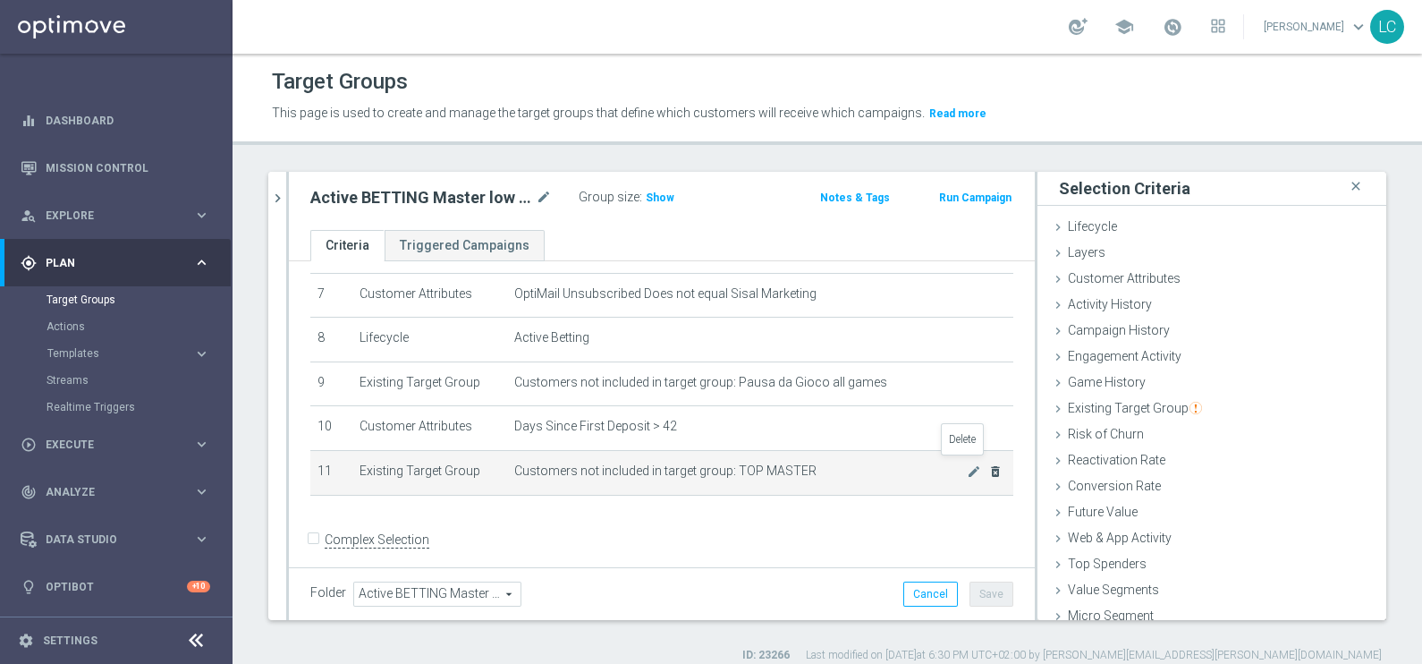
click at [988, 464] on icon "delete_forever" at bounding box center [995, 471] width 14 height 14
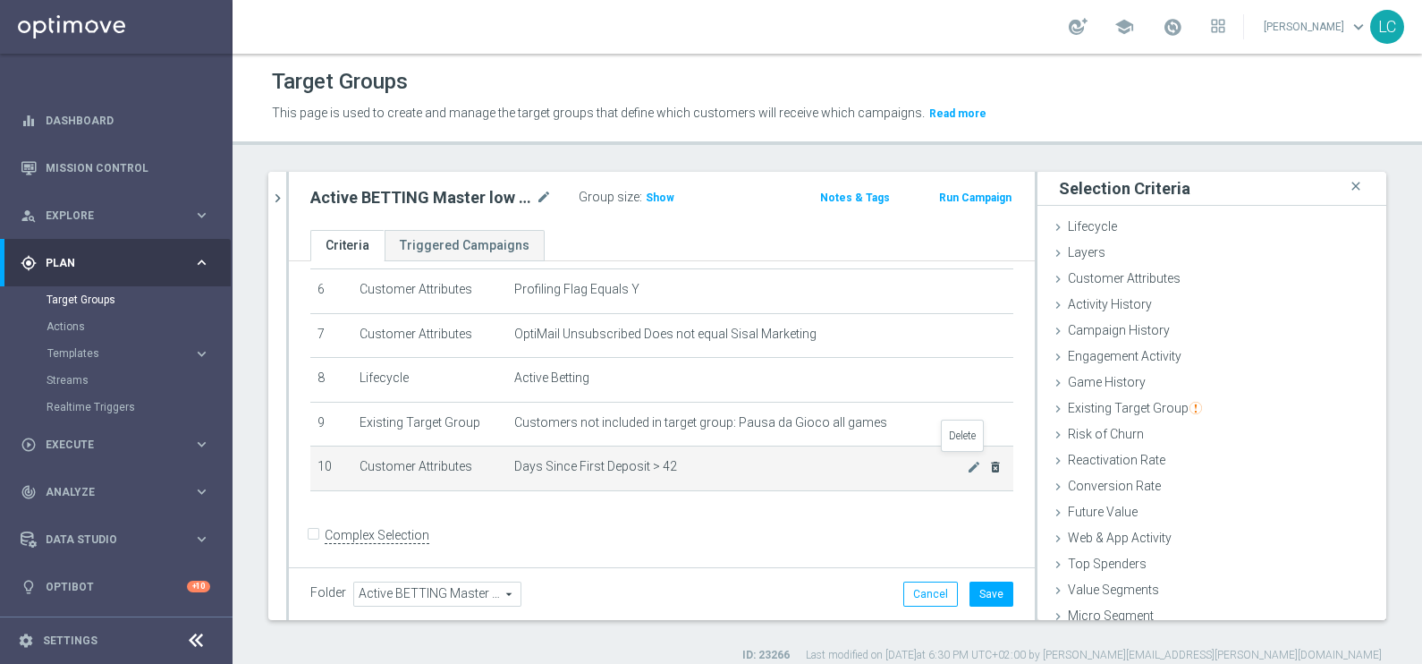
click at [988, 460] on icon "delete_forever" at bounding box center [995, 467] width 14 height 14
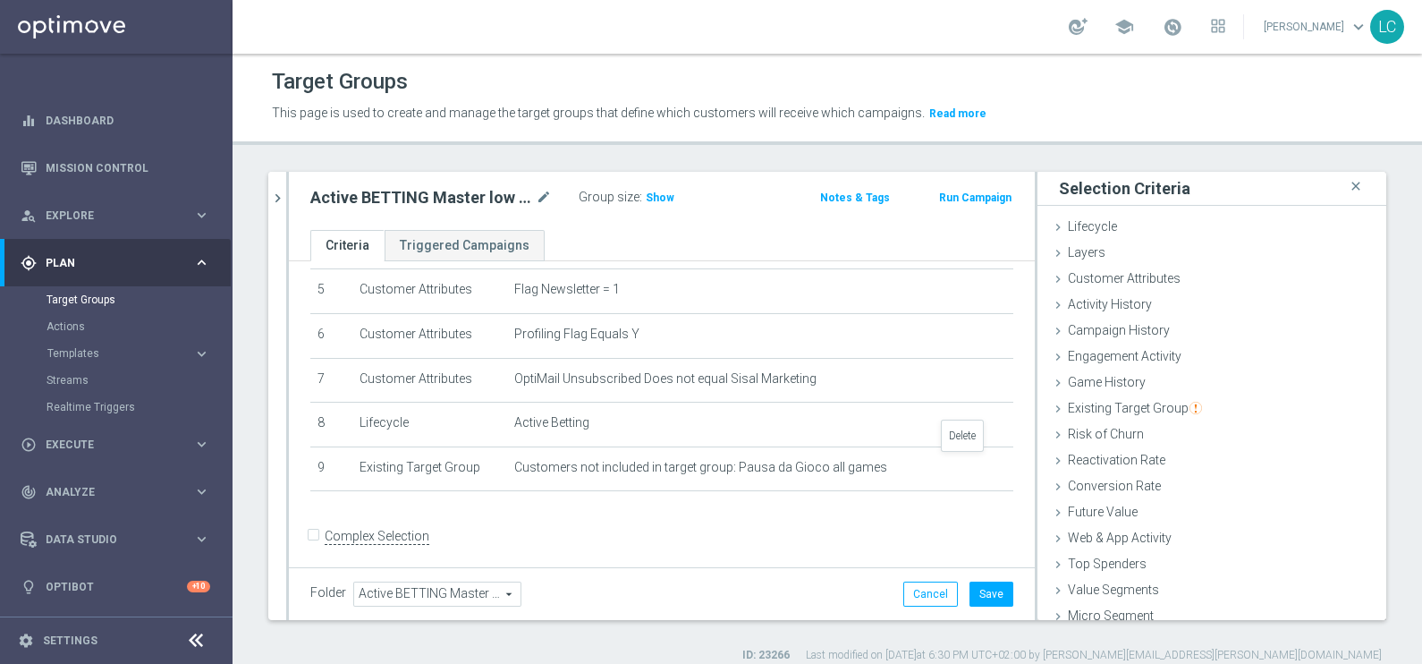
click at [0, 0] on icon "delete_forever" at bounding box center [0, 0] width 0 height 0
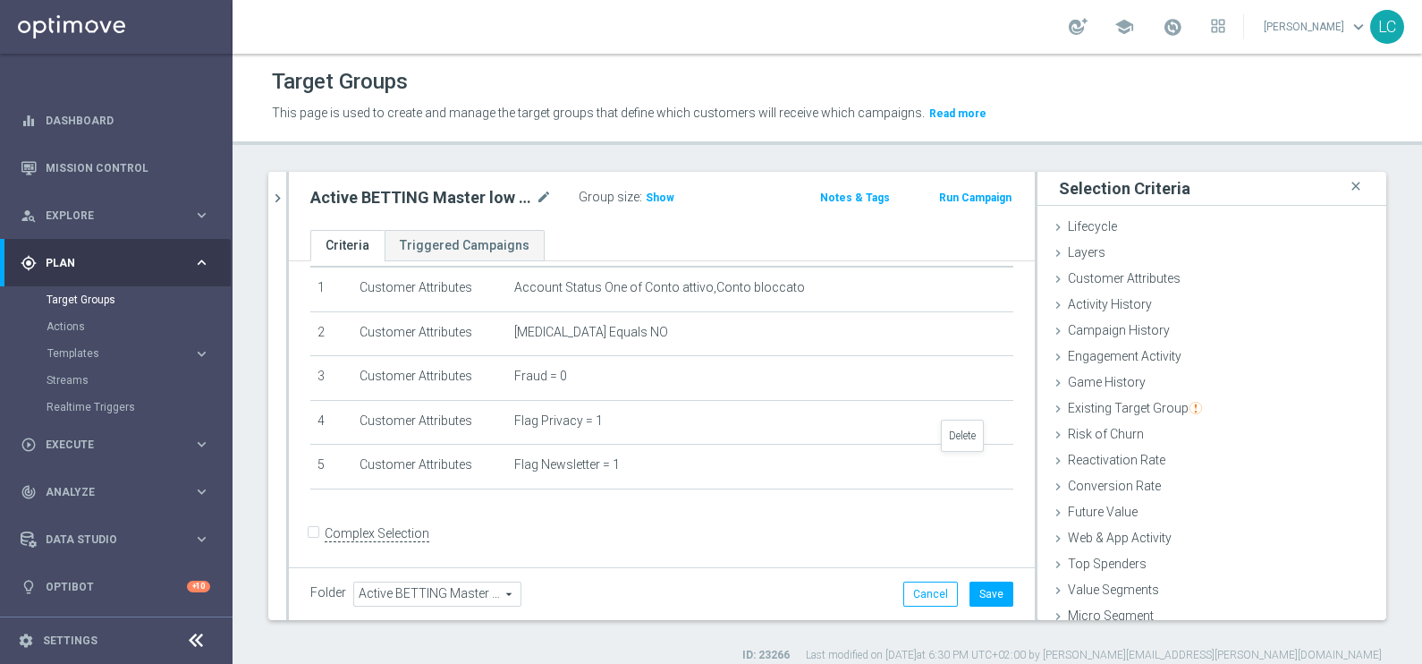
scroll to position [13, 0]
click at [0, 0] on icon "delete_forever" at bounding box center [0, 0] width 0 height 0
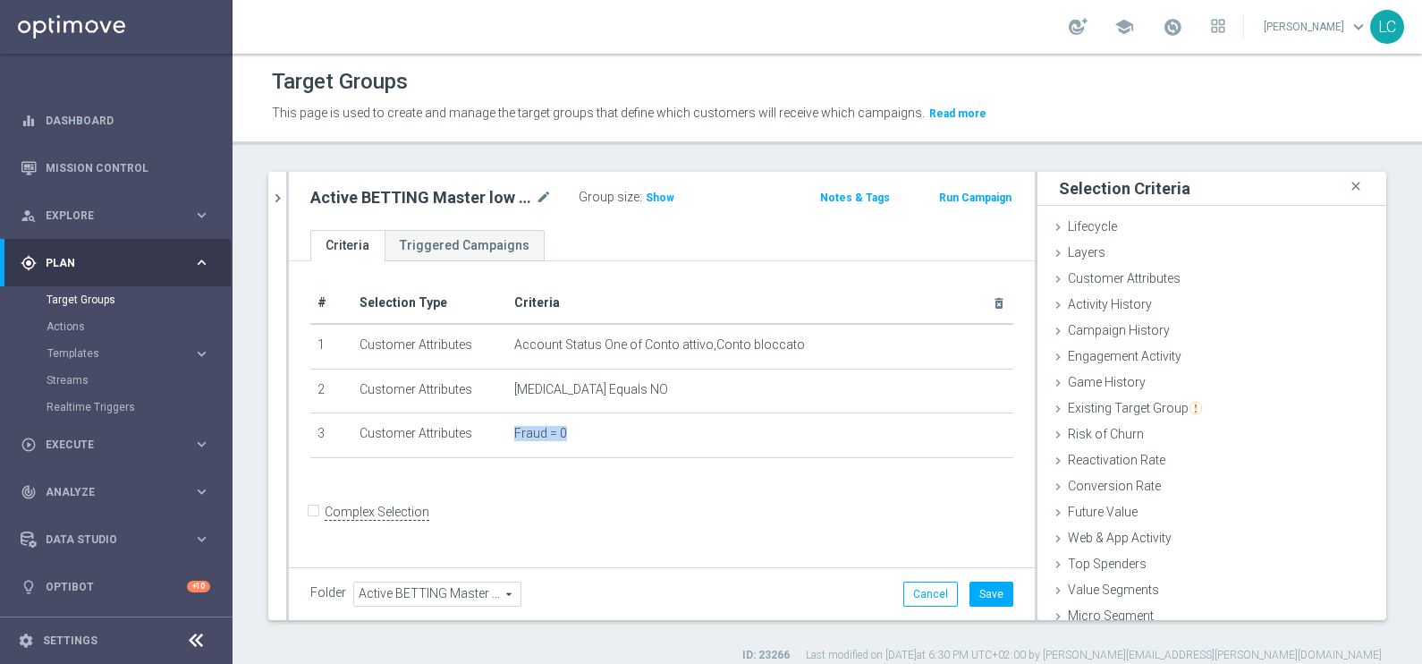
click at [961, 454] on table "# Selection Type Criteria delete_forever 1 Customer Attributes Account Status O…" at bounding box center [661, 370] width 703 height 175
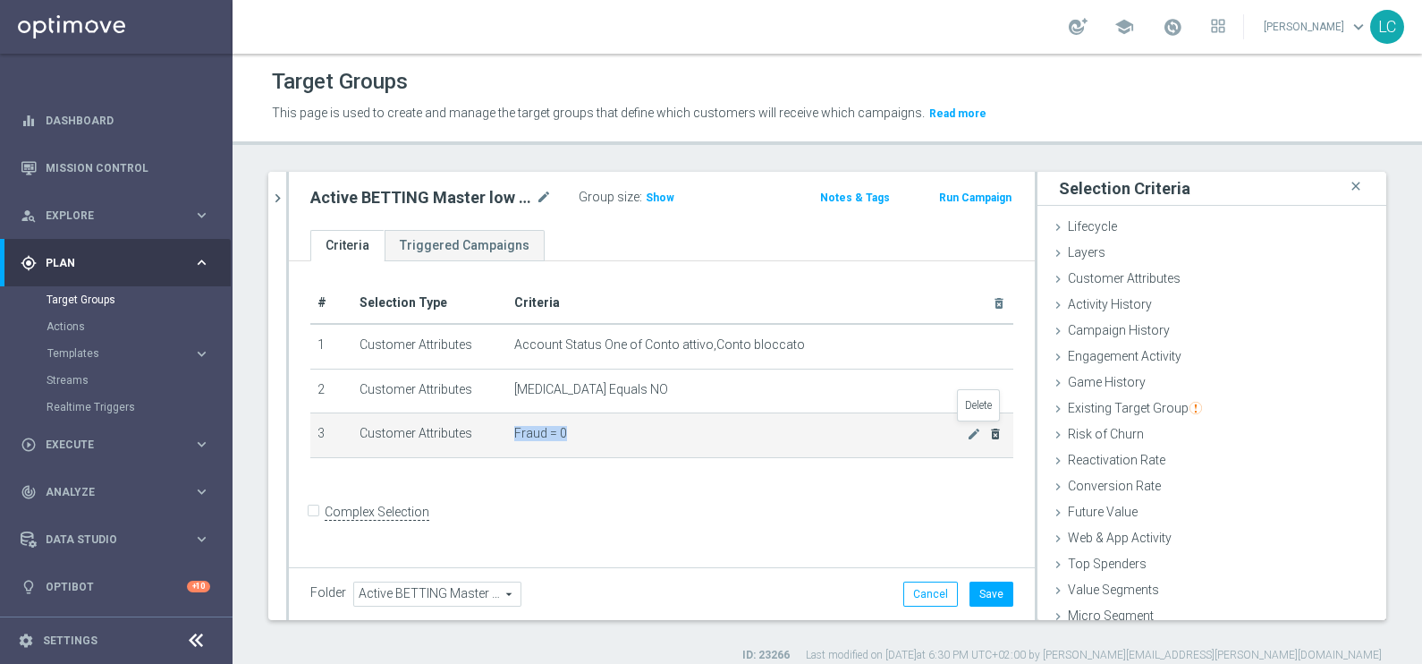
click at [988, 434] on icon "delete_forever" at bounding box center [995, 434] width 14 height 14
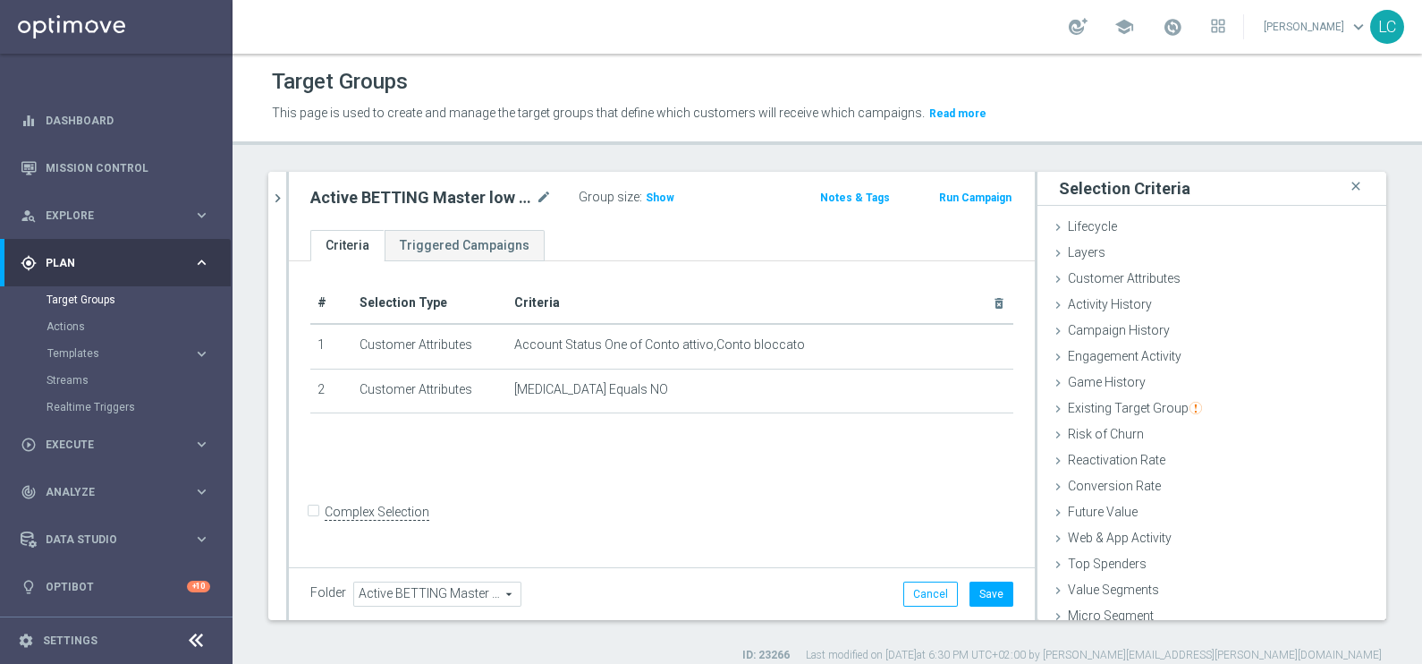
click at [978, 434] on div "+ Add Selection" at bounding box center [662, 436] width 730 height 14
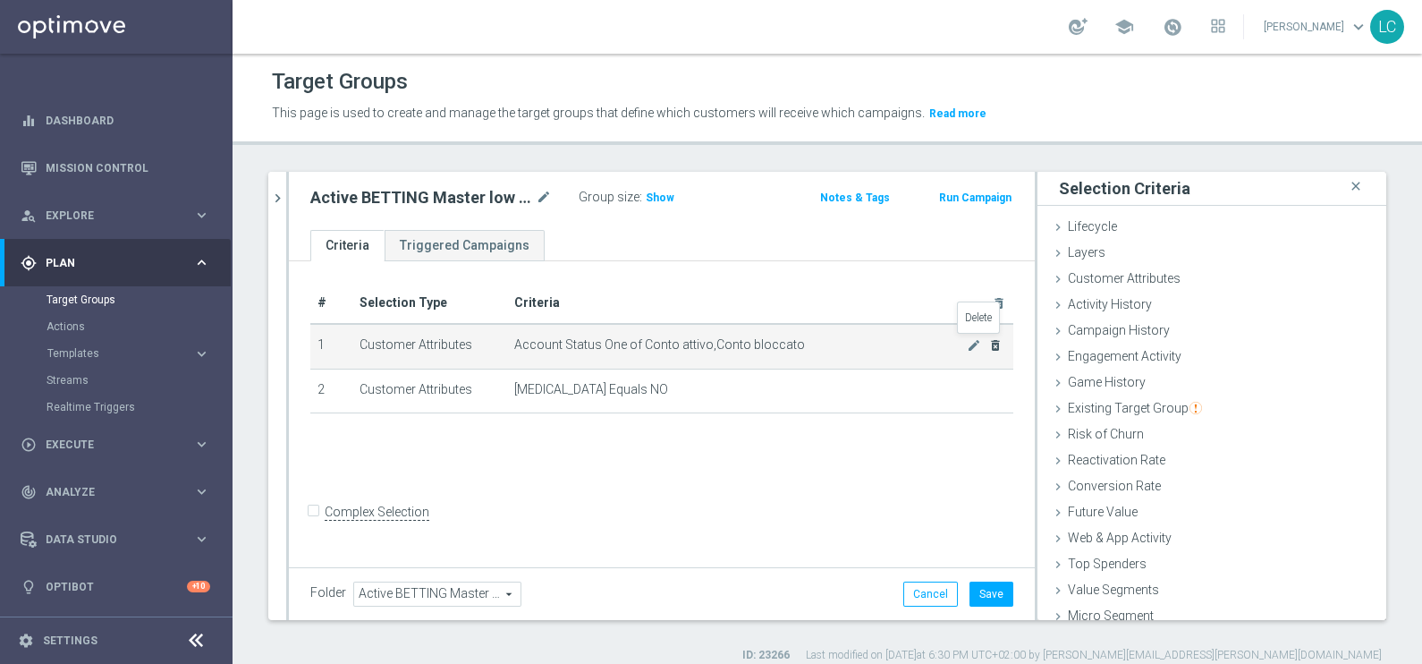
drag, startPoint x: 978, startPoint y: 434, endPoint x: 972, endPoint y: 342, distance: 92.3
click at [972, 342] on td "Account Status One of Conto attivo,Conto bloccato mode_edit delete_forever" at bounding box center [760, 346] width 506 height 45
click at [988, 342] on icon "delete_forever" at bounding box center [995, 345] width 14 height 14
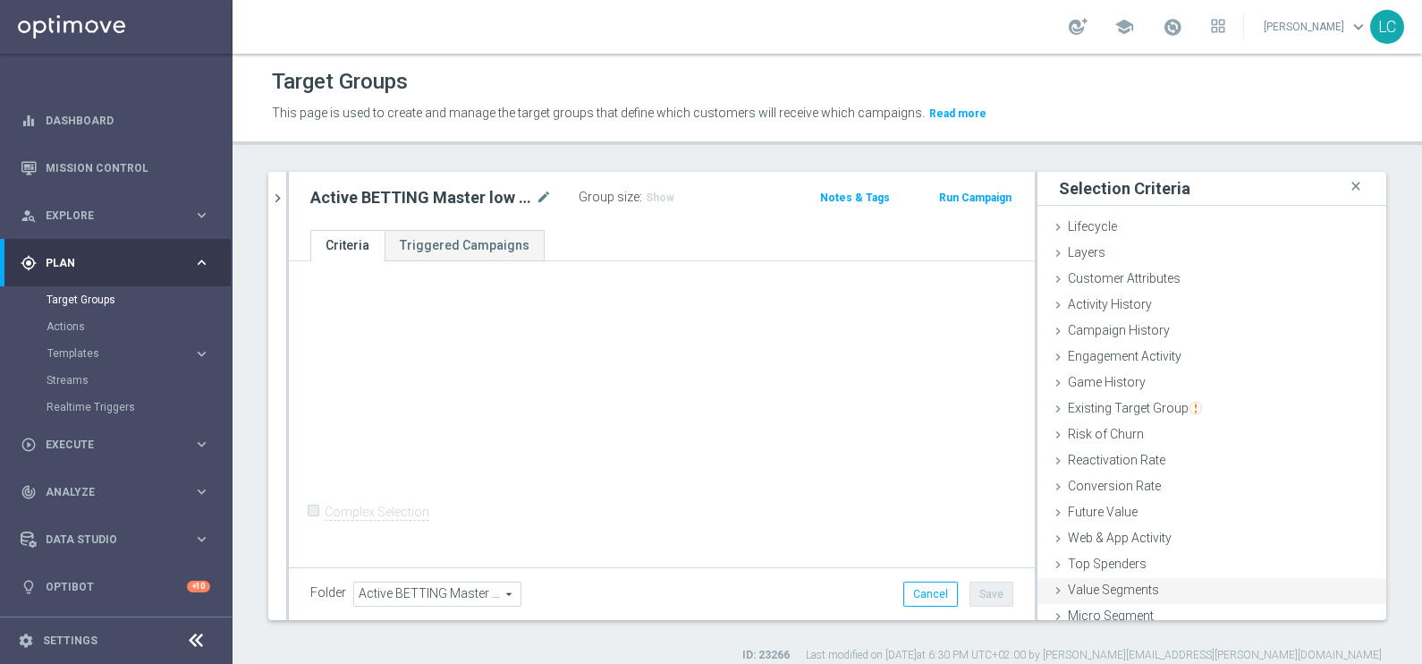
scroll to position [36, 0]
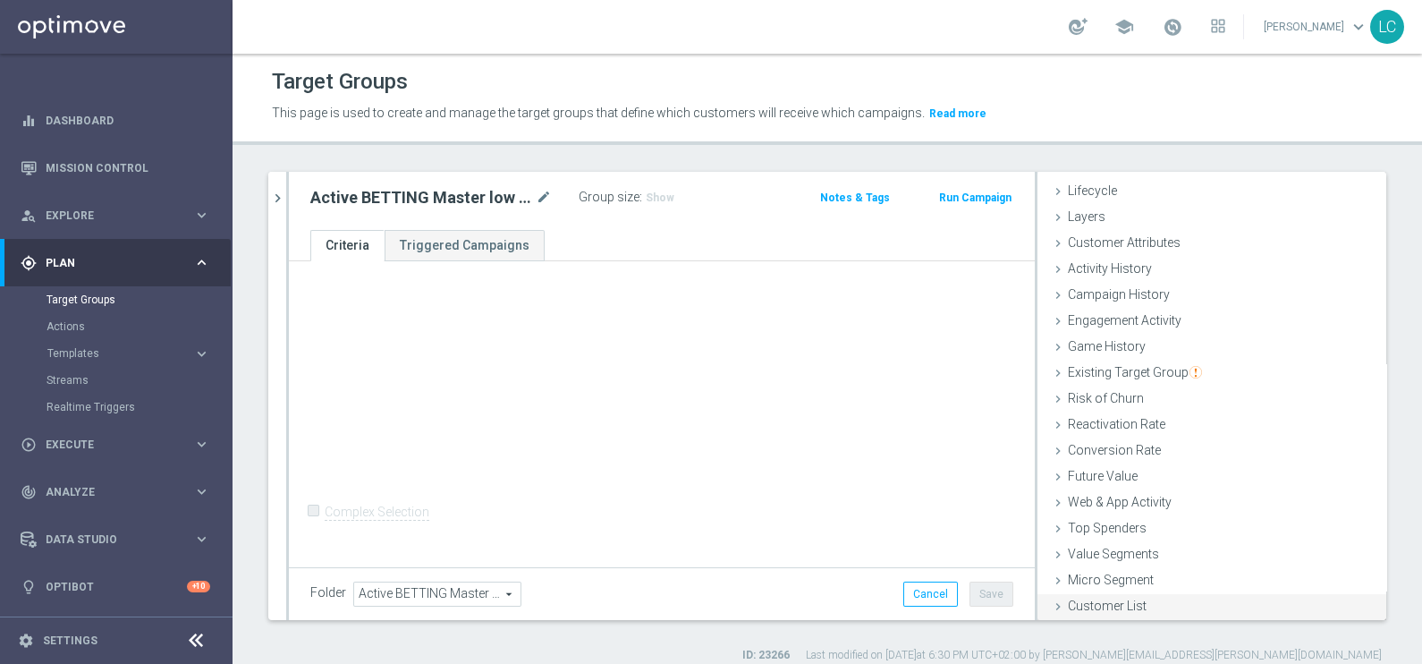
click at [1102, 604] on span "Customer List" at bounding box center [1107, 605] width 79 height 14
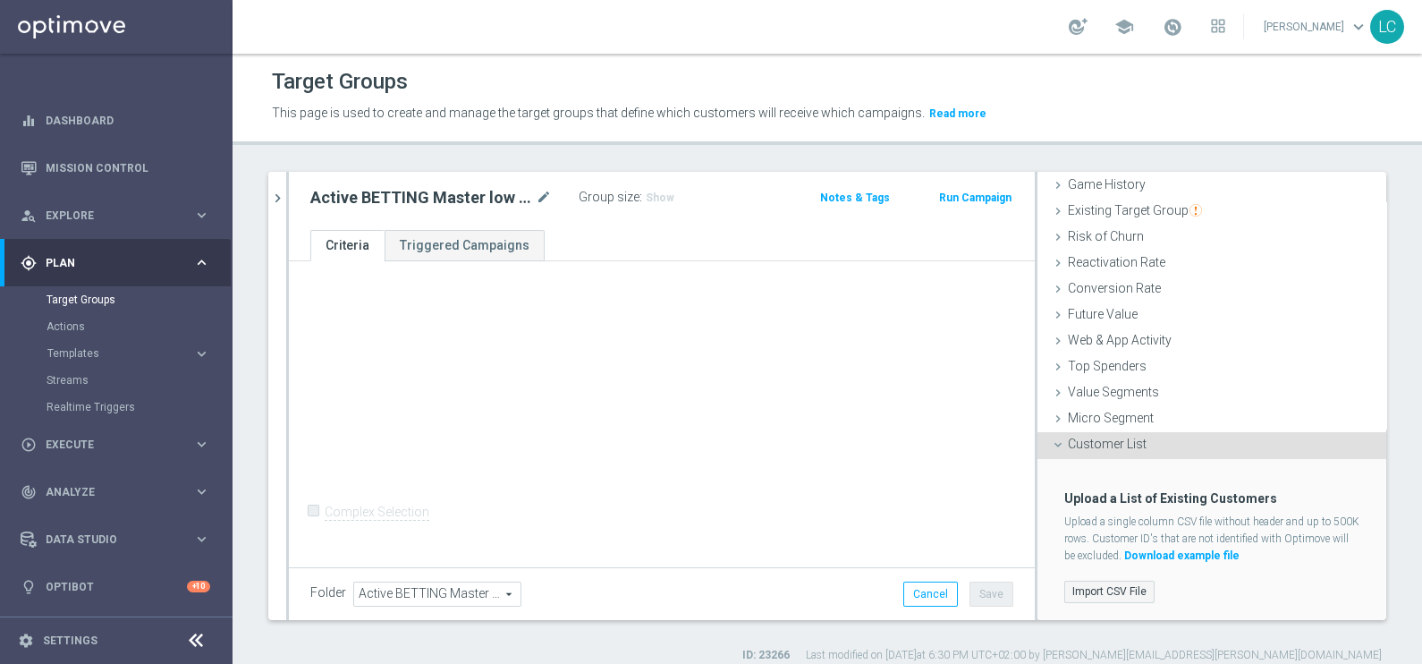
click at [1083, 585] on label "Import CSV File" at bounding box center [1109, 591] width 90 height 22
click at [0, 0] on input "Import CSV File" at bounding box center [0, 0] width 0 height 0
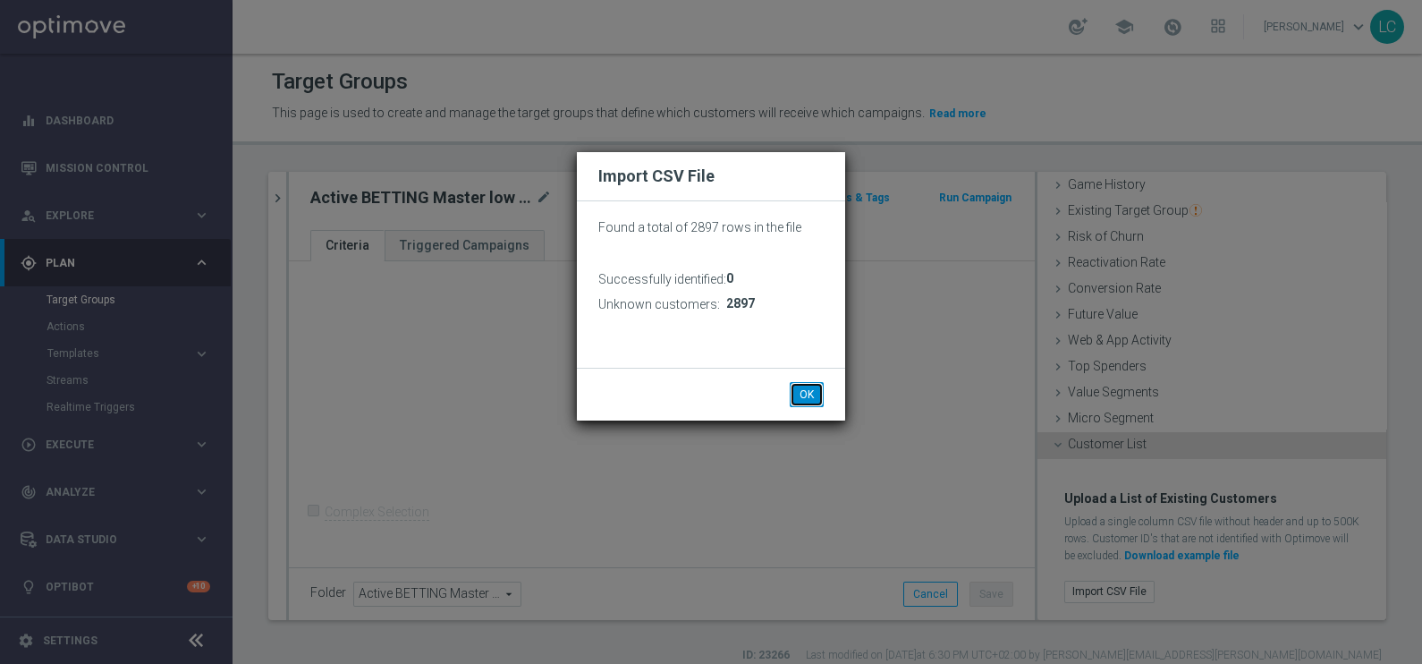
click at [805, 386] on button "OK" at bounding box center [807, 394] width 34 height 25
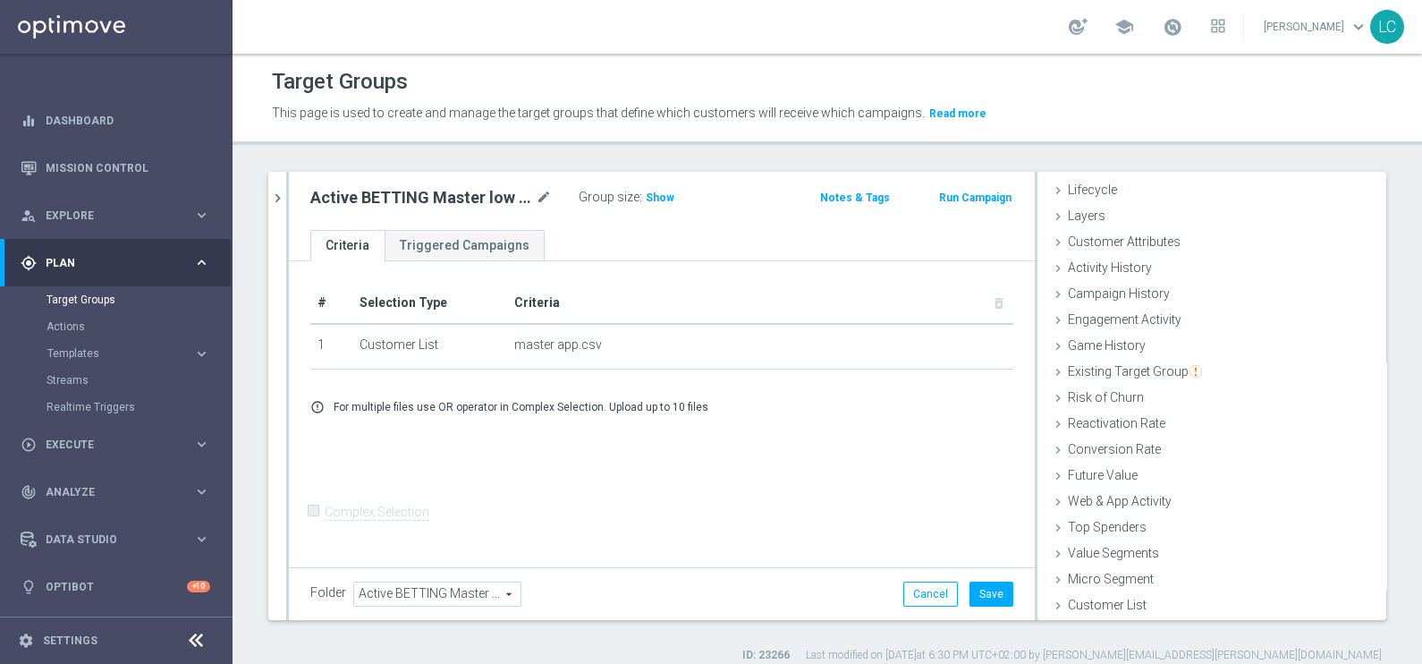
scroll to position [36, 0]
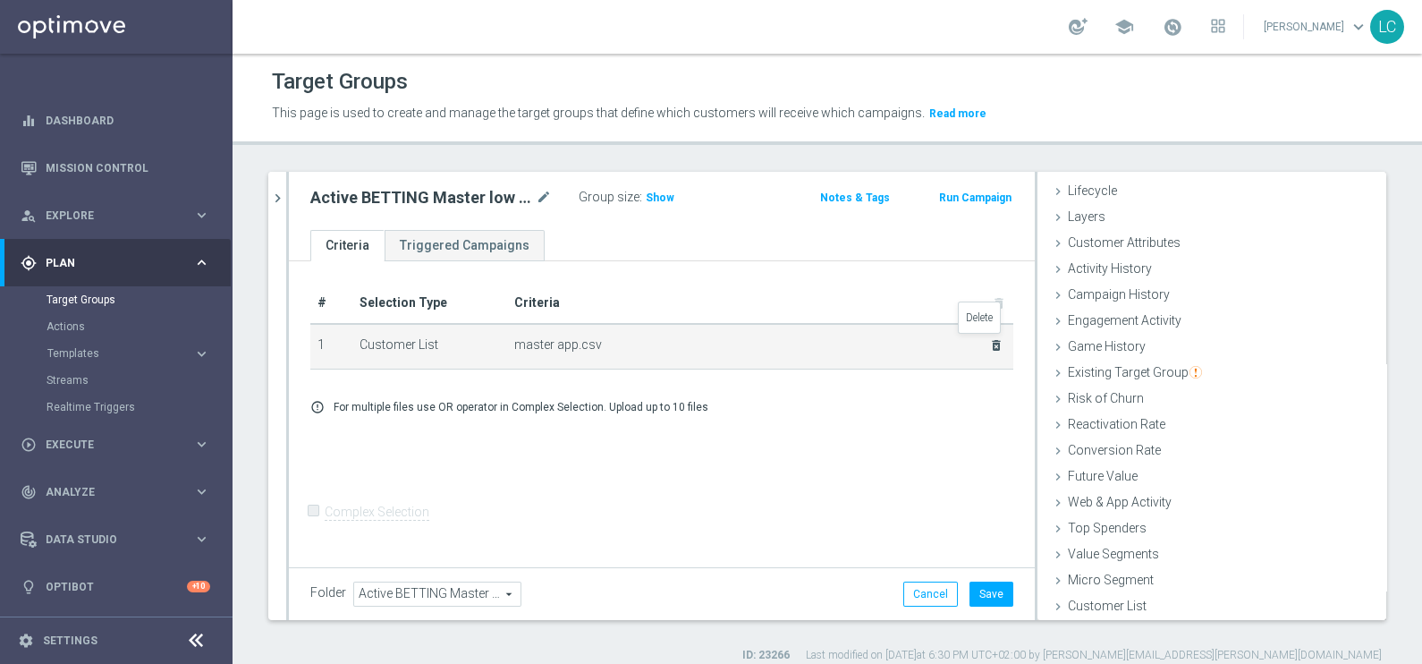
click at [989, 341] on icon "delete_forever" at bounding box center [996, 345] width 14 height 14
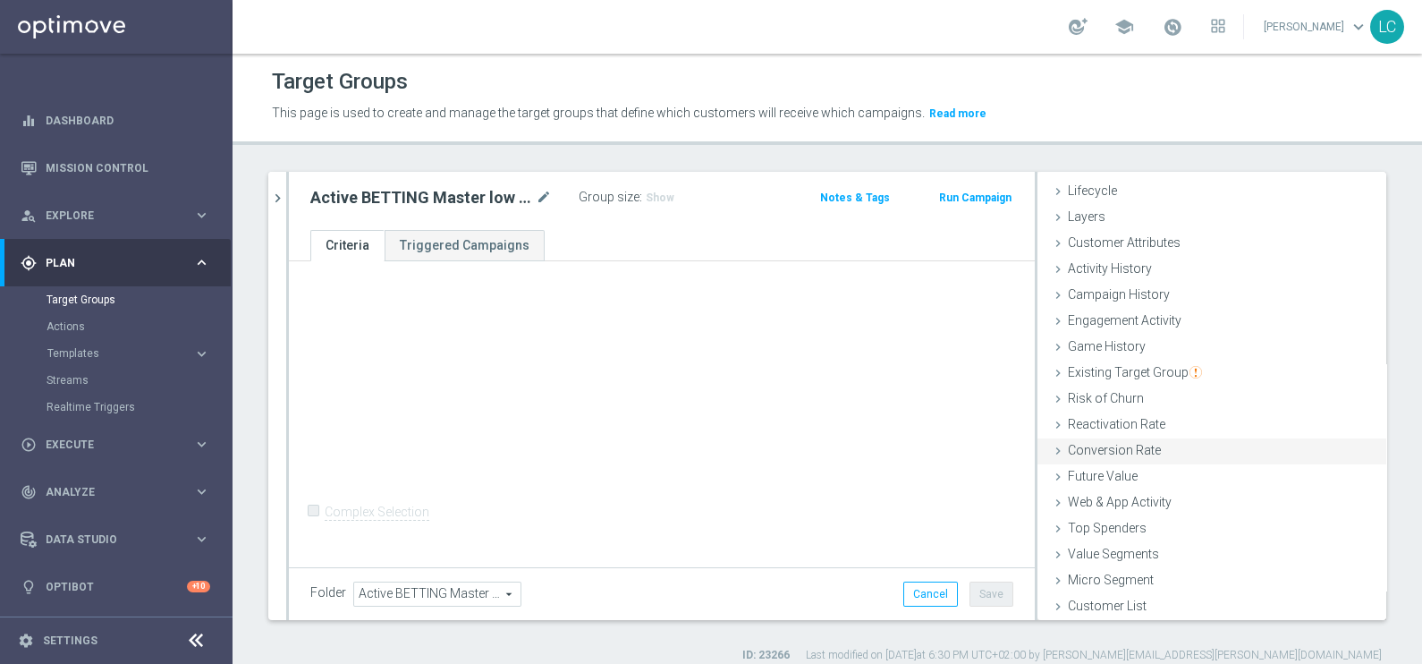
scroll to position [15, 0]
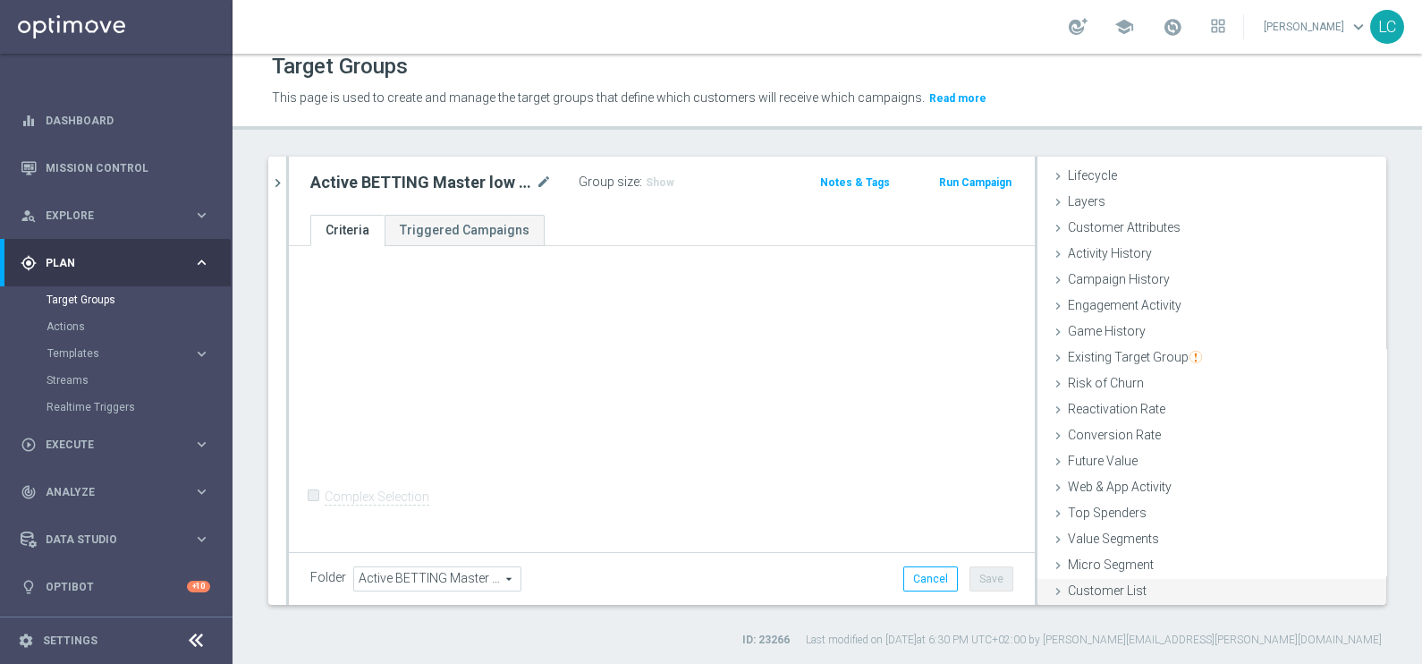
click at [1111, 586] on span "Customer List" at bounding box center [1107, 590] width 79 height 14
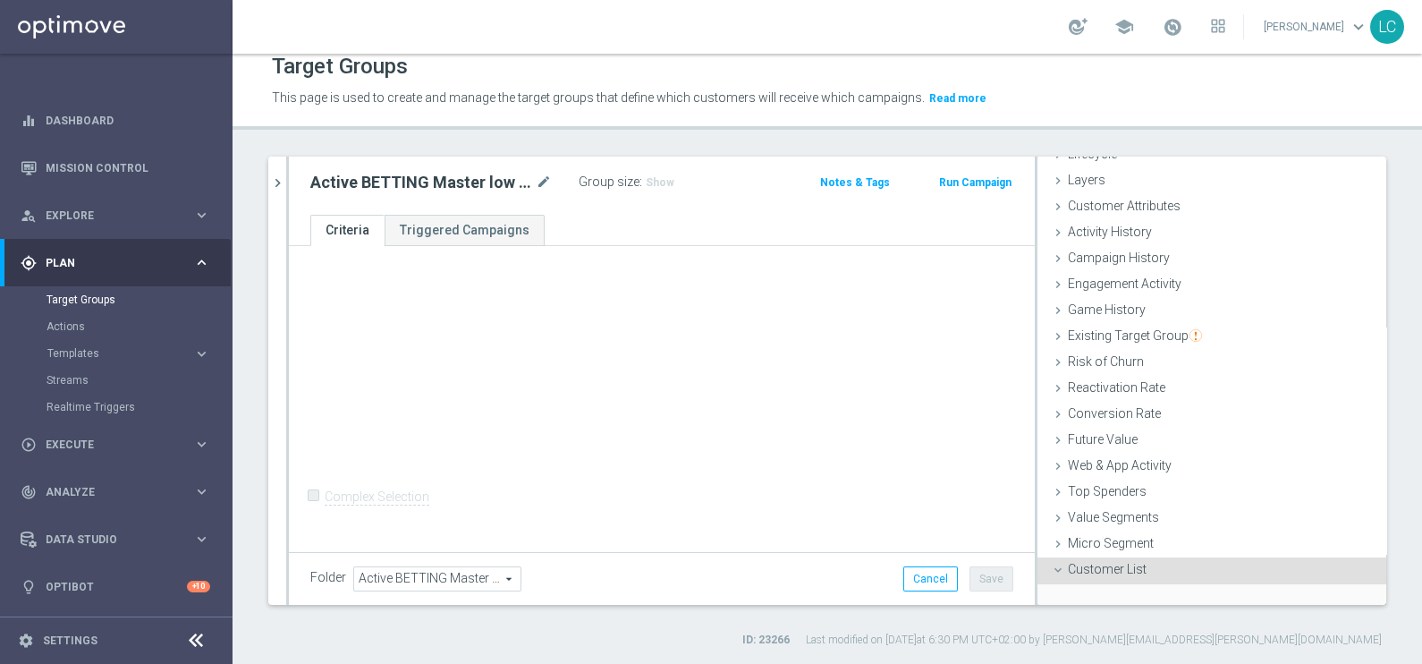
scroll to position [198, 0]
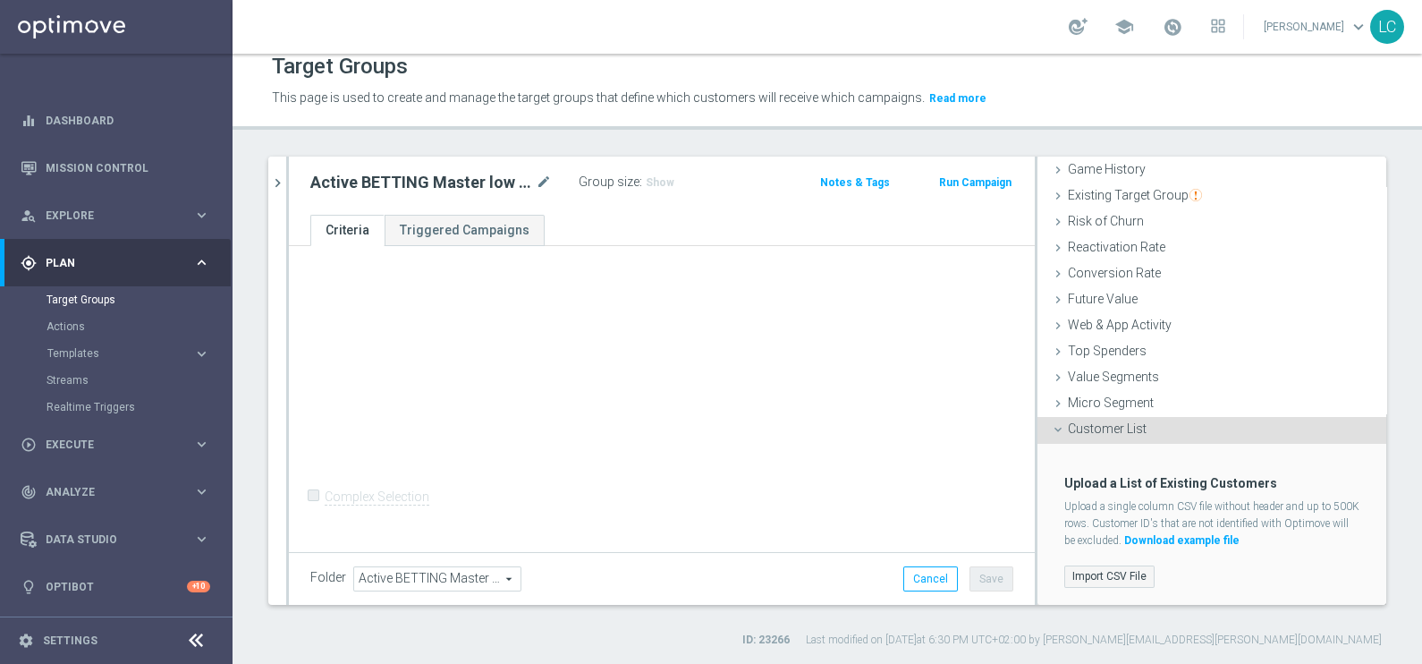
click at [1106, 565] on label "Import CSV File" at bounding box center [1109, 576] width 90 height 22
click at [0, 0] on input "Import CSV File" at bounding box center [0, 0] width 0 height 0
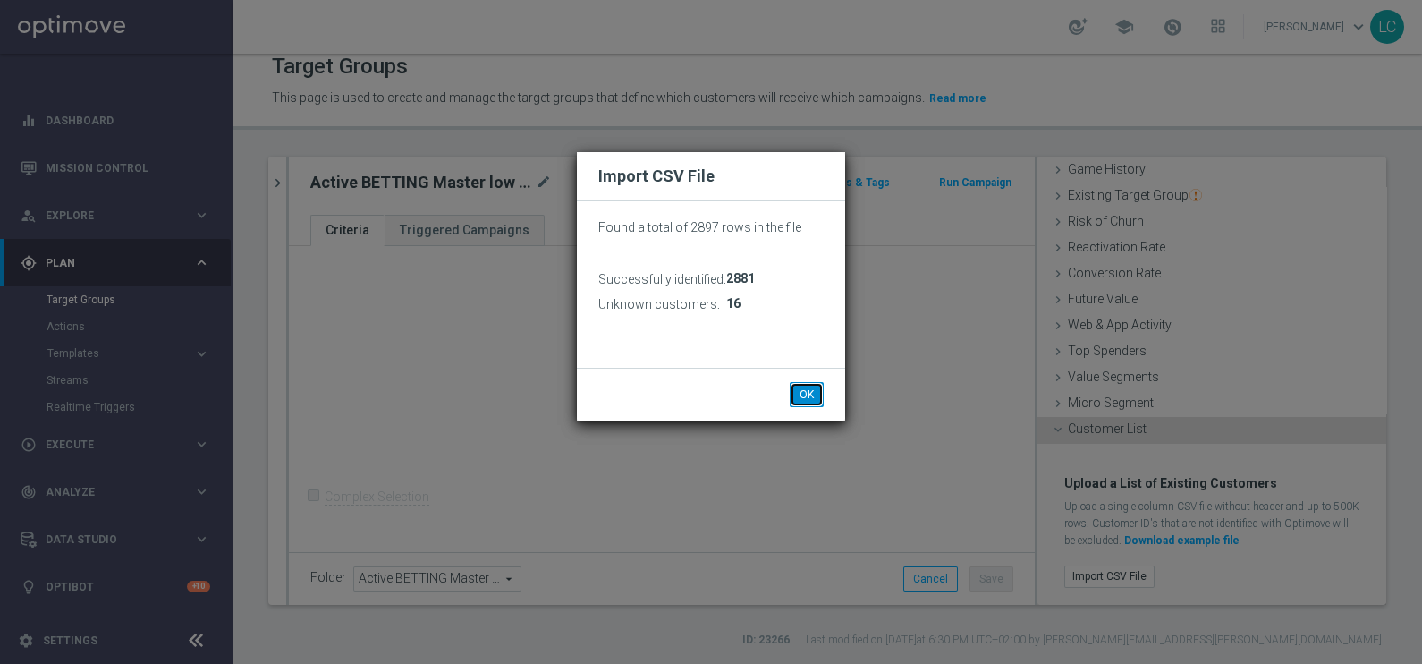
click at [800, 387] on button "OK" at bounding box center [807, 394] width 34 height 25
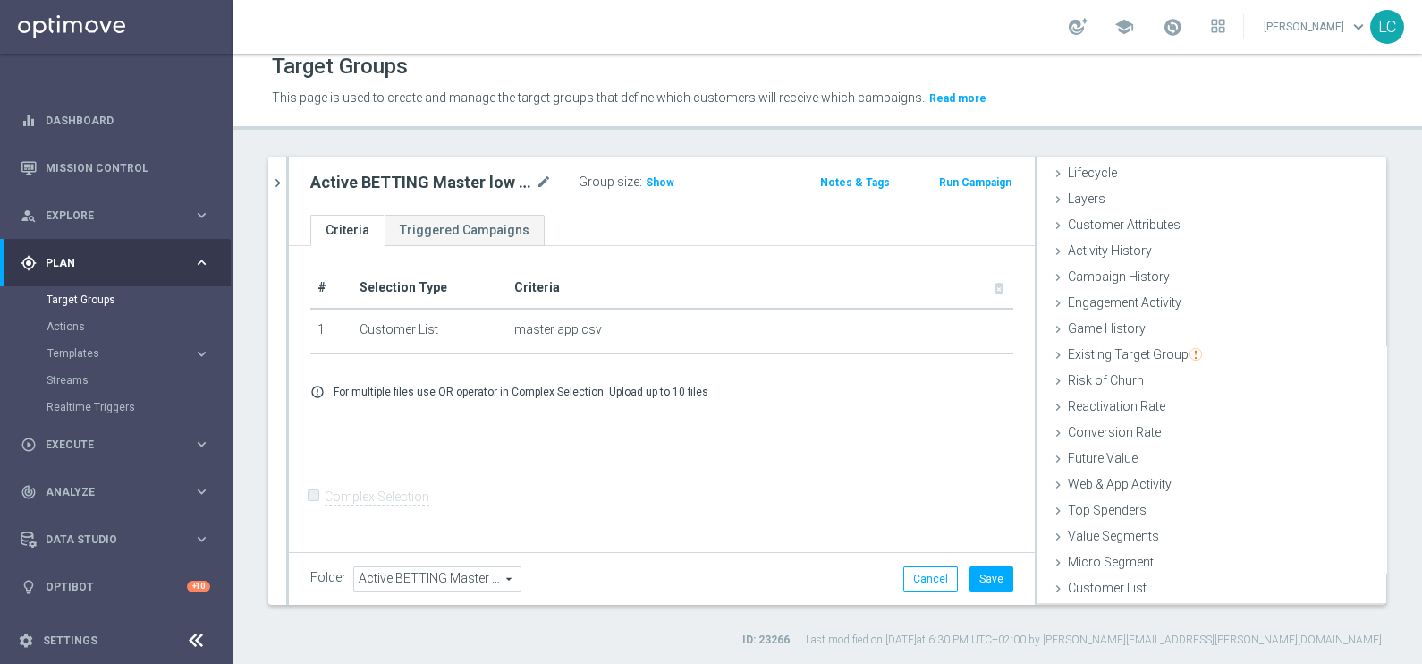
scroll to position [36, 0]
click at [647, 179] on span "Show" at bounding box center [660, 182] width 29 height 13
